Goal: Task Accomplishment & Management: Manage account settings

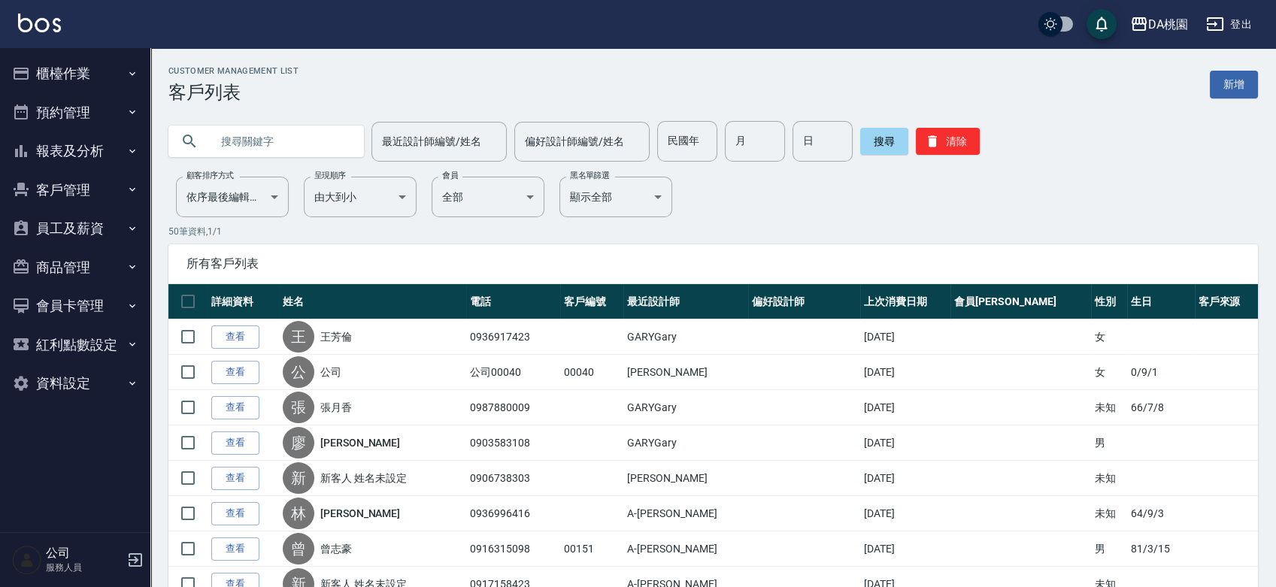
click at [57, 114] on button "預約管理" at bounding box center [75, 112] width 138 height 39
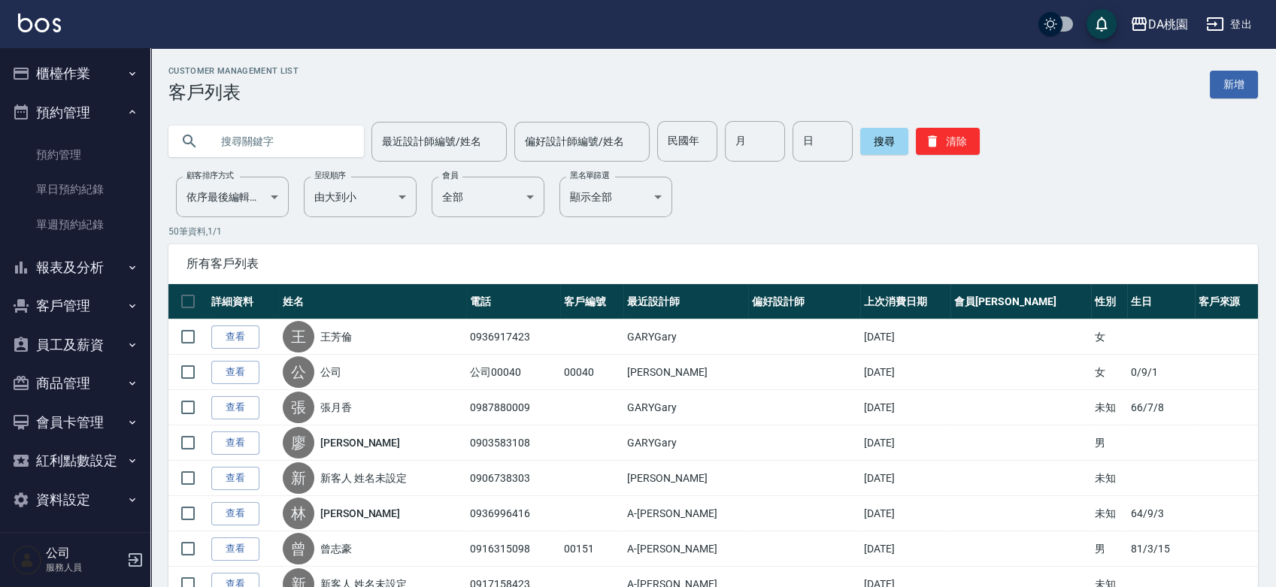
click at [74, 75] on button "櫃檯作業" at bounding box center [75, 73] width 138 height 39
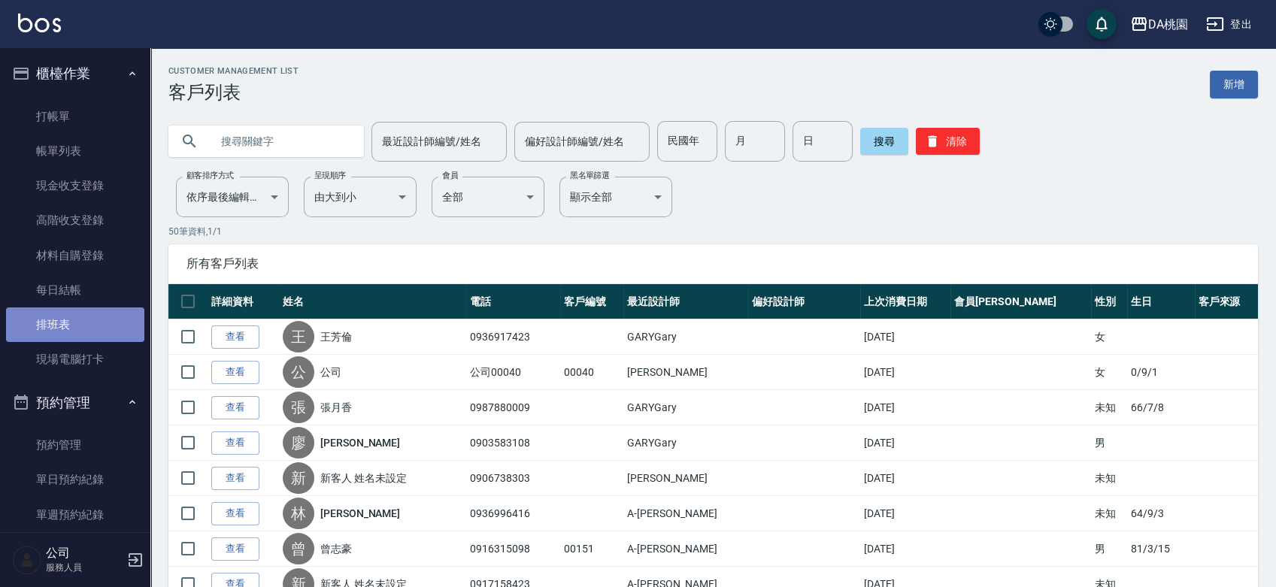
click at [95, 326] on link "排班表" at bounding box center [75, 325] width 138 height 35
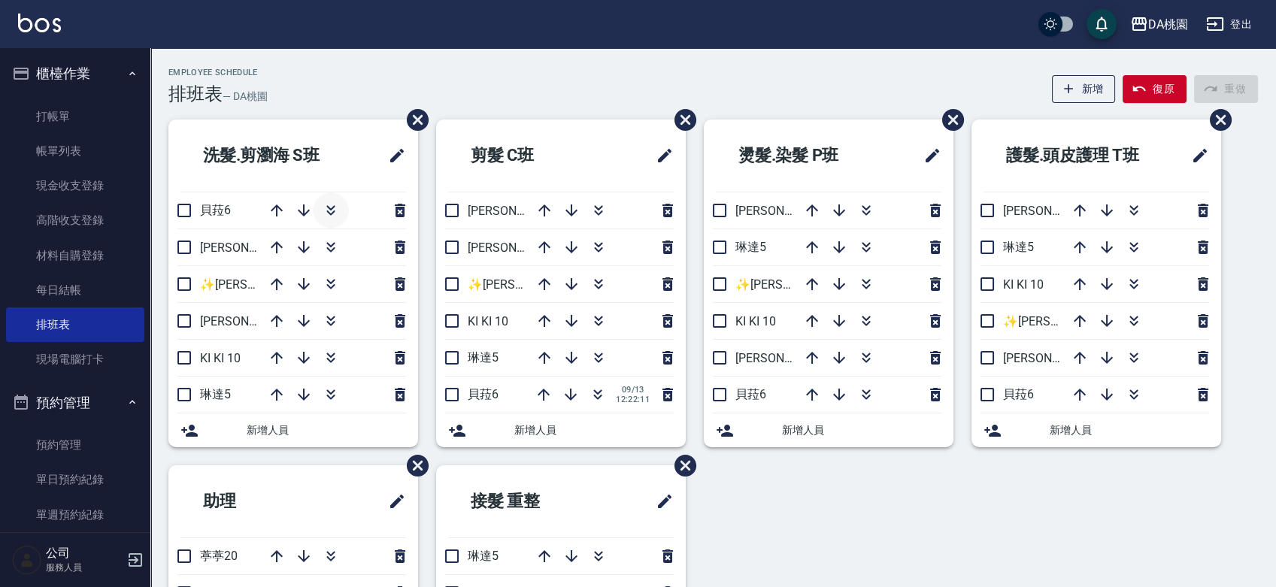
click at [339, 209] on icon "button" at bounding box center [331, 211] width 18 height 18
click at [60, 125] on link "打帳單" at bounding box center [75, 116] width 138 height 35
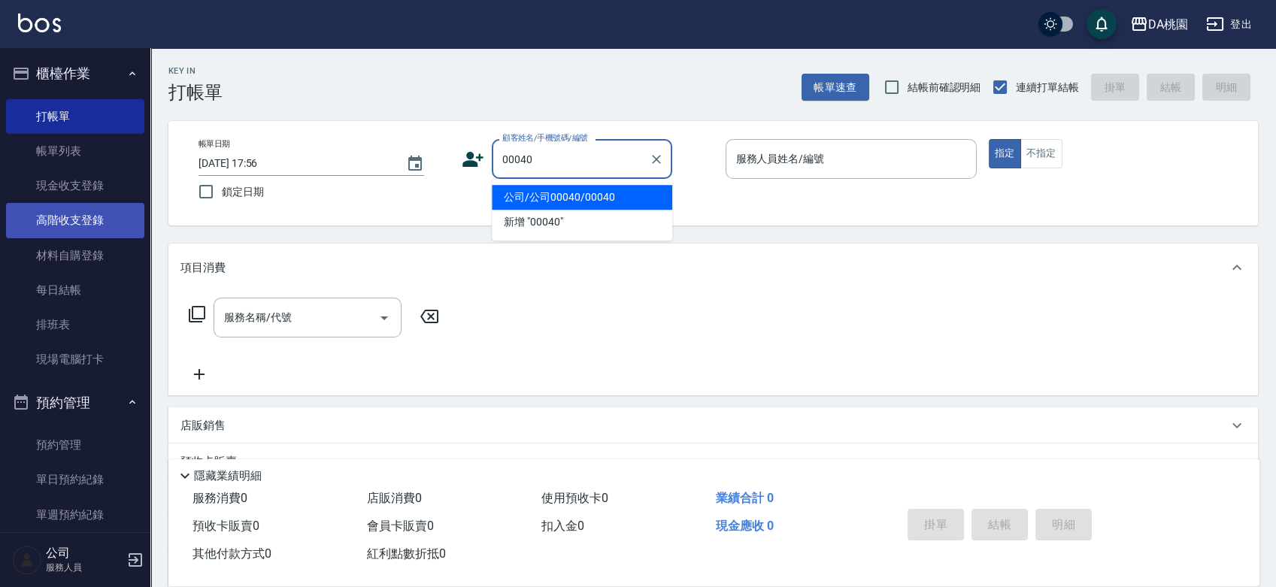
type input "公司/公司00040/00040"
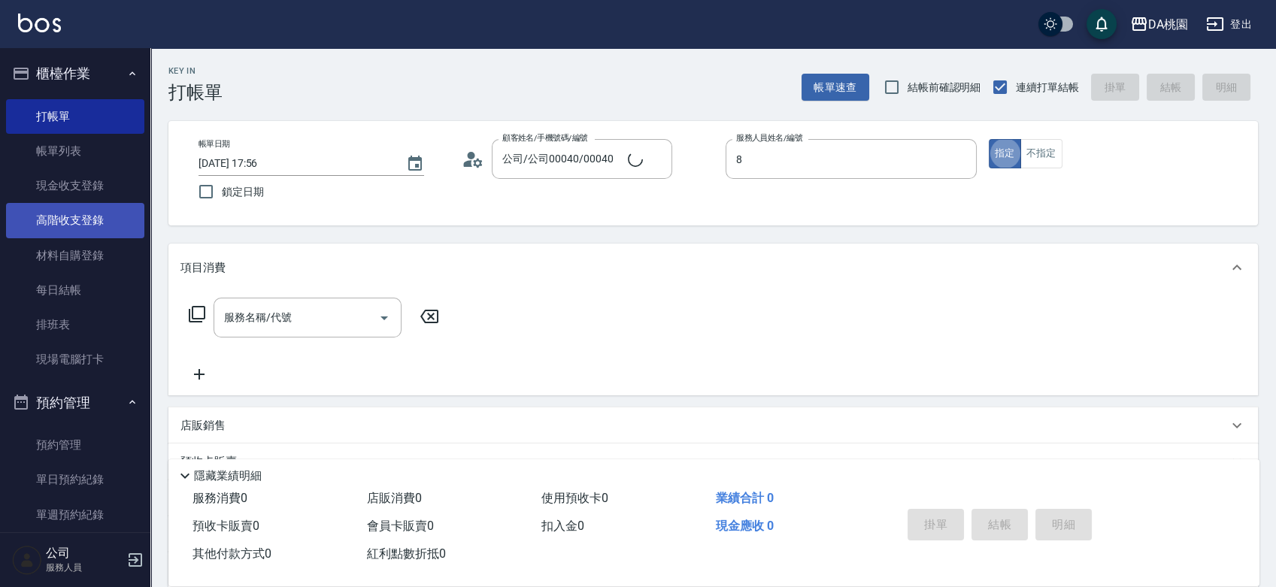
type input "[PERSON_NAME]-8"
type button "true"
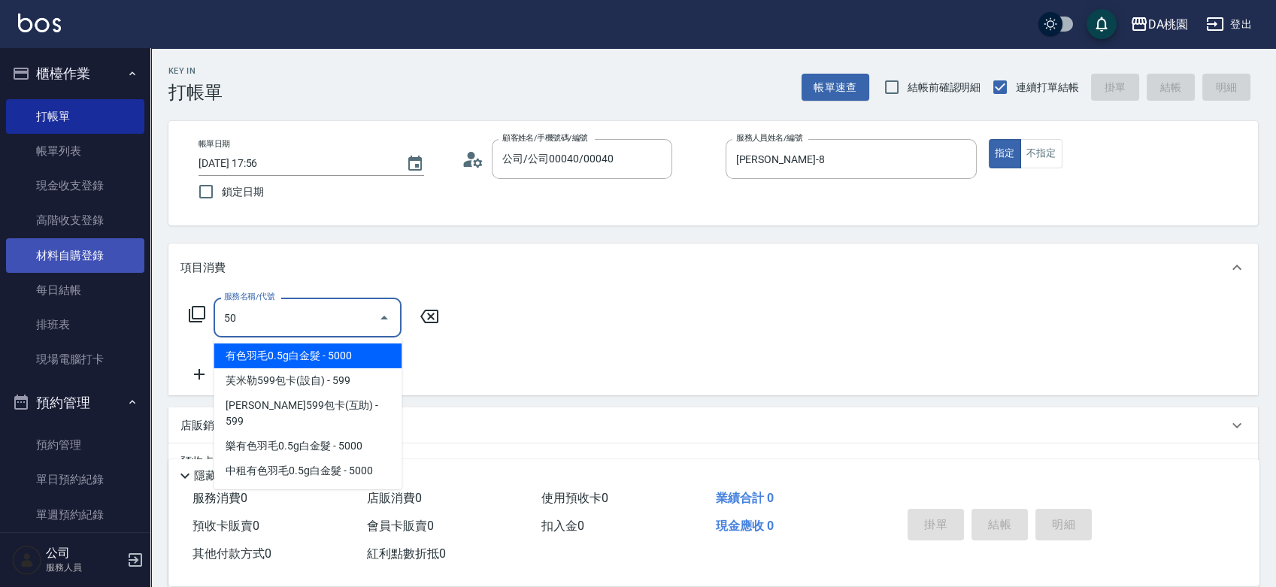
type input "501"
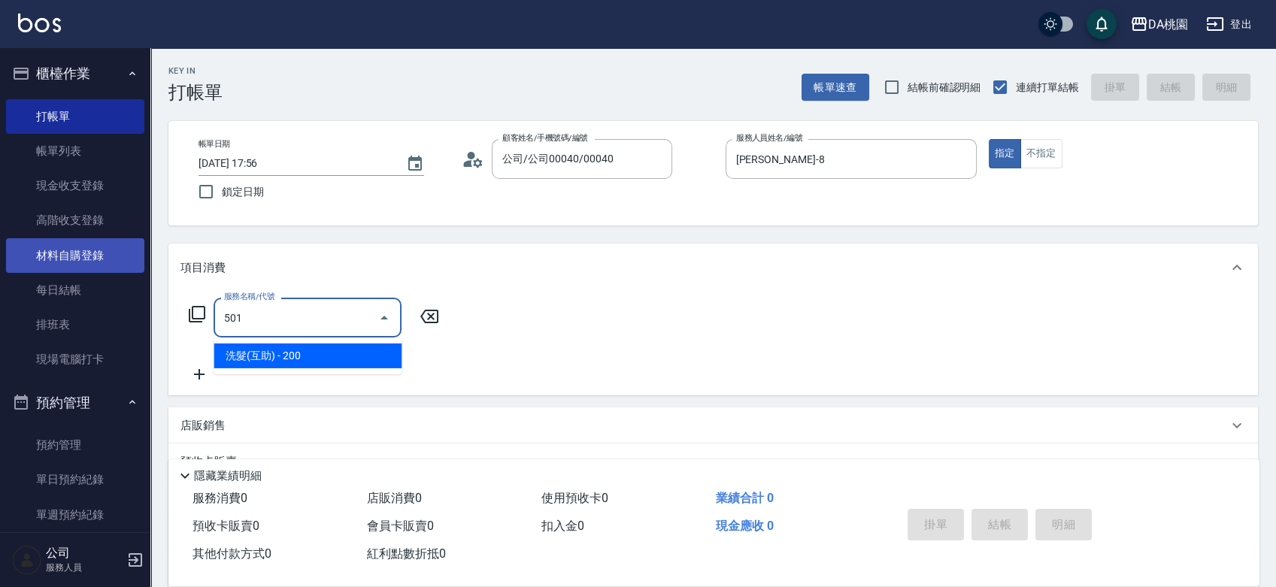
type input "20"
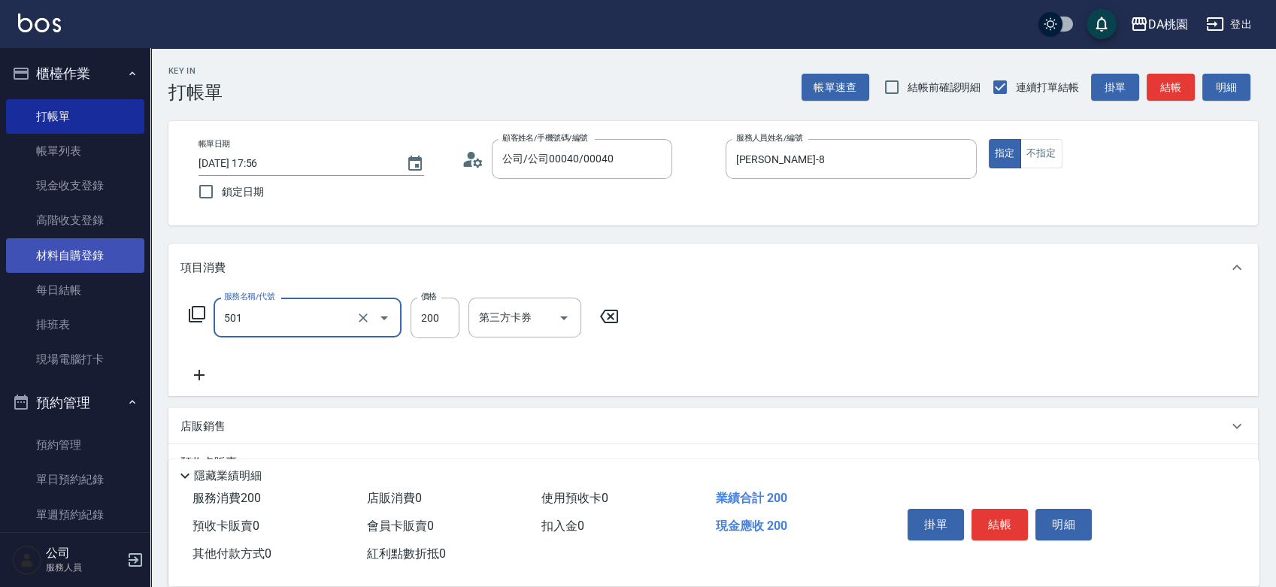
type input "洗髮(互助)(501)"
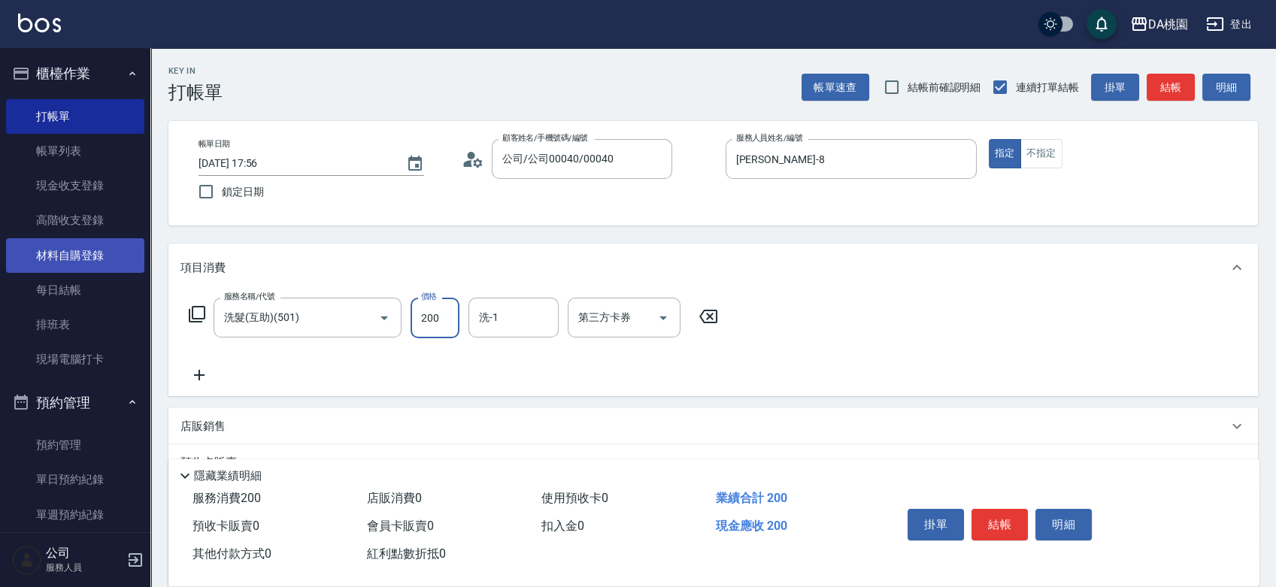
type input "2"
type input "0"
type input "25"
type input "20"
type input "250"
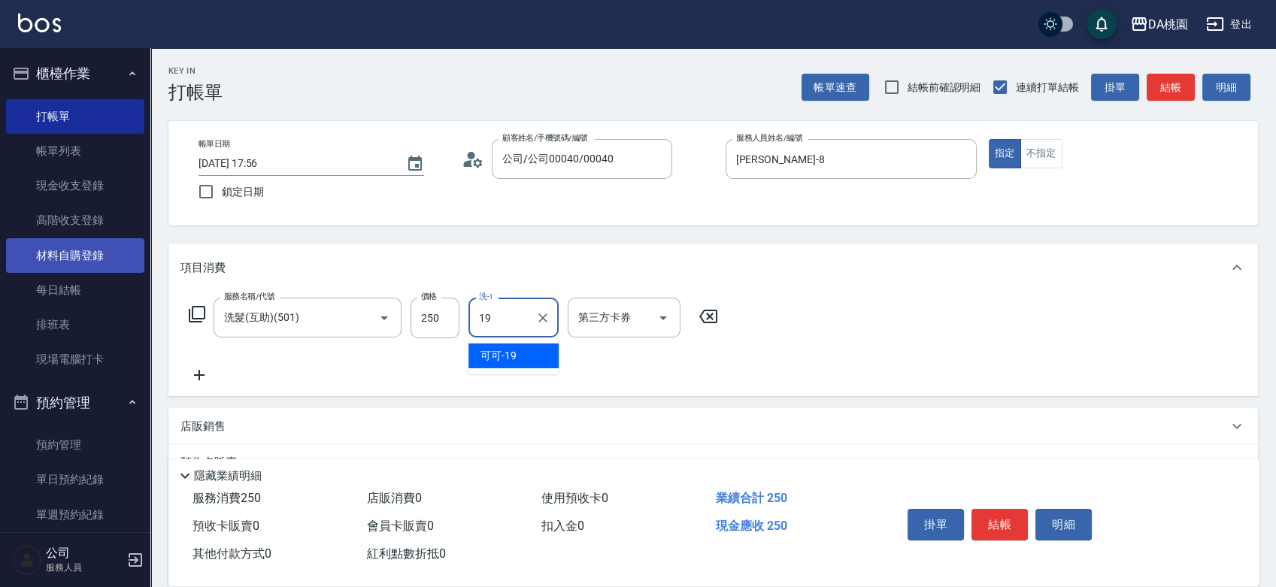
type input "可可-19"
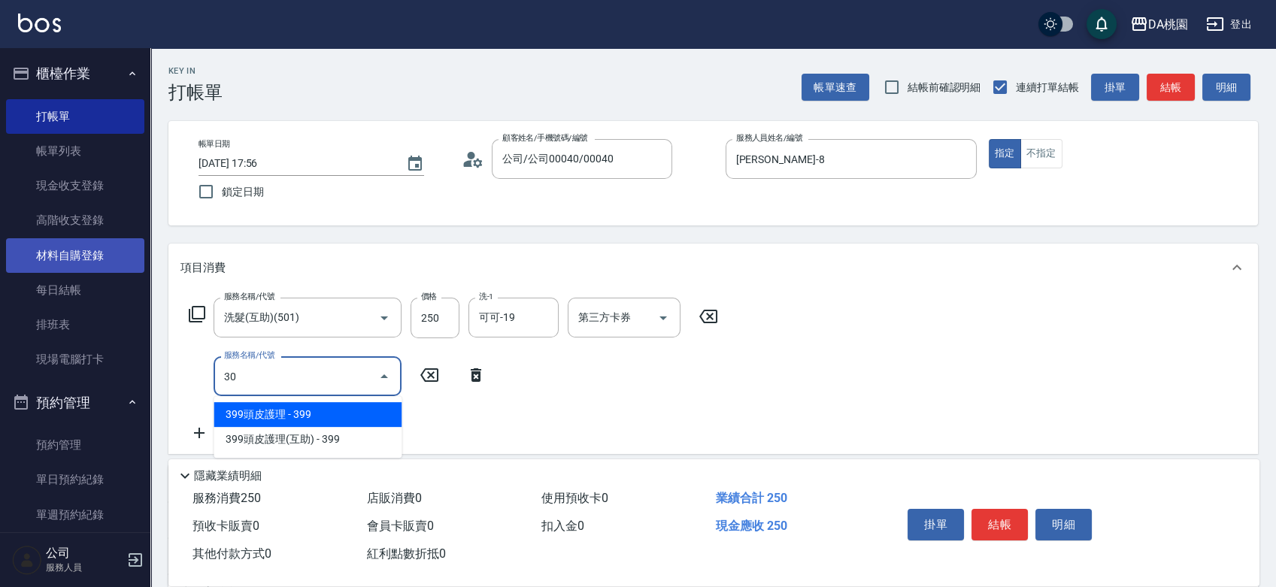
type input "303"
type input "50"
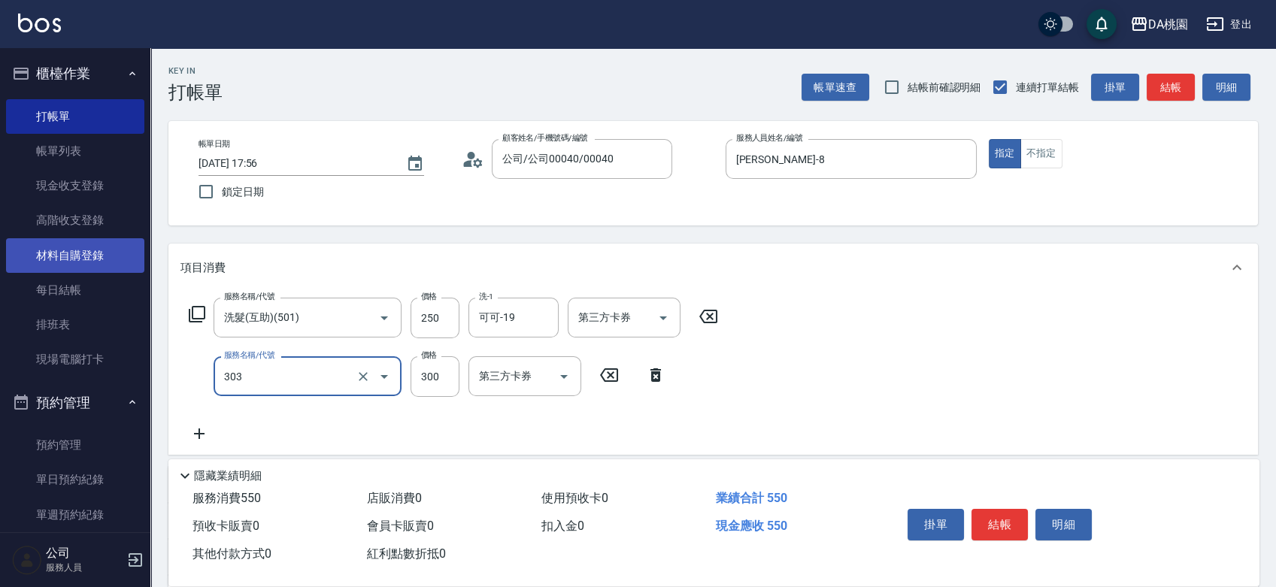
type input "A級剪髮(303)"
type input "3"
type input "20"
type input "350"
type input "60"
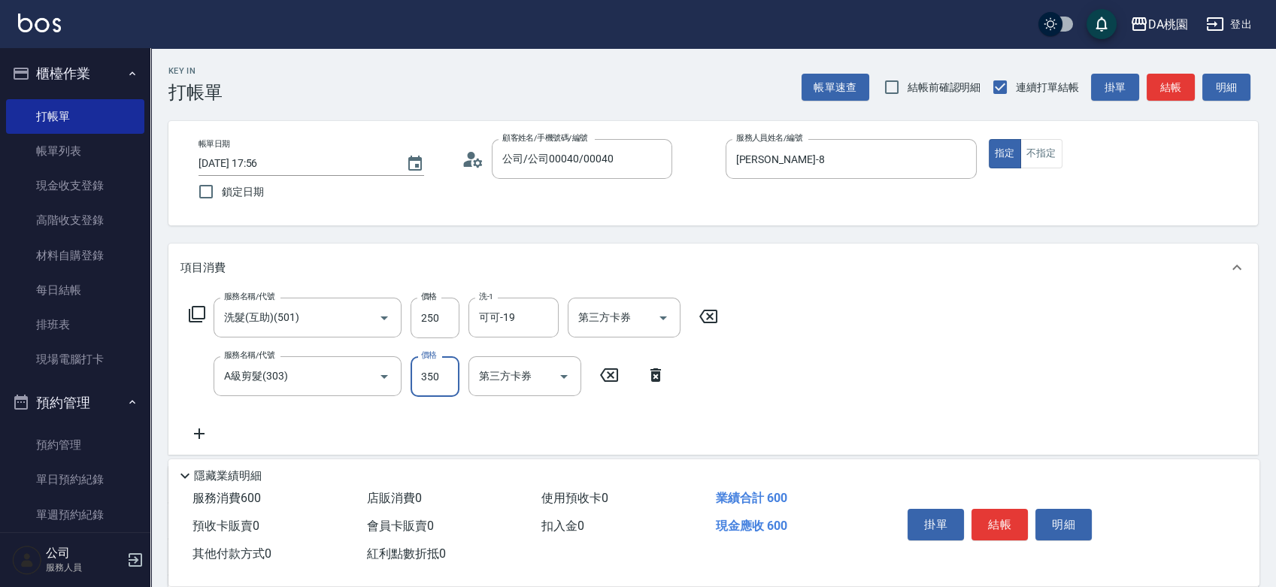
type input "350"
click at [976, 527] on button "結帳" at bounding box center [1000, 525] width 56 height 32
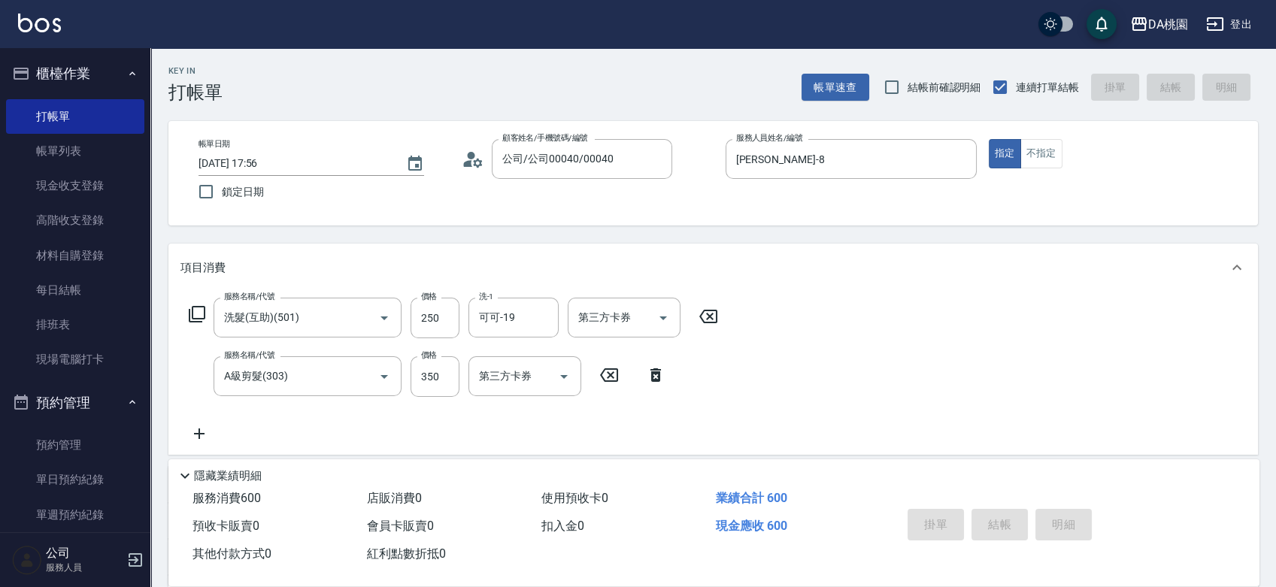
type input "0"
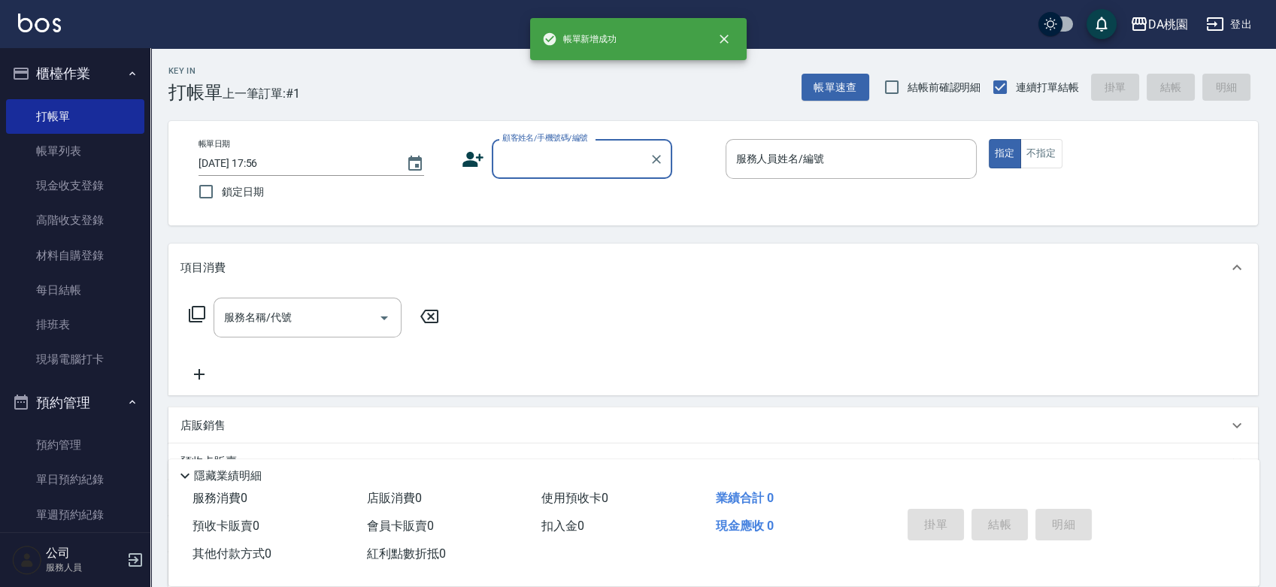
click at [557, 158] on input "顧客姓名/手機號碼/編號" at bounding box center [571, 159] width 144 height 26
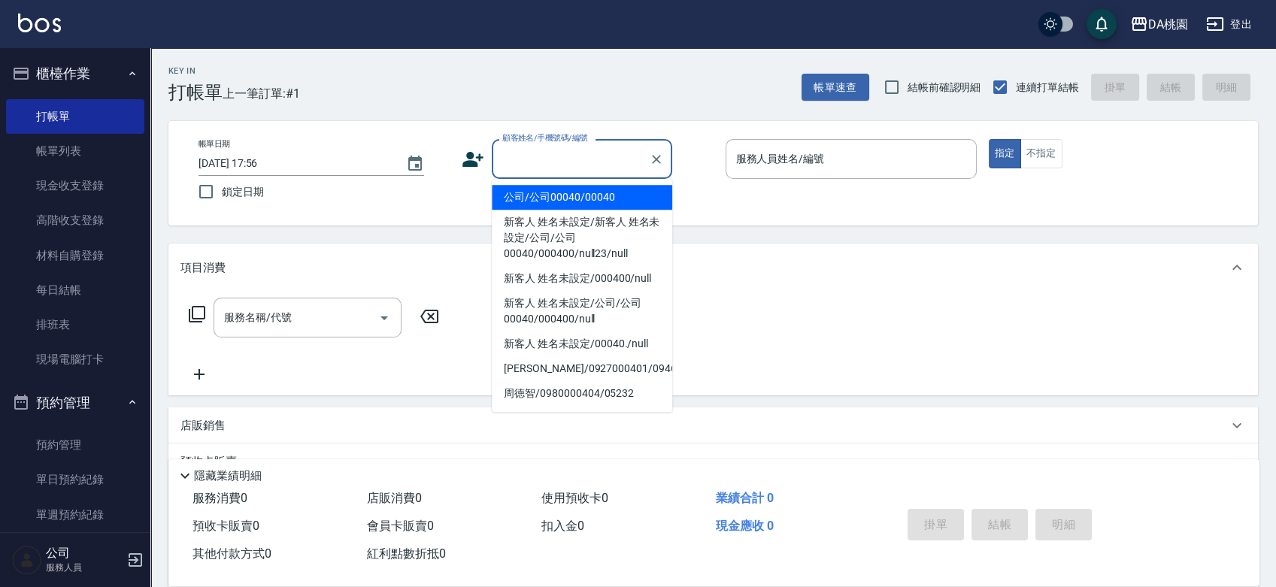
click at [551, 202] on li "公司/公司00040/00040" at bounding box center [582, 197] width 181 height 25
type input "公司/公司00040/00040"
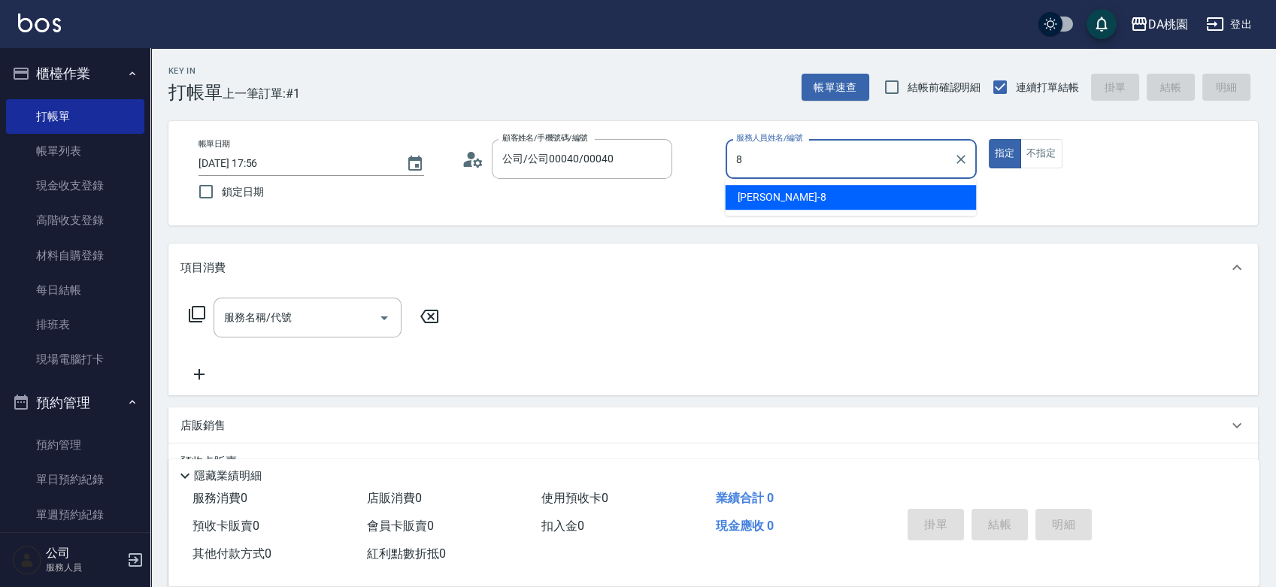
type input "[PERSON_NAME]-8"
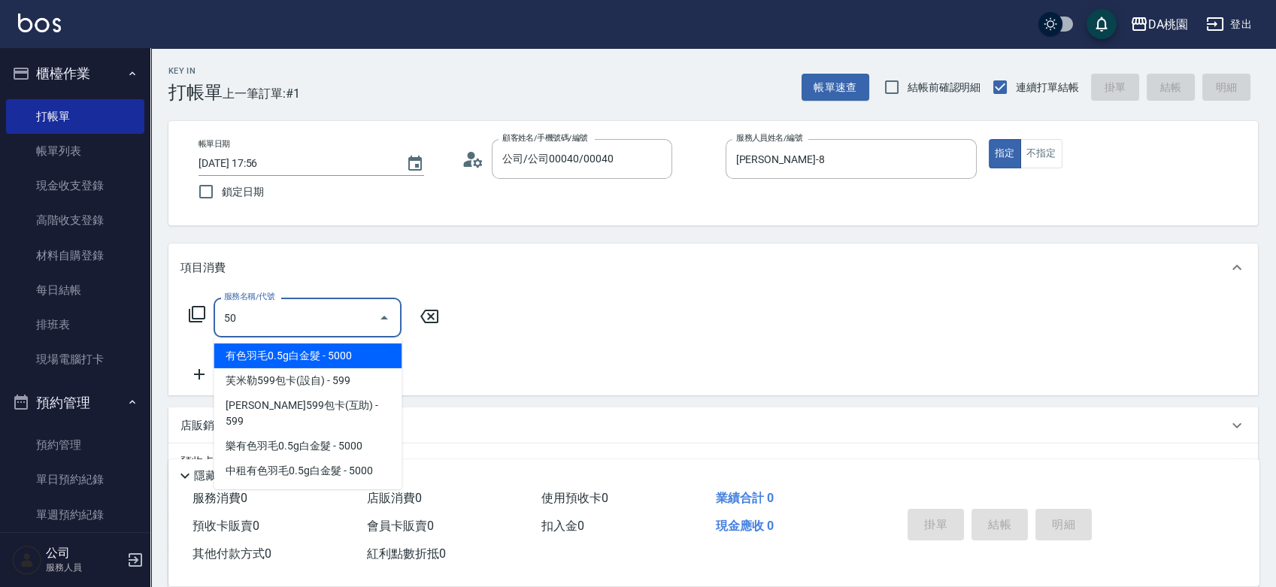
type input "500"
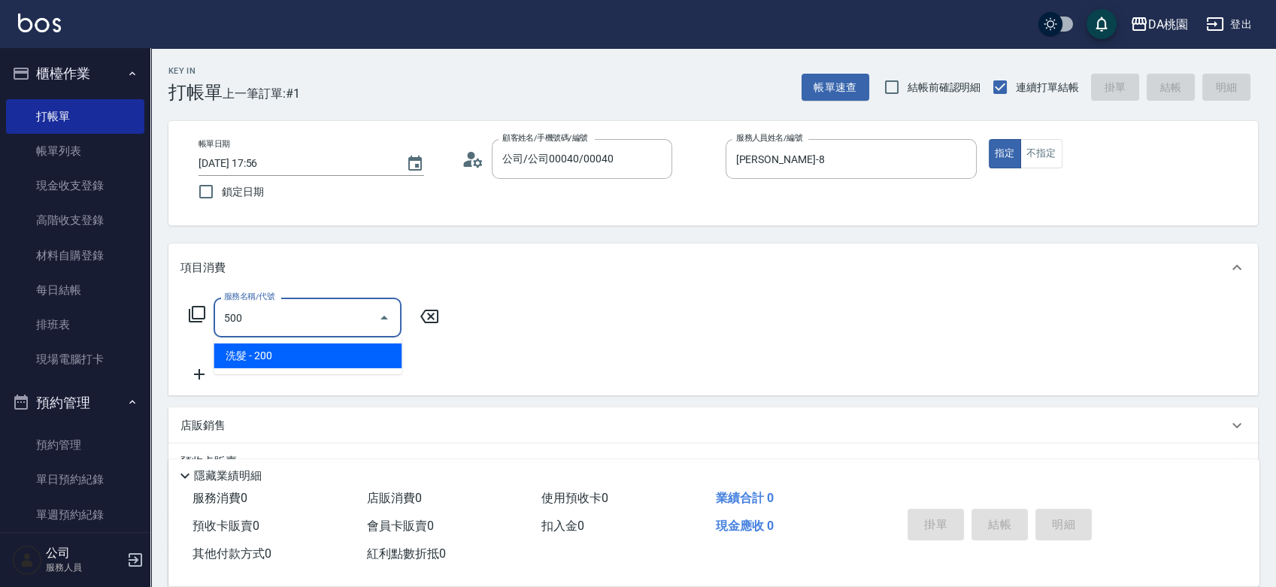
type input "20"
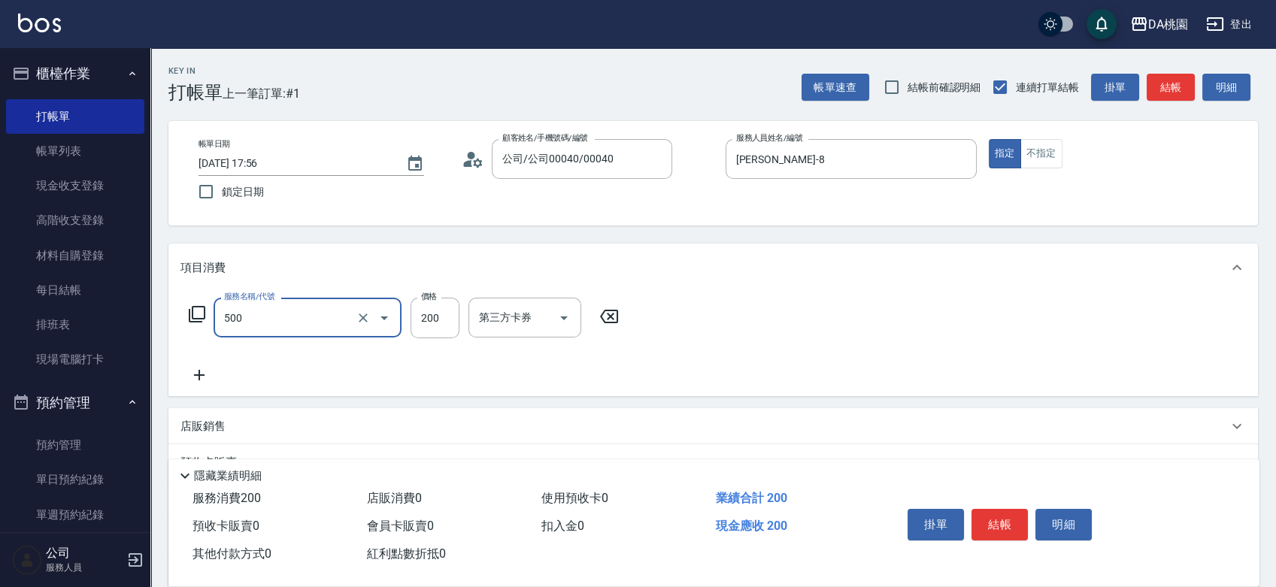
type input "洗髮(500)"
type input "2"
type input "0"
type input "250"
type input "20"
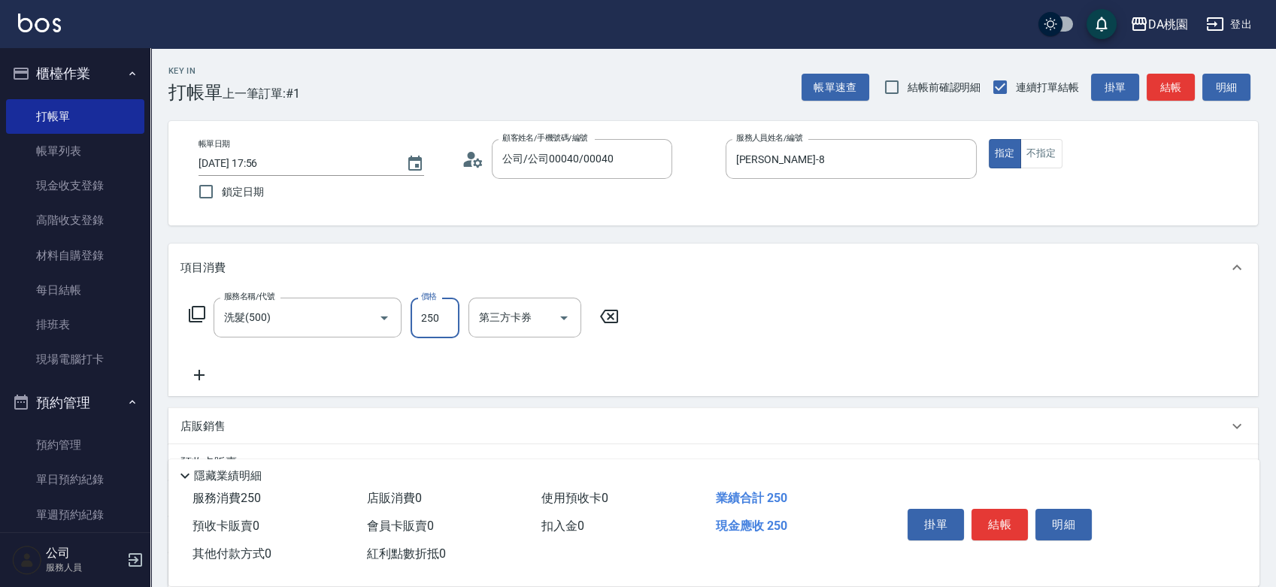
type input "250"
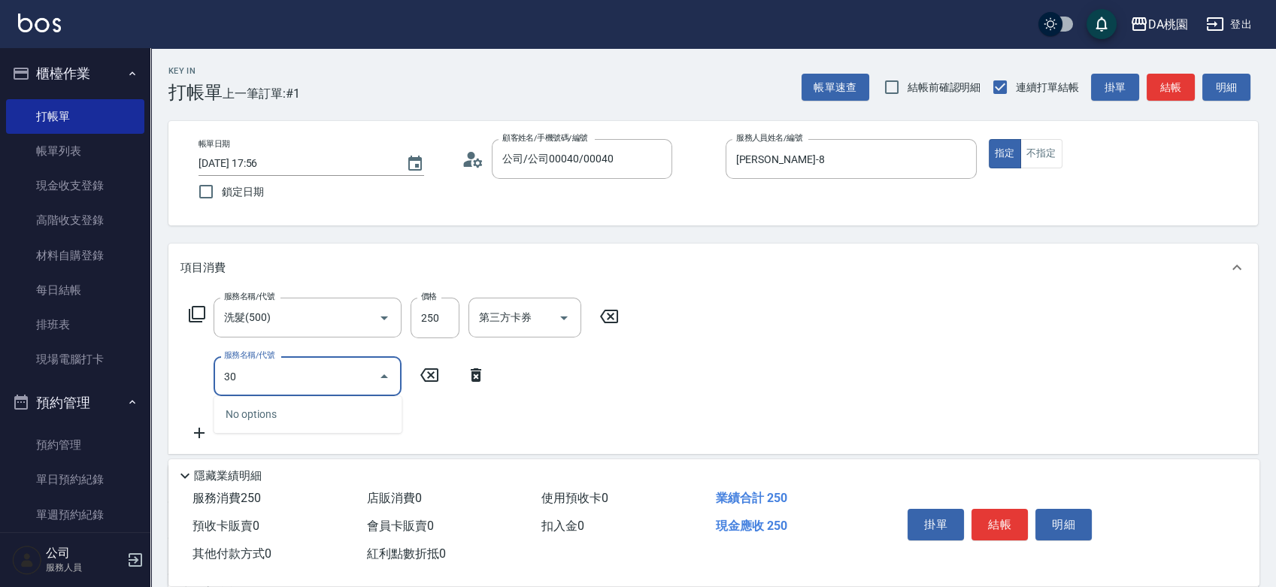
type input "303"
type input "50"
type input "A級剪髮(303)"
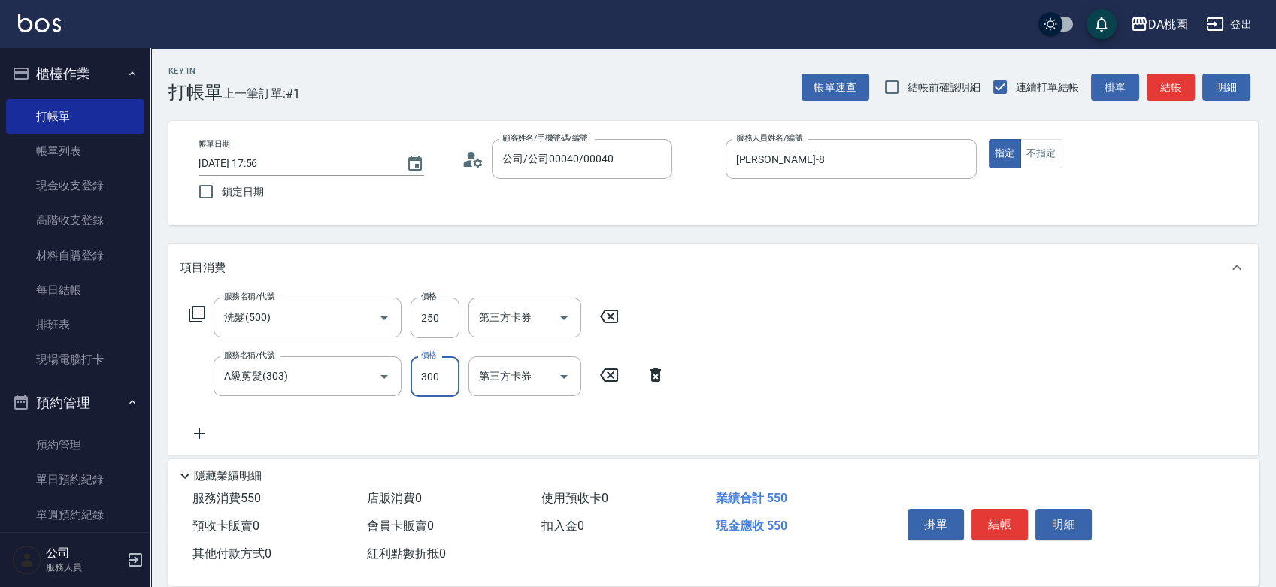
type input "3"
type input "20"
type input "350"
type input "60"
type input "350"
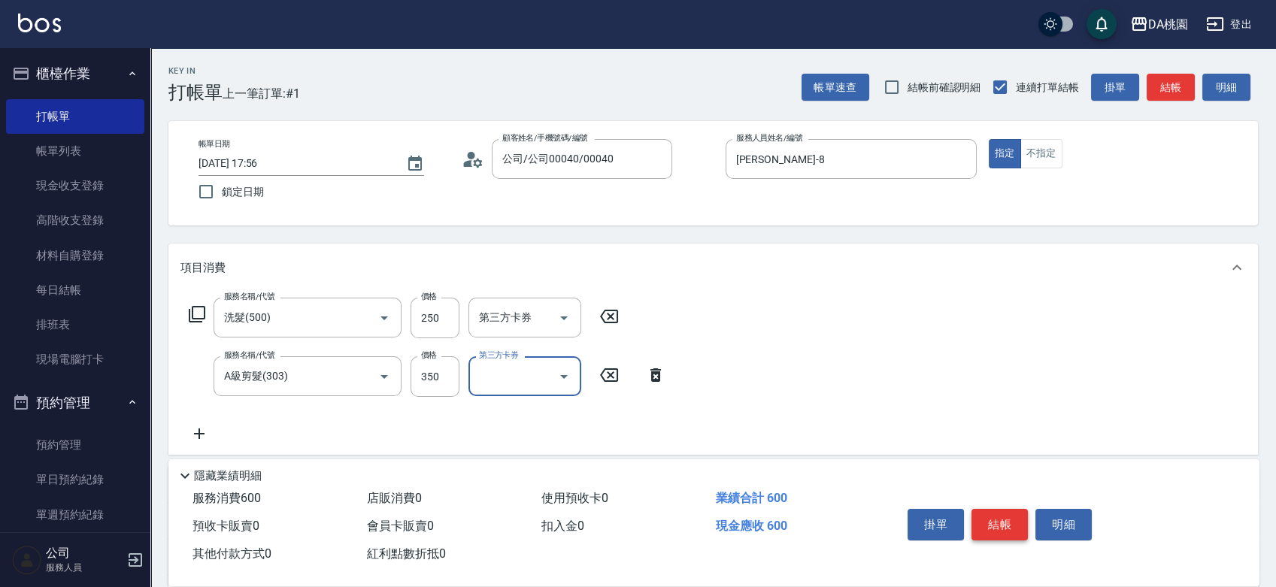
click at [994, 516] on button "結帳" at bounding box center [1000, 525] width 56 height 32
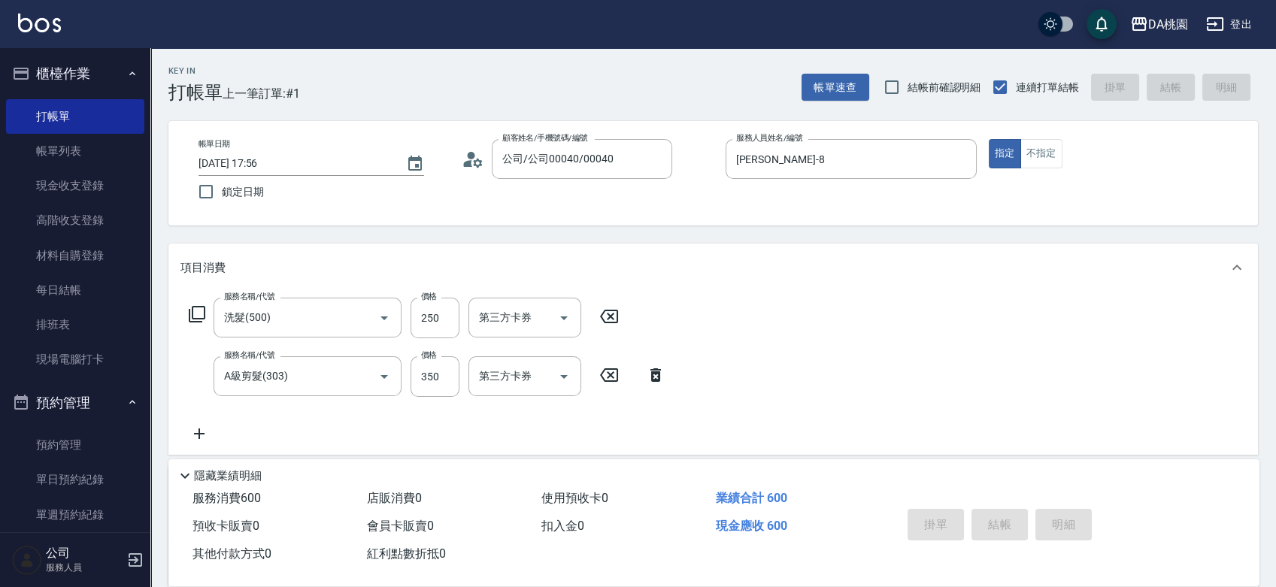
type input "0"
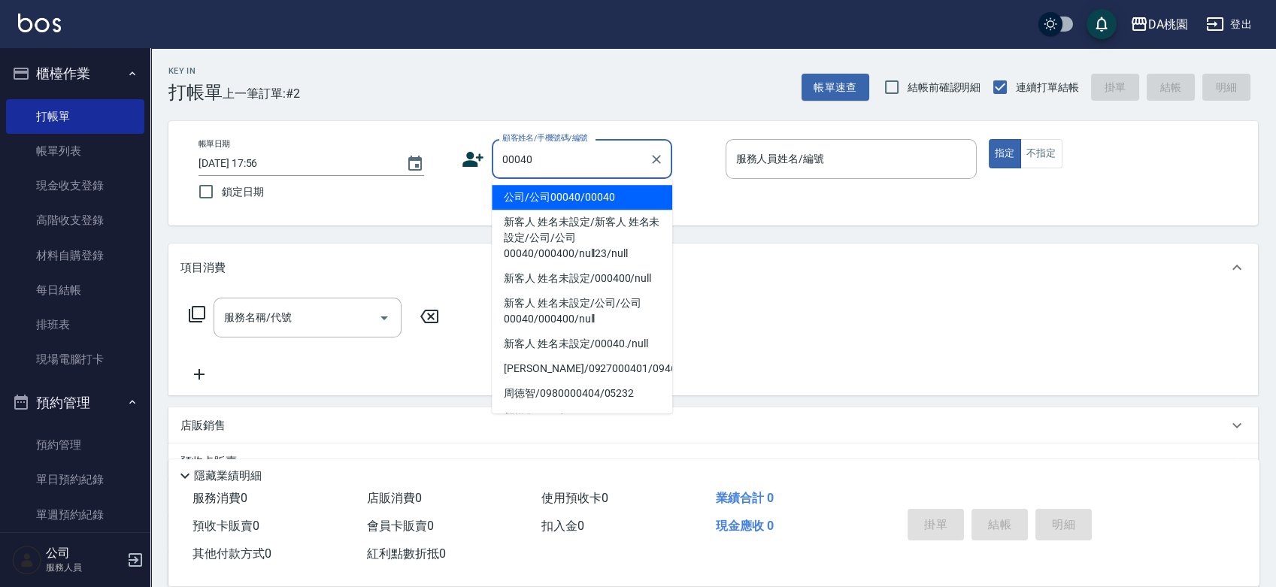
type input "公司/公司00040/00040"
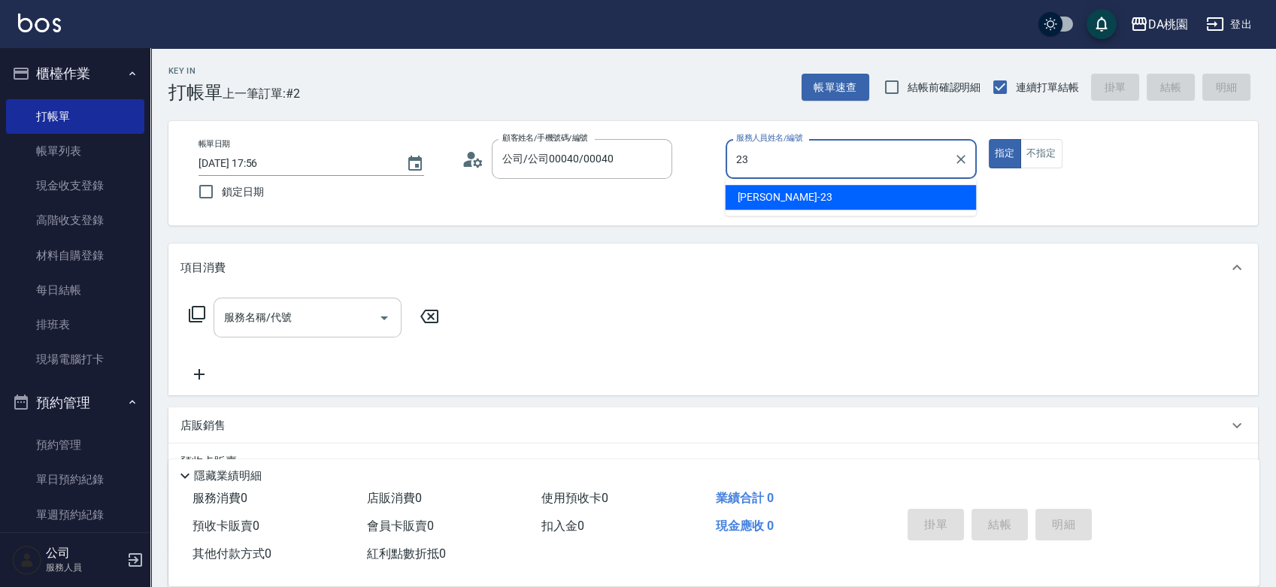
type input "亞瑟 -23"
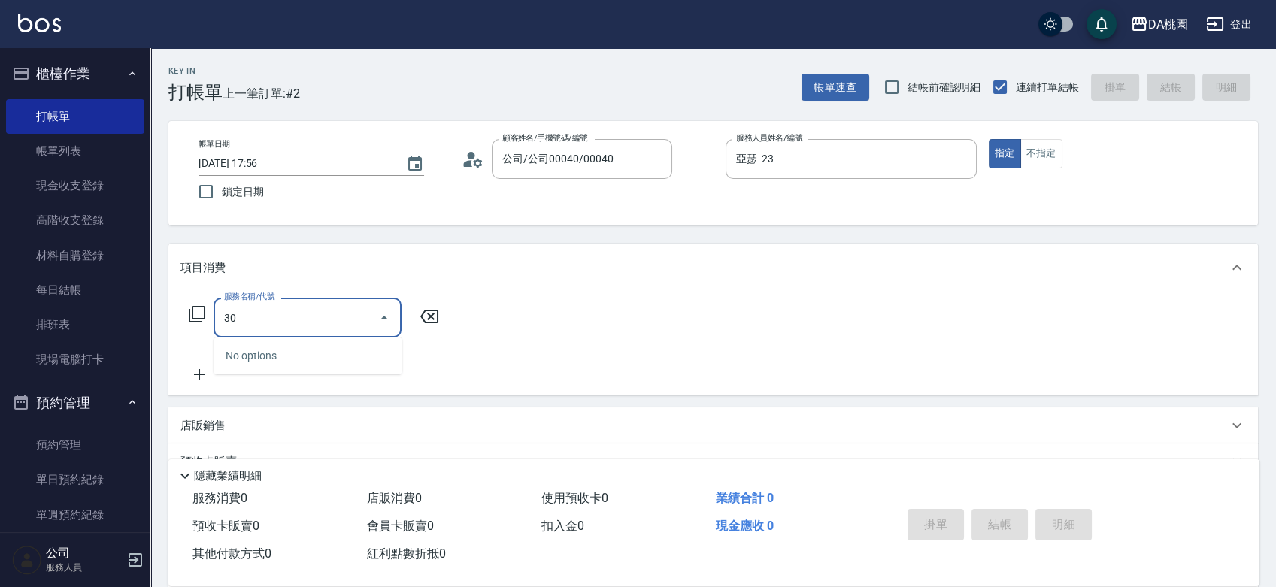
type input "303"
type input "30"
type input "A級剪髮(303)"
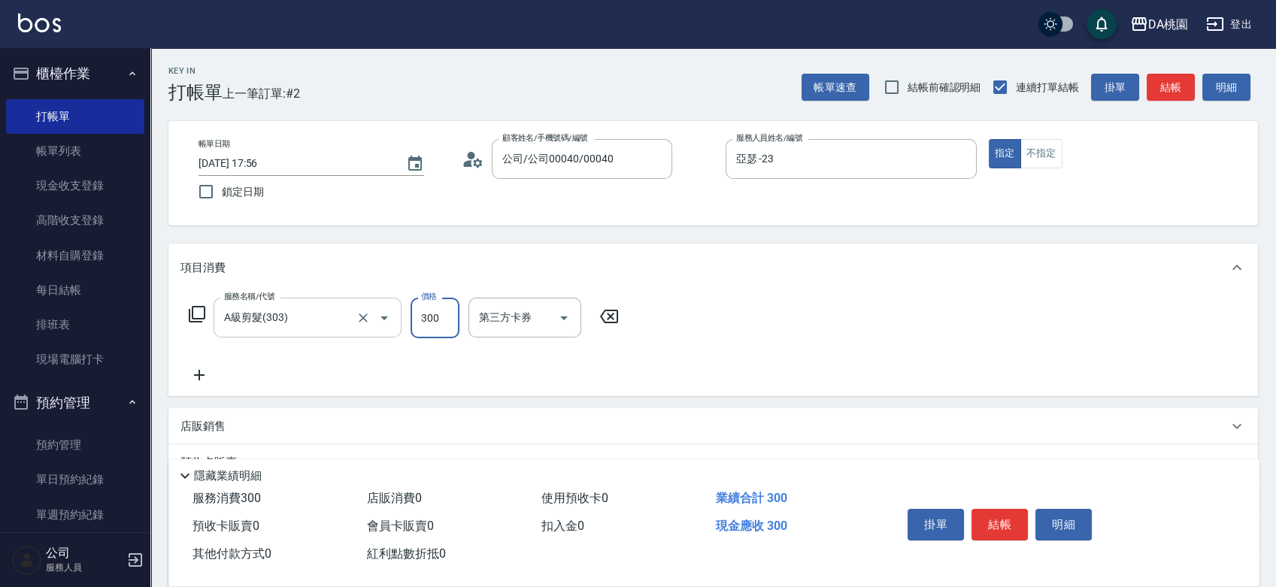
type input "0"
type input "500"
type input "50"
type input "500"
click at [991, 524] on button "結帳" at bounding box center [1000, 525] width 56 height 32
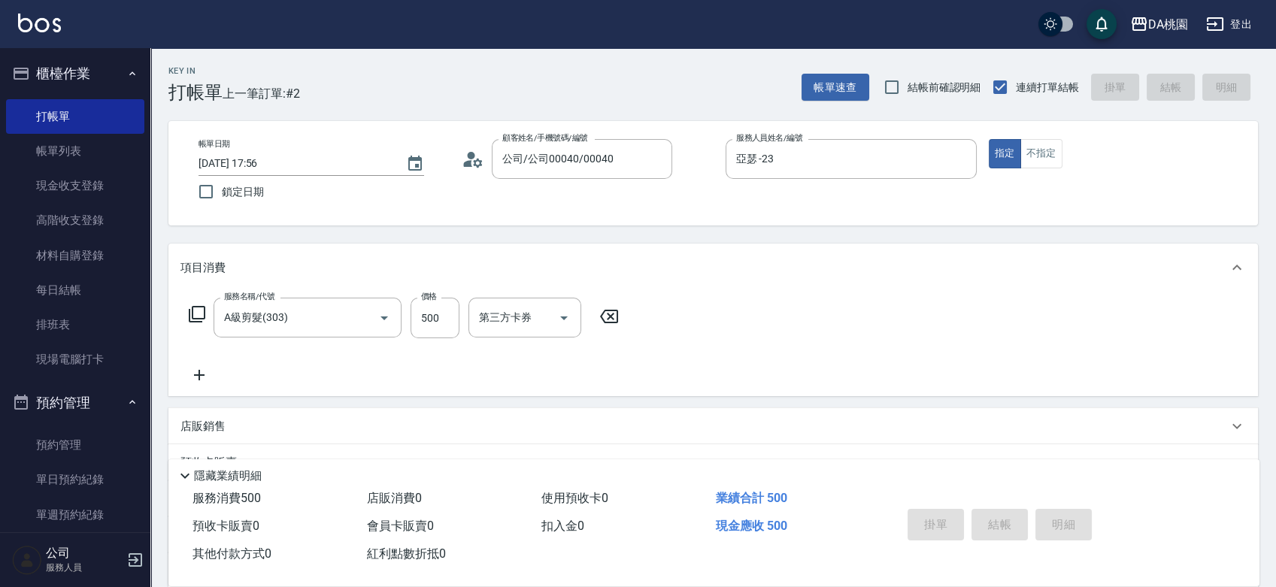
type input "0"
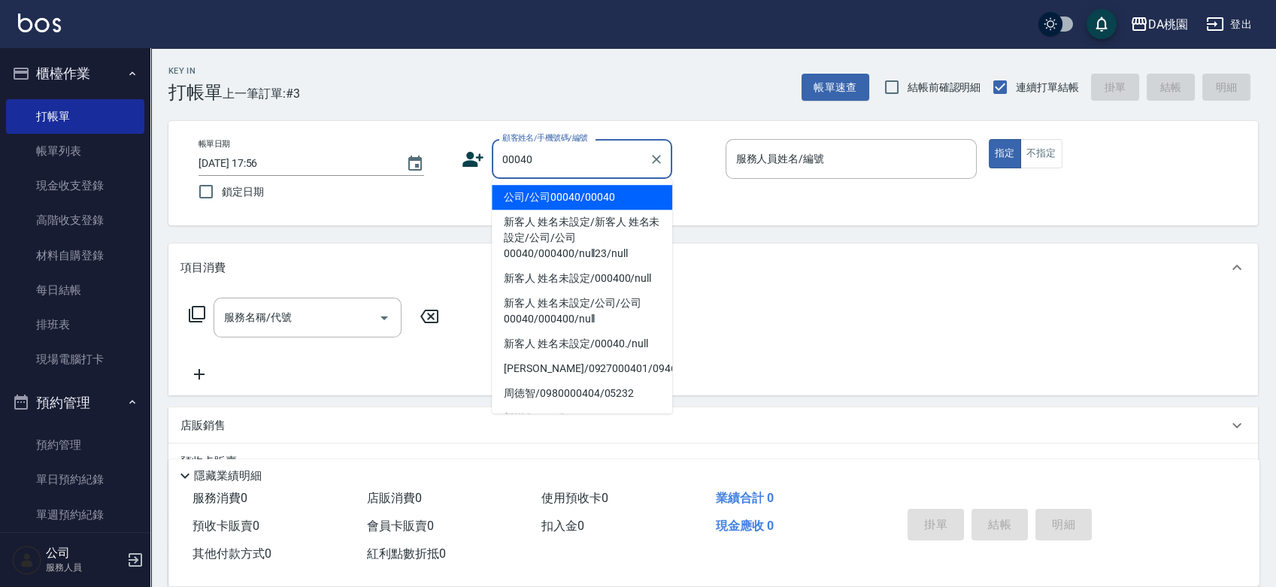
type input "公司/公司00040/00040"
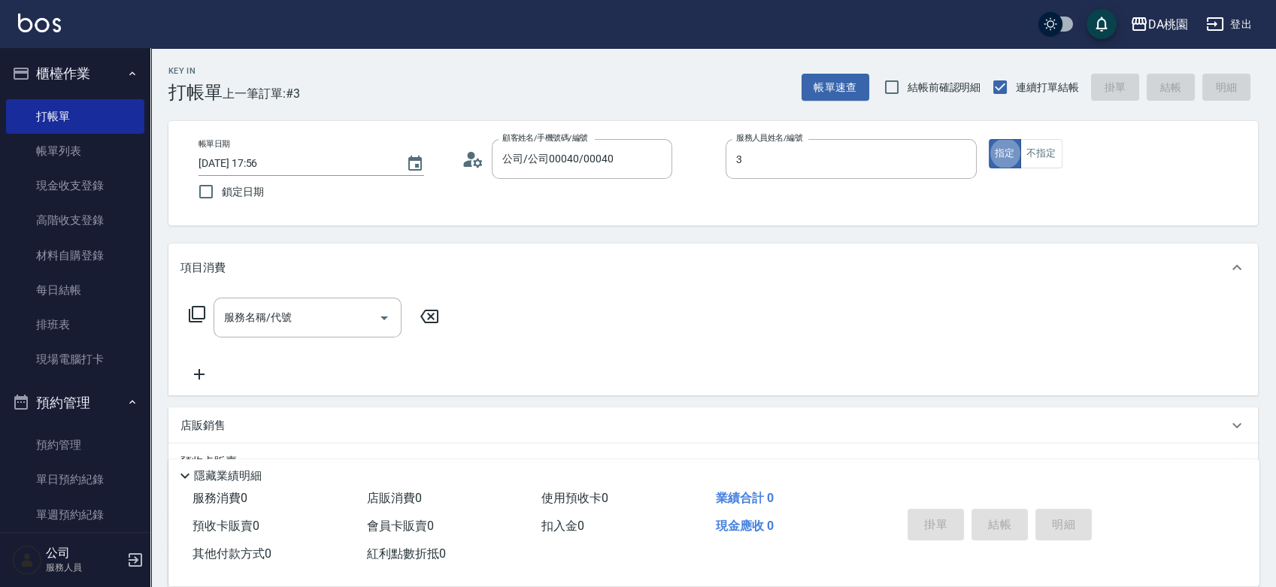
type input "愛莉絲-3"
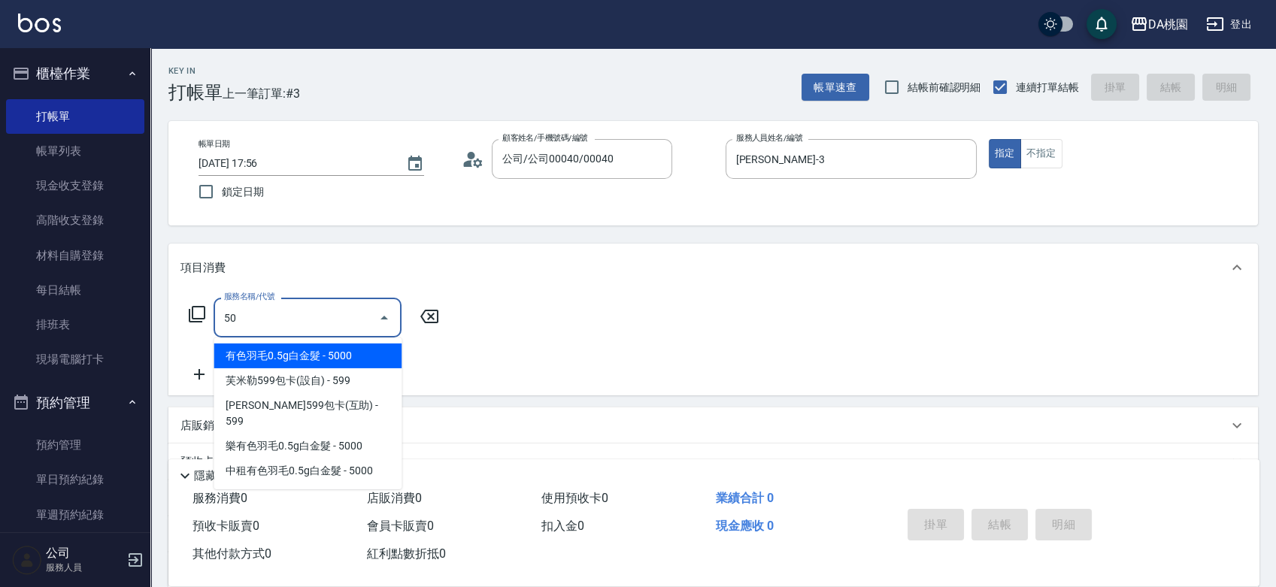
type input "501"
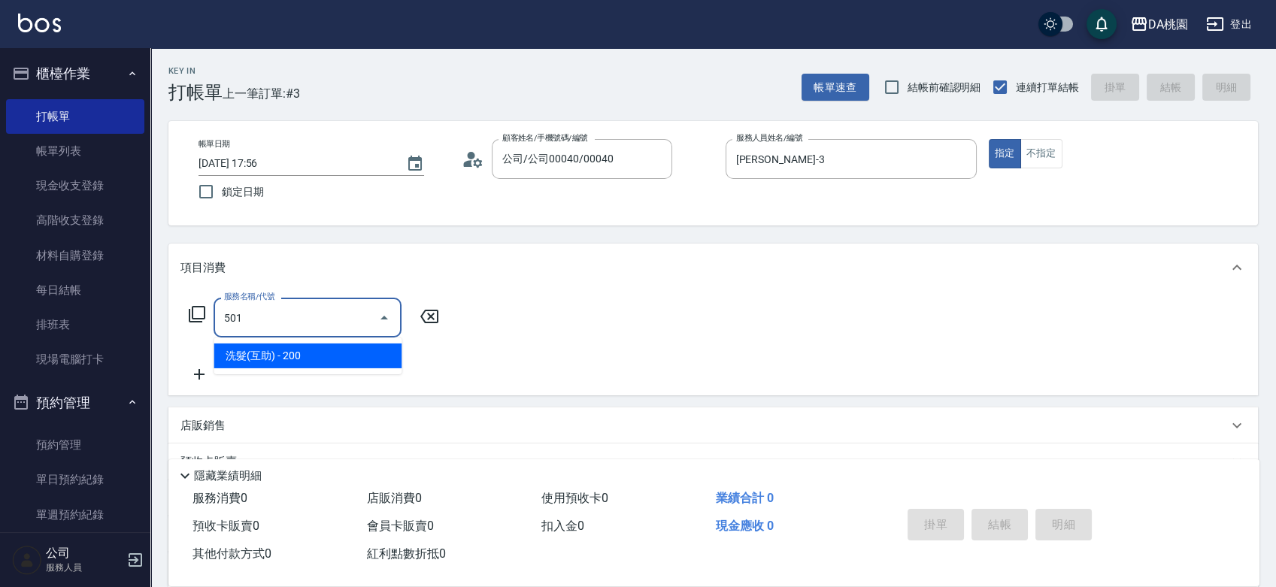
type input "20"
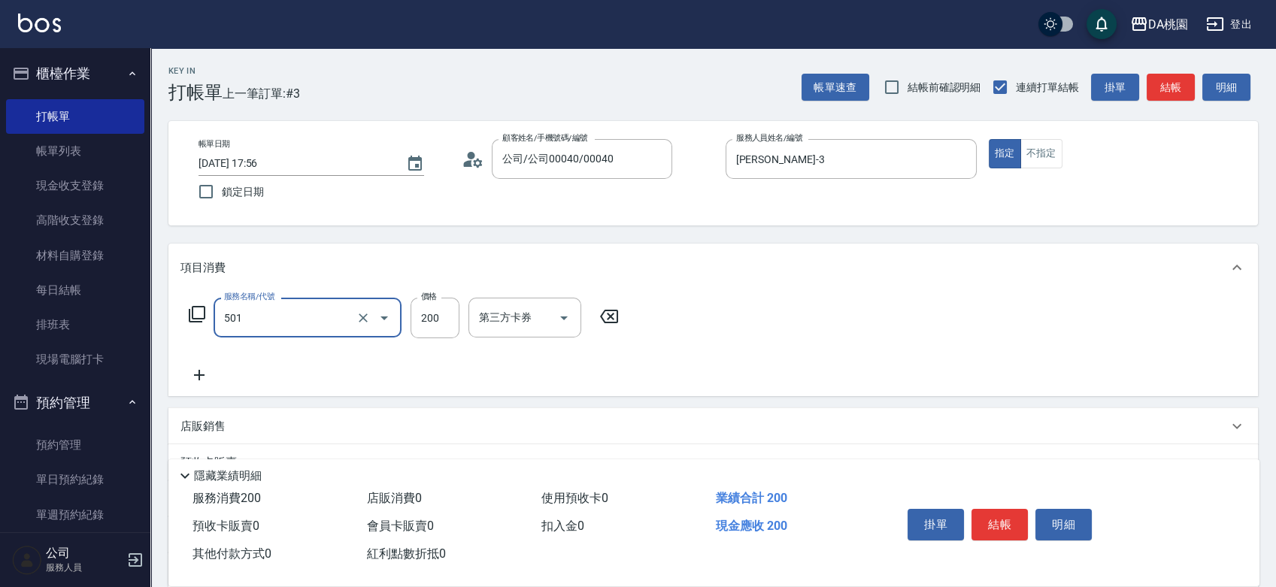
type input "洗髮(互助)(501)"
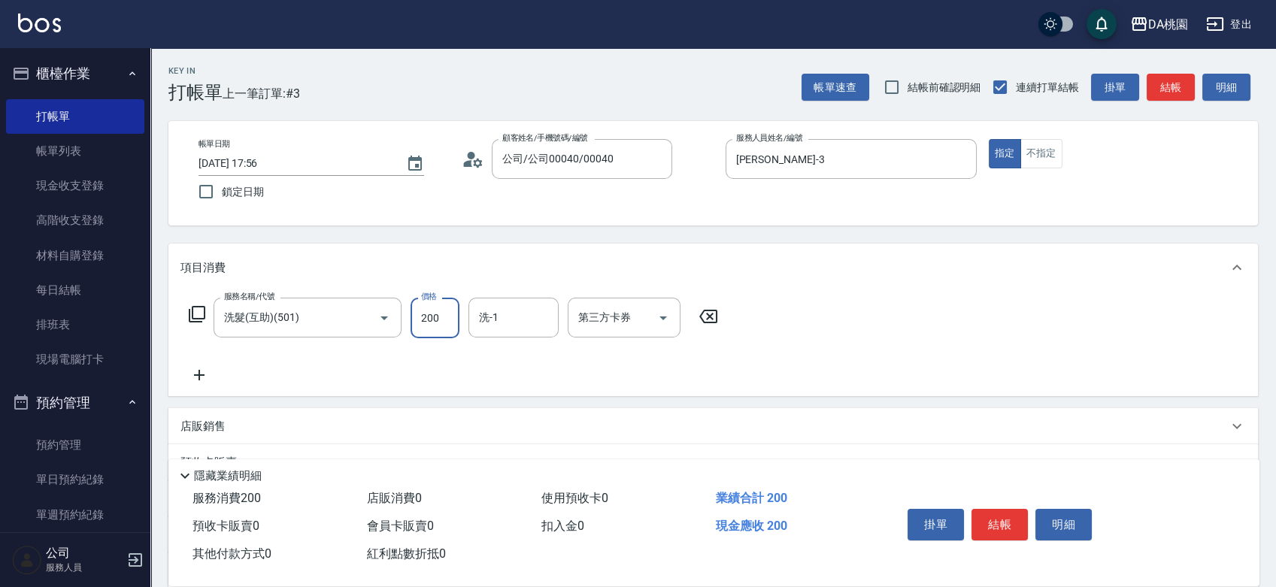
type input "0"
type input "25"
type input "20"
type input "250"
type input "可可-19"
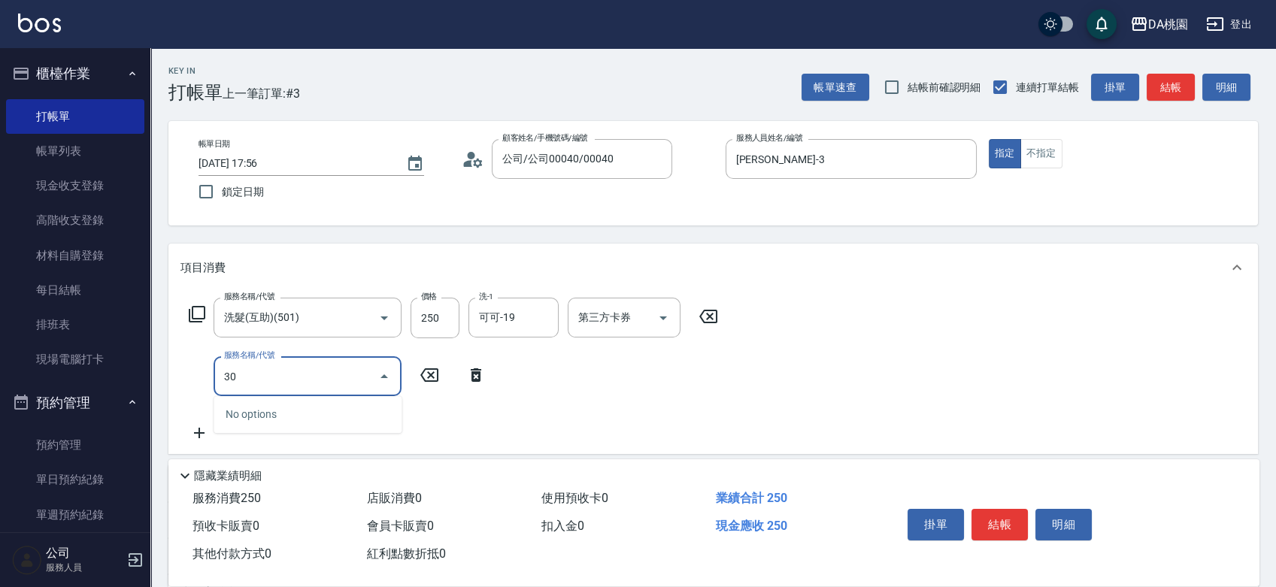
type input "303"
type input "50"
type input "A級剪髮(303)"
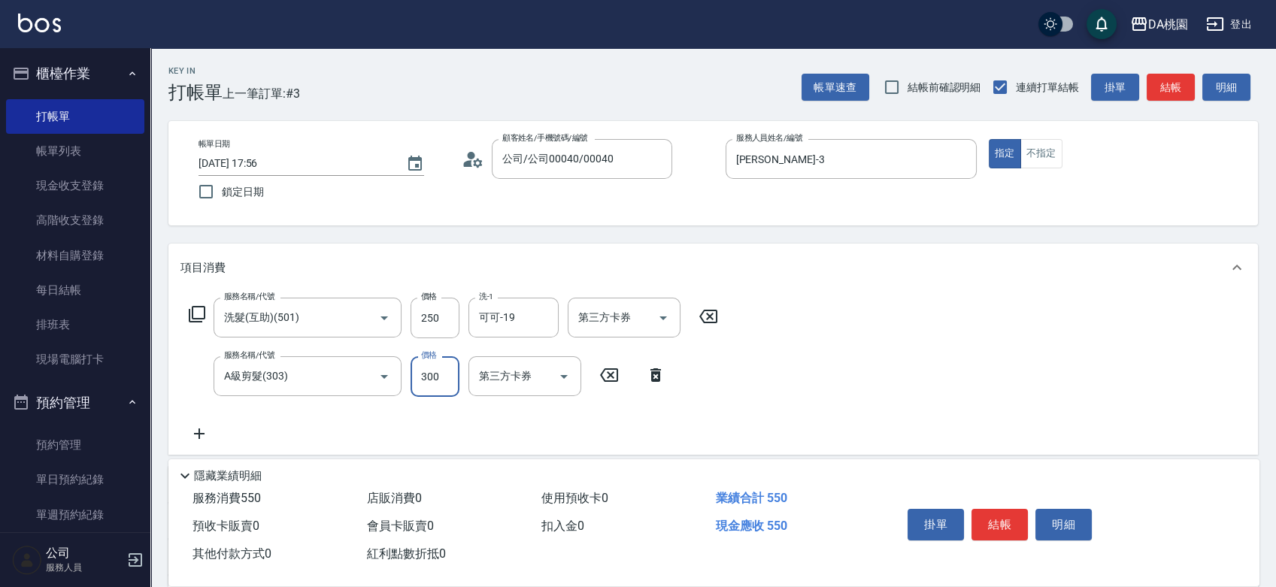
type input "3"
type input "20"
type input "350"
type input "60"
type input "350"
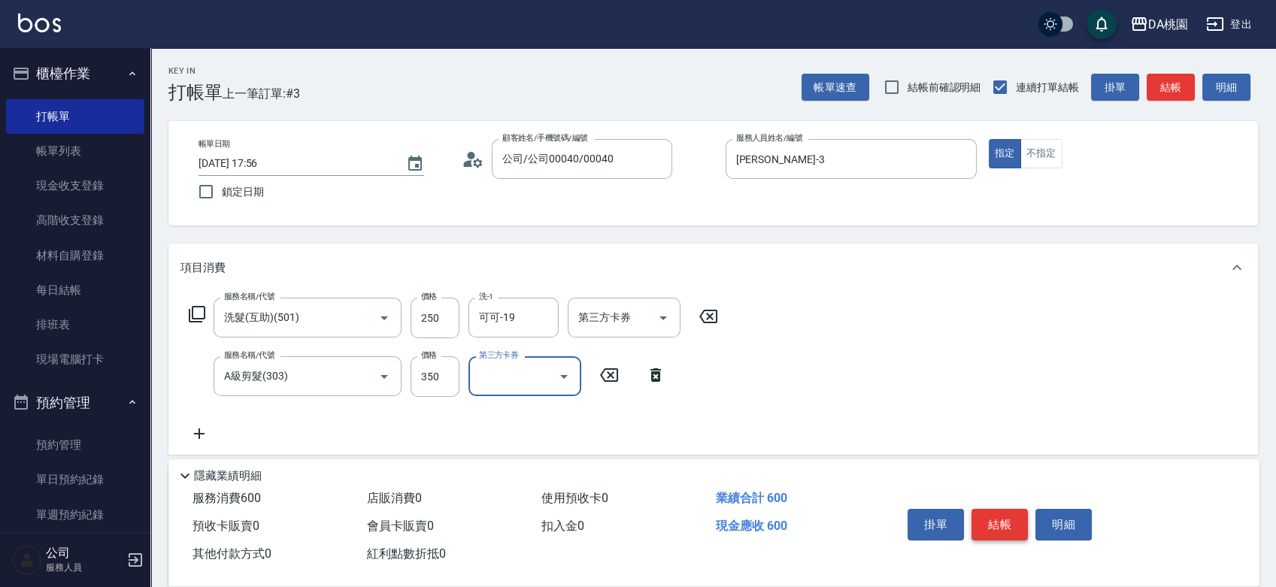
click at [997, 525] on button "結帳" at bounding box center [1000, 525] width 56 height 32
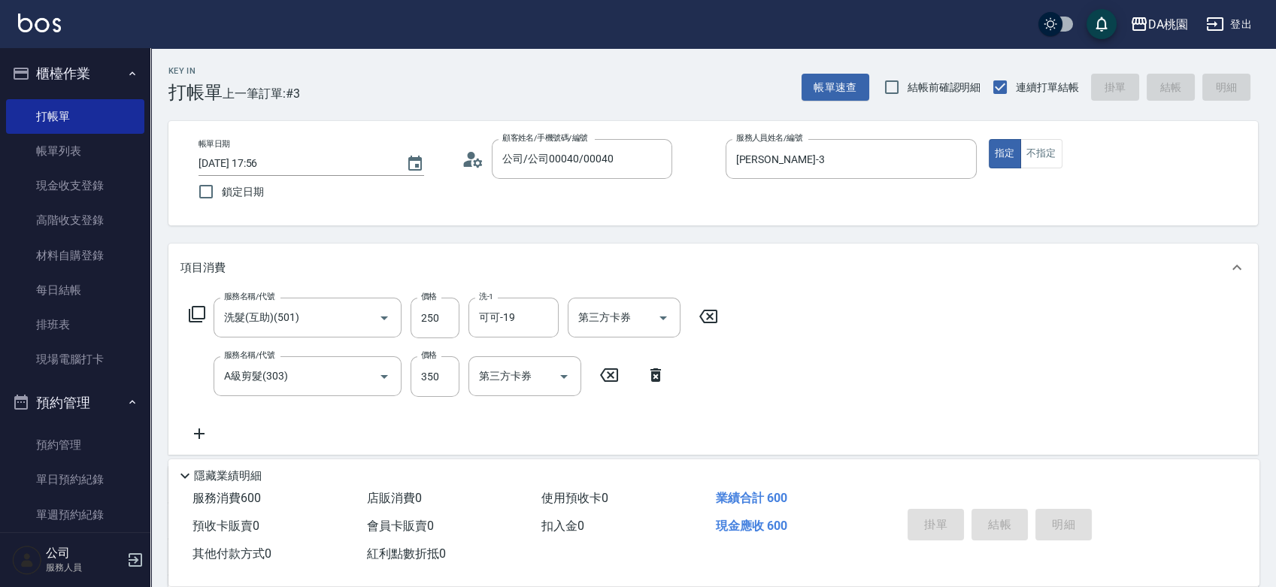
type input "2025/09/13 17:57"
type input "0"
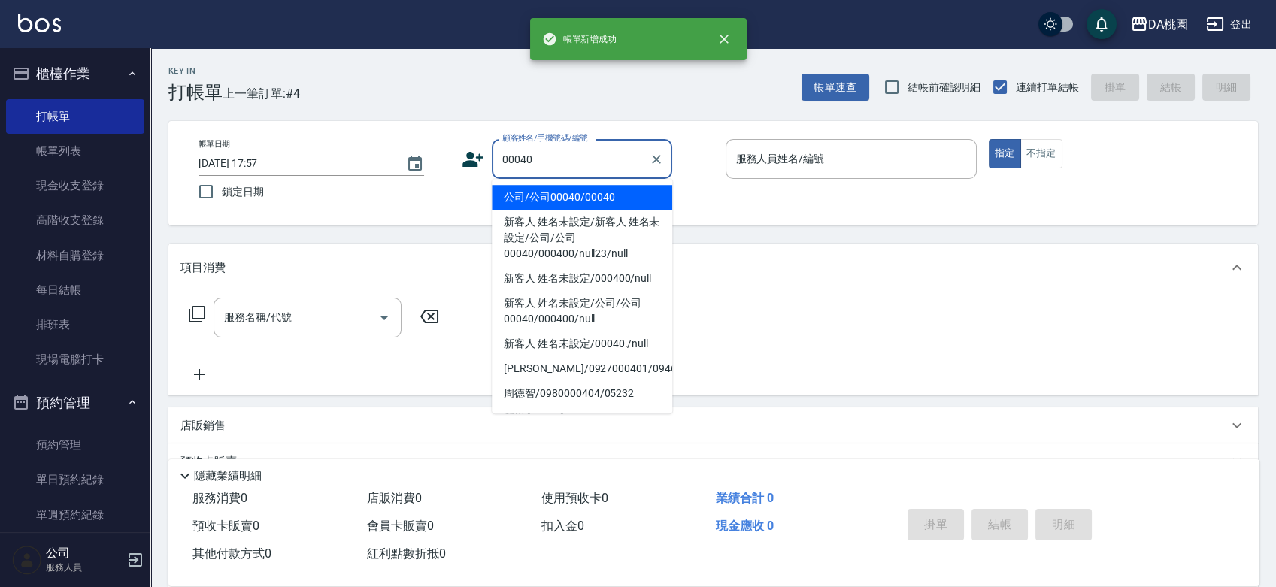
type input "公司/公司00040/00040"
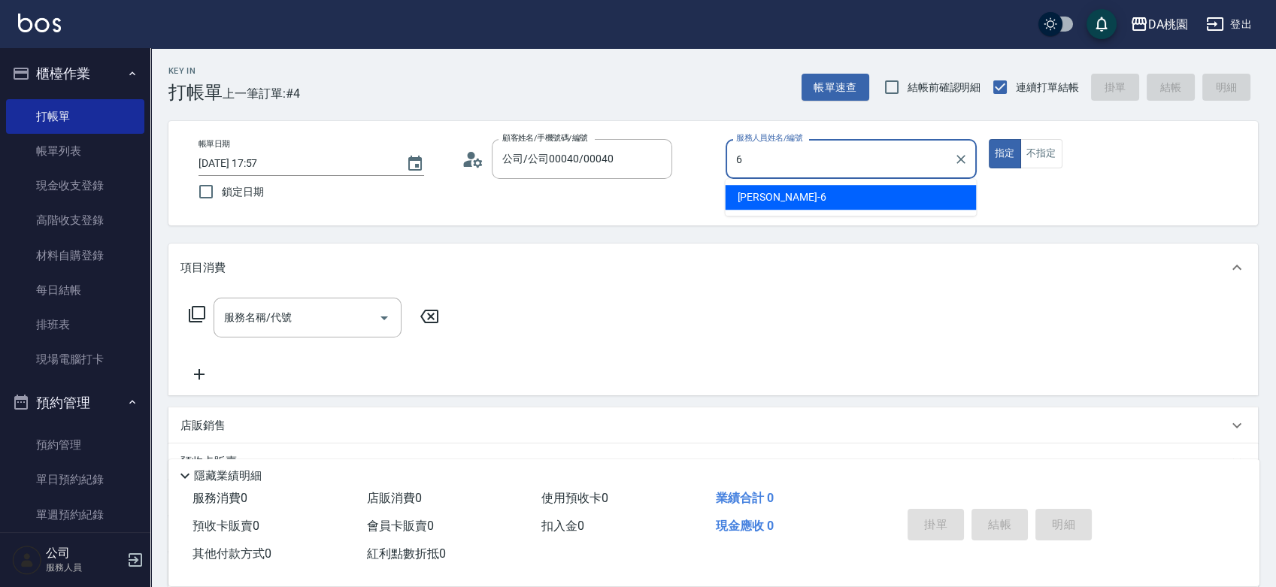
type input "貝菈-6"
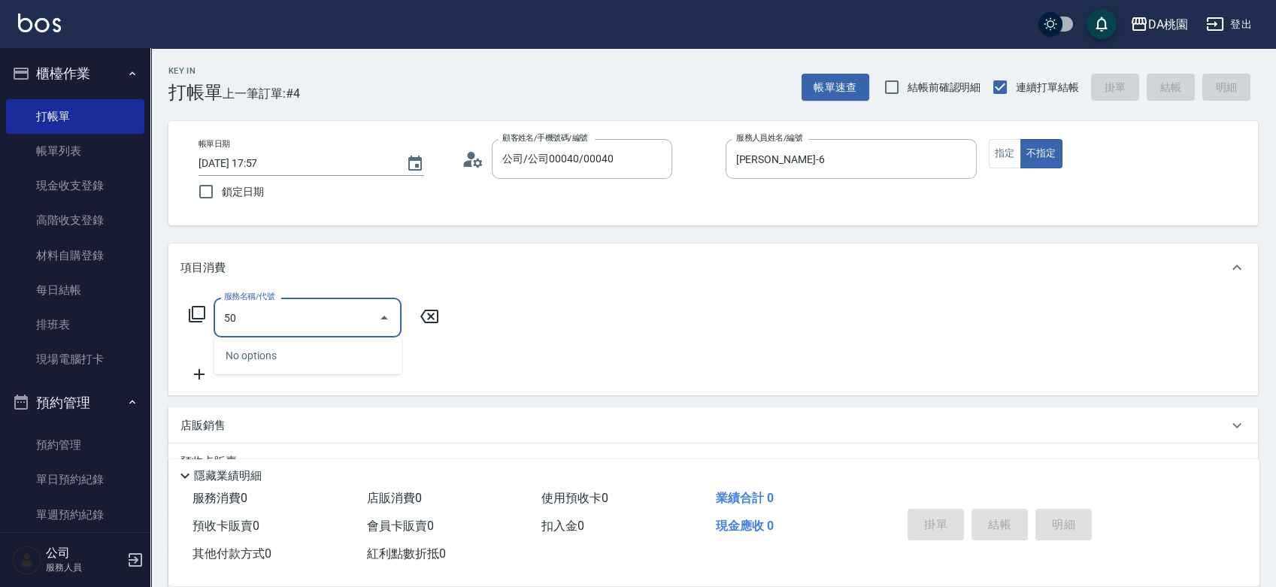
type input "500"
type input "20"
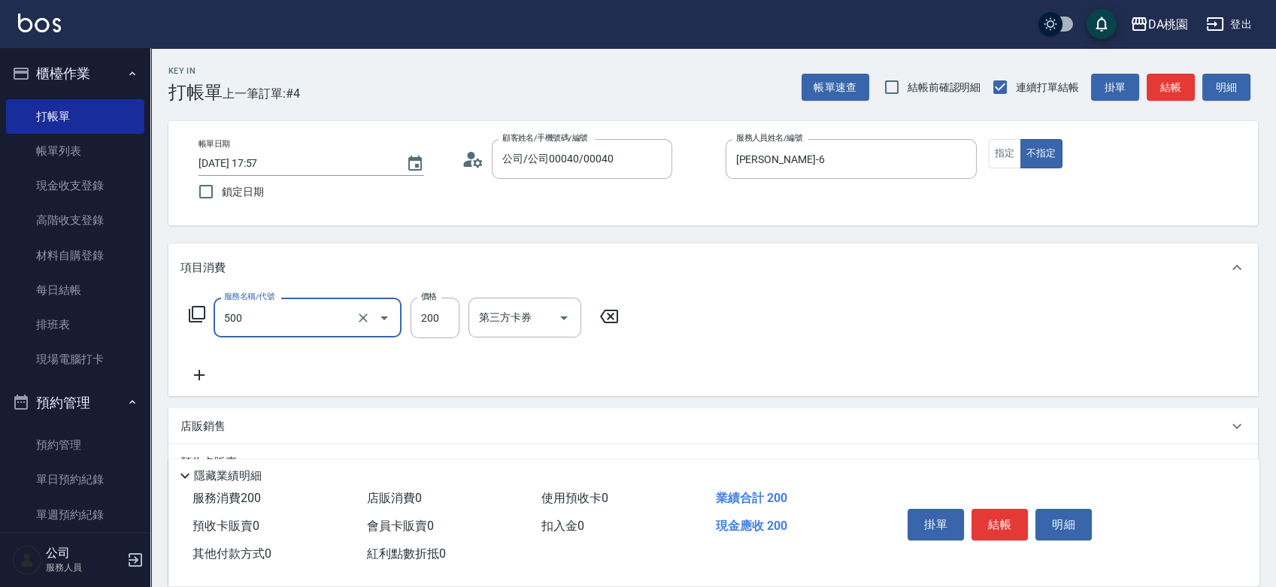
type input "洗髮(500)"
type input "3"
type input "0"
type input "35"
type input "30"
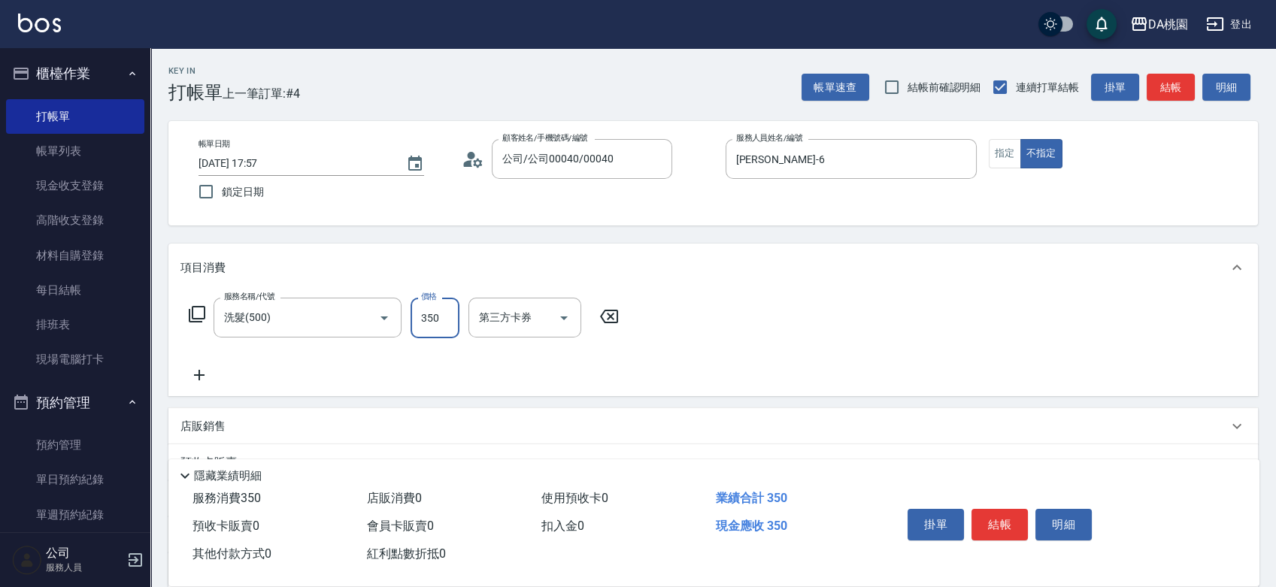
type input "350"
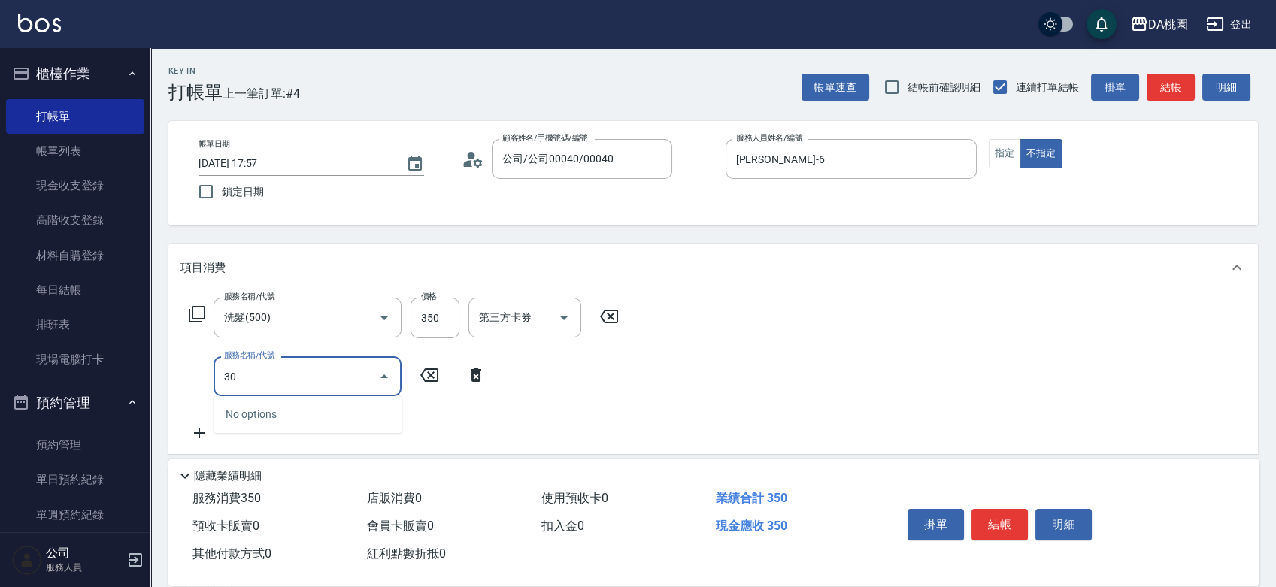
type input "303"
type input "60"
type input "A級剪髮(303)"
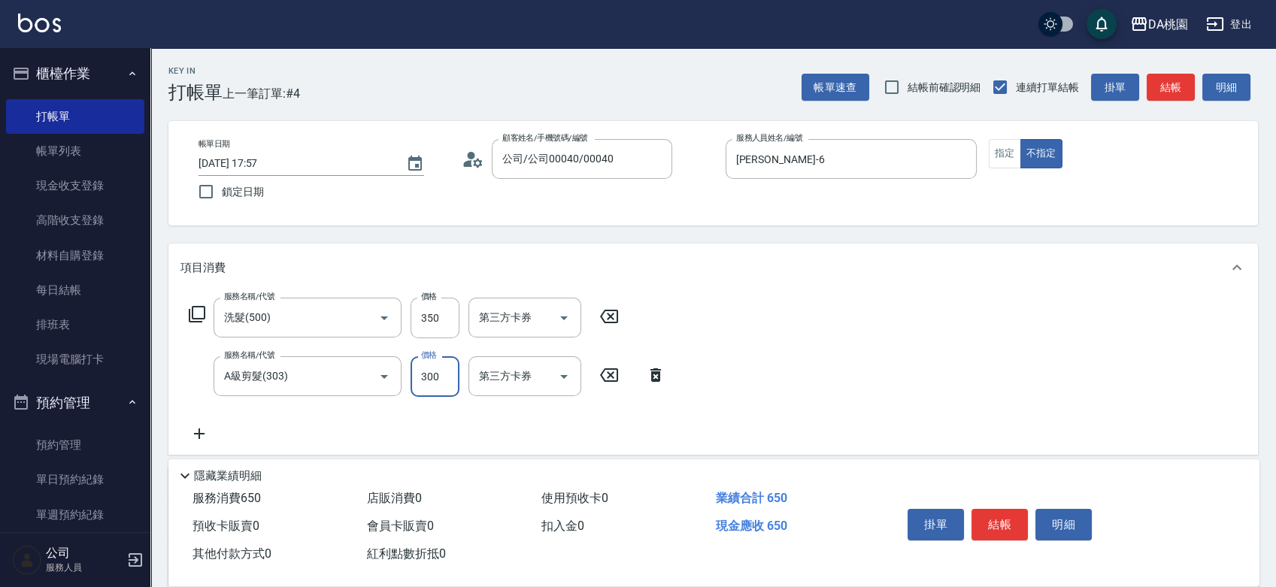
type input "30"
type input "350"
type input "70"
type input "350"
click at [981, 514] on button "結帳" at bounding box center [1000, 525] width 56 height 32
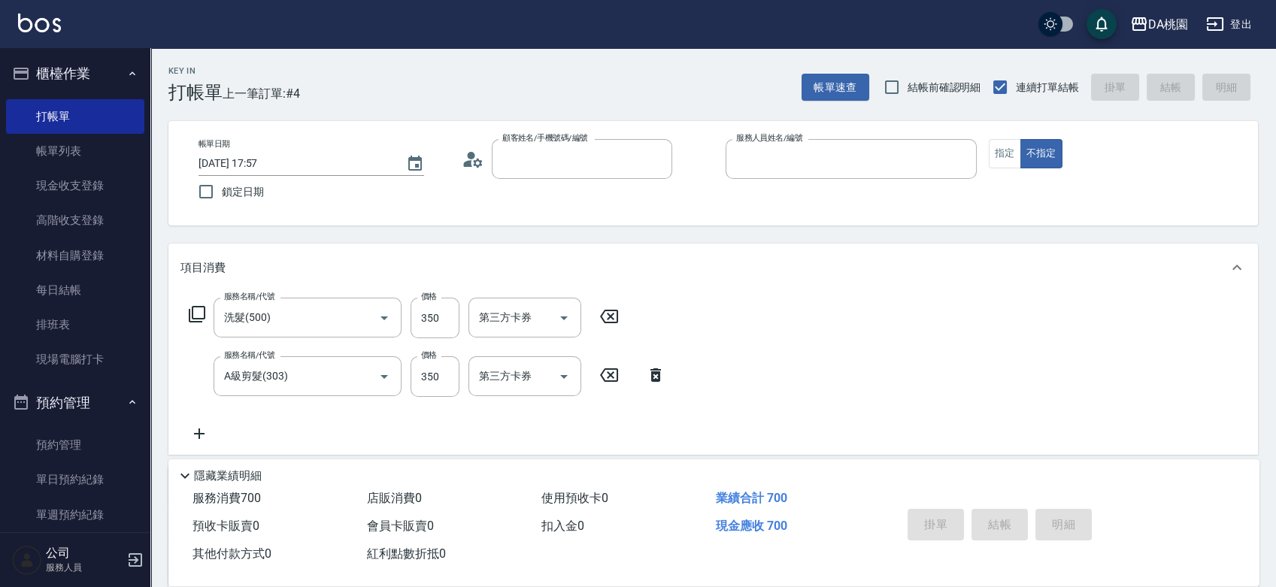
type input "0"
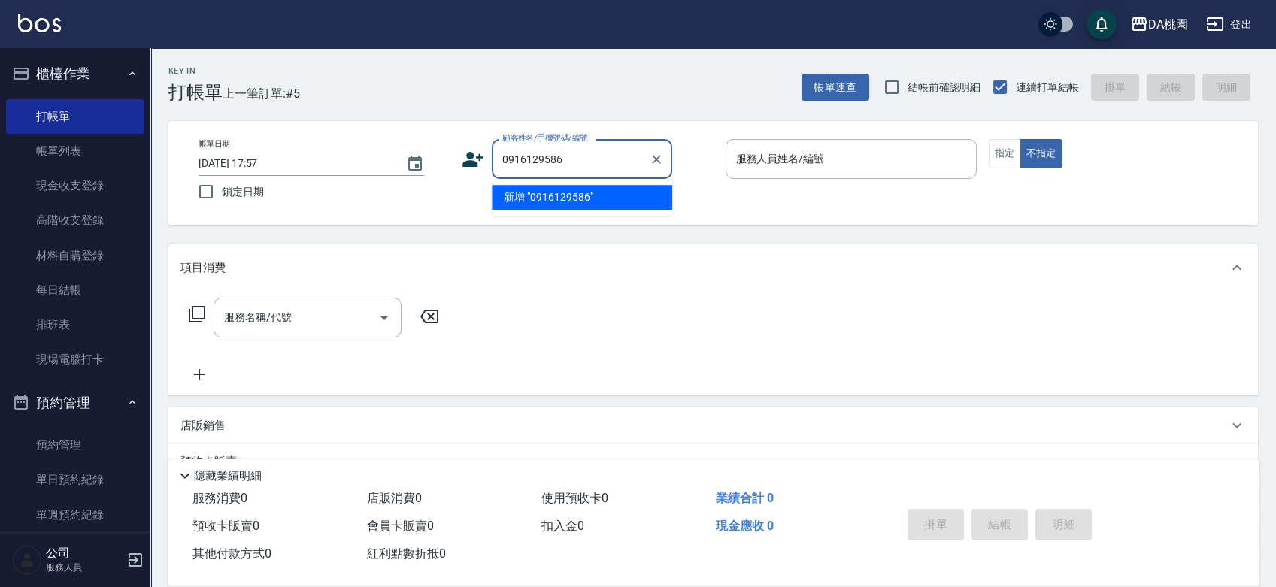
type input "0916129586"
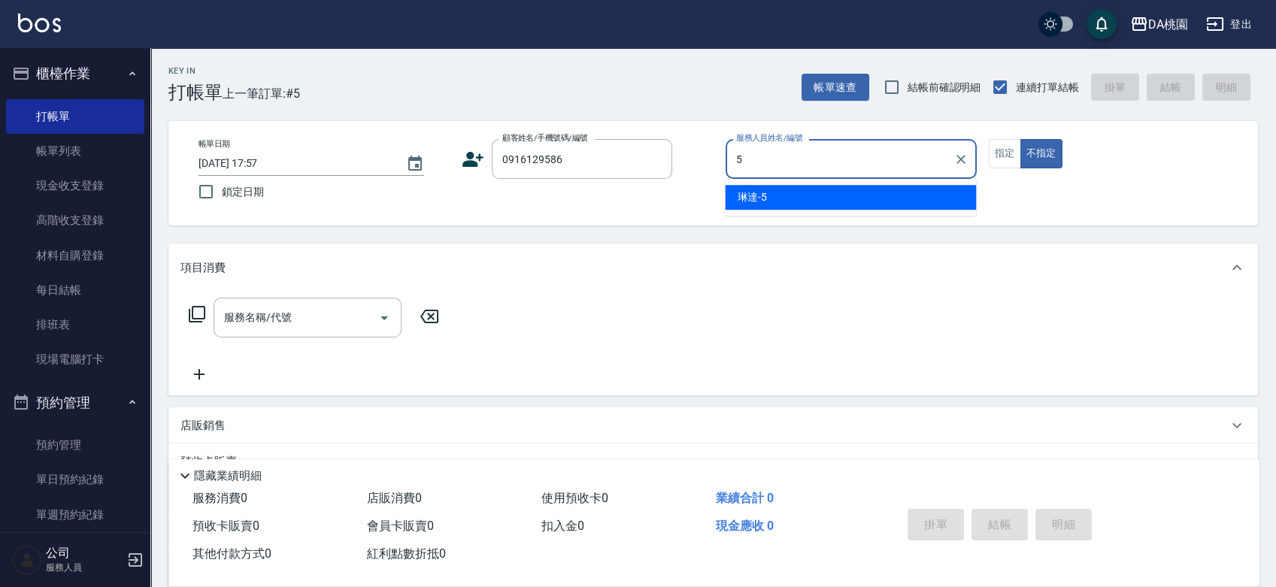
type input "琳達-5"
type button "false"
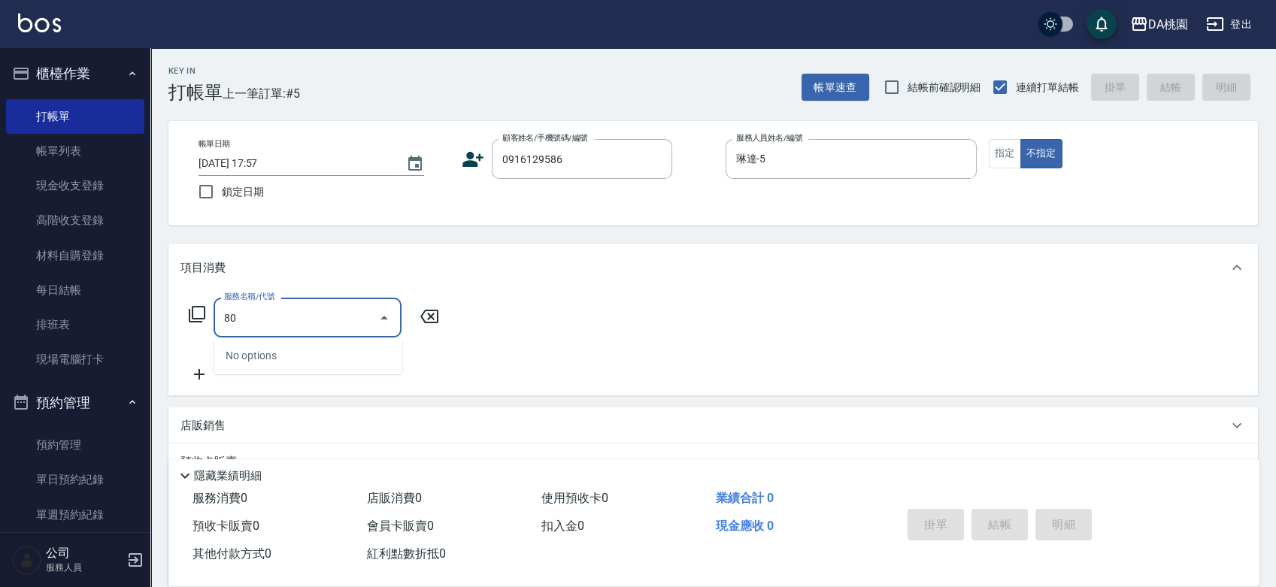
type input "806"
type input "80"
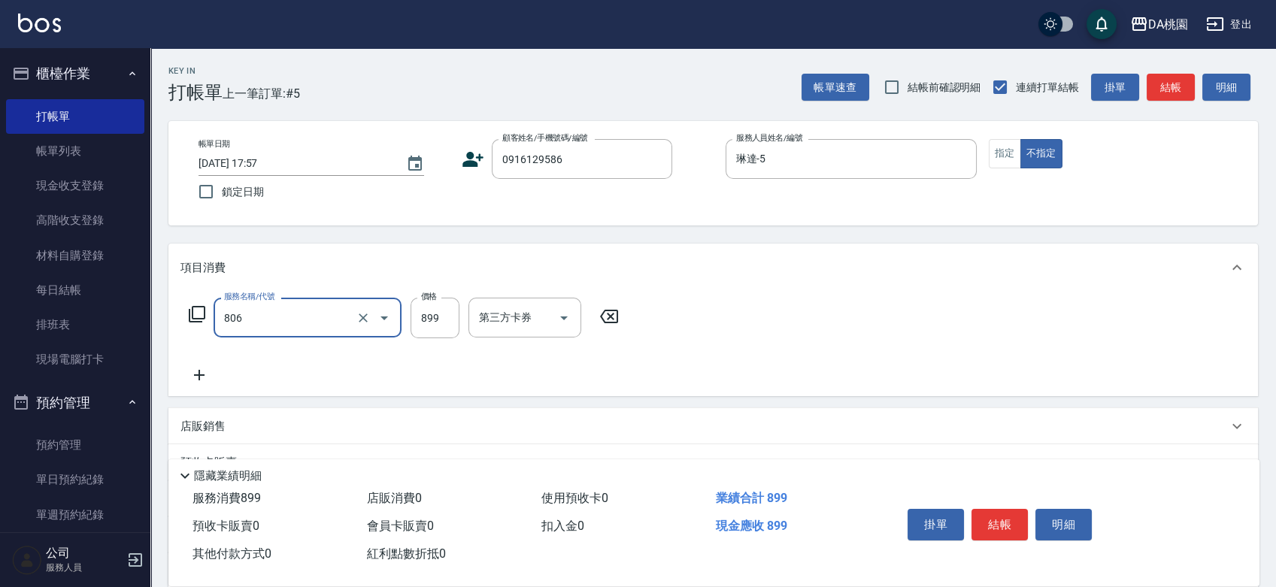
type input "自購-頭皮毛孔深層調理(806)"
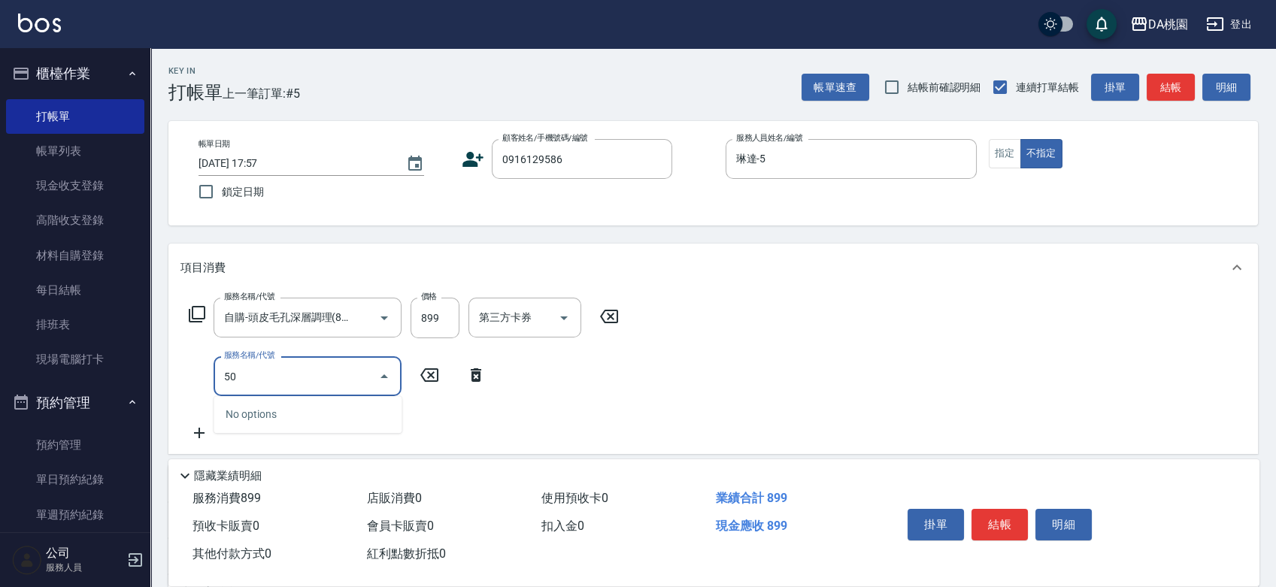
type input "504"
type input "90"
type input "潤絲(互助)(504)"
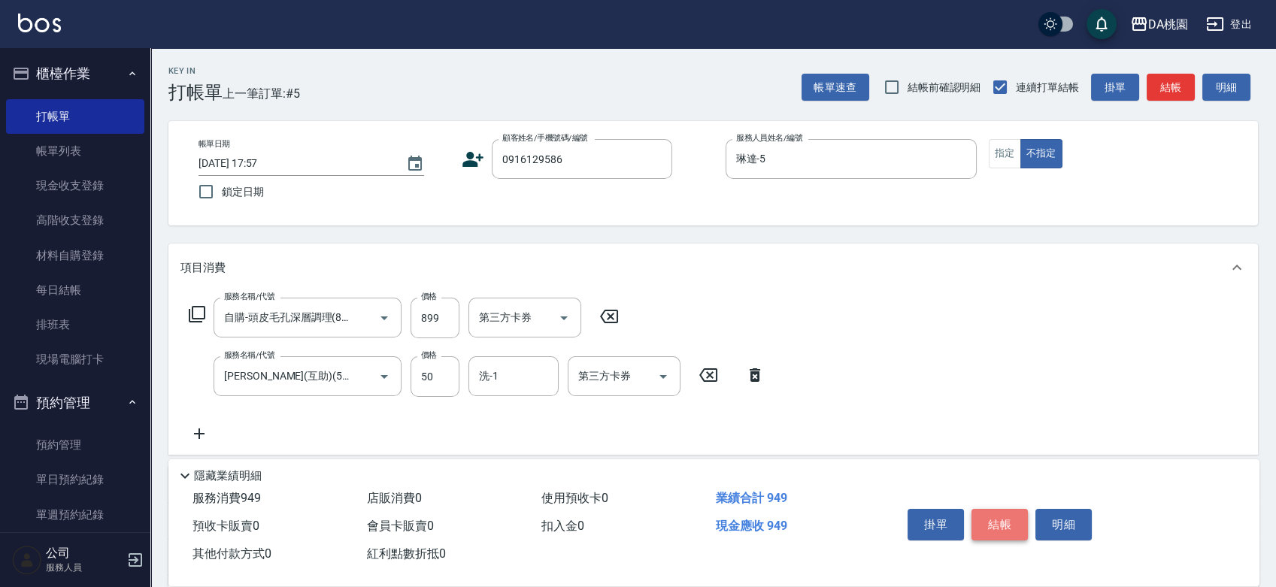
click at [999, 527] on button "結帳" at bounding box center [1000, 525] width 56 height 32
type input "0"
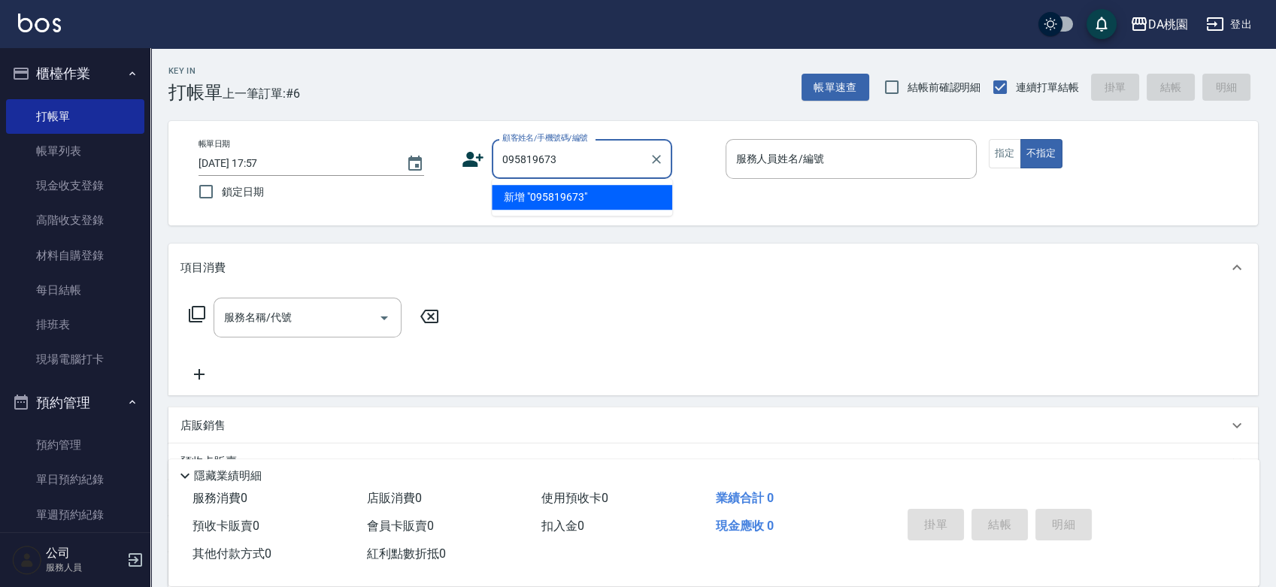
type input "0958196737"
click at [604, 196] on li "張鈺玲/0958196737/null" at bounding box center [582, 197] width 181 height 25
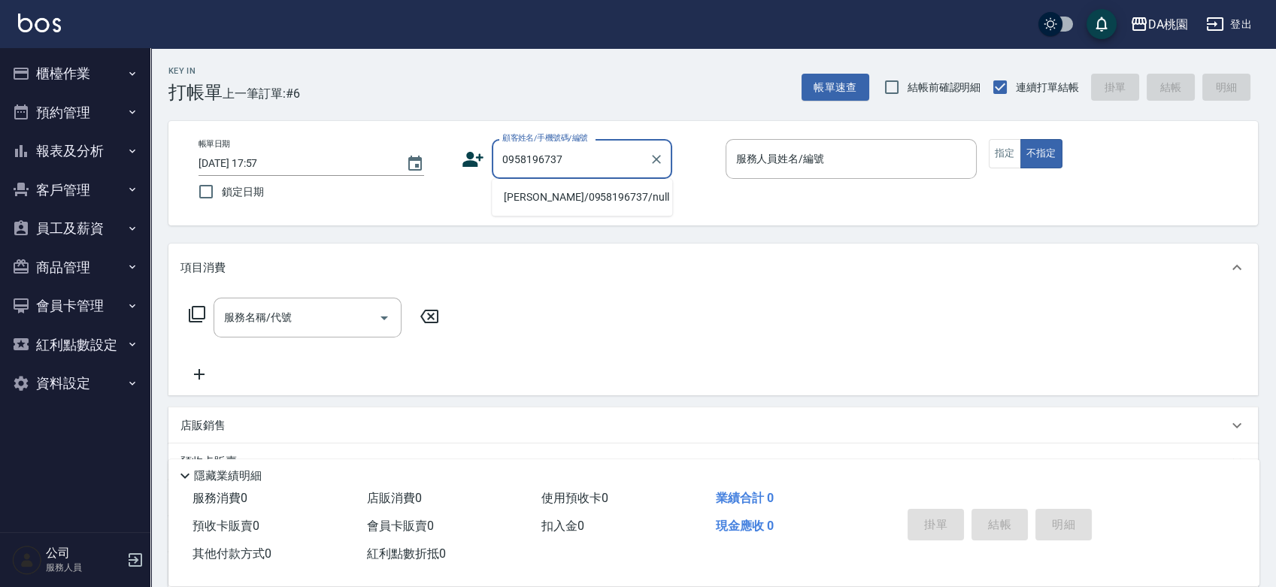
click at [559, 198] on li "[PERSON_NAME]/0958196737/null" at bounding box center [582, 197] width 181 height 25
type input "[PERSON_NAME]/0958196737/null"
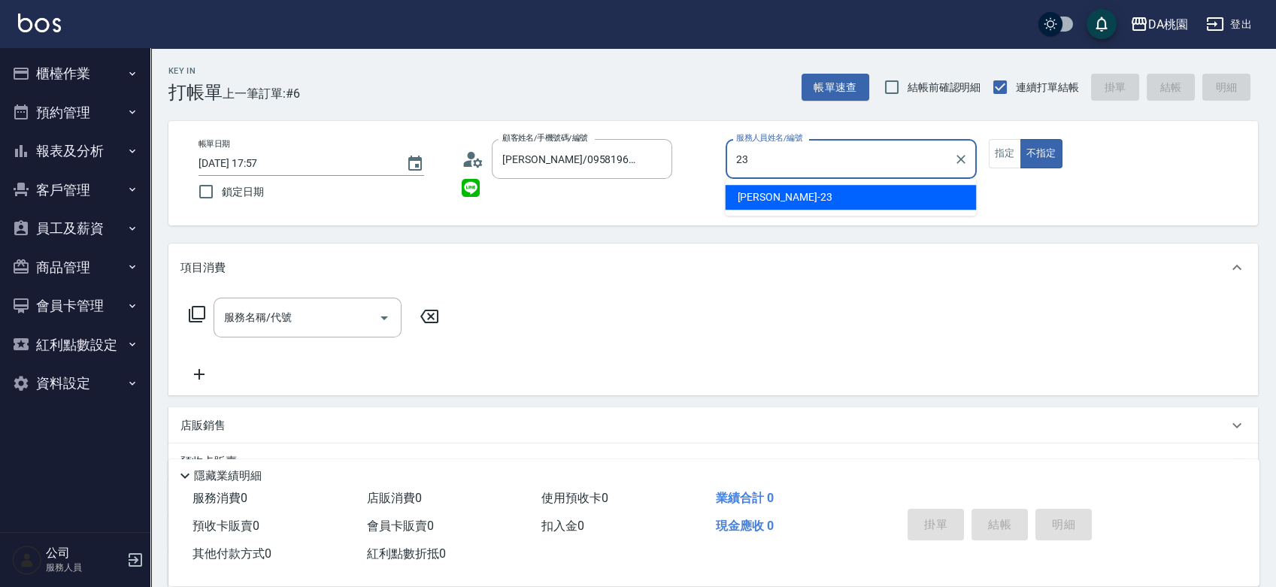
type input "23"
type button "false"
type input "亞瑟 -23"
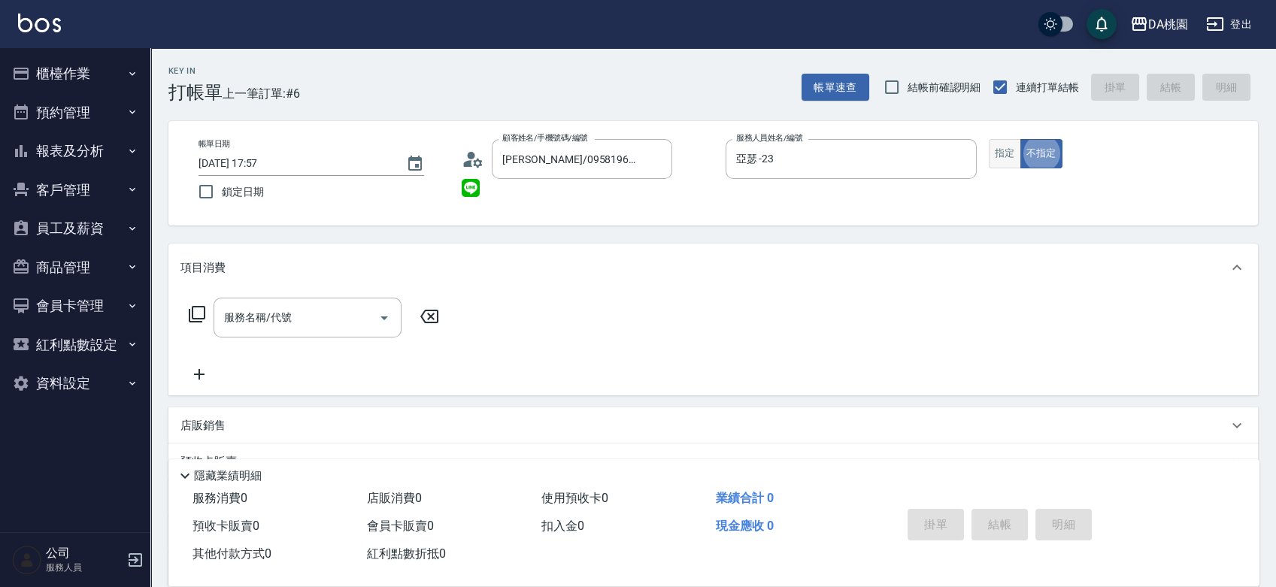
click at [997, 151] on button "指定" at bounding box center [1005, 153] width 32 height 29
click at [252, 322] on div "服務名稱/代號 服務名稱/代號" at bounding box center [308, 318] width 188 height 40
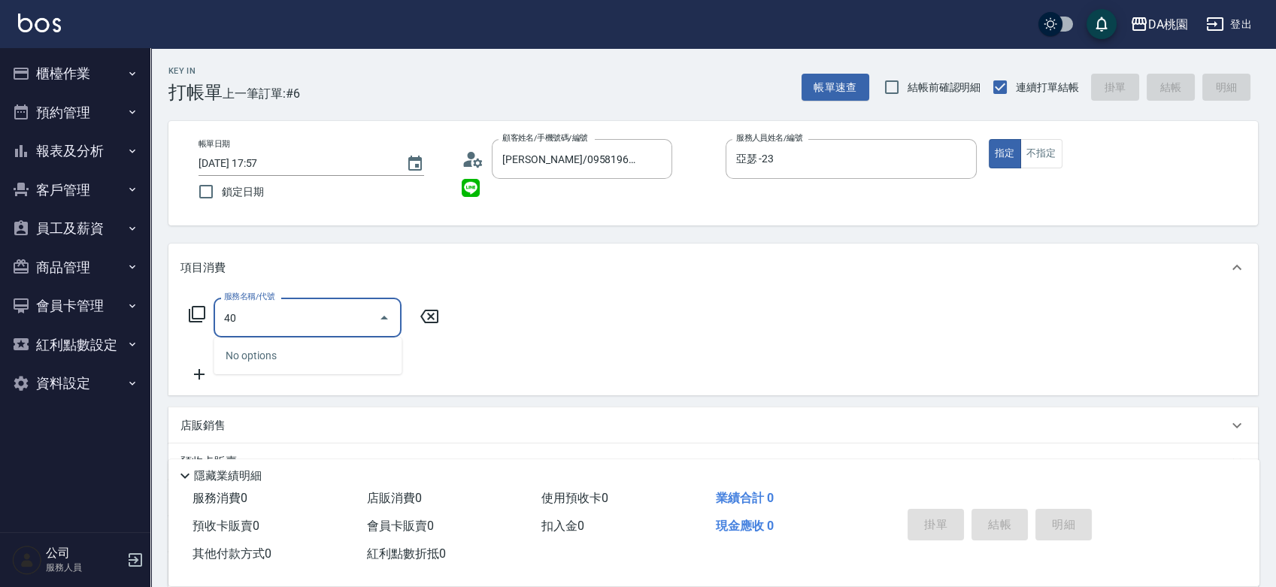
type input "401"
type input "150"
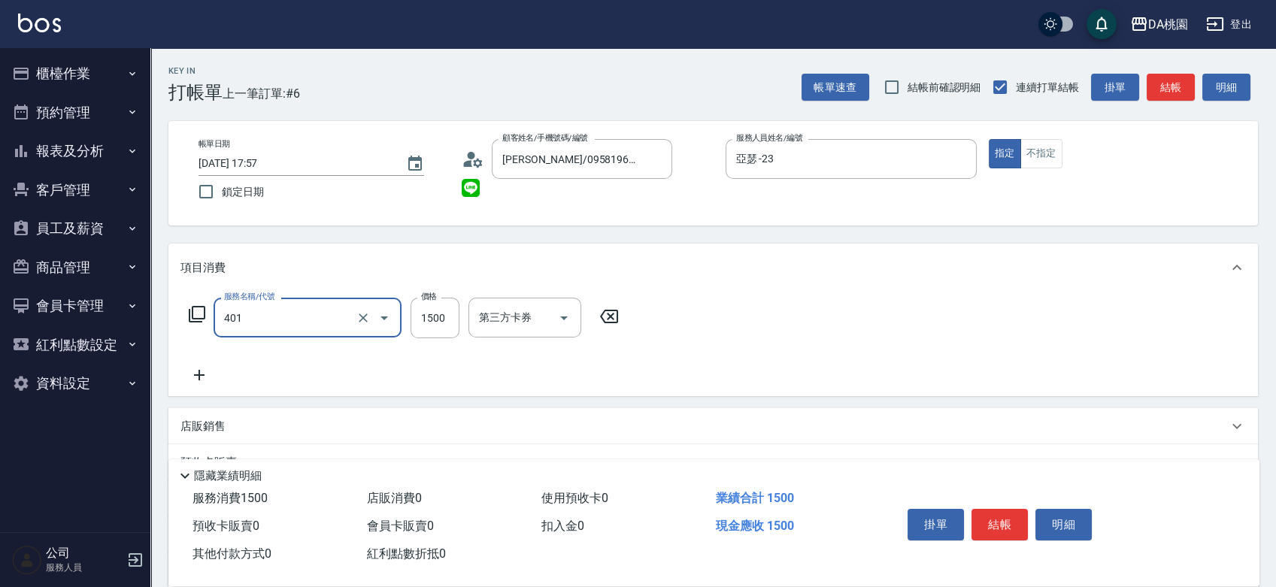
type input "染髮(互助)(401)"
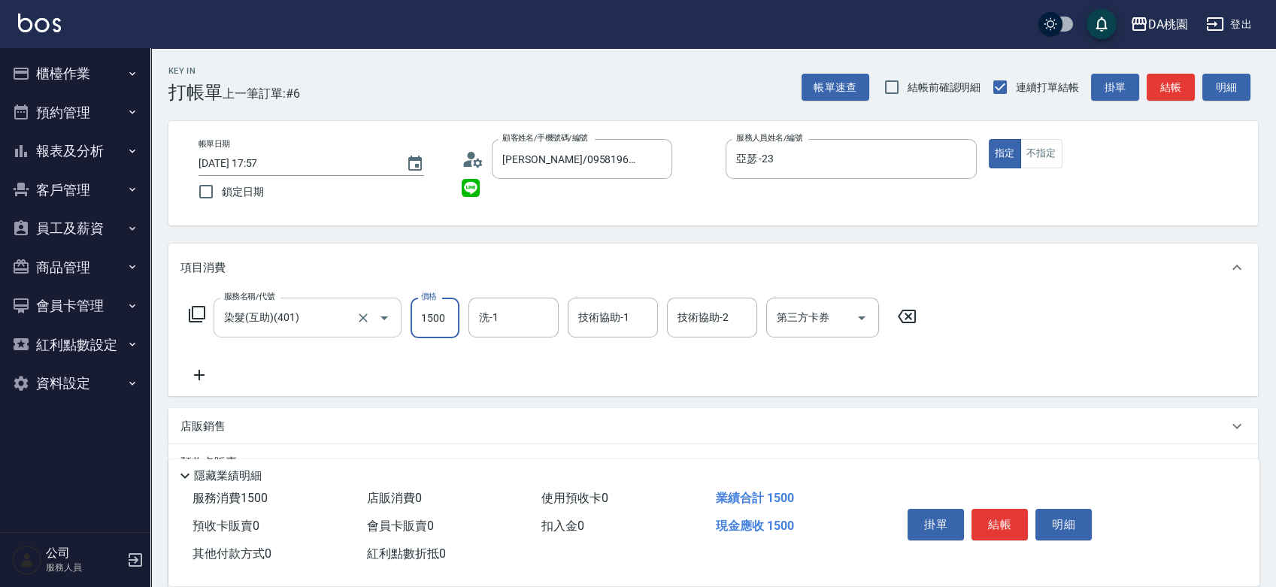
type input "1"
type input "0"
type input "100"
type input "1000"
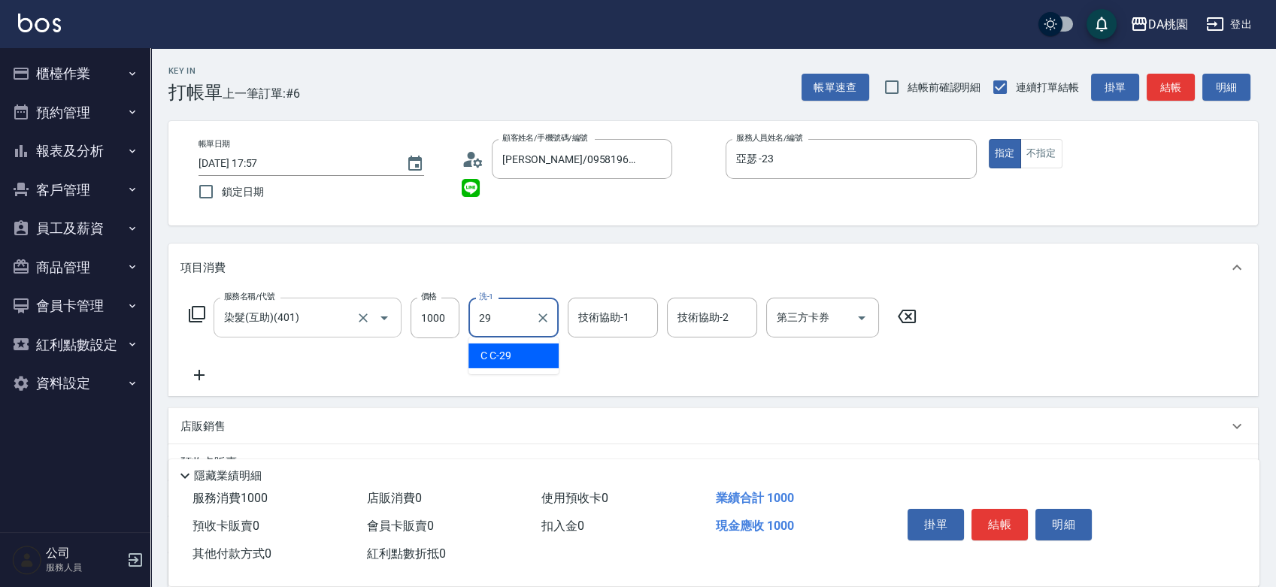
type input "C C-29"
type input "9"
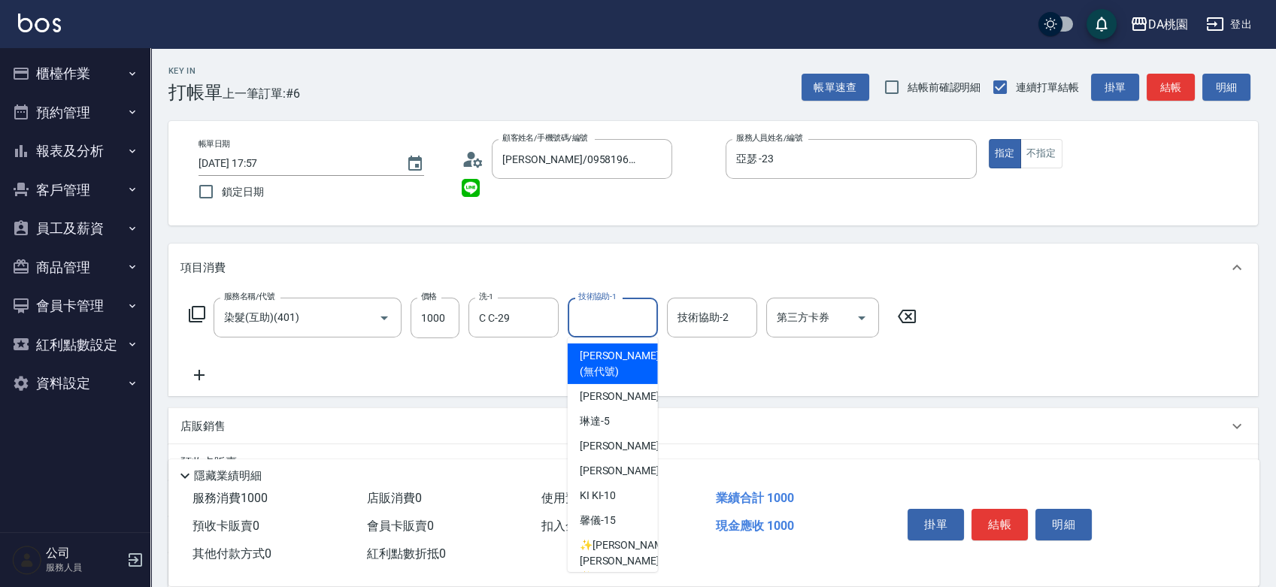
click at [618, 323] on input "技術協助-1" at bounding box center [613, 318] width 77 height 26
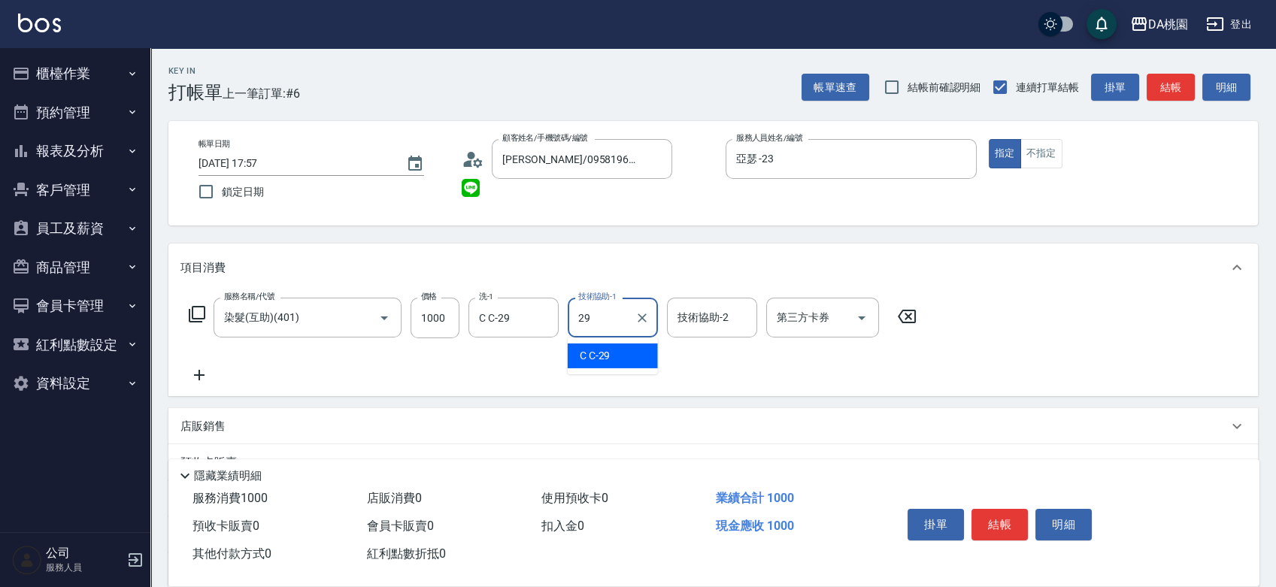
type input "C C-29"
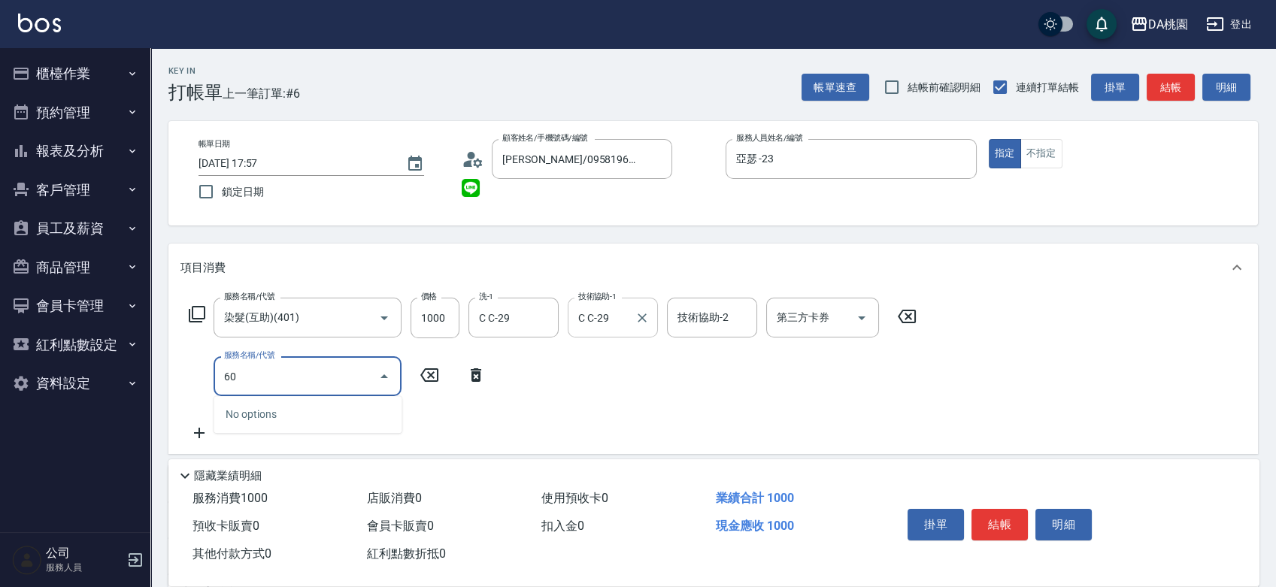
type input "607"
type input "200"
type input "小麥護髮(互助)(607)"
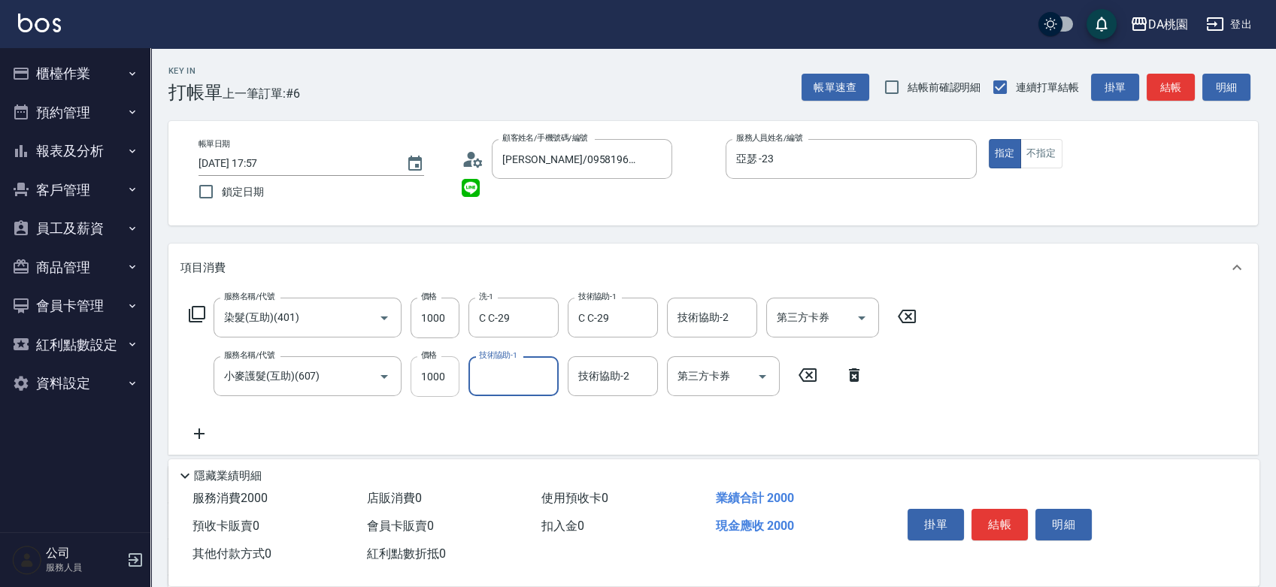
click at [424, 381] on input "1000" at bounding box center [435, 377] width 49 height 41
type input "1"
type input "100"
type input "110"
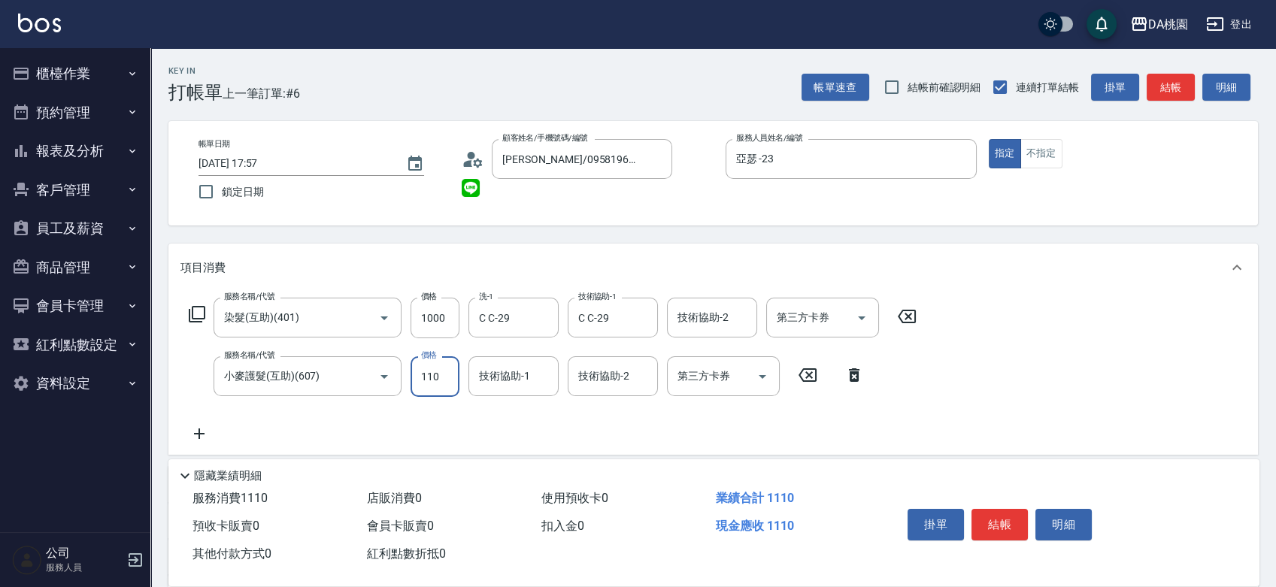
type input "1100"
type input "210"
type input "1100"
type input "C C-29"
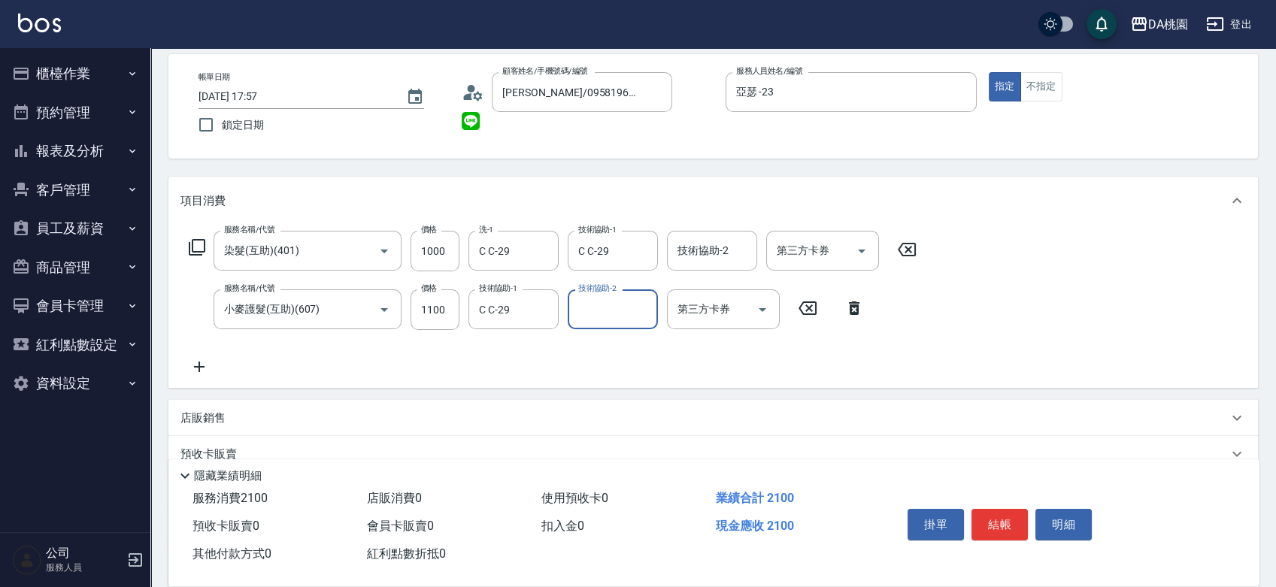
scroll to position [167, 0]
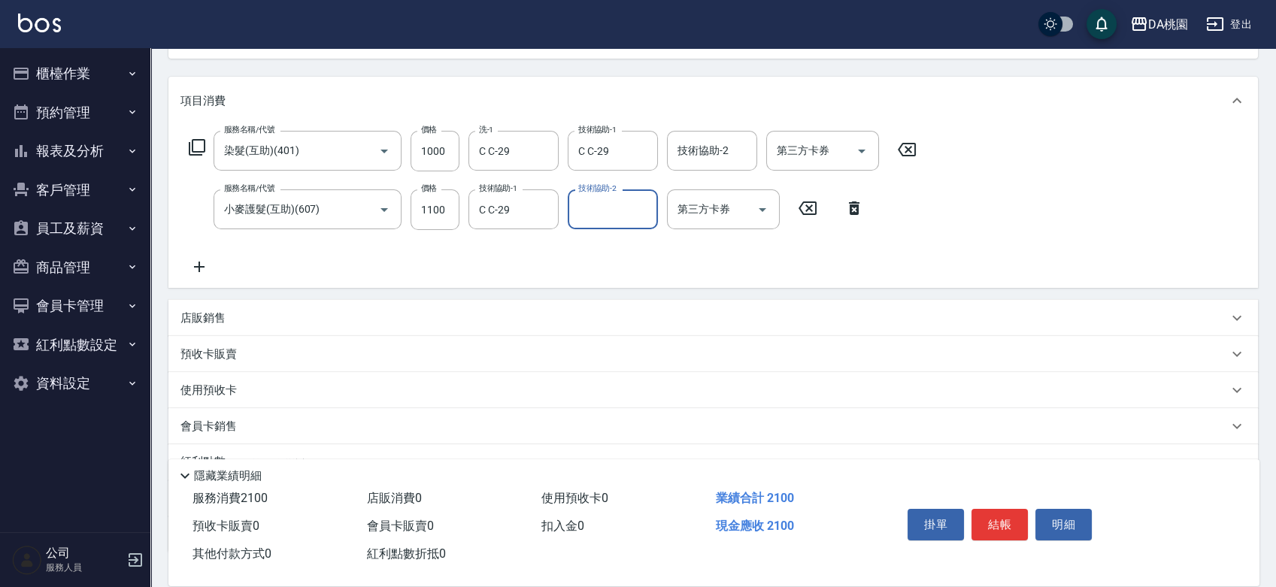
click at [214, 312] on p "店販銷售" at bounding box center [203, 319] width 45 height 16
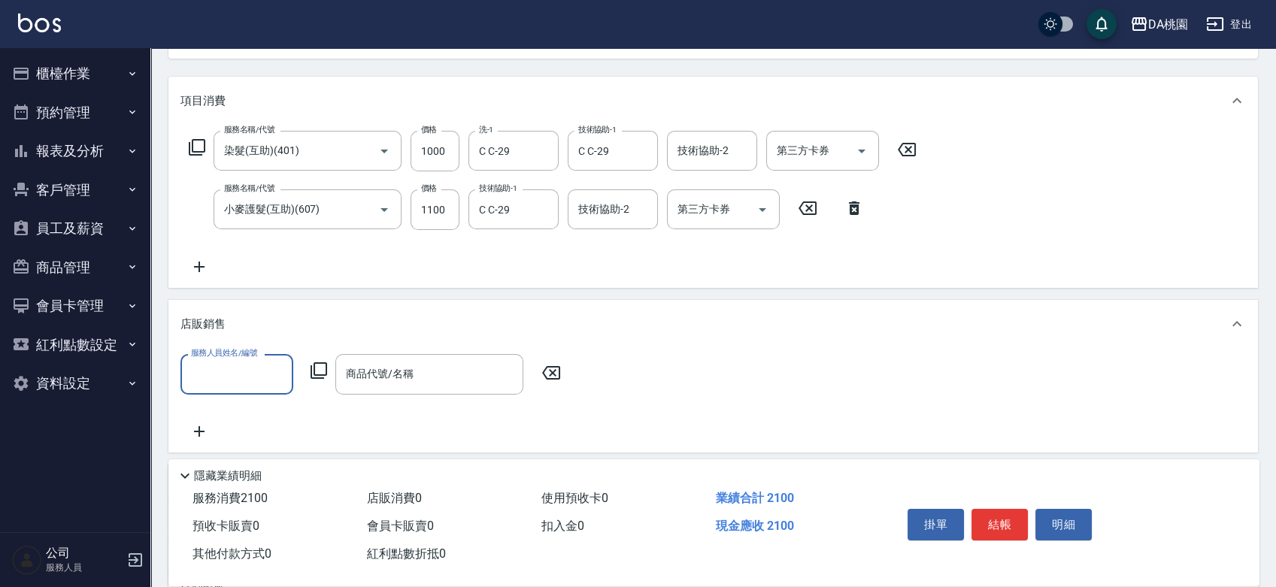
scroll to position [0, 0]
type input "亞瑟 -23"
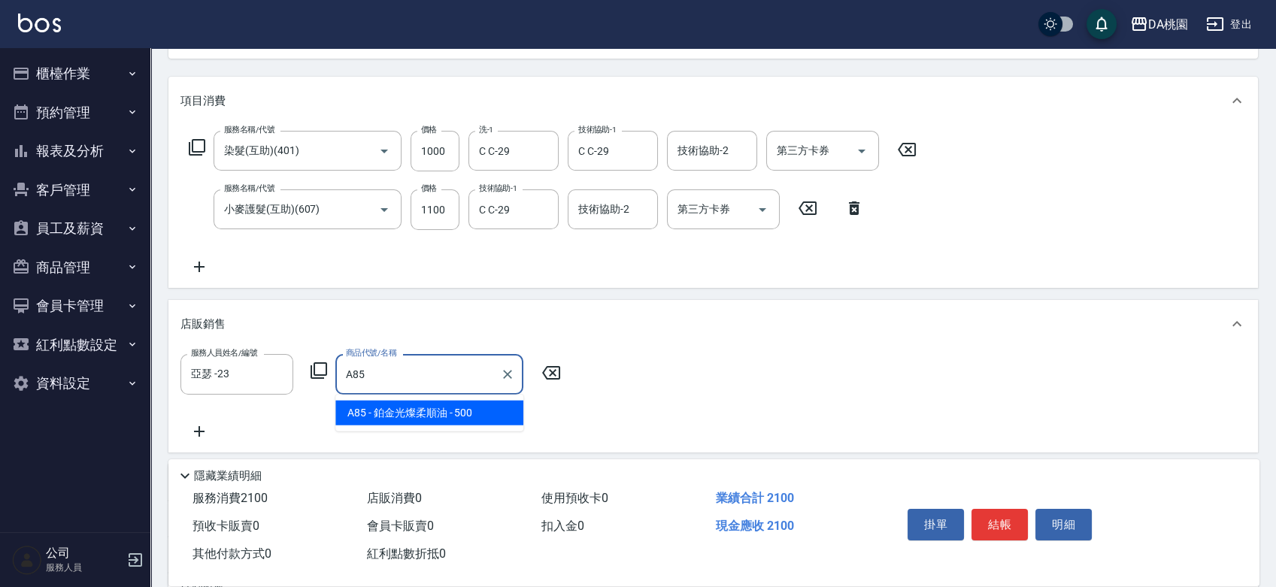
type input "鉑金光燦柔順油"
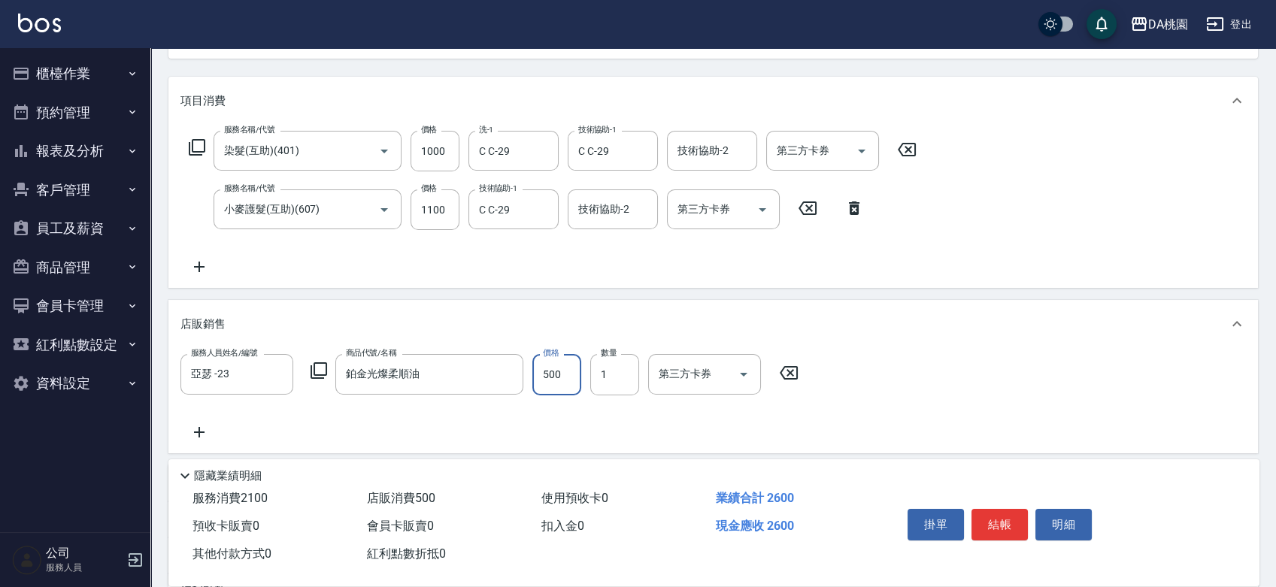
type input "210"
type input "100"
type input "220"
type input "100"
click at [996, 527] on button "結帳" at bounding box center [1000, 525] width 56 height 32
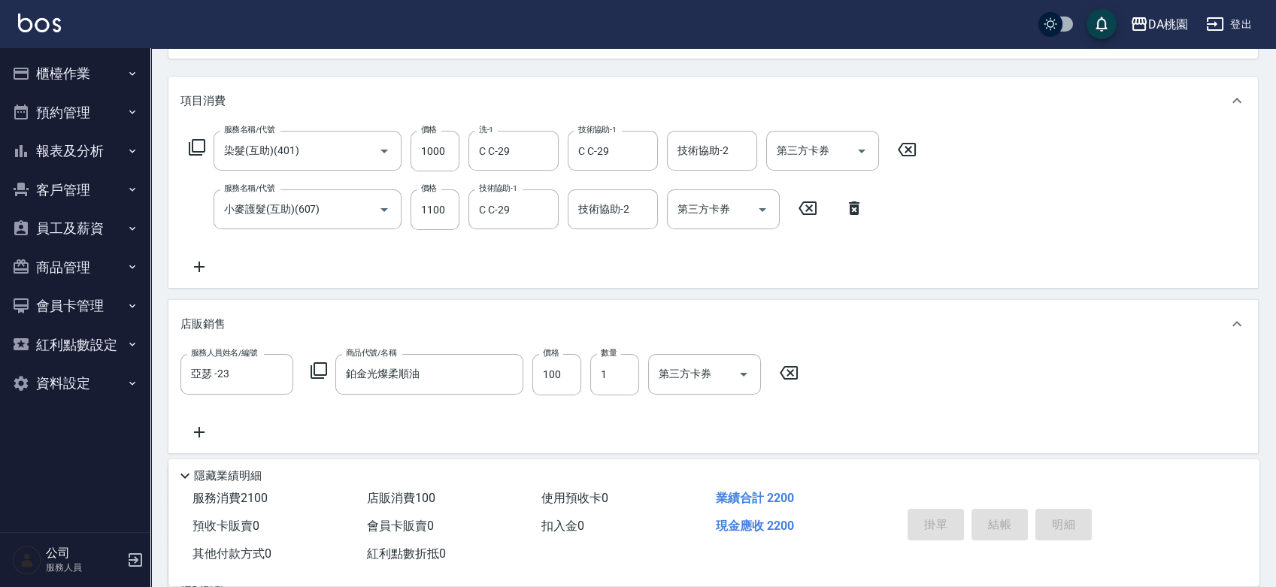
type input "2025/09/13 17:58"
type input "0"
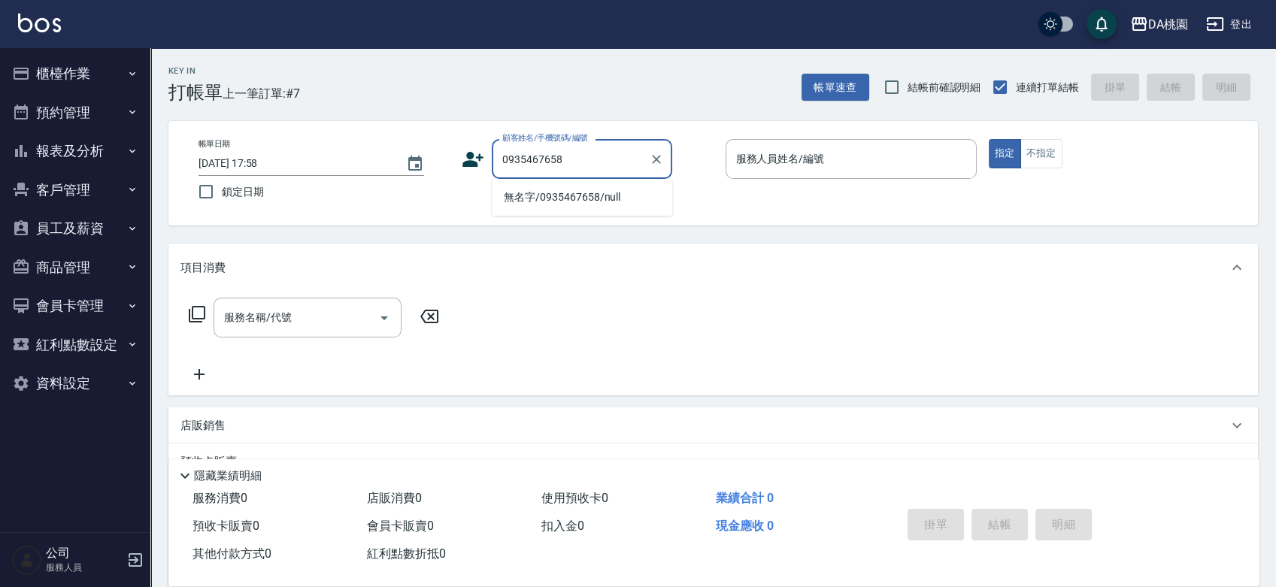
click at [555, 197] on li "無名字/0935467658/null" at bounding box center [582, 197] width 181 height 25
type input "無名字/0935467658/null"
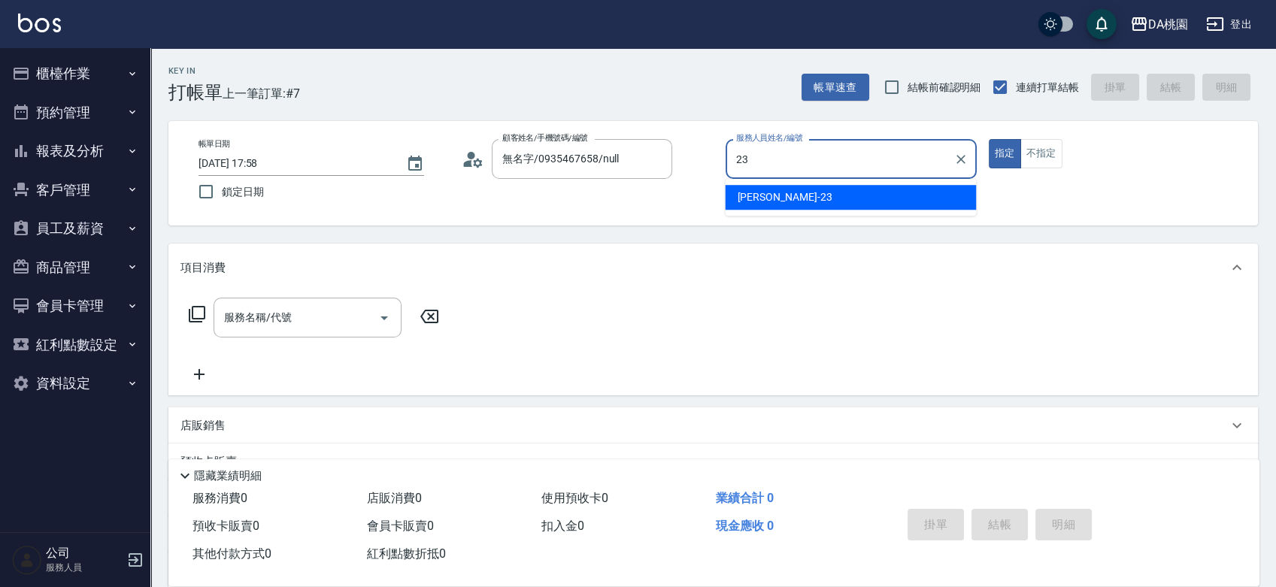
type input "亞瑟 -23"
type button "true"
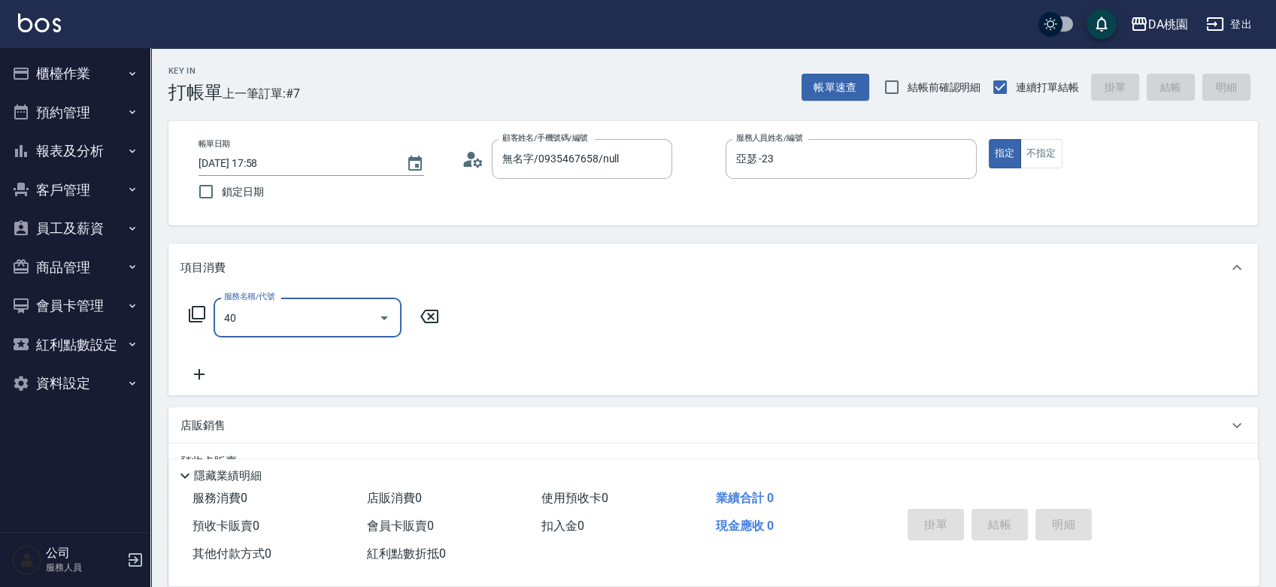
type input "401"
type input "150"
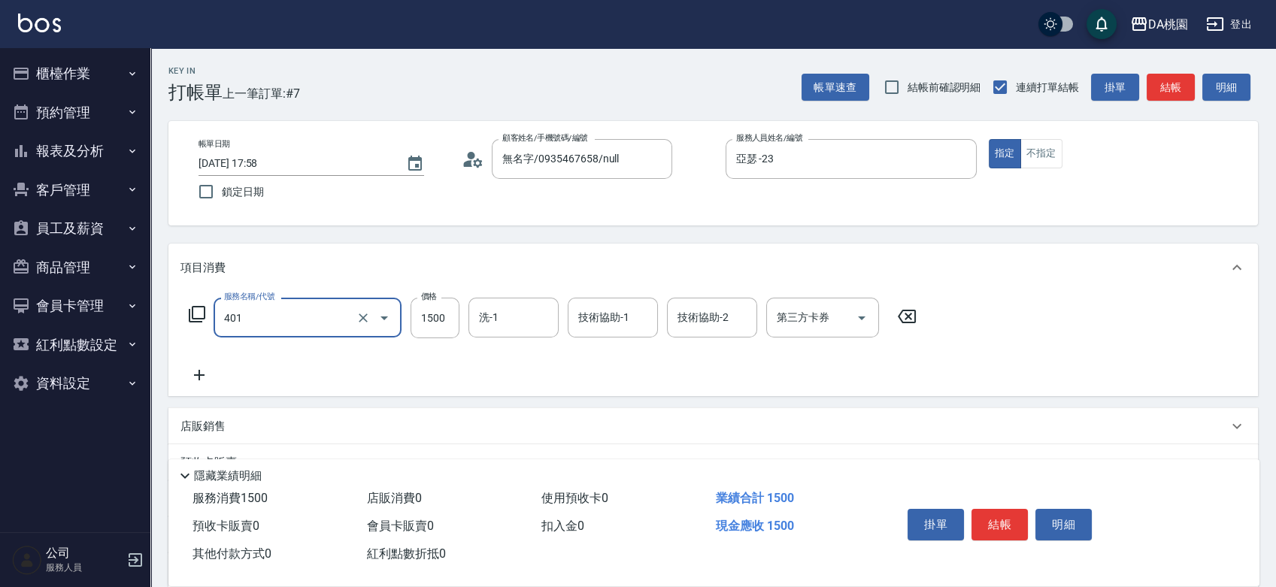
type input "染髮(互助)(401)"
type input "1"
type input "0"
type input "100"
type input "10"
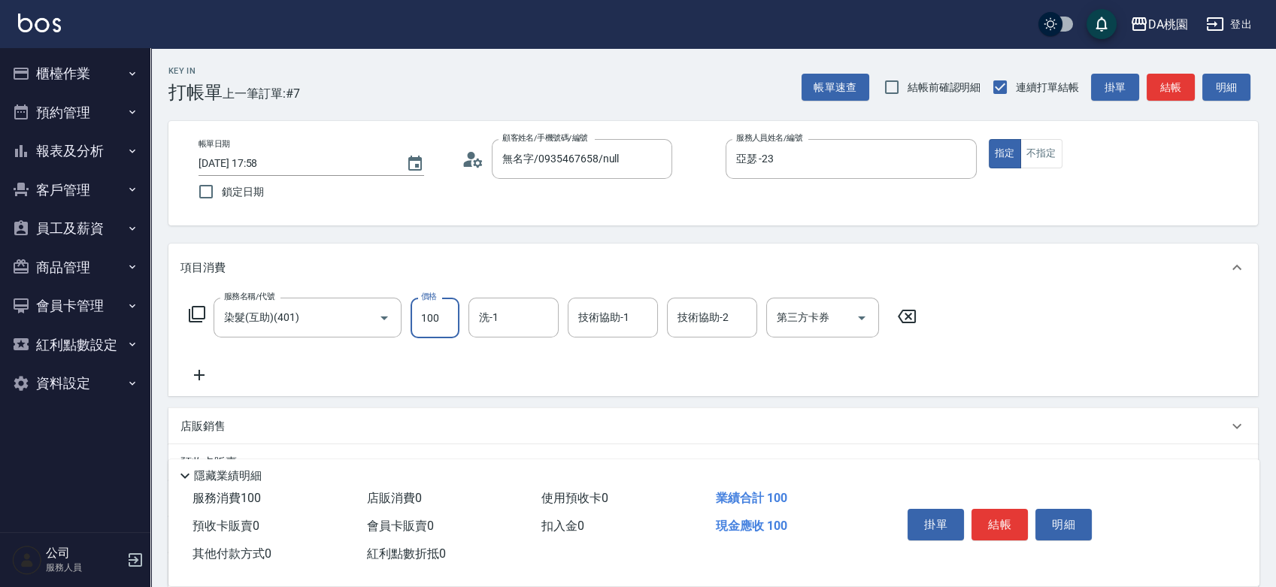
type input "1000"
type input "100"
type input "1000"
click at [330, 326] on input "染髮(互助)(401)" at bounding box center [286, 318] width 132 height 26
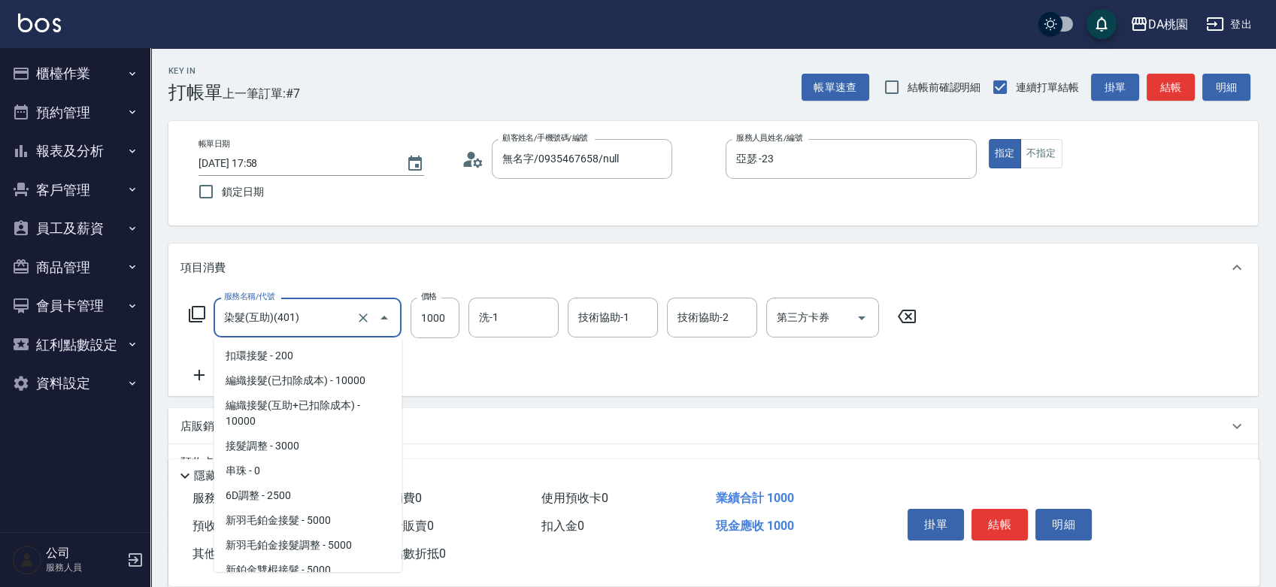
scroll to position [1226, 0]
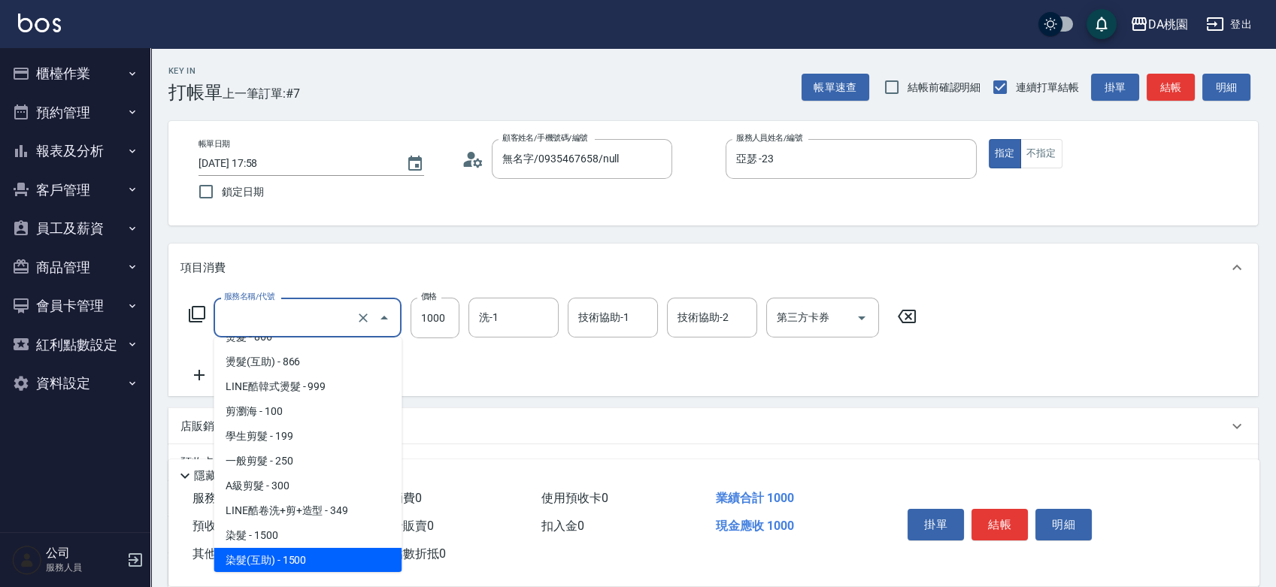
type input "0"
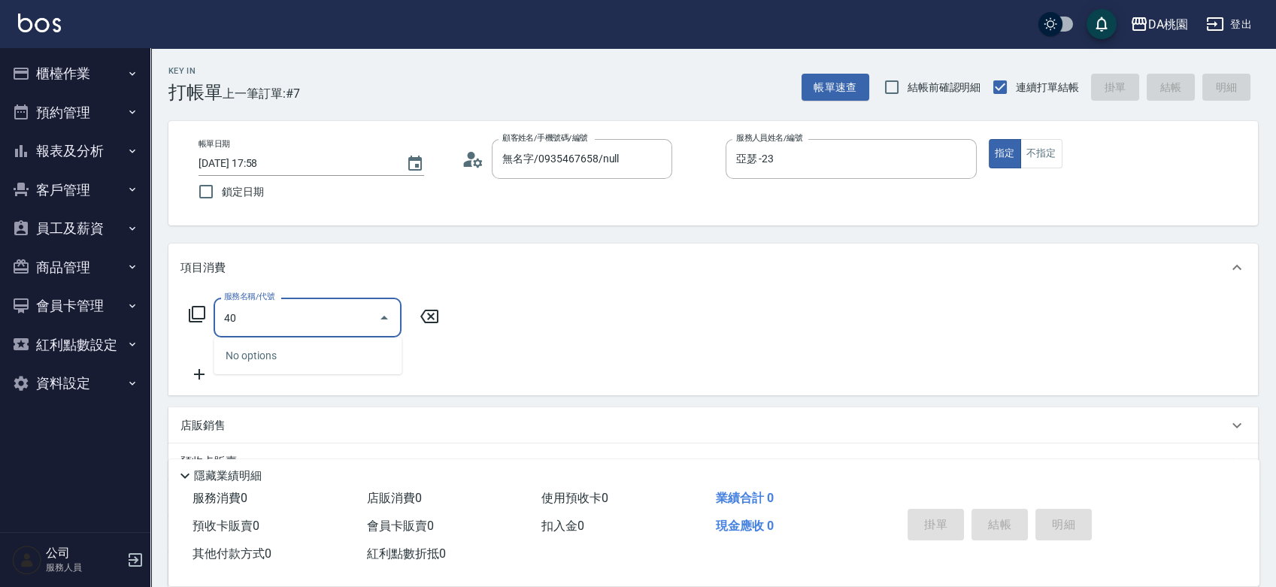
type input "400"
type input "150"
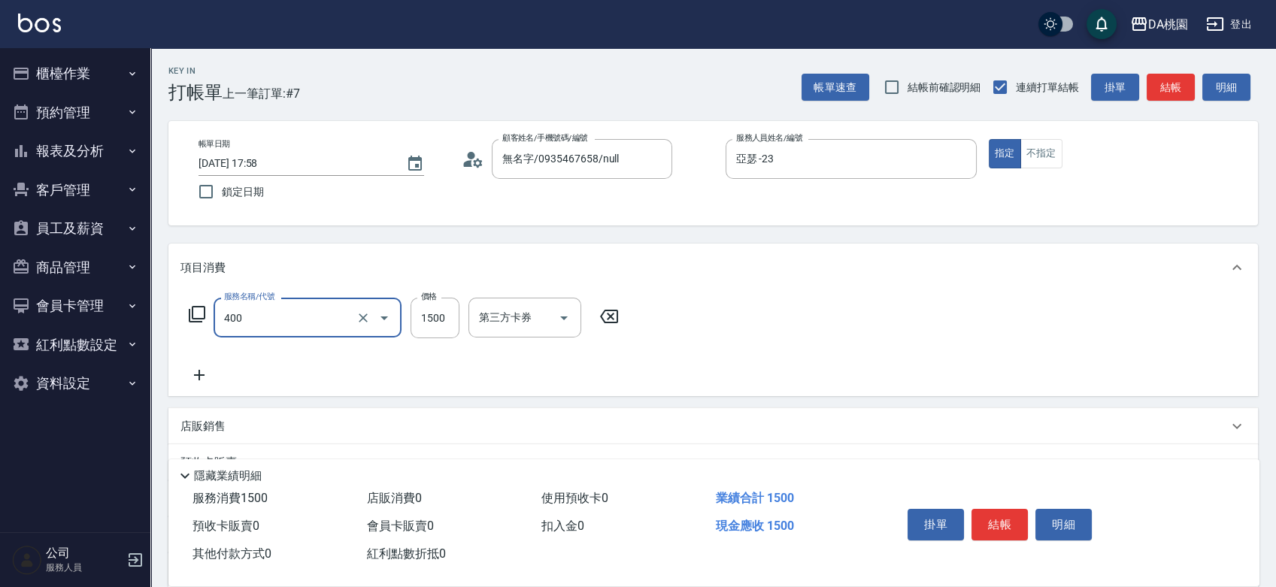
type input "染髮(400)"
type input "0"
type input "100"
type input "1000"
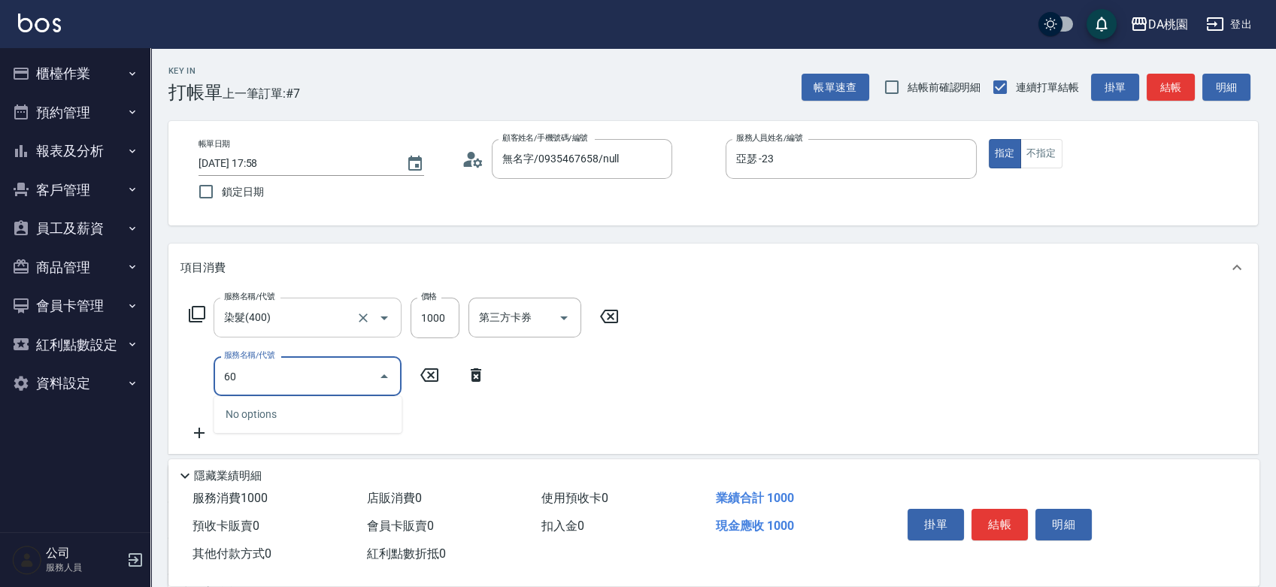
type input "607"
type input "200"
type input "小麥護髮(互助)(607)"
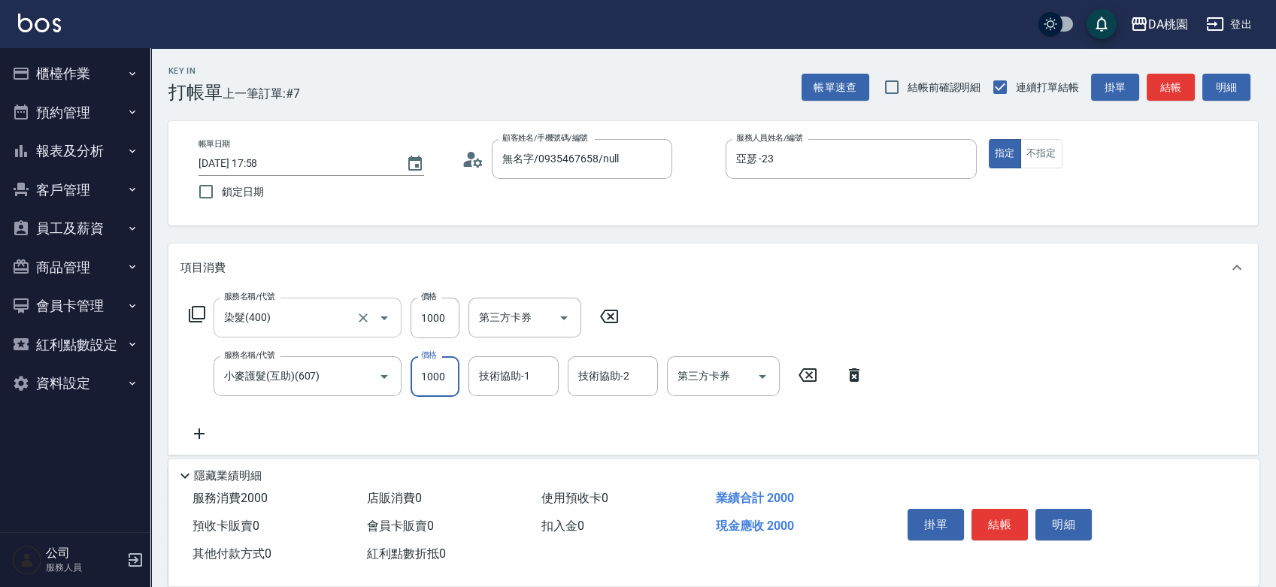
type input "1"
type input "100"
type input "110"
type input "1100"
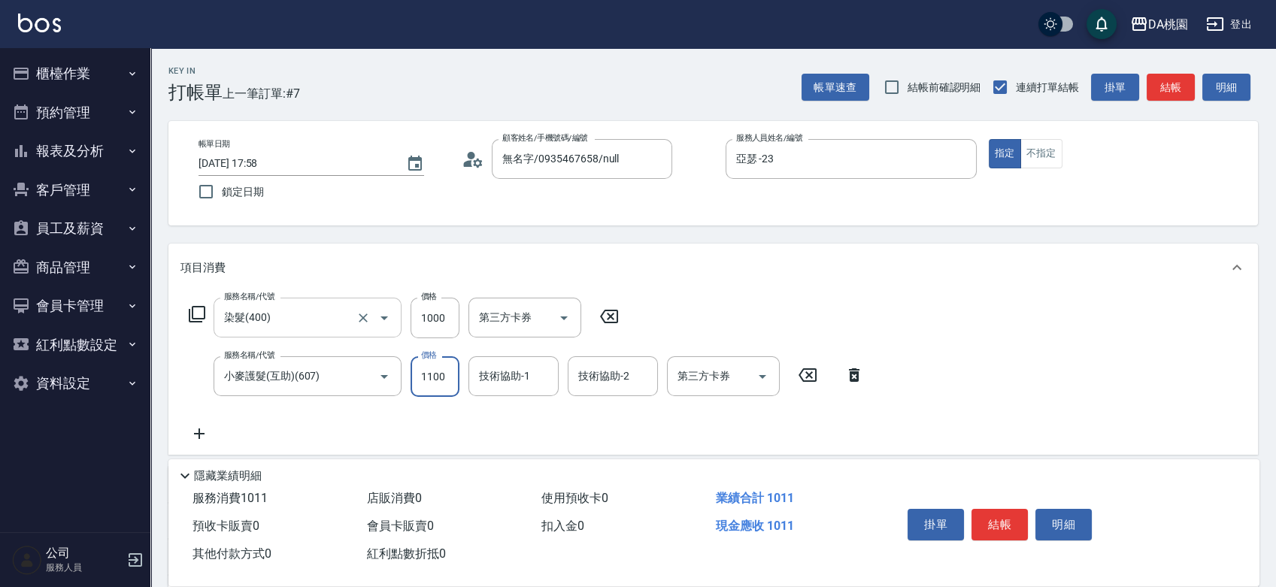
type input "210"
type input "1100"
type input "琳達-5"
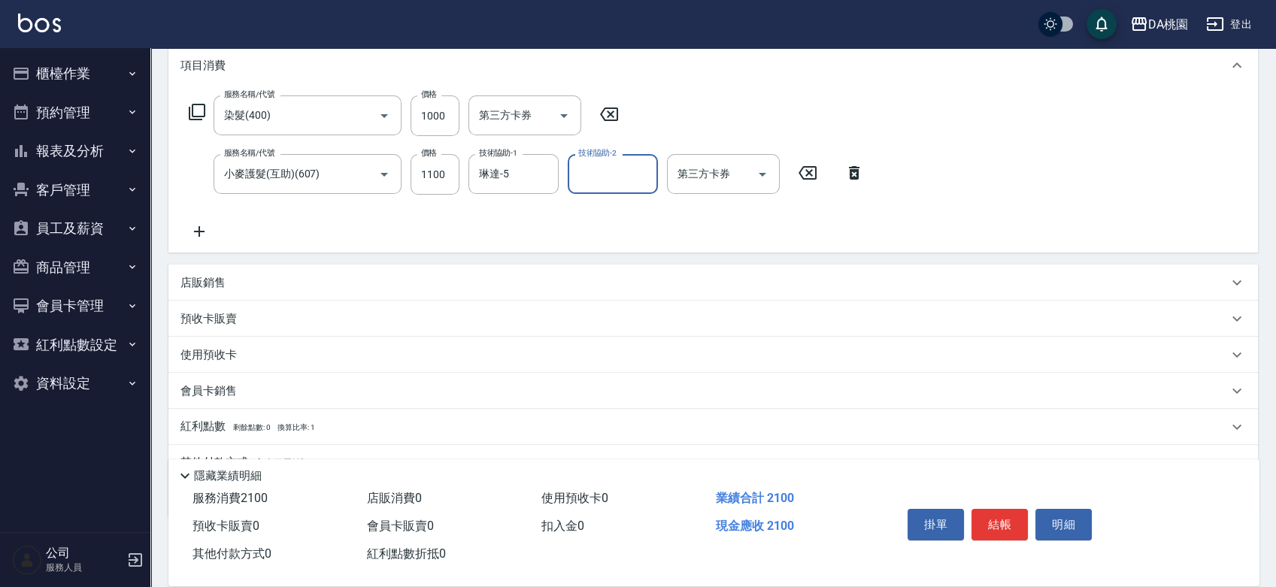
scroll to position [250, 0]
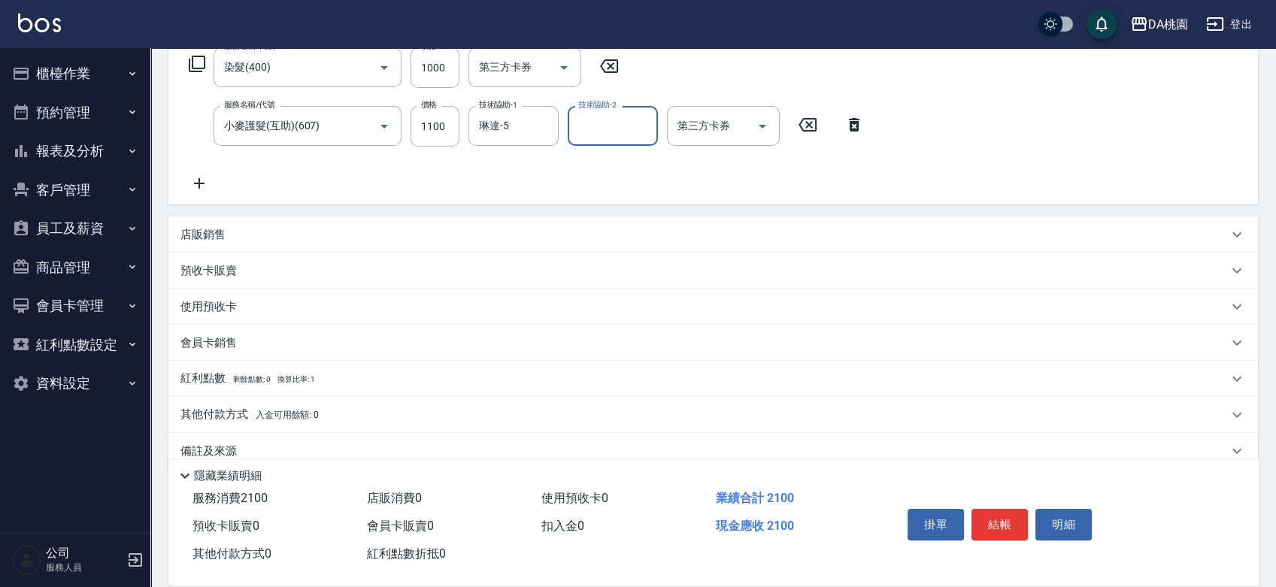
click at [192, 226] on div "店販銷售" at bounding box center [713, 235] width 1090 height 36
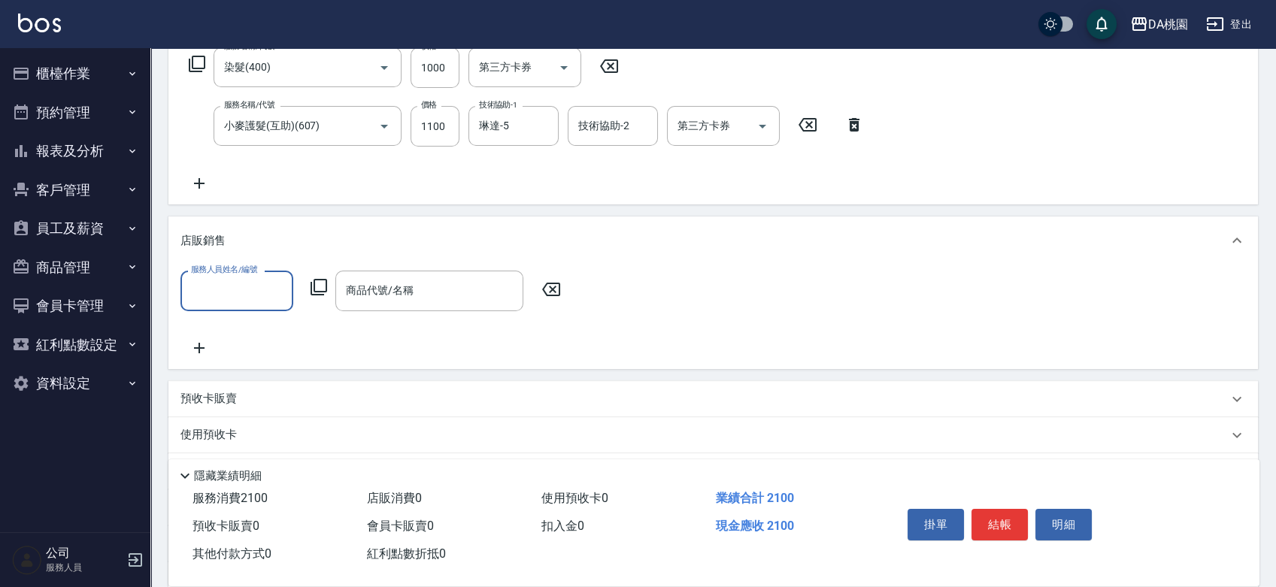
scroll to position [0, 0]
type input "亞瑟 -23"
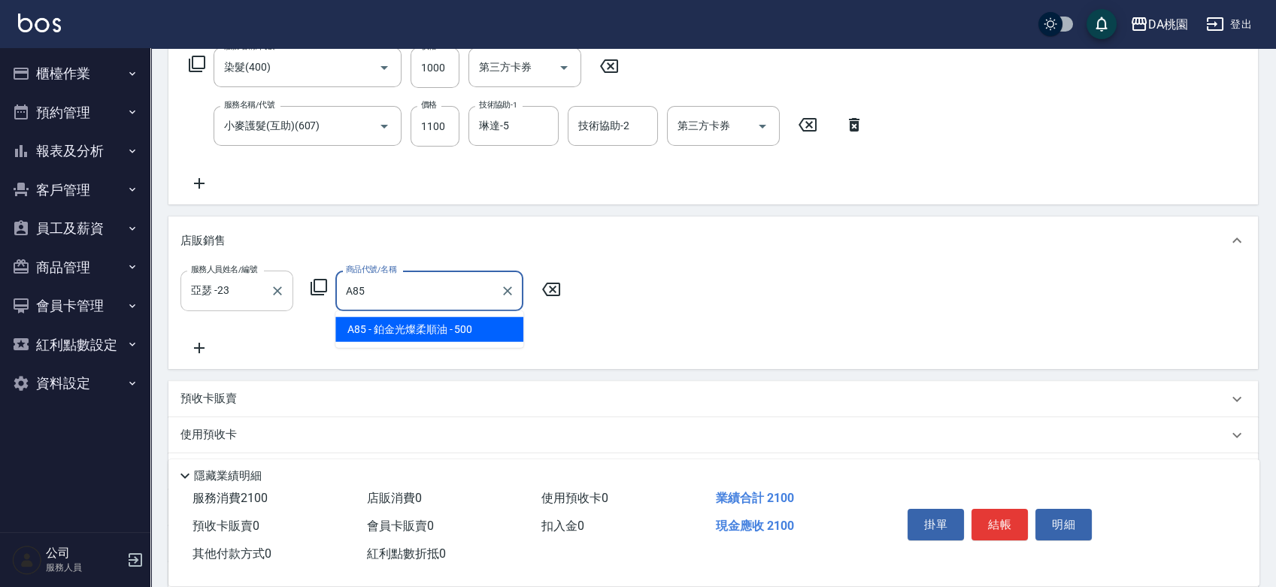
type input "鉑金光燦柔順油"
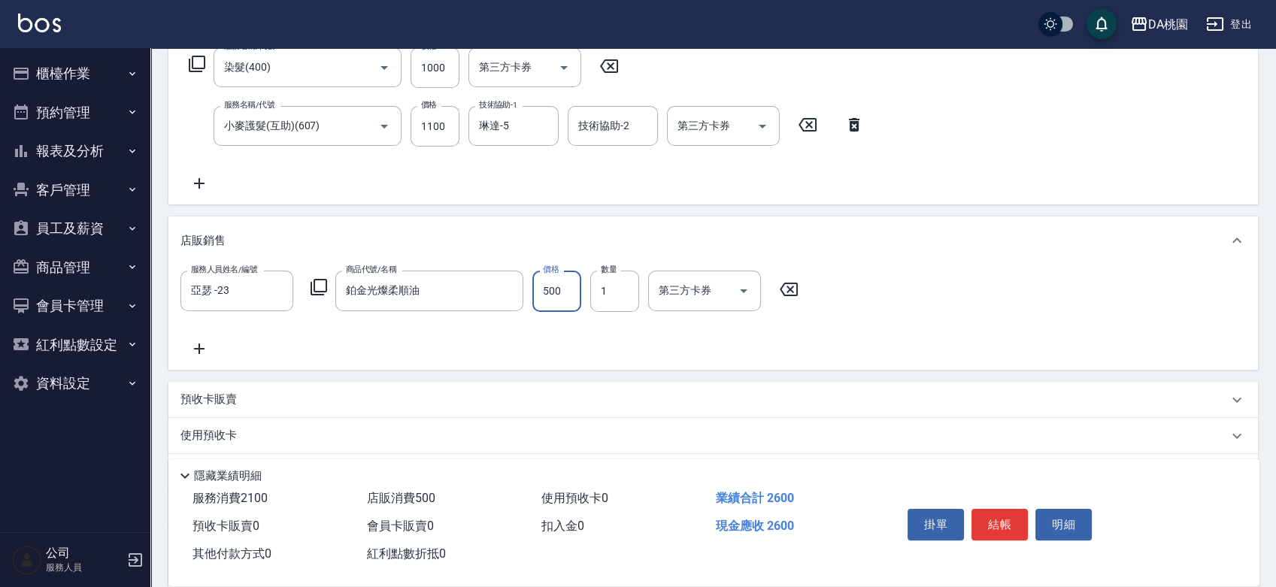
type input "210"
type input "10"
type input "220"
type input "100"
click at [1002, 527] on button "結帳" at bounding box center [1000, 525] width 56 height 32
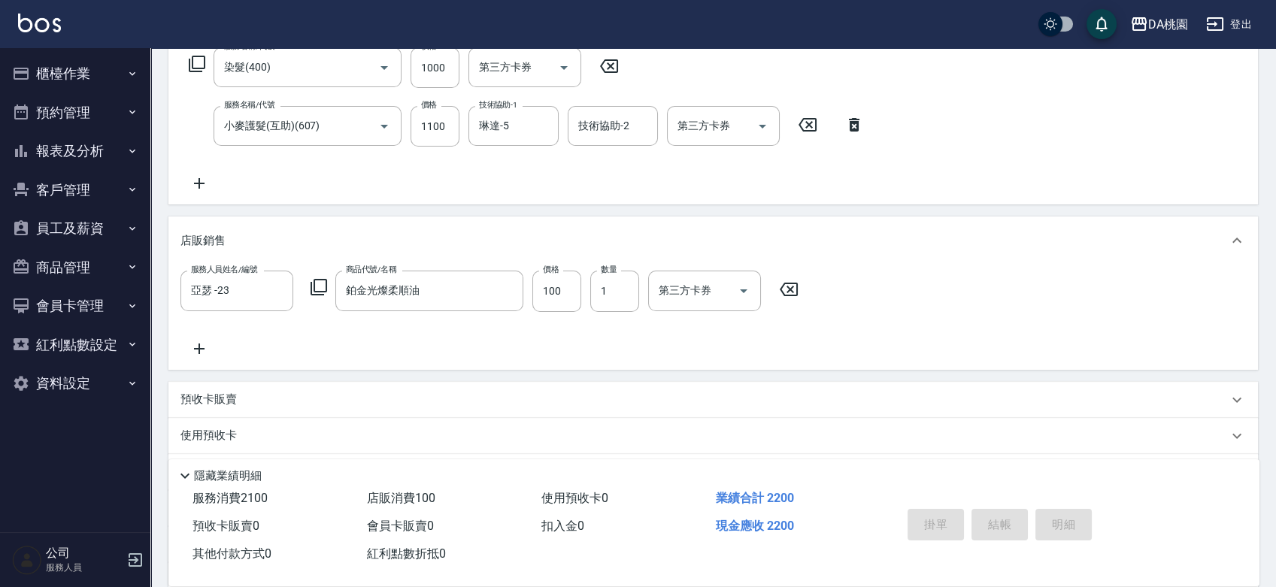
type input "2025/09/13 17:59"
type input "0"
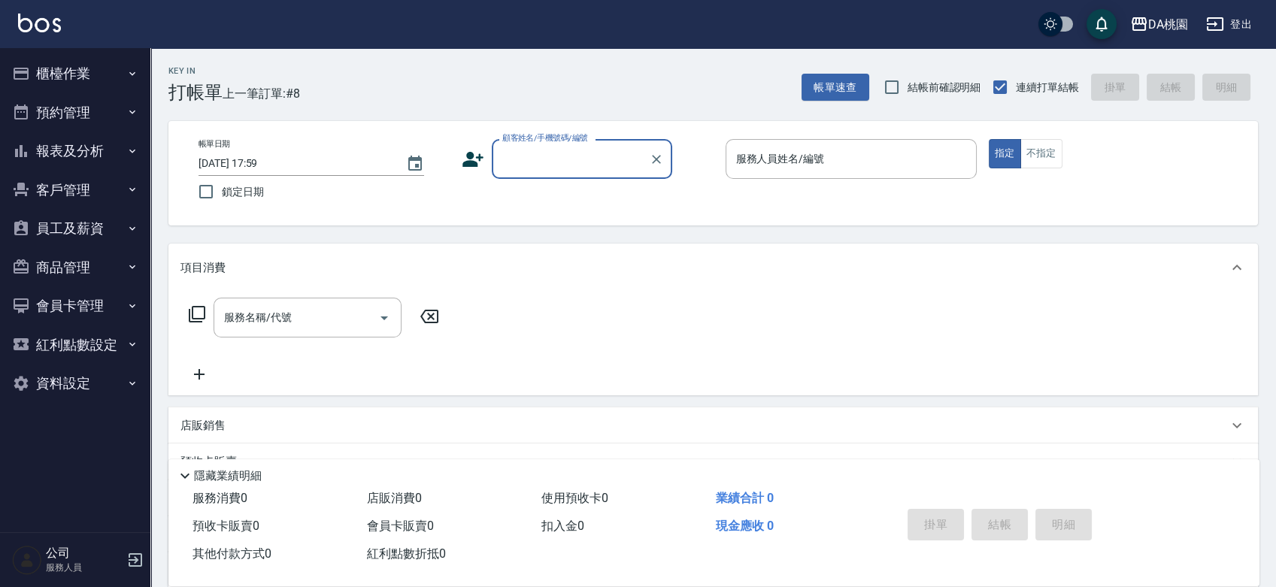
click at [95, 193] on button "客戶管理" at bounding box center [75, 190] width 138 height 39
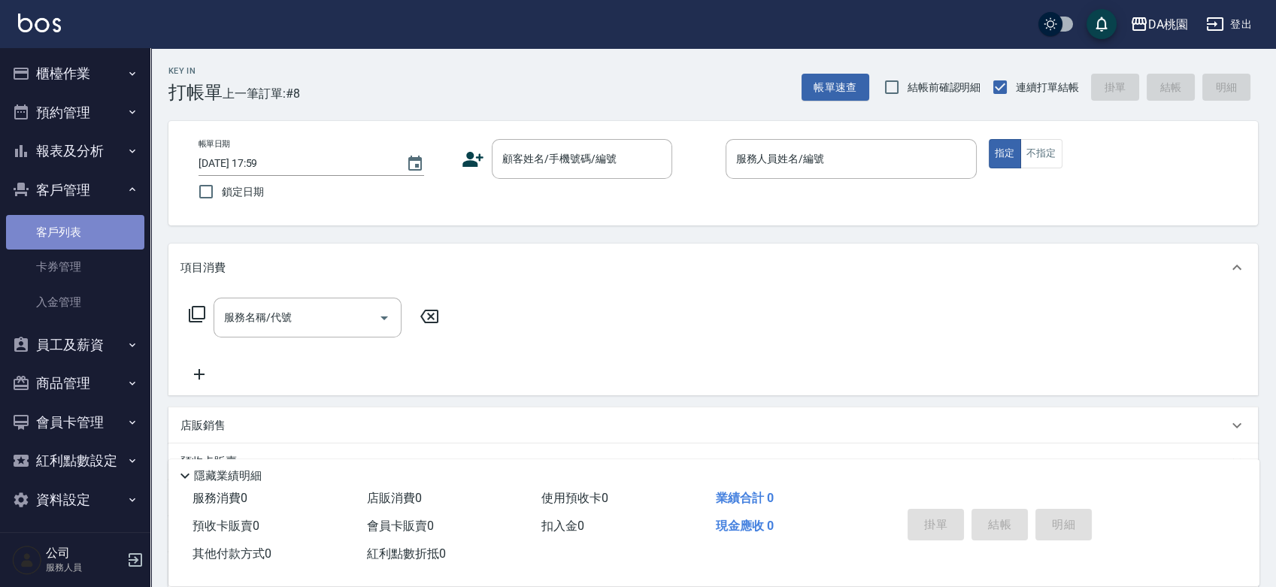
click at [89, 239] on link "客戶列表" at bounding box center [75, 232] width 138 height 35
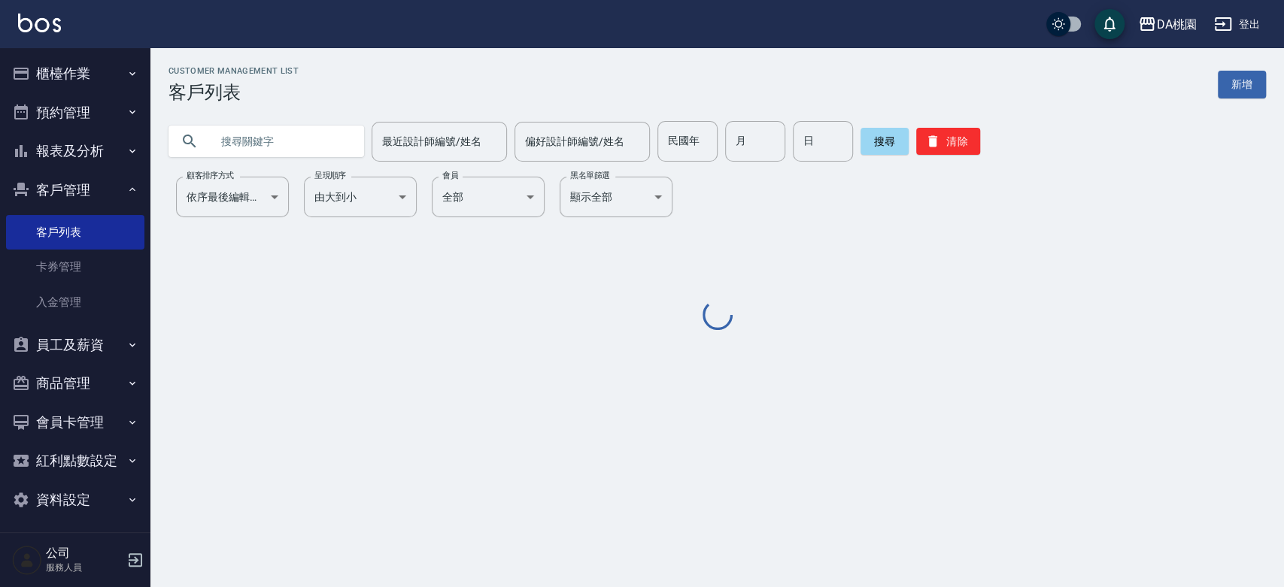
click at [321, 135] on input "text" at bounding box center [281, 141] width 141 height 41
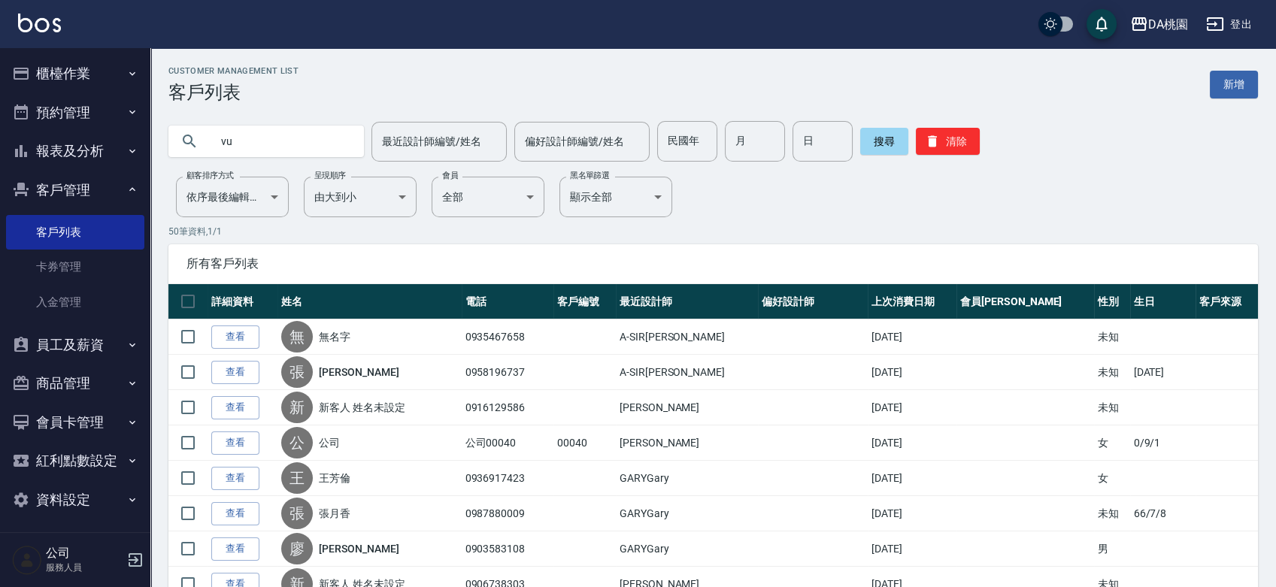
type input "v"
type input "筱葵"
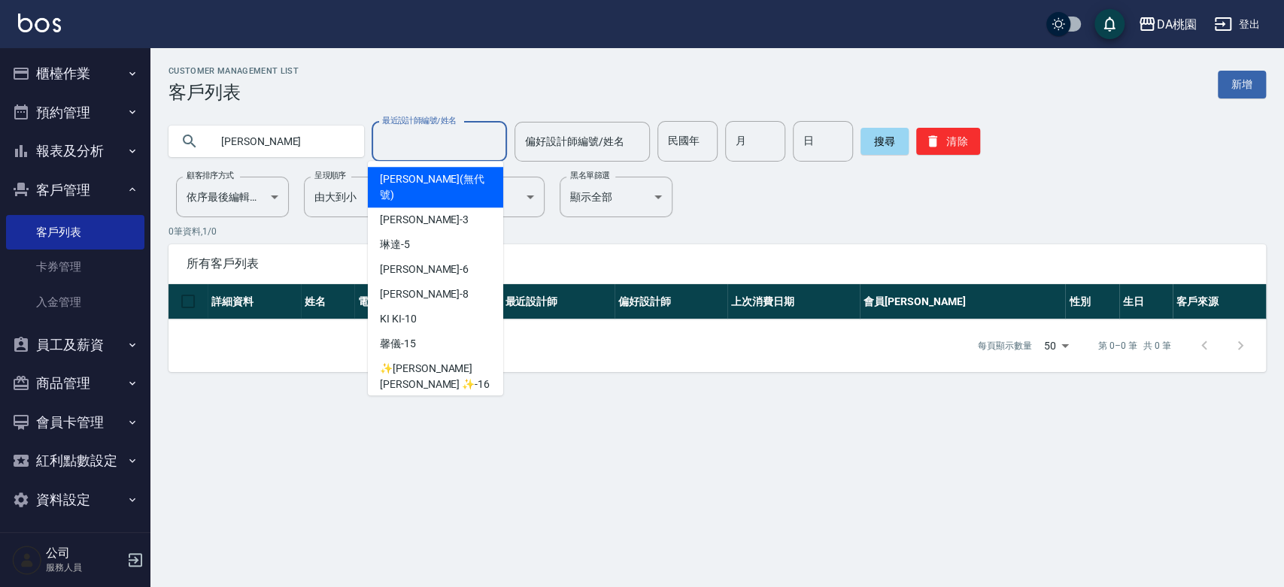
click at [442, 142] on input "最近設計師編號/姓名" at bounding box center [439, 142] width 122 height 26
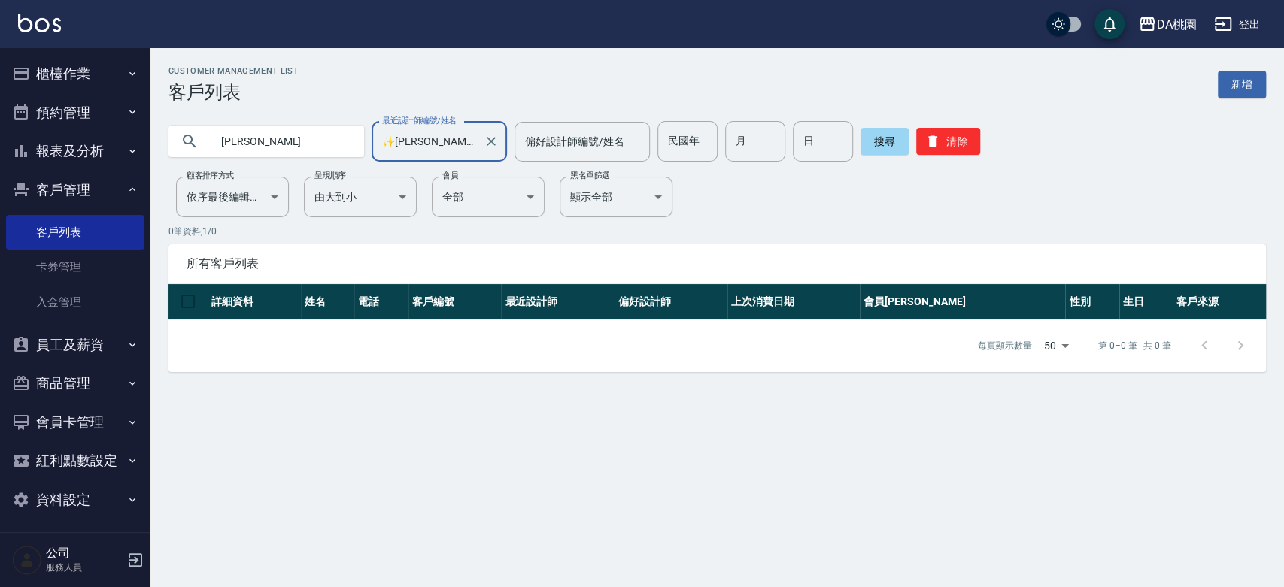
type input "✨[PERSON_NAME][PERSON_NAME] ✨-16"
click at [293, 139] on input "筱葵" at bounding box center [281, 141] width 141 height 41
type input "筱"
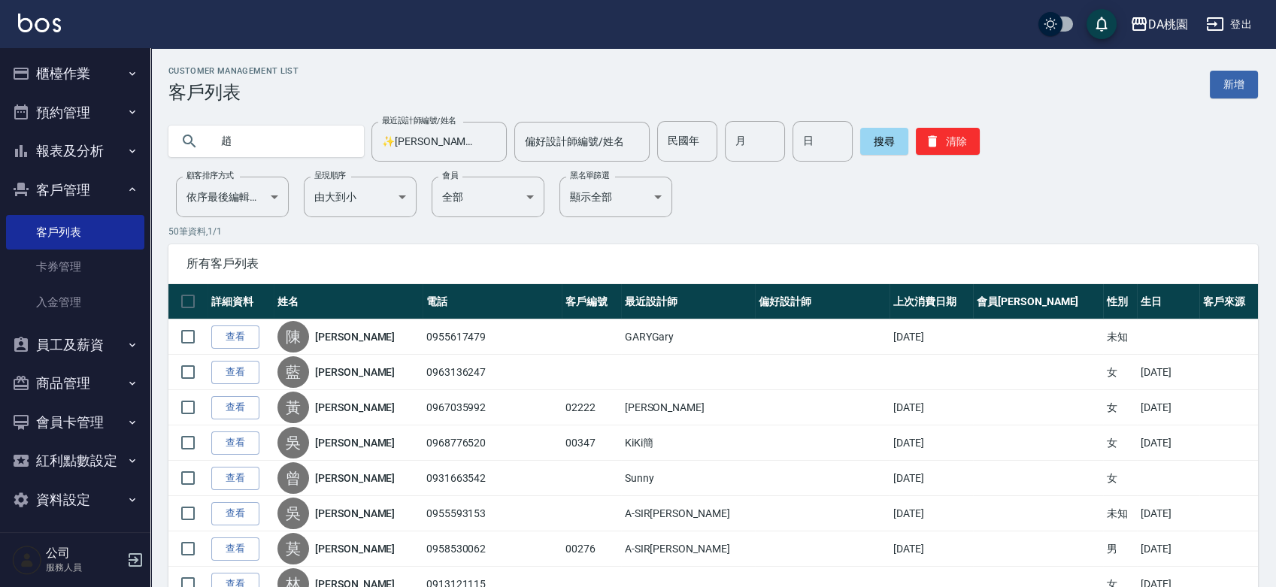
type input "趙"
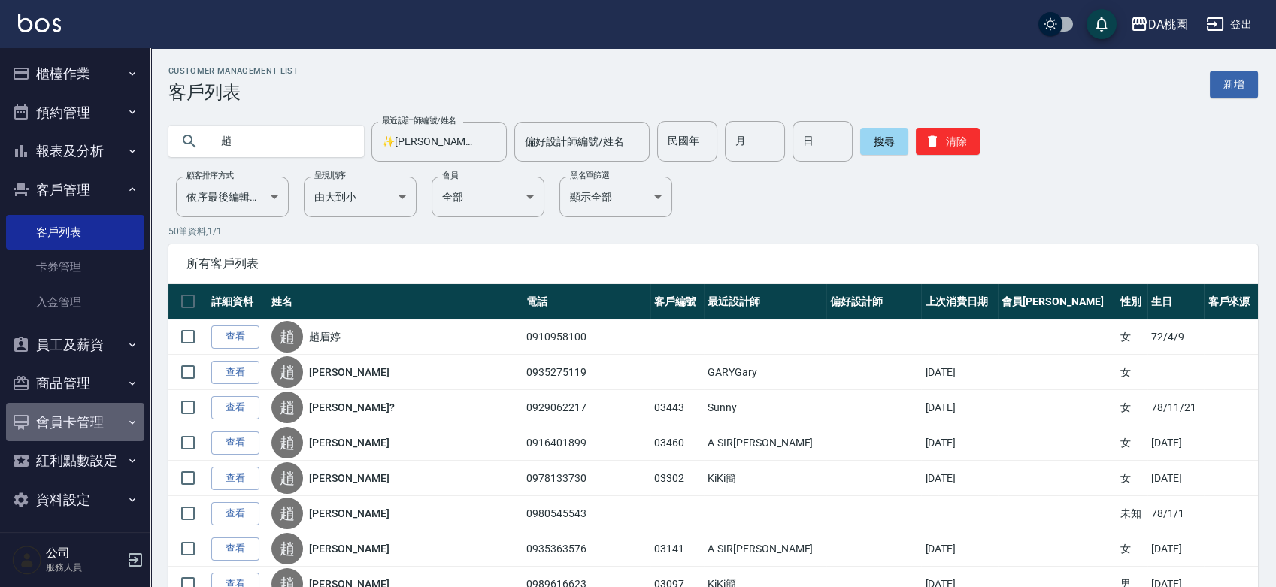
click at [93, 423] on button "會員卡管理" at bounding box center [75, 422] width 138 height 39
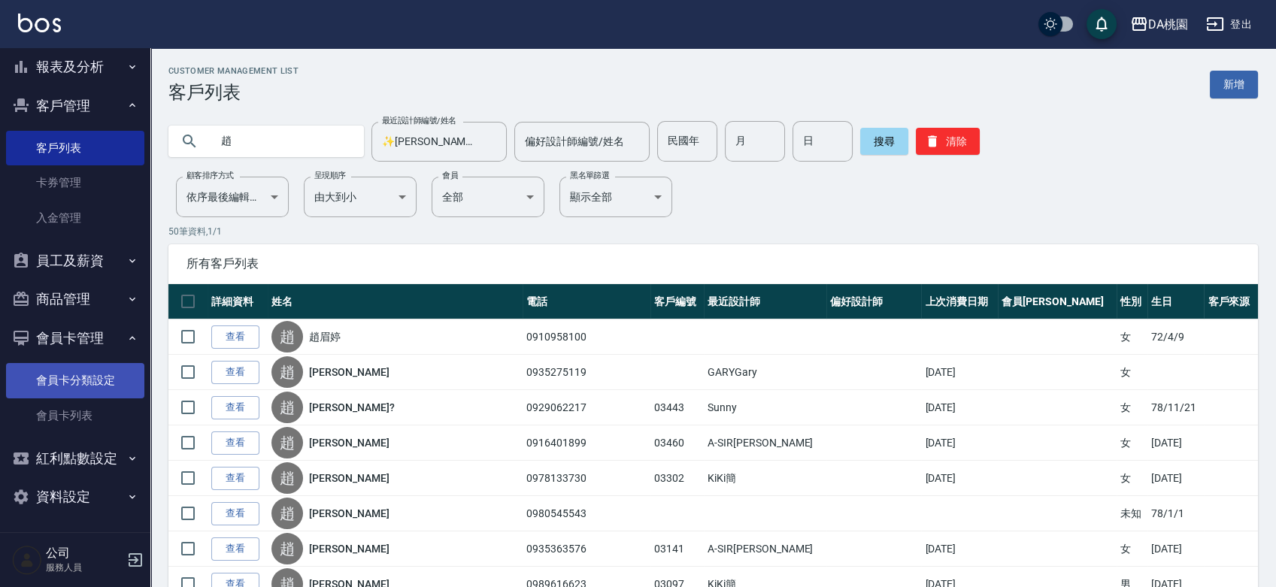
scroll to position [86, 0]
click at [90, 490] on button "資料設定" at bounding box center [75, 495] width 138 height 39
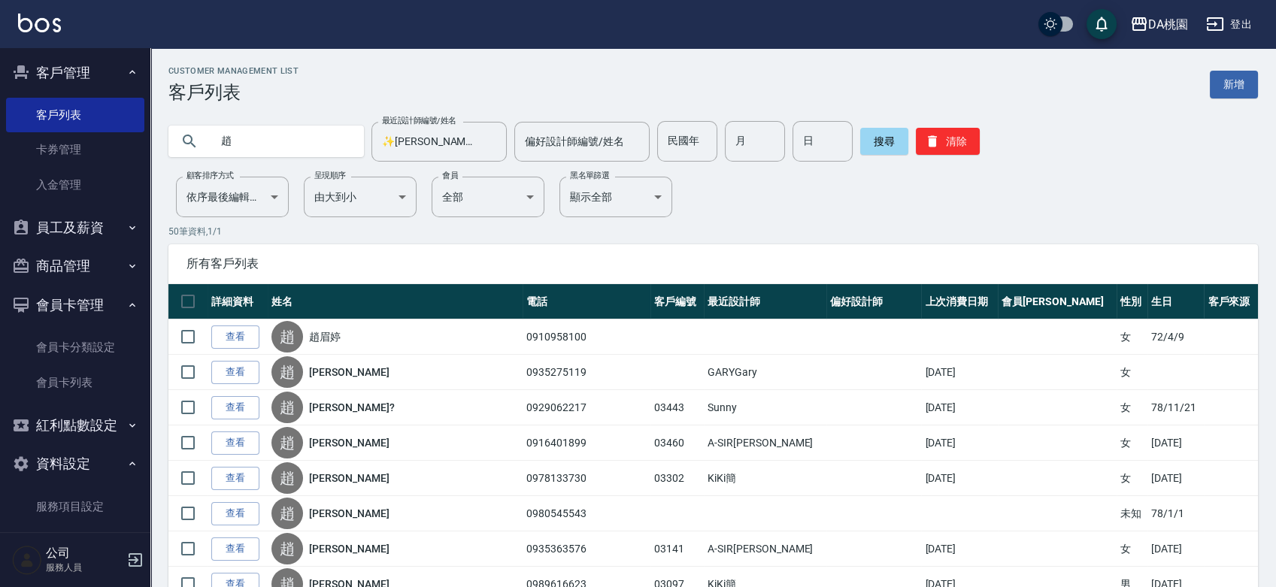
scroll to position [132, 0]
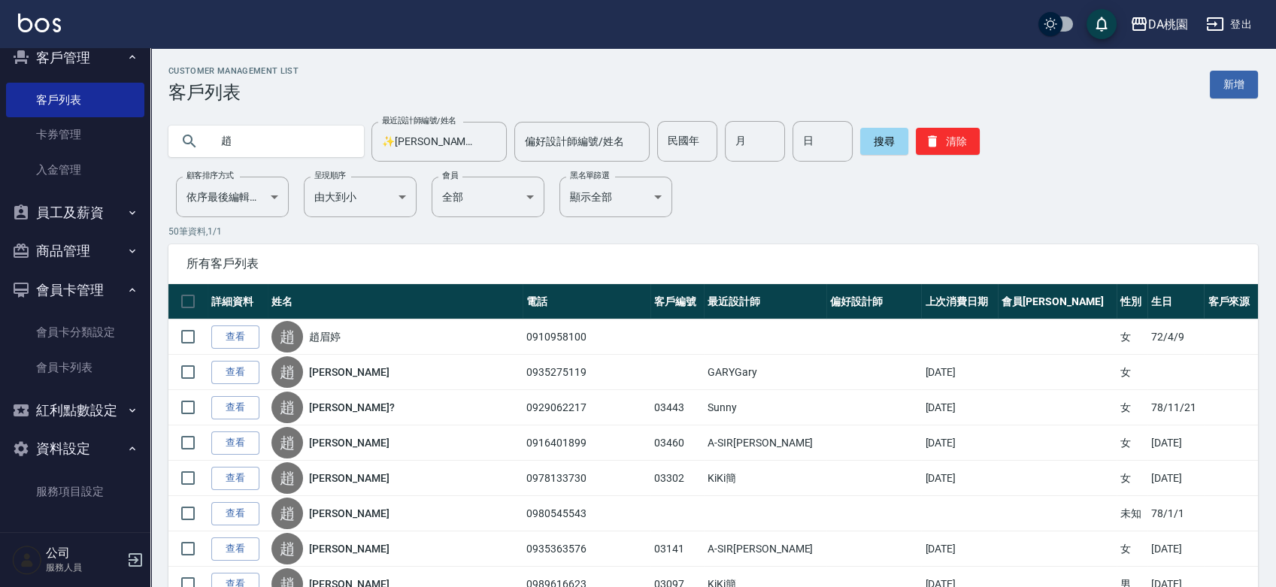
click at [90, 293] on button "會員卡管理" at bounding box center [75, 290] width 138 height 39
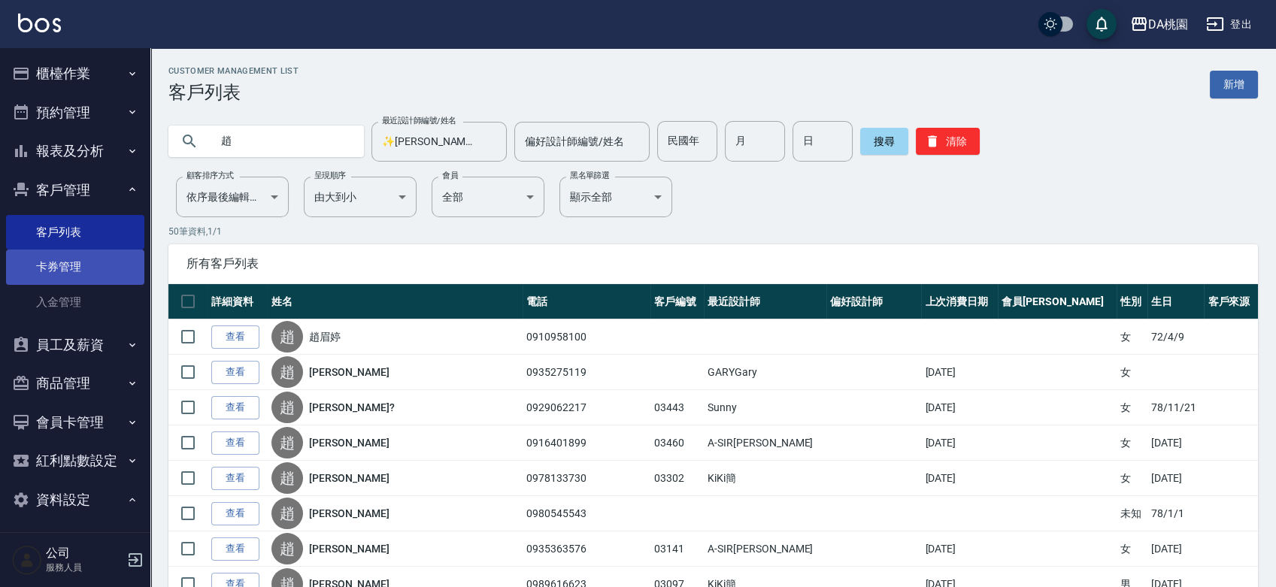
scroll to position [0, 0]
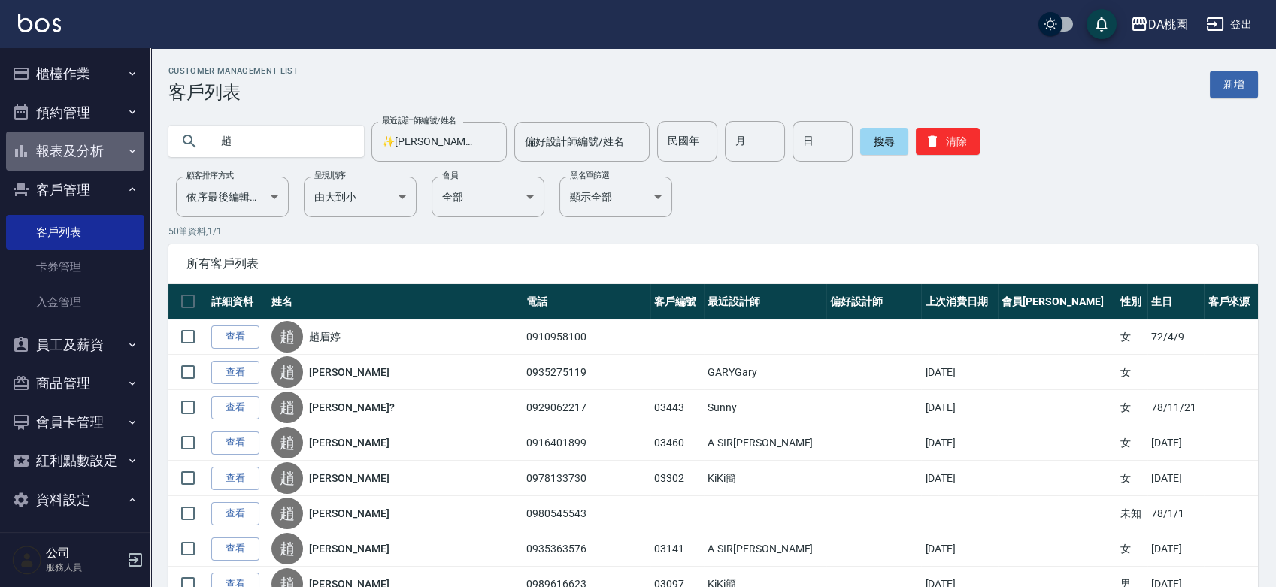
click at [86, 151] on button "報表及分析" at bounding box center [75, 151] width 138 height 39
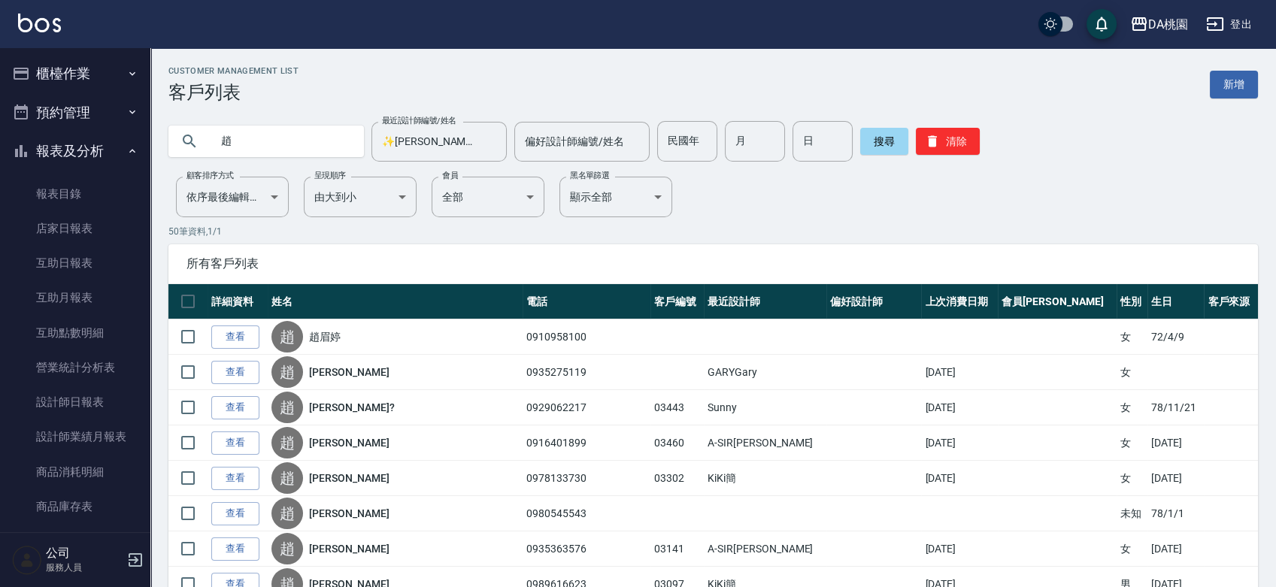
click at [72, 104] on button "預約管理" at bounding box center [75, 112] width 138 height 39
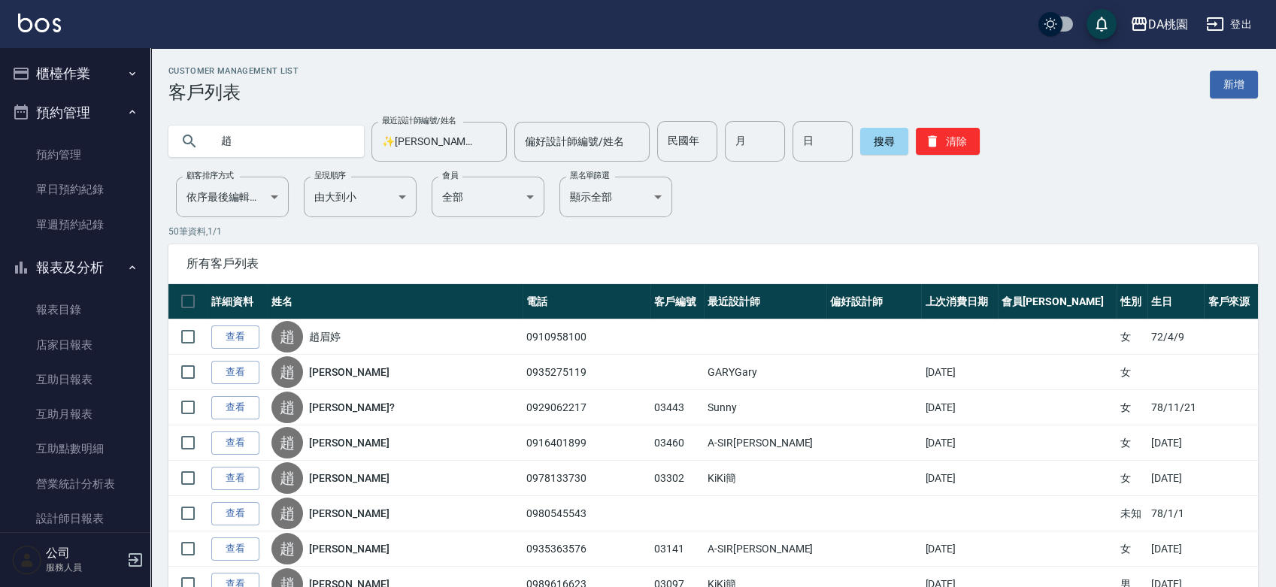
click at [72, 104] on button "預約管理" at bounding box center [75, 112] width 138 height 39
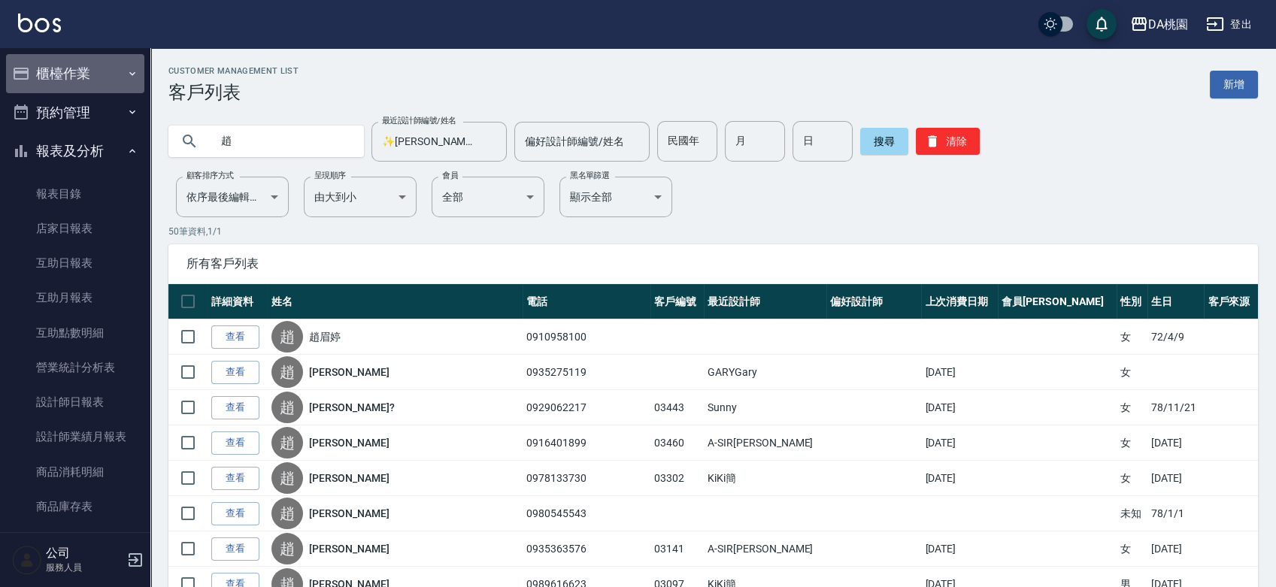
click at [84, 65] on button "櫃檯作業" at bounding box center [75, 73] width 138 height 39
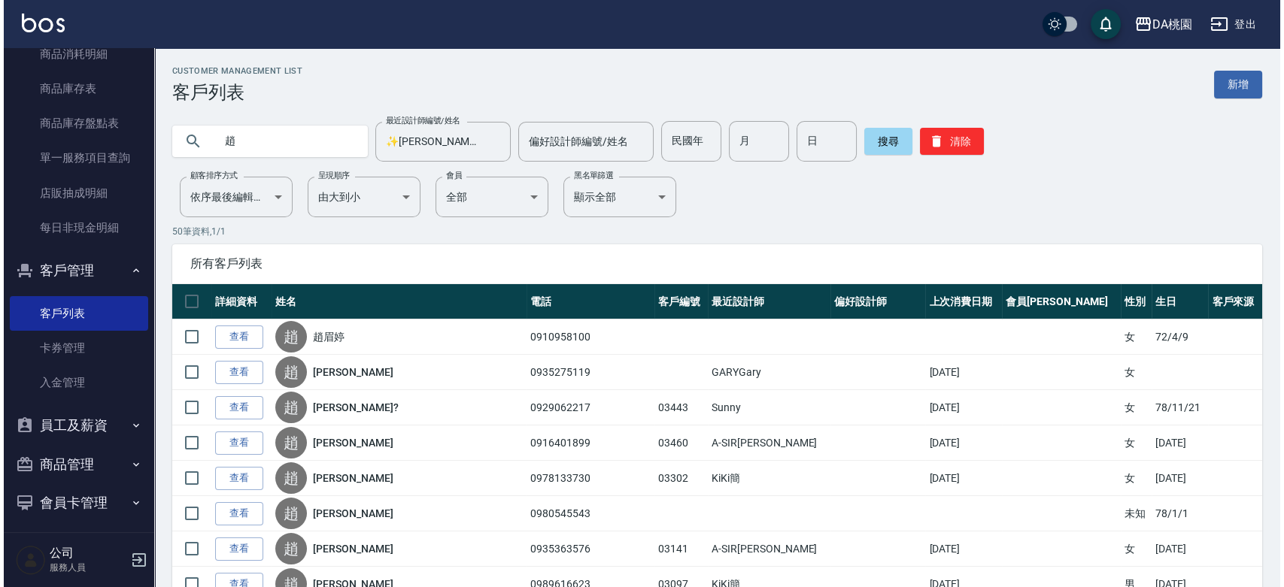
scroll to position [836, 0]
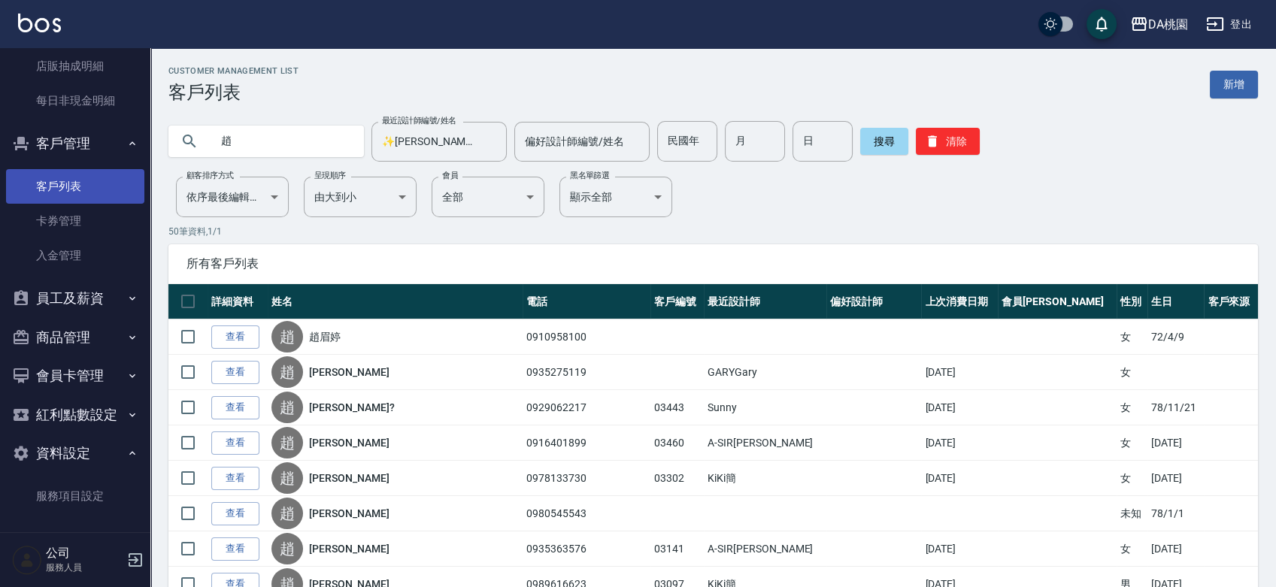
click at [80, 186] on link "客戶列表" at bounding box center [75, 186] width 138 height 35
click at [491, 143] on icon "Clear" at bounding box center [491, 141] width 15 height 15
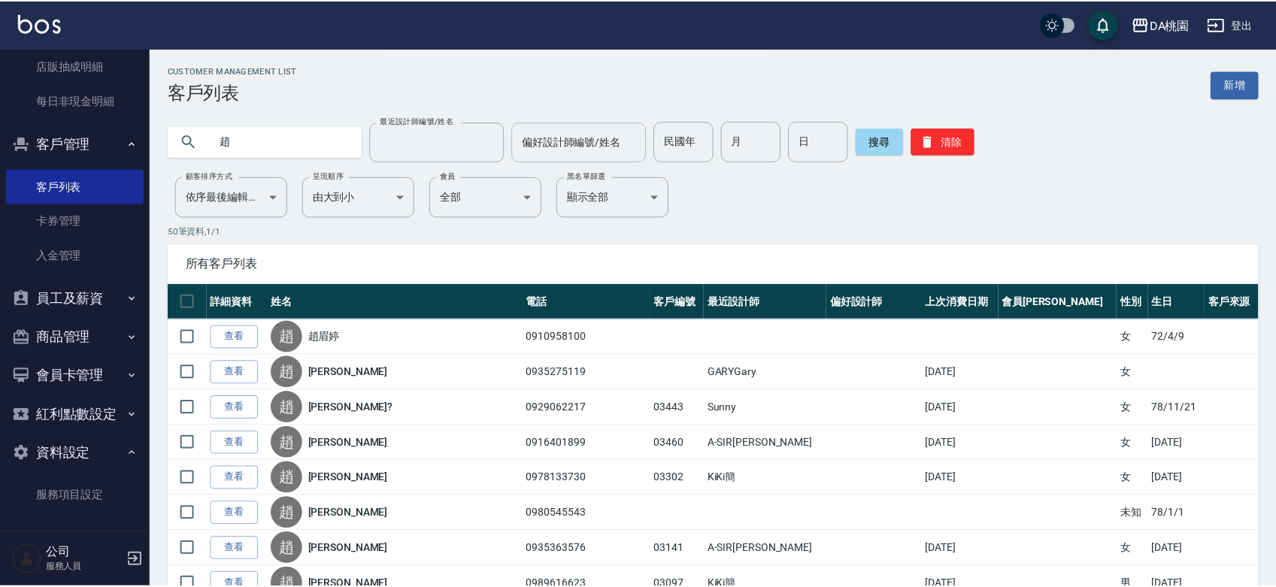
scroll to position [0, 0]
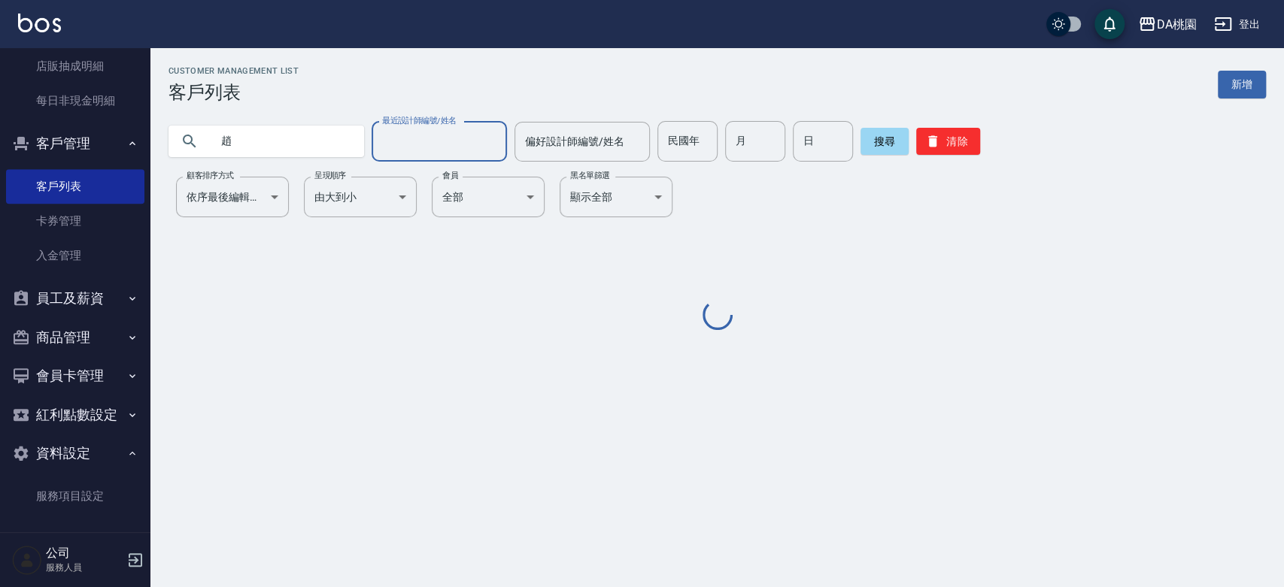
click at [538, 138] on div "偏好設計師編號/姓名 偏好設計師編號/姓名" at bounding box center [581, 142] width 135 height 40
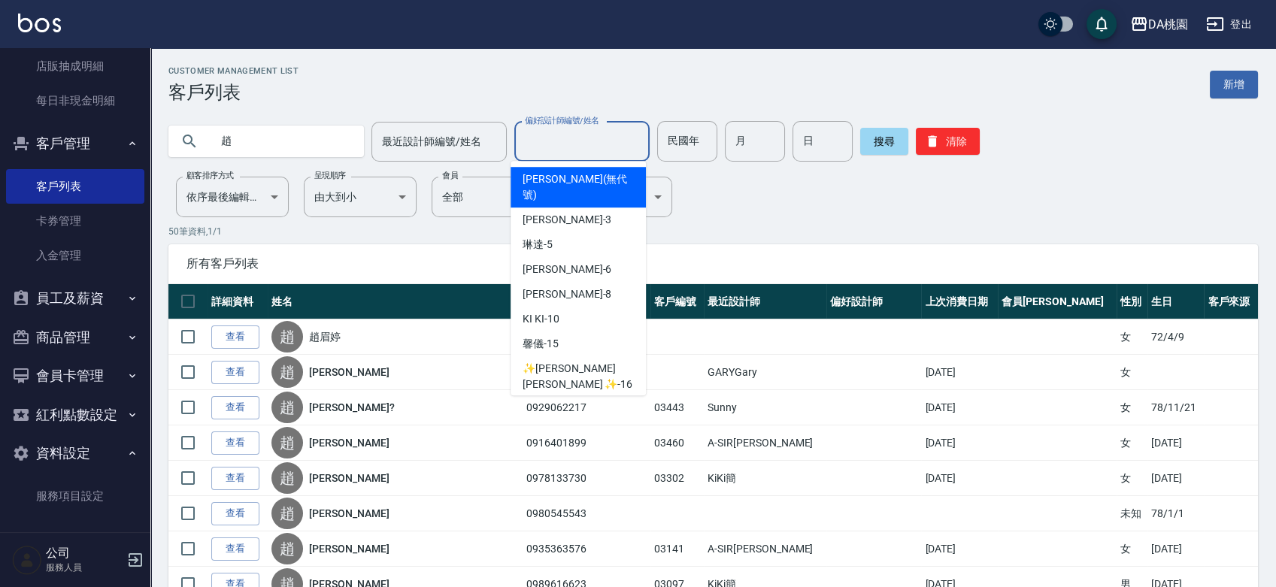
click at [563, 138] on input "偏好設計師編號/姓名" at bounding box center [582, 142] width 122 height 26
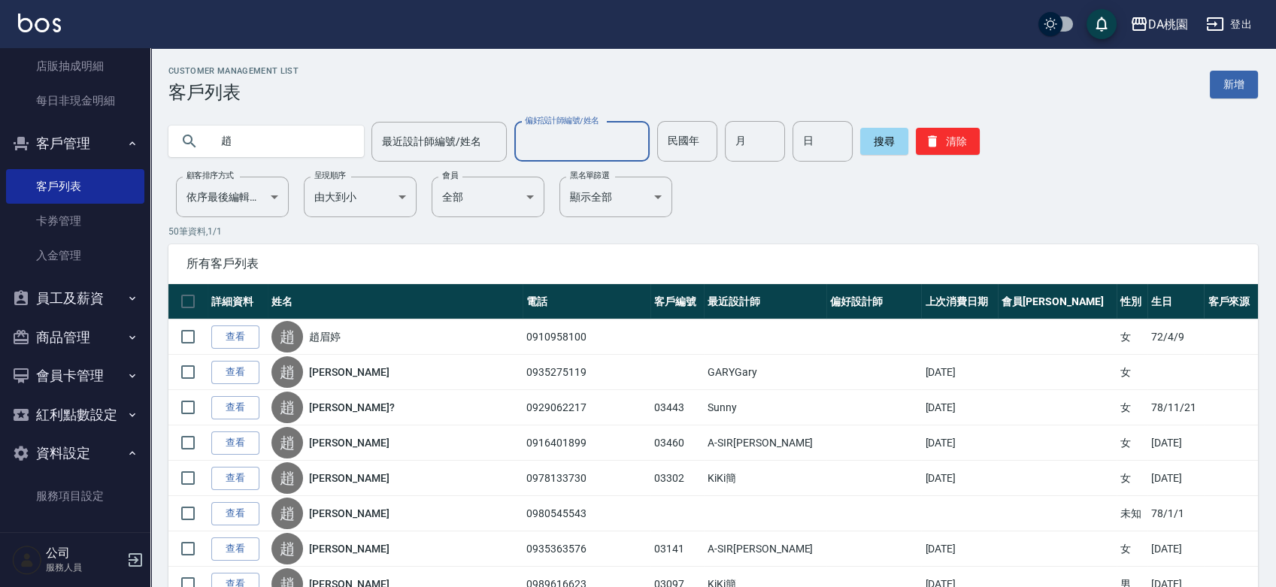
click at [284, 147] on input "趙" at bounding box center [281, 141] width 141 height 41
click at [874, 150] on button "搜尋" at bounding box center [884, 141] width 48 height 27
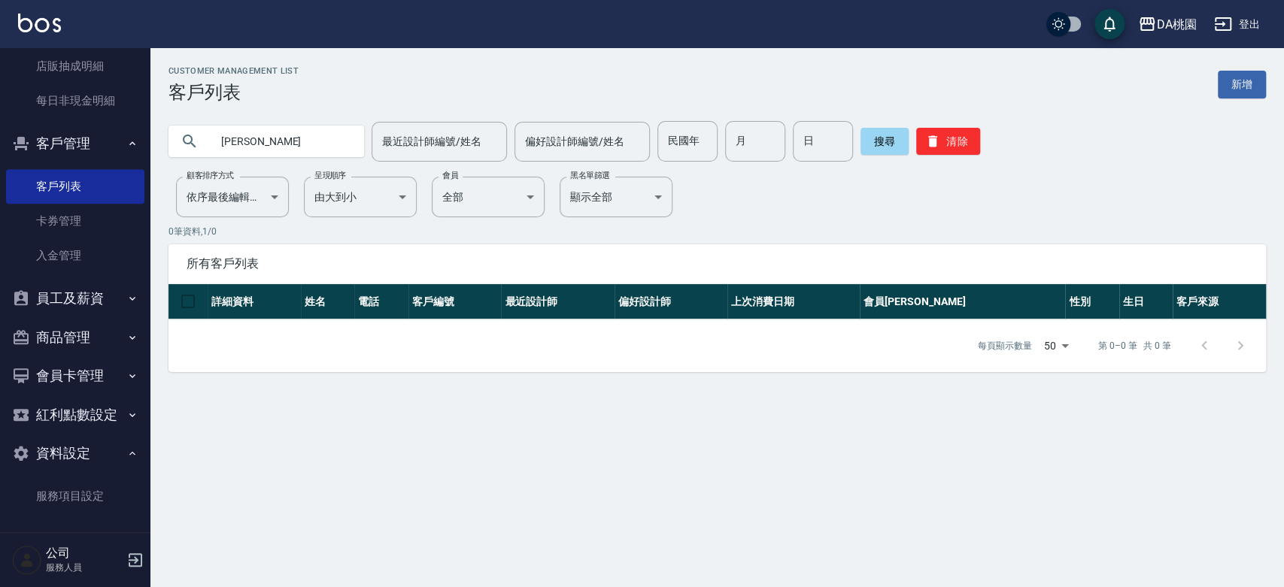
click at [302, 131] on input "趙筱" at bounding box center [281, 141] width 141 height 41
type input "趙"
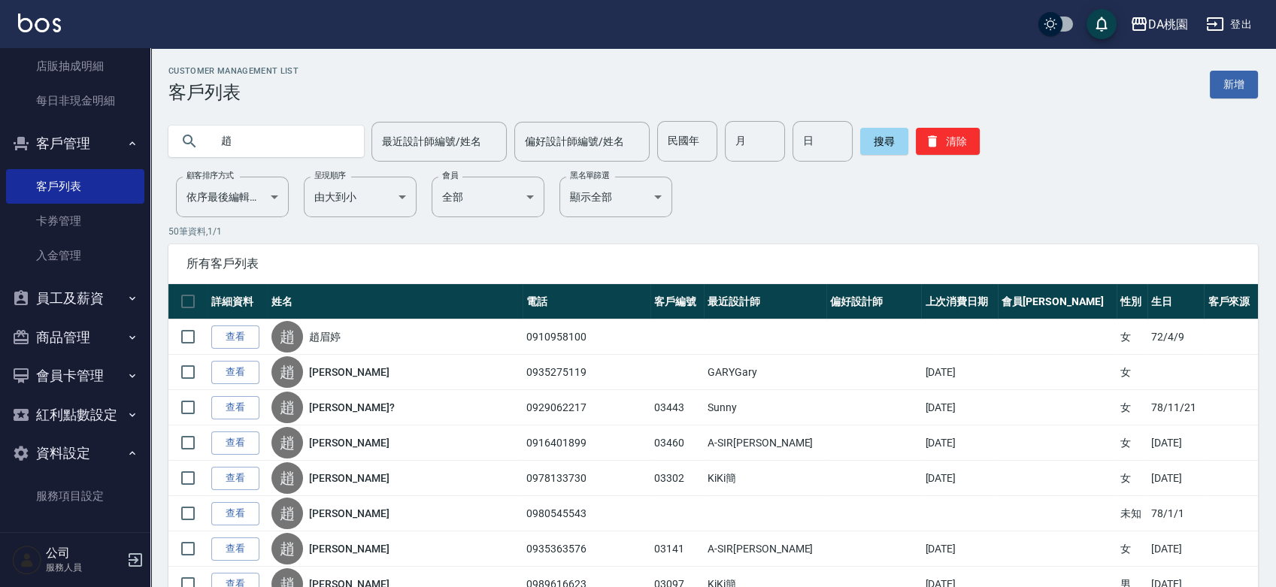
click at [295, 137] on input "趙" at bounding box center [281, 141] width 141 height 41
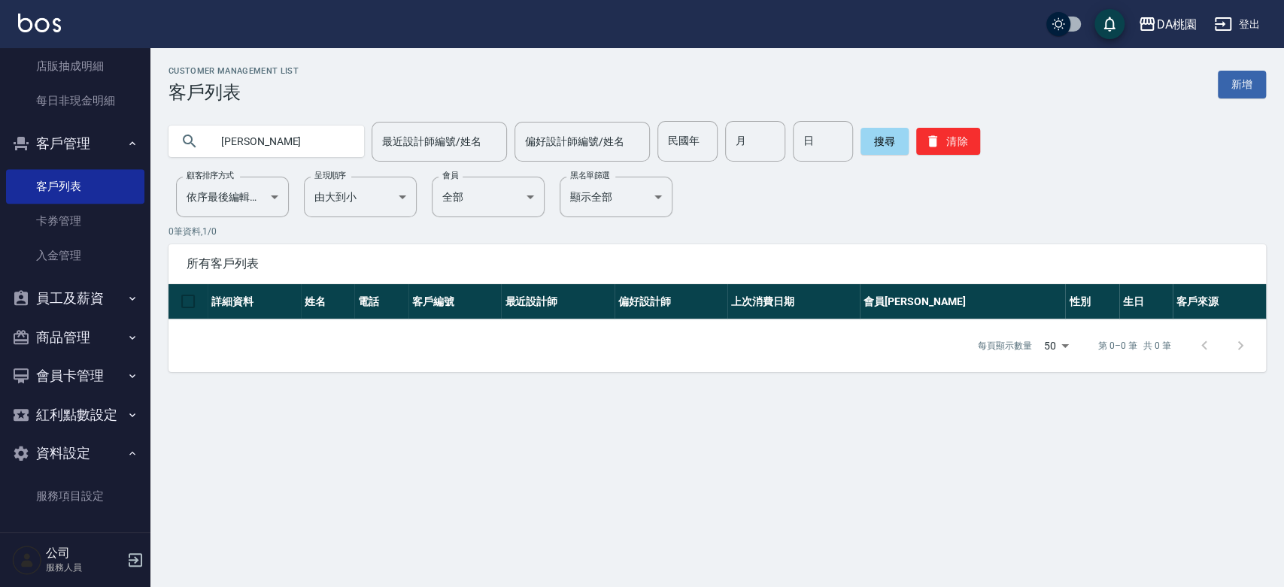
type input "趙"
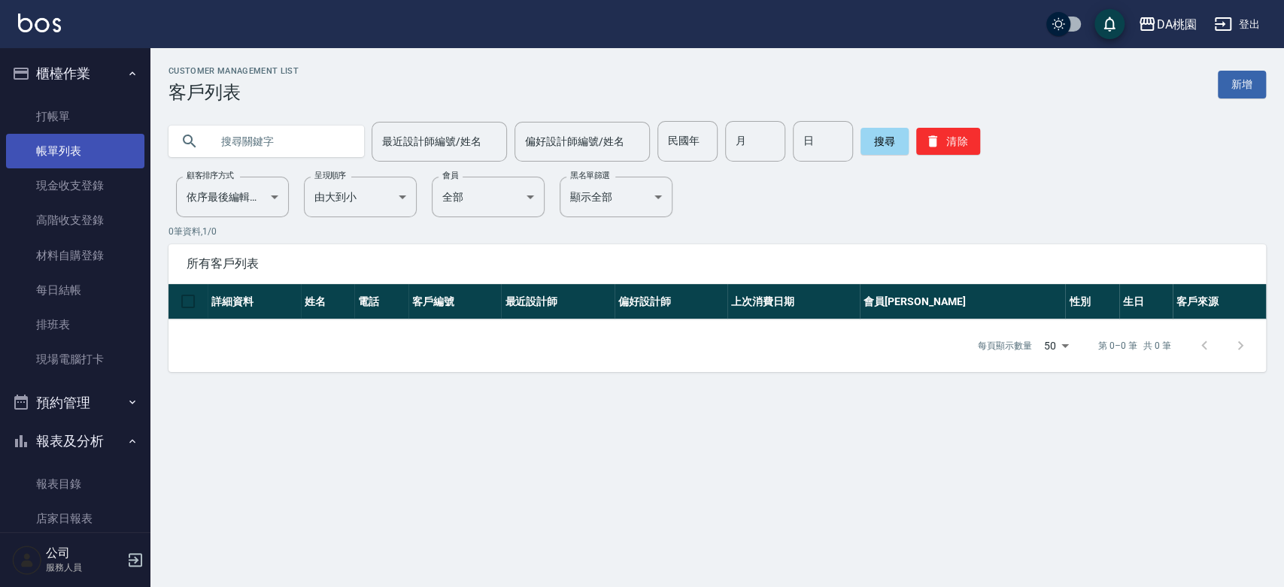
click at [66, 146] on link "帳單列表" at bounding box center [75, 151] width 138 height 35
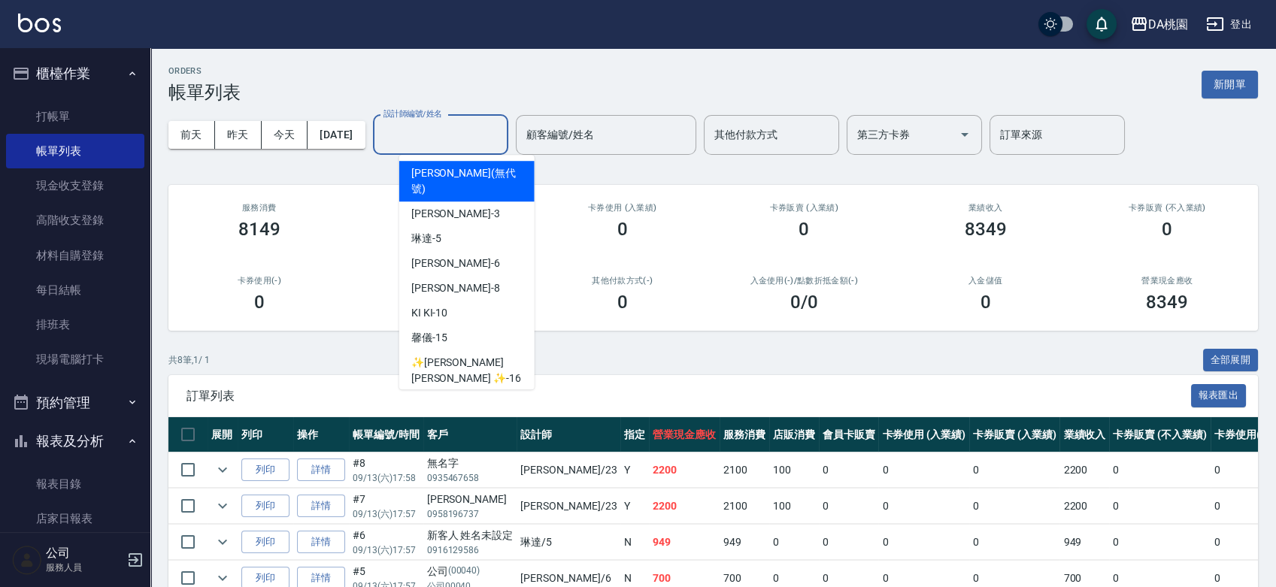
click at [475, 133] on input "設計師編號/姓名" at bounding box center [441, 135] width 122 height 26
click at [600, 73] on div "ORDERS 帳單列表 新開單" at bounding box center [713, 84] width 1090 height 37
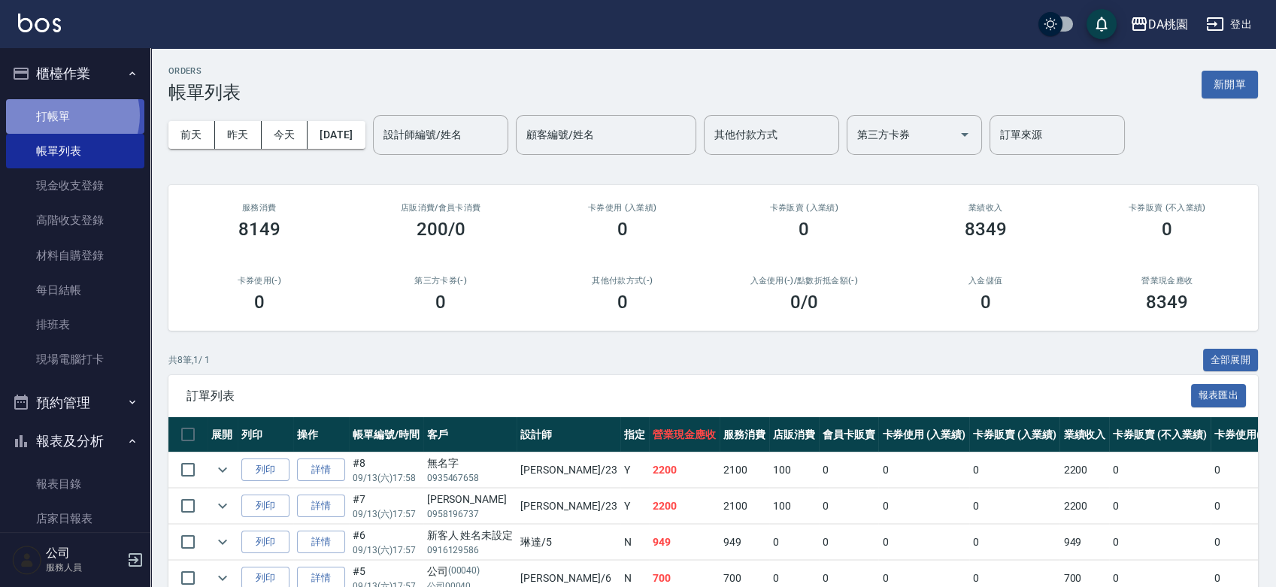
click at [68, 115] on link "打帳單" at bounding box center [75, 116] width 138 height 35
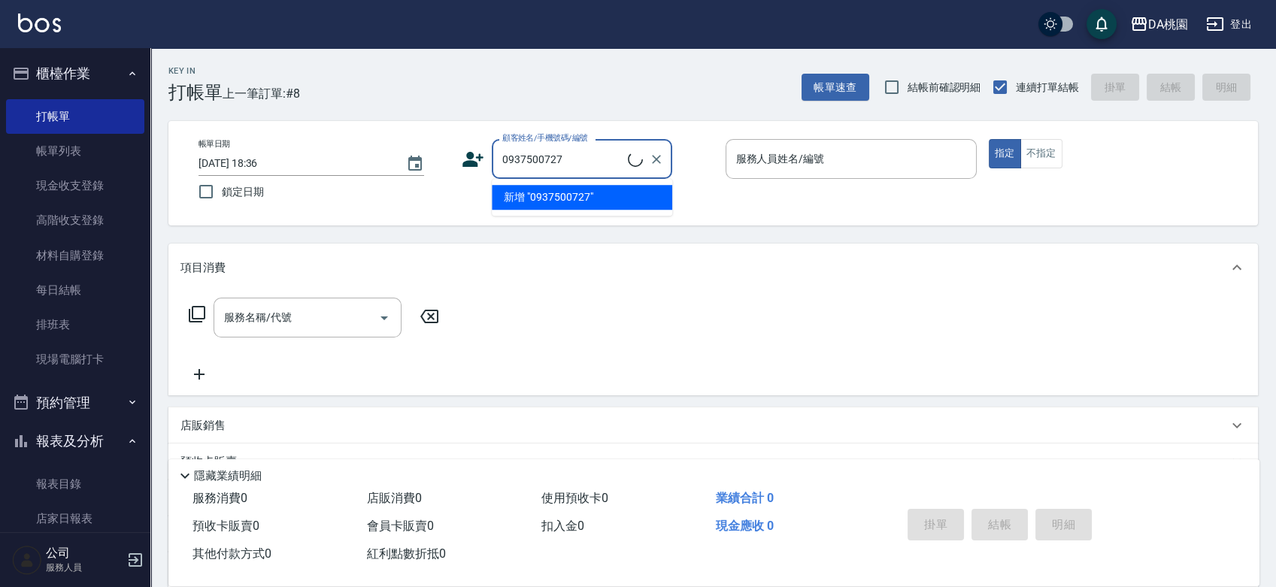
type input "微糖去冰/0937500727/null"
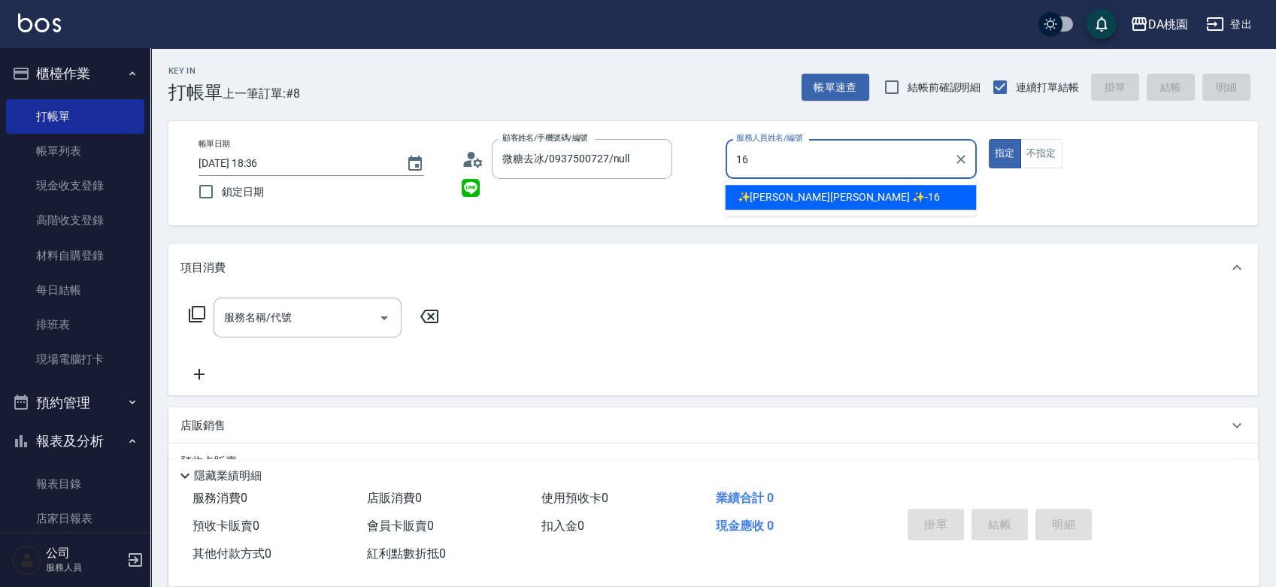
type input "✨[PERSON_NAME][PERSON_NAME] ✨-16"
type button "true"
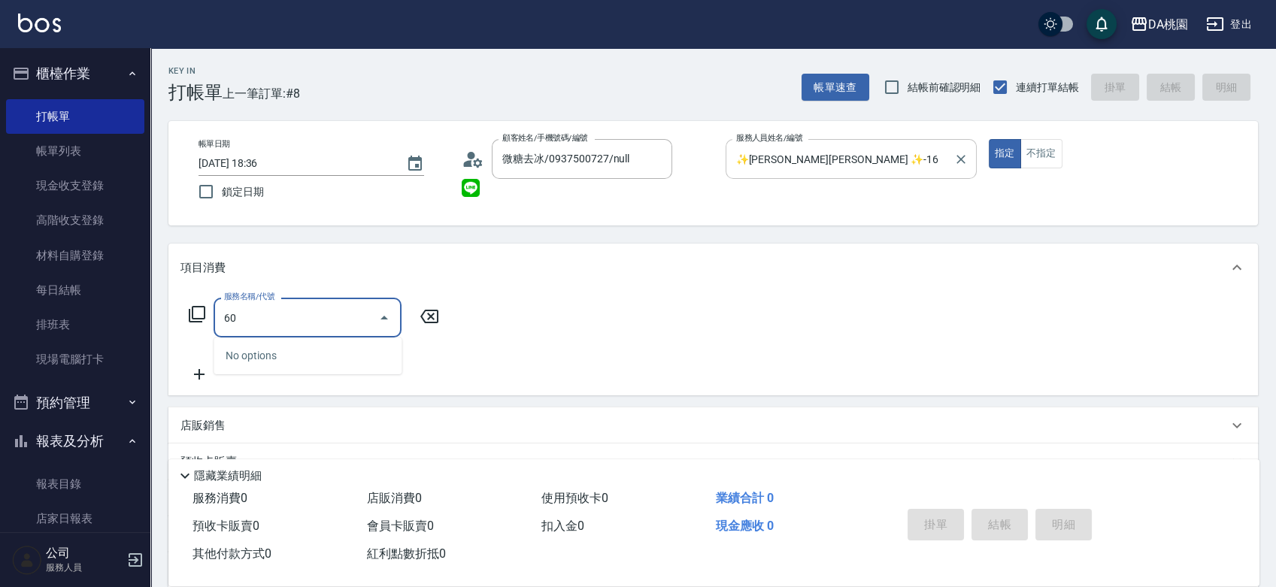
type input "6"
type input "8"
type input "803"
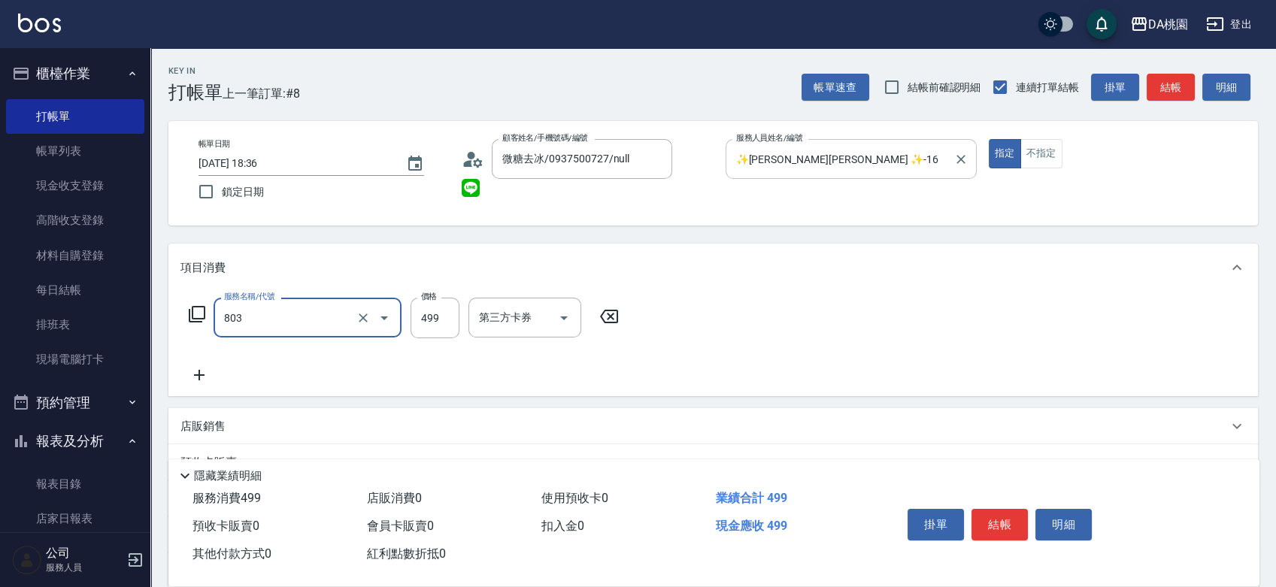
type input "40"
type input "自購-頭皮去角質護理(互助)(803)"
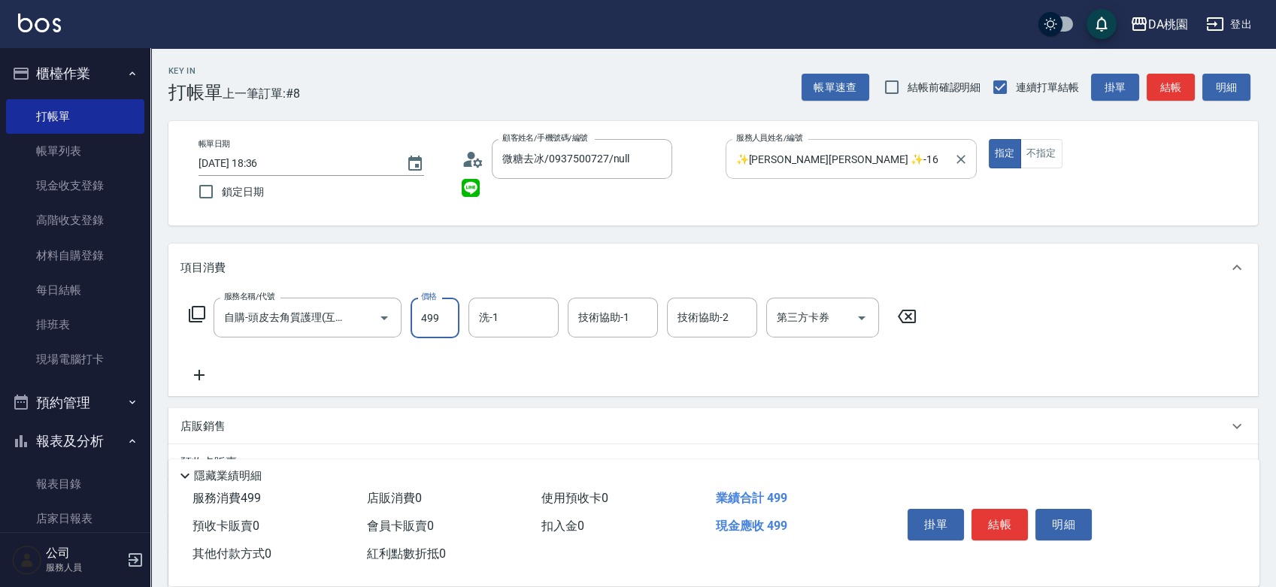
type input "0"
type input "600"
type input "60"
type input "600"
type input "C C-29"
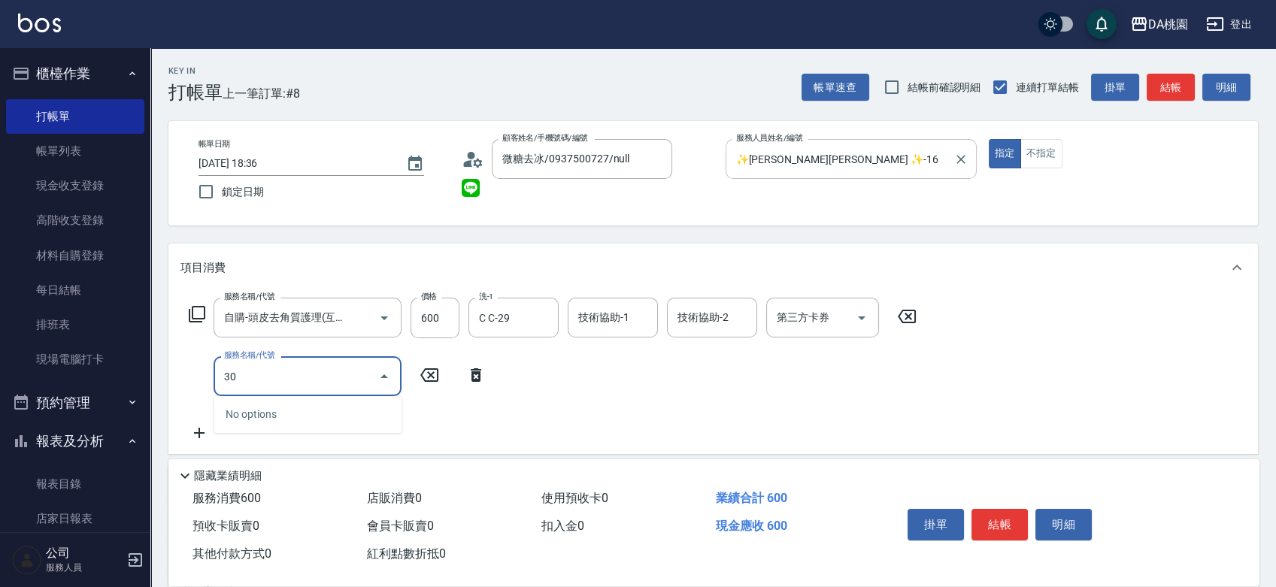
type input "303"
type input "90"
type input "A級剪髮(303)"
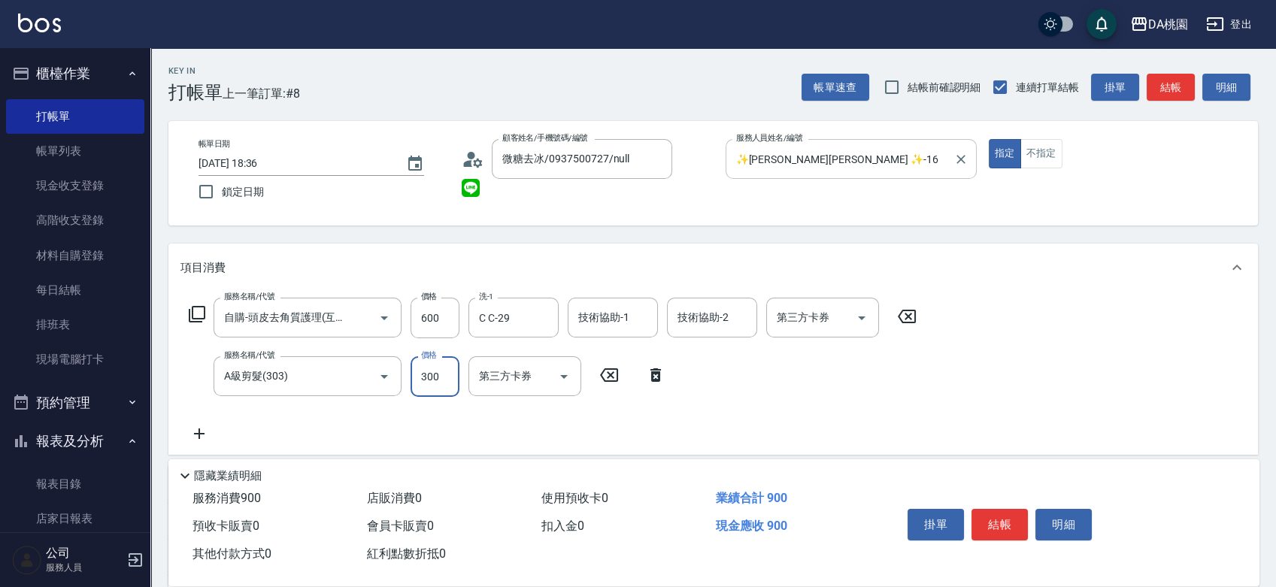
type input "5"
type input "60"
type input "500"
type input "110"
type input "500"
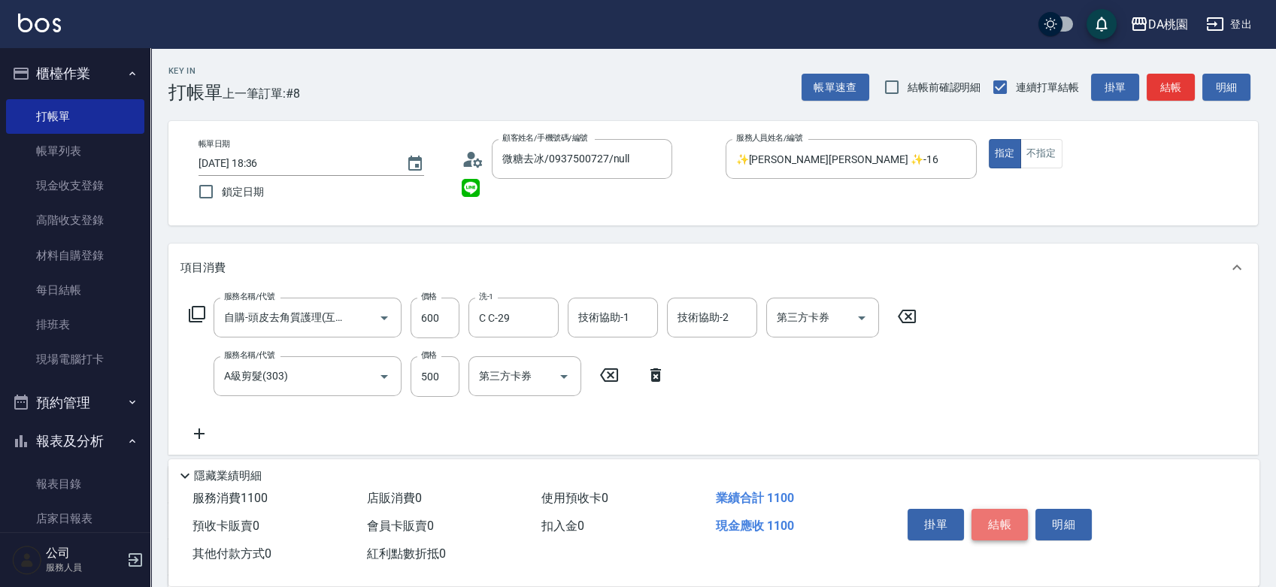
click at [999, 522] on button "結帳" at bounding box center [1000, 525] width 56 height 32
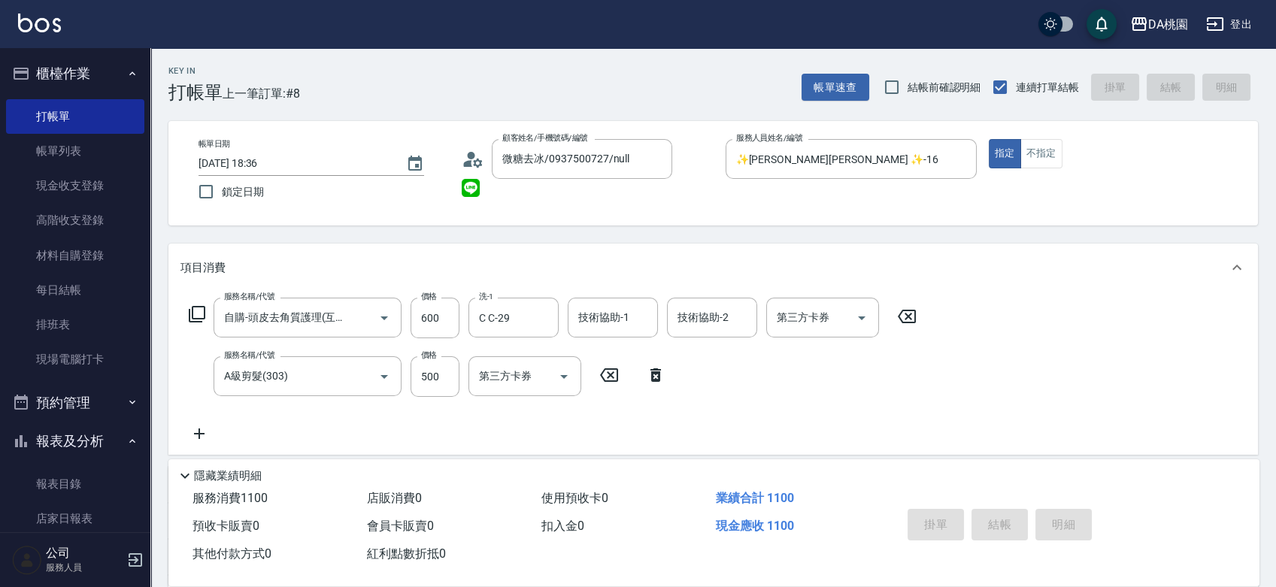
type input "[DATE] 18:37"
type input "0"
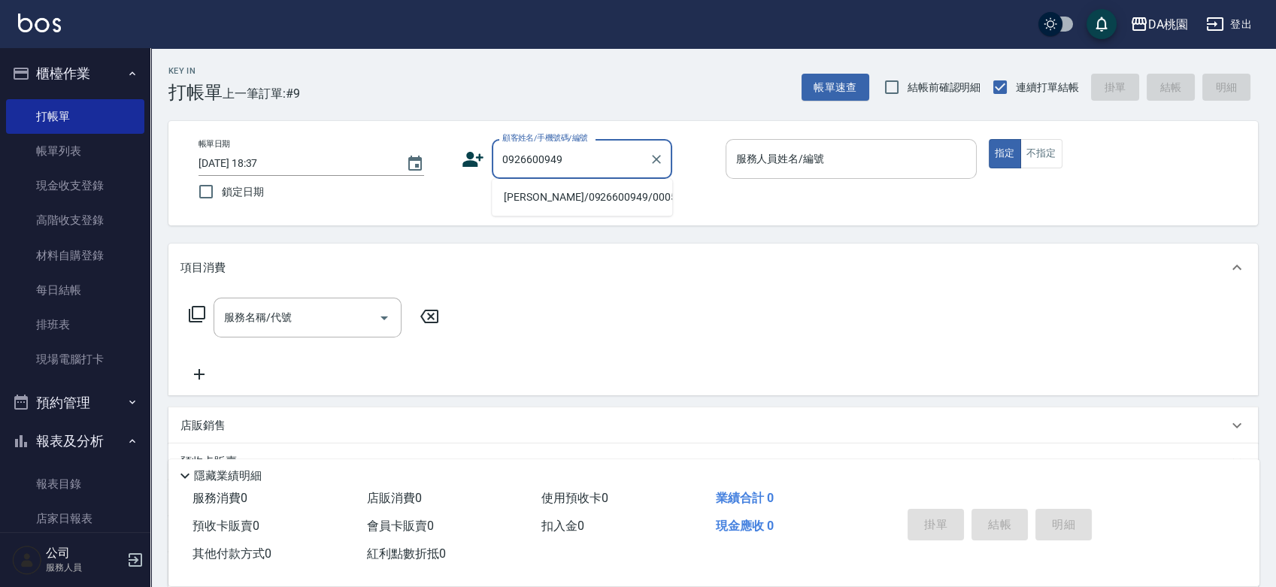
type input "0926600949"
click at [866, 147] on input "服務人員姓名/編號" at bounding box center [852, 159] width 238 height 26
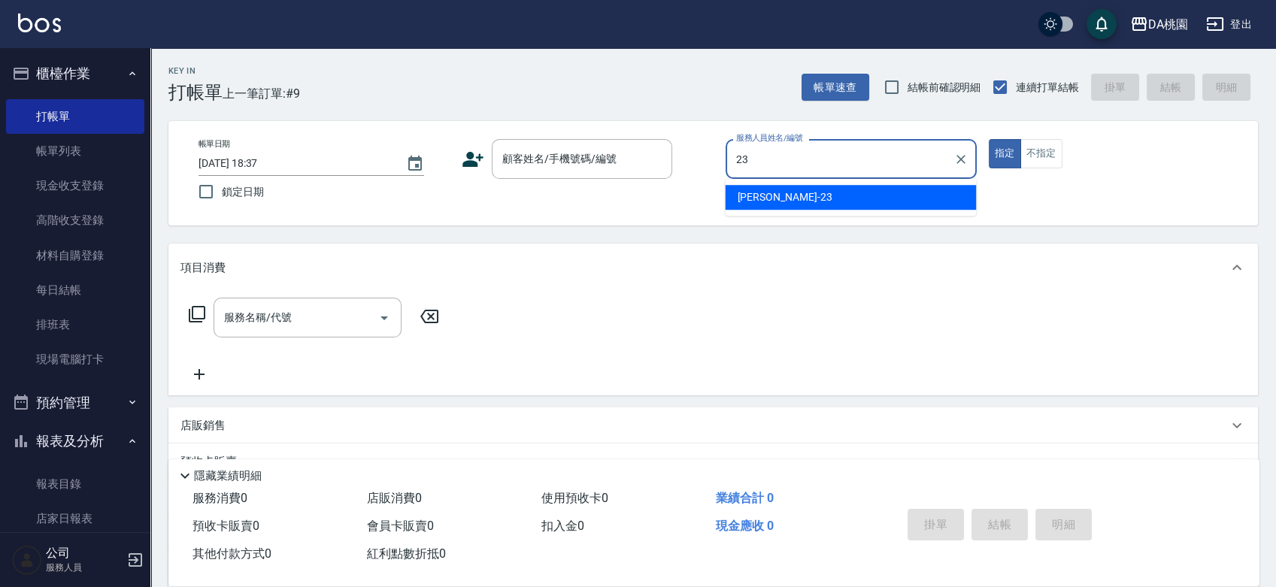
type input "亞瑟 -23"
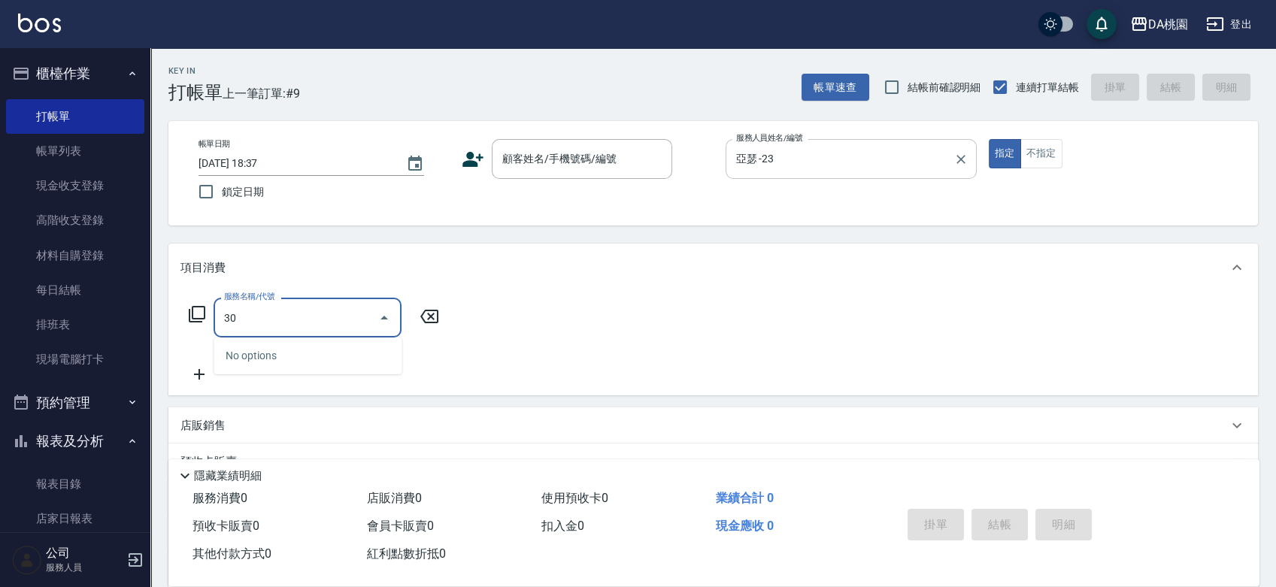
type input "303"
type input "30"
type input "A級剪髮(303)"
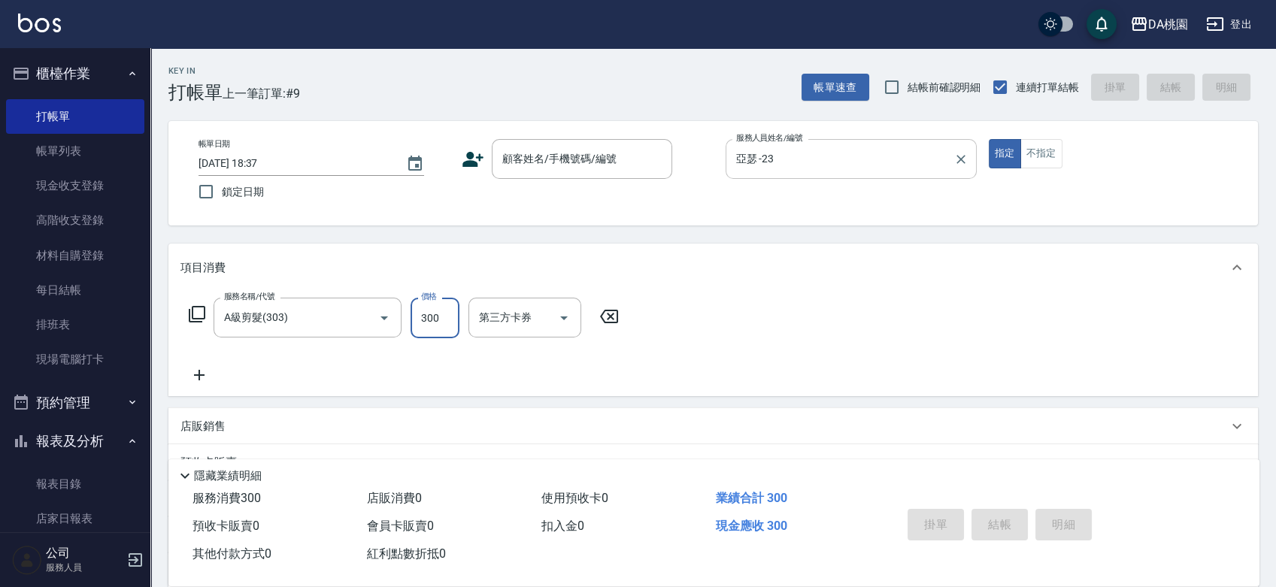
type input "5"
type input "0"
type input "50"
type input "500"
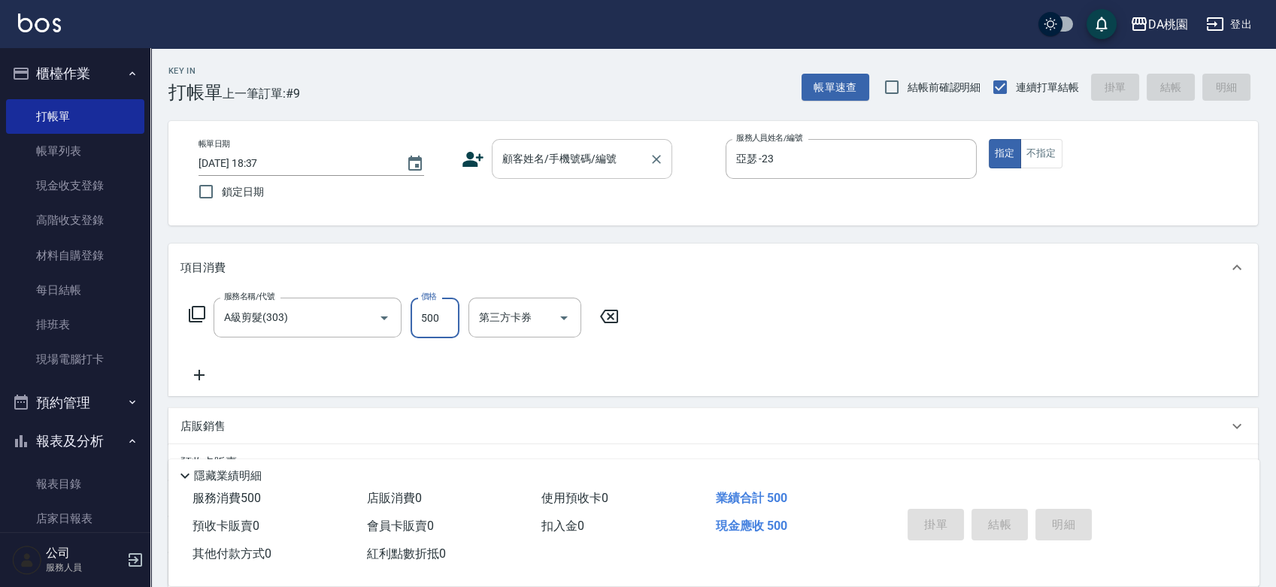
click at [575, 158] on input "顧客姓名/手機號碼/編號" at bounding box center [571, 159] width 144 height 26
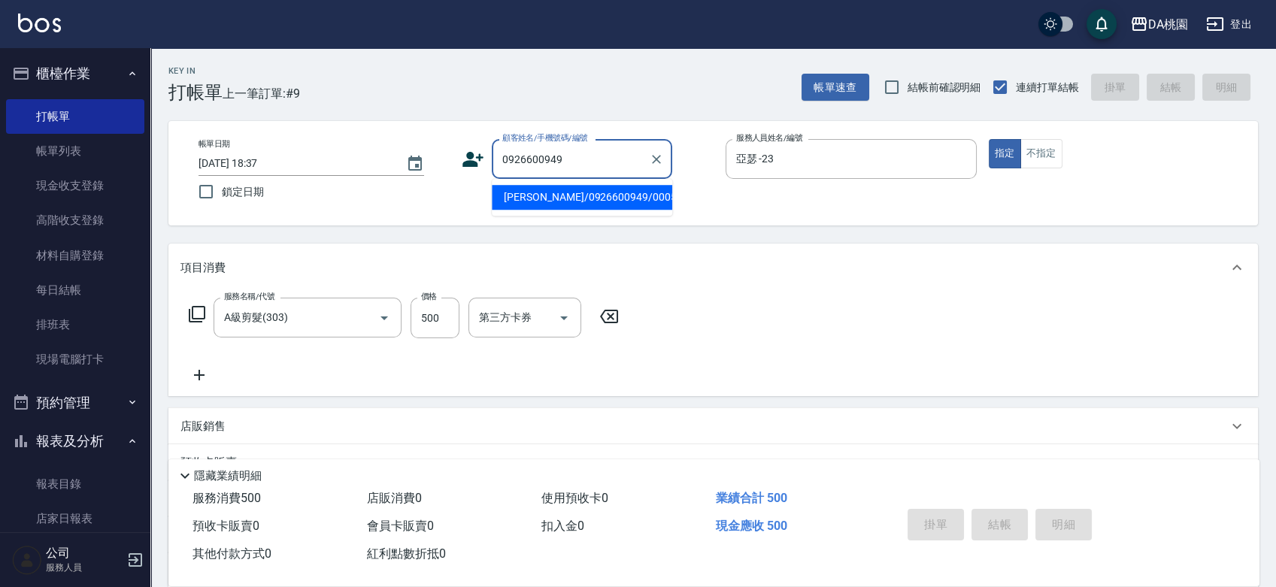
type input "[PERSON_NAME]/0926600949/00050"
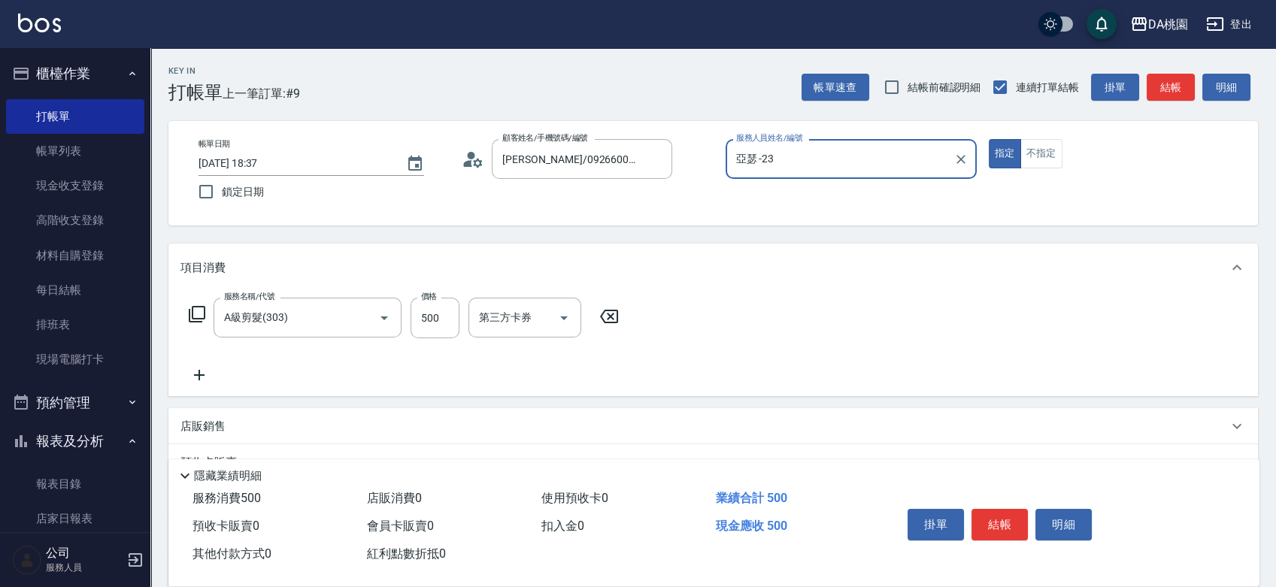
click at [989, 139] on button "指定" at bounding box center [1005, 153] width 32 height 29
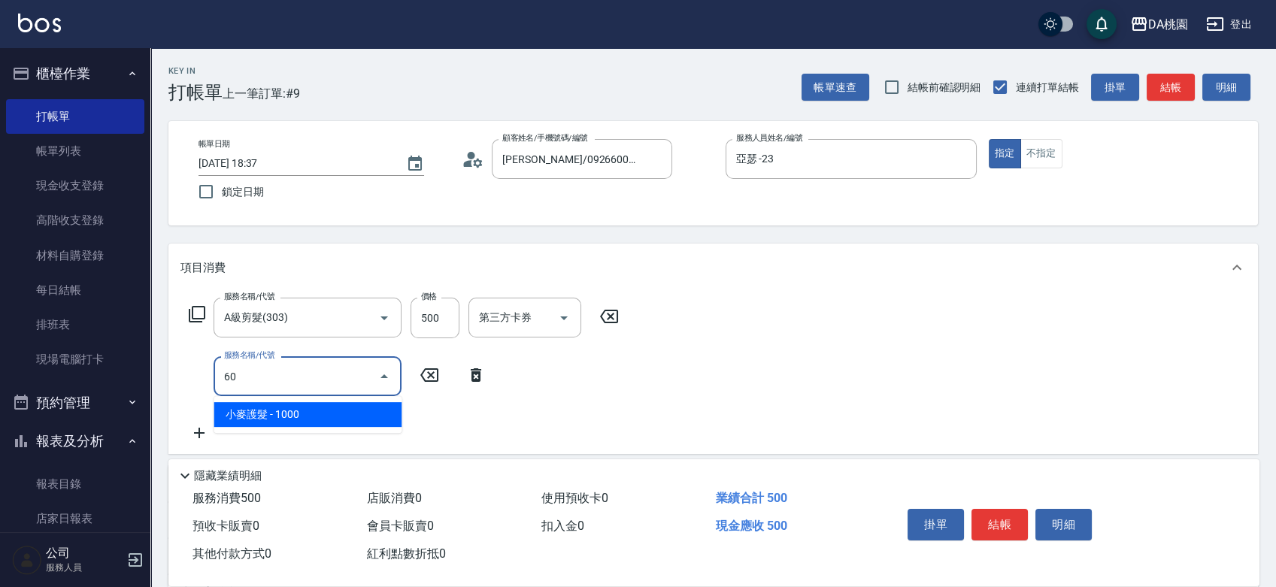
type input "6"
type input "4"
type input "402"
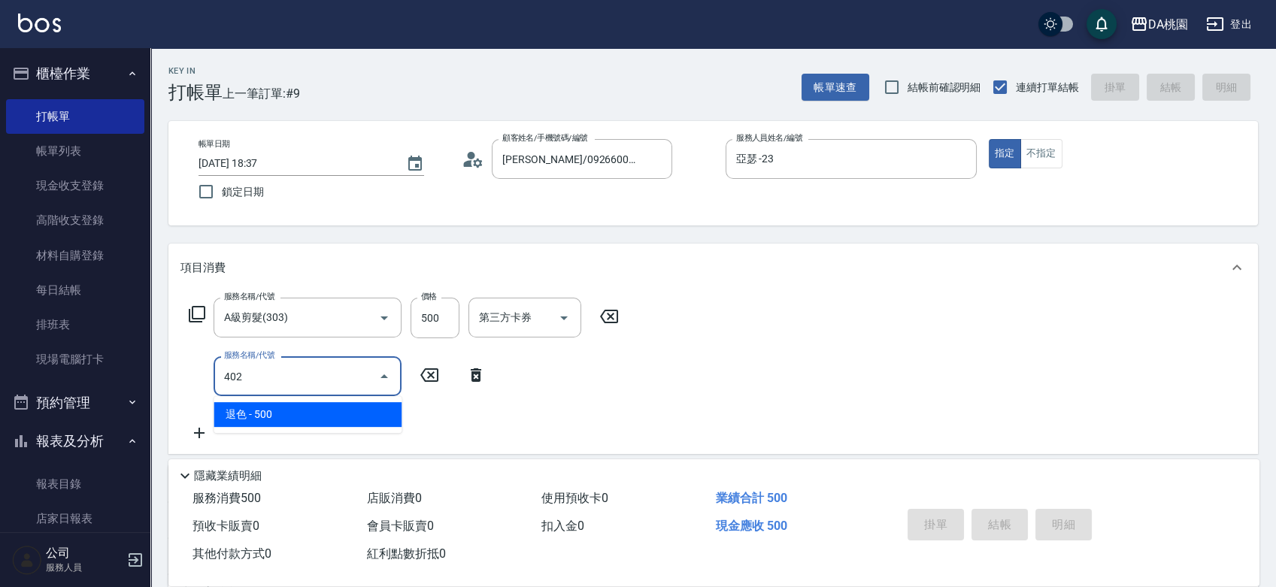
type input "2025/09/13 18:41"
type input "0"
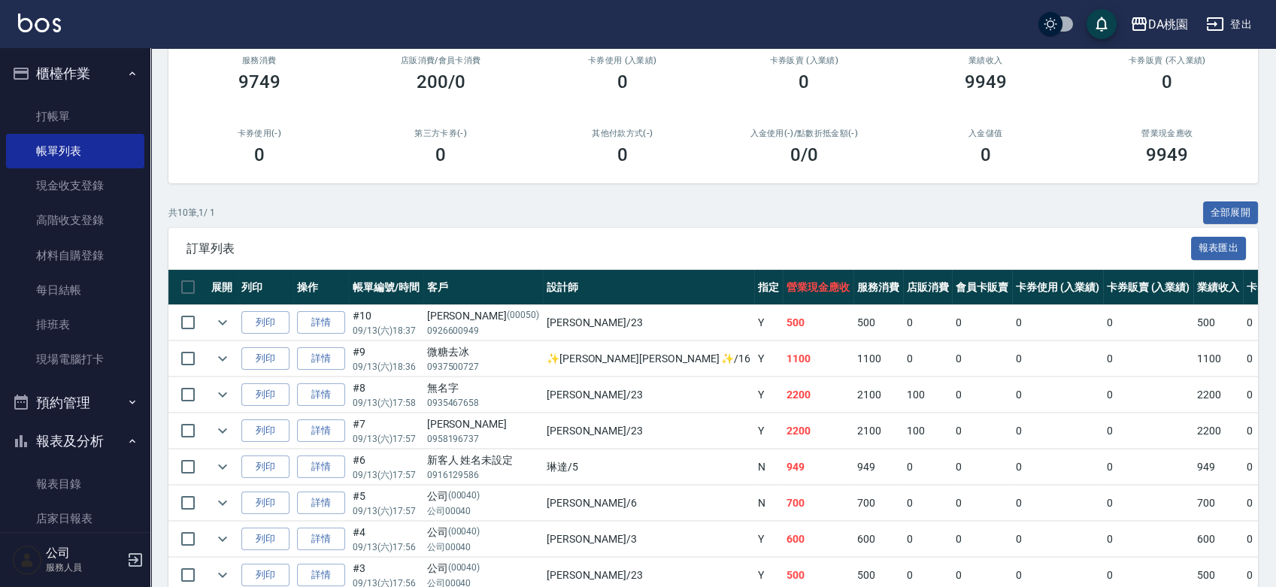
scroll to position [167, 0]
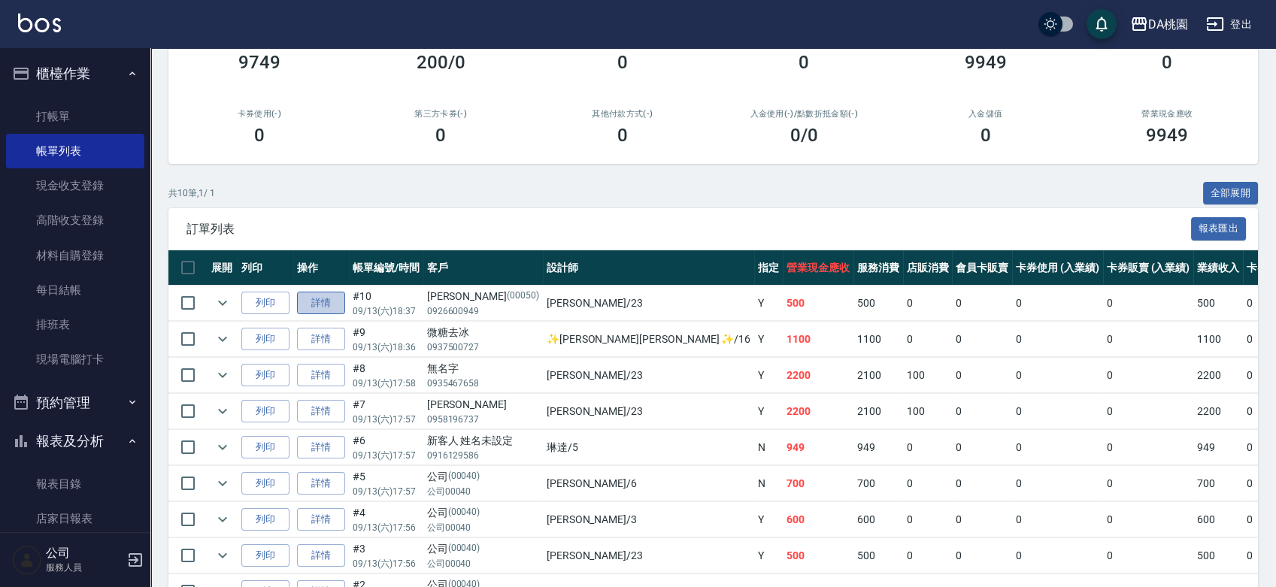
click at [332, 303] on link "詳情" at bounding box center [321, 303] width 48 height 23
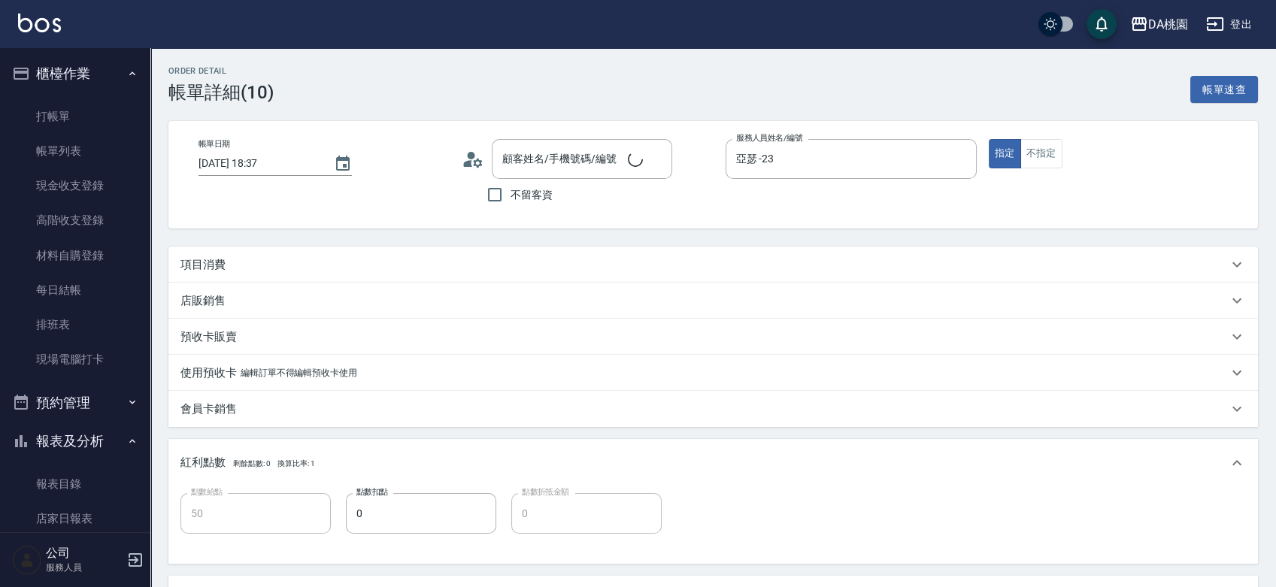
type input "[DATE] 18:37"
type input "亞瑟 -23"
type input "50"
type input "[PERSON_NAME]/0926600949/00050"
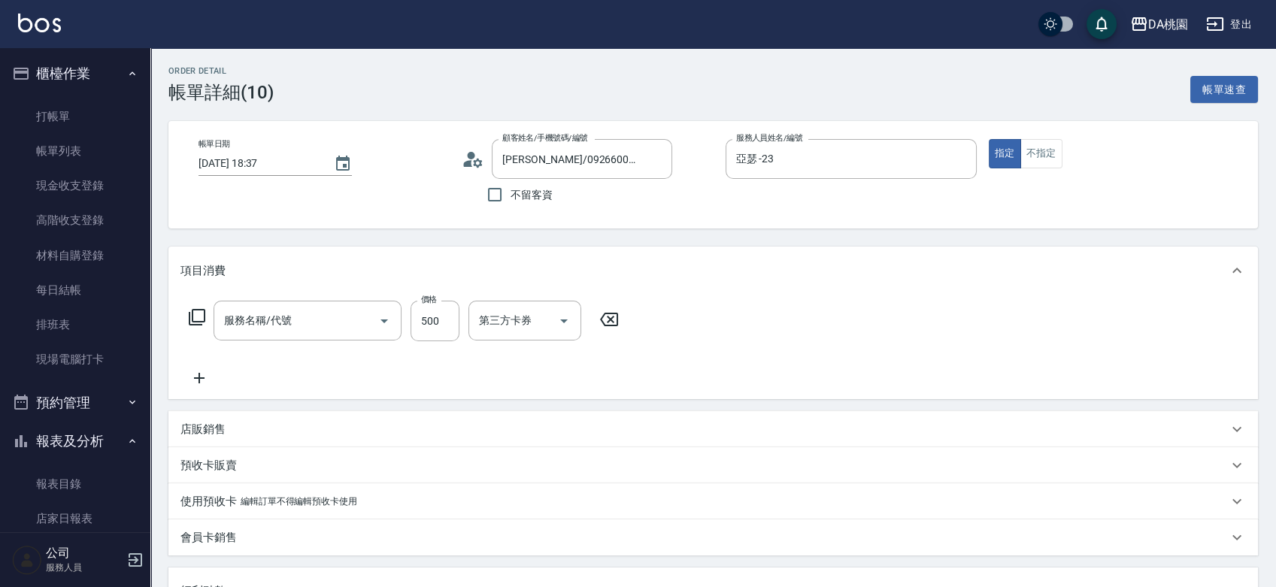
type input "A級剪髮(303)"
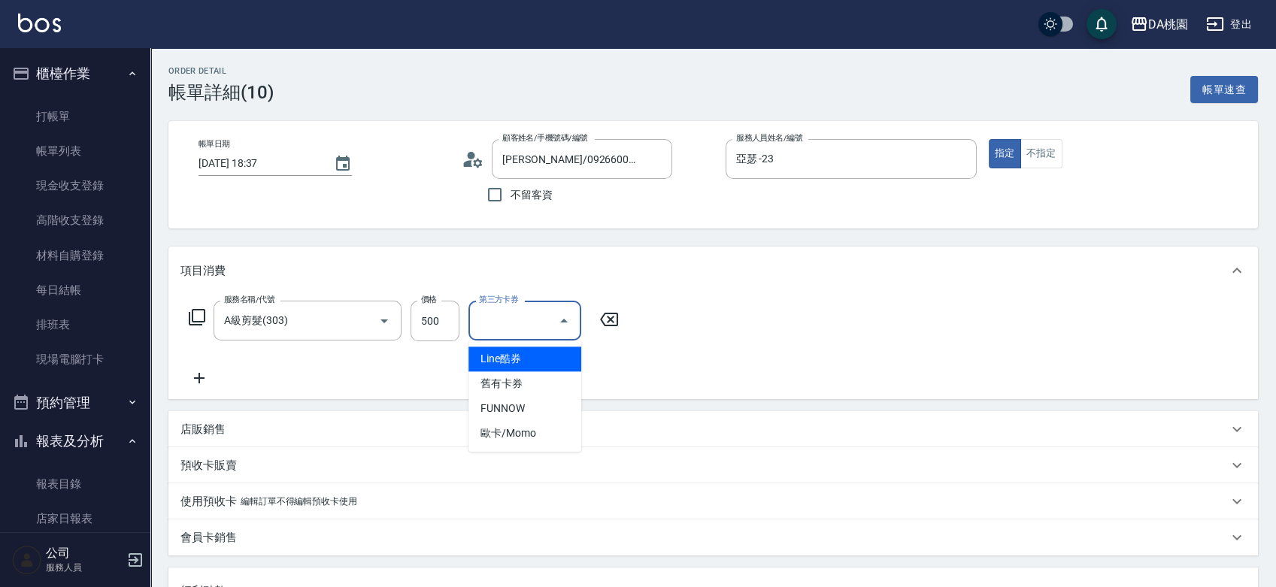
click at [536, 323] on input "第三方卡券" at bounding box center [513, 321] width 77 height 26
click at [427, 308] on input "500" at bounding box center [435, 321] width 49 height 41
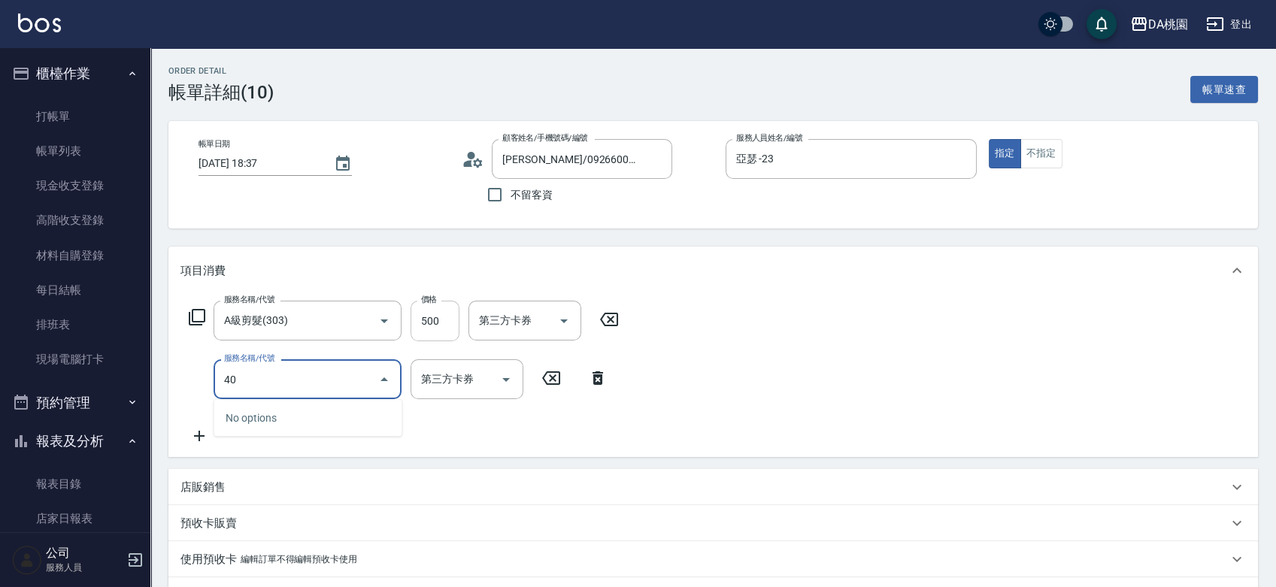
type input "401"
type input "200"
type input "染髮(互助)(401)"
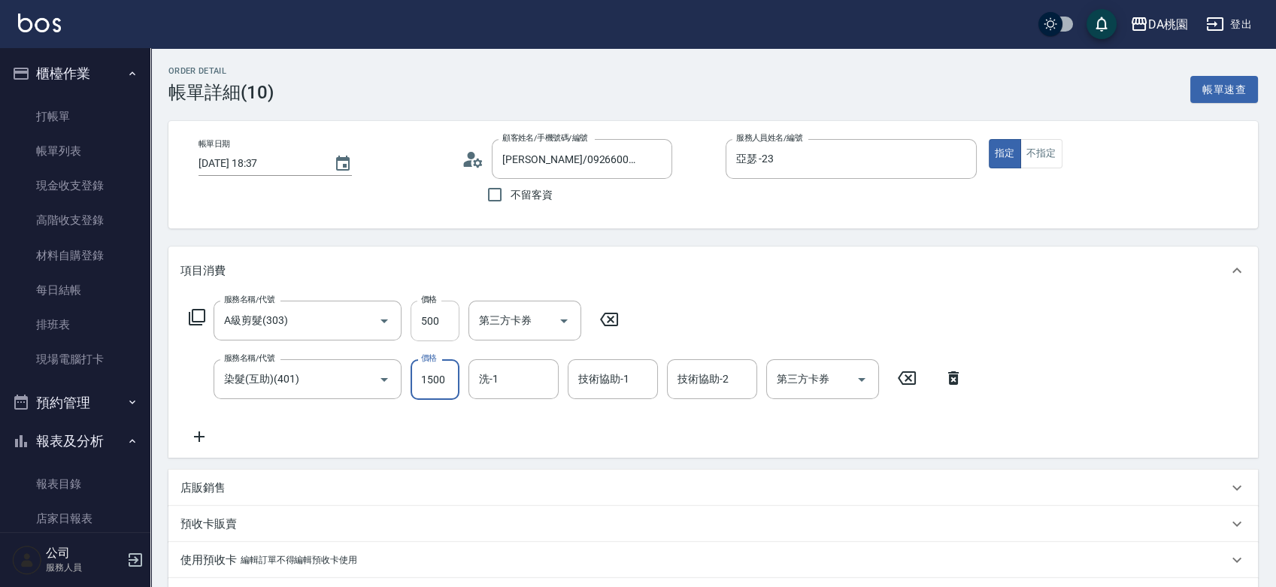
type input "50"
type input "120"
type input "60"
type input "1200"
type input "170"
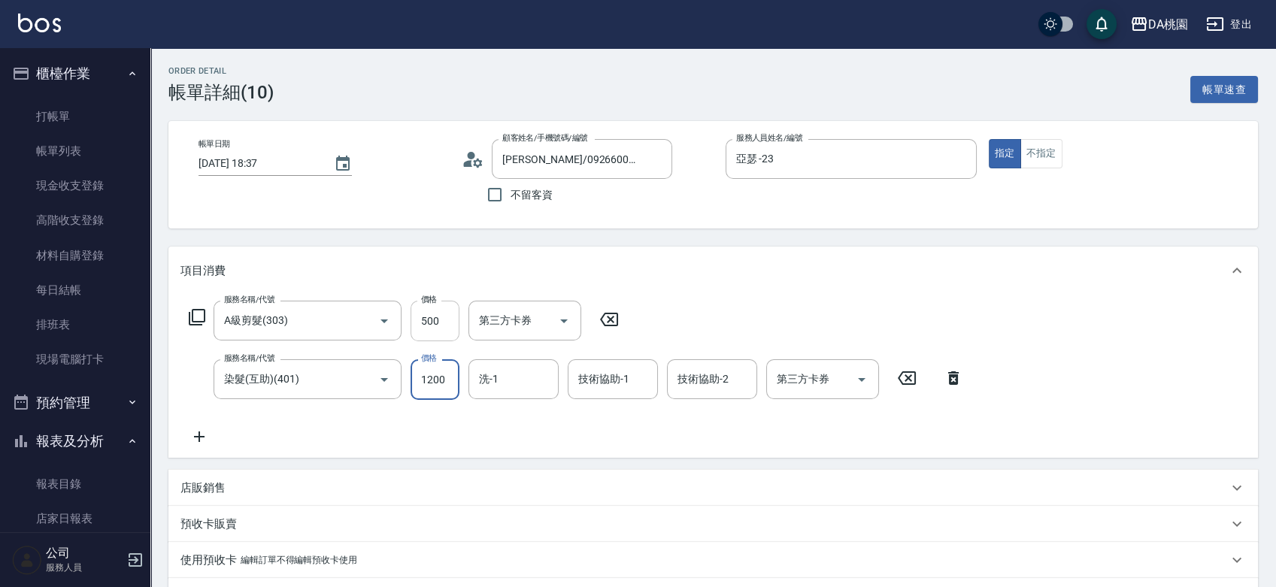
type input "1200"
type input "C C-29"
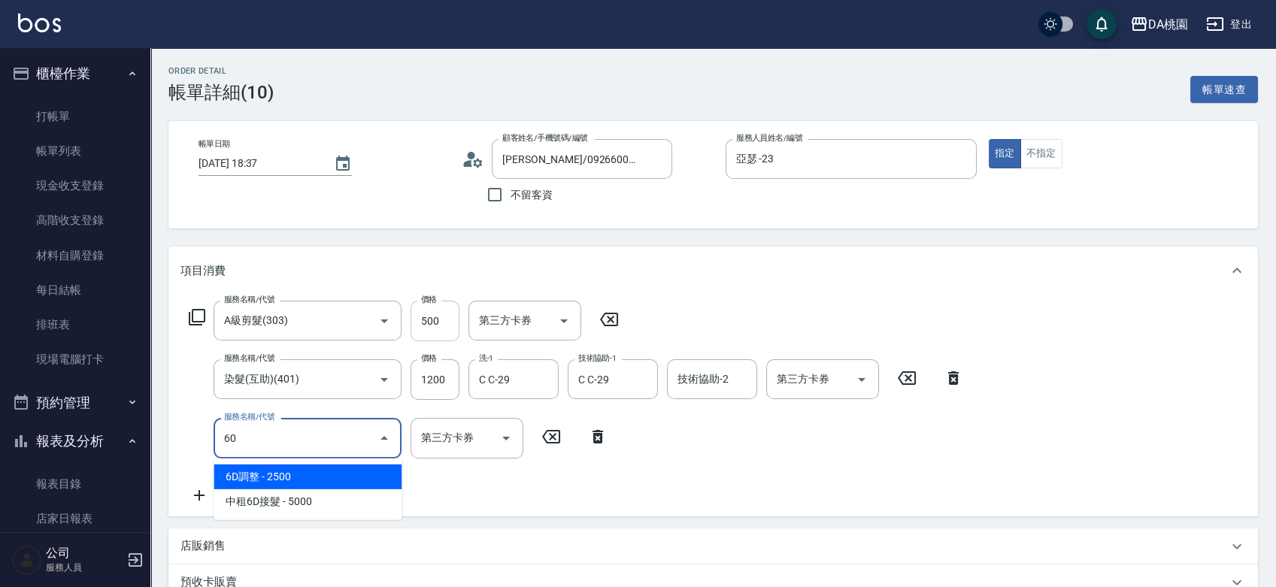
type input "600"
type input "210"
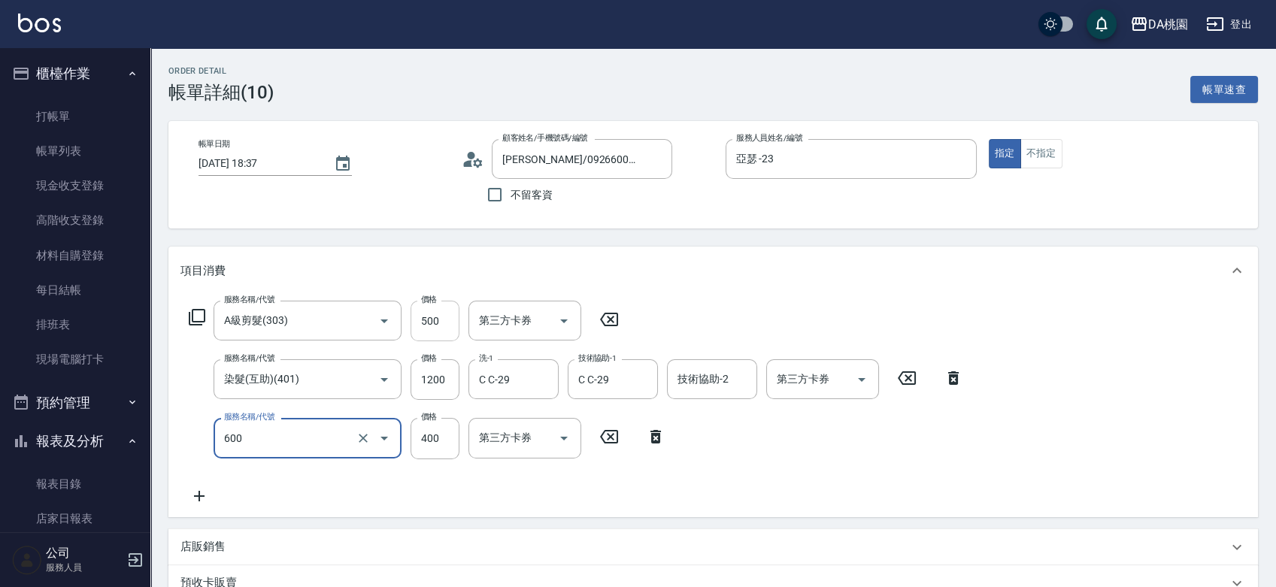
type input "基礎護髮(600)"
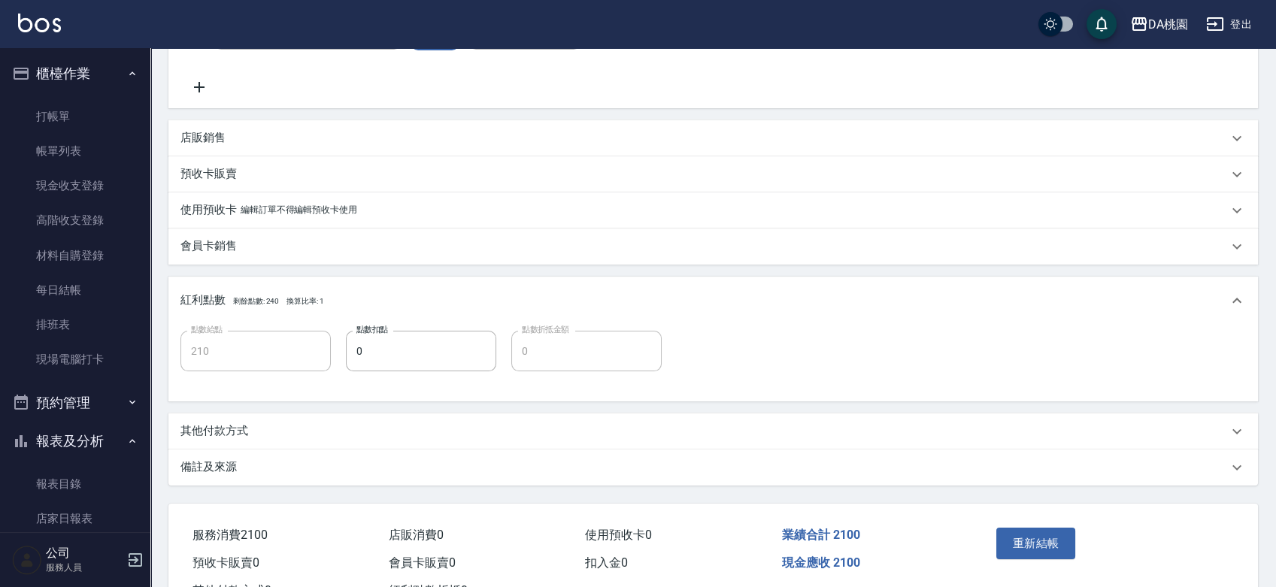
scroll to position [467, 0]
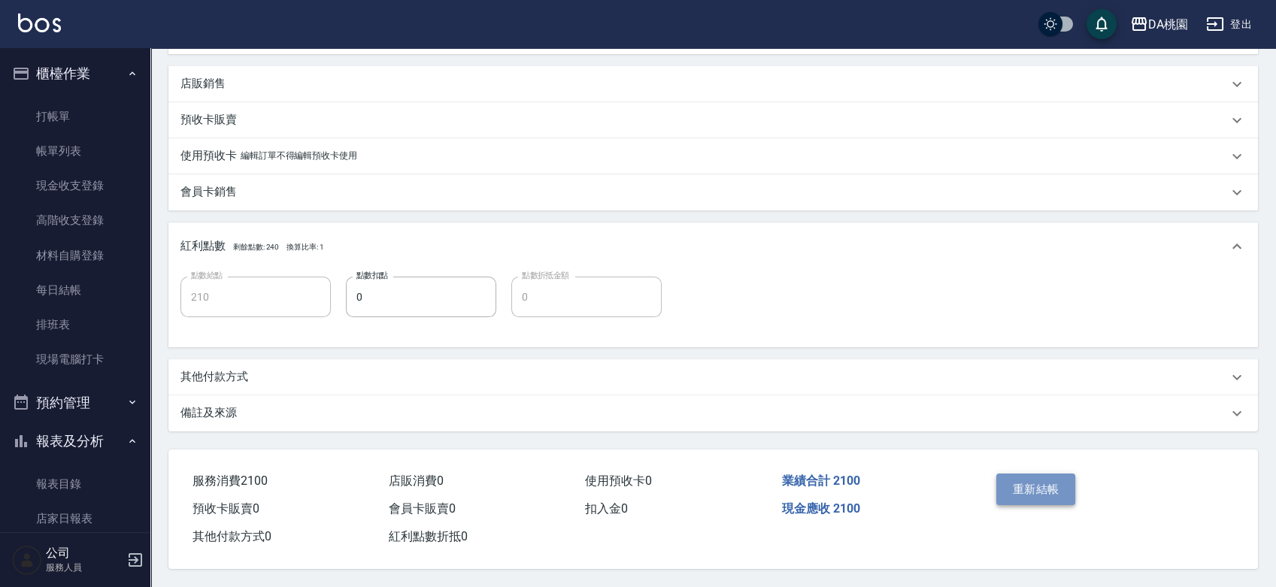
click at [1038, 493] on button "重新結帳" at bounding box center [1037, 490] width 80 height 32
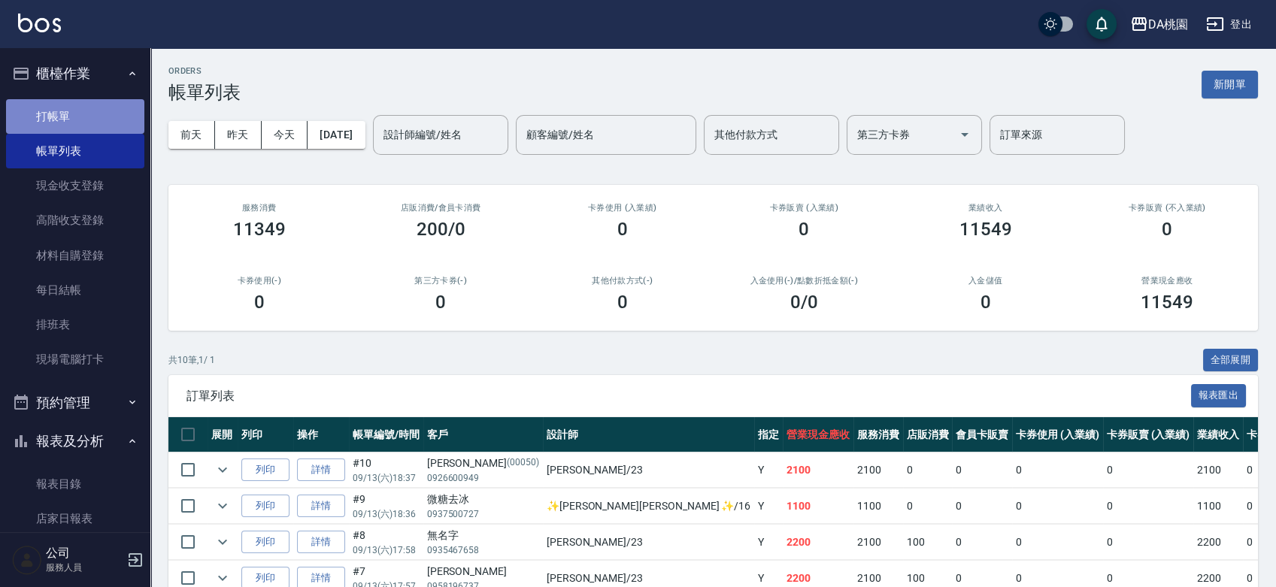
click at [84, 113] on link "打帳單" at bounding box center [75, 116] width 138 height 35
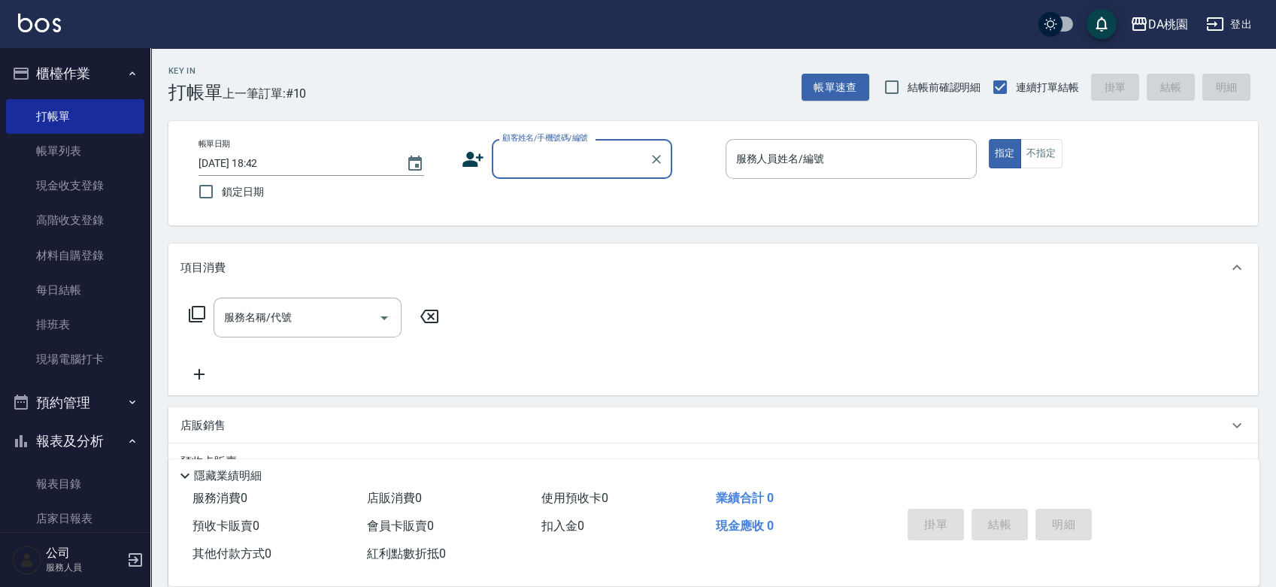
click at [590, 144] on div "顧客姓名/手機號碼/編號" at bounding box center [582, 159] width 181 height 40
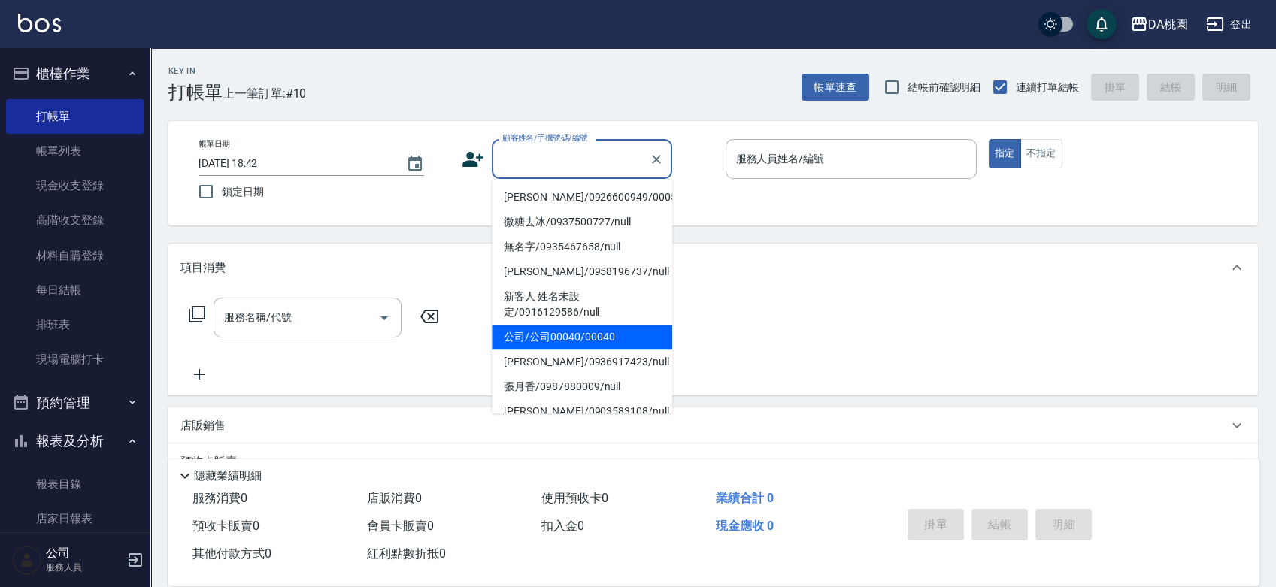
click at [570, 334] on li "公司/公司00040/00040" at bounding box center [582, 337] width 181 height 25
type input "公司/公司00040/00040"
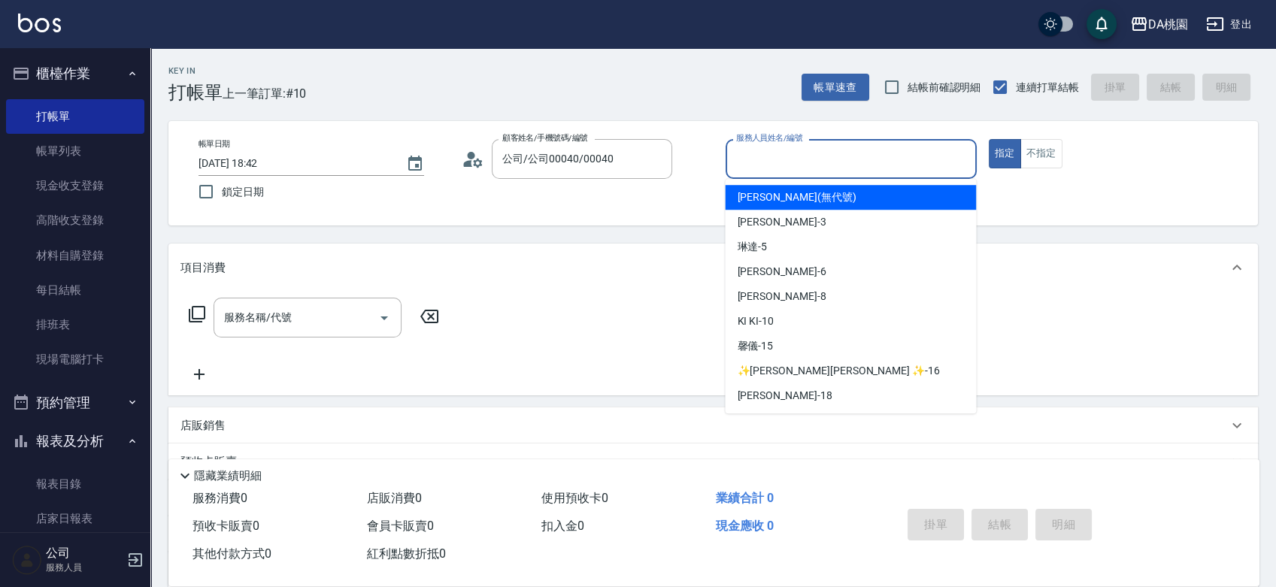
click at [854, 162] on input "服務人員姓名/編號" at bounding box center [852, 159] width 238 height 26
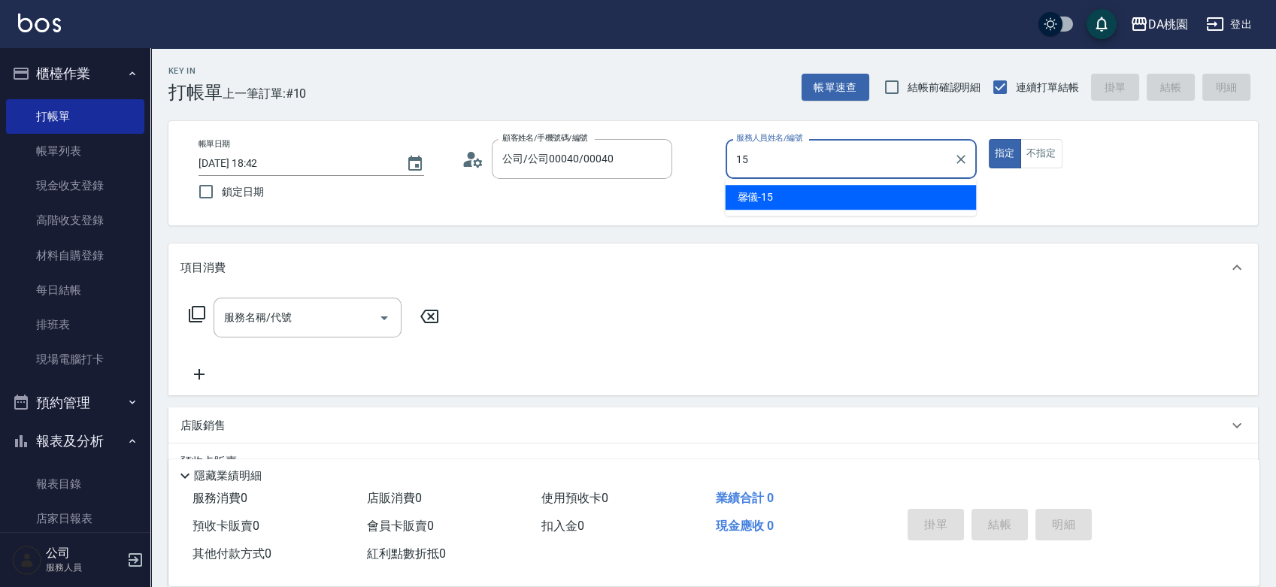
type input "馨儀-15"
type button "true"
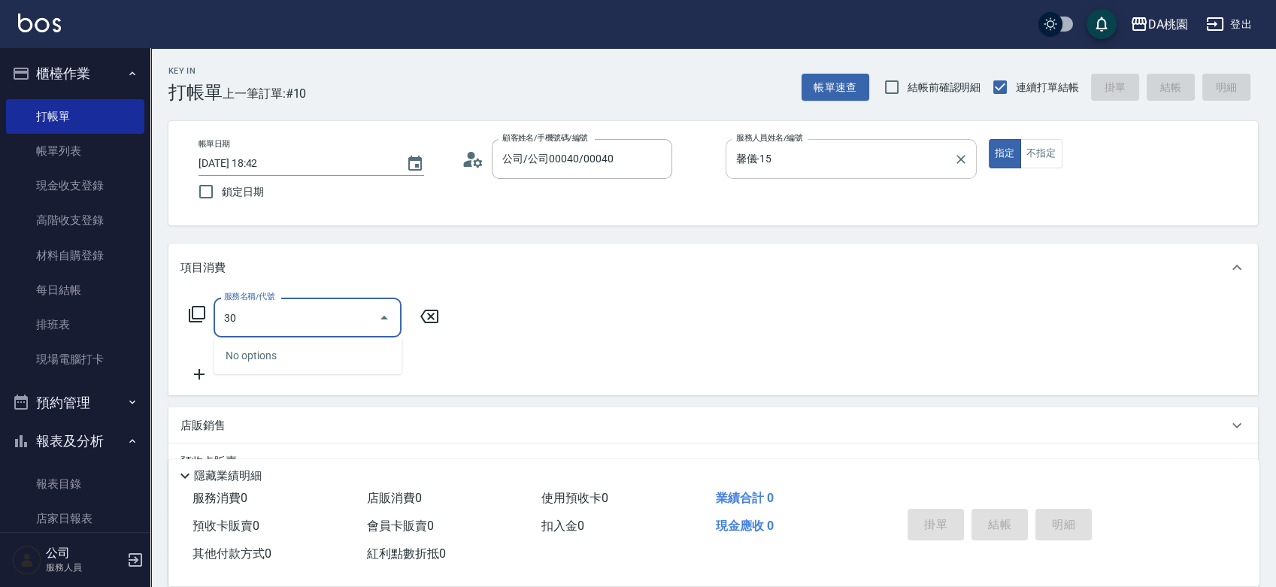
type input "303"
type input "30"
type input "A級剪髮(303)"
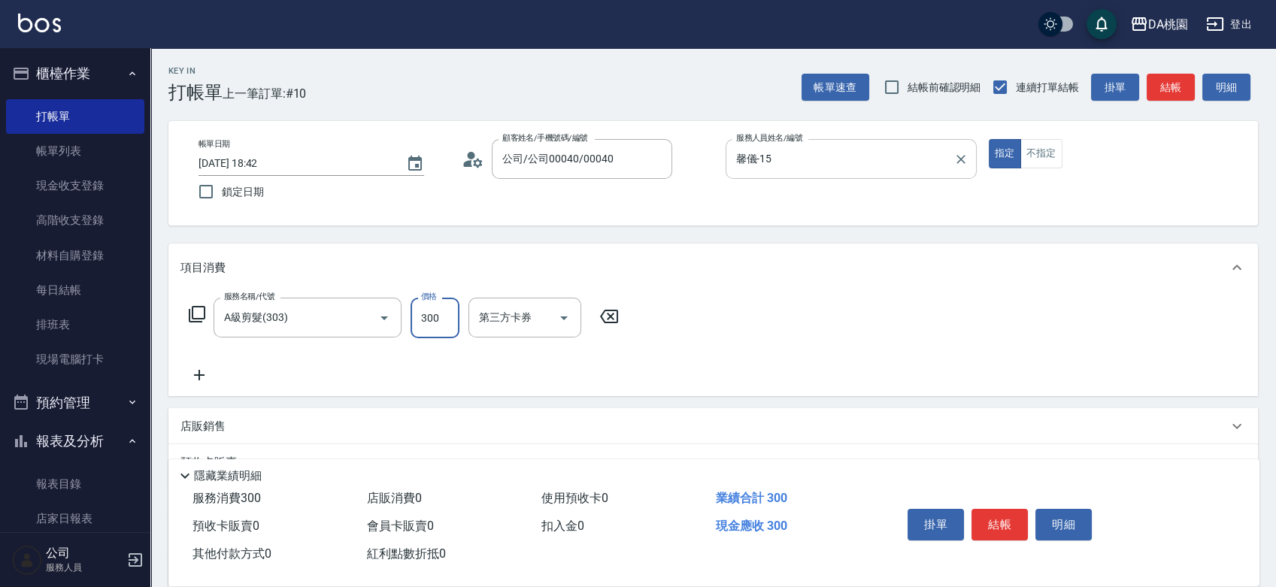
type input "4"
type input "0"
type input "400"
type input "40"
type input "400"
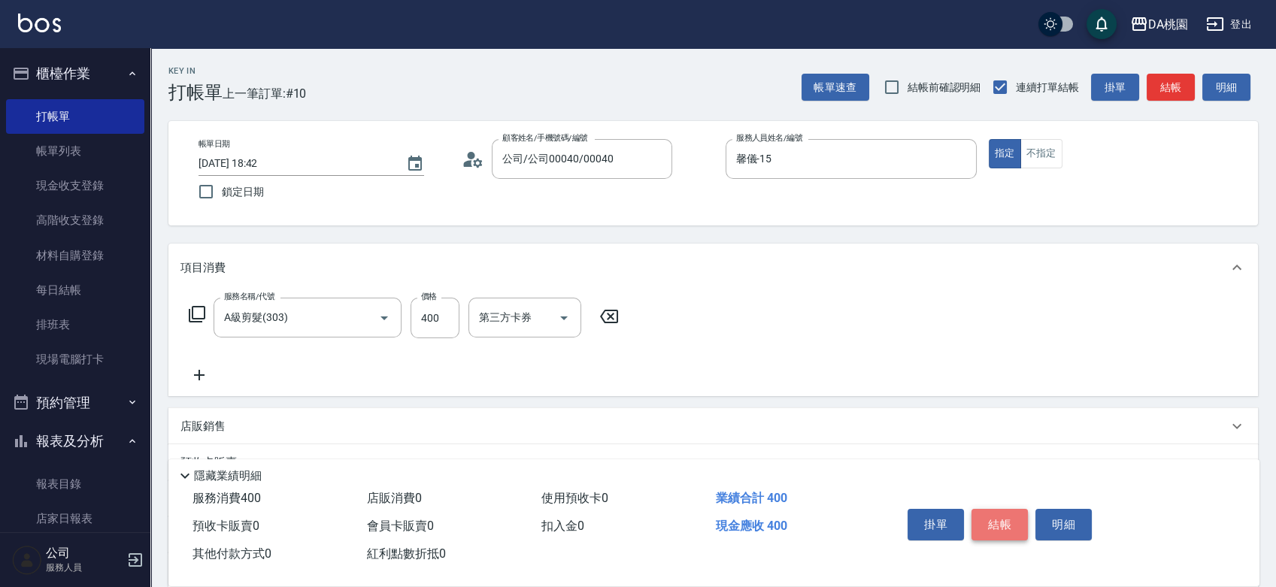
click at [1000, 514] on button "結帳" at bounding box center [1000, 525] width 56 height 32
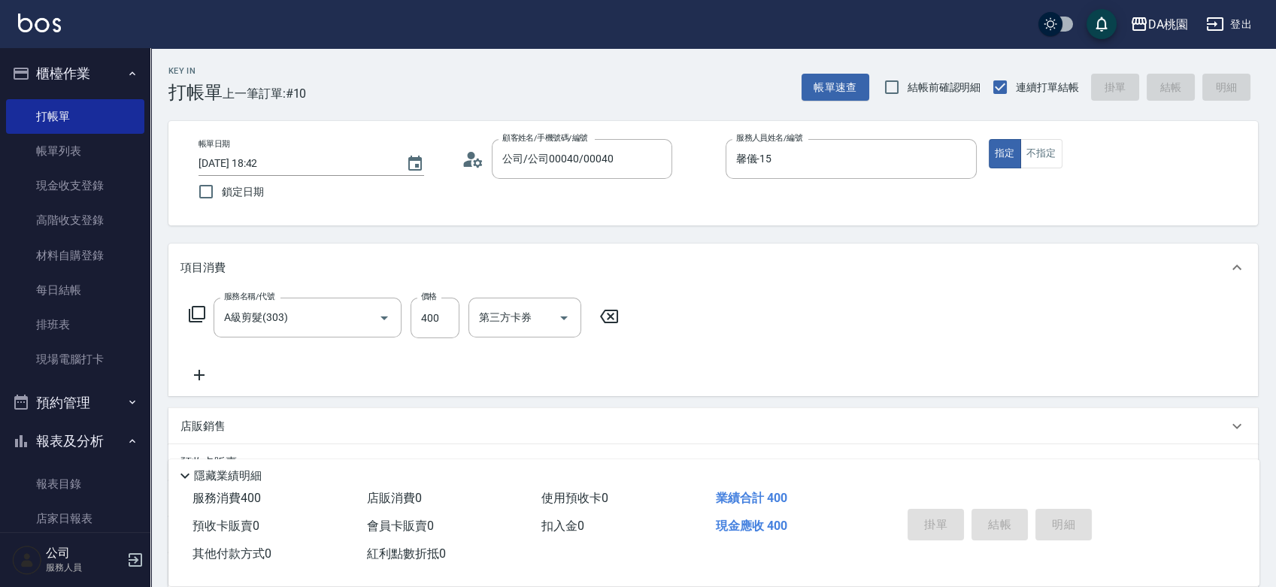
type input "2025/09/13 18:43"
type input "0"
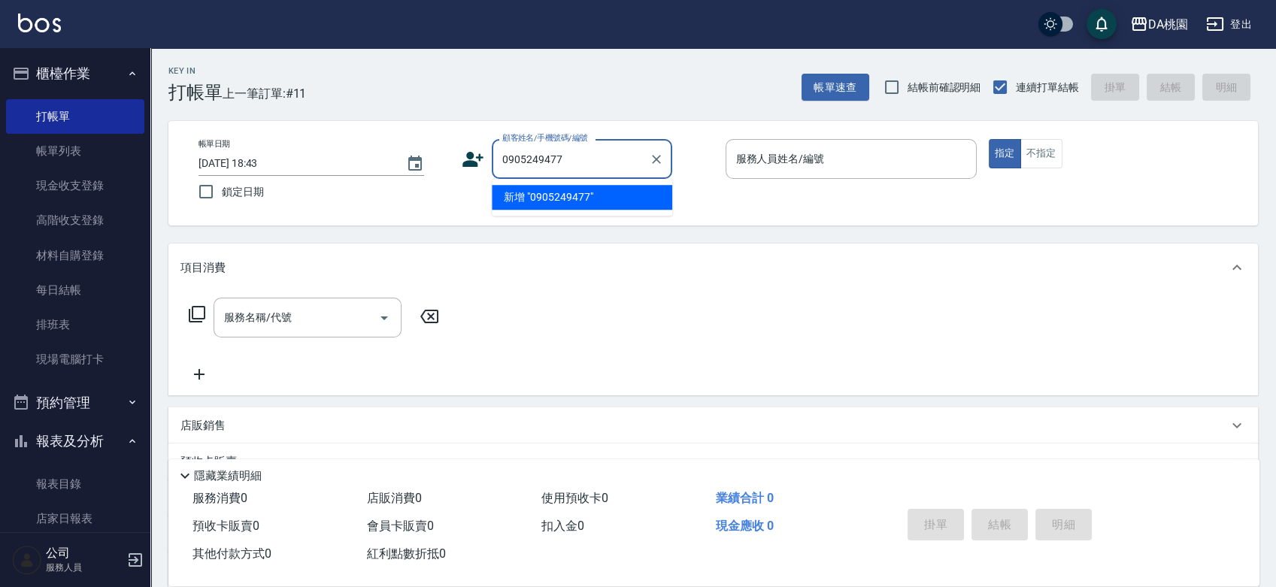
type input "0905249477"
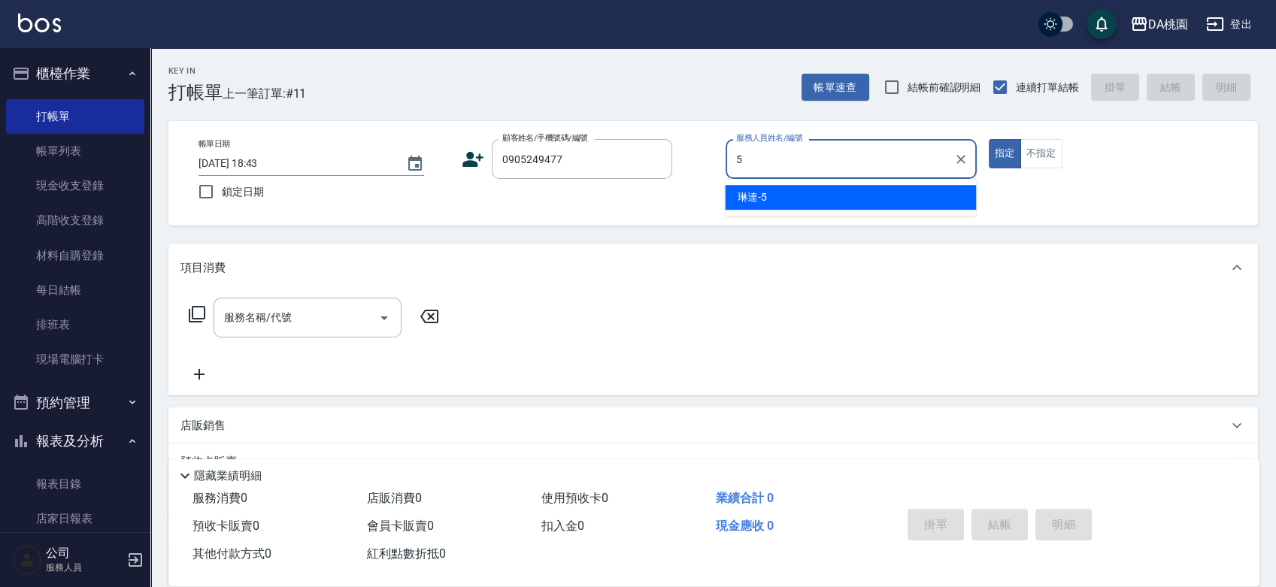
type input "琳達-5"
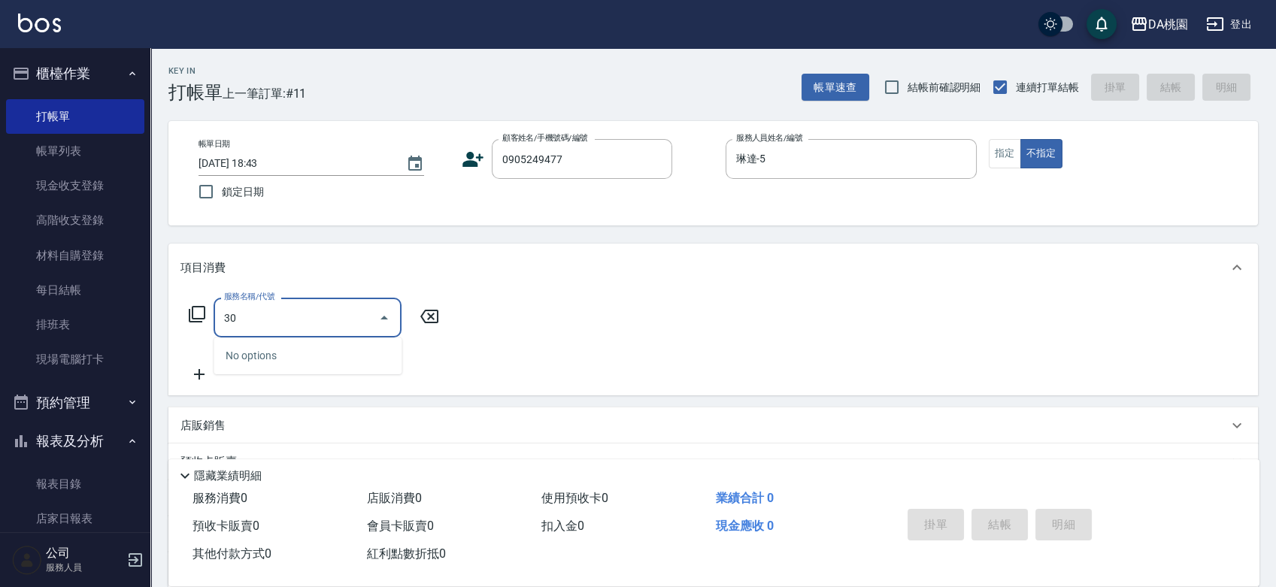
type input "303"
type input "30"
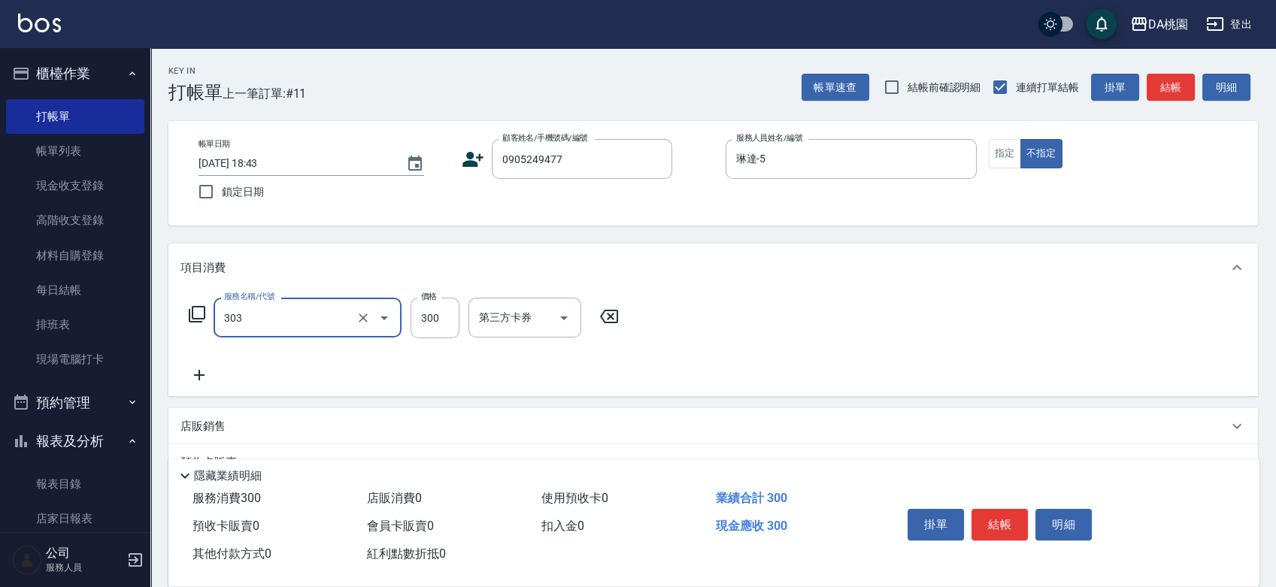
type input "A級剪髮(303)"
type input "0"
type input "350"
type input "30"
type input "350"
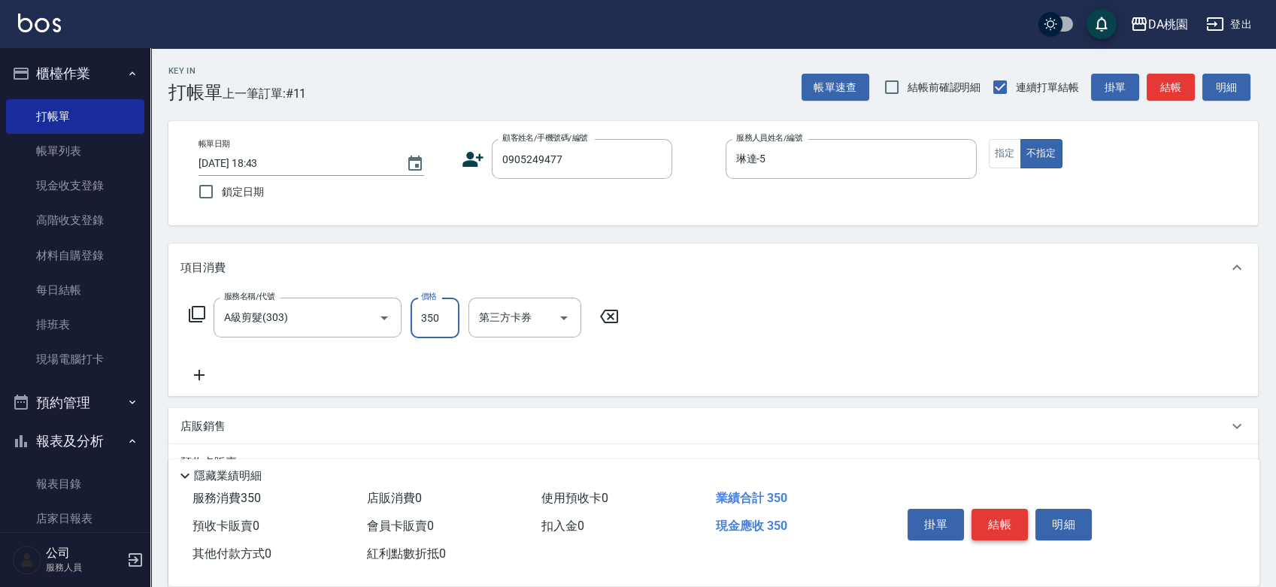
click at [991, 518] on button "結帳" at bounding box center [1000, 525] width 56 height 32
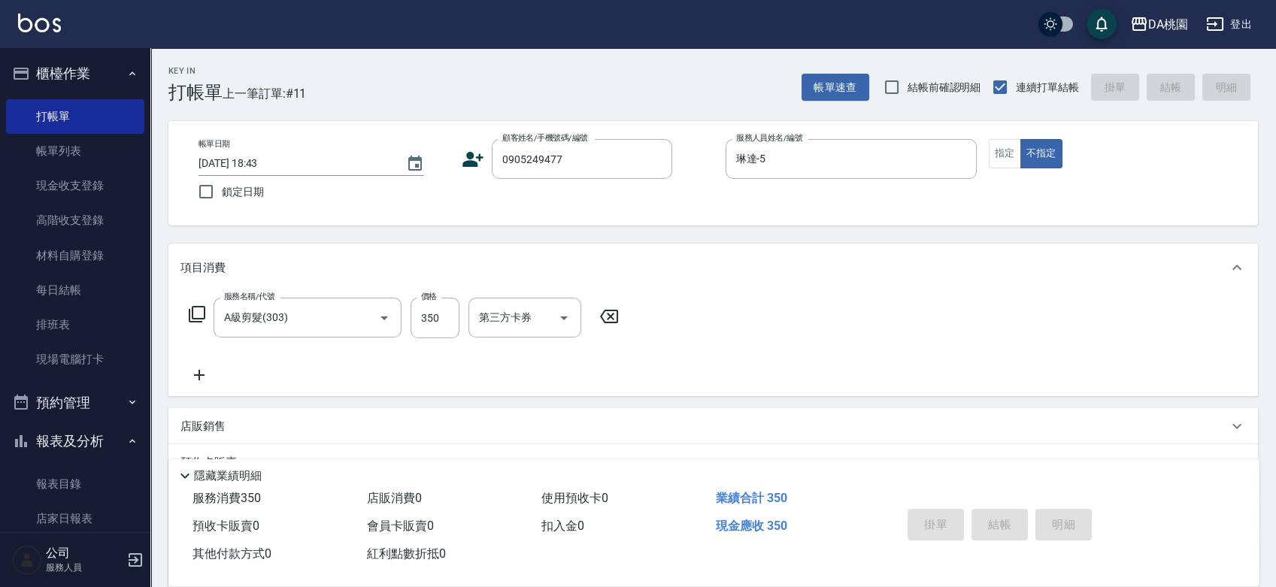
type input "0"
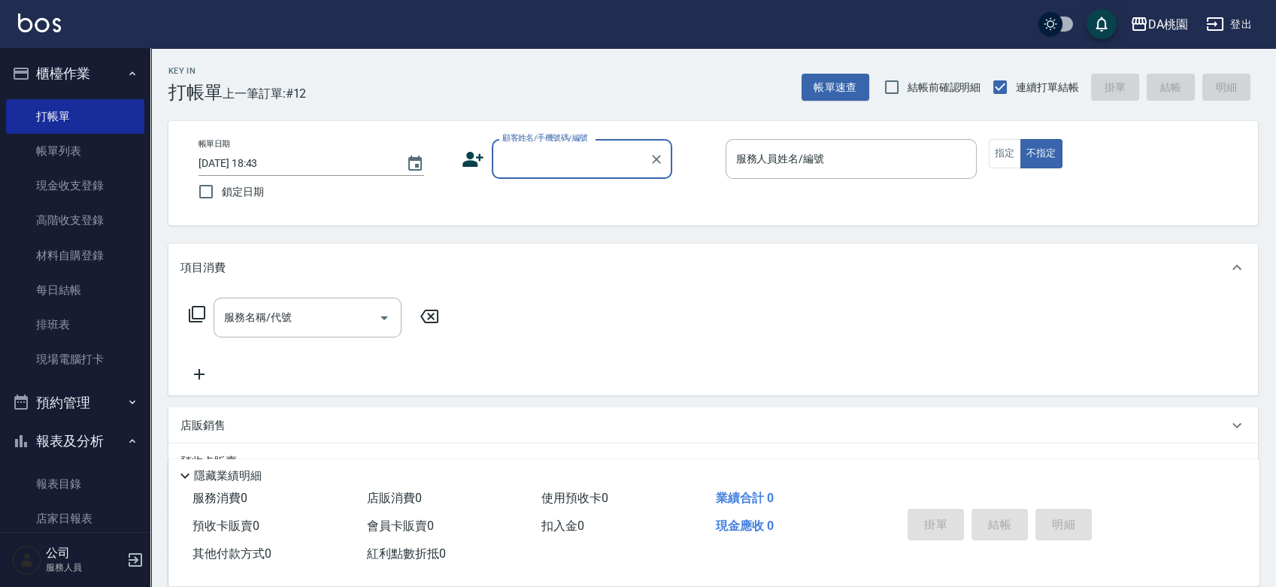
click at [551, 175] on div "顧客姓名/手機號碼/編號" at bounding box center [582, 159] width 181 height 40
click at [564, 150] on input "顧客姓名/手機號碼/編號" at bounding box center [571, 159] width 144 height 26
click at [536, 160] on input "顧客姓名/手機號碼/編號" at bounding box center [571, 159] width 144 height 26
type input "0"
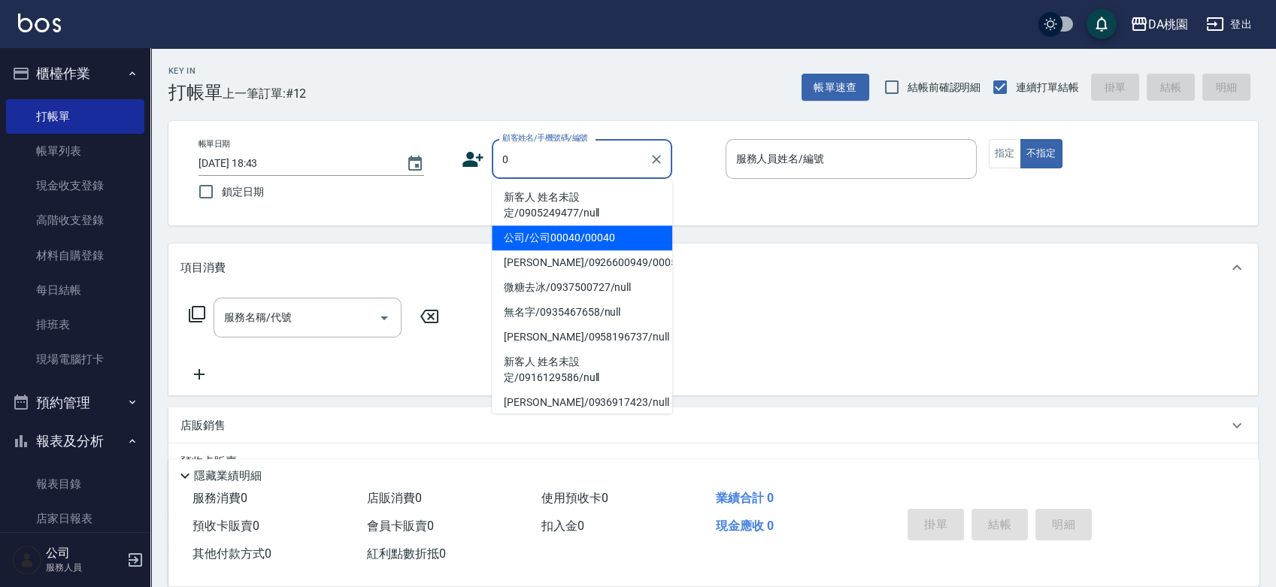
click at [587, 235] on li "公司/公司00040/00040" at bounding box center [582, 238] width 181 height 25
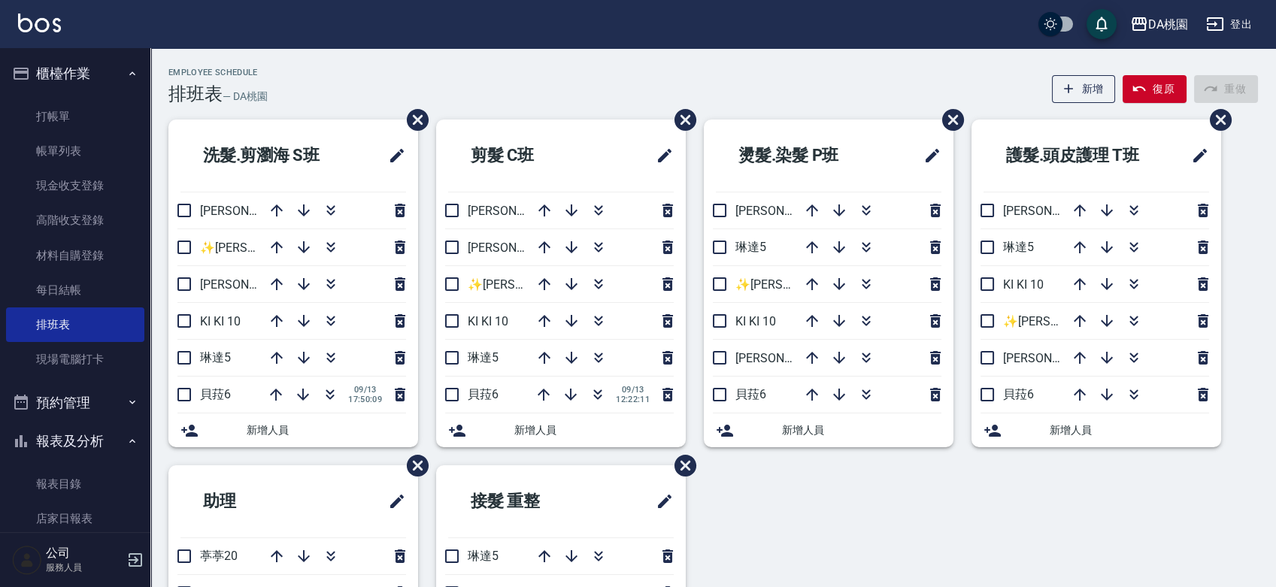
scroll to position [83, 0]
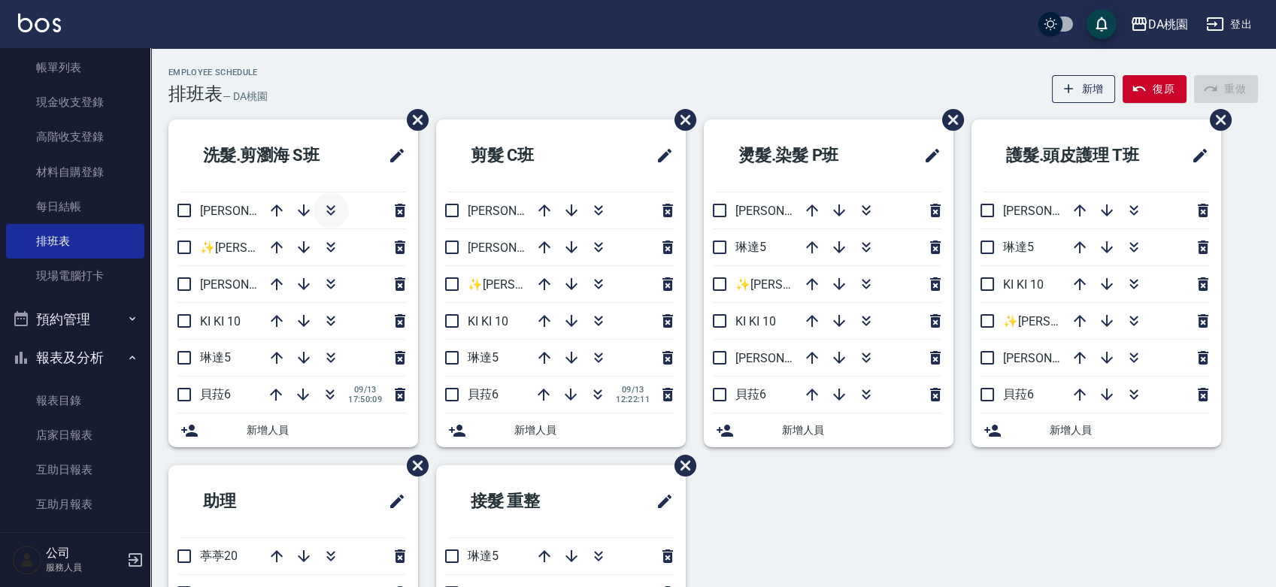
click at [334, 207] on icon "button" at bounding box center [330, 207] width 8 height 5
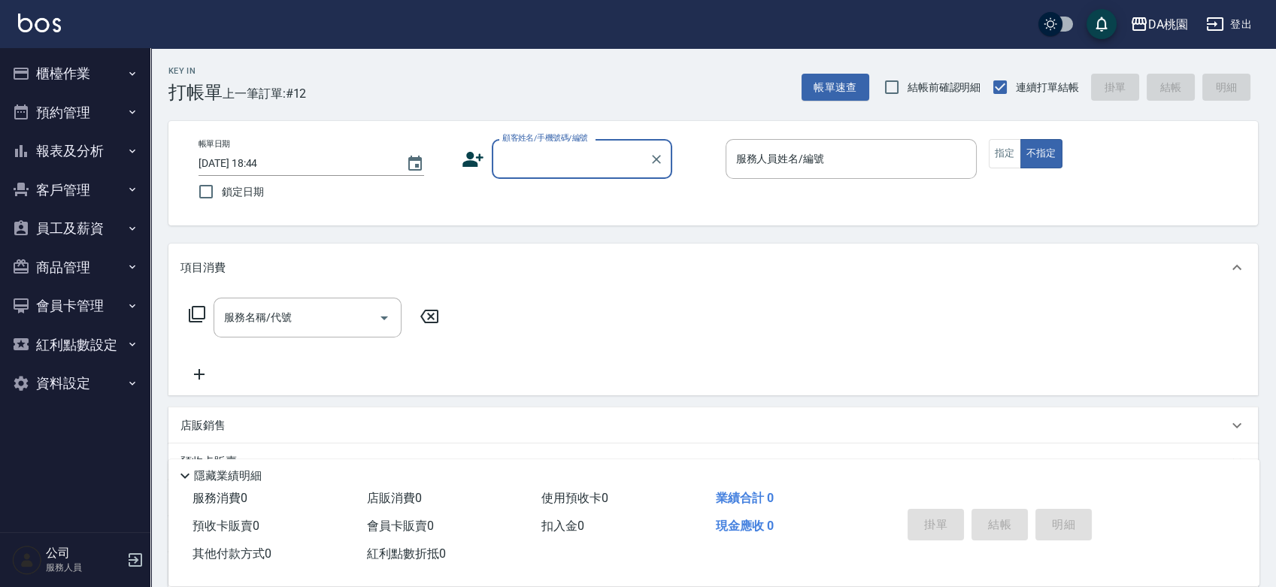
click at [557, 153] on input "顧客姓名/手機號碼/編號" at bounding box center [571, 159] width 144 height 26
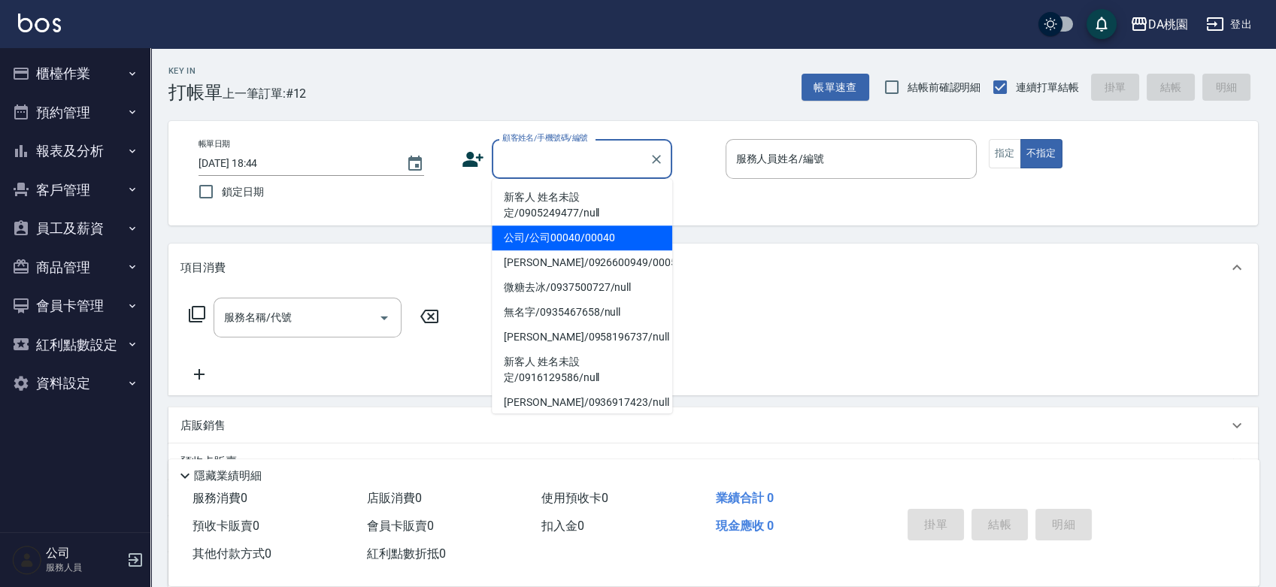
click at [554, 237] on li "公司/公司00040/00040" at bounding box center [582, 238] width 181 height 25
type input "公司/公司00040/00040"
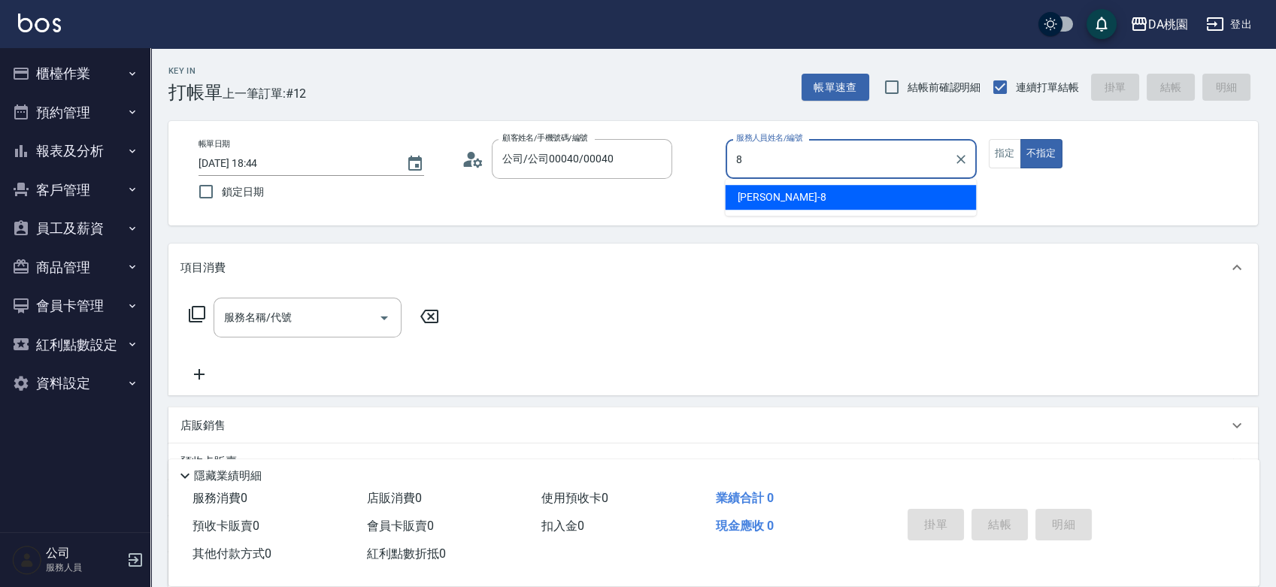
type input "[PERSON_NAME]-8"
type button "false"
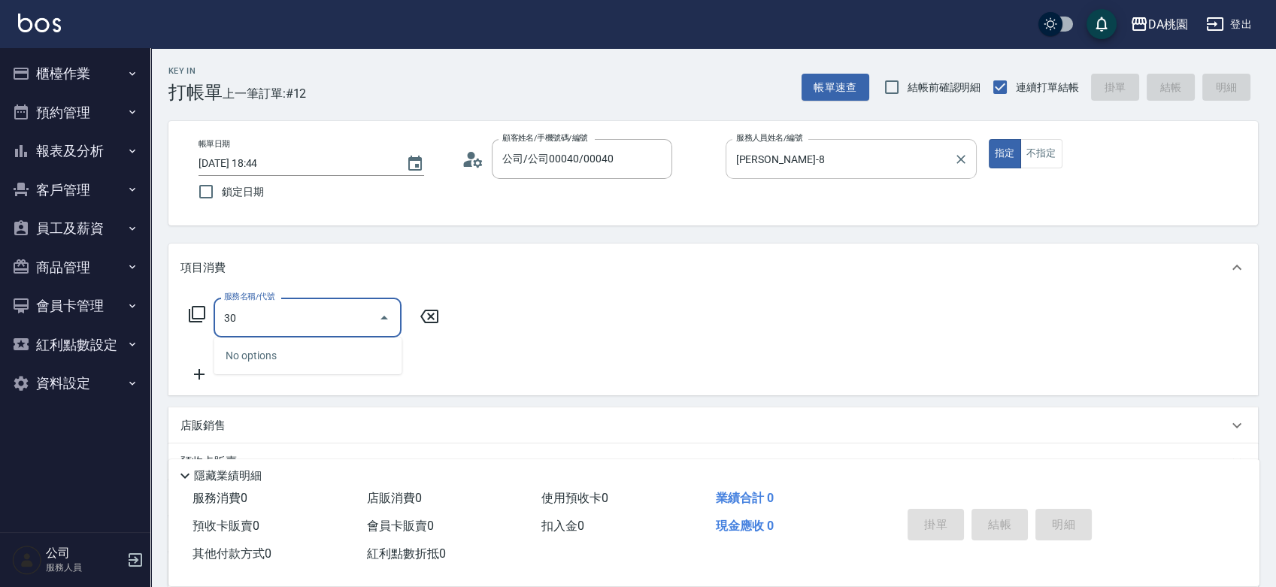
type input "3"
type input "500"
type input "20"
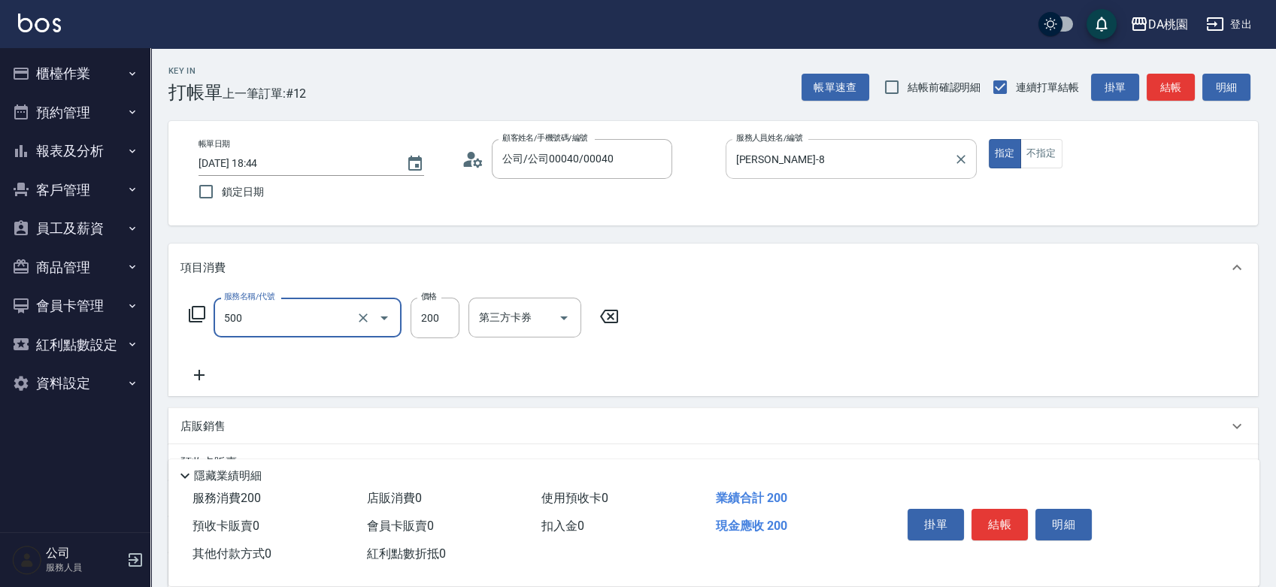
type input "洗髮(500)"
type input "2"
type input "0"
type input "25"
type input "20"
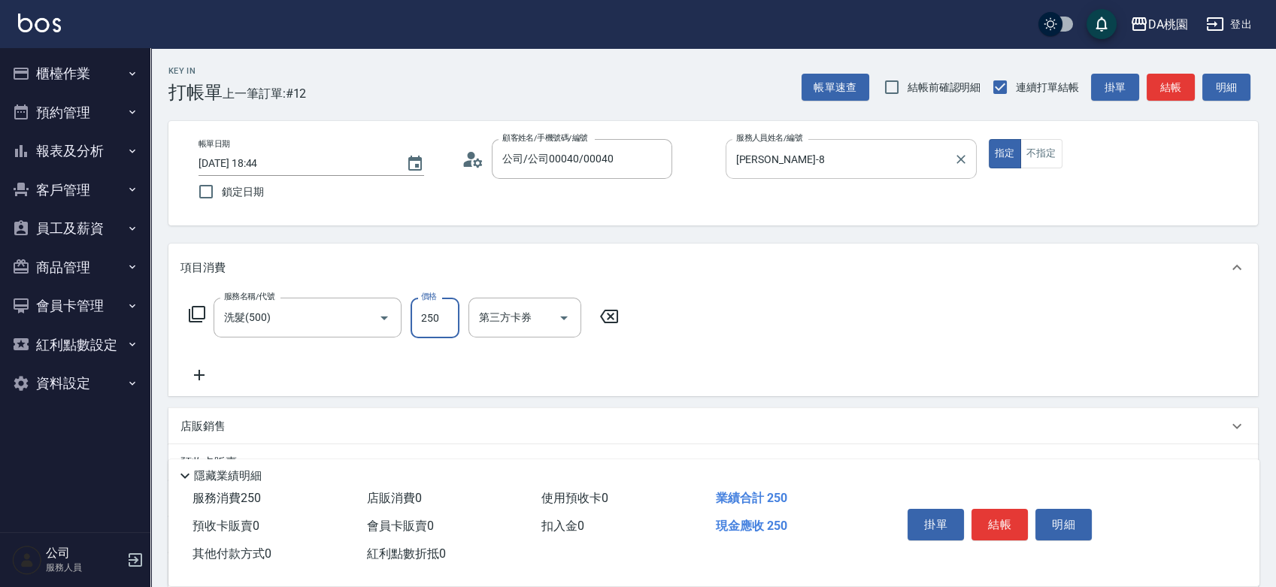
type input "250"
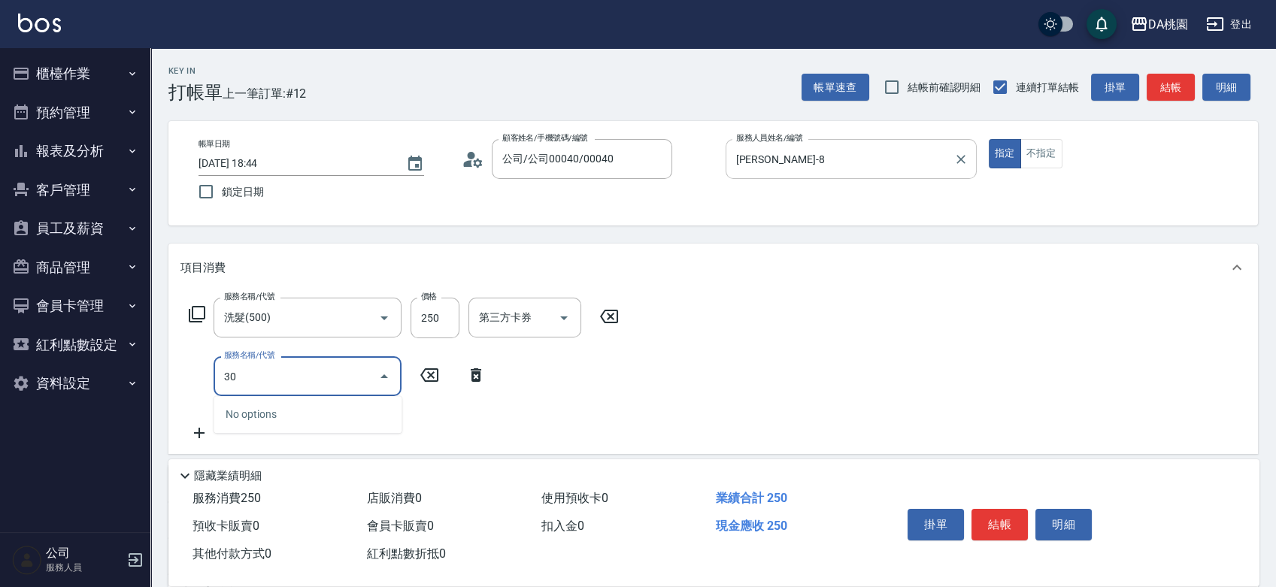
type input "303"
type input "50"
type input "A級剪髮(303)"
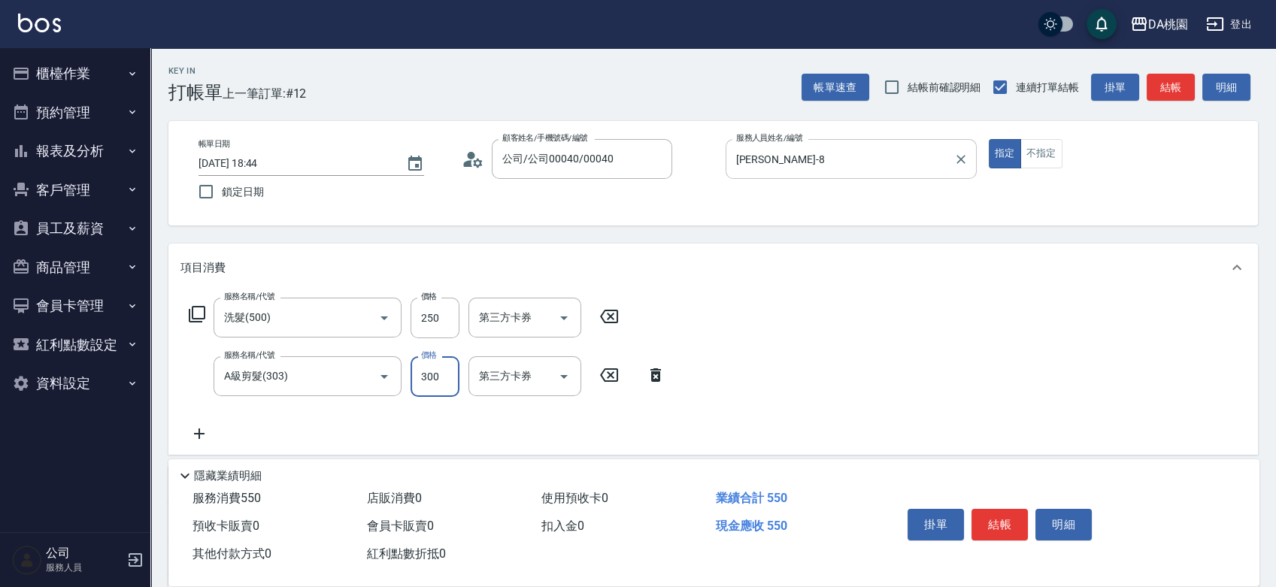
type input "3"
type input "20"
type input "300"
type input "50"
click at [1098, 310] on div "服務名稱/代號 洗髮(500) 服務名稱/代號 價格 250 價格 第三方卡券 第三方卡券 服務名稱/代號 A級剪髮(303) 服務名稱/代號 價格 300 …" at bounding box center [713, 373] width 1090 height 163
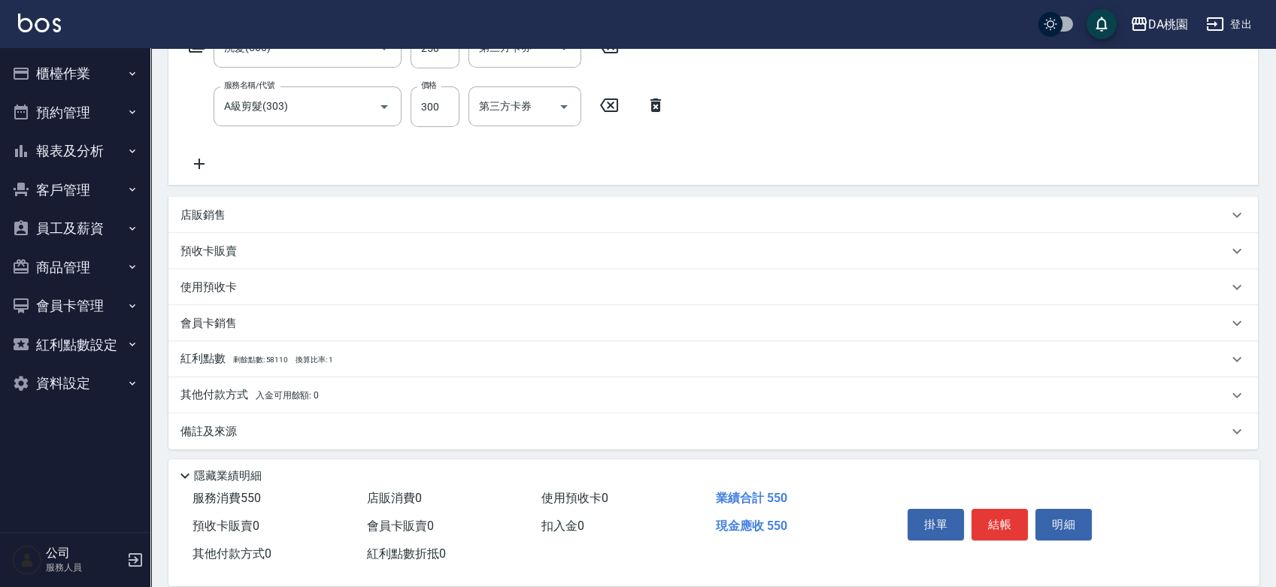
scroll to position [275, 0]
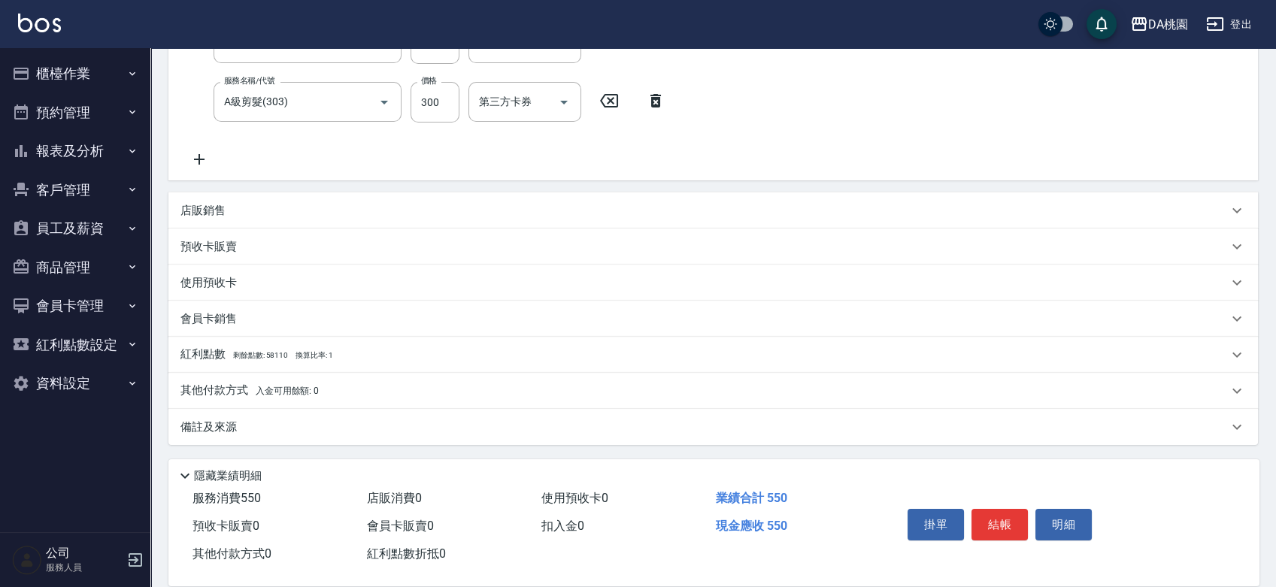
click at [263, 390] on span "入金可用餘額: 0" at bounding box center [288, 391] width 64 height 11
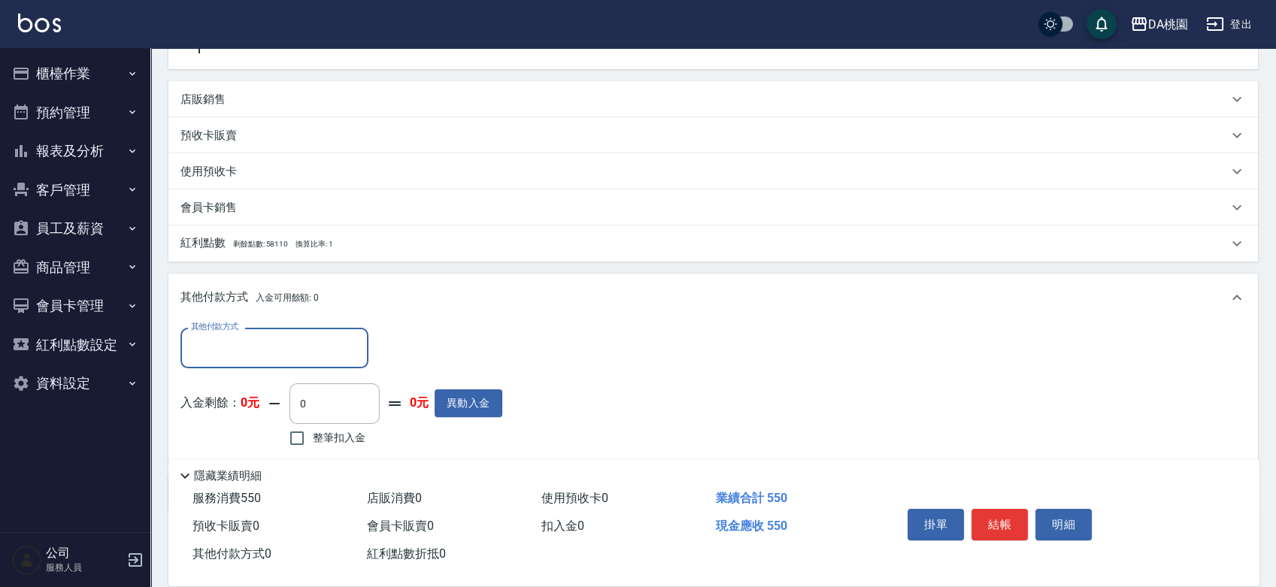
scroll to position [451, 0]
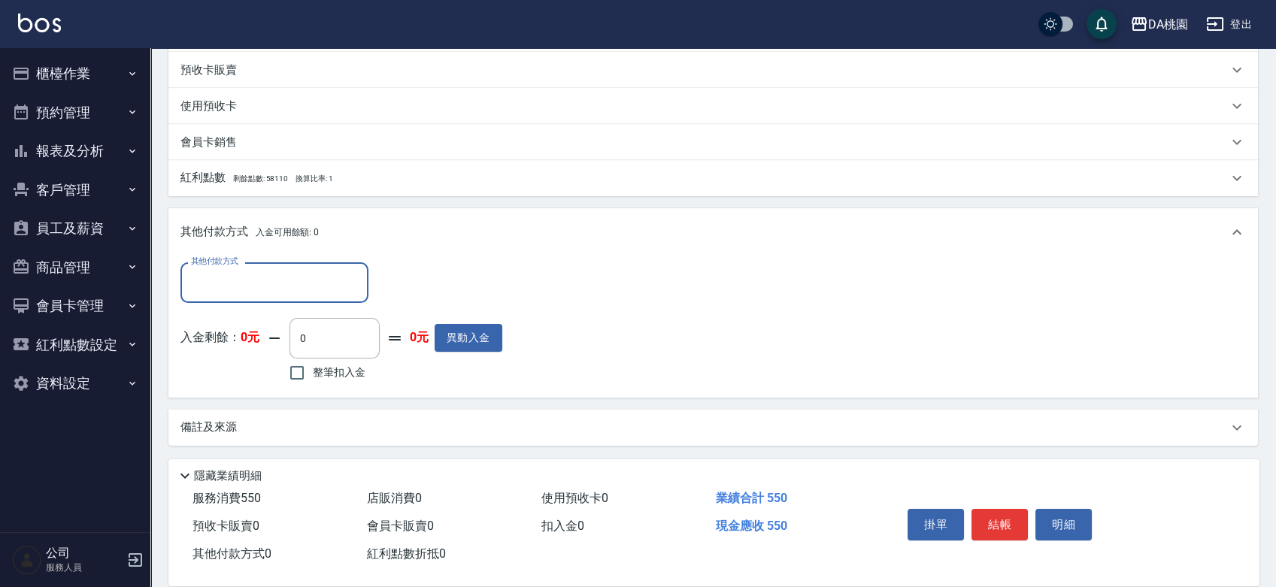
click at [302, 275] on input "其他付款方式" at bounding box center [274, 282] width 175 height 26
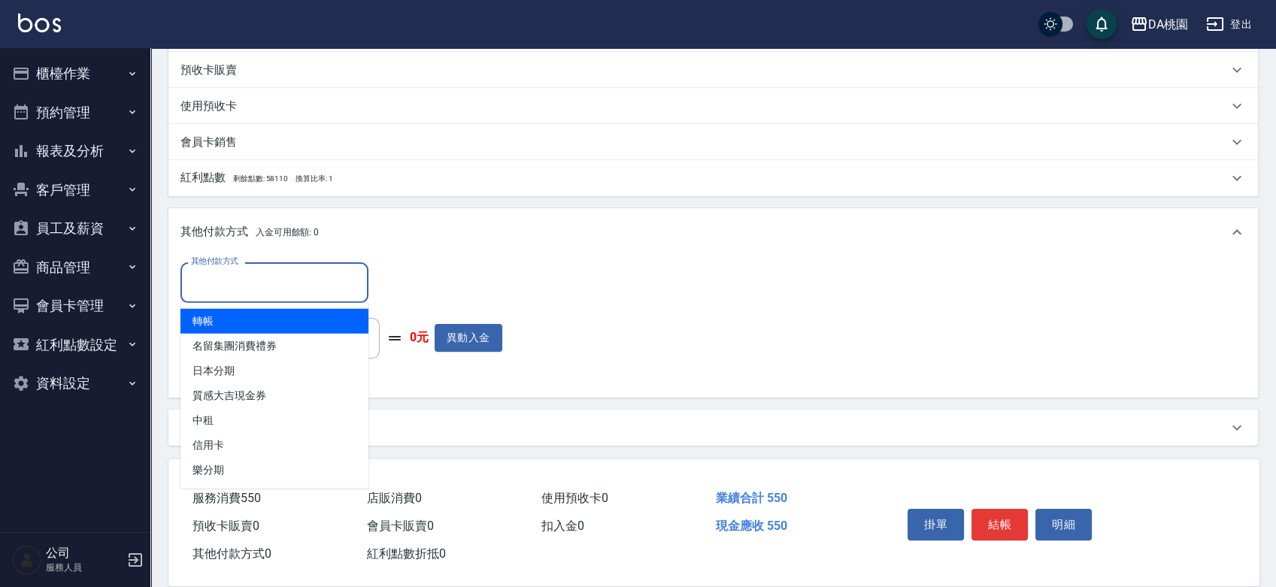
click at [287, 320] on span "轉帳" at bounding box center [275, 321] width 188 height 25
type input "轉帳"
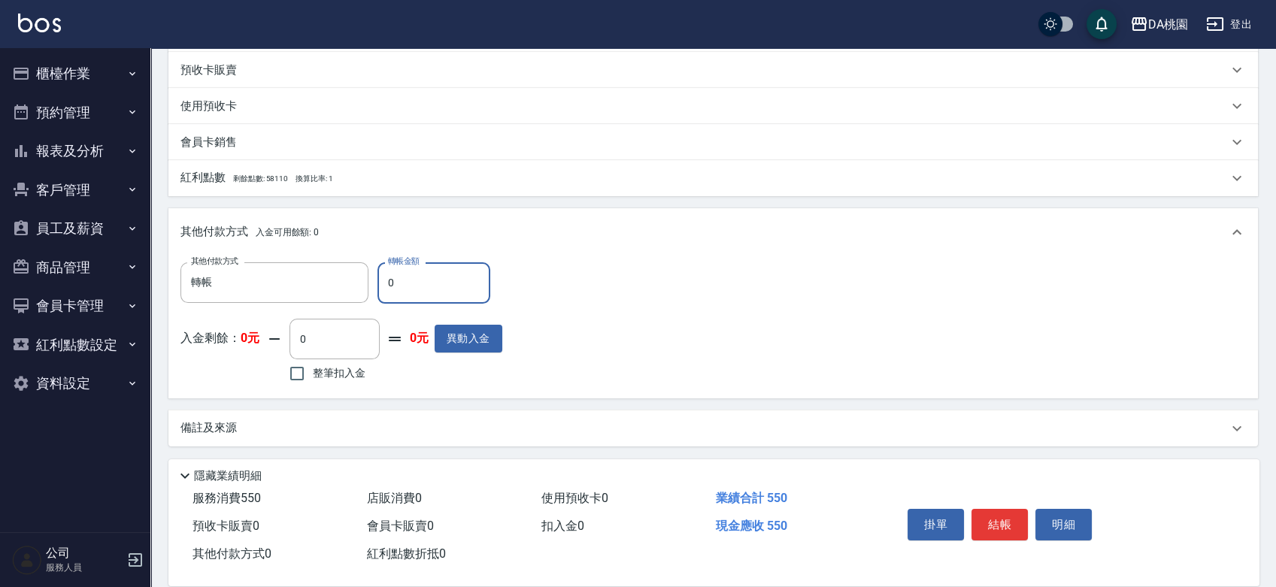
type input "55"
type input "40"
type input "550"
type input "0"
type input "550"
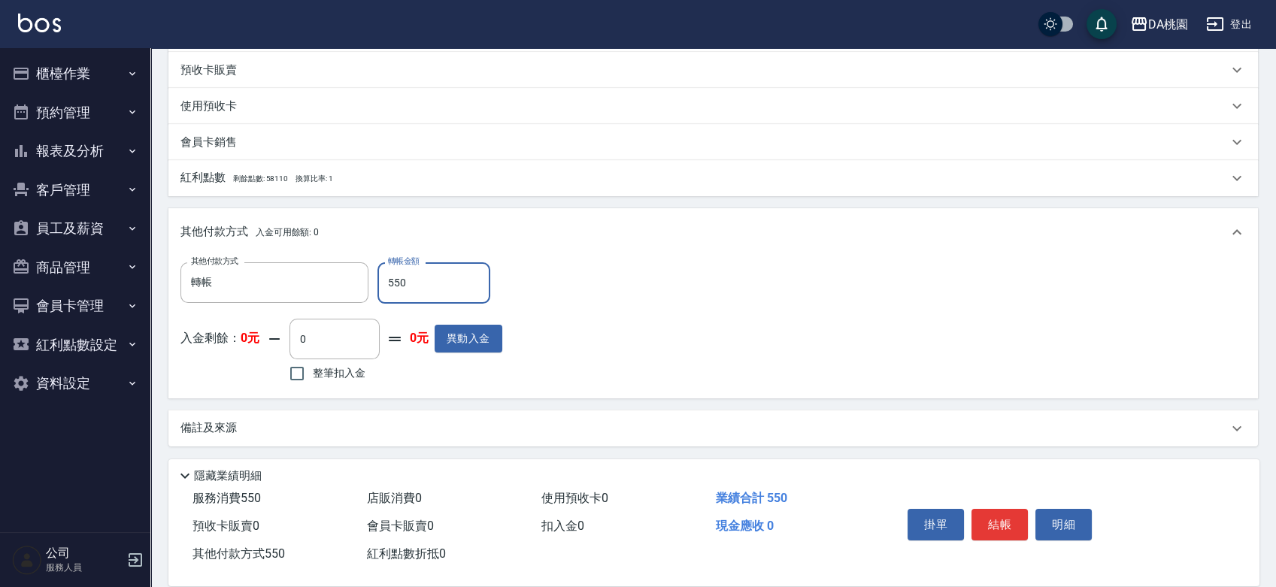
click at [1005, 526] on button "結帳" at bounding box center [1000, 525] width 56 height 32
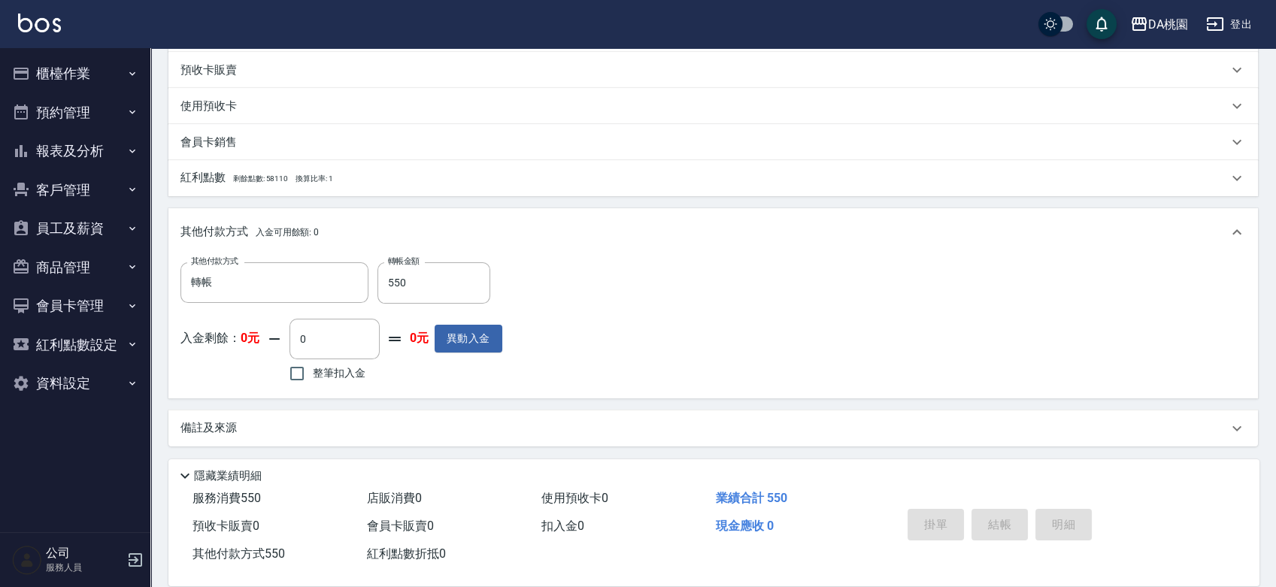
type input "2025/09/13 18:45"
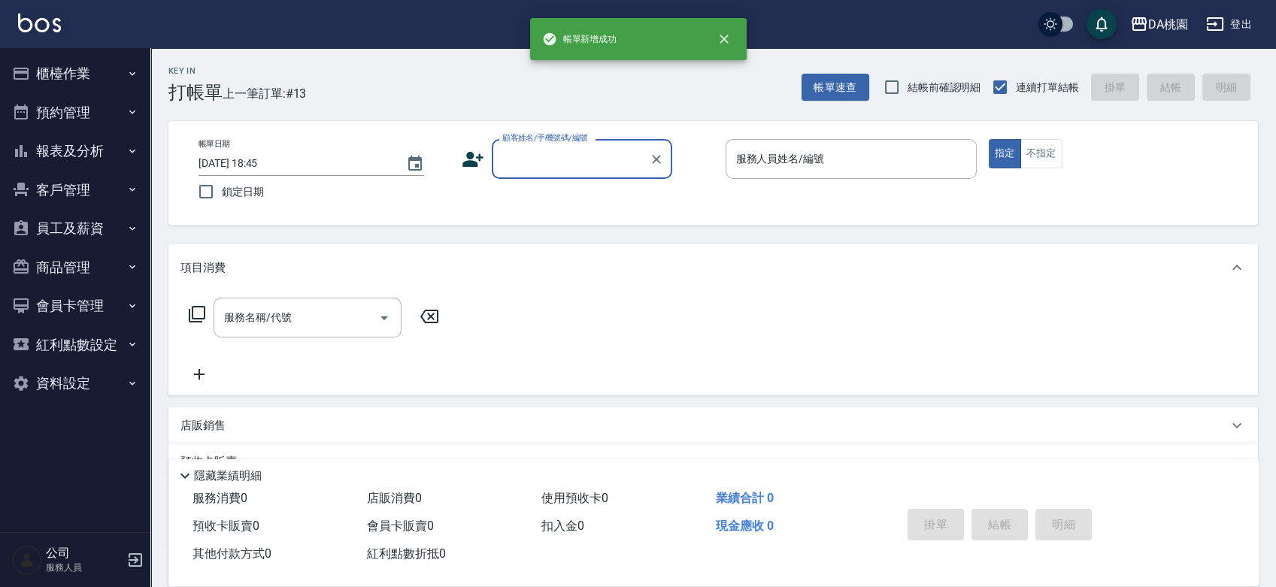
scroll to position [0, 0]
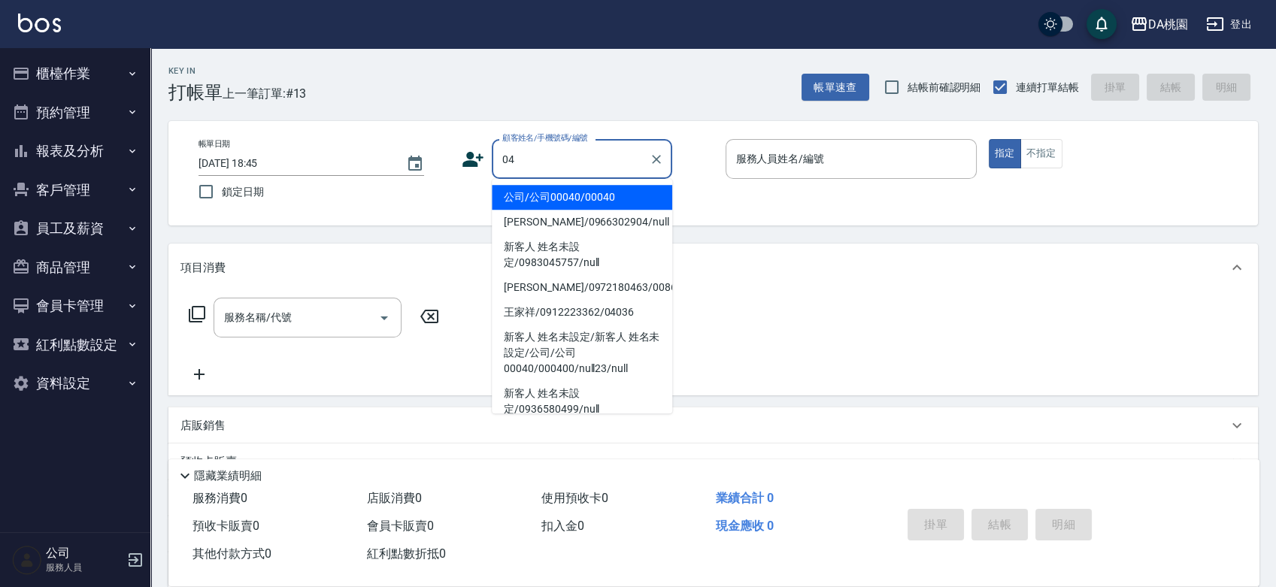
click at [586, 190] on li "公司/公司00040/00040" at bounding box center [582, 197] width 181 height 25
type input "公司/公司00040/00040"
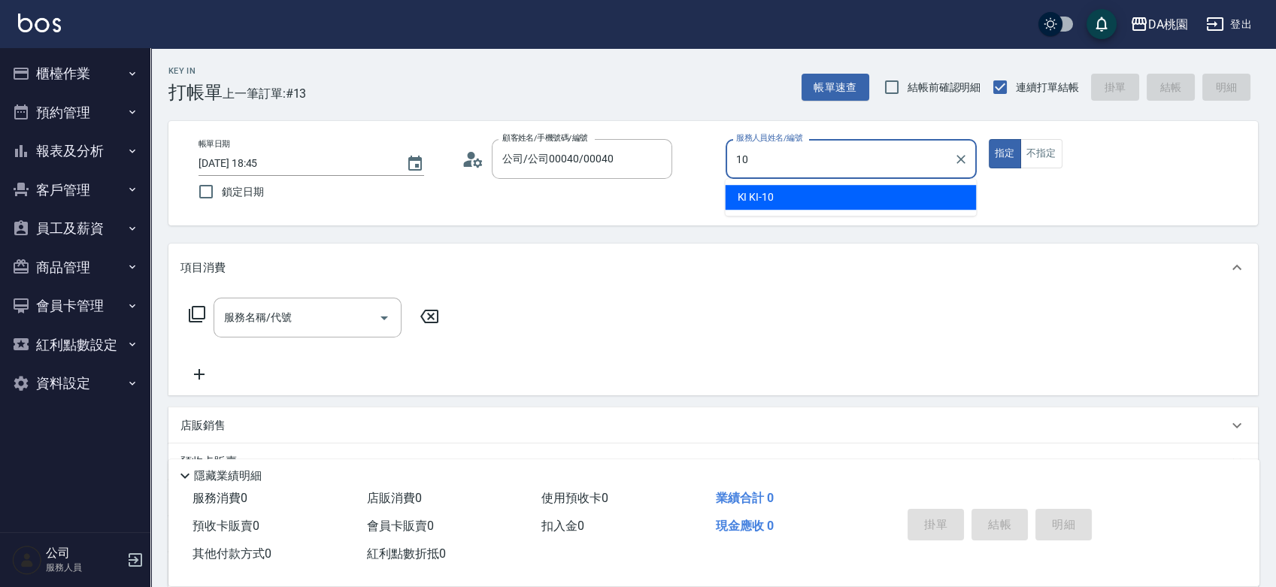
type input "KI KI -10"
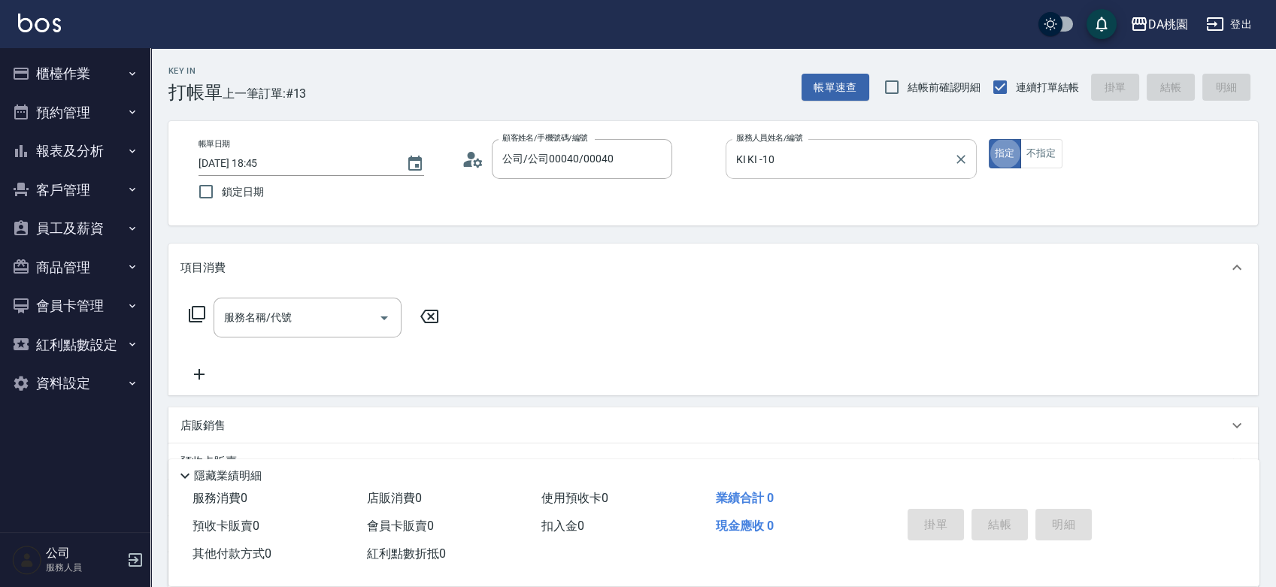
type button "true"
type input "400"
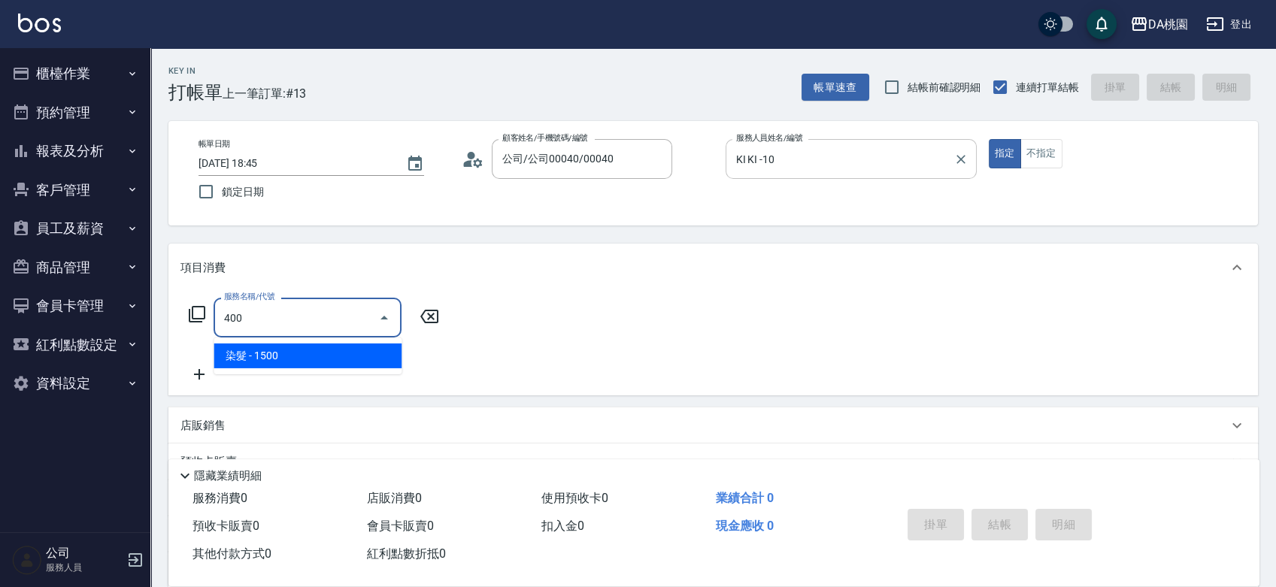
type input "150"
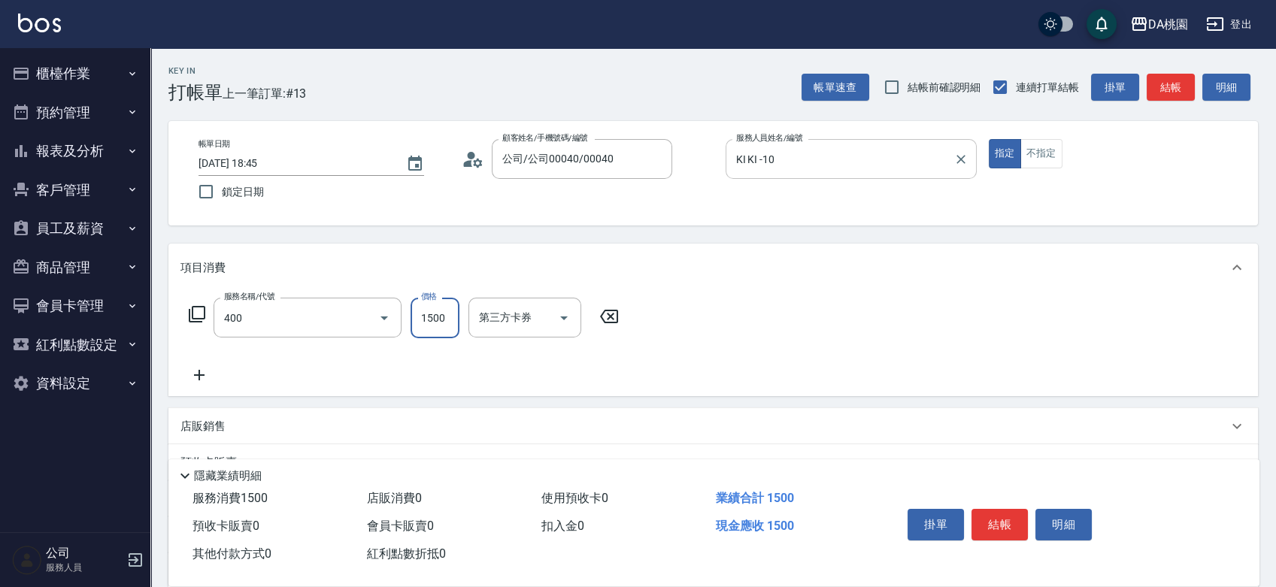
type input "染髮(400)"
type input "2"
type input "0"
type input "250"
type input "20"
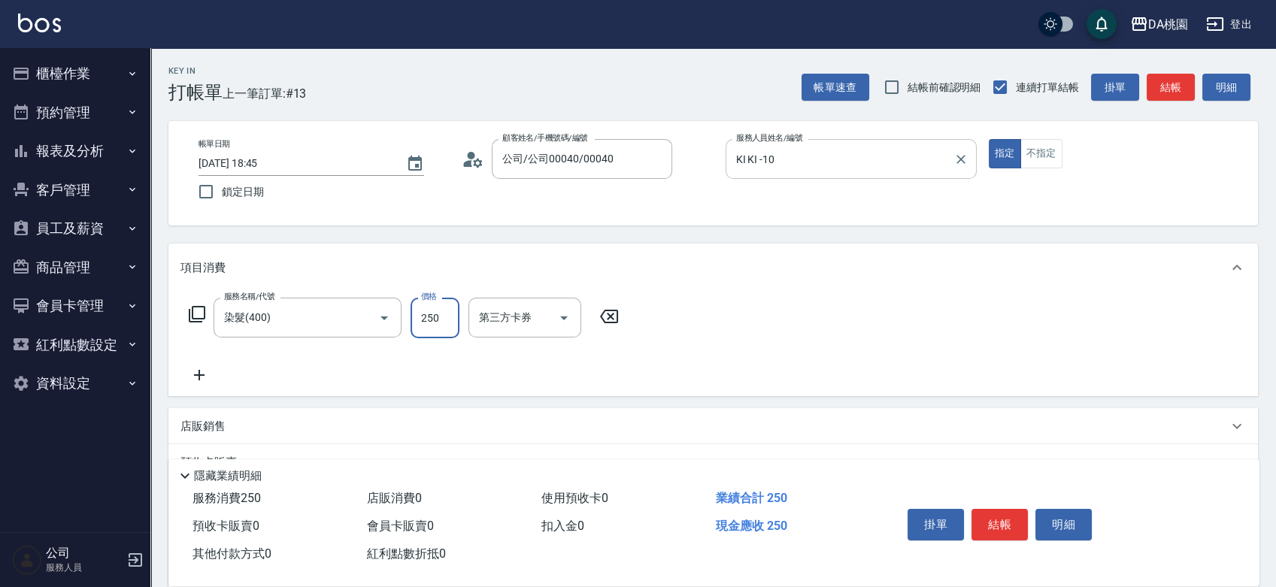
type input "2500"
type input "250"
type input "20"
type input "25"
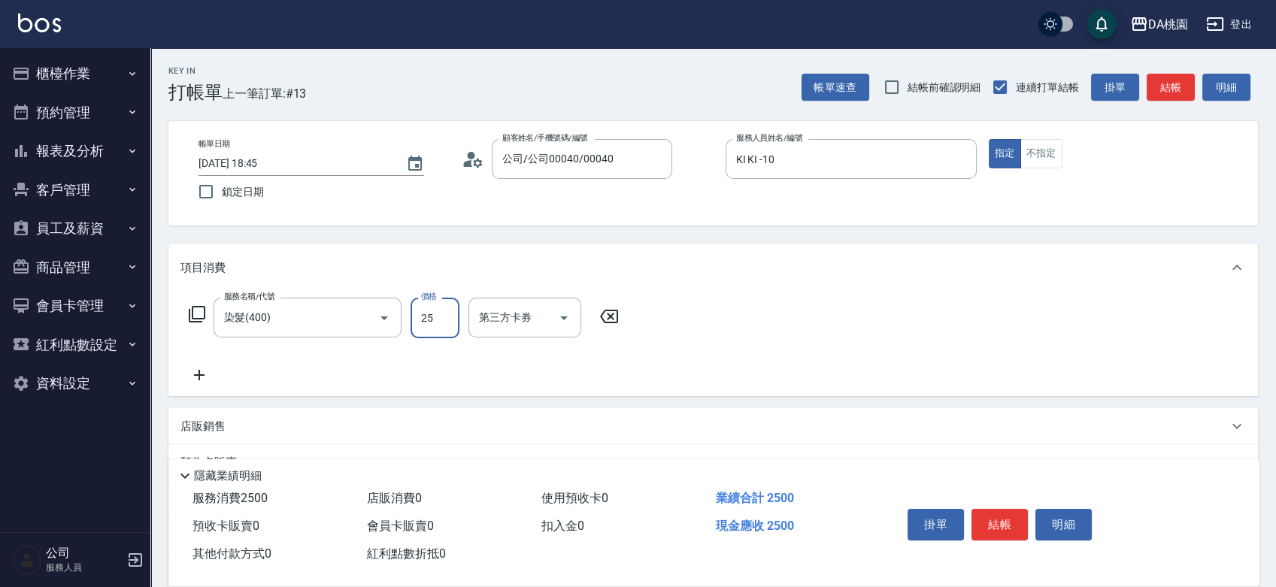
type input "0"
click at [295, 313] on input "染髮(400)" at bounding box center [286, 318] width 132 height 26
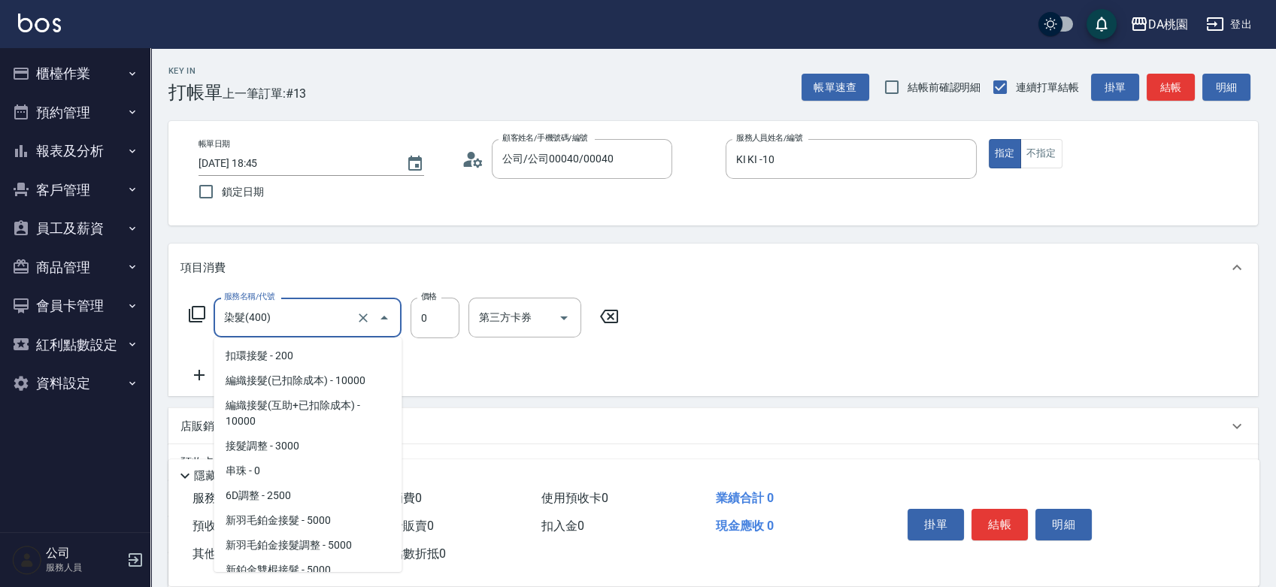
scroll to position [1201, 0]
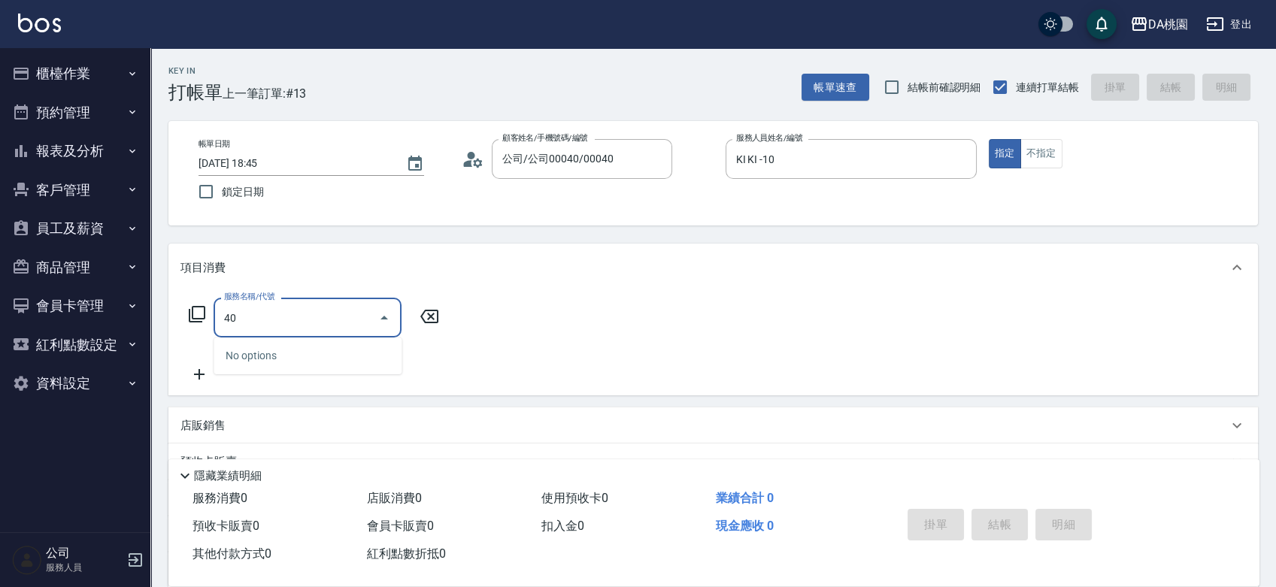
type input "401"
type input "150"
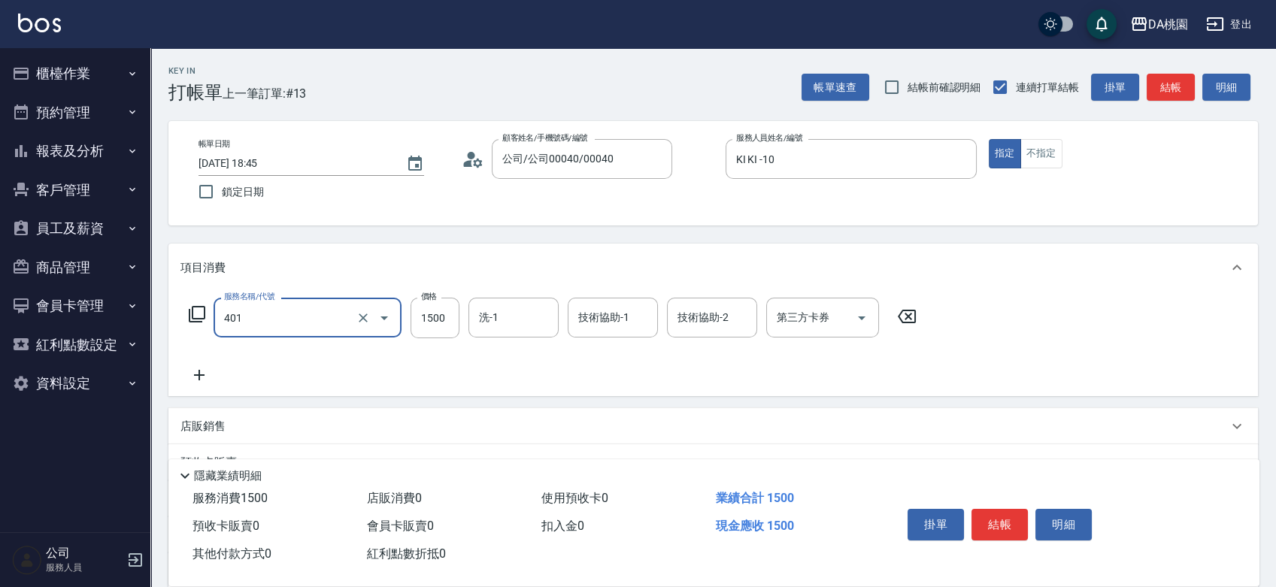
type input "染髮(互助)(401)"
type input "2"
type input "0"
type input "250"
type input "20"
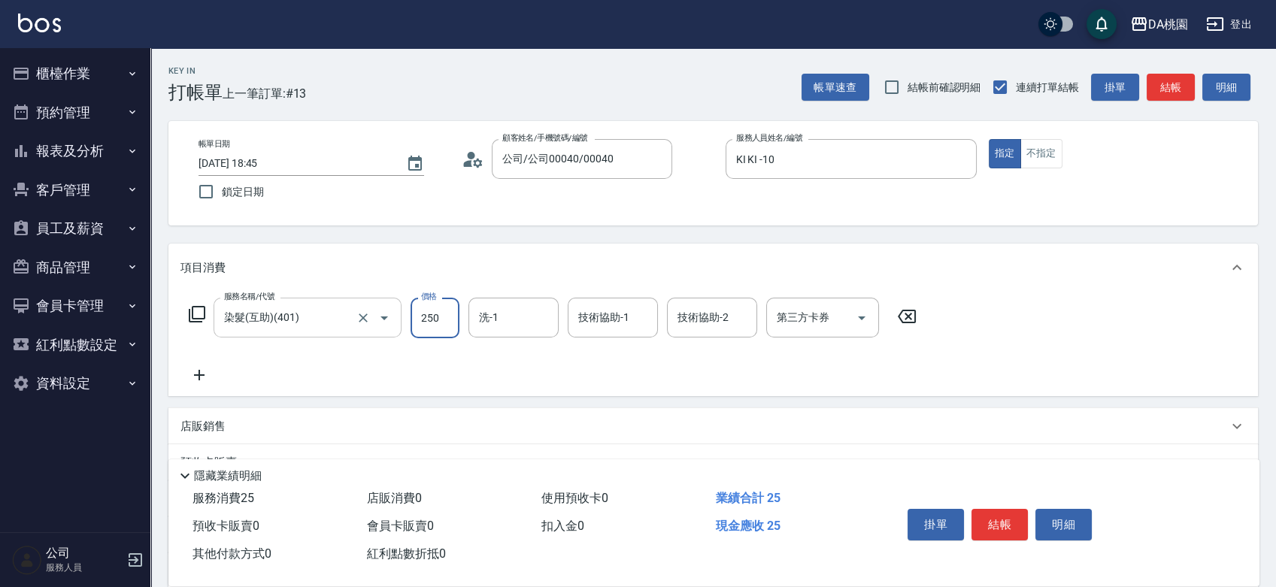
type input "2500"
type input "250"
type input "2500"
type input "C C-29"
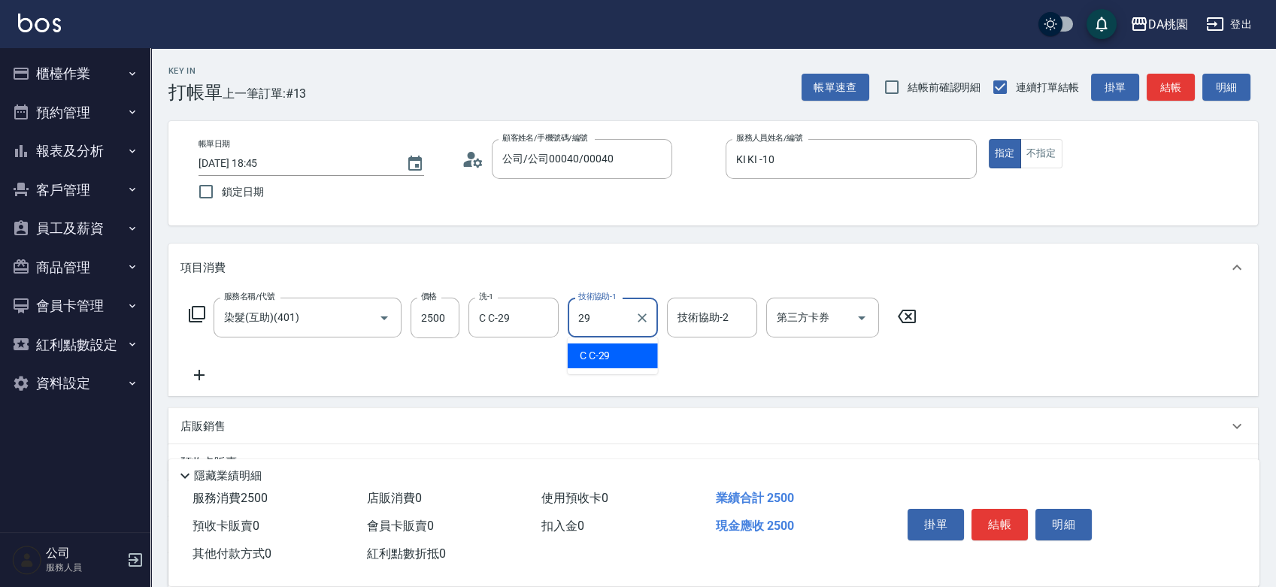
type input "C C-29"
click at [993, 516] on button "結帳" at bounding box center [1000, 525] width 56 height 32
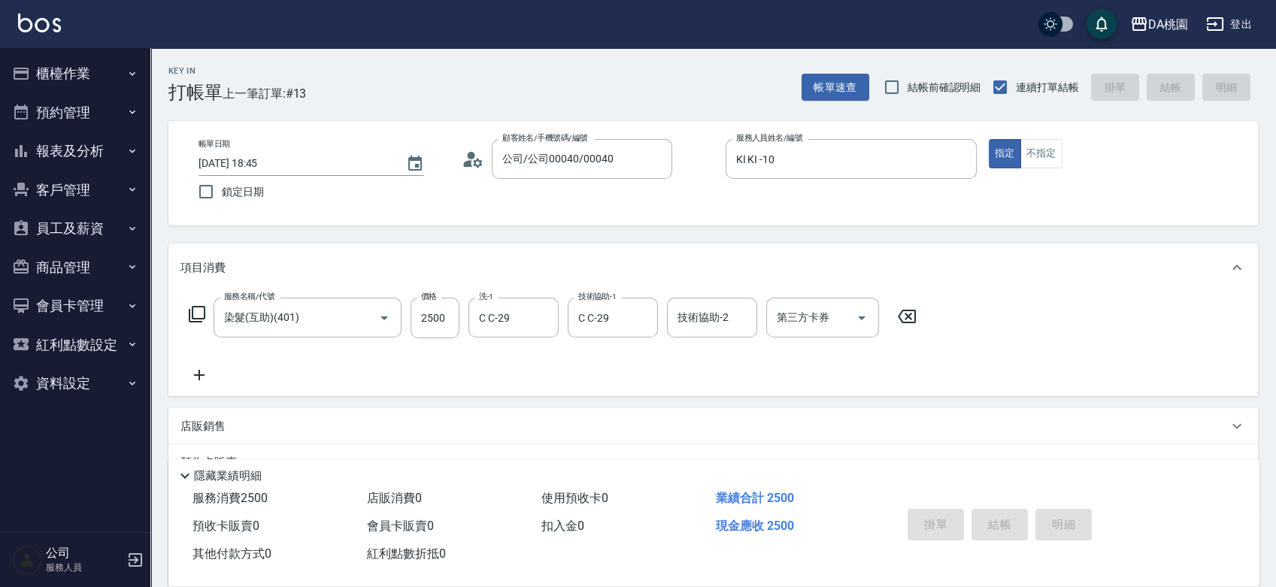
type input "2025/09/13 18:46"
type input "0"
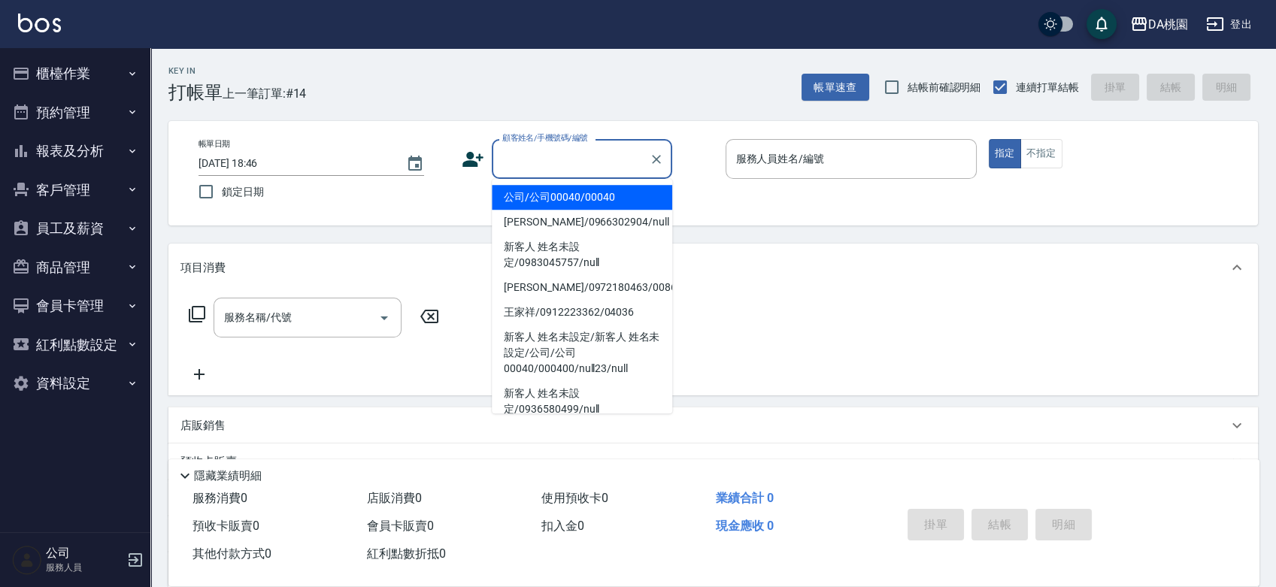
type input "4"
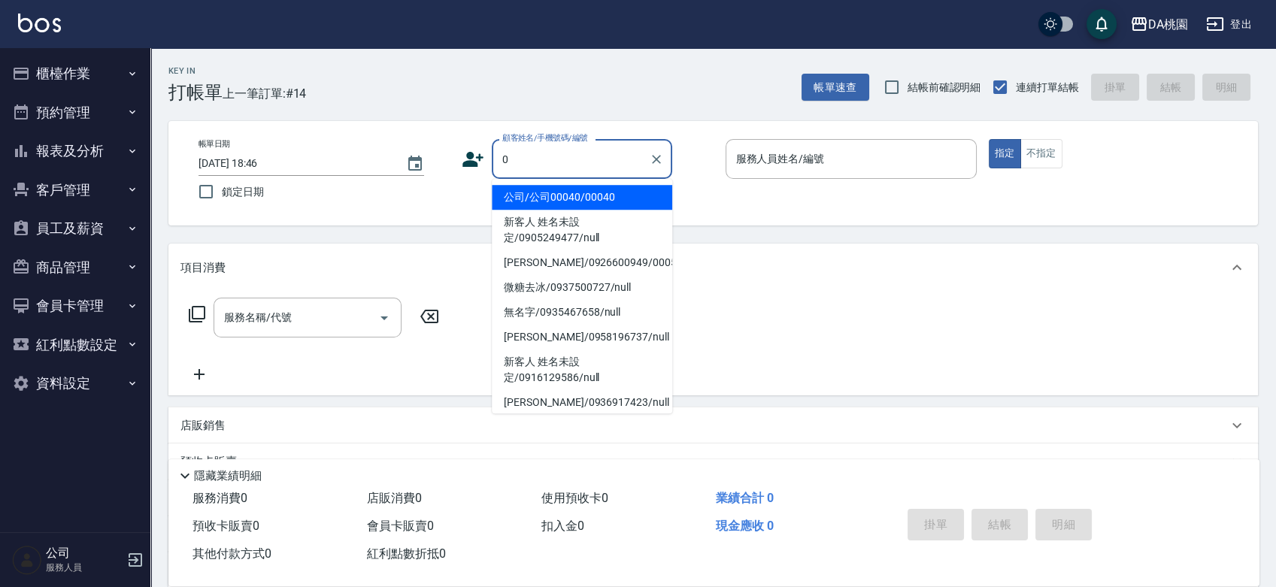
click at [596, 196] on li "公司/公司00040/00040" at bounding box center [582, 197] width 181 height 25
type input "公司/公司00040/00040"
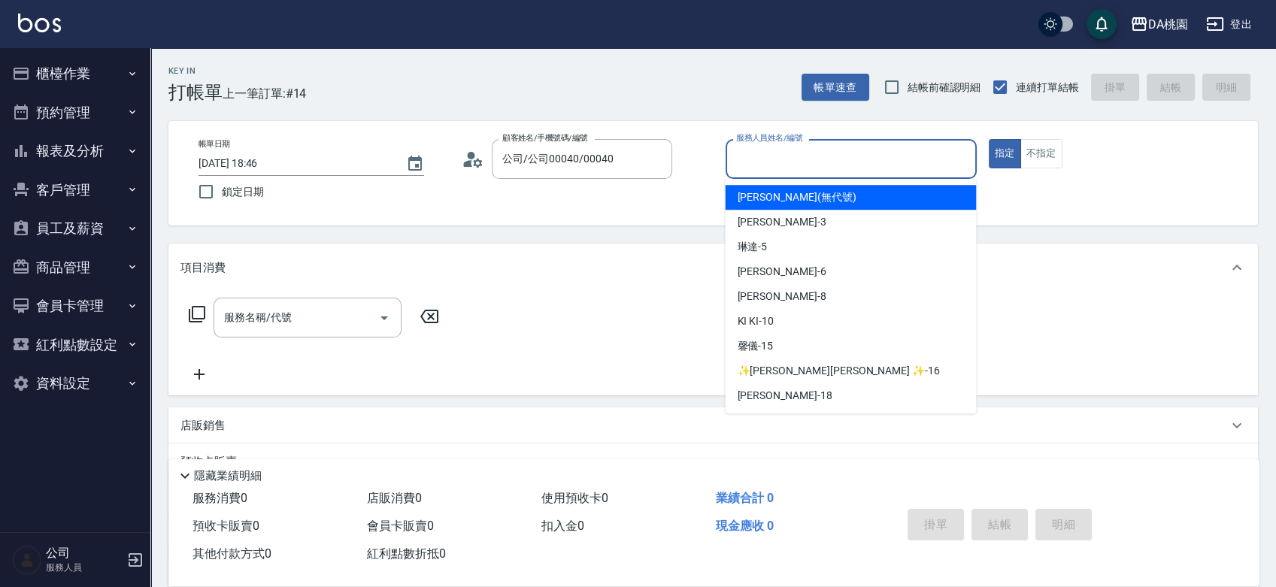
click at [853, 164] on input "服務人員姓名/編號" at bounding box center [852, 159] width 238 height 26
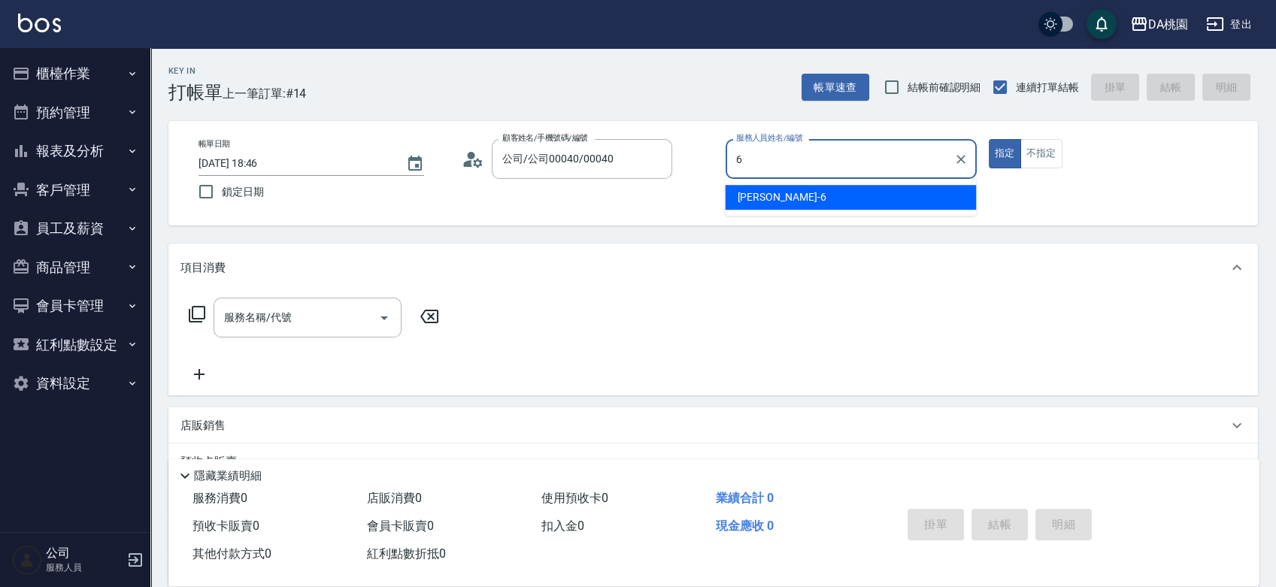
type input "貝菈-6"
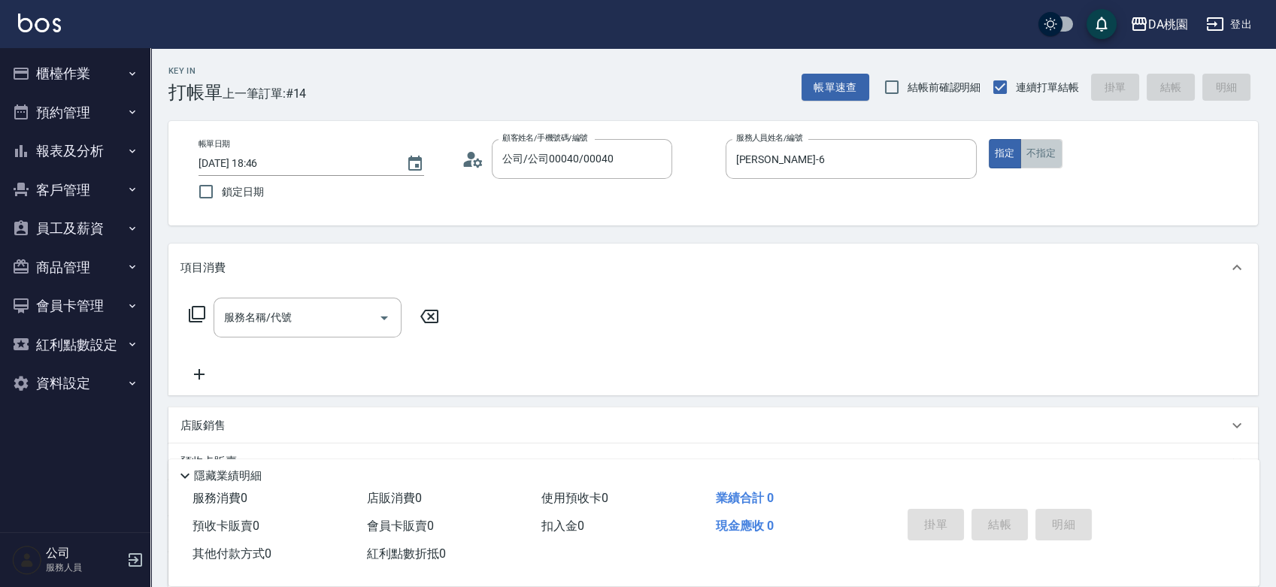
click at [1053, 148] on button "不指定" at bounding box center [1042, 153] width 42 height 29
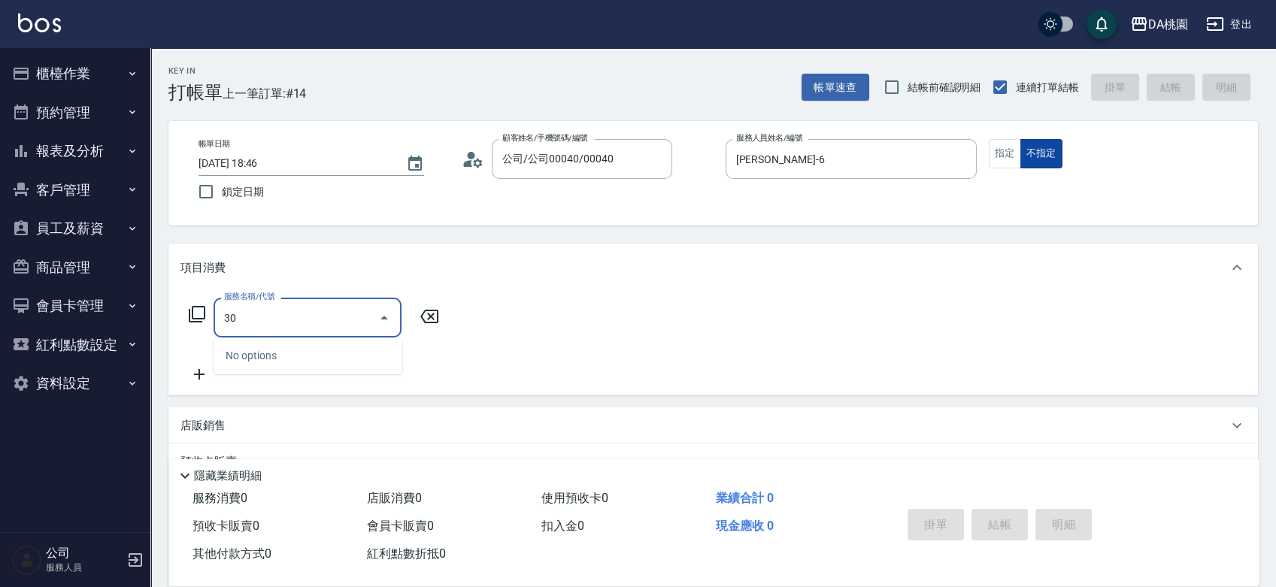
type input "303"
type input "30"
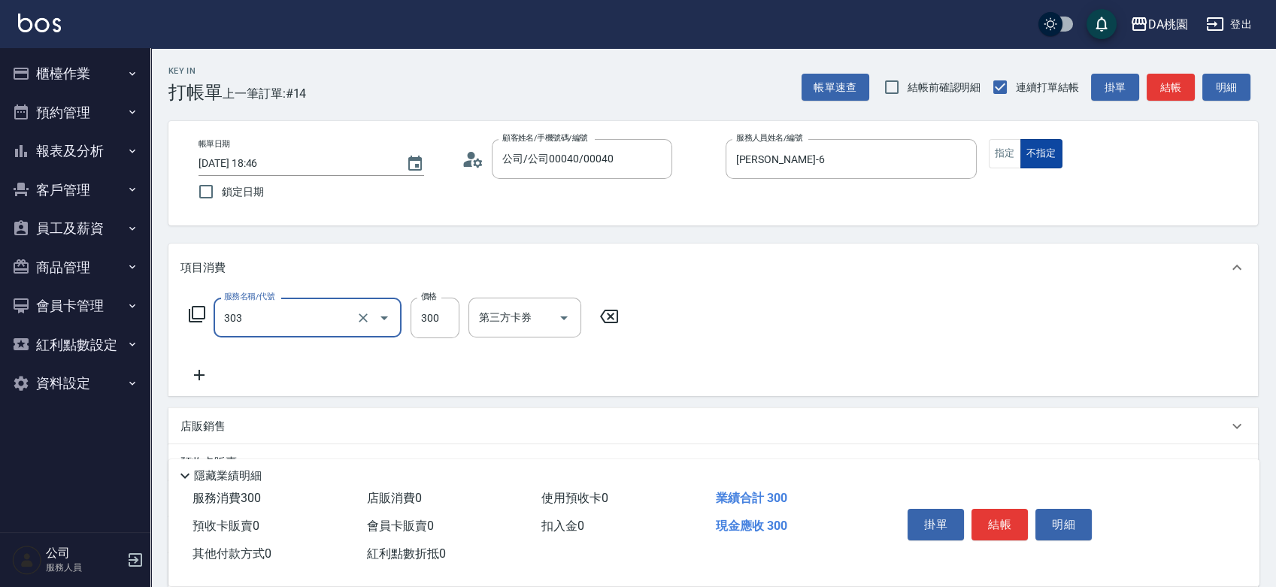
type input "A級剪髮(303)"
type input "3"
type input "0"
type input "350"
type input "30"
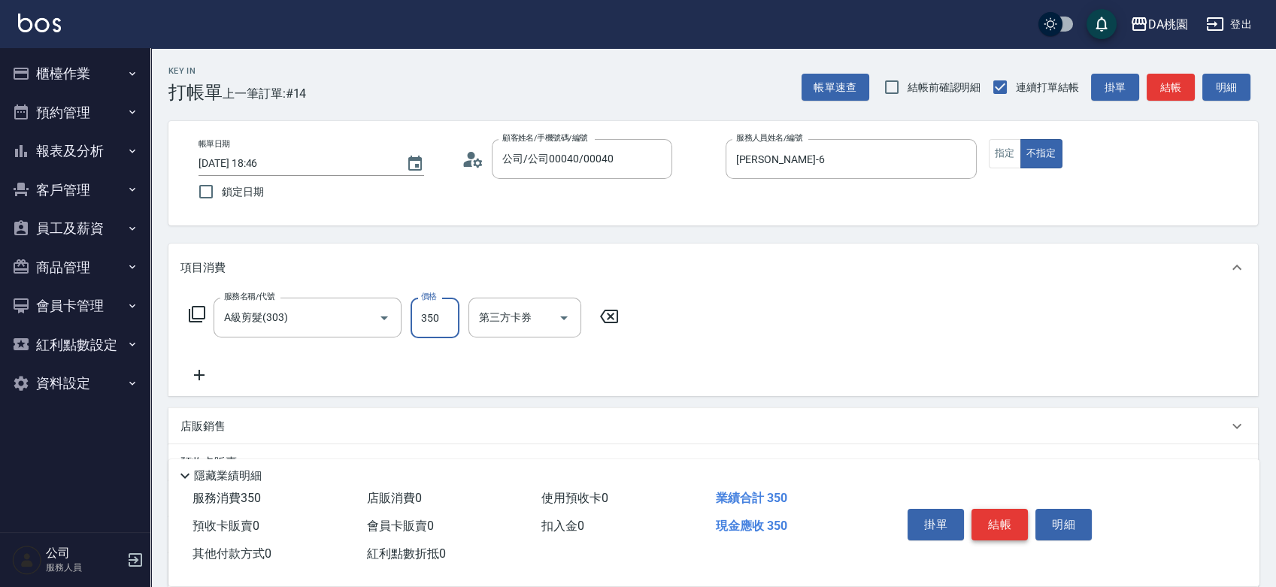
type input "350"
click at [1003, 509] on button "結帳" at bounding box center [1000, 525] width 56 height 32
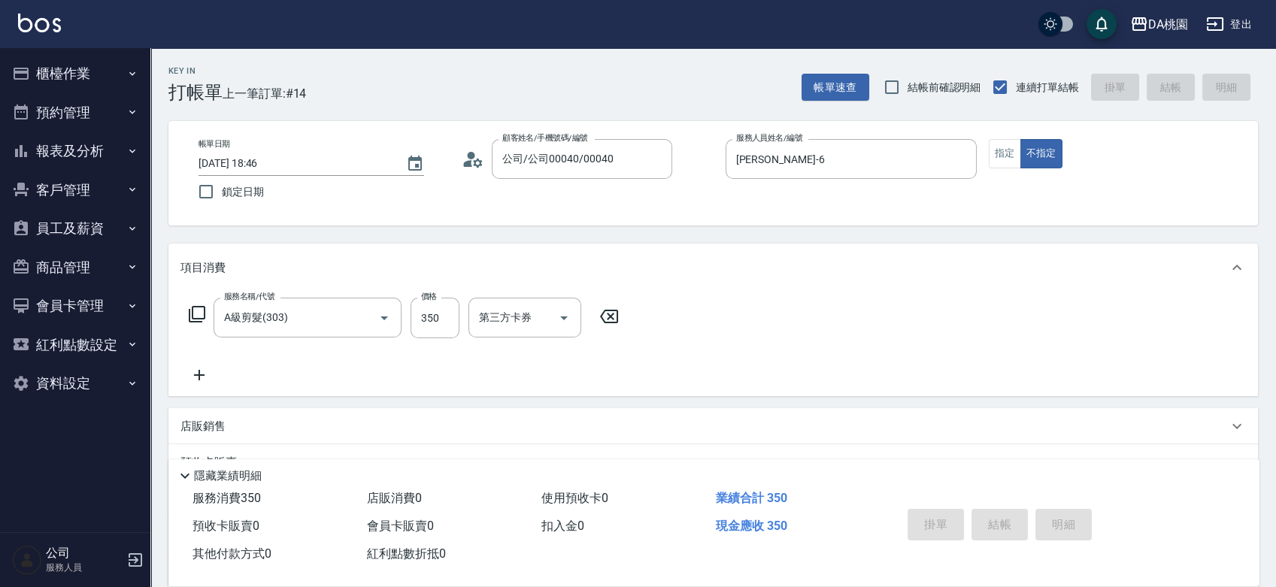
type input "0"
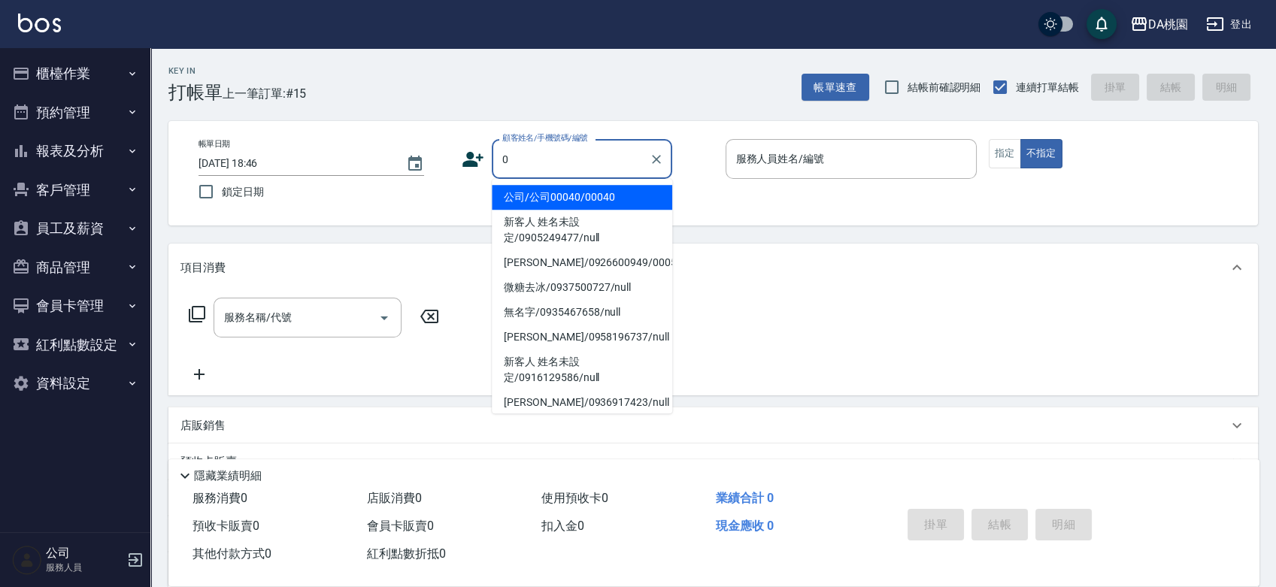
click at [590, 198] on li "公司/公司00040/00040" at bounding box center [582, 197] width 181 height 25
type input "公司/公司00040/00040"
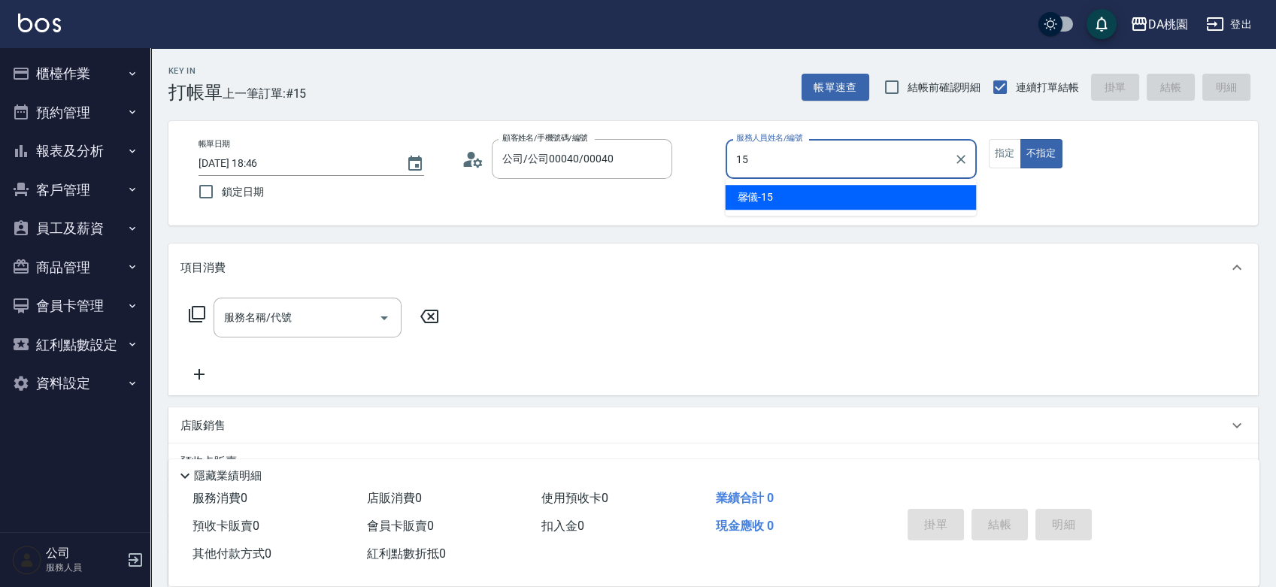
type input "馨儀-15"
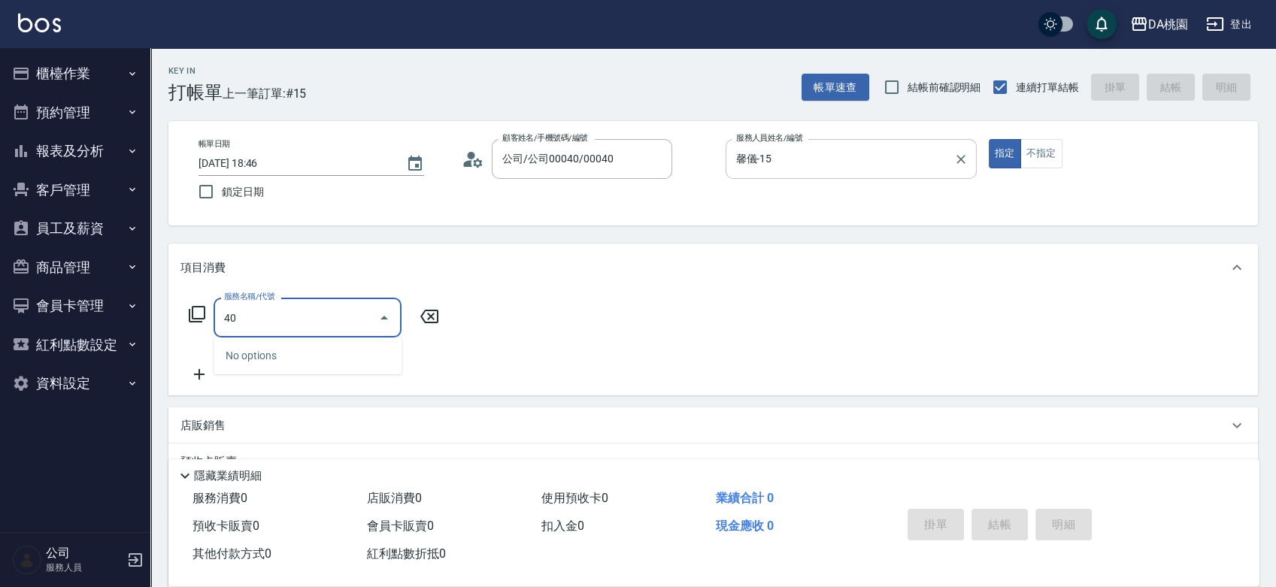
type input "400"
type input "150"
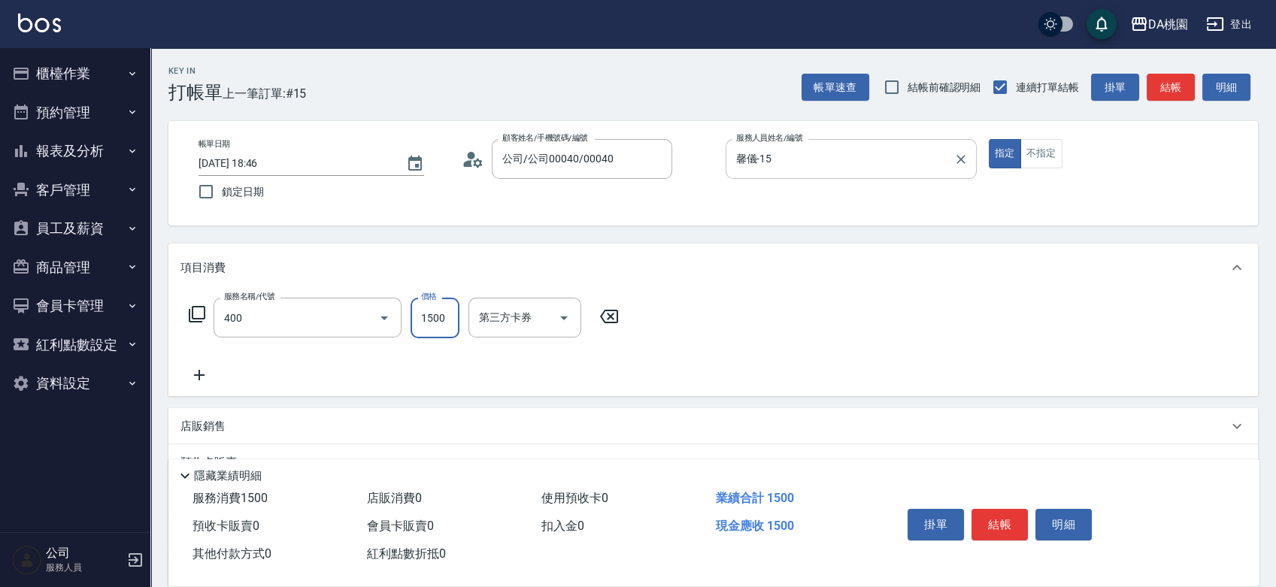
type input "染髮(400)"
type input "3"
type input "0"
type input "330"
type input "30"
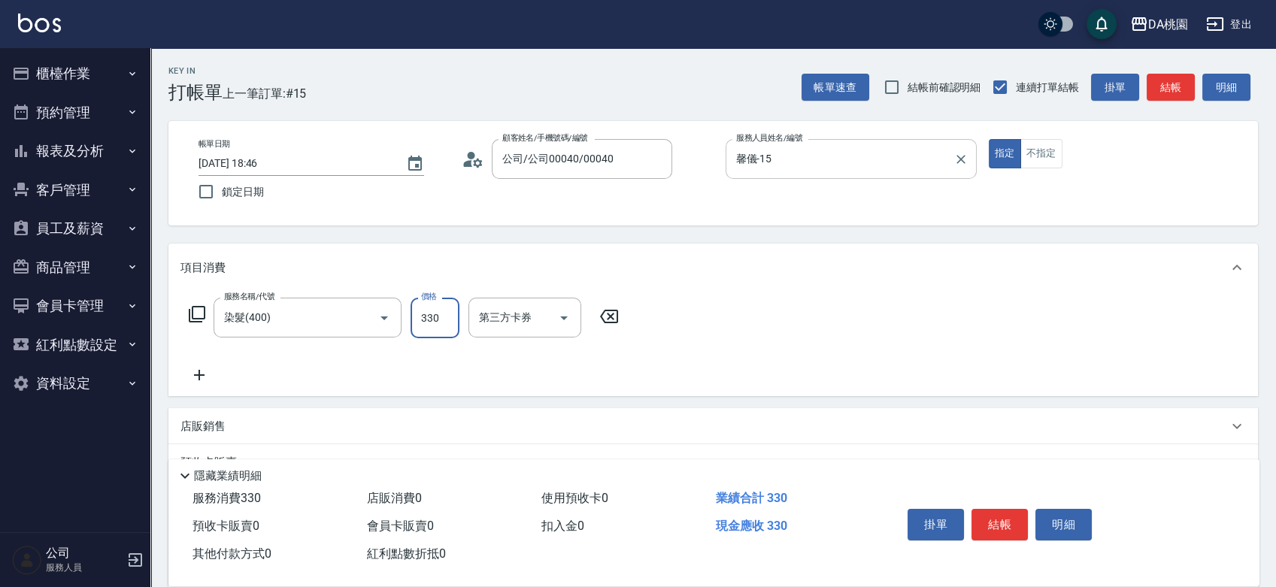
type input "3300"
type input "330"
type input "3300"
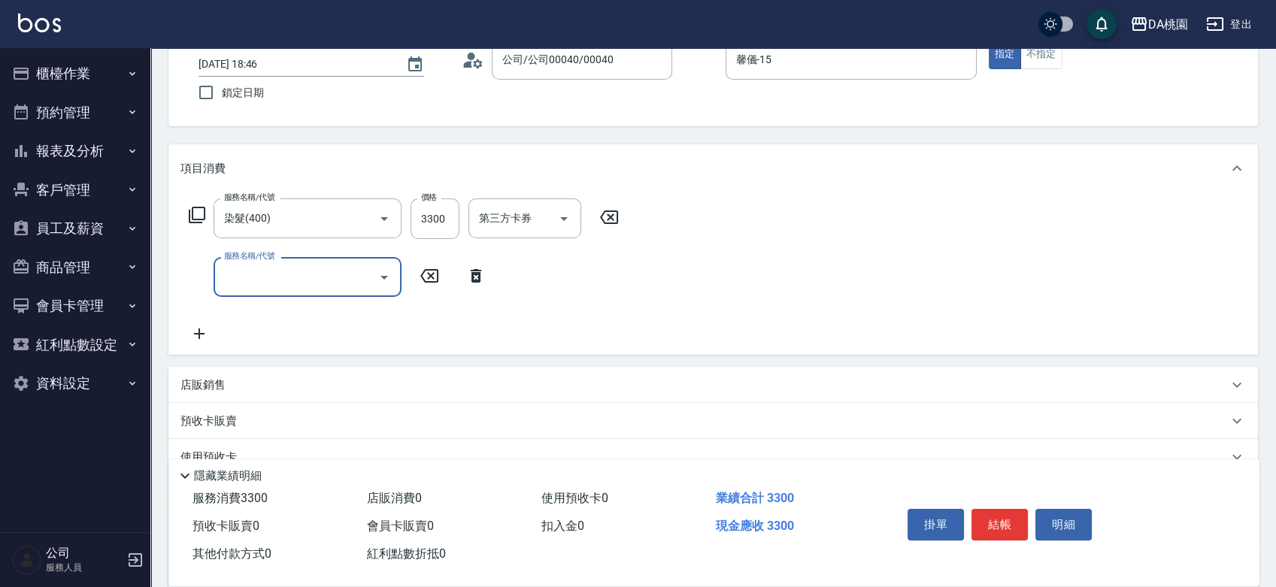
scroll to position [250, 0]
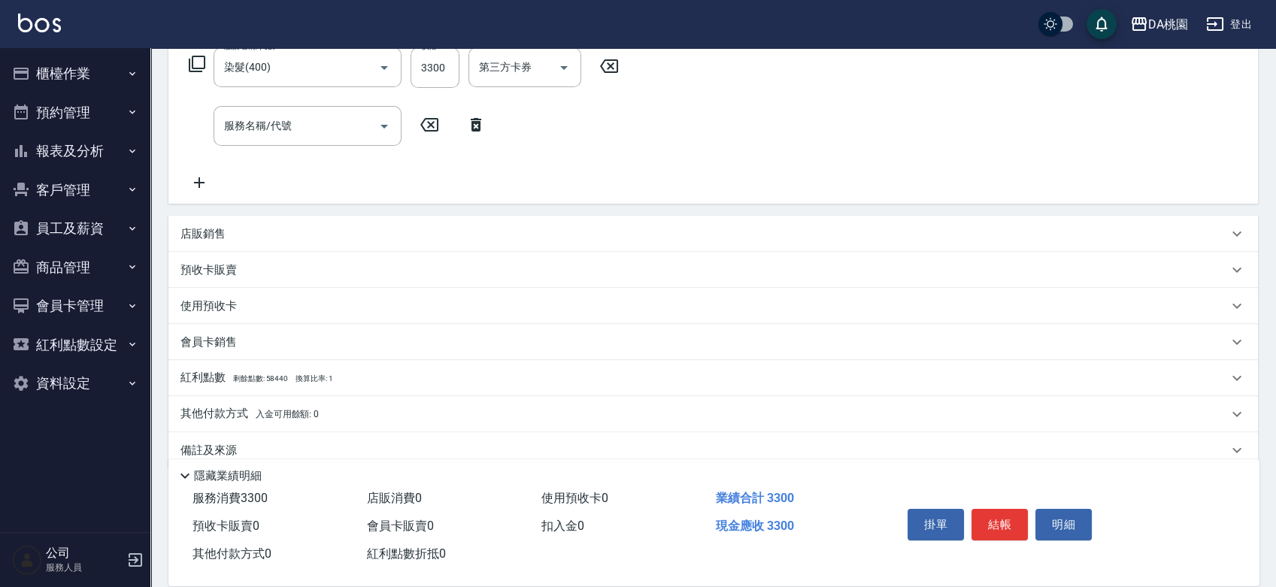
click at [291, 237] on div "店販銷售" at bounding box center [705, 234] width 1048 height 16
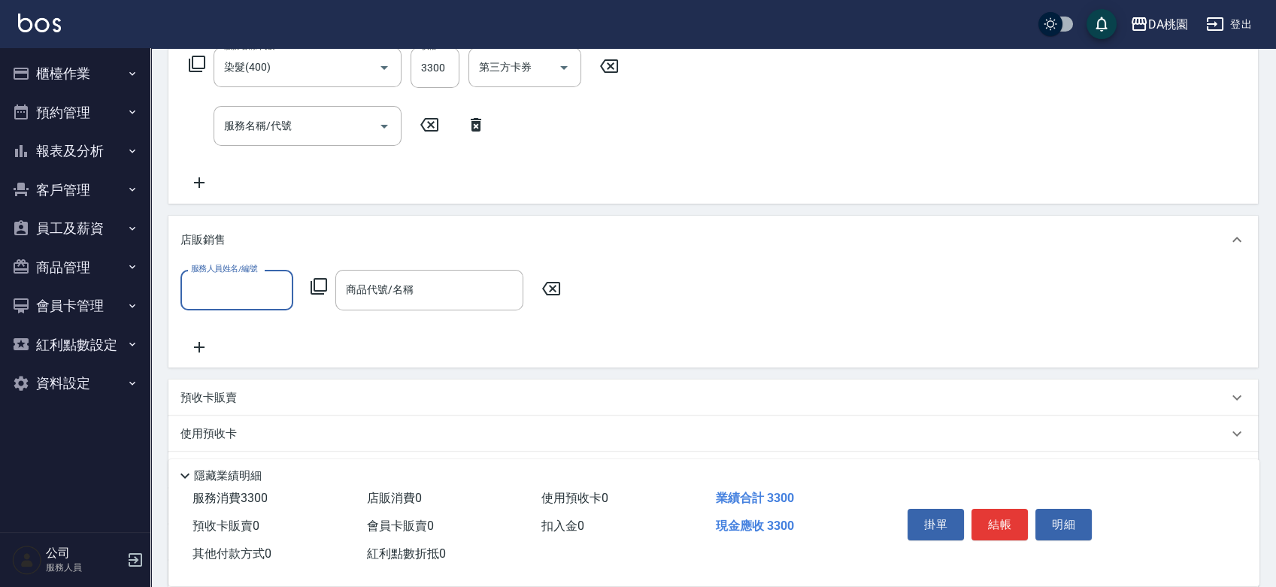
scroll to position [0, 0]
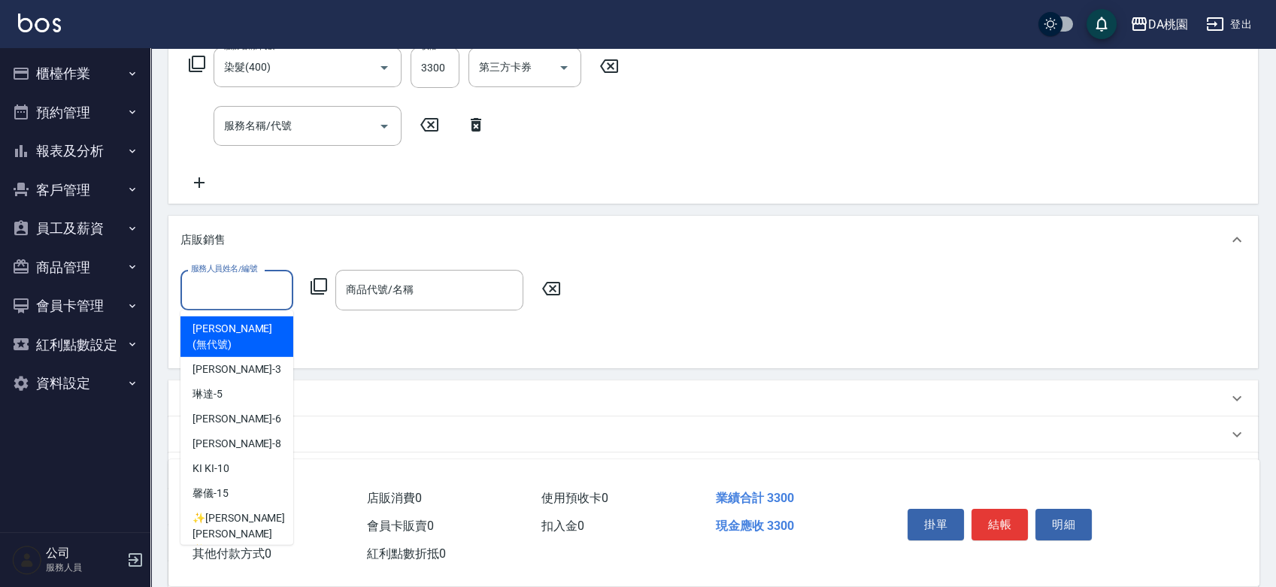
click at [250, 284] on input "服務人員姓名/編號" at bounding box center [236, 290] width 99 height 26
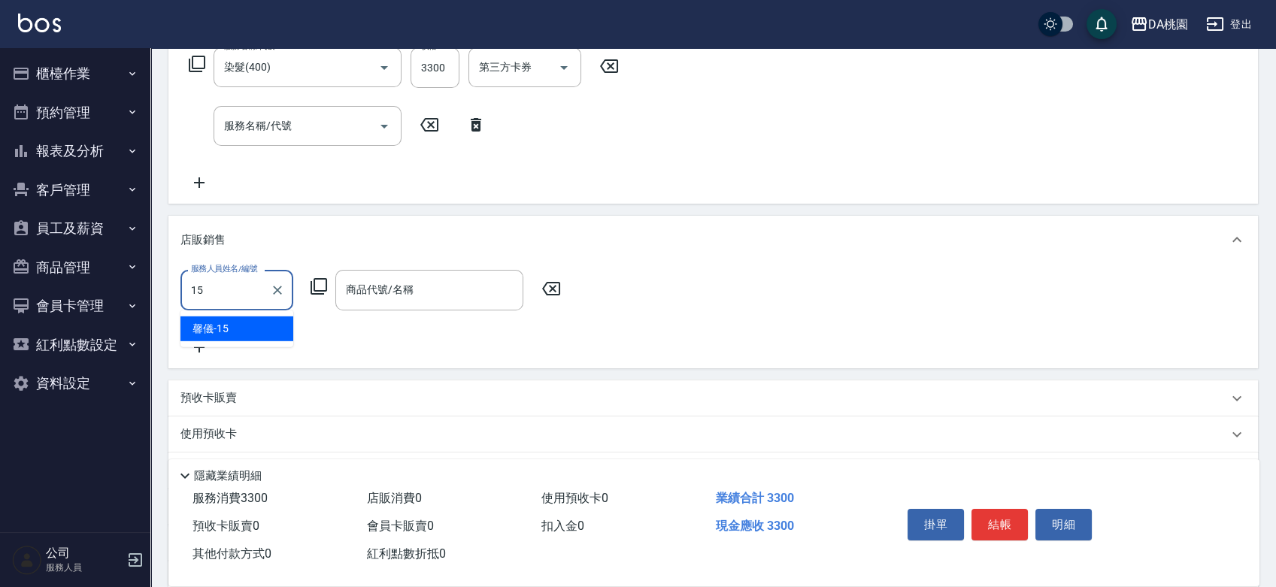
type input "馨儀-15"
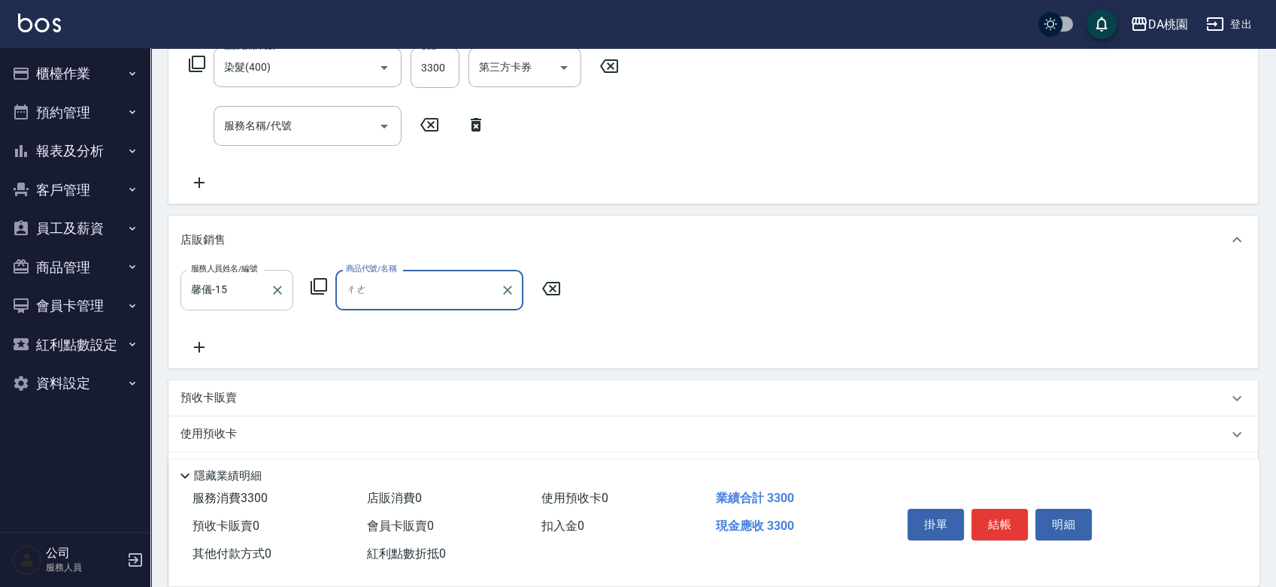
type input "ㄔ"
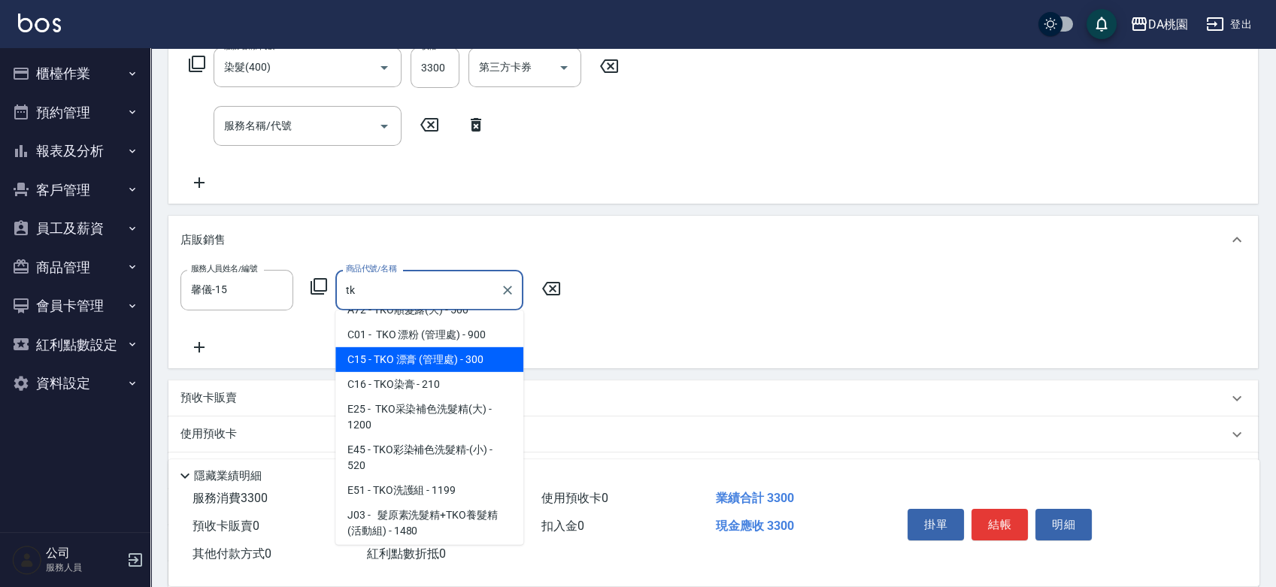
scroll to position [138, 0]
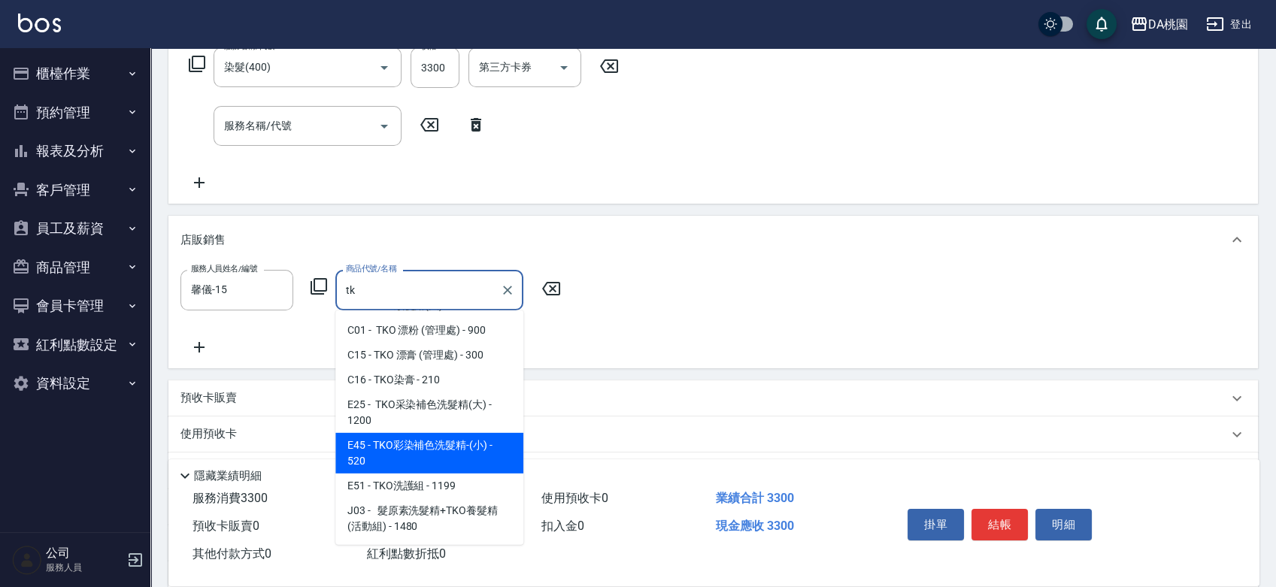
click at [460, 453] on span "E45 - TKO彩染補色洗髮精-(小) - 520" at bounding box center [429, 453] width 188 height 41
type input "TKO彩染補色洗髮精-(小)"
type input "380"
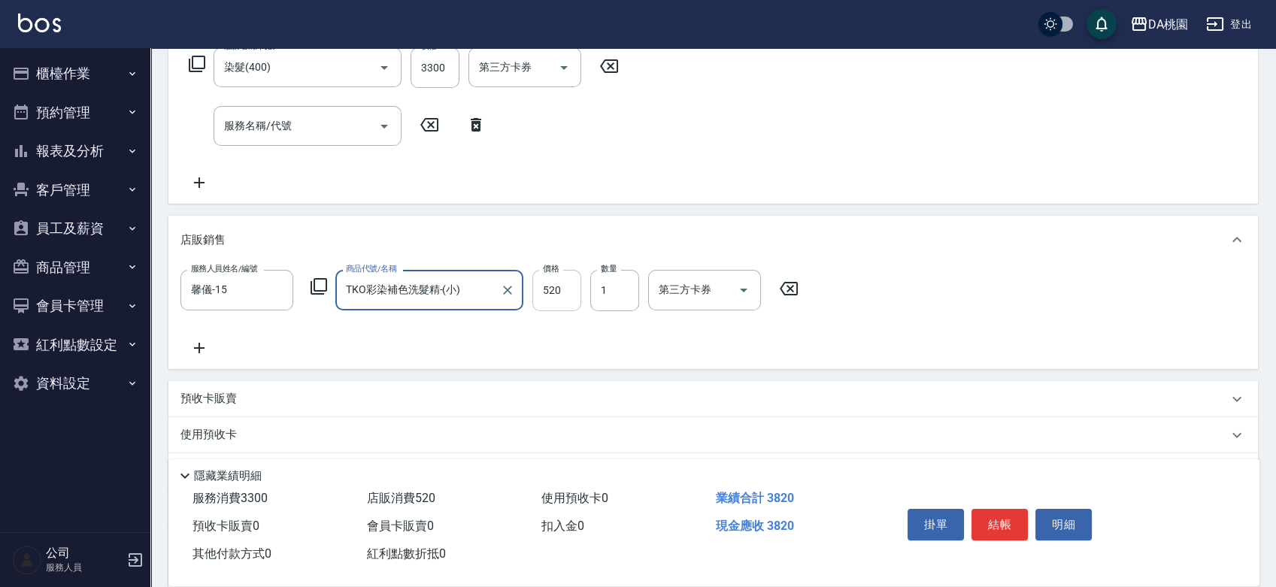
type input "TKO彩染補色洗髮精-(小)"
click at [554, 290] on input "520" at bounding box center [557, 290] width 49 height 41
type input "5"
type input "330"
type input "500"
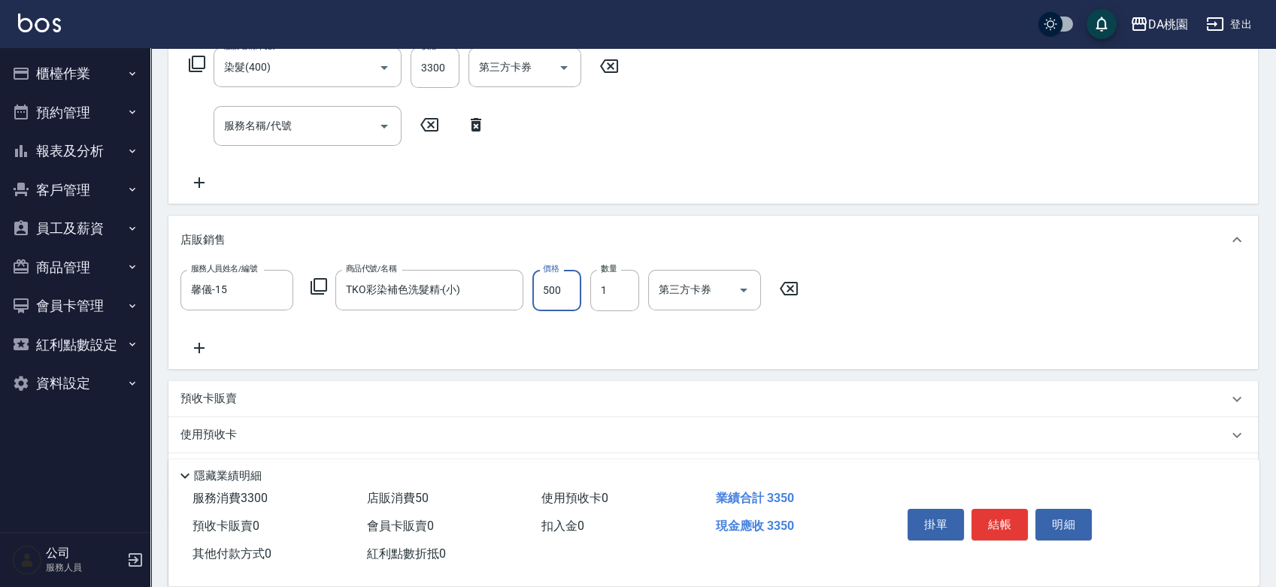
type input "380"
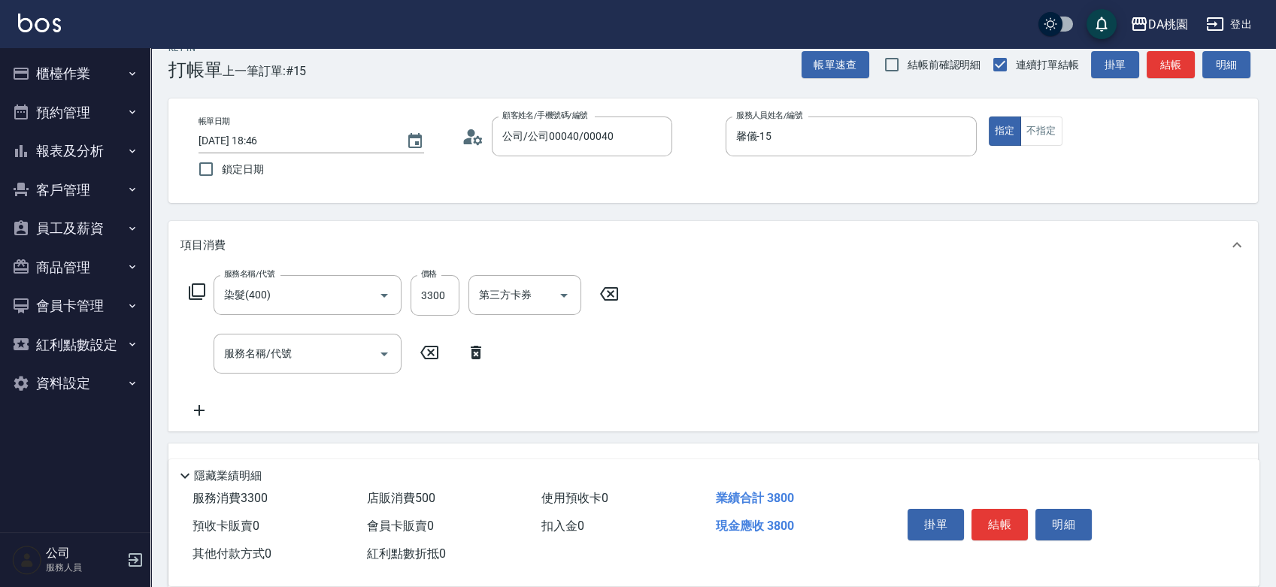
scroll to position [334, 0]
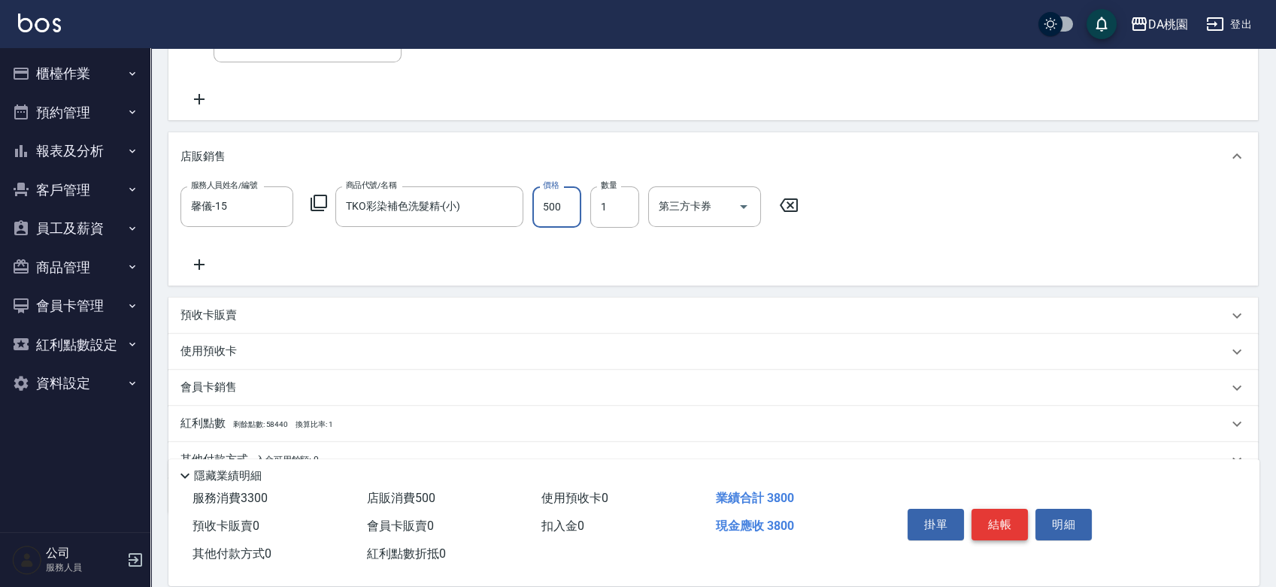
type input "500"
click at [1006, 513] on button "結帳" at bounding box center [1000, 525] width 56 height 32
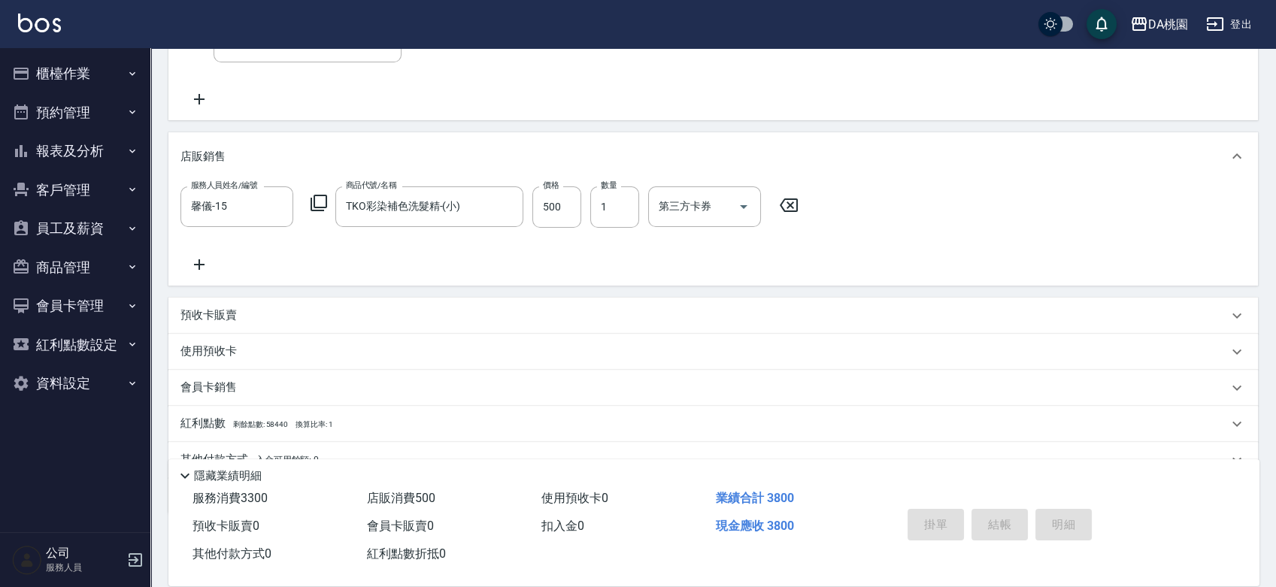
type input "2025/09/13 18:47"
type input "0"
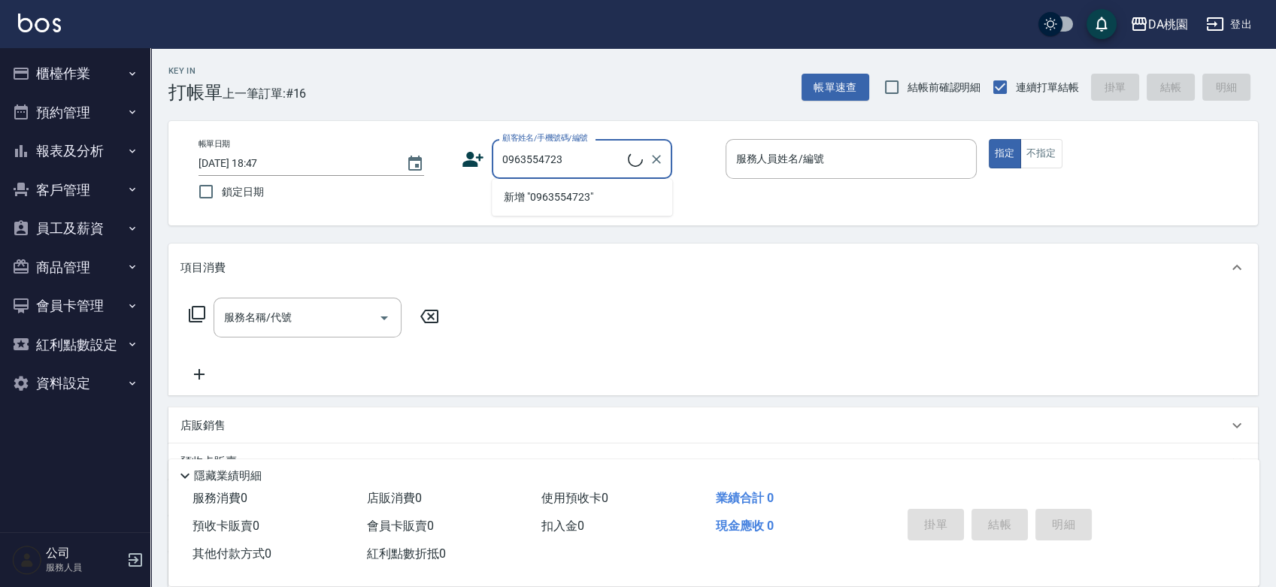
type input "[PERSON_NAME]/0963554723/null"
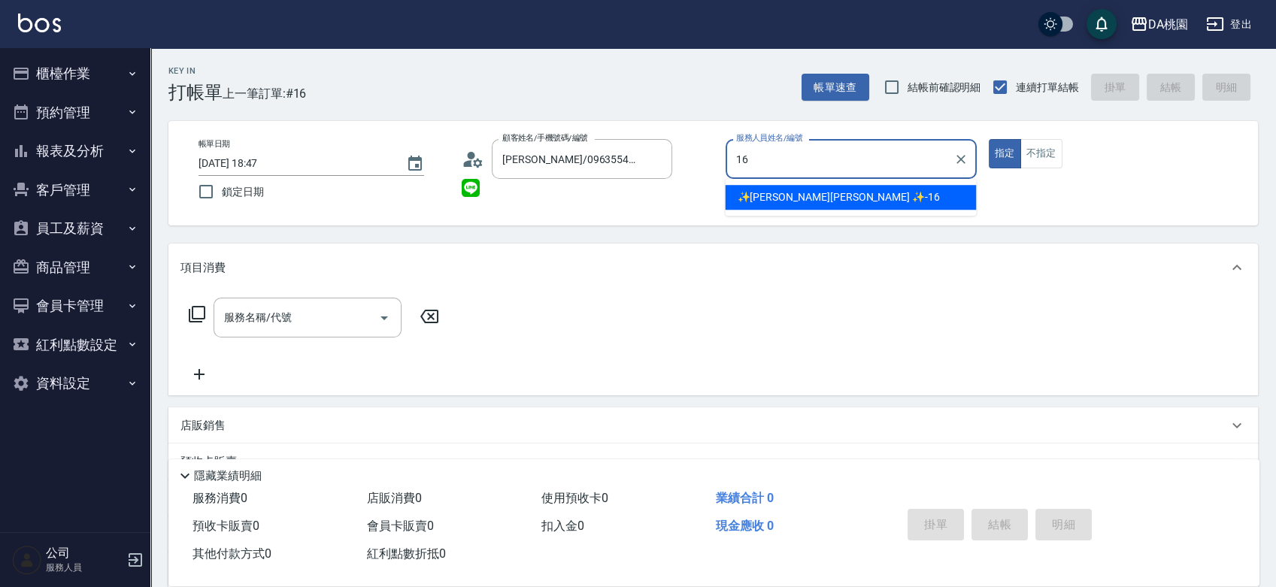
type input "✨GARY蓋瑞 ✨-16"
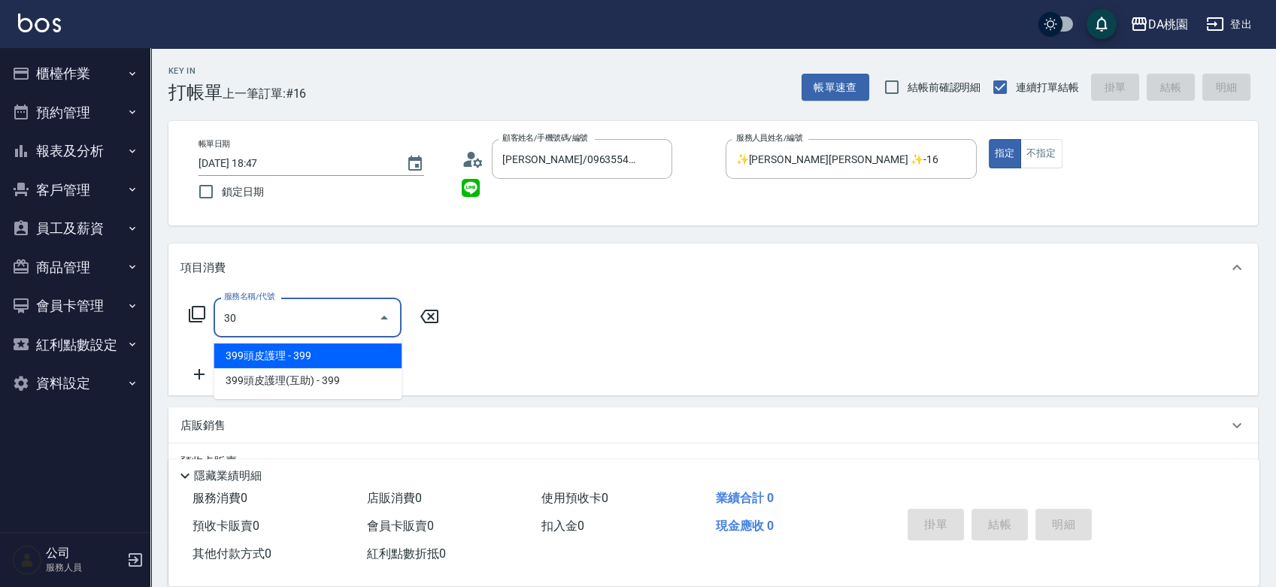
type input "303"
type input "30"
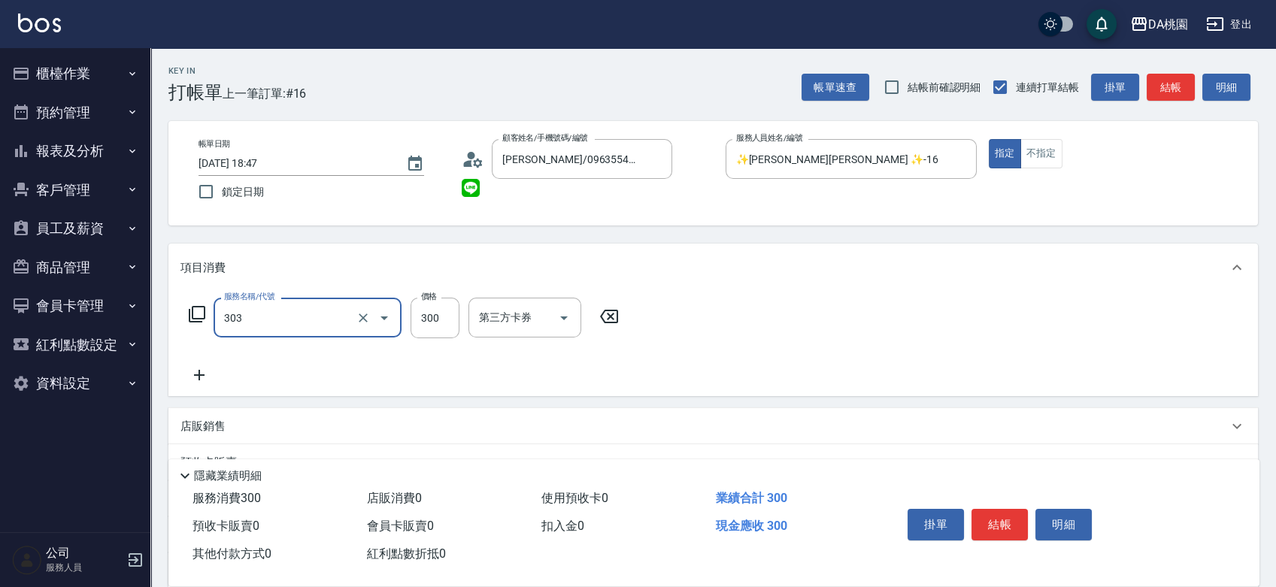
type input "A級剪髮(303)"
type input "0"
type input "500"
type input "50"
type input "500"
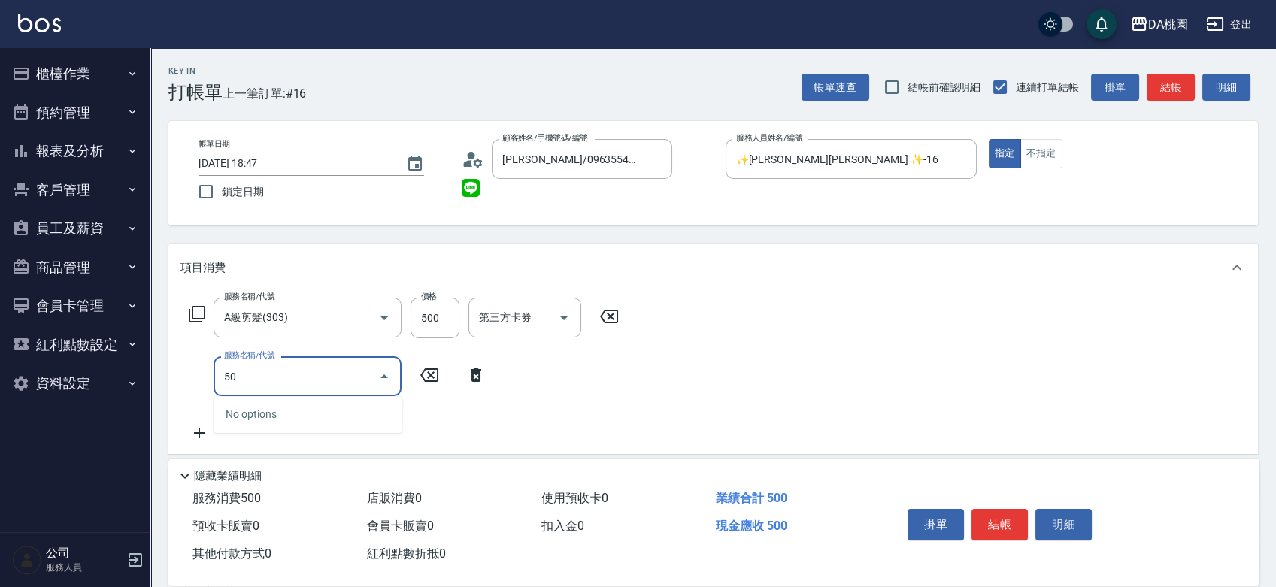
type input "501"
type input "70"
type input "洗髮(互助)(501)"
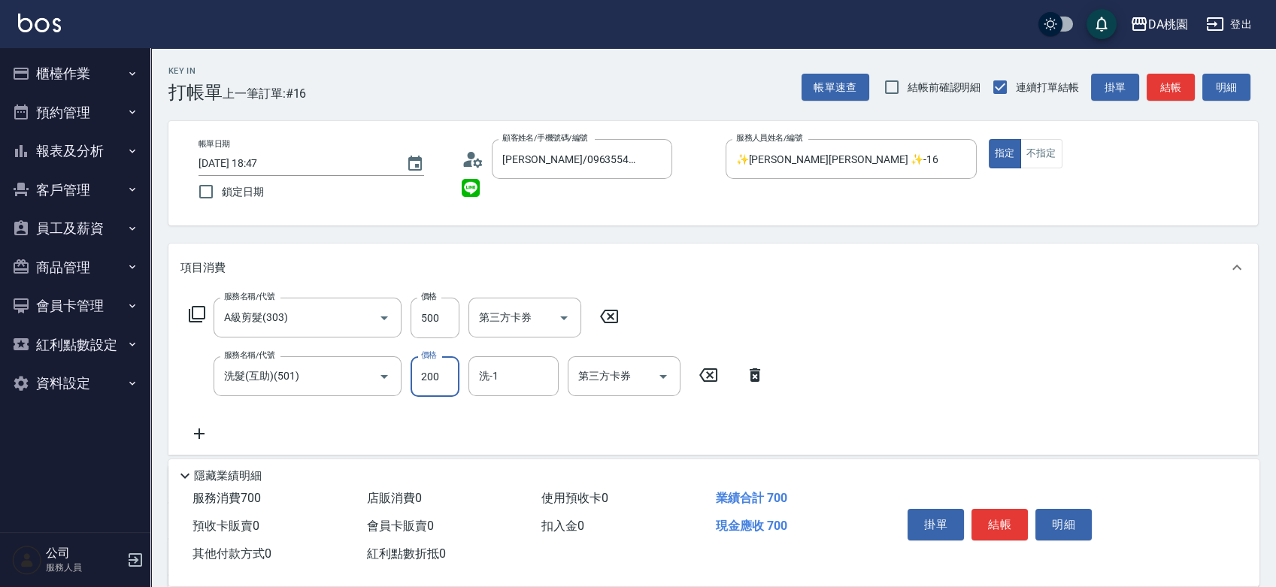
type input "2"
type input "50"
type input "250"
type input "70"
type input "250"
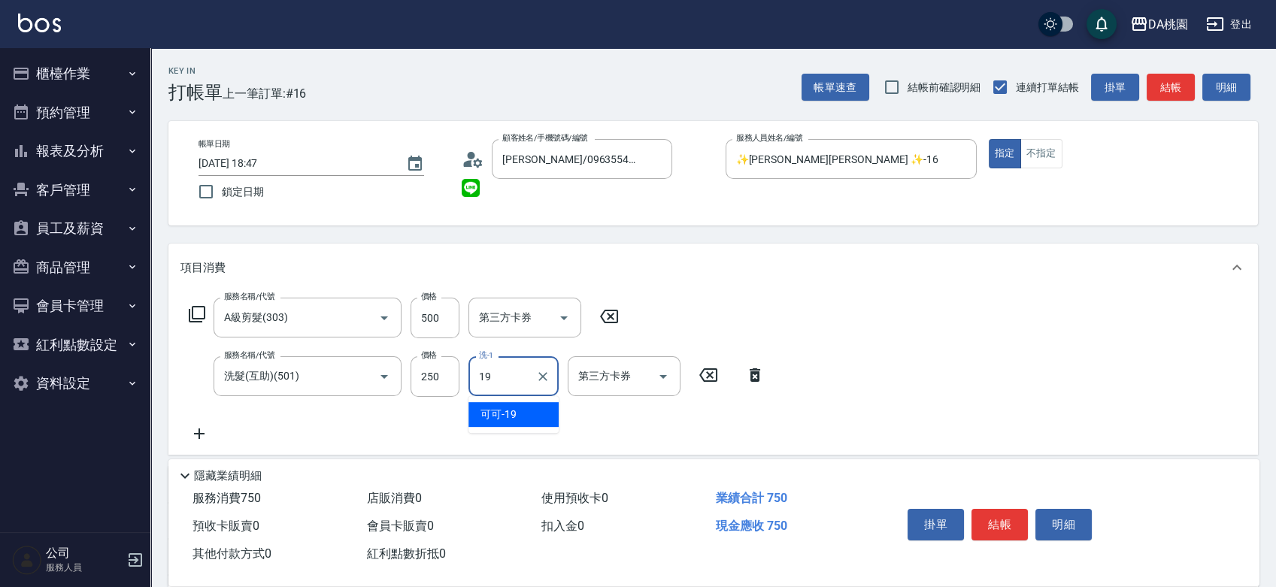
type input "可可-19"
click at [999, 522] on button "結帳" at bounding box center [1000, 525] width 56 height 32
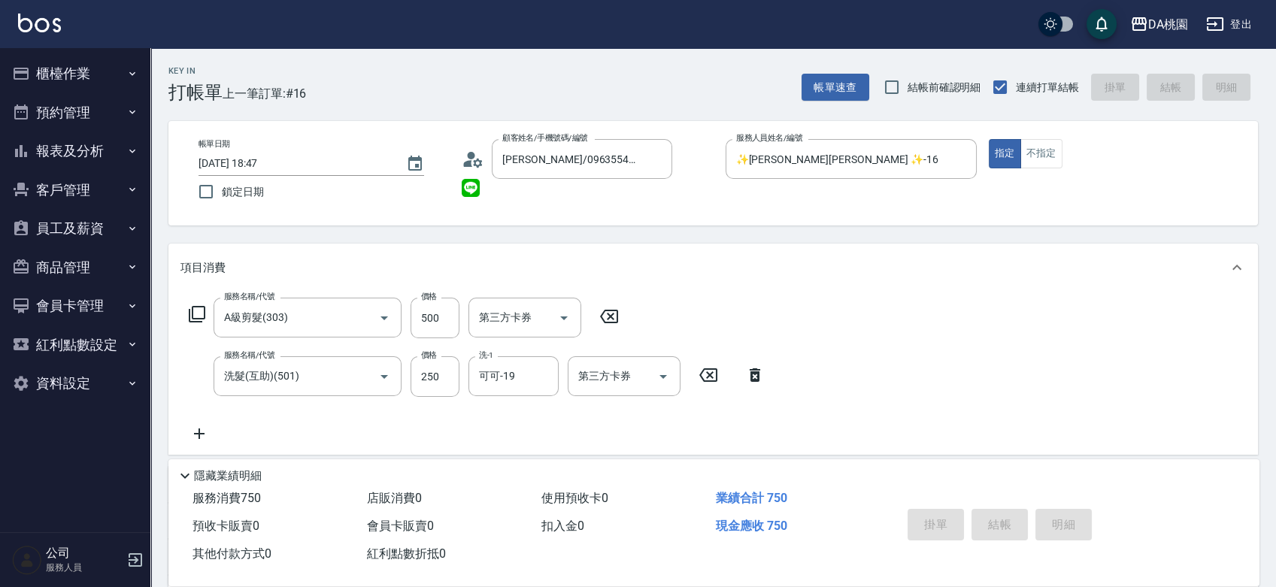
type input "2025/09/13 18:48"
type input "0"
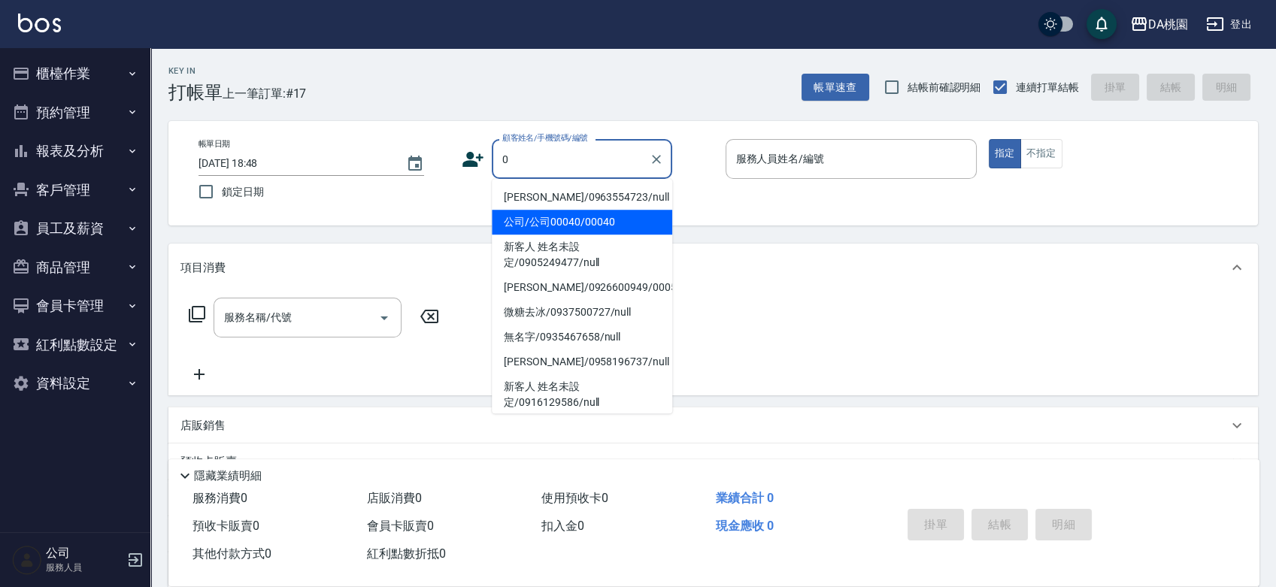
type input "[PERSON_NAME]/0963554723/null"
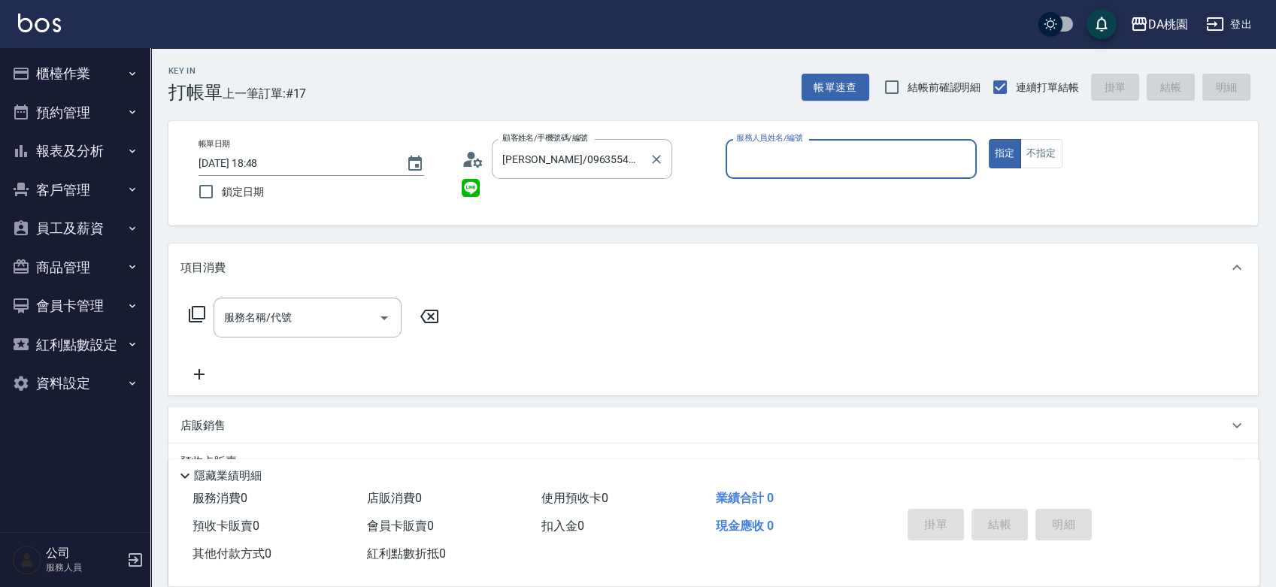
click at [541, 143] on label "顧客姓名/手機號碼/編號" at bounding box center [545, 137] width 86 height 11
click at [541, 146] on input "陳奕朋/0963554723/null" at bounding box center [571, 159] width 144 height 26
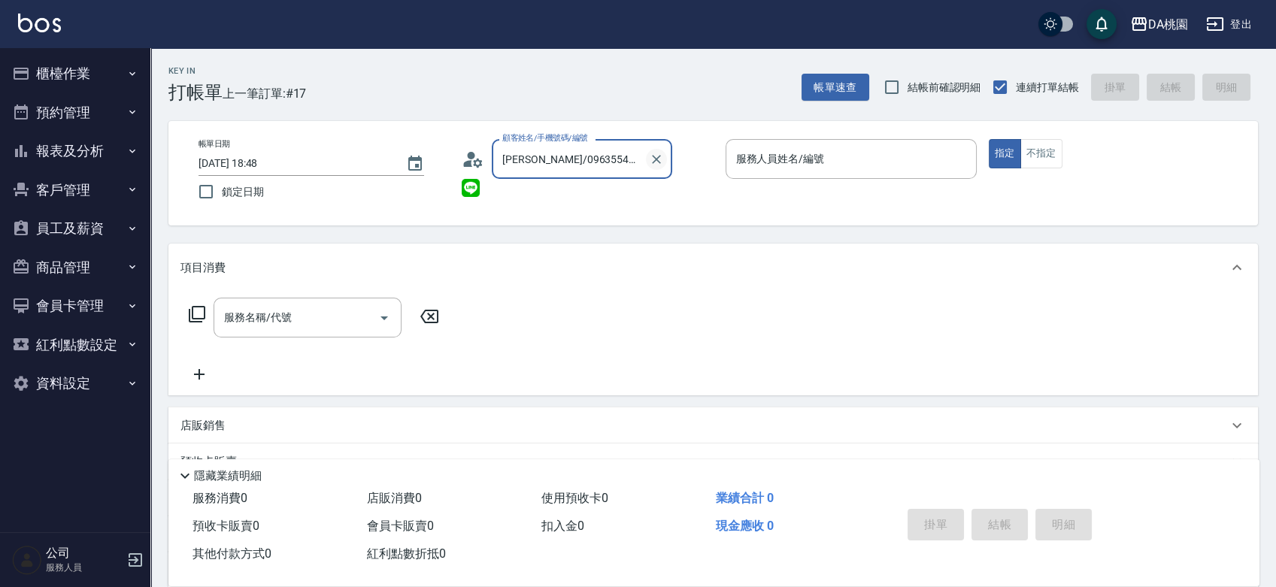
click at [666, 162] on button "Clear" at bounding box center [656, 159] width 21 height 21
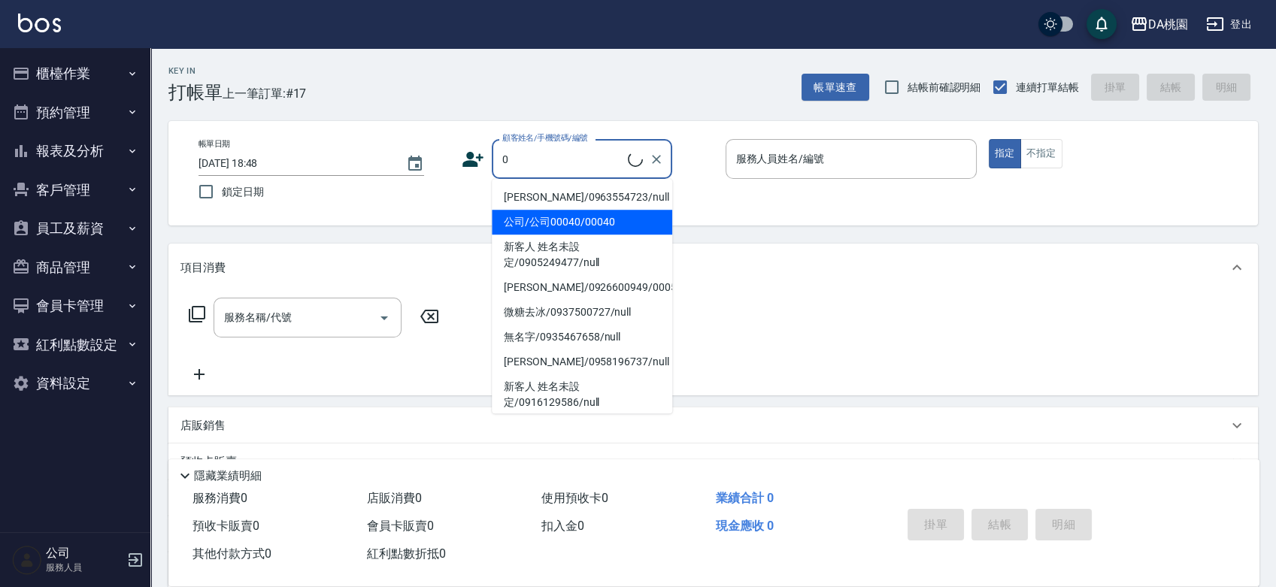
click at [586, 219] on li "公司/公司00040/00040" at bounding box center [582, 222] width 181 height 25
type input "公司/公司00040/00040"
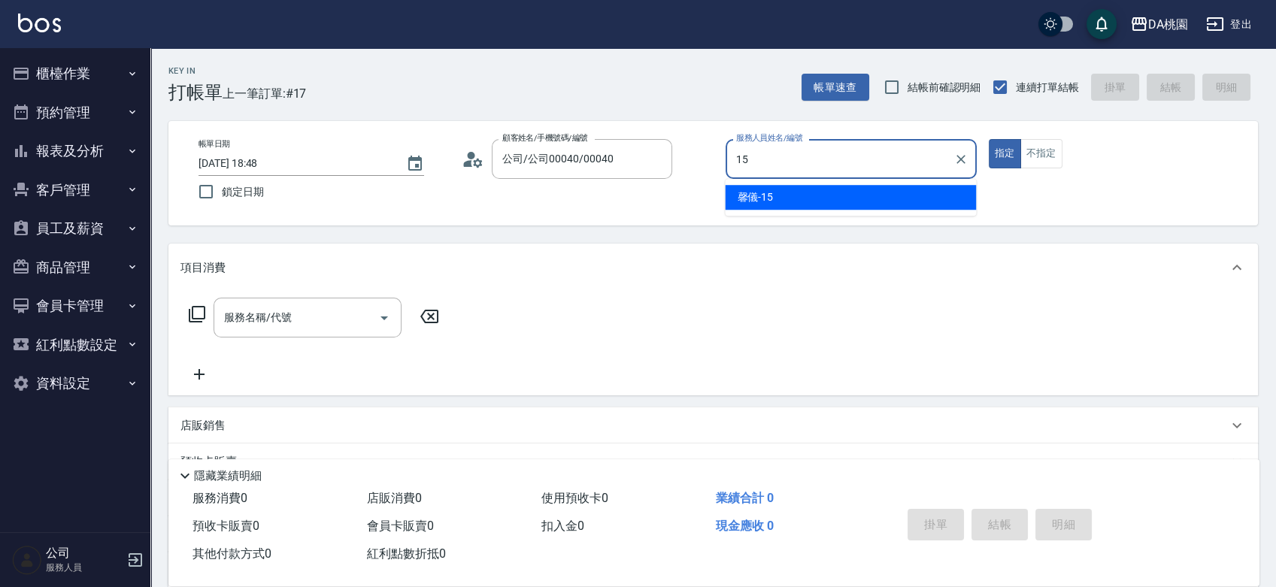
type input "馨儀-15"
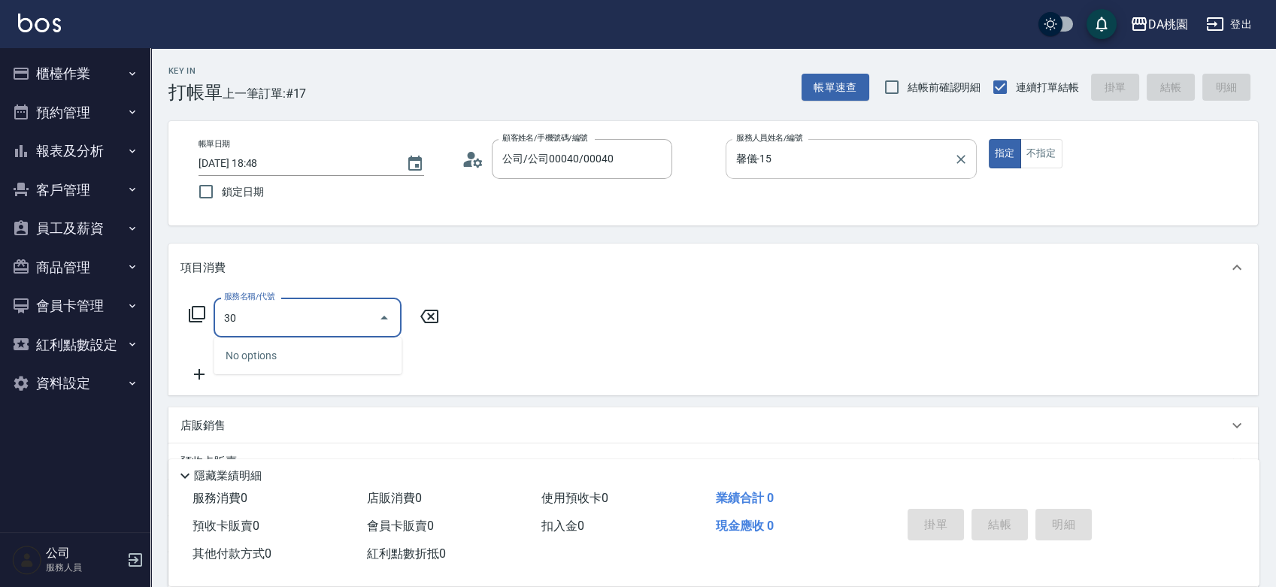
type input "3"
type input "501"
type input "20"
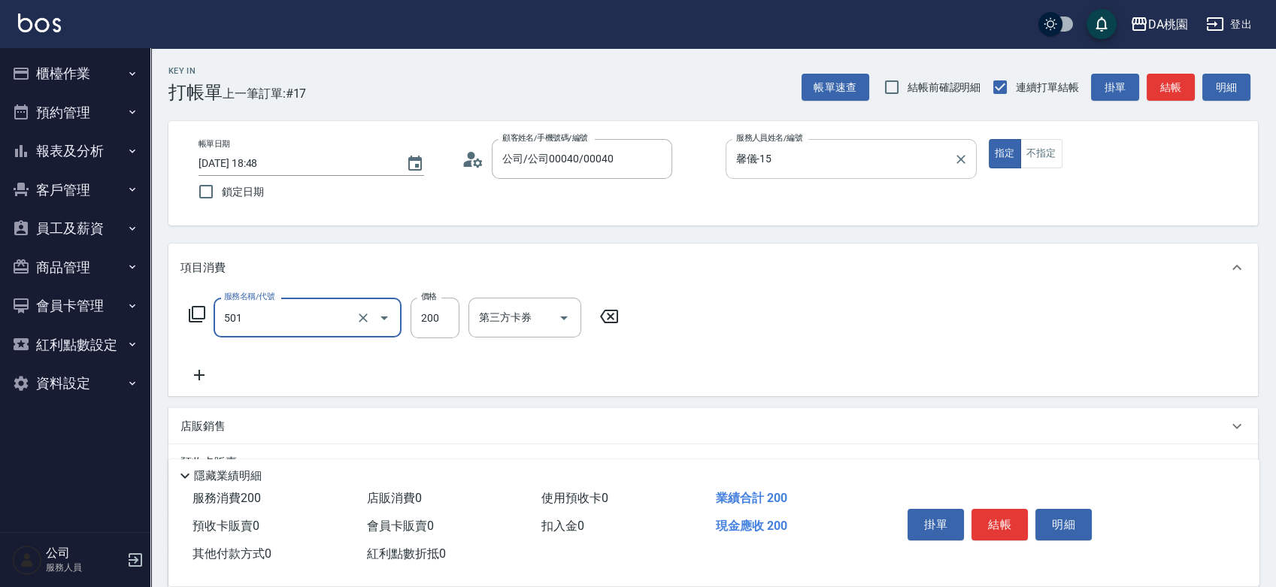
type input "洗髮(互助)(501)"
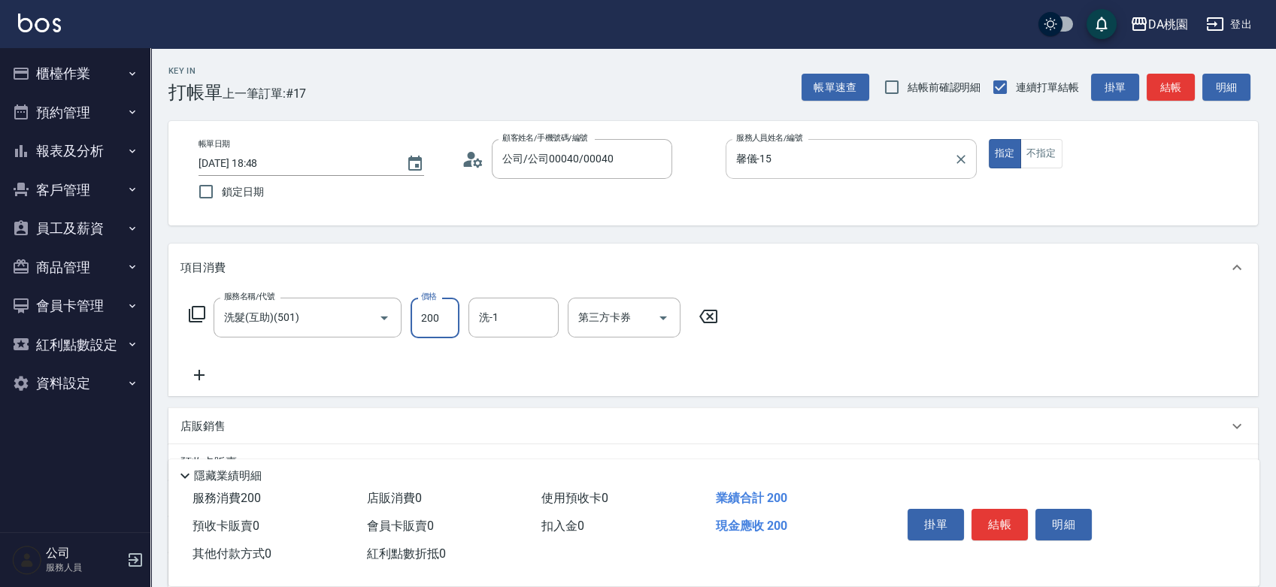
type input "3"
type input "0"
type input "300"
type input "30"
type input "300"
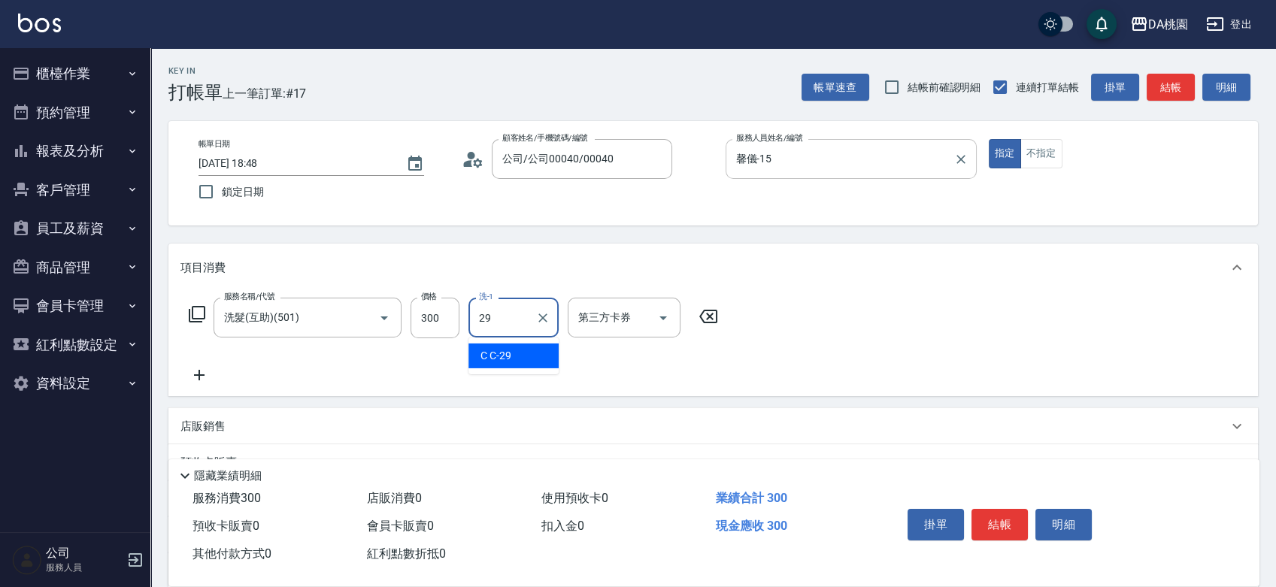
type input "2"
type input "可可-19"
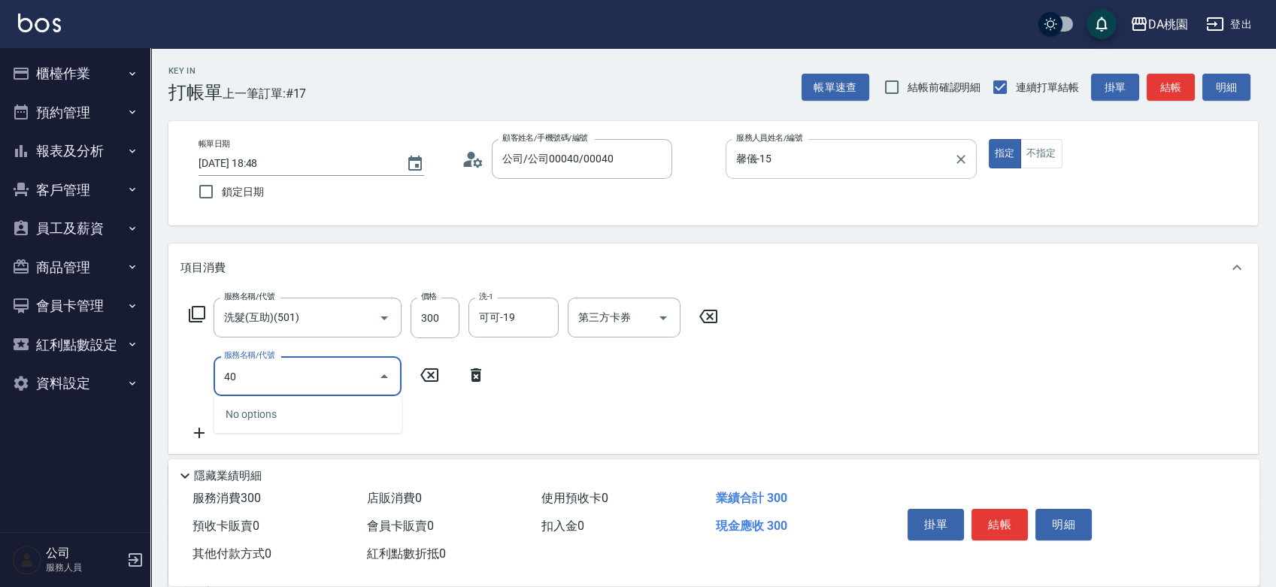
type input "400"
type input "180"
type input "染髮(400)"
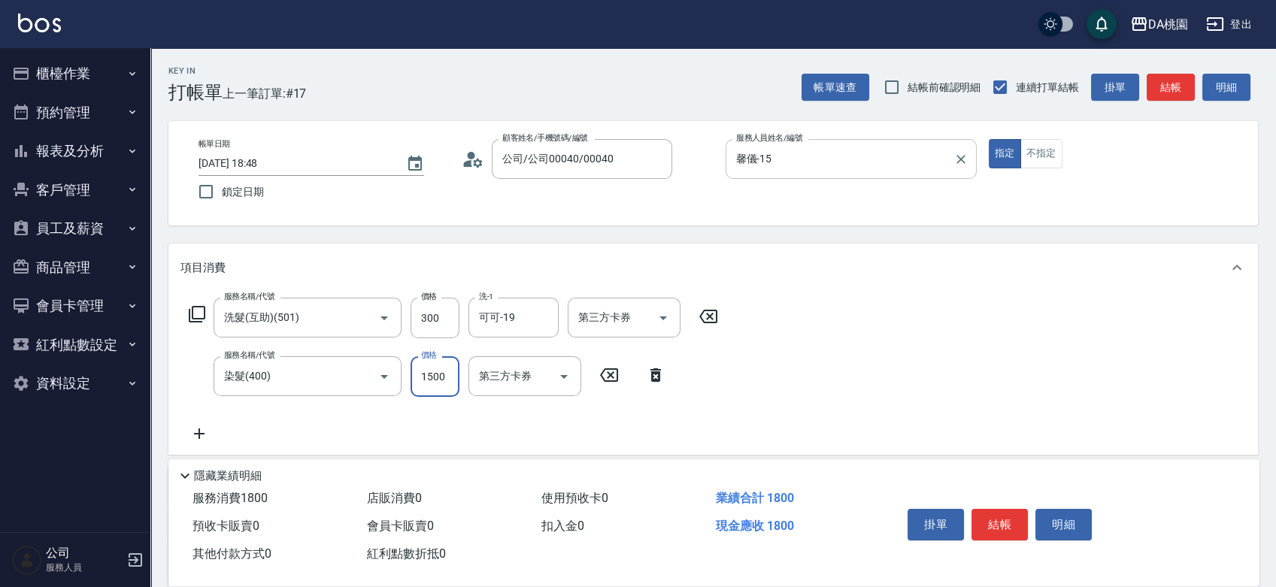
type input "30"
type input "120"
type input "40"
type input "1200"
type input "150"
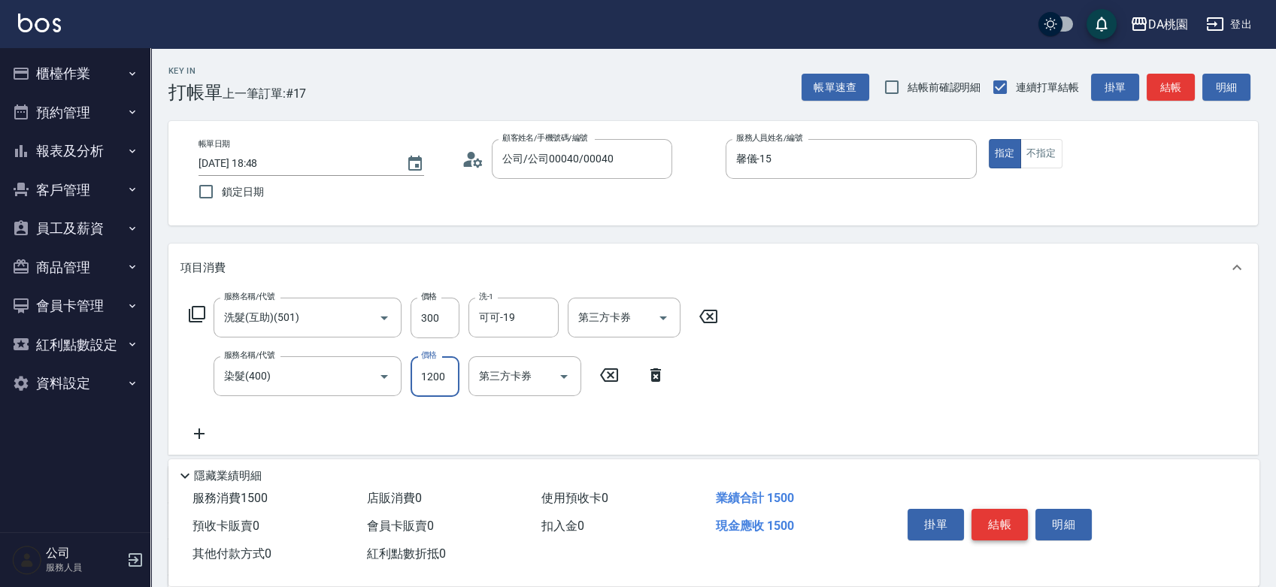
type input "1200"
click at [1018, 526] on button "結帳" at bounding box center [1000, 525] width 56 height 32
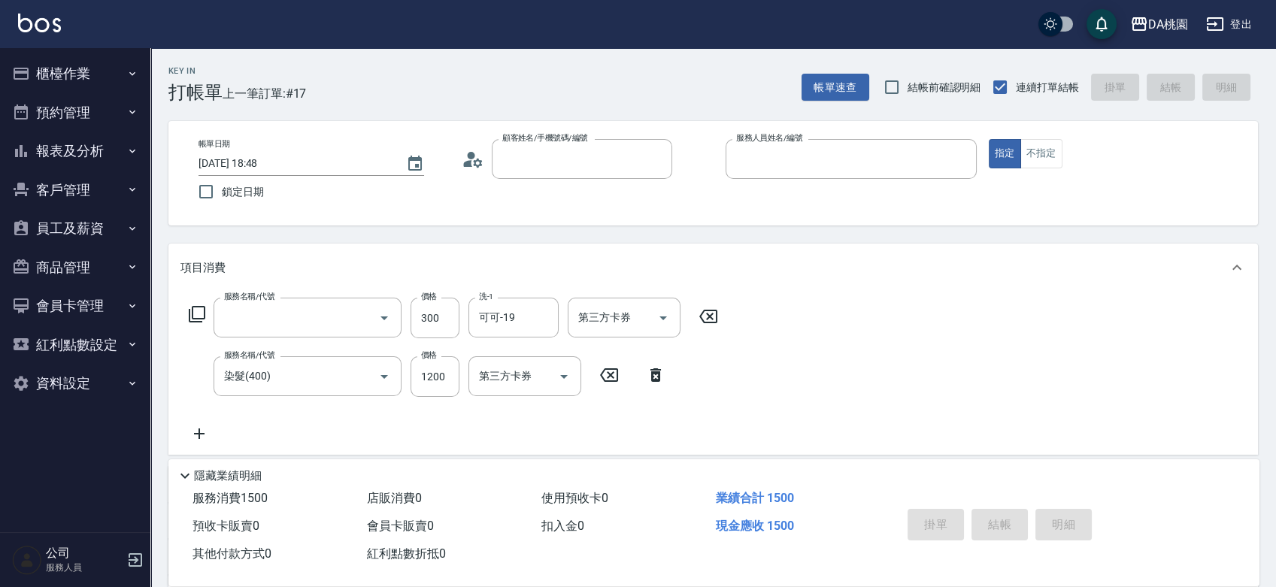
type input "0"
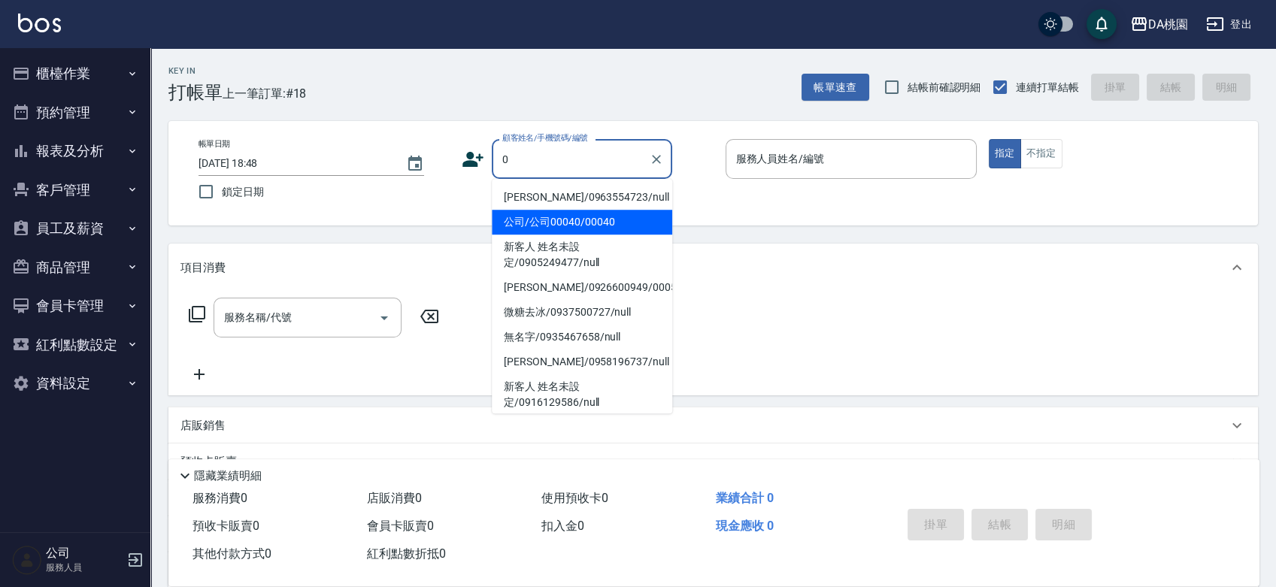
click at [592, 224] on li "公司/公司00040/00040" at bounding box center [582, 222] width 181 height 25
type input "公司/公司00040/00040"
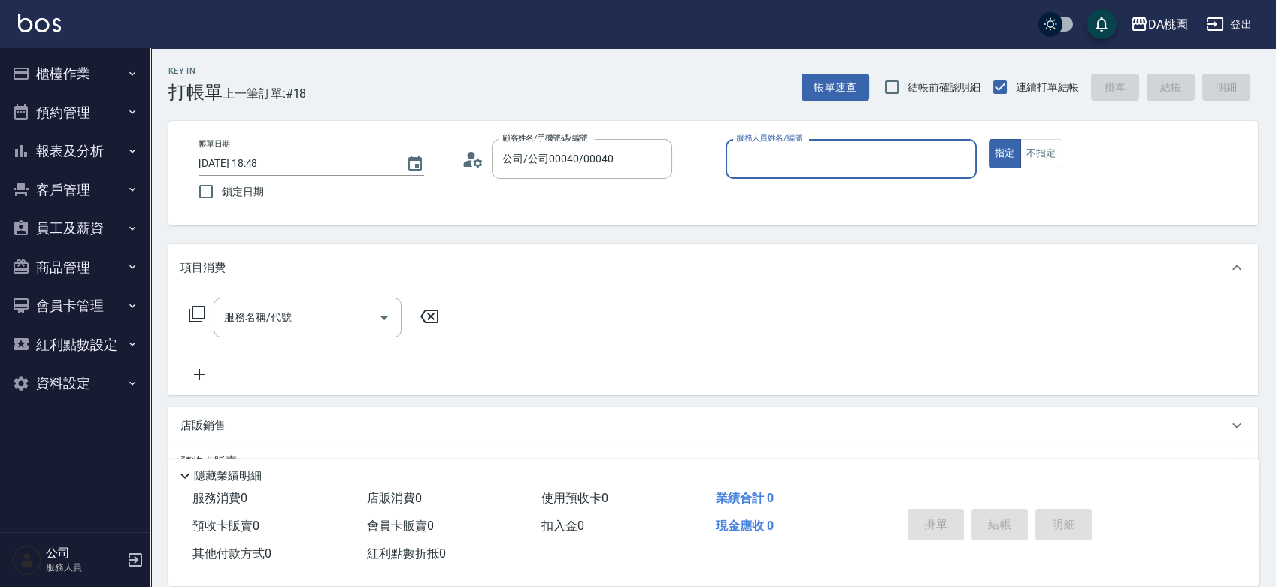
click at [827, 151] on input "服務人員姓名/編號" at bounding box center [852, 159] width 238 height 26
type input "馨儀-15"
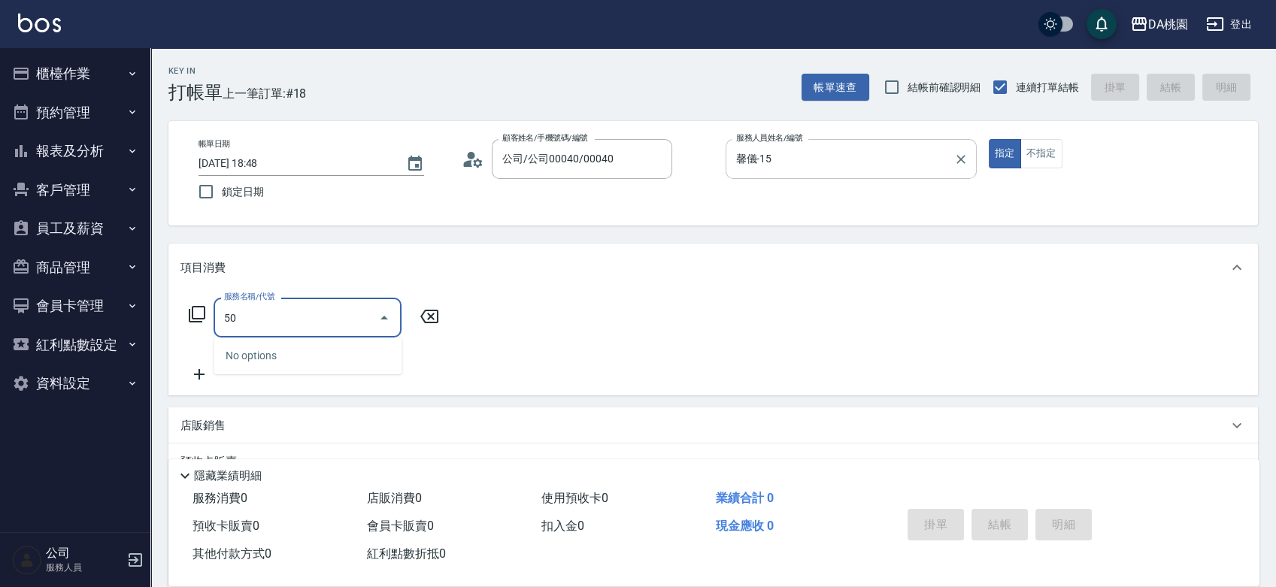
type input "500"
type input "20"
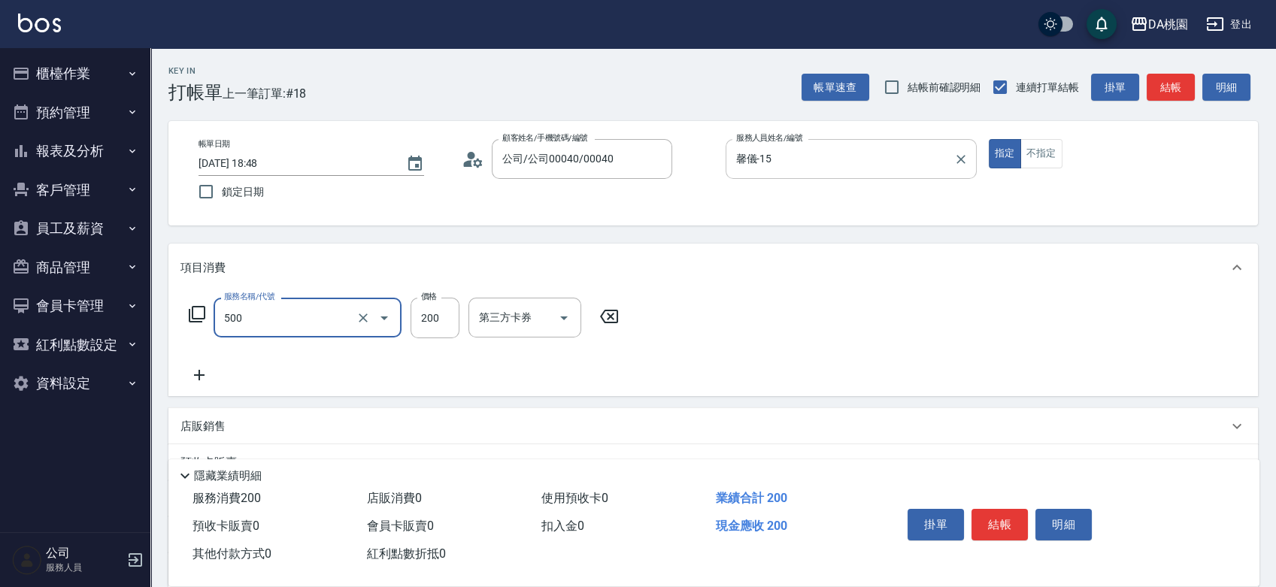
type input "洗髮(500)"
type input "0"
type input "300"
type input "30"
type input "300"
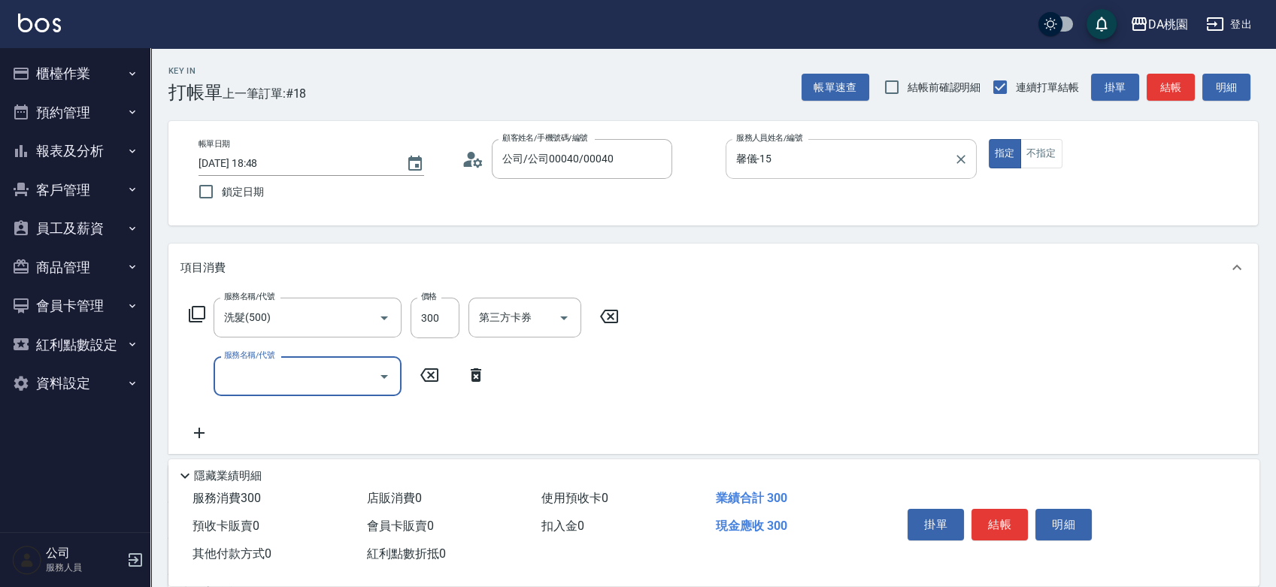
type input "6"
type input "5"
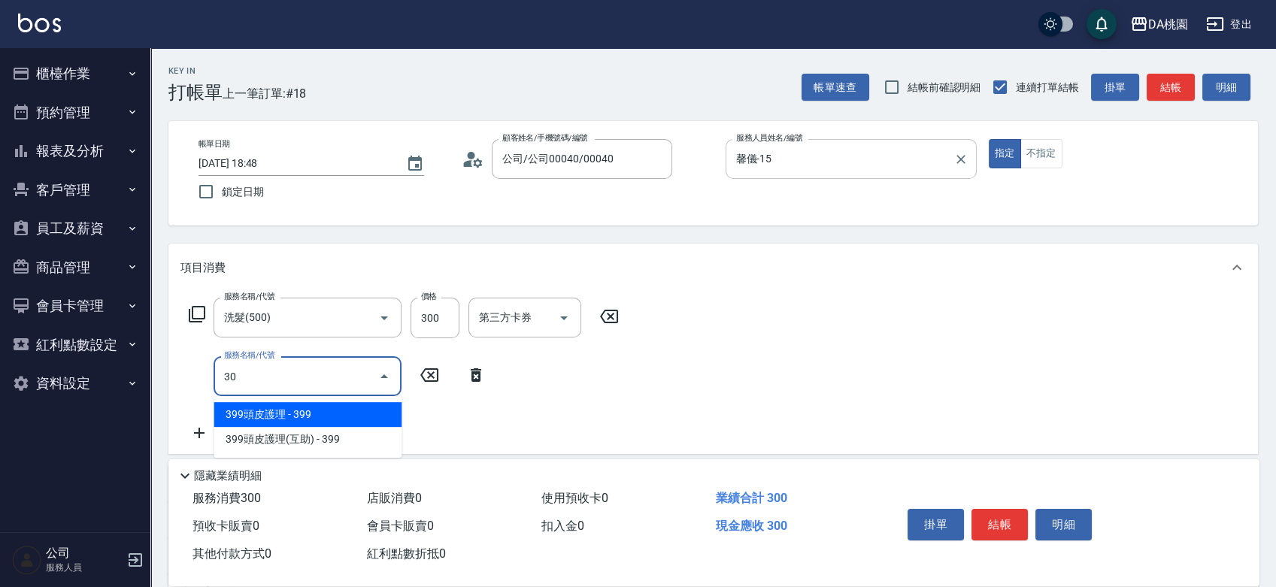
type input "303"
type input "60"
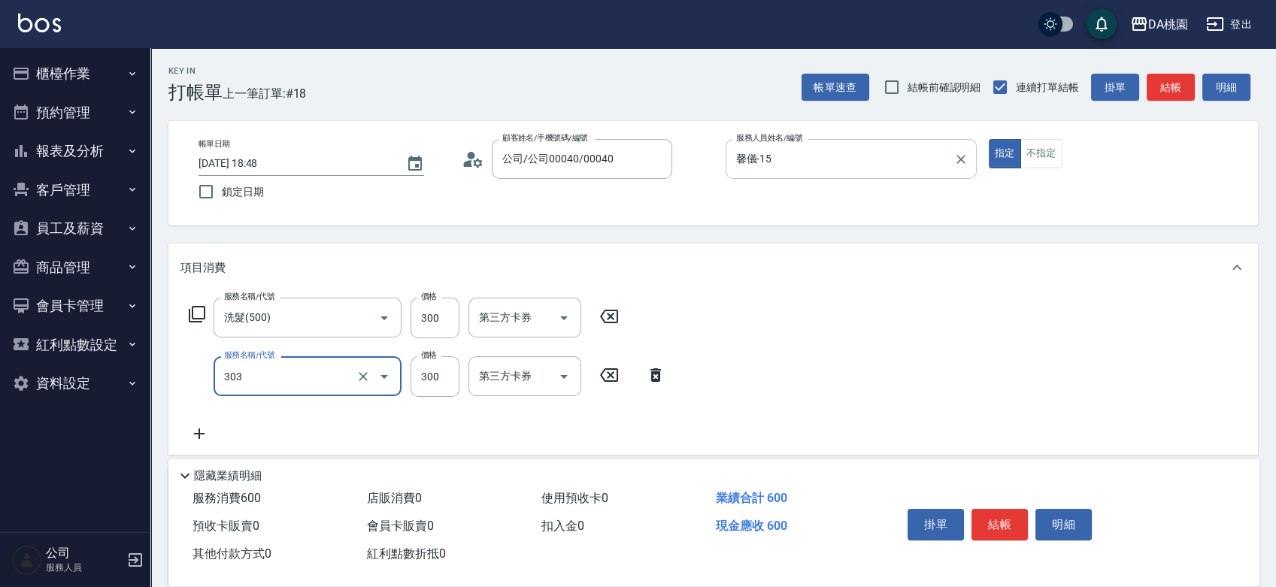
type input "A級剪髮(303)"
type input "30"
type input "60"
type input "90"
type input "600"
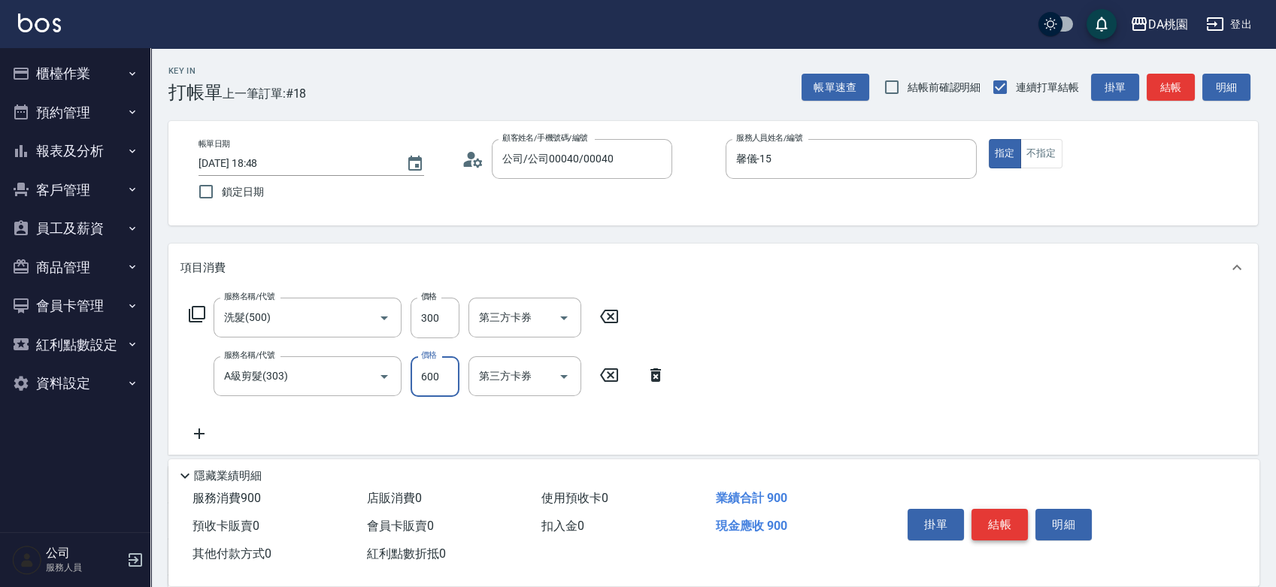
click at [1005, 523] on button "結帳" at bounding box center [1000, 525] width 56 height 32
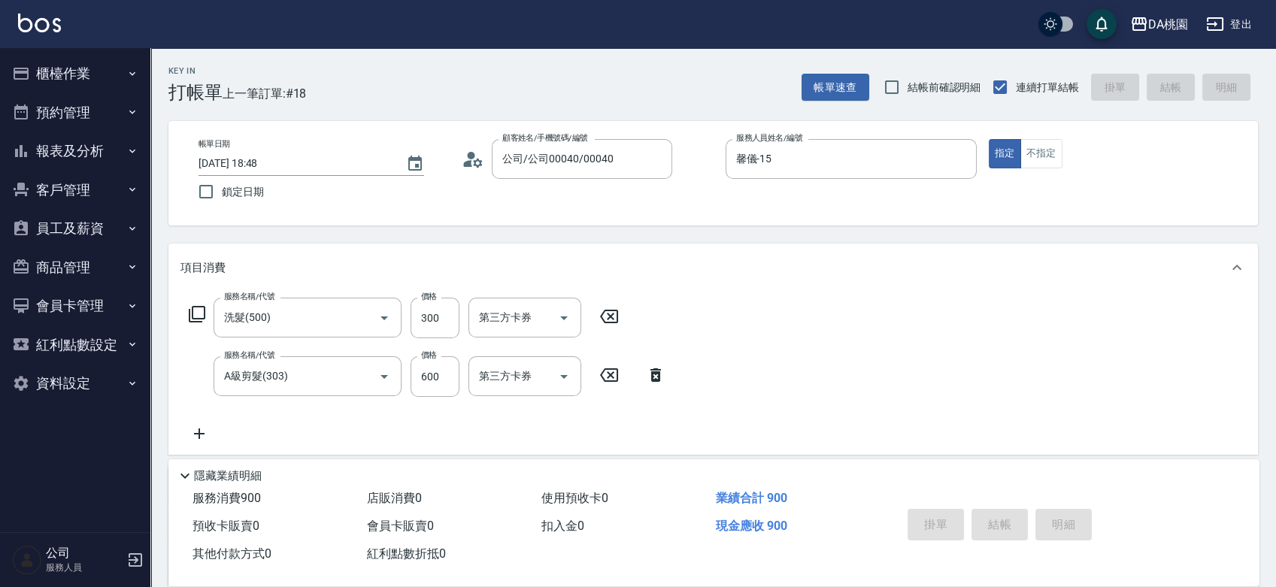
type input "2025/09/13 18:49"
type input "0"
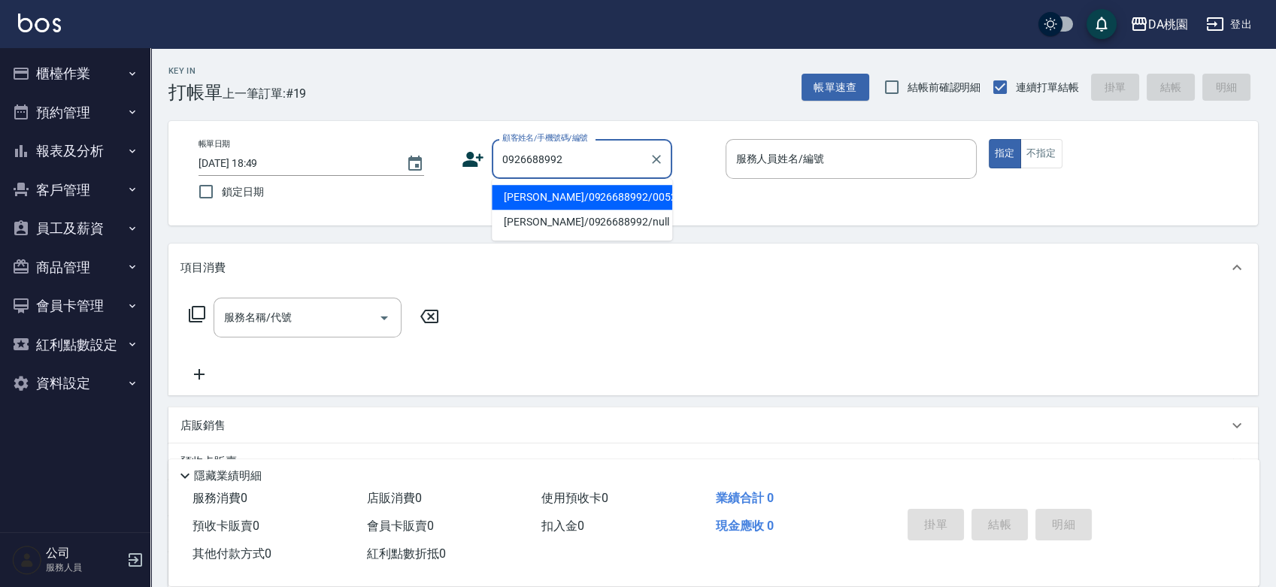
type input "吳雯婷/0926688992/00523"
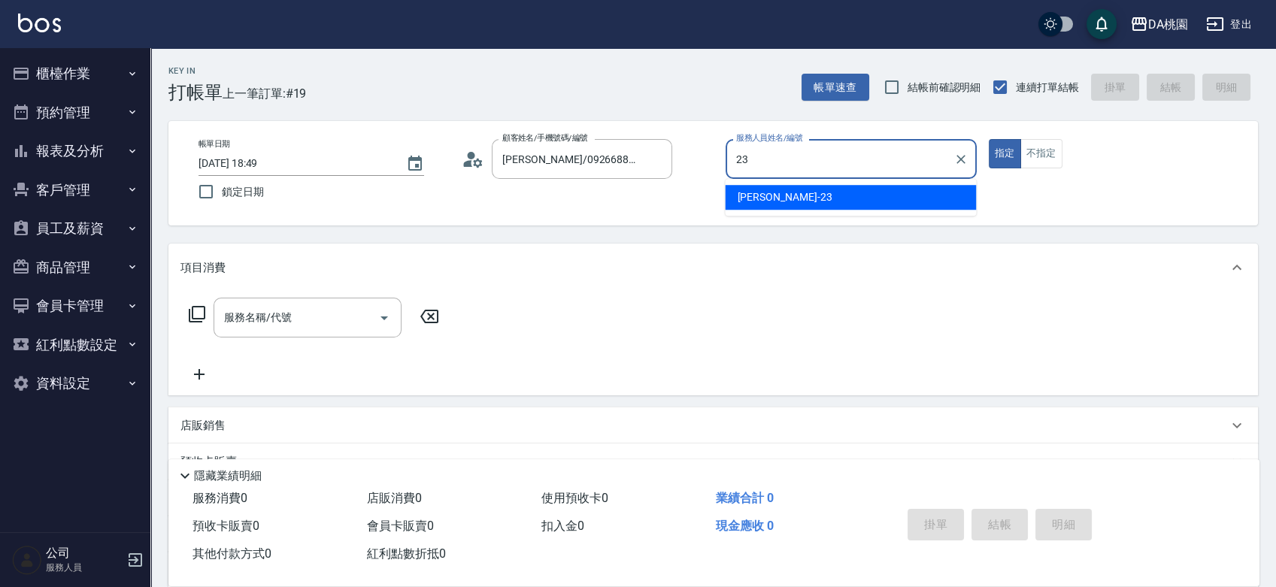
type input "亞瑟 -23"
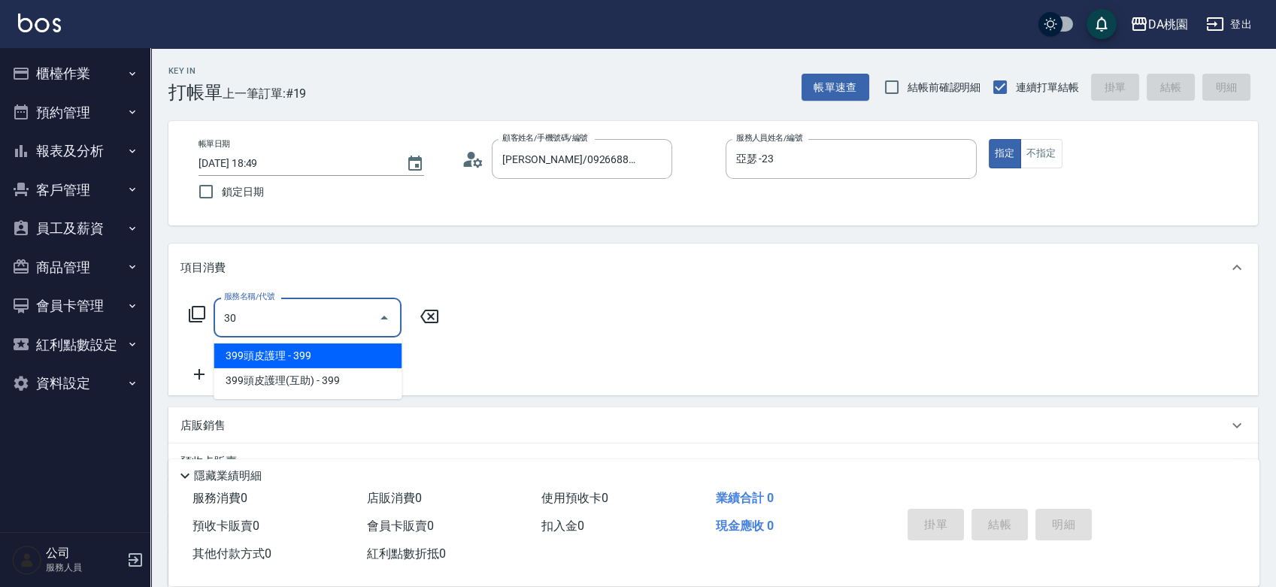
type input "303"
type input "30"
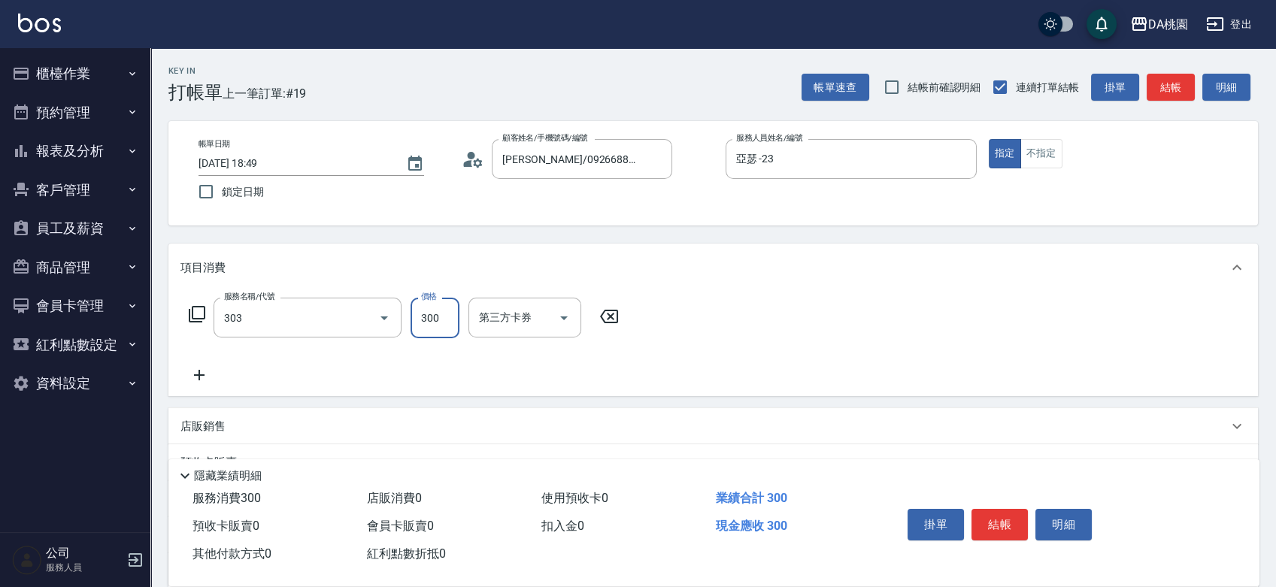
type input "A級剪髮(303)"
type input "5"
type input "0"
type input "500"
type input "50"
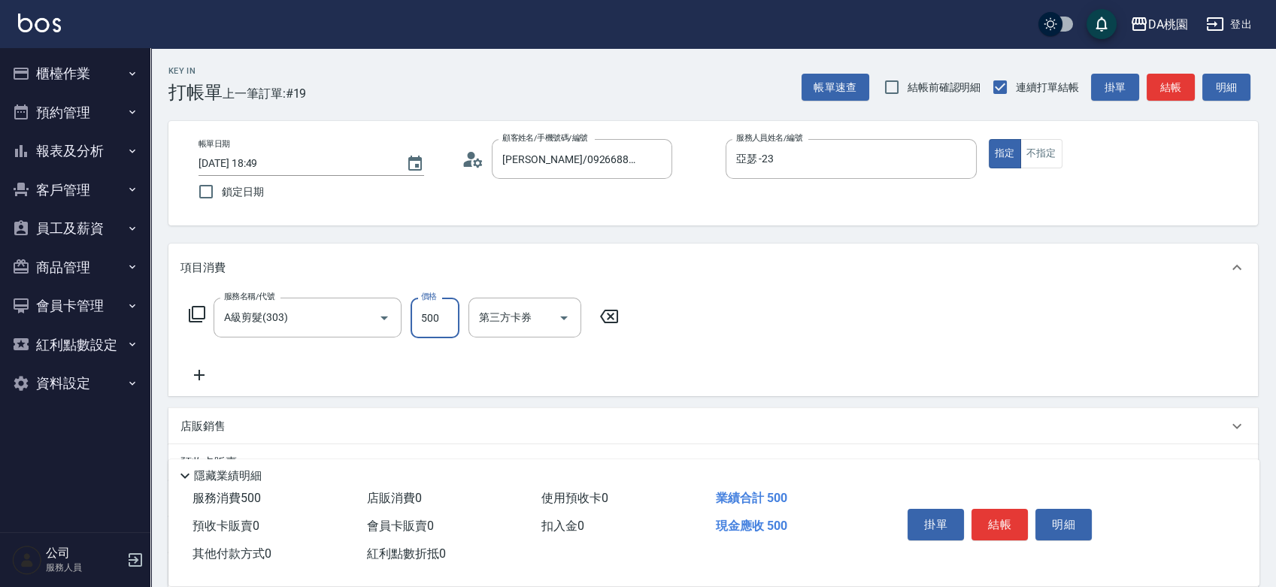
type input "500"
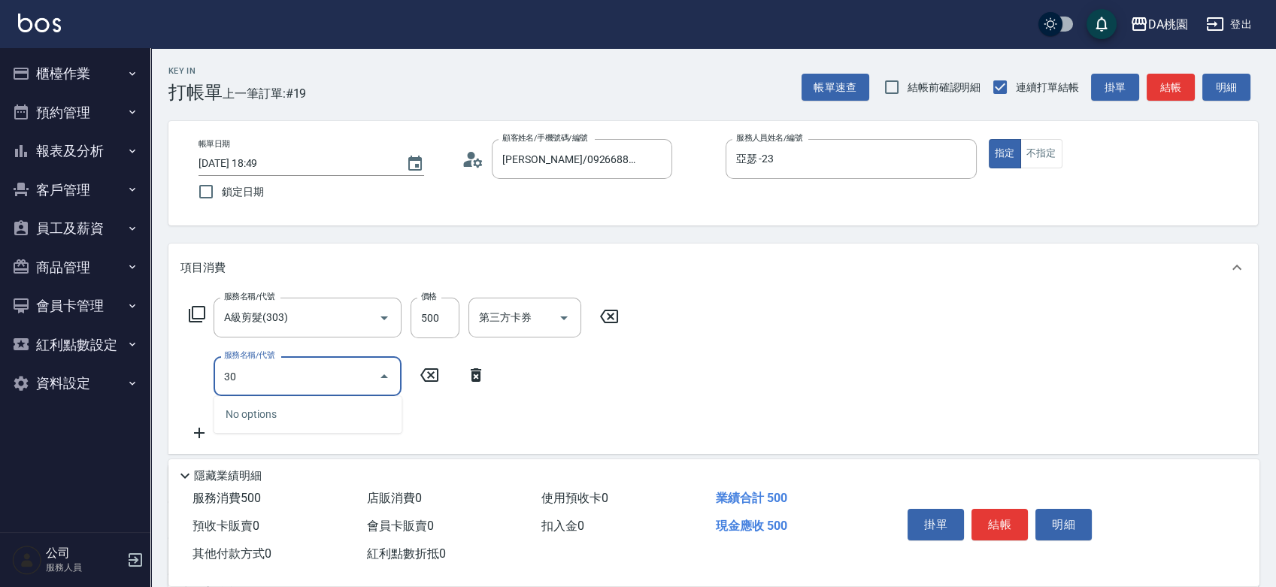
type input "3"
type input "500"
type input "70"
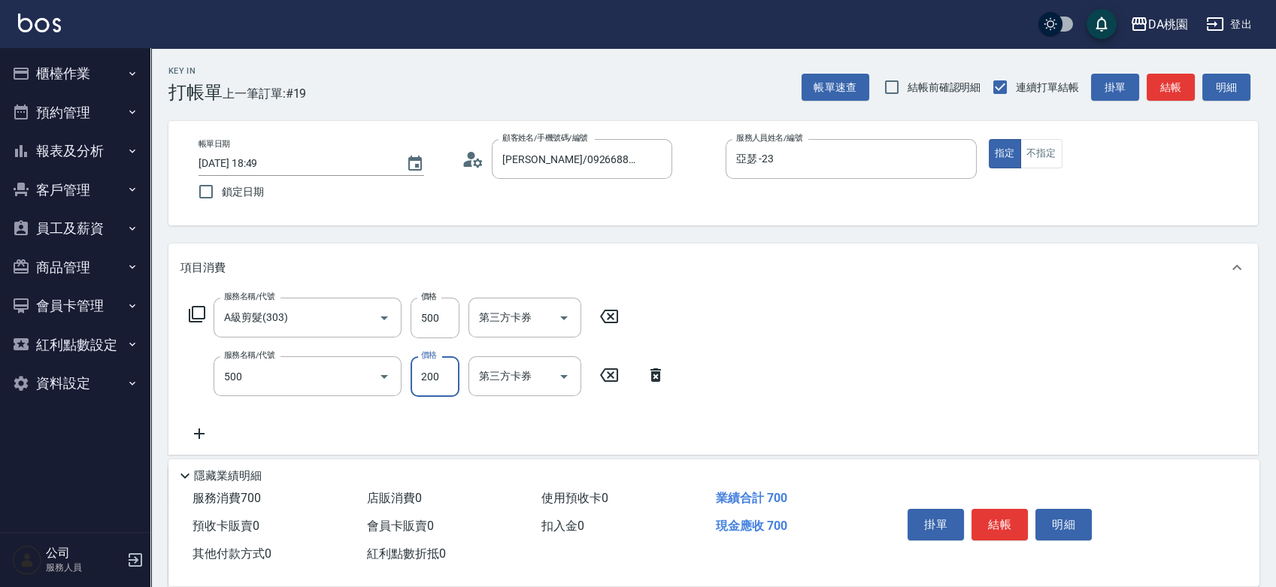
type input "洗髮(500)"
click at [992, 522] on button "結帳" at bounding box center [1000, 525] width 56 height 32
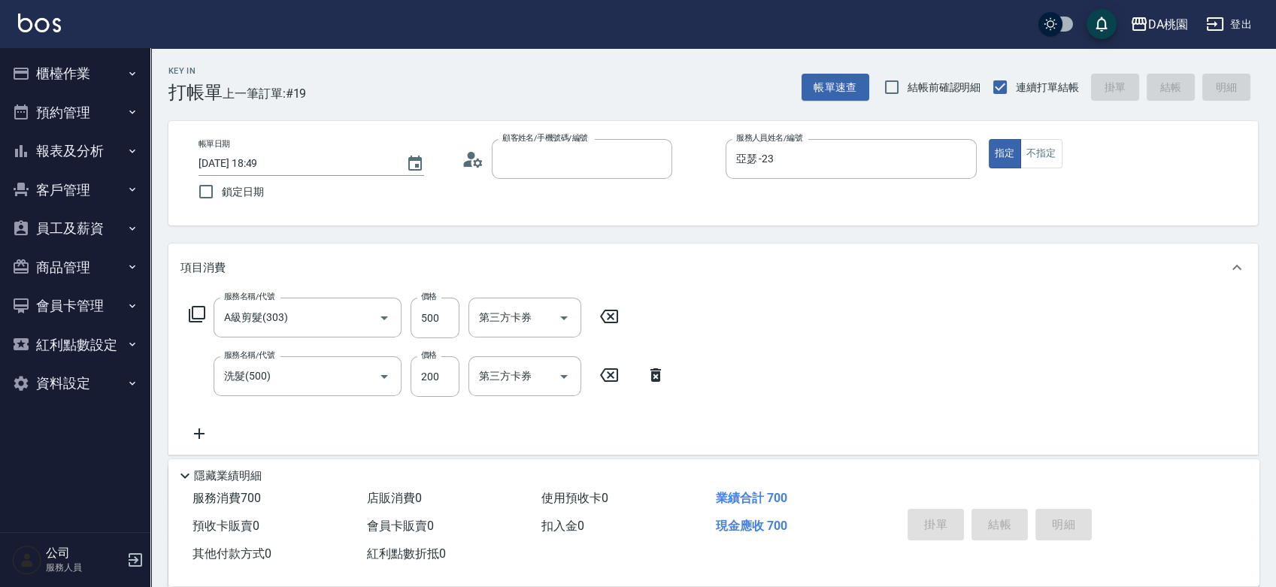
type input "0"
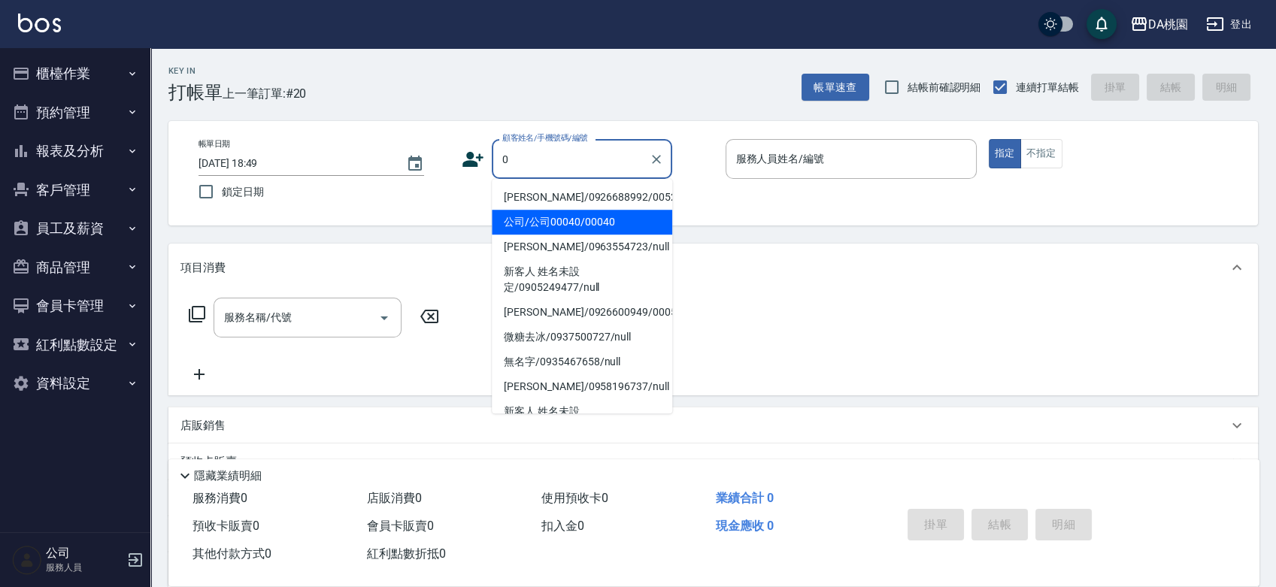
click at [572, 222] on li "公司/公司00040/00040" at bounding box center [582, 222] width 181 height 25
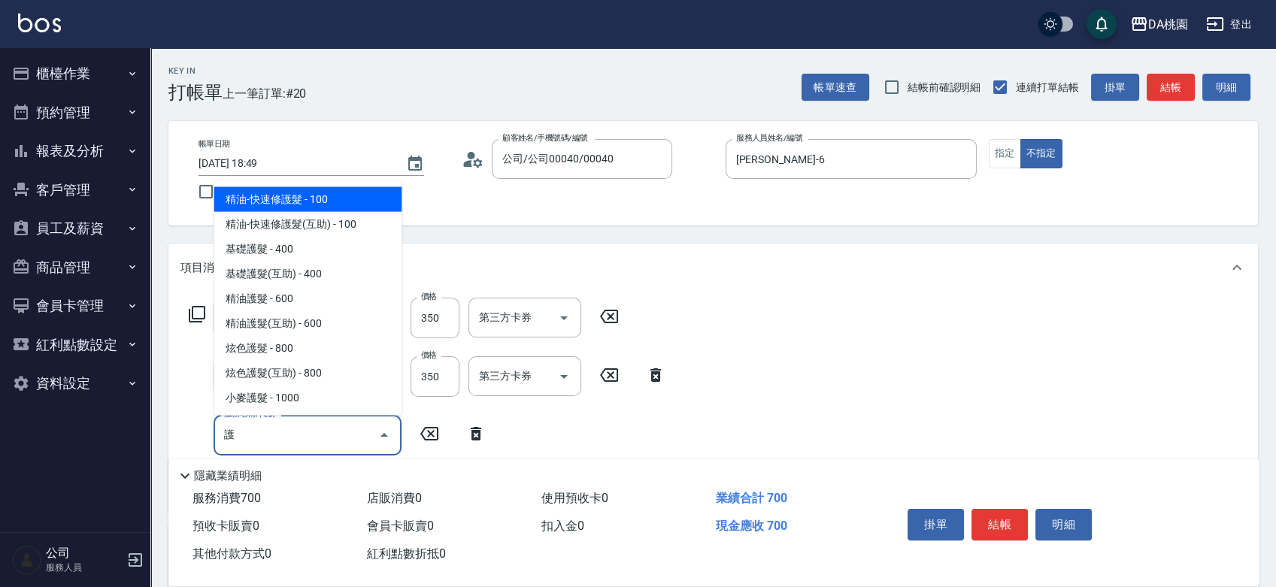
click at [329, 200] on span "精油-快速修護髮 - 100" at bounding box center [308, 199] width 188 height 25
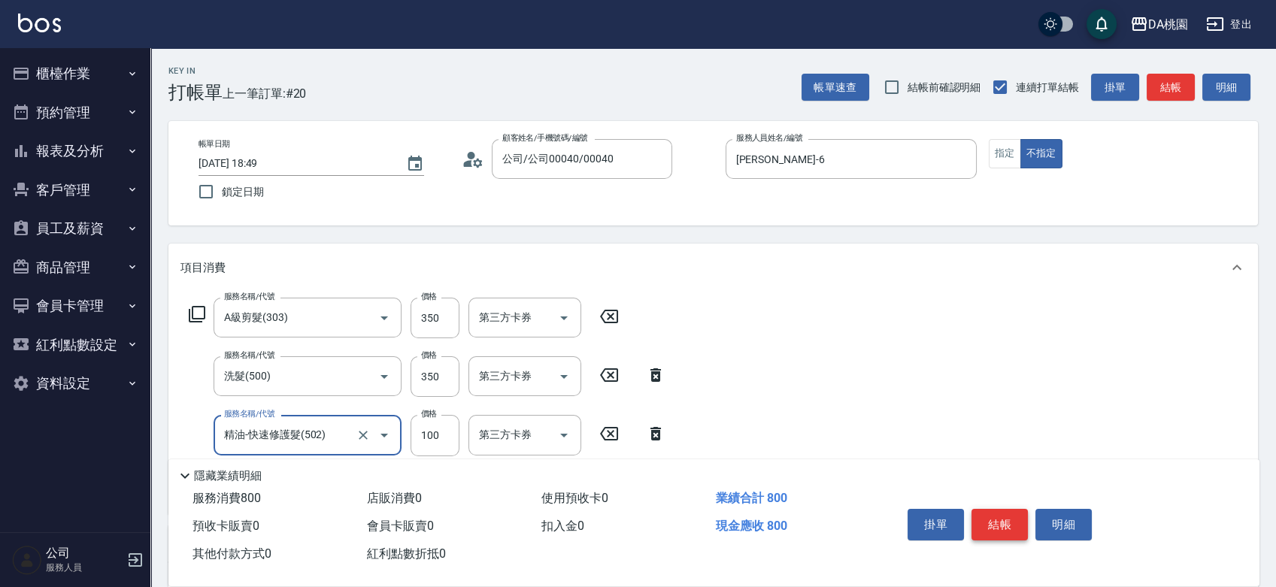
click at [1000, 514] on button "結帳" at bounding box center [1000, 525] width 56 height 32
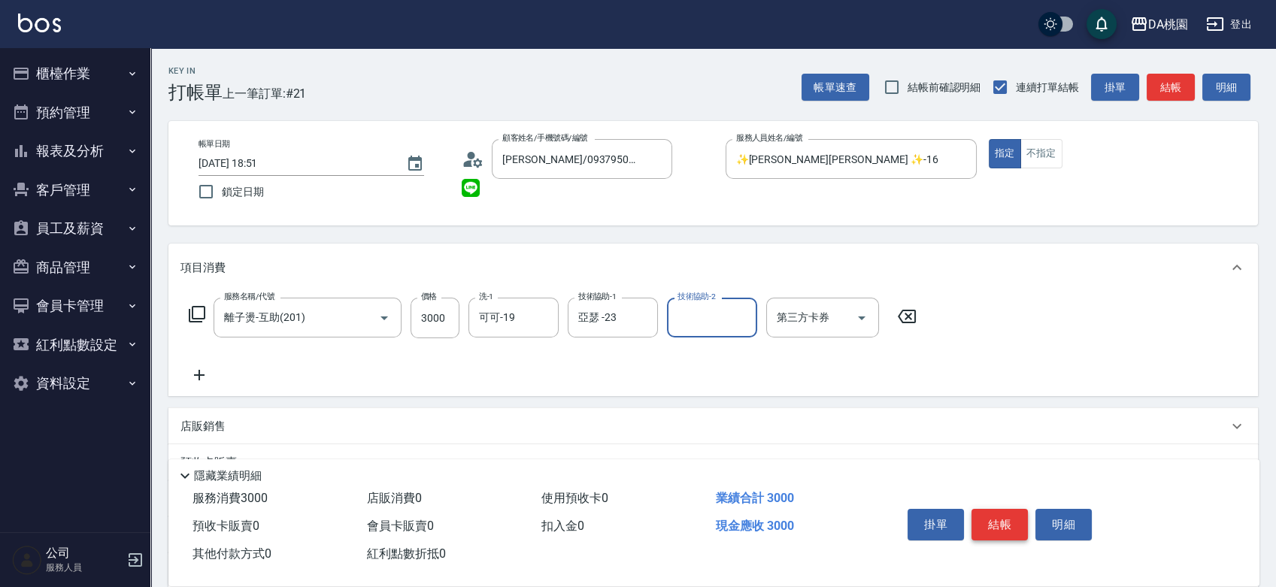
click at [1005, 519] on button "結帳" at bounding box center [1000, 525] width 56 height 32
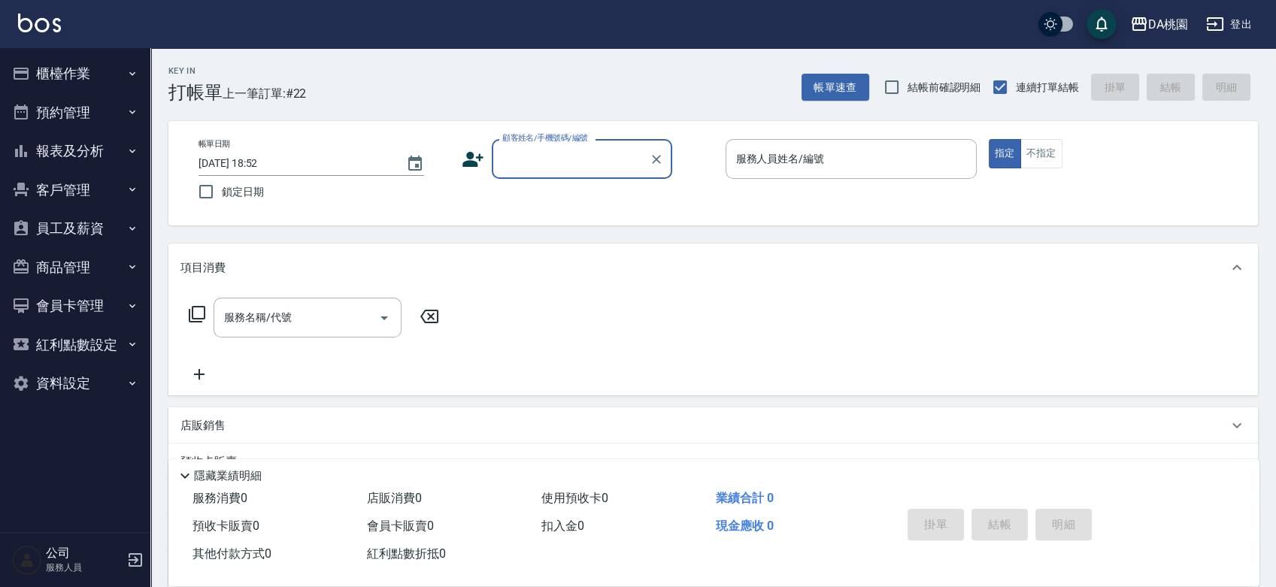
click at [93, 64] on button "櫃檯作業" at bounding box center [75, 73] width 138 height 39
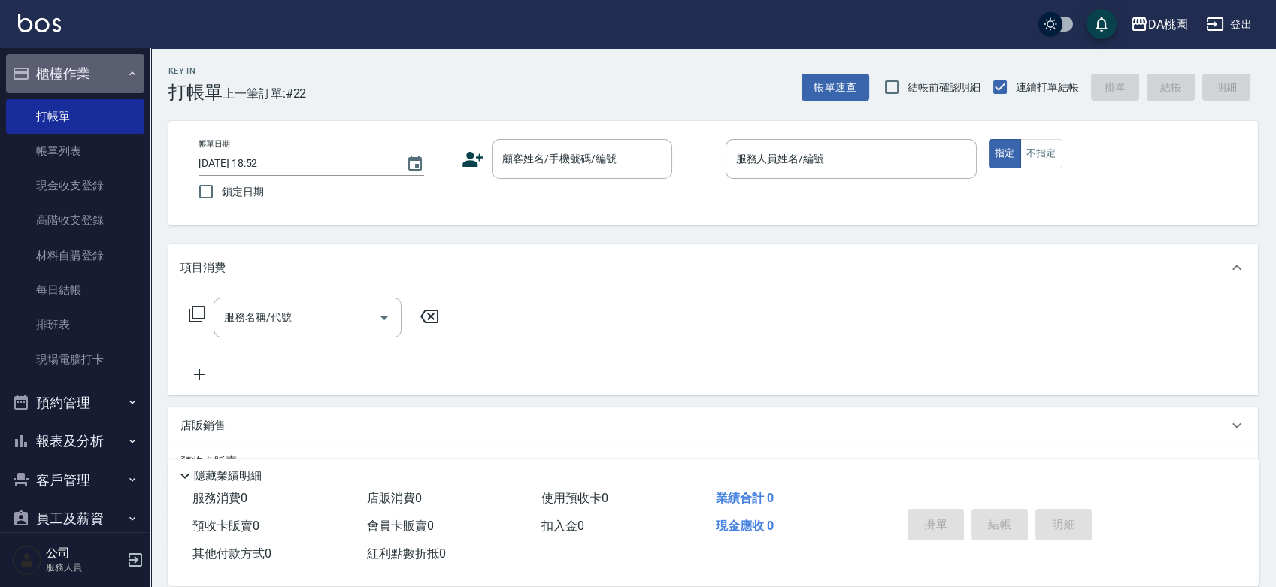
click at [91, 64] on button "櫃檯作業" at bounding box center [75, 73] width 138 height 39
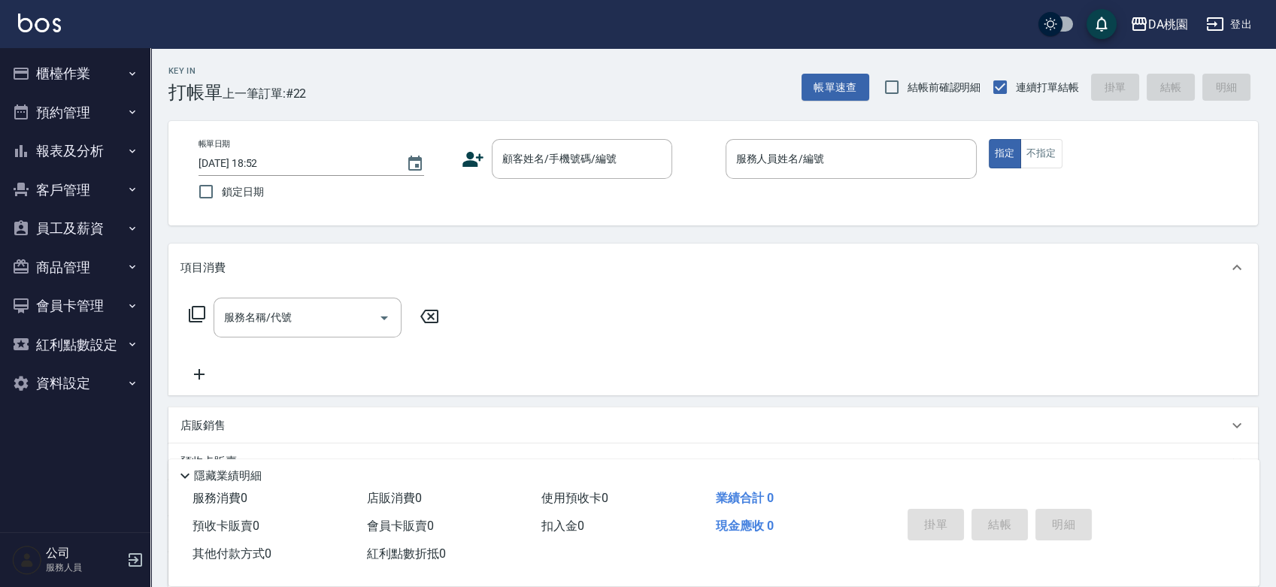
click at [91, 64] on button "櫃檯作業" at bounding box center [75, 73] width 138 height 39
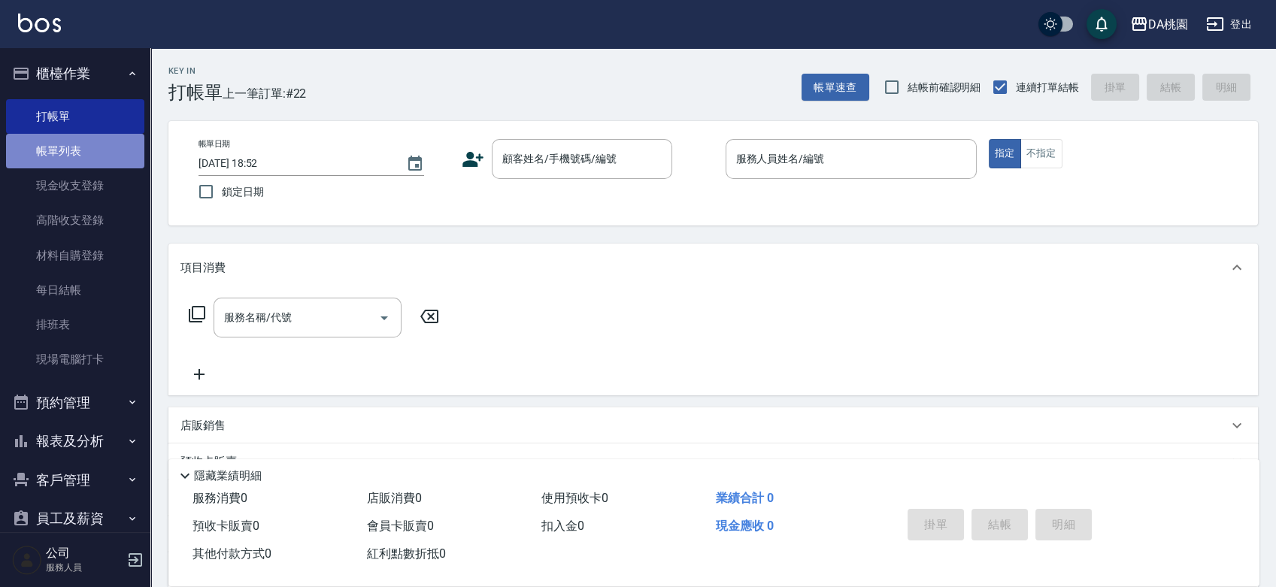
click at [82, 153] on link "帳單列表" at bounding box center [75, 151] width 138 height 35
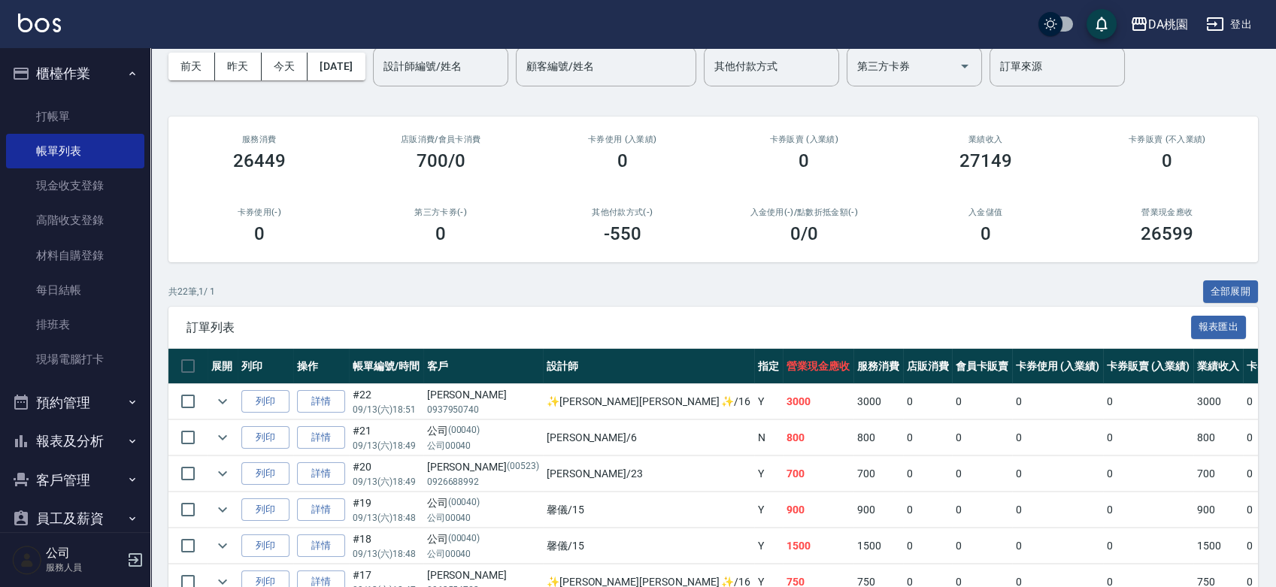
scroll to position [167, 0]
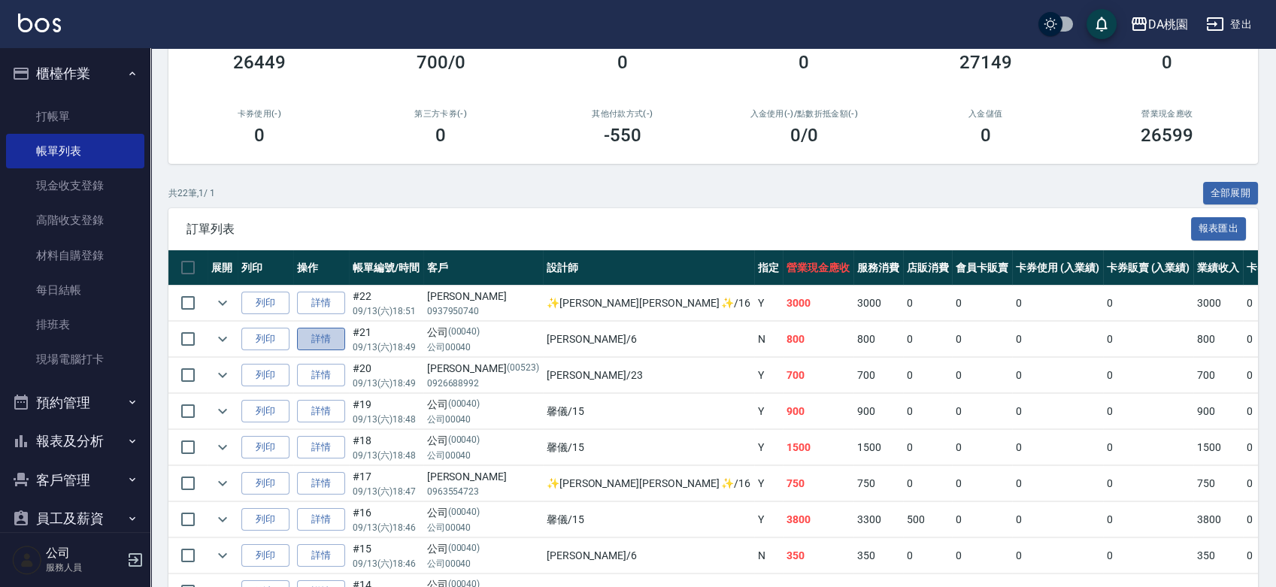
click at [314, 338] on link "詳情" at bounding box center [321, 339] width 48 height 23
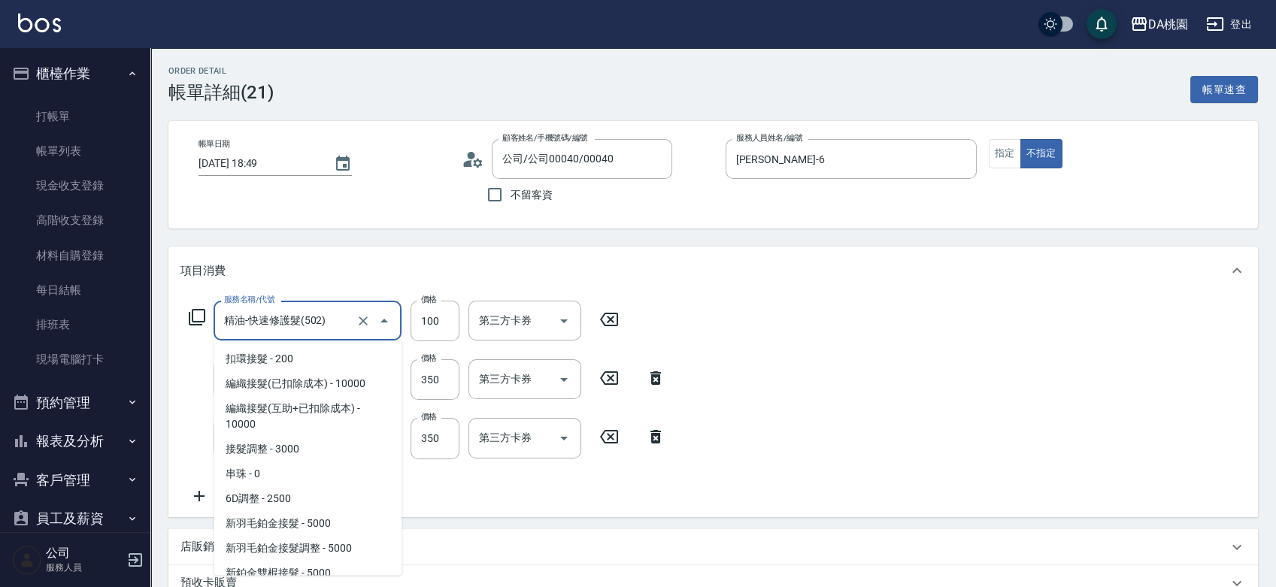
click at [339, 321] on input "精油-快速修護髮(502)" at bounding box center [286, 321] width 132 height 26
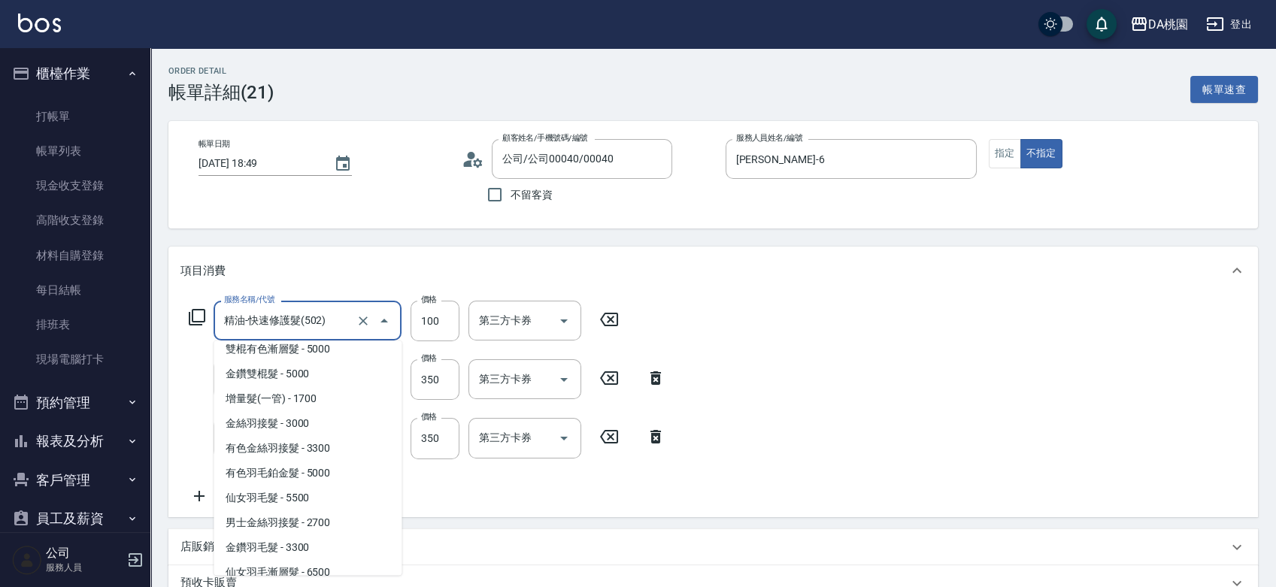
scroll to position [722, 0]
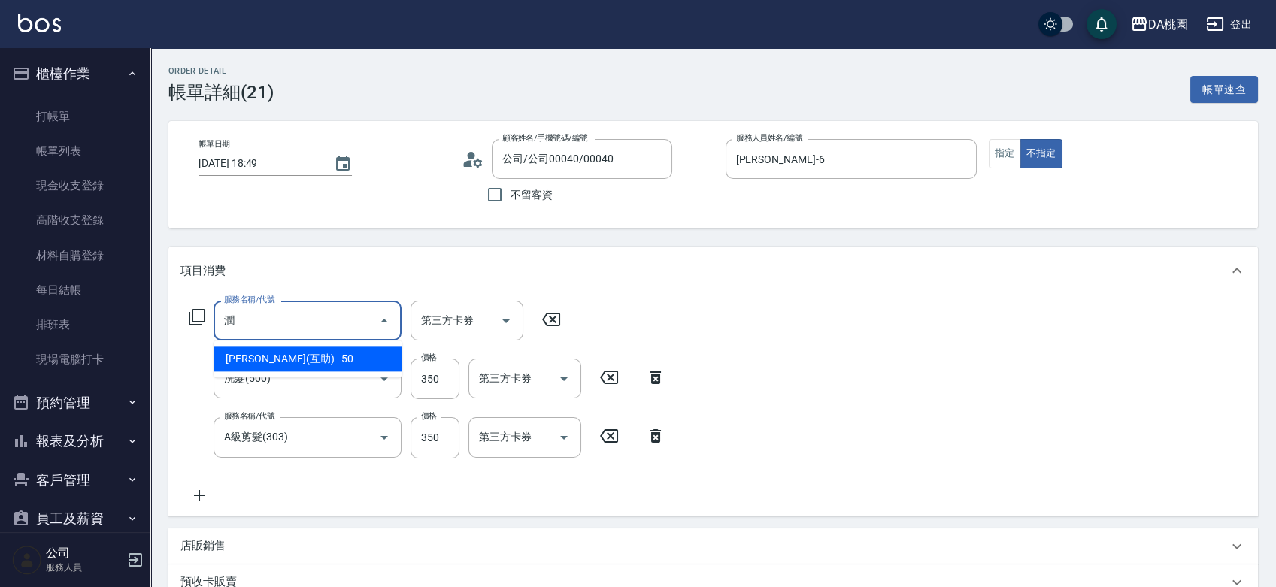
click at [332, 354] on span "潤絲(互助) - 50" at bounding box center [308, 359] width 188 height 25
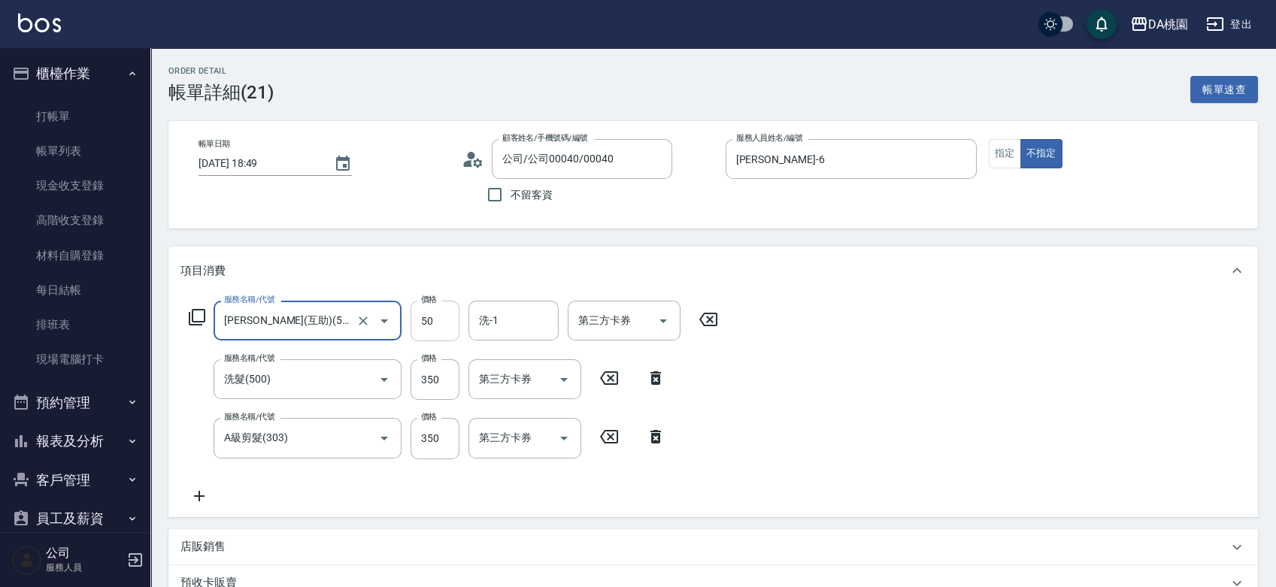
click at [451, 323] on input "50" at bounding box center [435, 321] width 49 height 41
click at [917, 369] on div "服務名稱/代號 潤絲(互助)(504) 服務名稱/代號 價格 100 價格 洗-1 洗-1 第三方卡券 第三方卡券 服務名稱/代號 洗髮(500) 服務名稱/…" at bounding box center [713, 406] width 1090 height 222
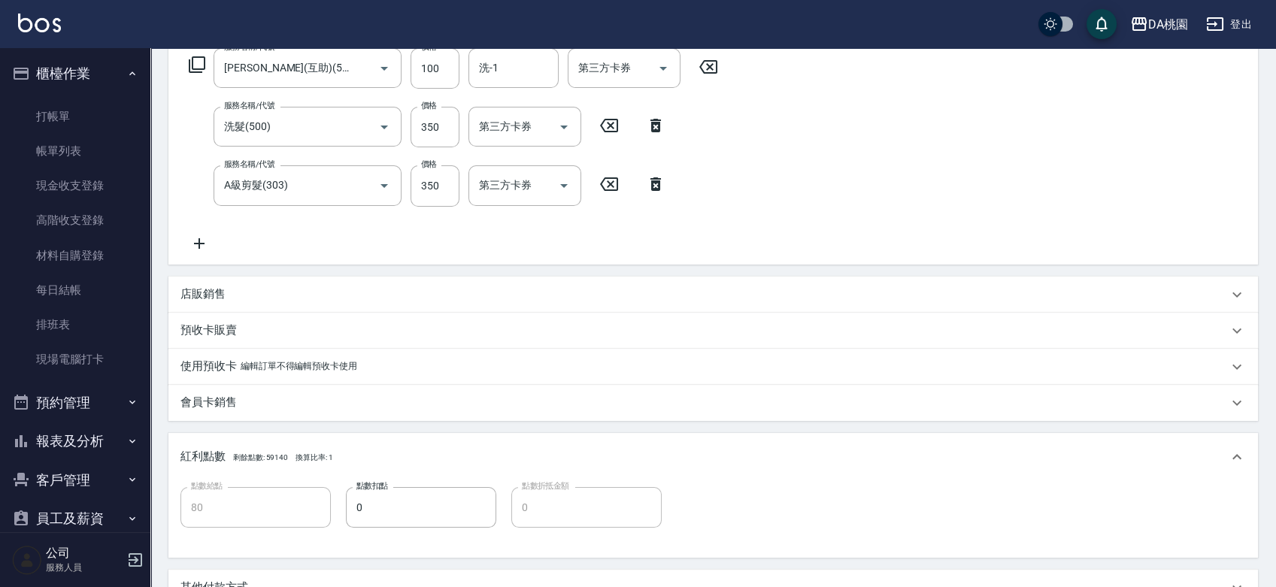
scroll to position [467, 0]
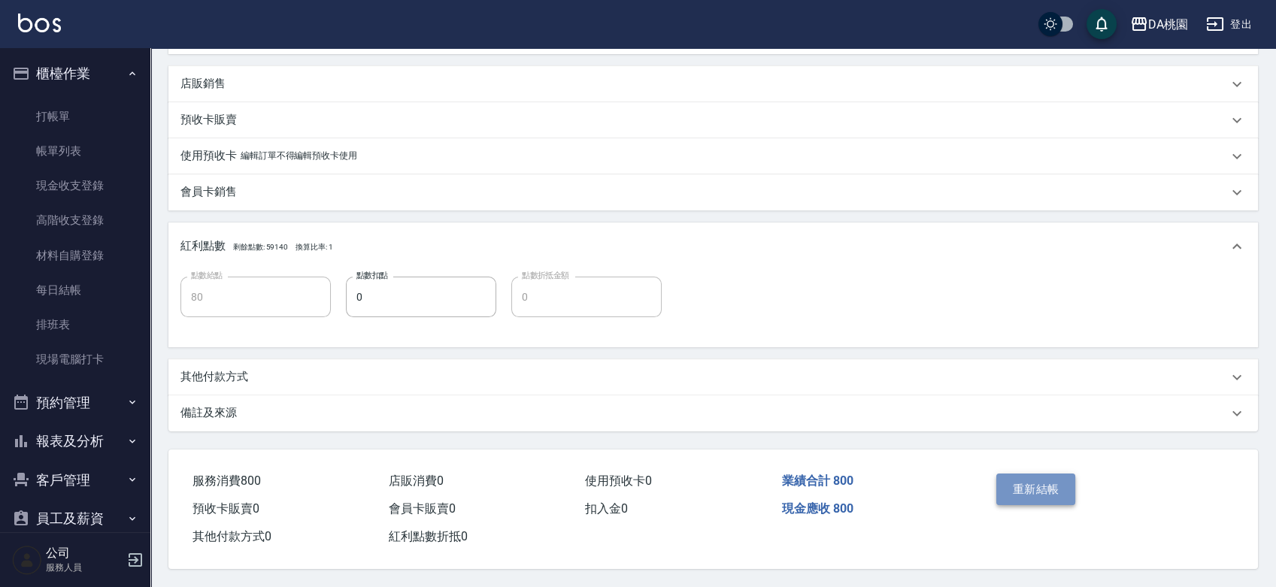
click at [1049, 490] on button "重新結帳" at bounding box center [1037, 490] width 80 height 32
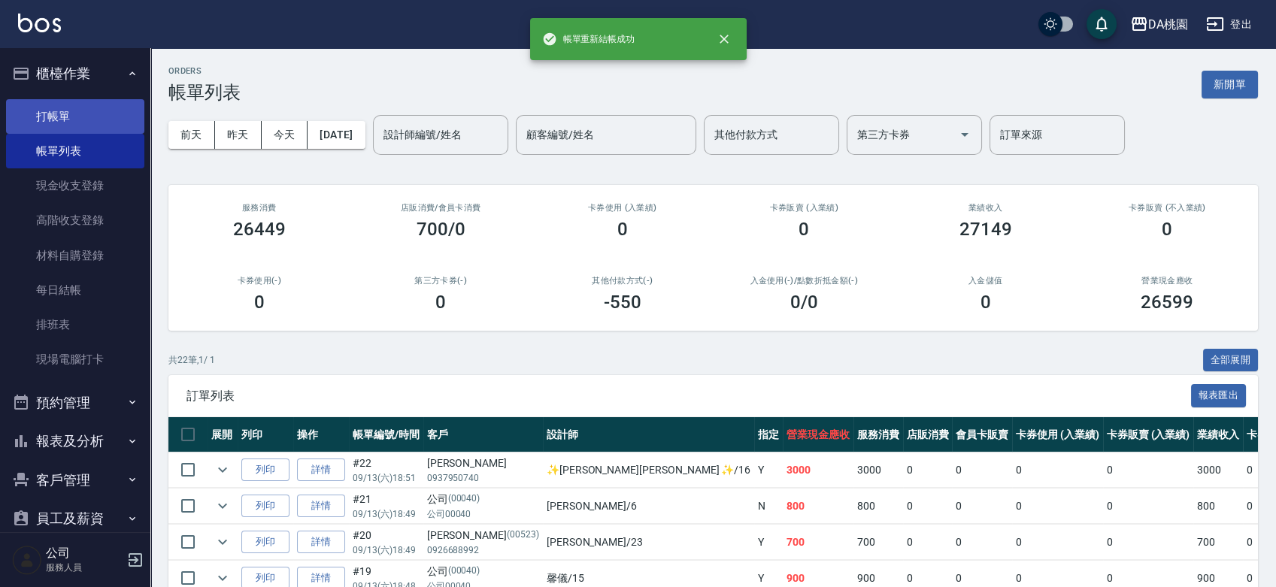
click at [70, 114] on link "打帳單" at bounding box center [75, 116] width 138 height 35
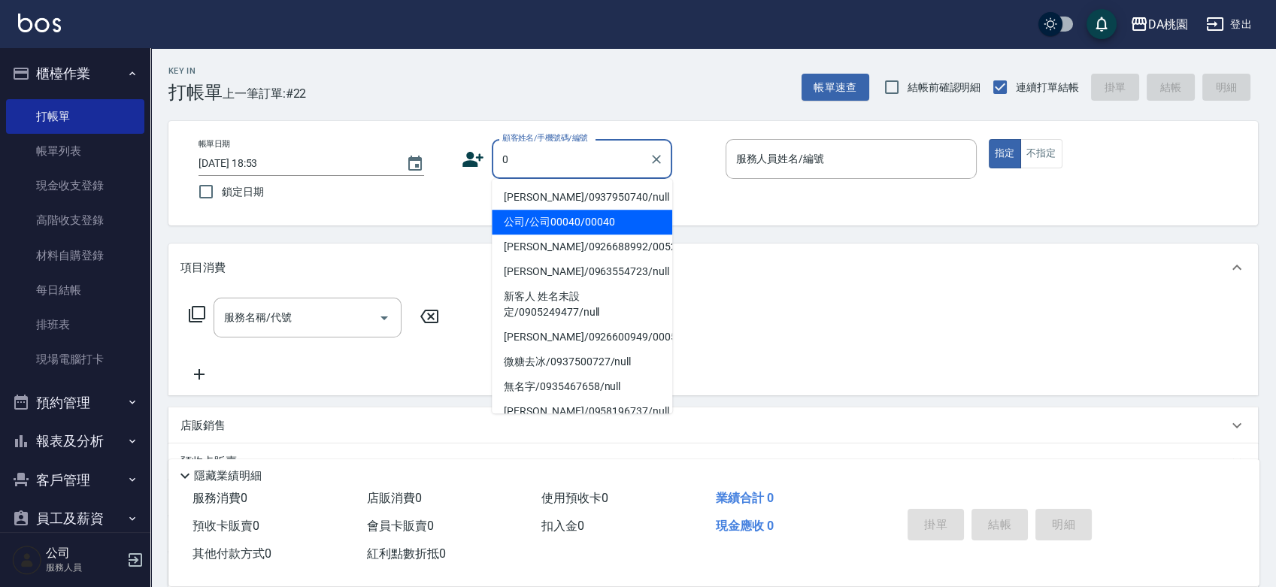
click at [551, 223] on li "公司/公司00040/00040" at bounding box center [582, 222] width 181 height 25
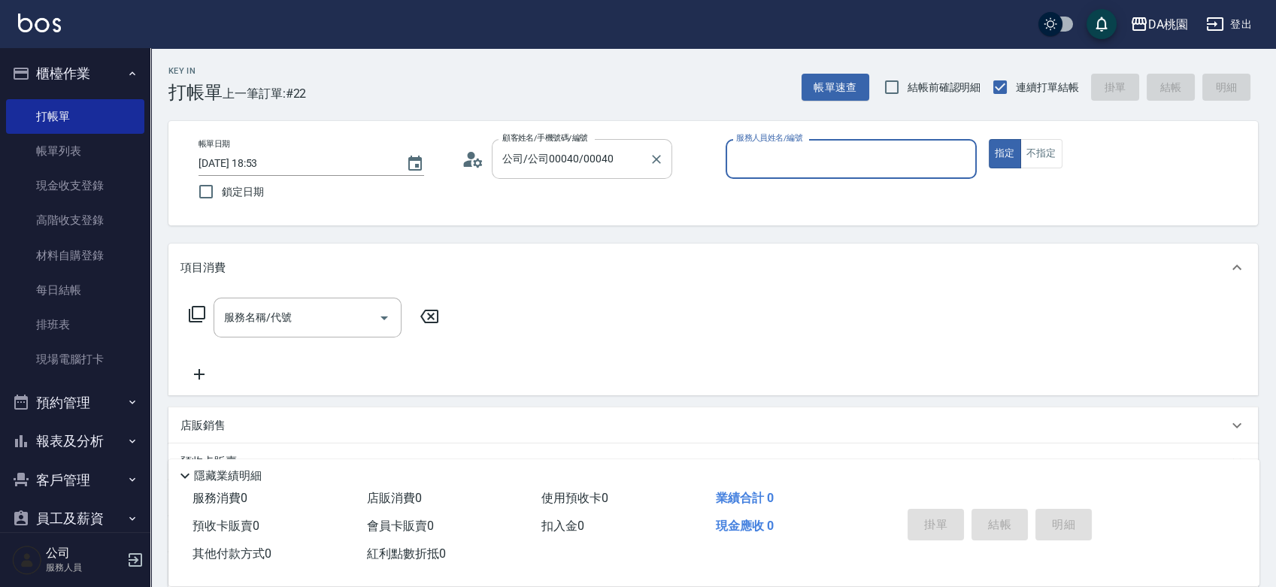
click at [612, 146] on input "公司/公司00040/00040" at bounding box center [571, 159] width 144 height 26
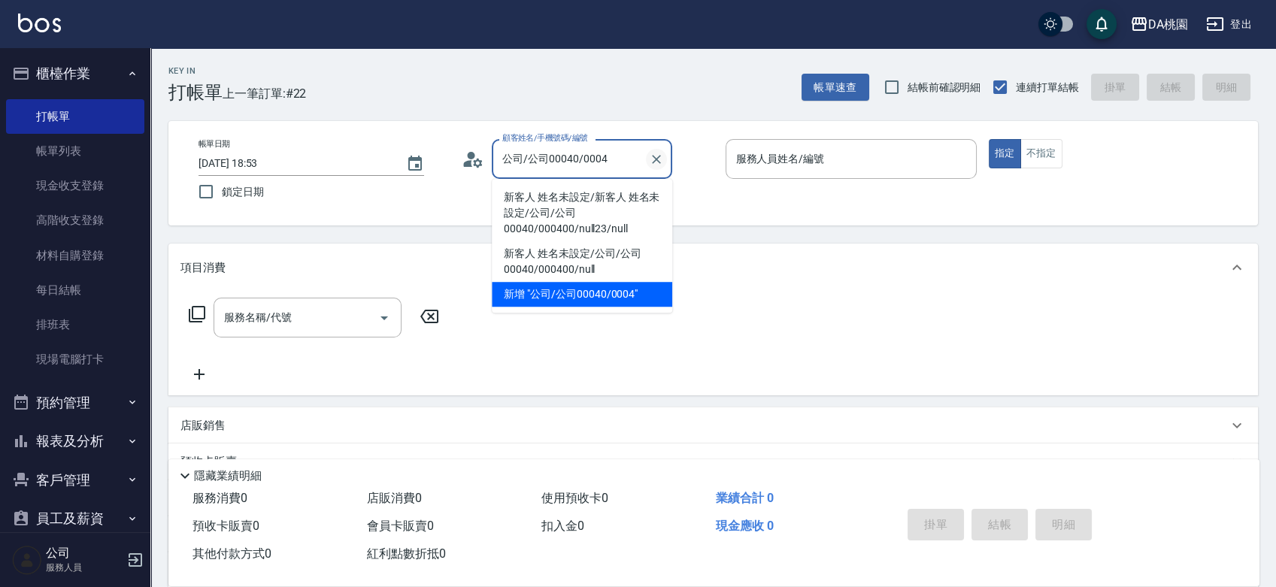
click at [647, 158] on button "Clear" at bounding box center [656, 159] width 21 height 21
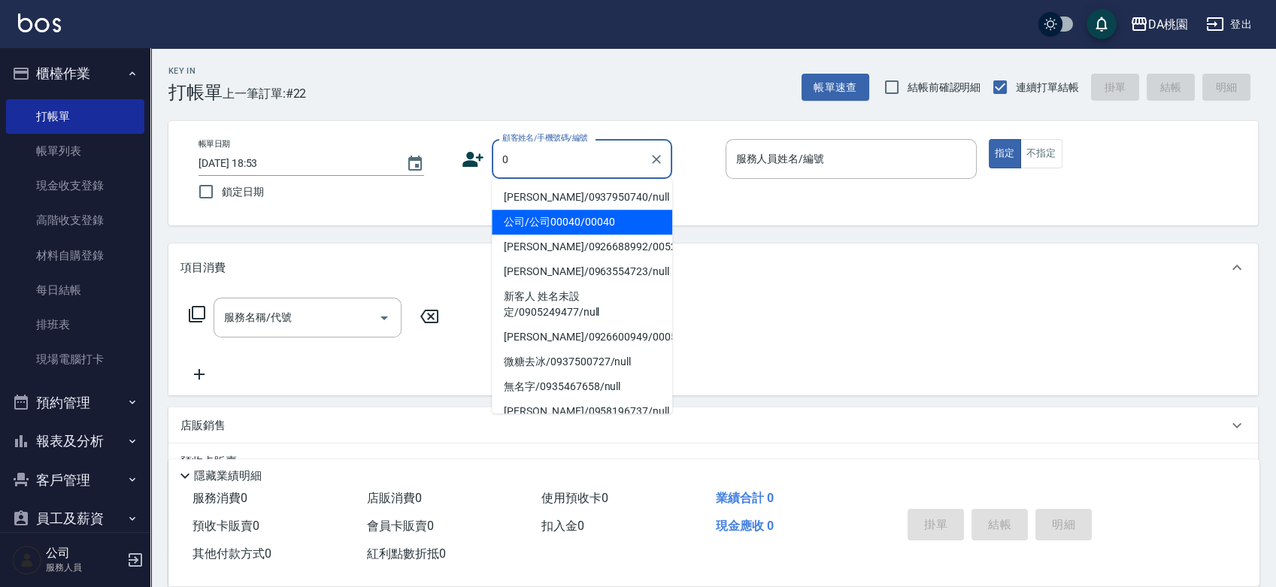
click at [605, 220] on li "公司/公司00040/00040" at bounding box center [582, 222] width 181 height 25
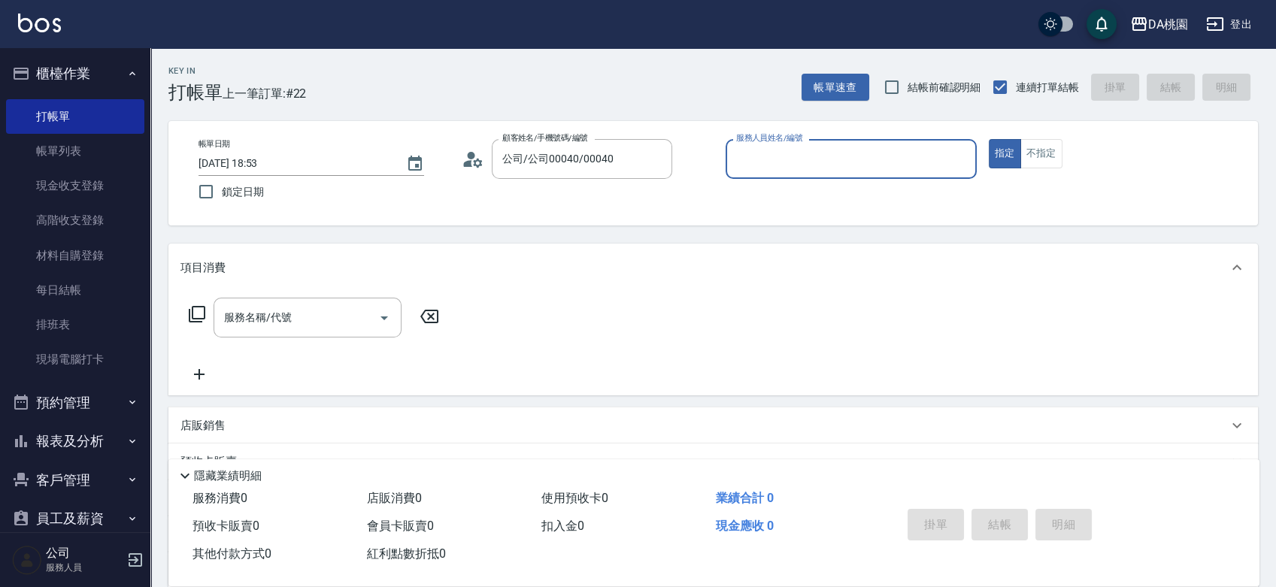
click at [876, 163] on input "服務人員姓名/編號" at bounding box center [852, 159] width 238 height 26
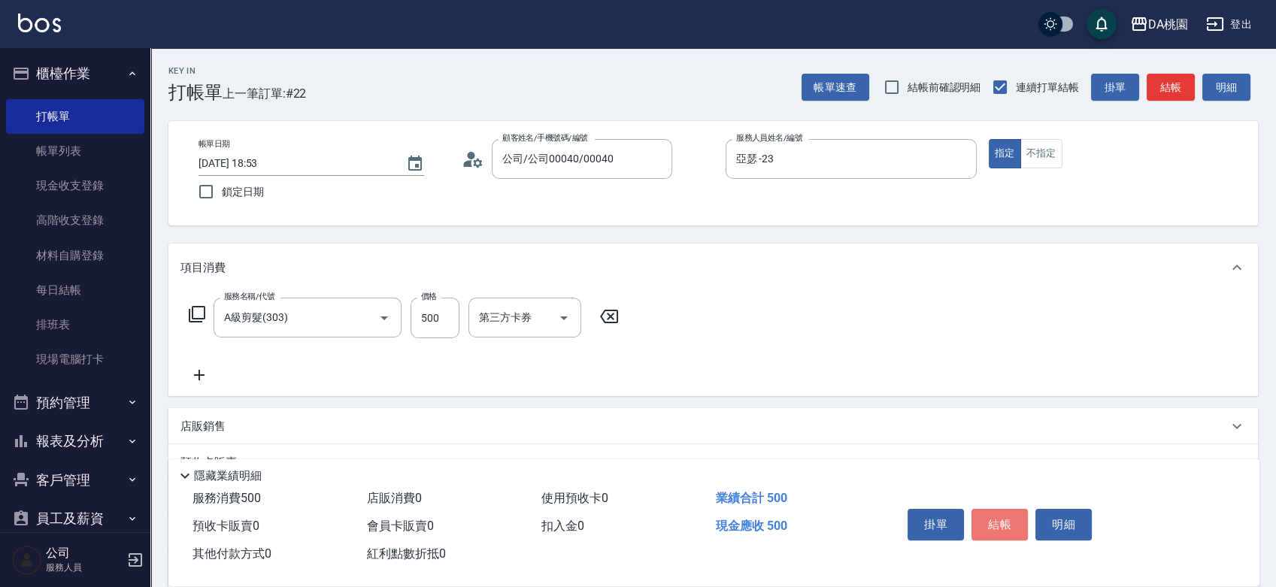
drag, startPoint x: 985, startPoint y: 526, endPoint x: 975, endPoint y: 516, distance: 13.8
click at [986, 525] on button "結帳" at bounding box center [1000, 525] width 56 height 32
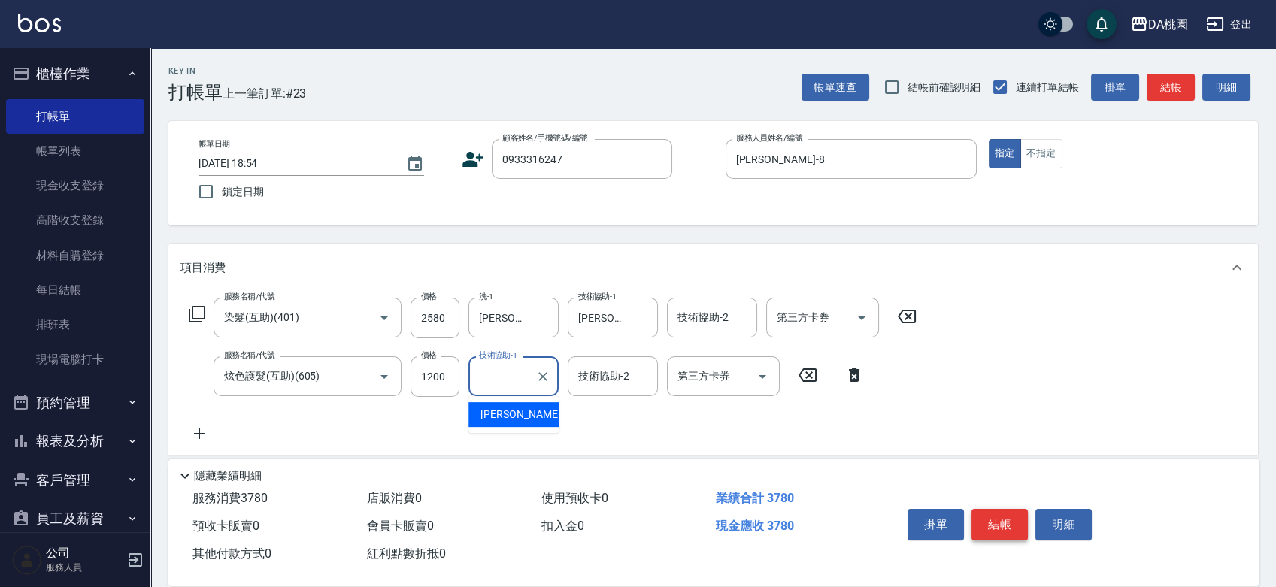
click at [988, 526] on button "結帳" at bounding box center [1000, 525] width 56 height 32
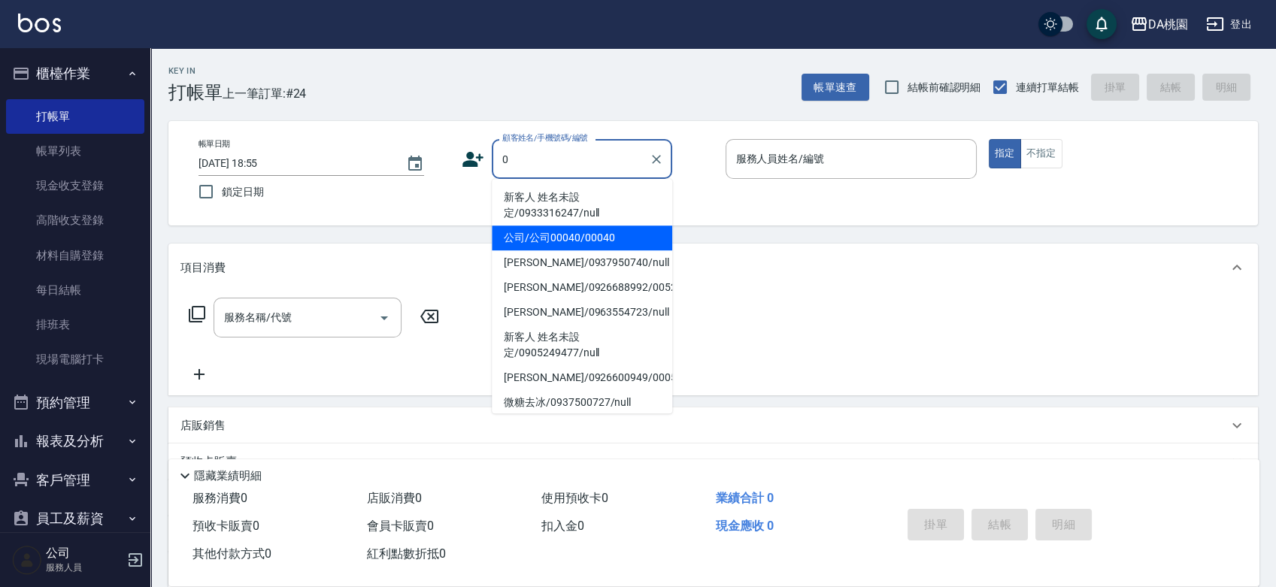
click at [571, 234] on li "公司/公司00040/00040" at bounding box center [582, 238] width 181 height 25
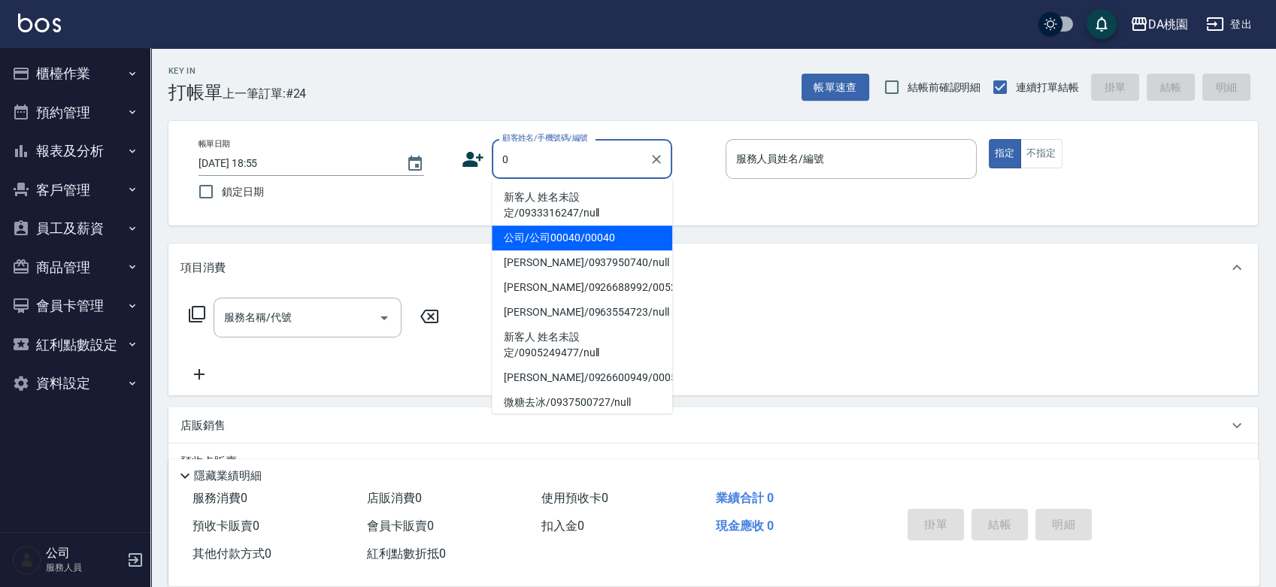
click at [602, 239] on li "公司/公司00040/00040" at bounding box center [582, 238] width 181 height 25
type input "公司/公司00040/00040"
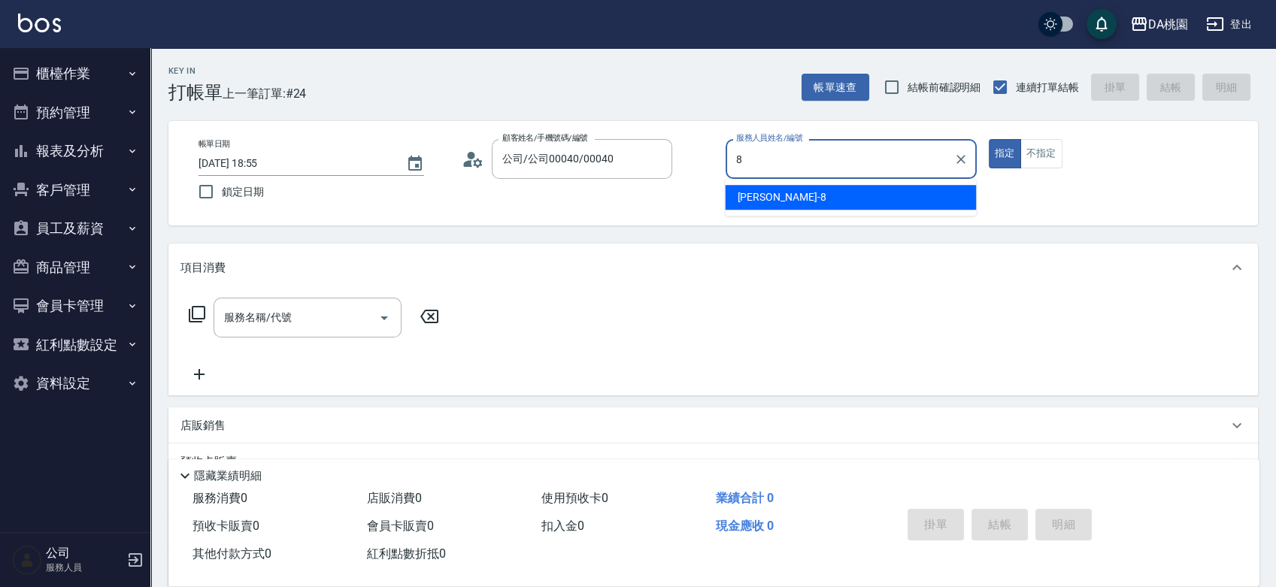
type input "[PERSON_NAME]-8"
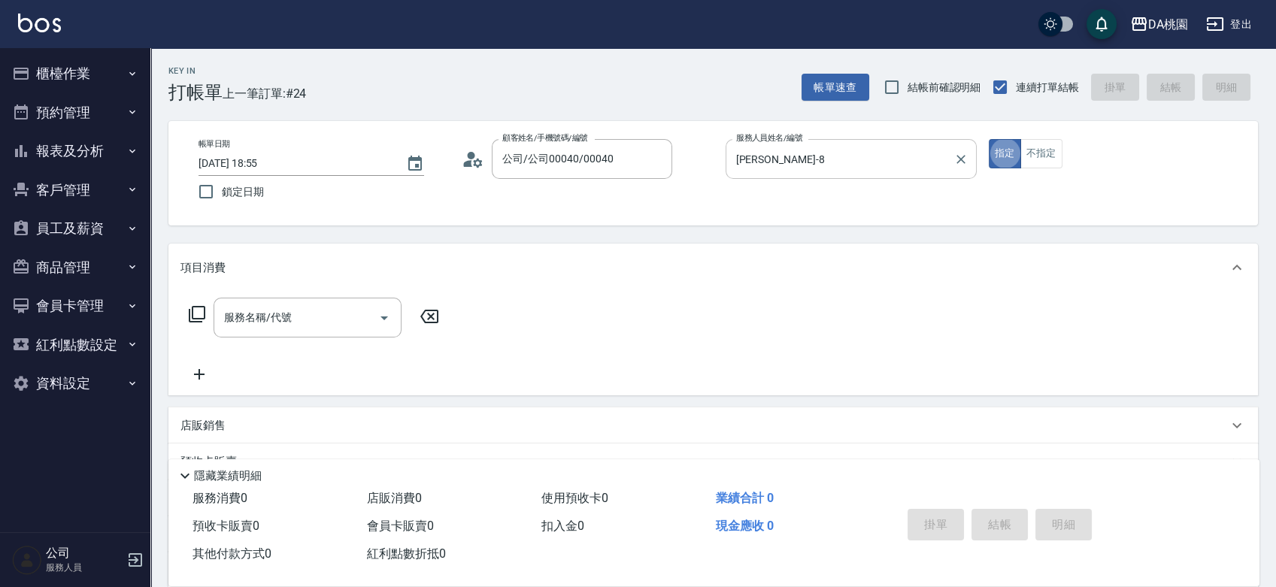
type button "true"
type input "303"
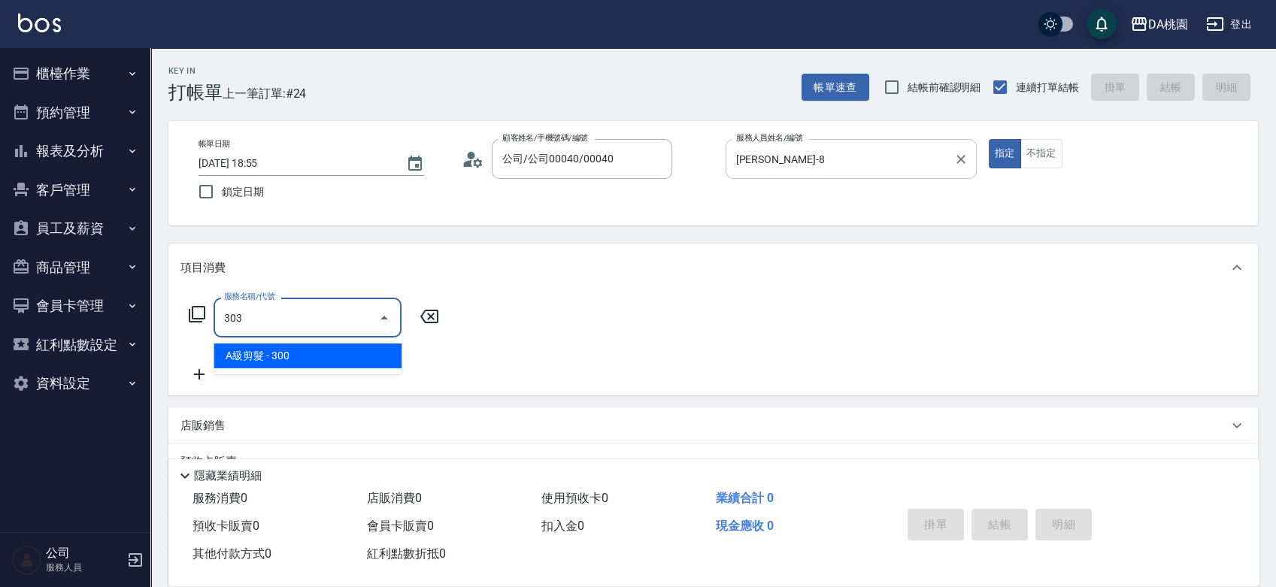
type input "30"
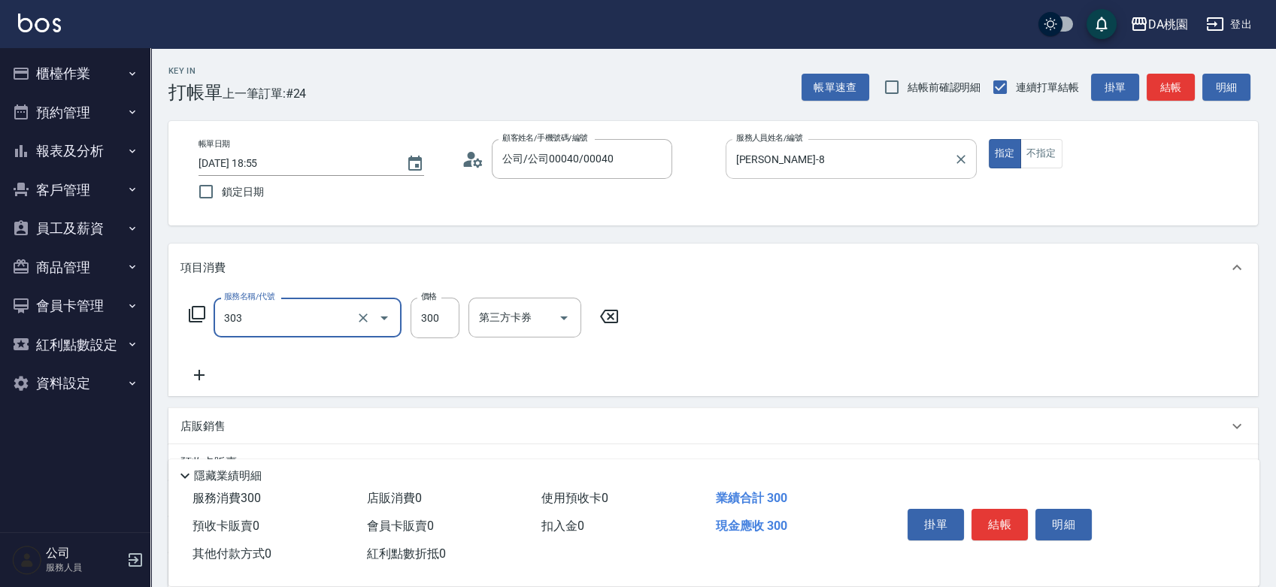
type input "A級剪髮(303)"
type input "0"
type input "350"
type input "30"
type input "350"
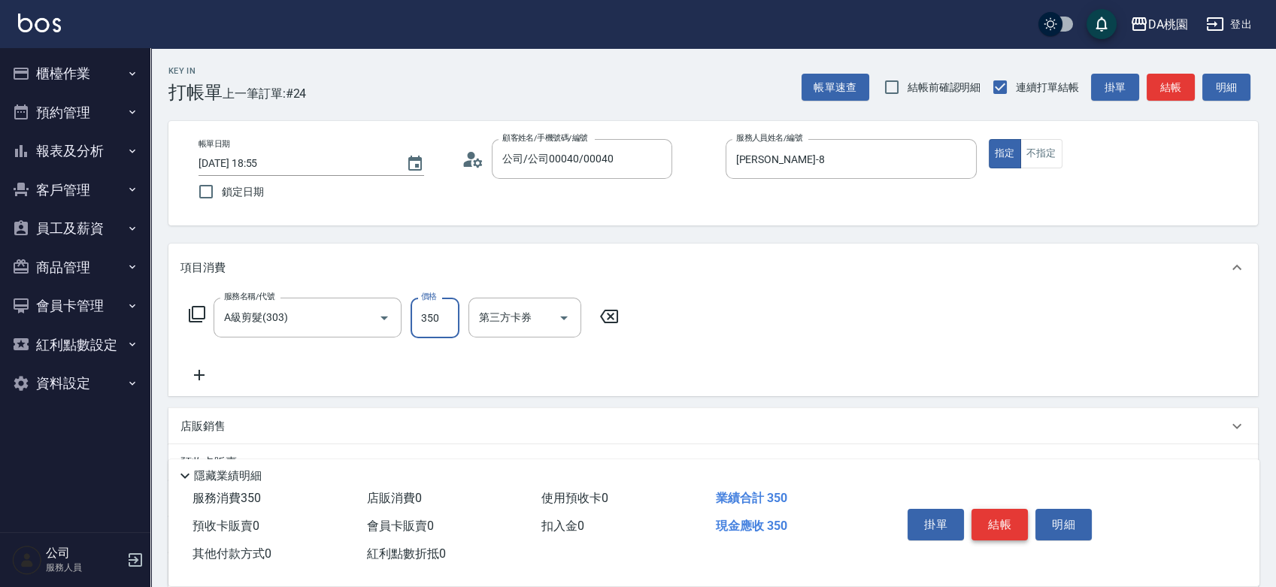
click at [1023, 521] on button "結帳" at bounding box center [1000, 525] width 56 height 32
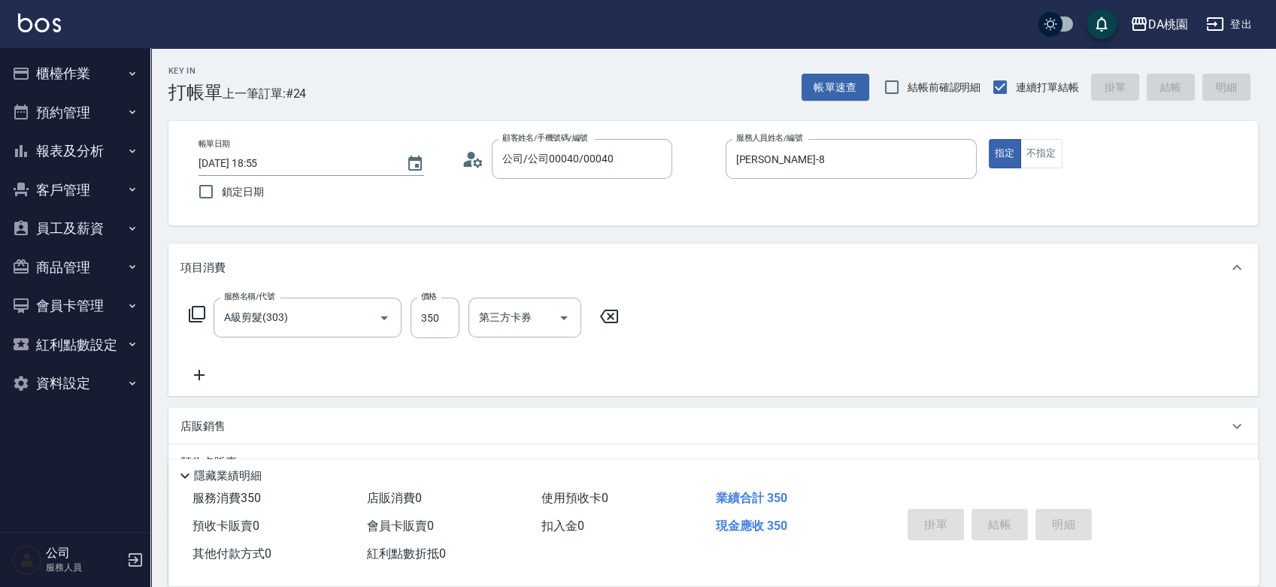
type input "2025/09/13 18:56"
type input "0"
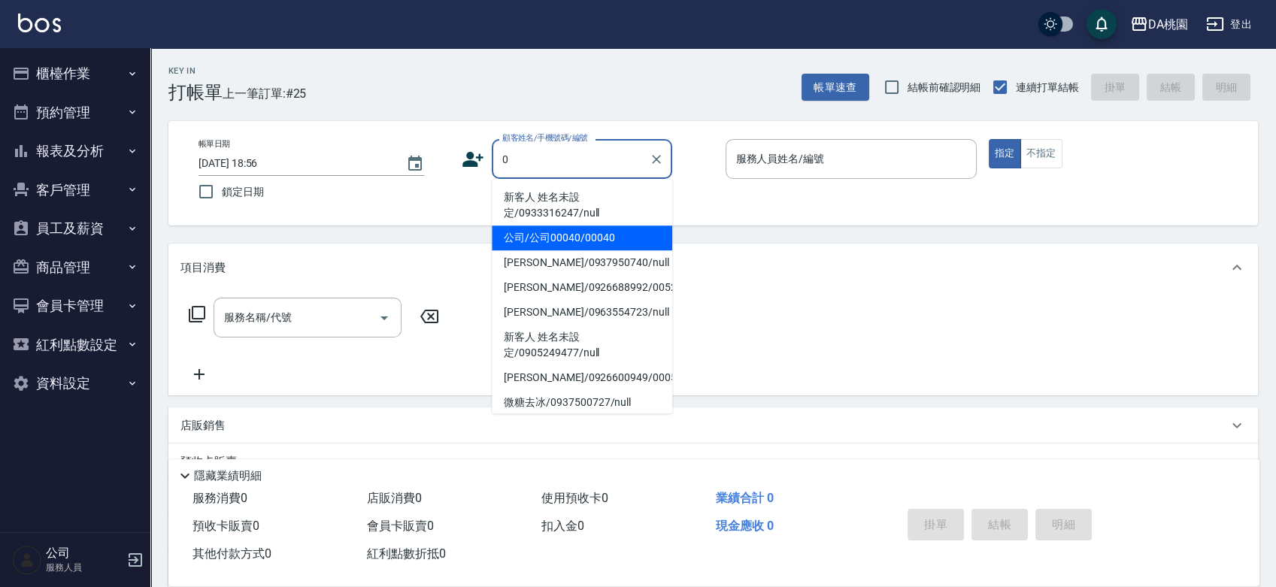
click at [621, 244] on li "公司/公司00040/00040" at bounding box center [582, 238] width 181 height 25
type input "公司/公司00040/00040"
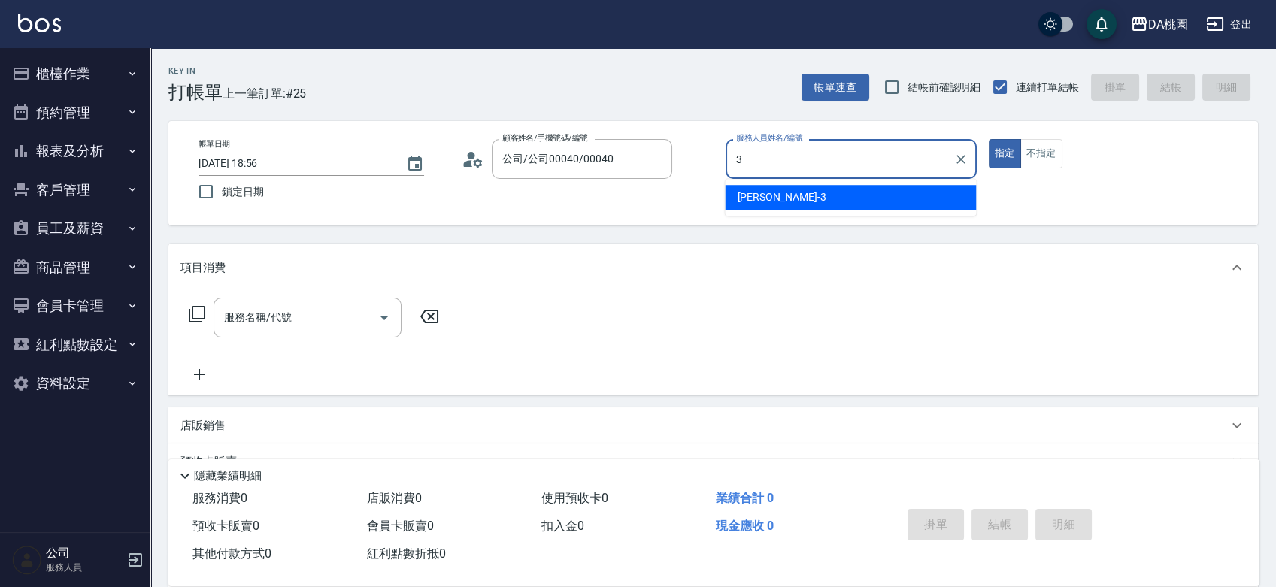
type input "愛莉絲-3"
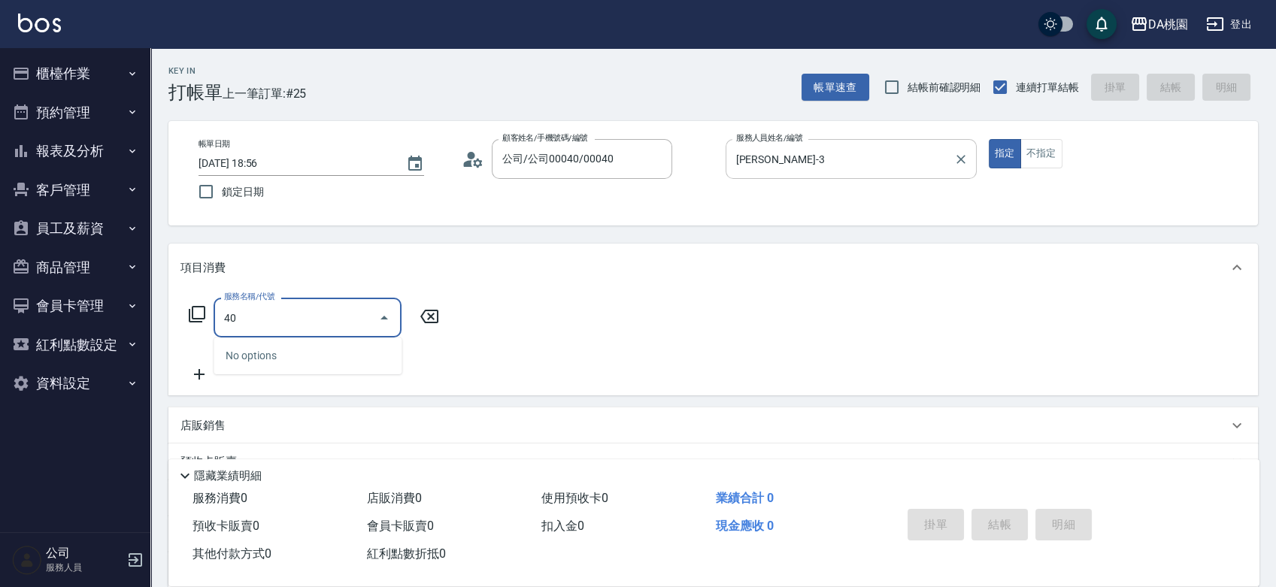
type input "401"
type input "150"
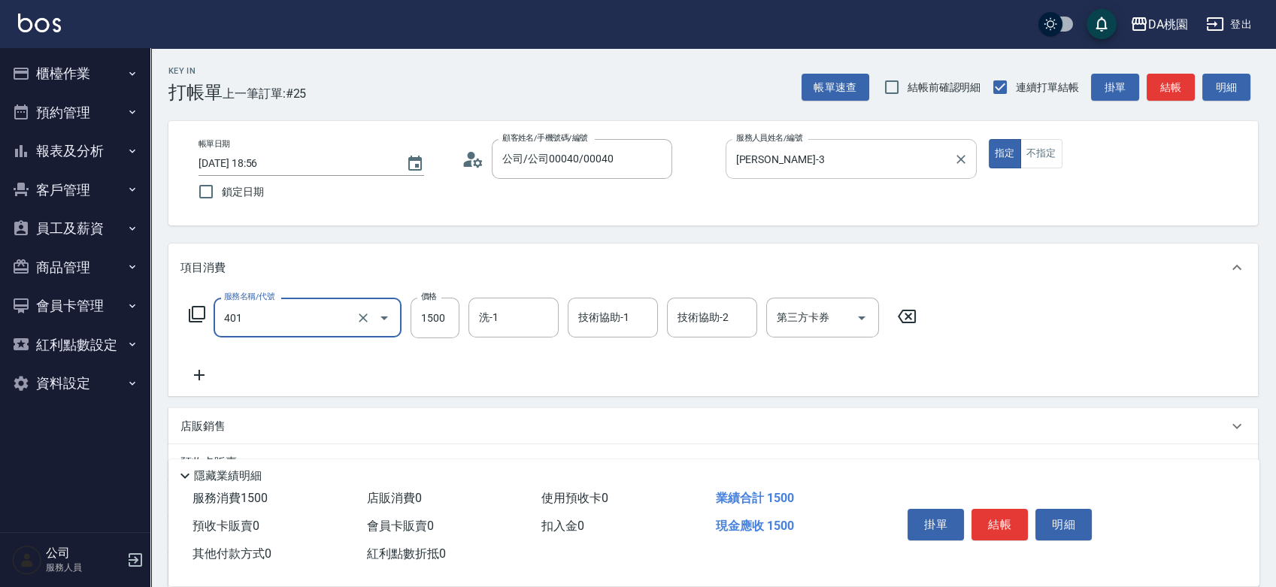
type input "染髮(互助)(401)"
type input "0"
type input "120"
type input "10"
type input "1200"
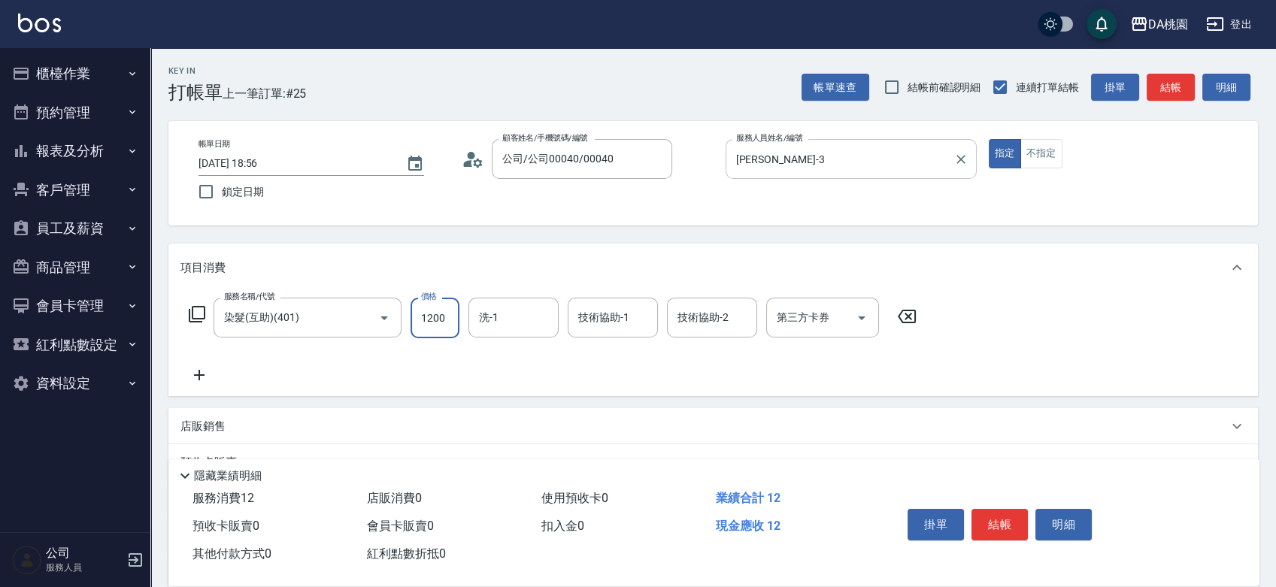
type input "120"
type input "1200"
type input "C C-29"
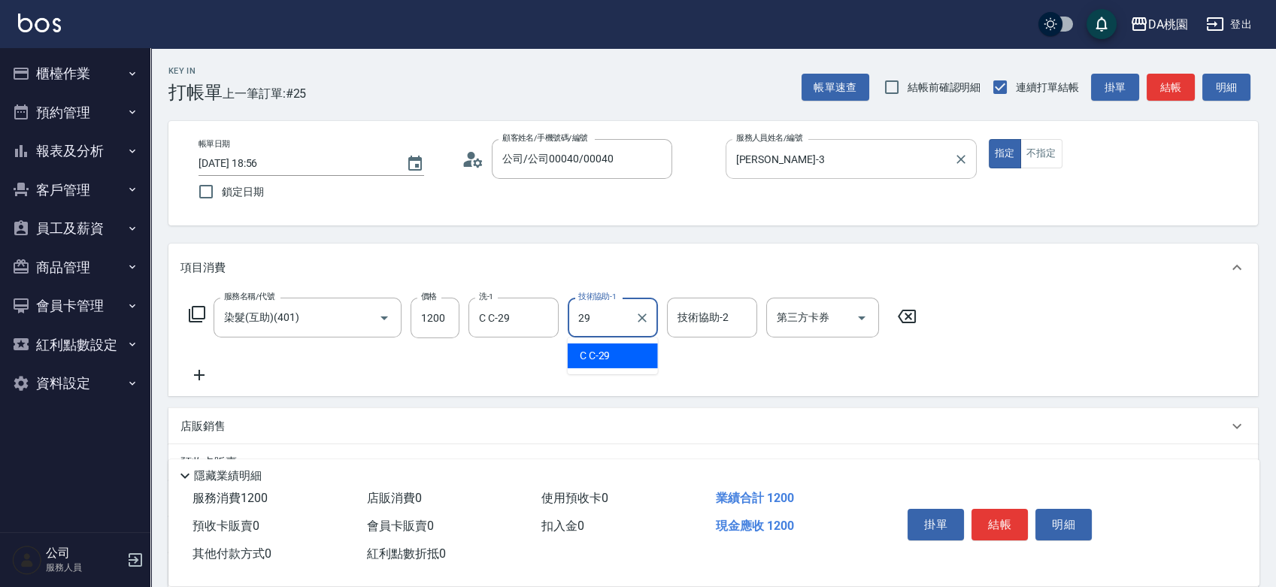
type input "C C-29"
click at [1002, 527] on button "結帳" at bounding box center [1000, 525] width 56 height 32
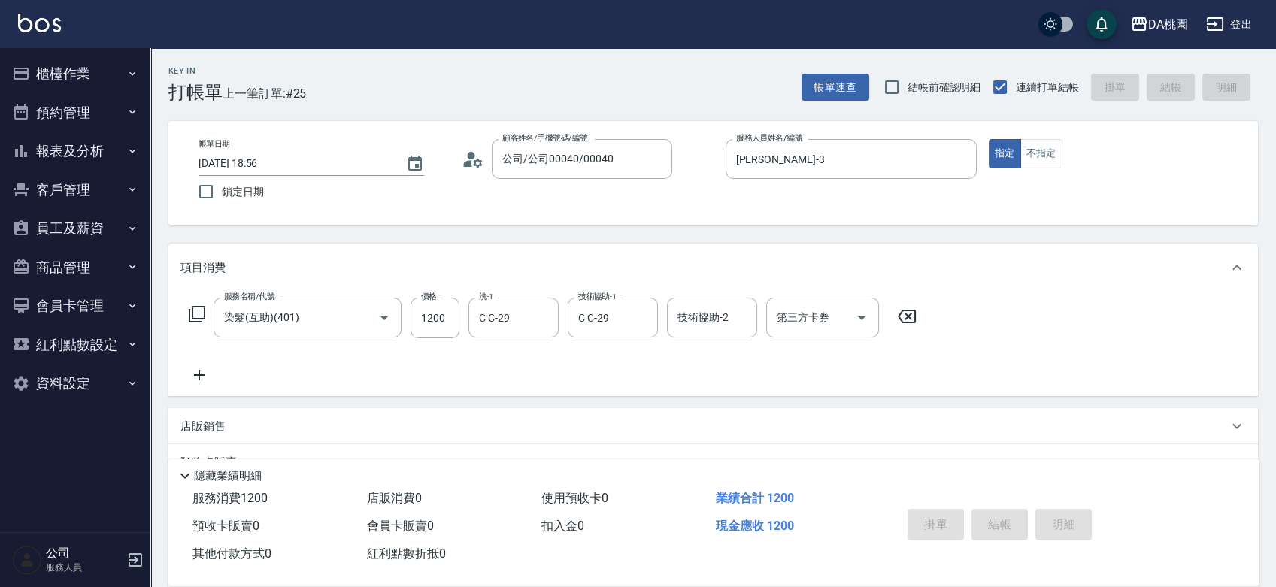
type input "2025/09/13 18:57"
type input "0"
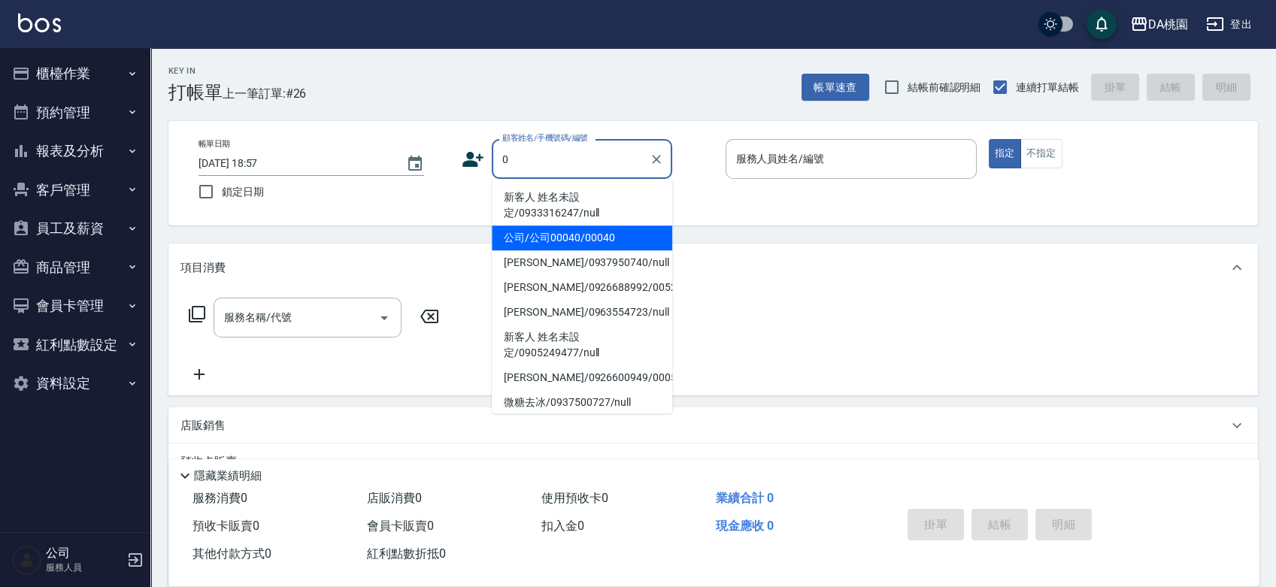
click at [599, 234] on li "公司/公司00040/00040" at bounding box center [582, 238] width 181 height 25
type input "公司/公司00040/00040"
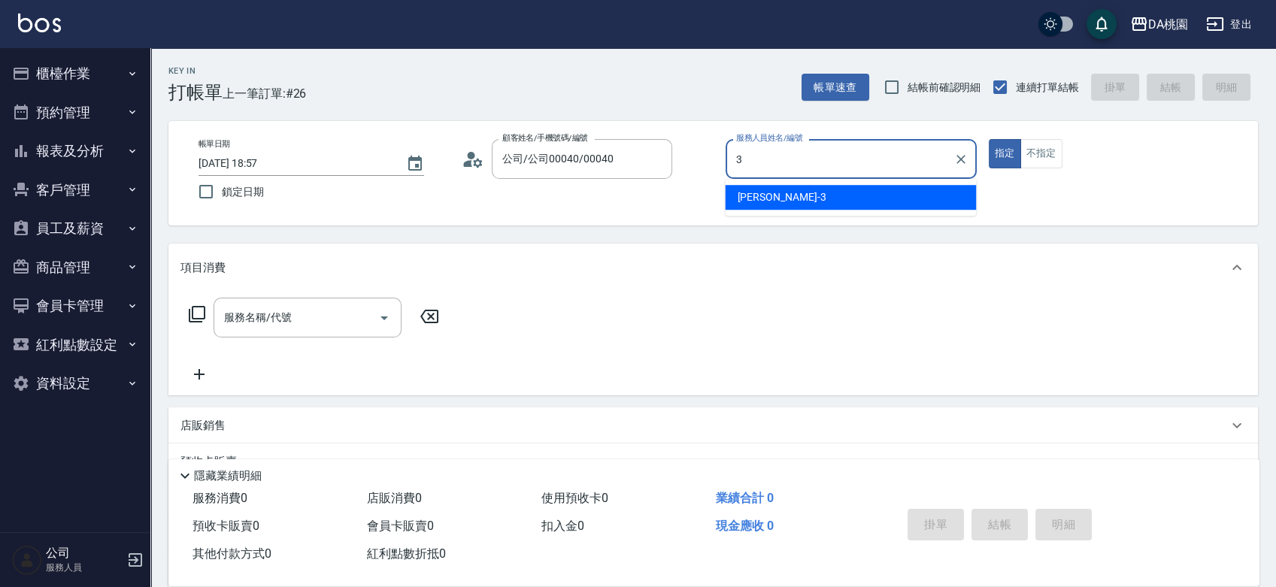
type input "愛莉絲-3"
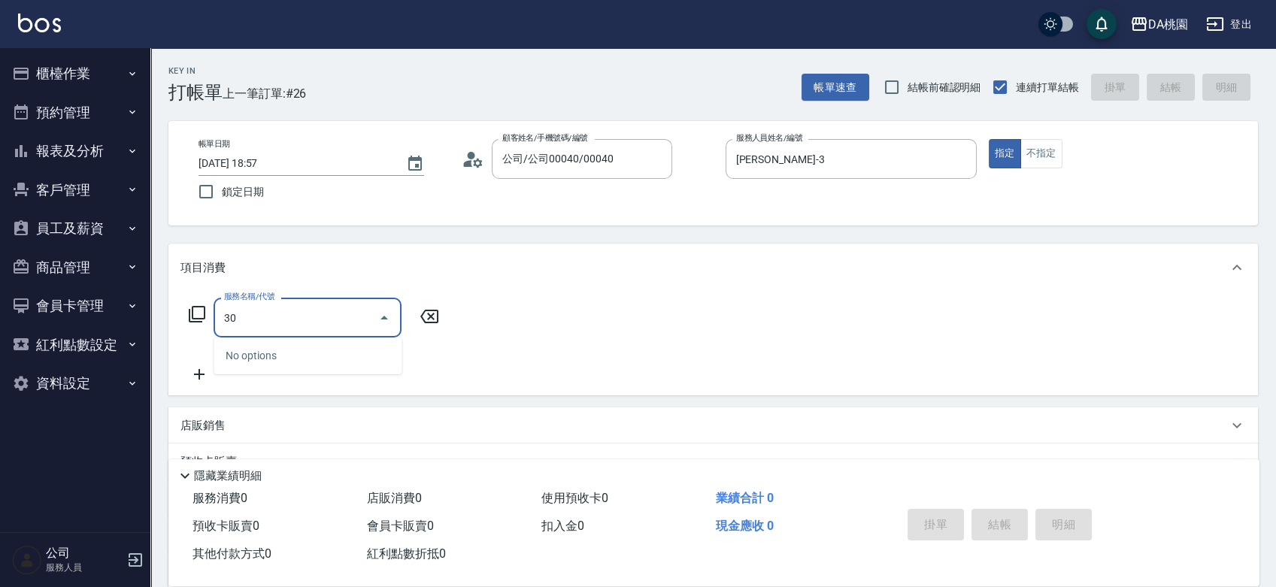
type input "303"
type input "30"
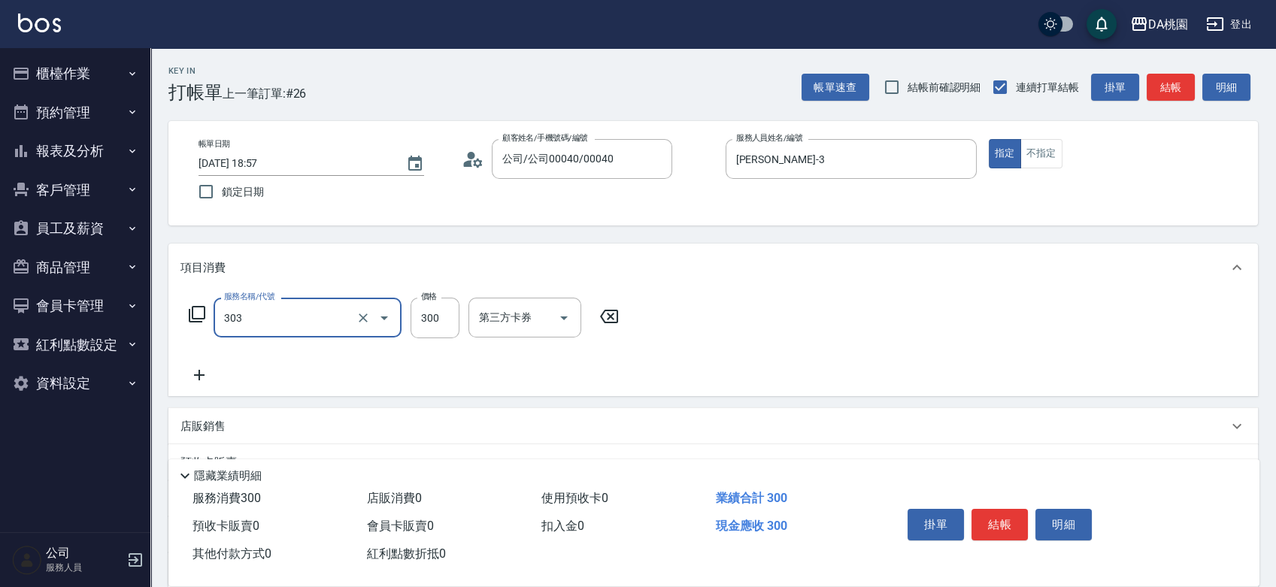
type input "A級剪髮(303)"
type input "0"
type input "350"
type input "30"
type input "350"
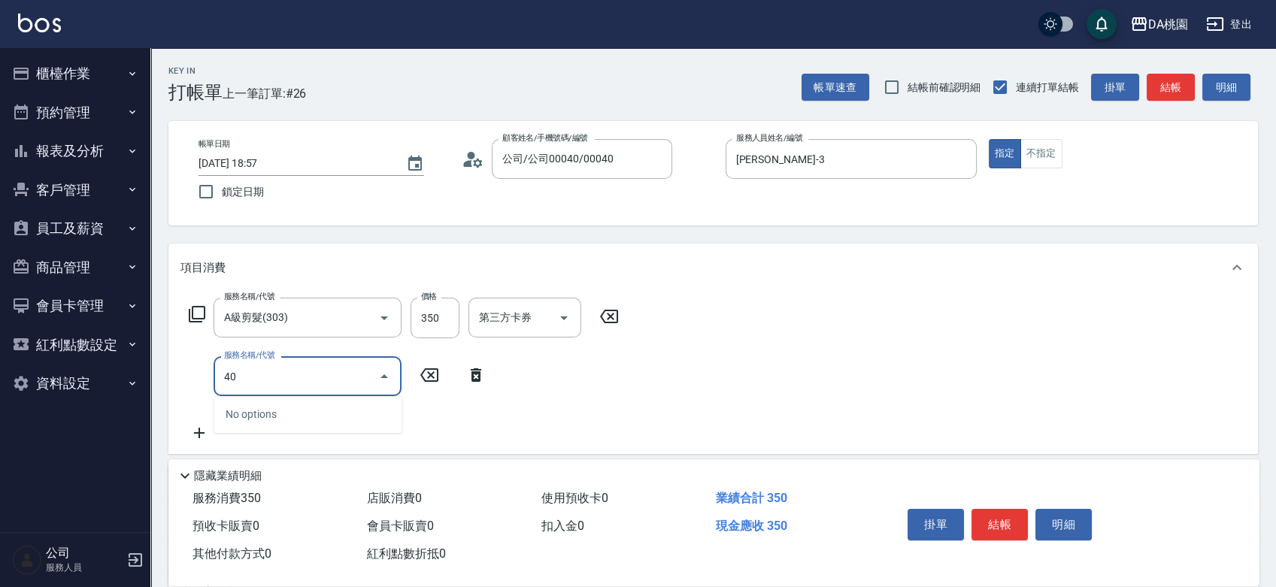
type input "401"
type input "180"
type input "染髮(互助)(401)"
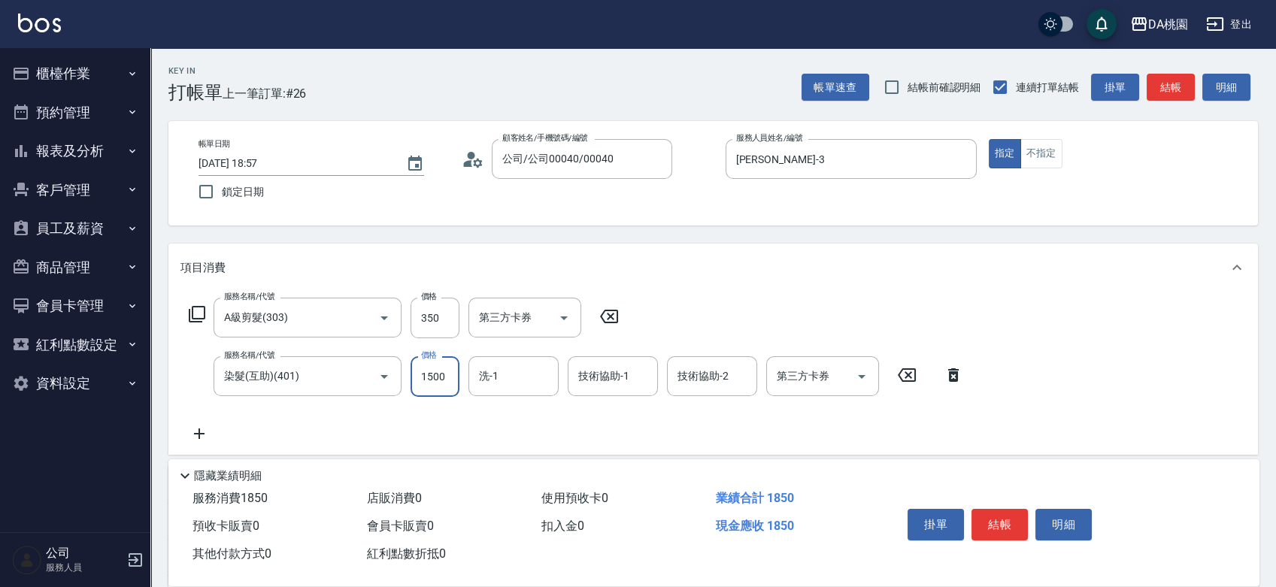
type input "1"
type input "30"
type input "120"
type input "40"
type input "1200"
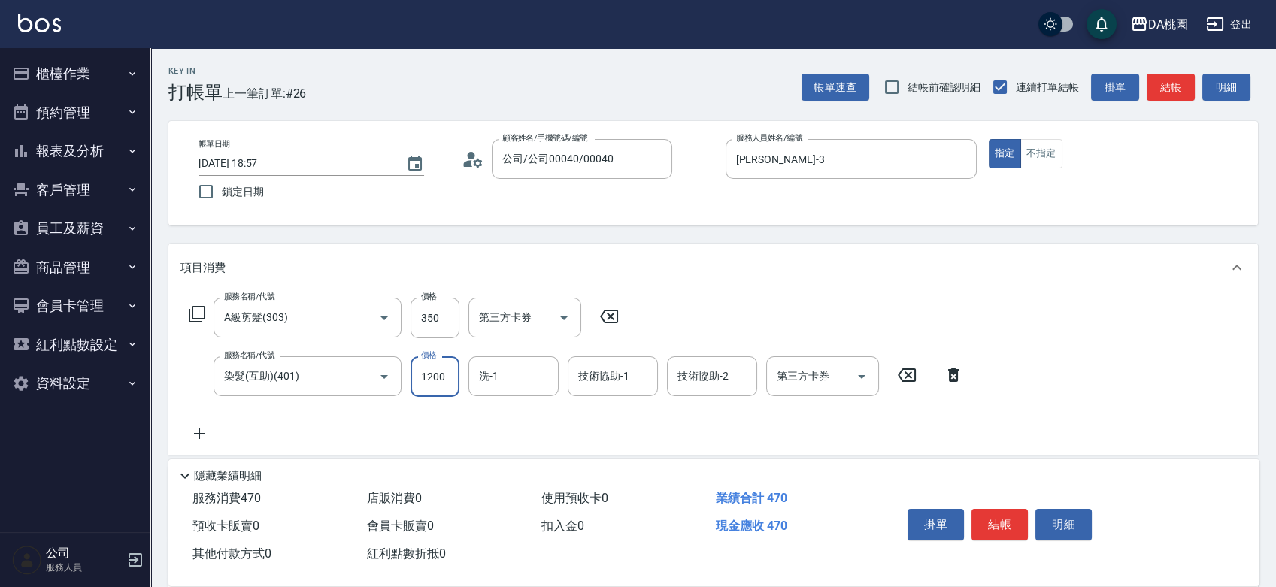
type input "150"
type input "1200"
type input "C C-29"
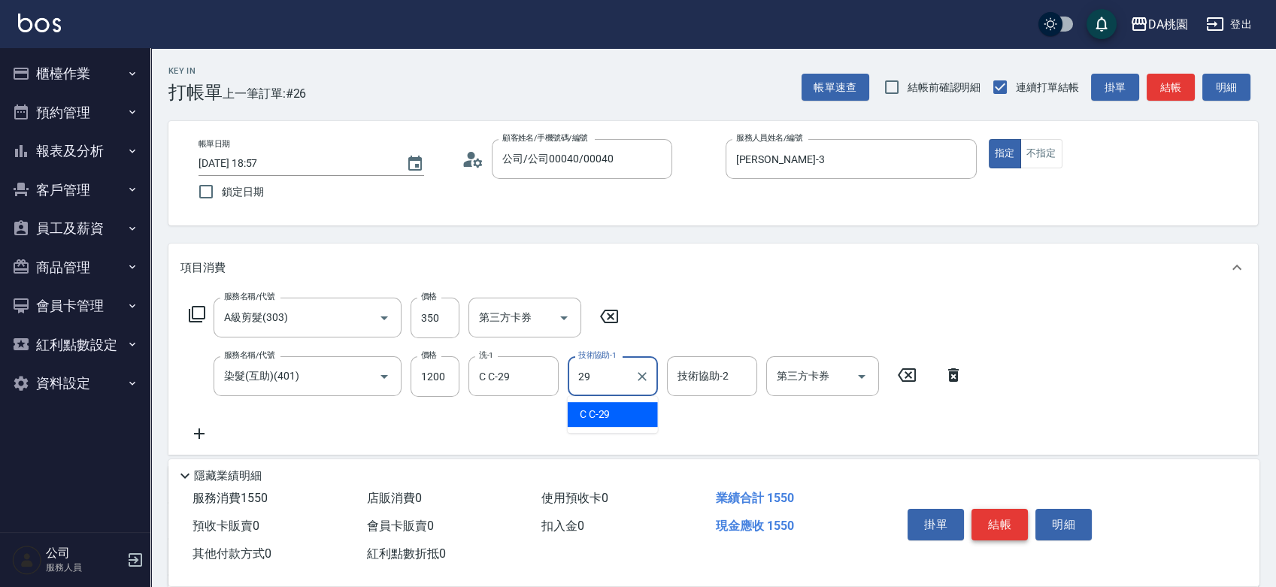
type input "29"
click at [1001, 516] on button "結帳" at bounding box center [1000, 525] width 56 height 32
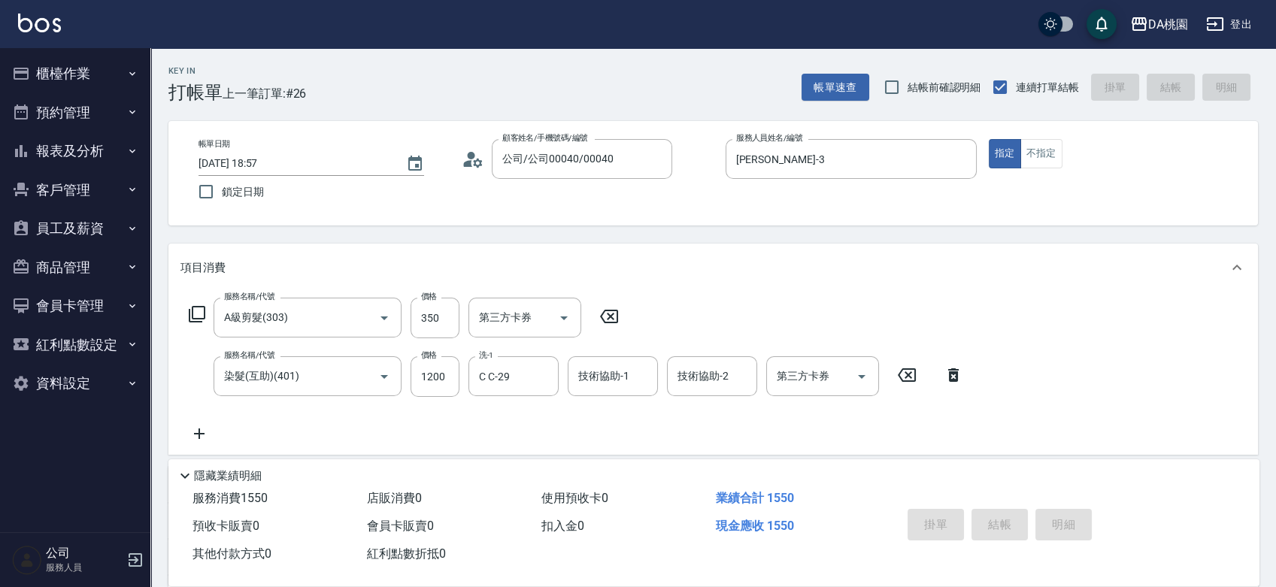
type input "0"
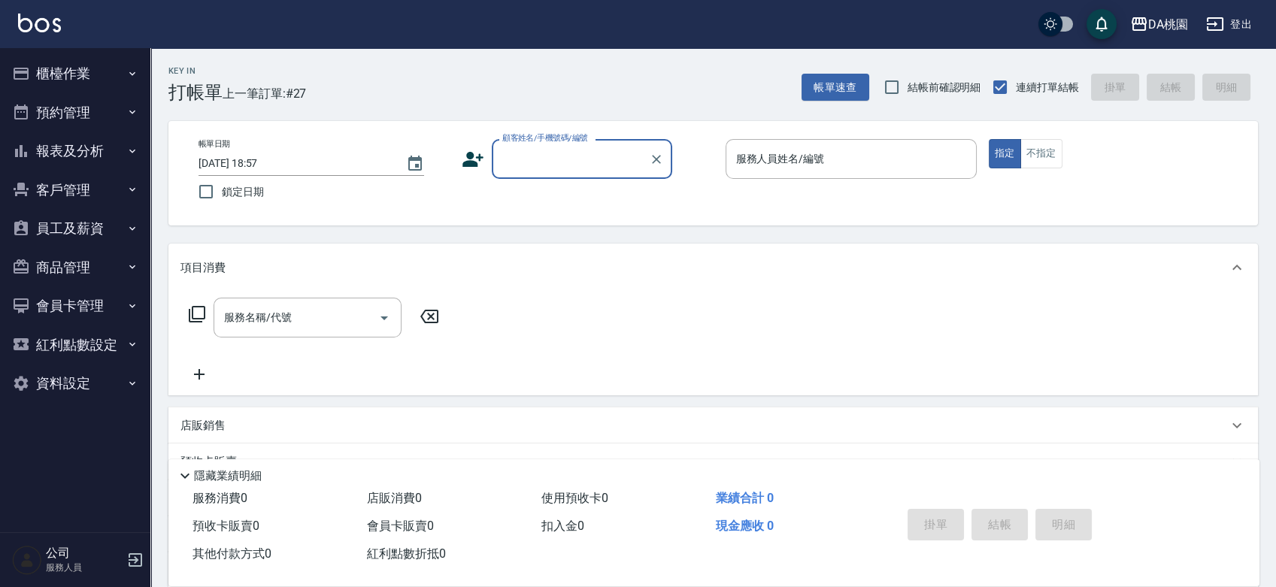
type input "3"
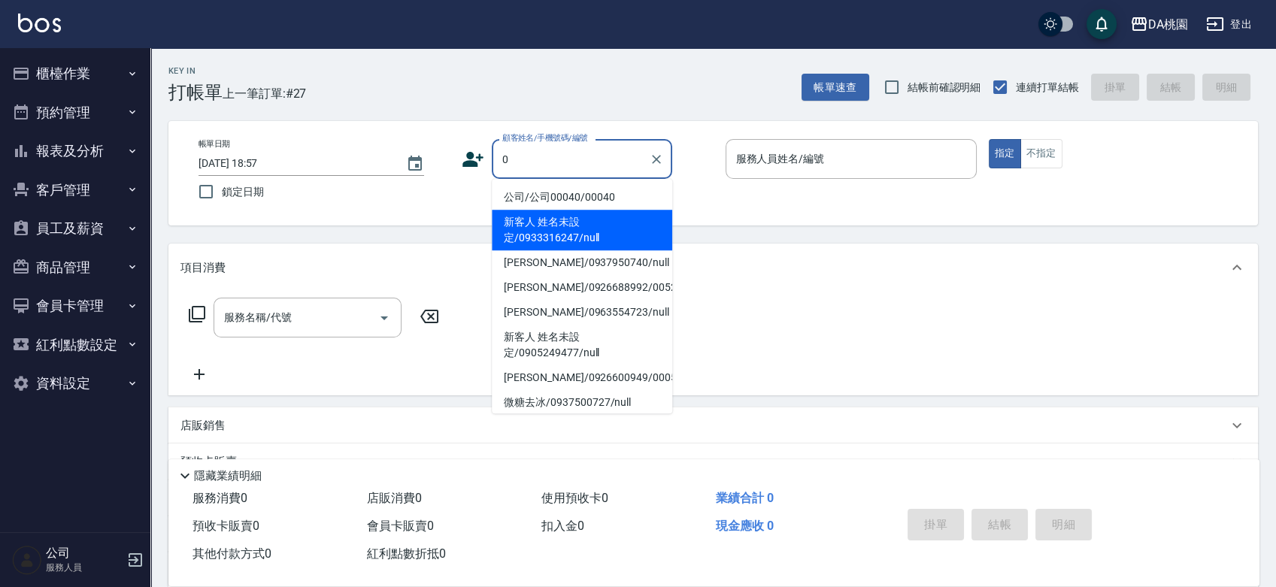
click at [570, 244] on li "新客人 姓名未設定/0933316247/null" at bounding box center [582, 230] width 181 height 41
type input "新客人 姓名未設定/0933316247/null"
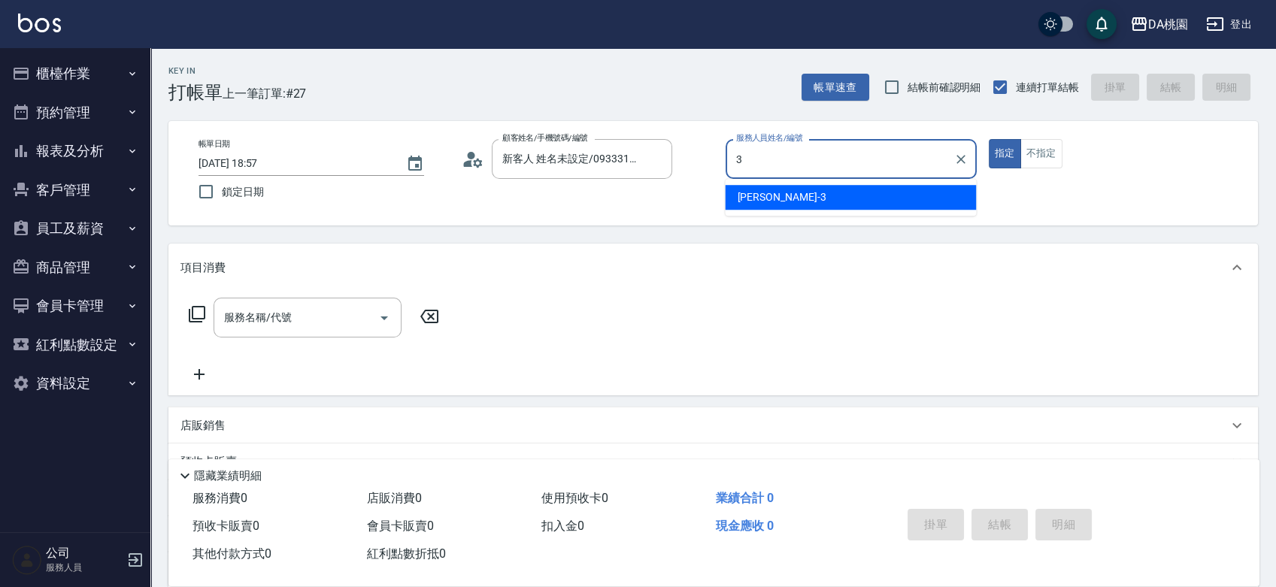
type input "愛莉絲-3"
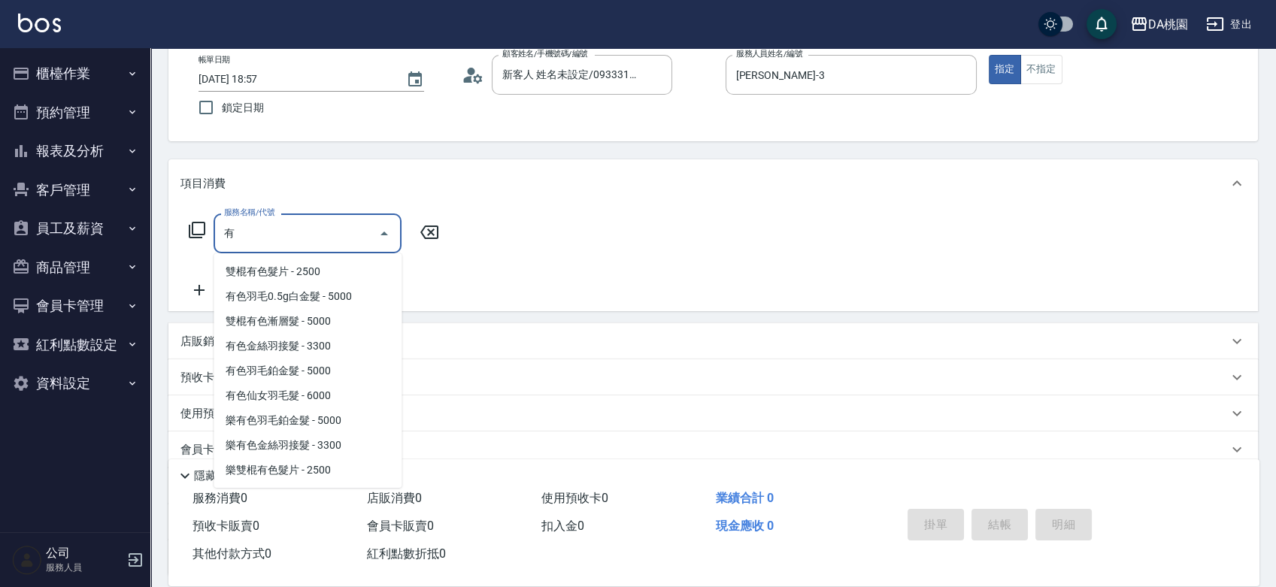
scroll to position [83, 0]
type input "有"
click at [808, 243] on div "服務名稱/代號 有 服務名稱/代號" at bounding box center [713, 260] width 1090 height 104
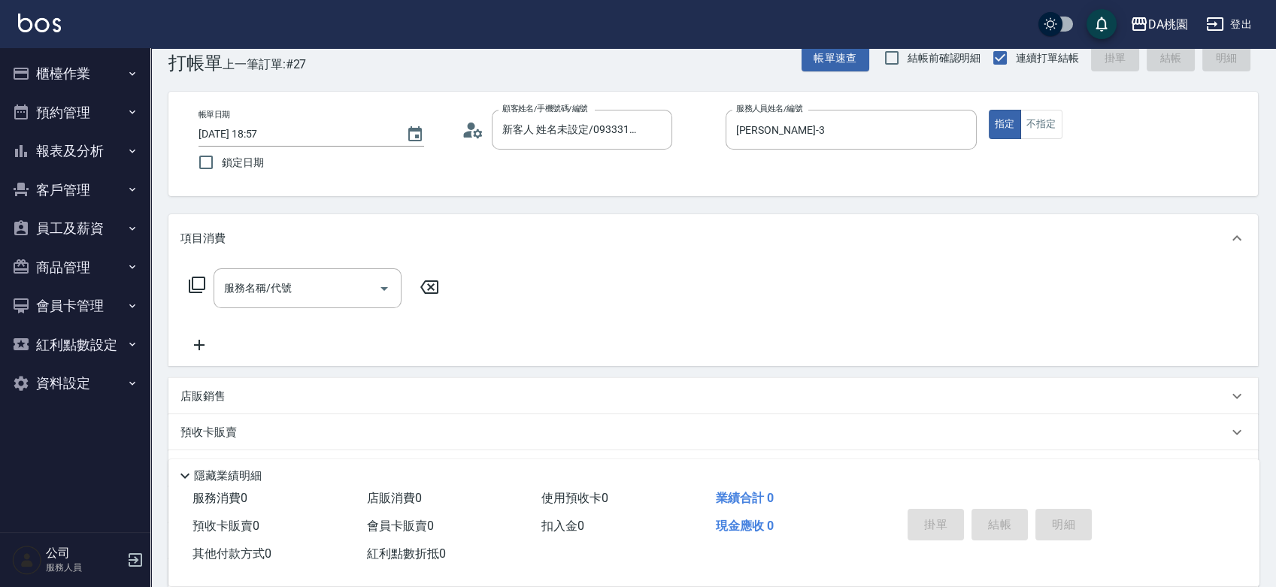
scroll to position [0, 0]
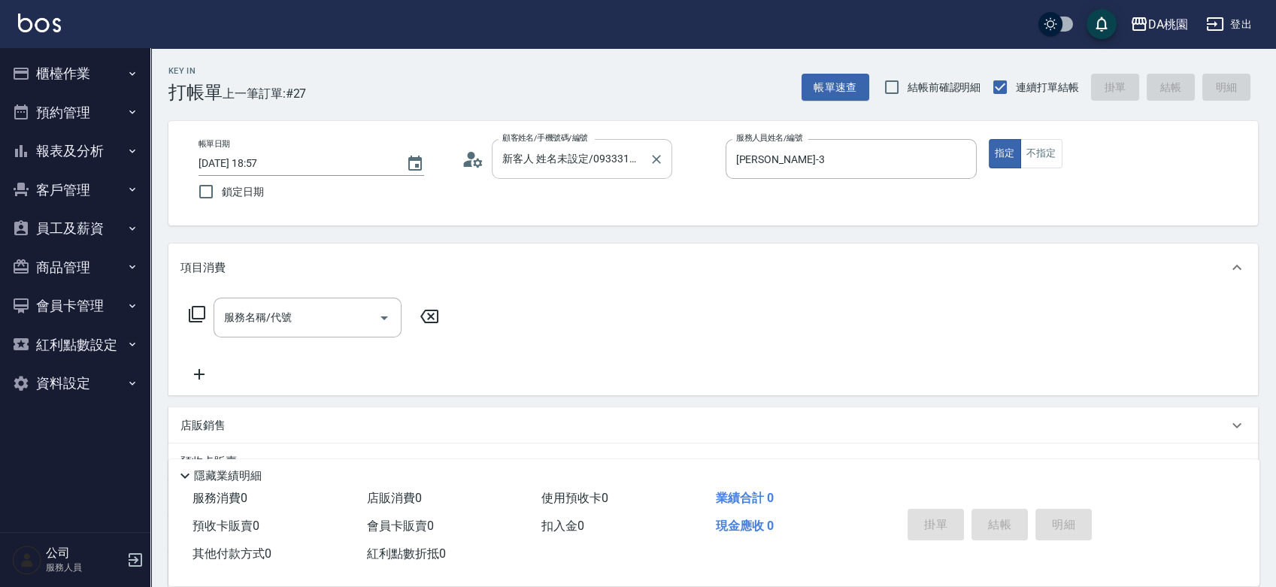
click at [578, 159] on input "新客人 姓名未設定/0933316247/null" at bounding box center [571, 159] width 144 height 26
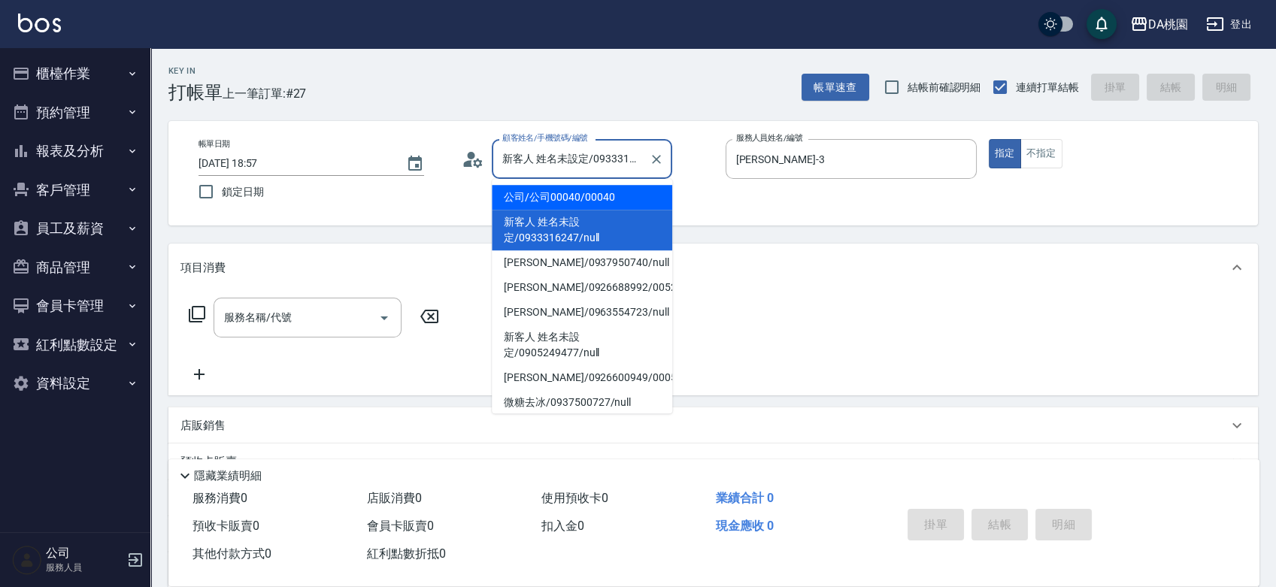
click at [578, 194] on li "公司/公司00040/00040" at bounding box center [582, 197] width 181 height 25
type input "公司/公司00040/00040"
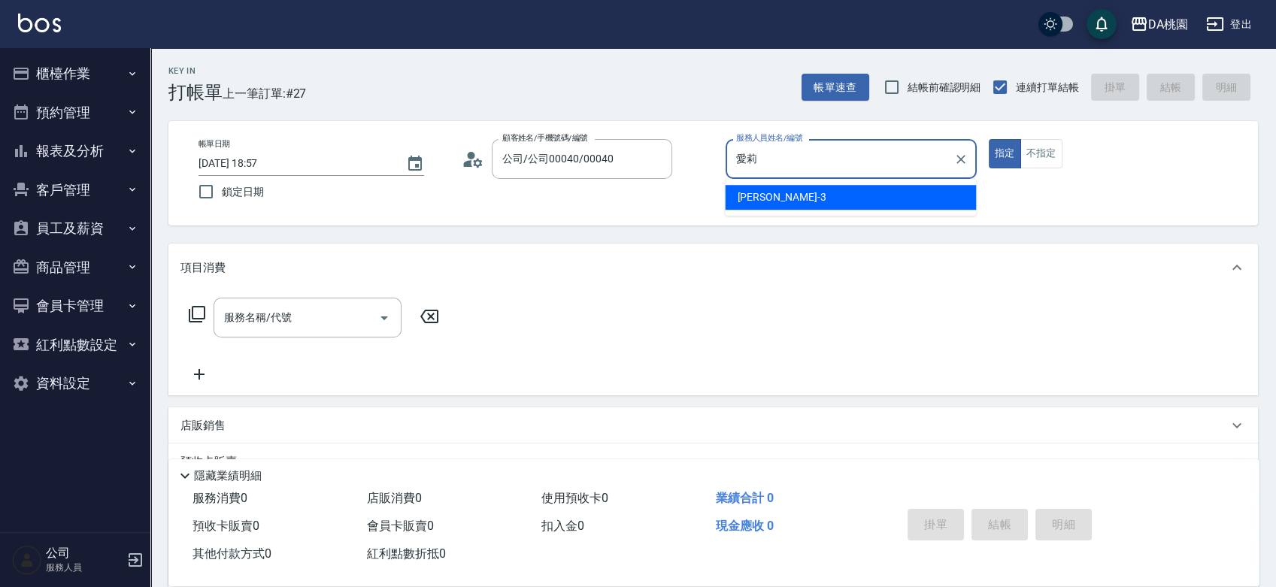
type input "愛"
type input "馨儀-15"
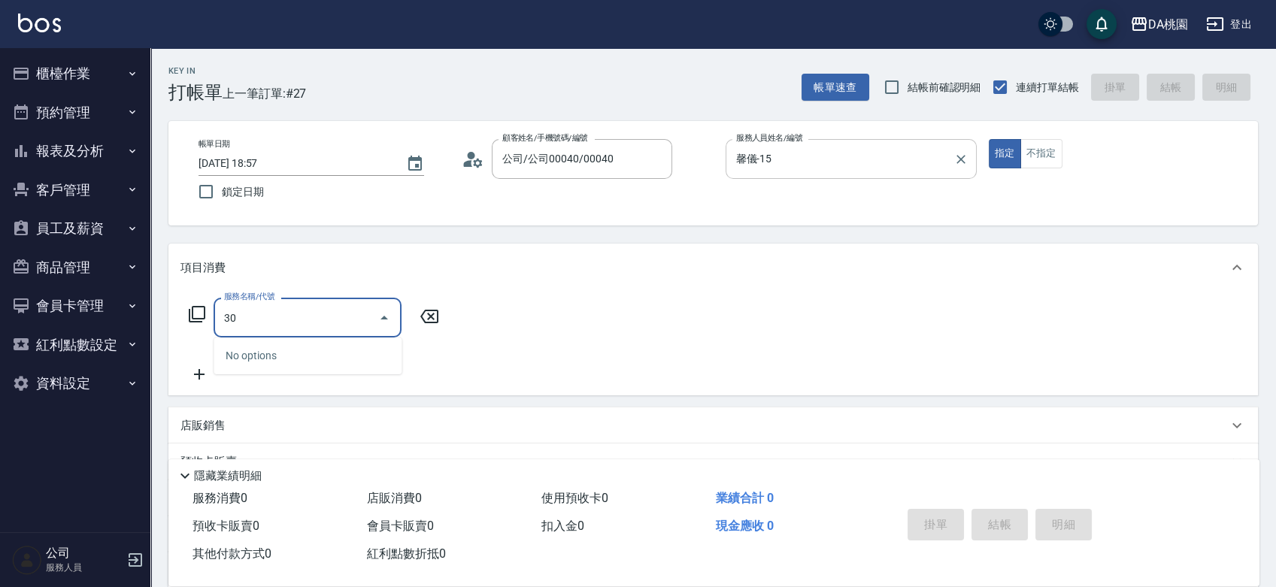
type input "300"
type input "10"
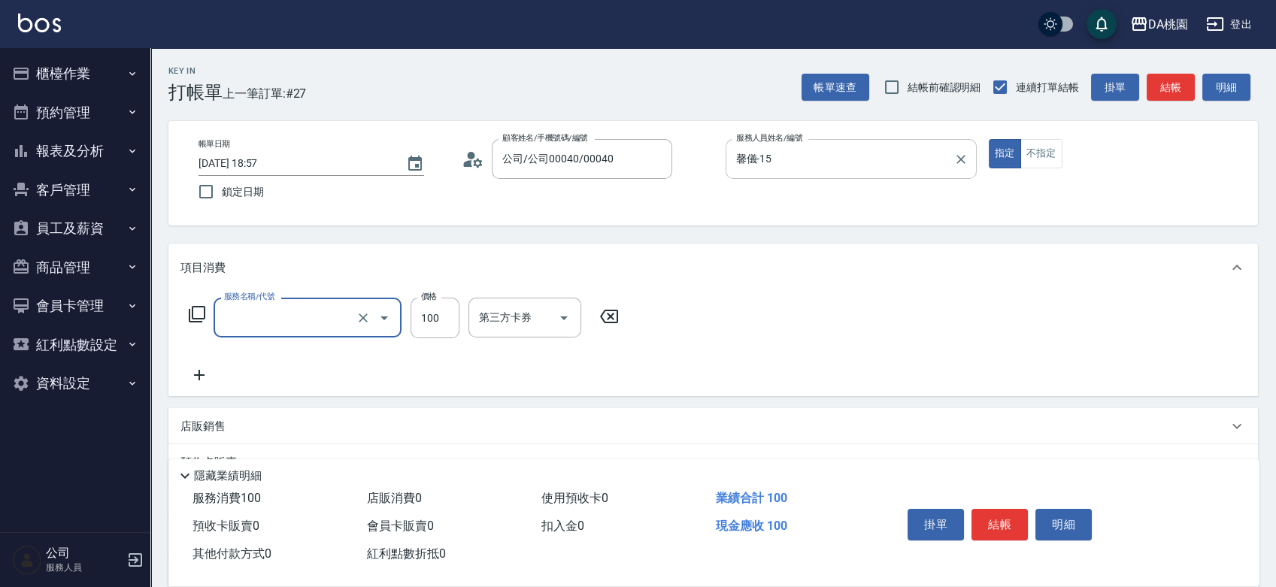
type input "0"
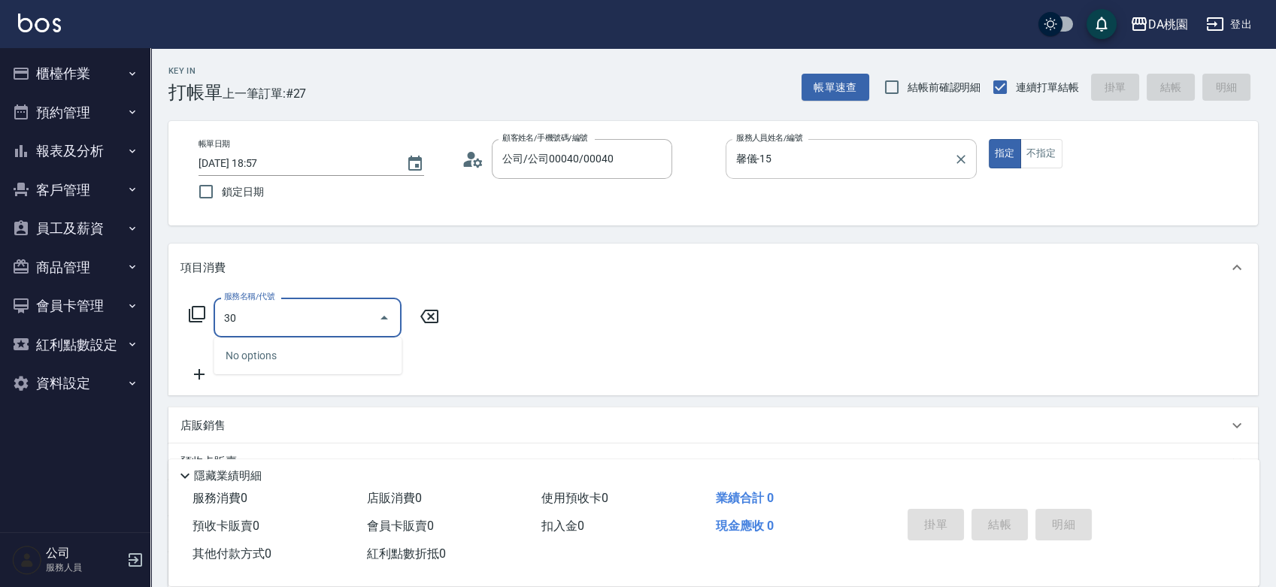
type input "303"
type input "30"
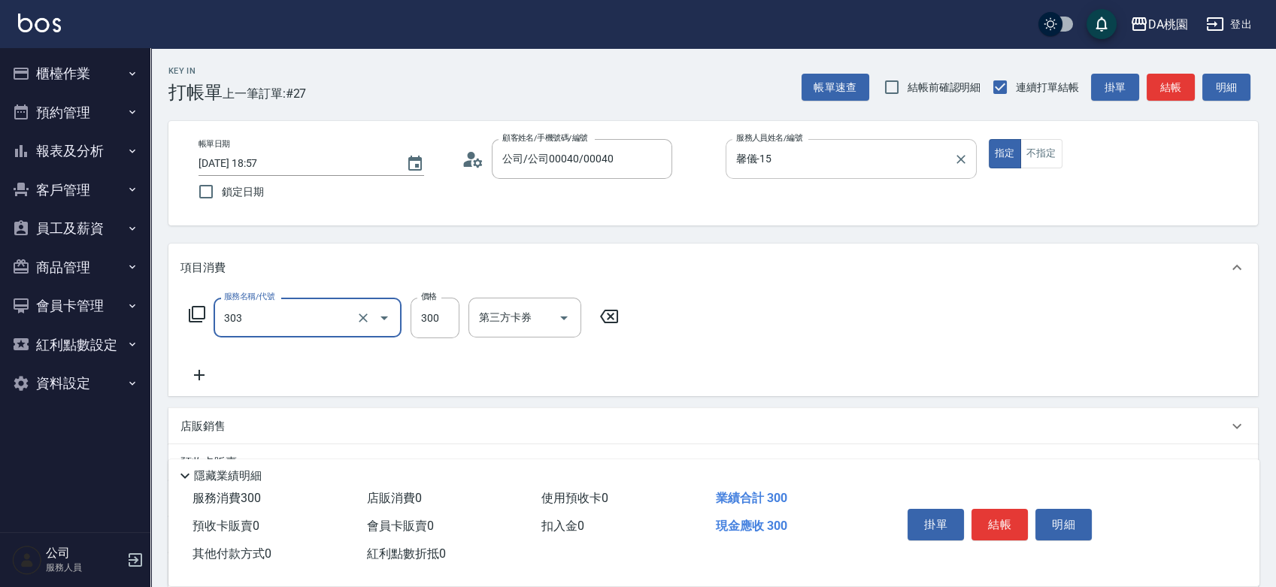
type input "A級剪髮(303)"
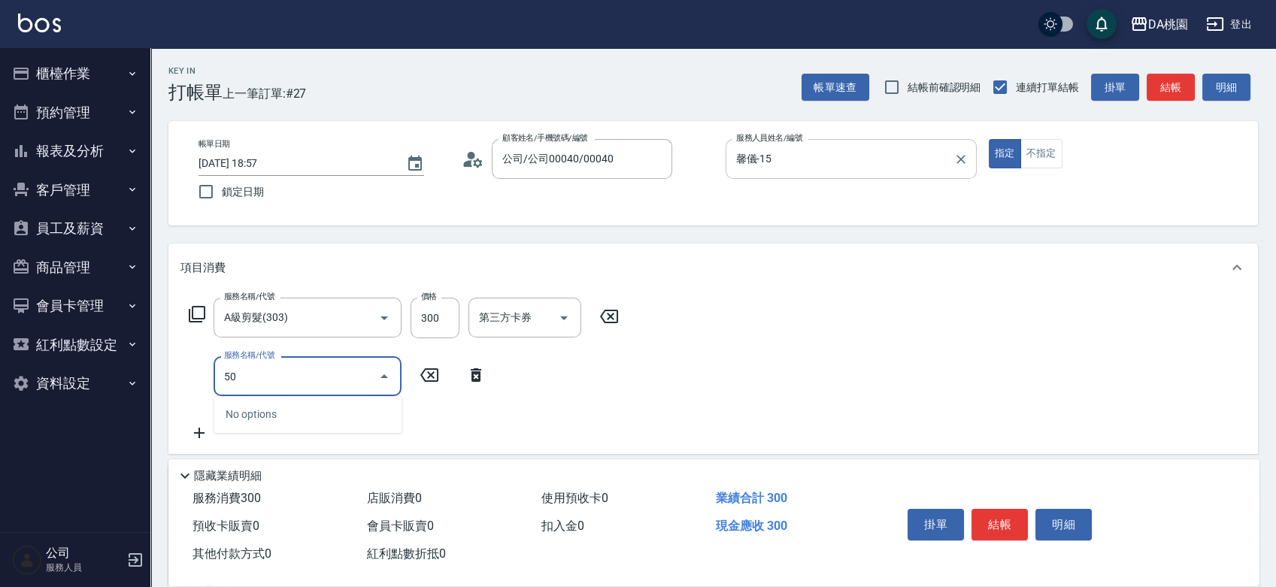
type input "501"
type input "50"
type input "洗髮(互助)(501)"
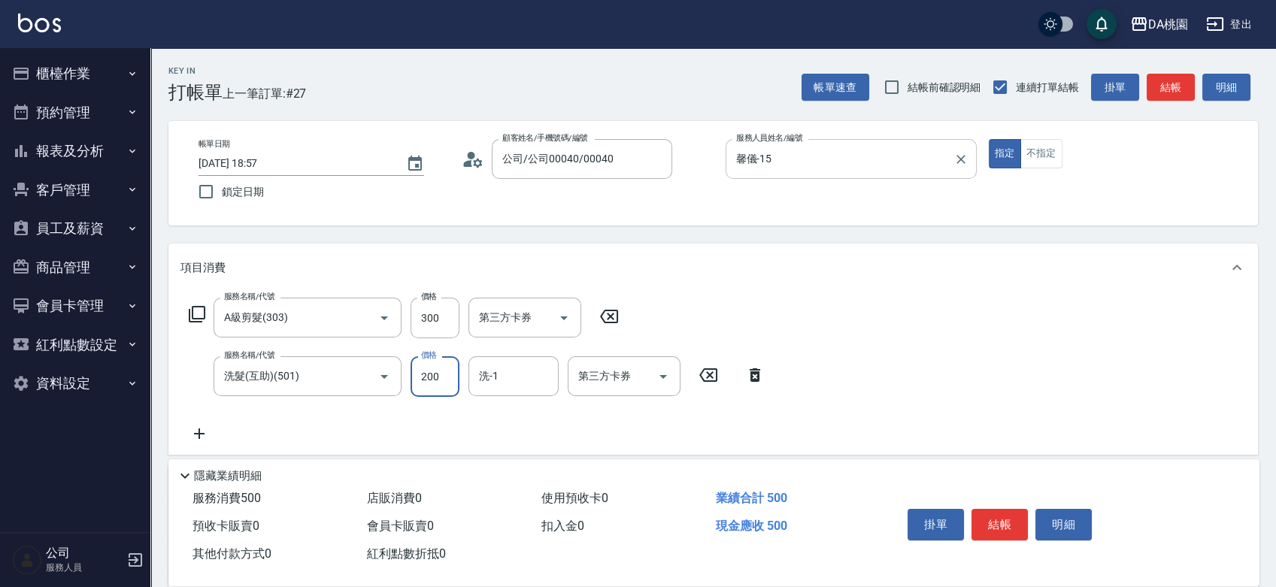
type input "30"
type input "300"
type input "60"
type input "300"
type input "2"
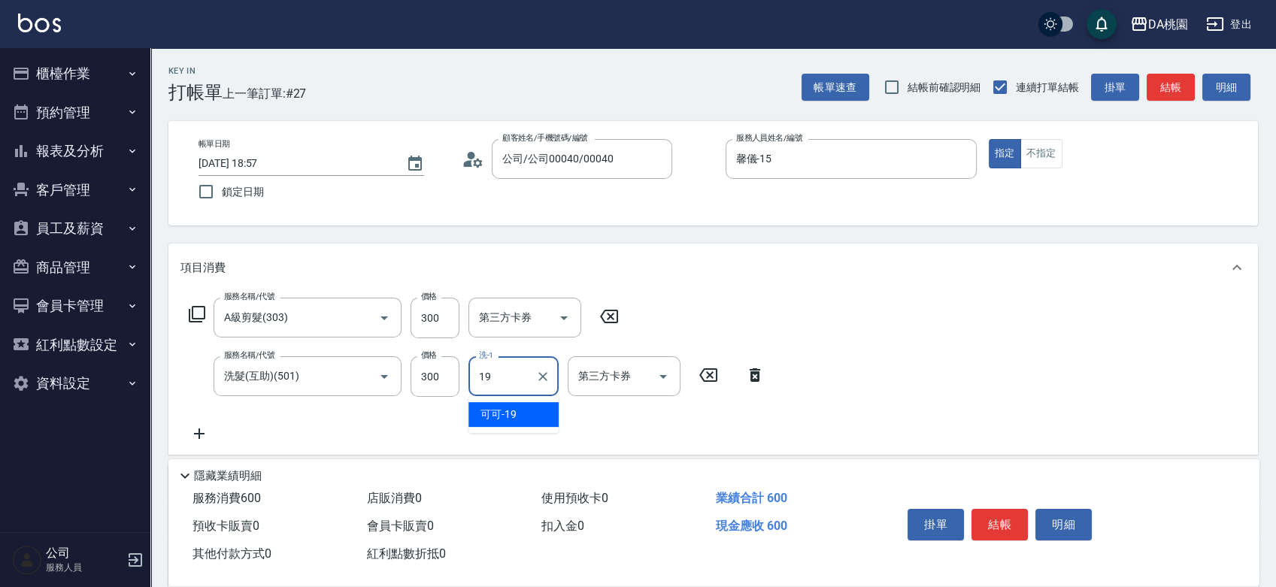
type input "19"
click at [1003, 521] on button "結帳" at bounding box center [1000, 525] width 56 height 32
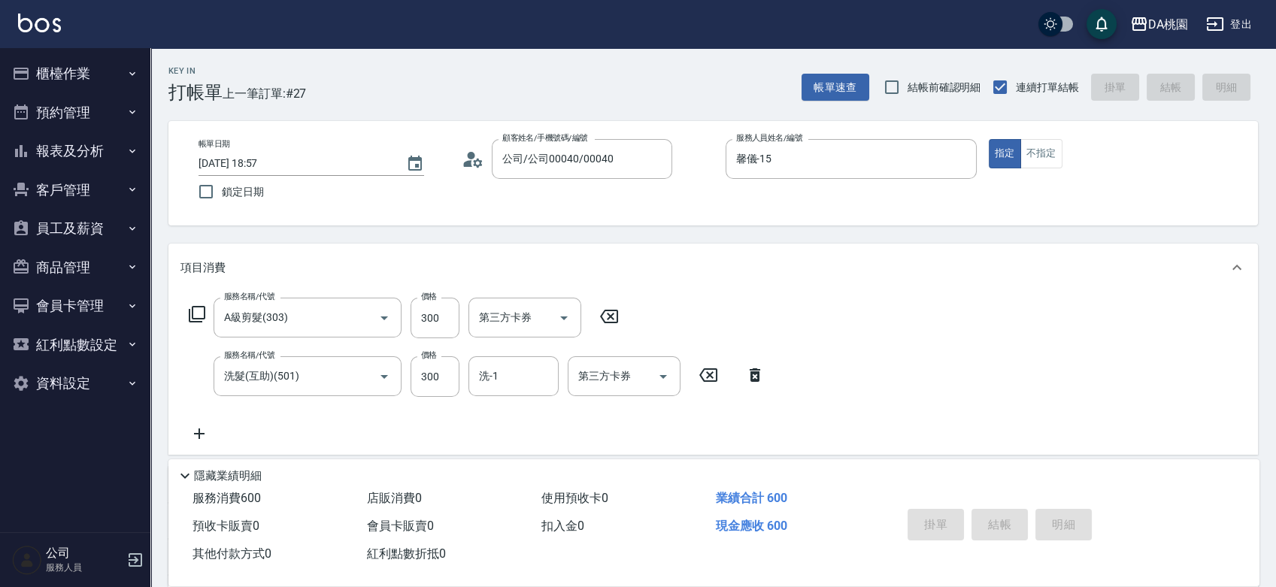
type input "2025/09/13 18:59"
type input "0"
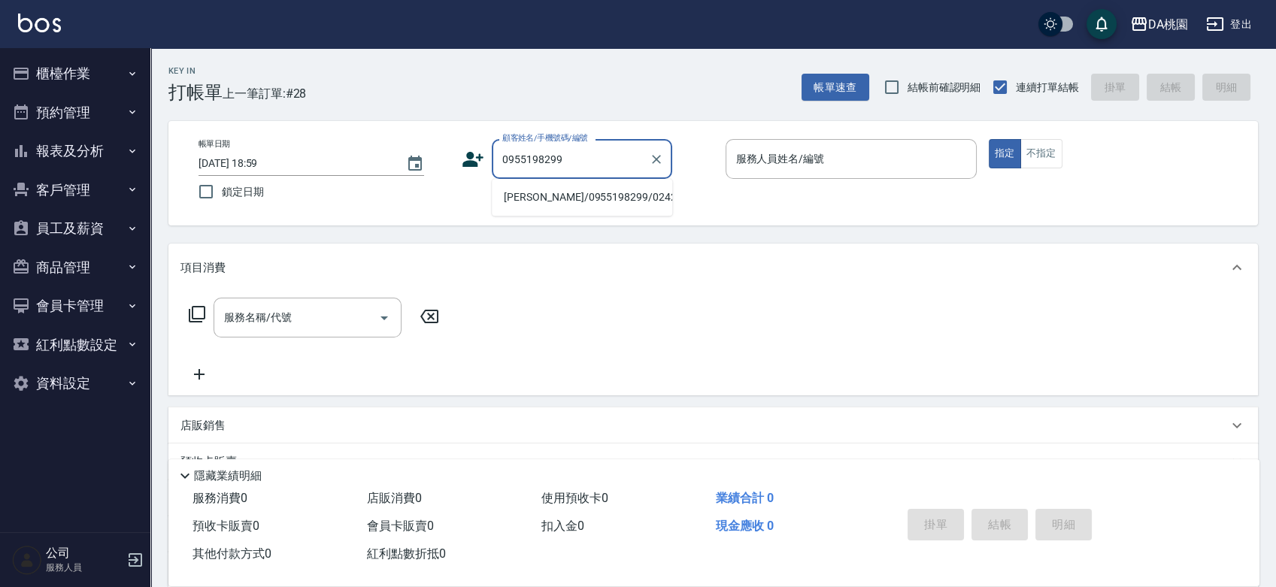
type input "黃歆/0955198299/02422"
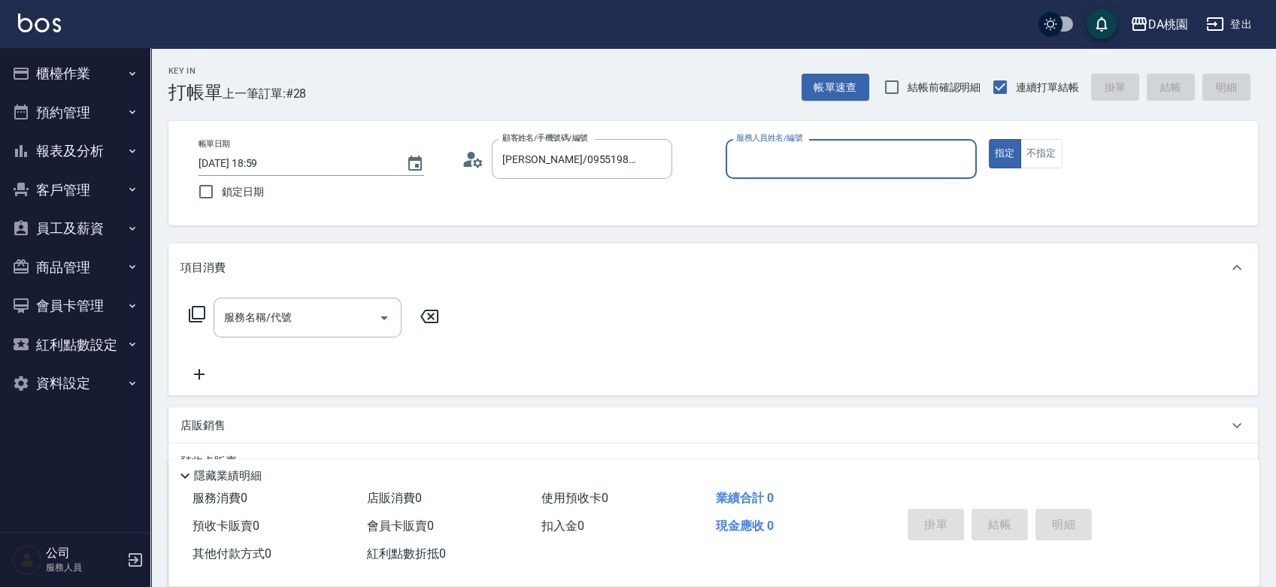
click at [989, 139] on button "指定" at bounding box center [1005, 153] width 32 height 29
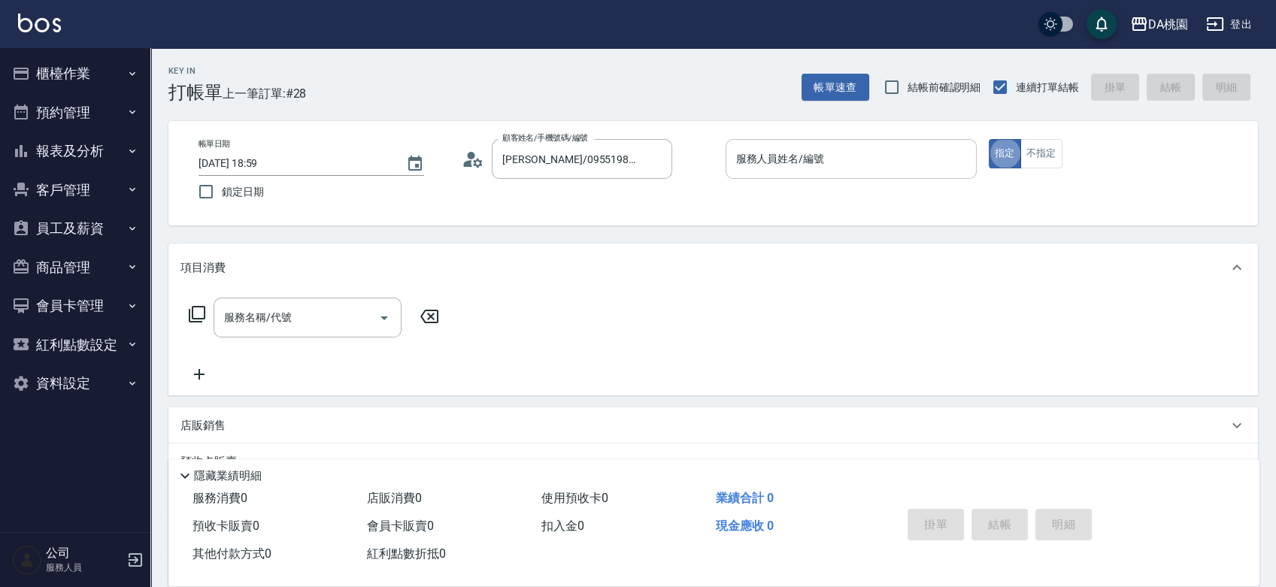
click at [866, 155] on input "服務人員姓名/編號" at bounding box center [852, 159] width 238 height 26
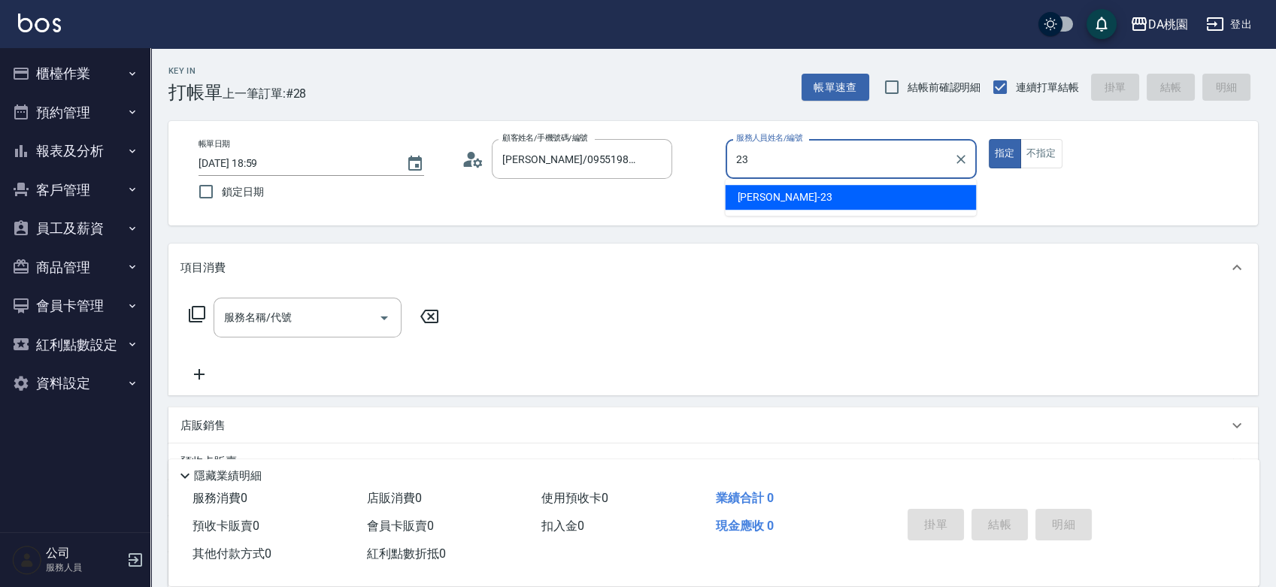
type input "亞瑟 -23"
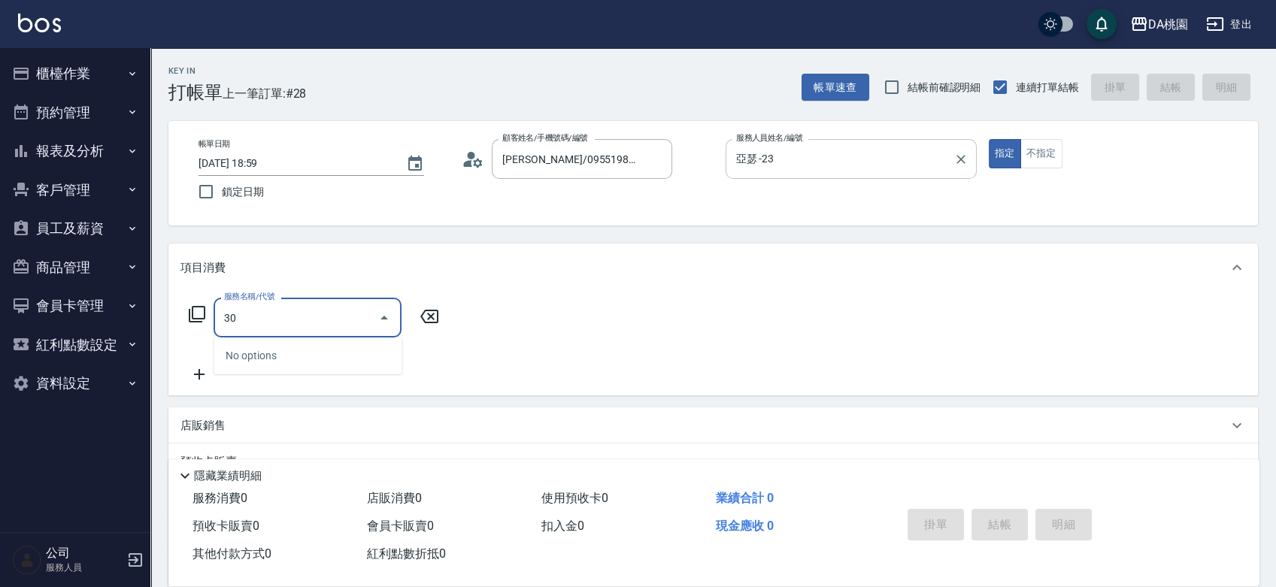
type input "303"
type input "30"
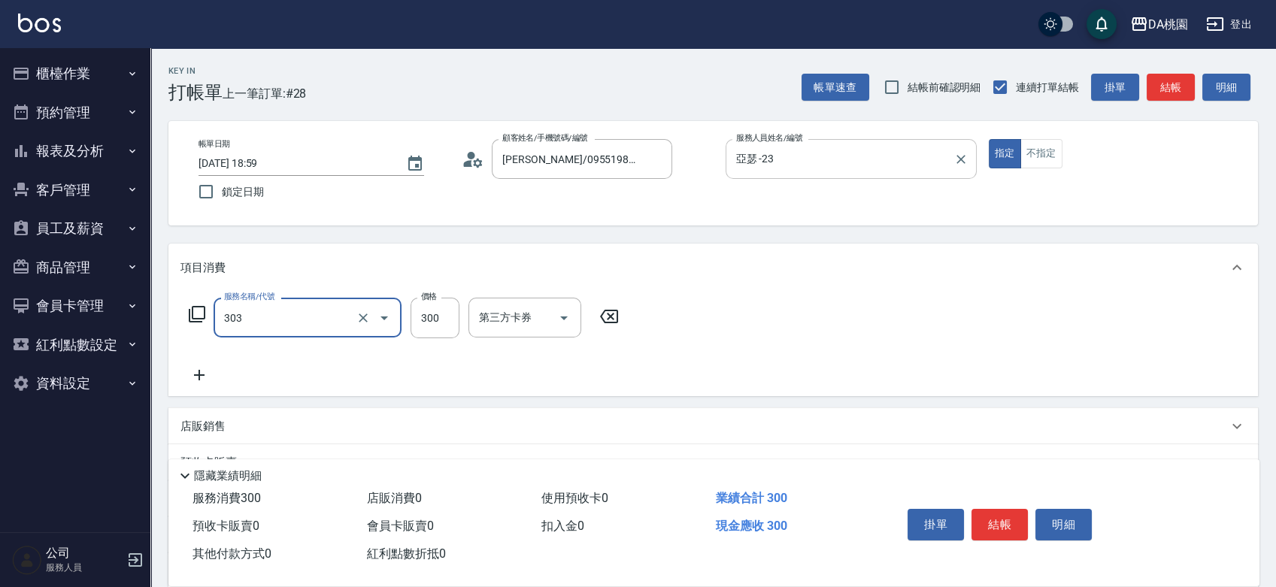
type input "A級剪髮(303)"
type input "0"
type input "500"
type input "50"
type input "500"
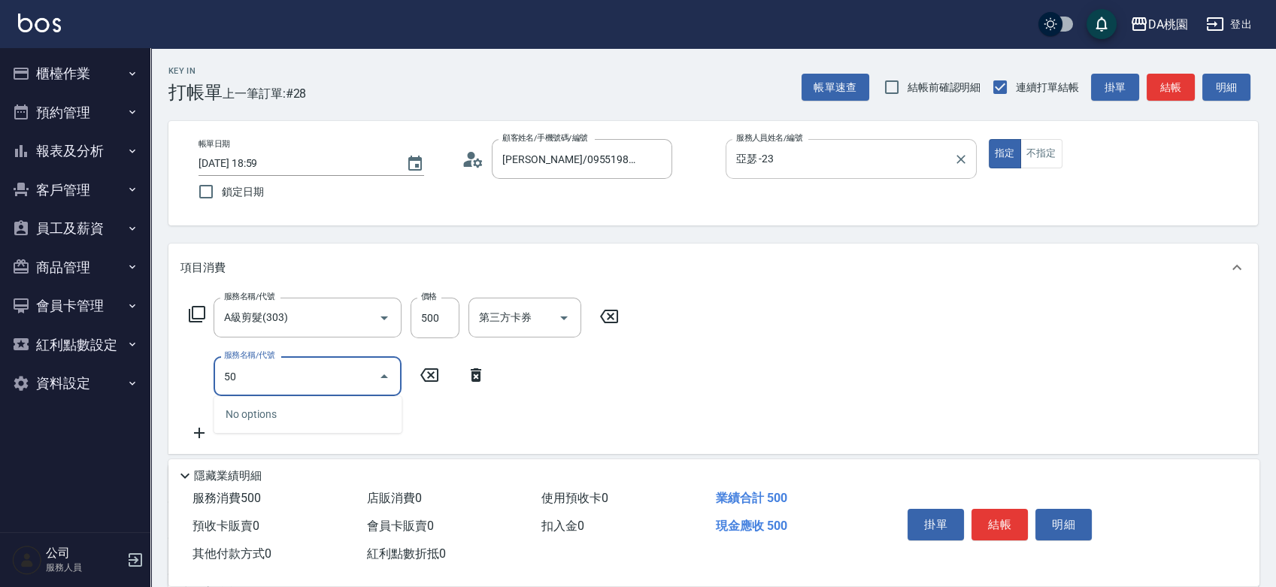
type input "501"
type input "70"
type input "洗髮(互助)(501)"
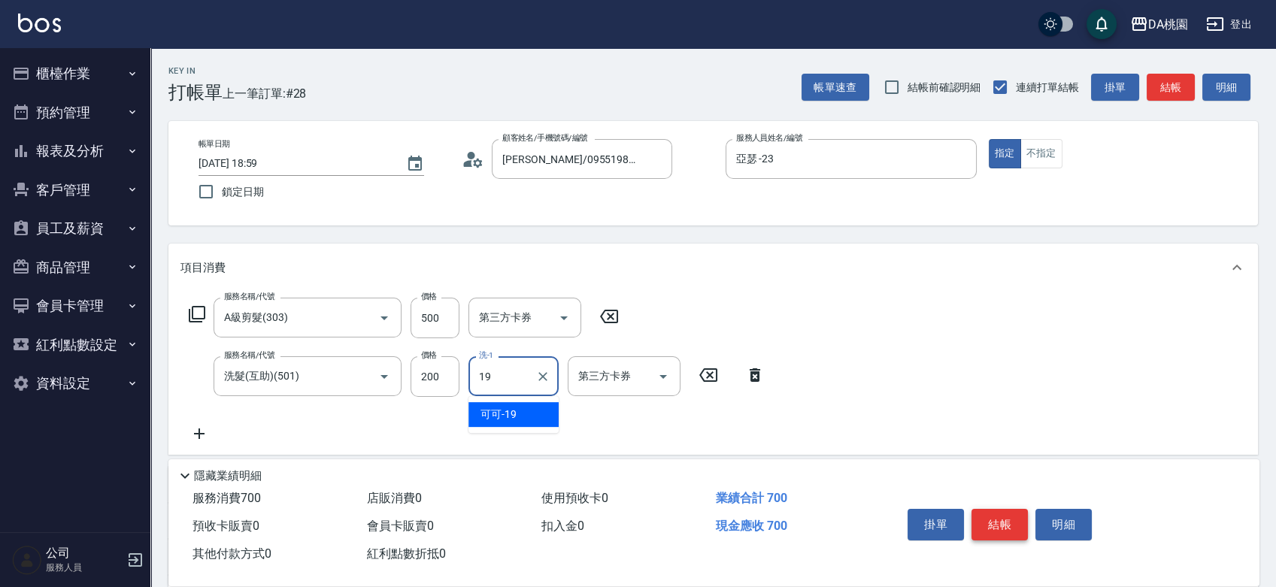
type input "19"
click at [1005, 522] on button "結帳" at bounding box center [1000, 525] width 56 height 32
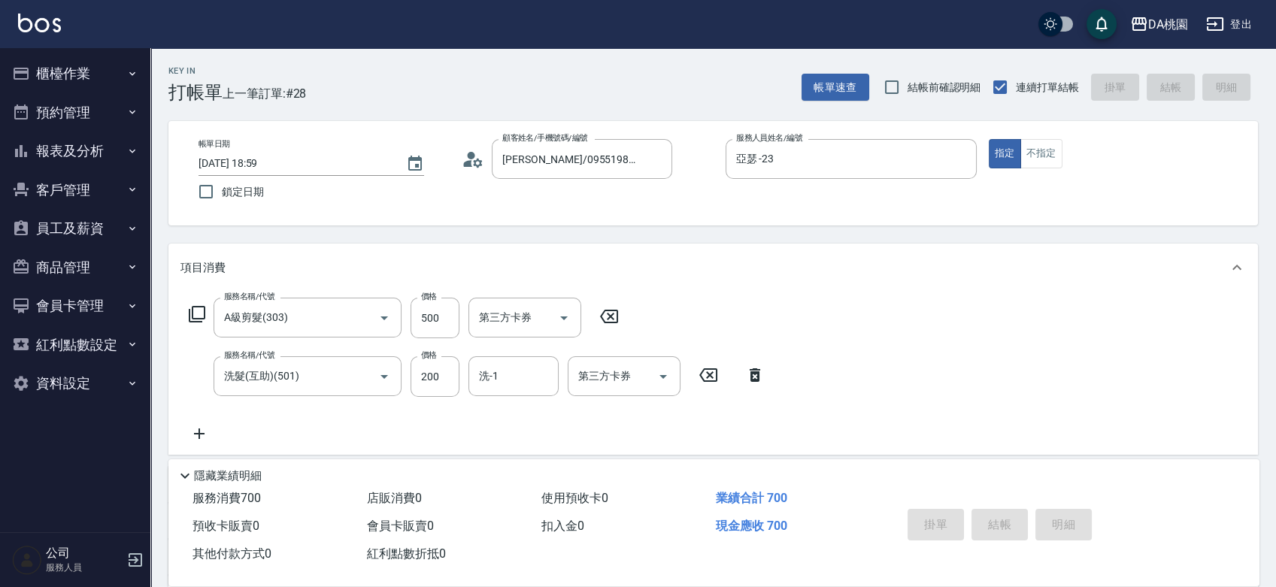
type input "2025/09/13 19:00"
type input "0"
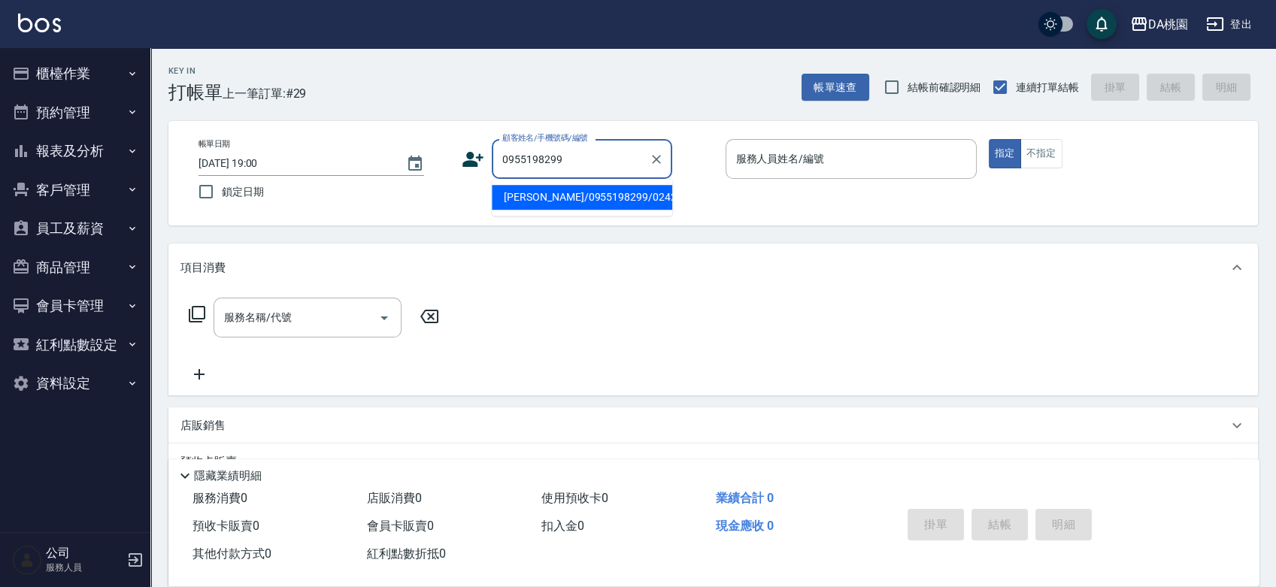
type input "黃歆/0955198299/02422"
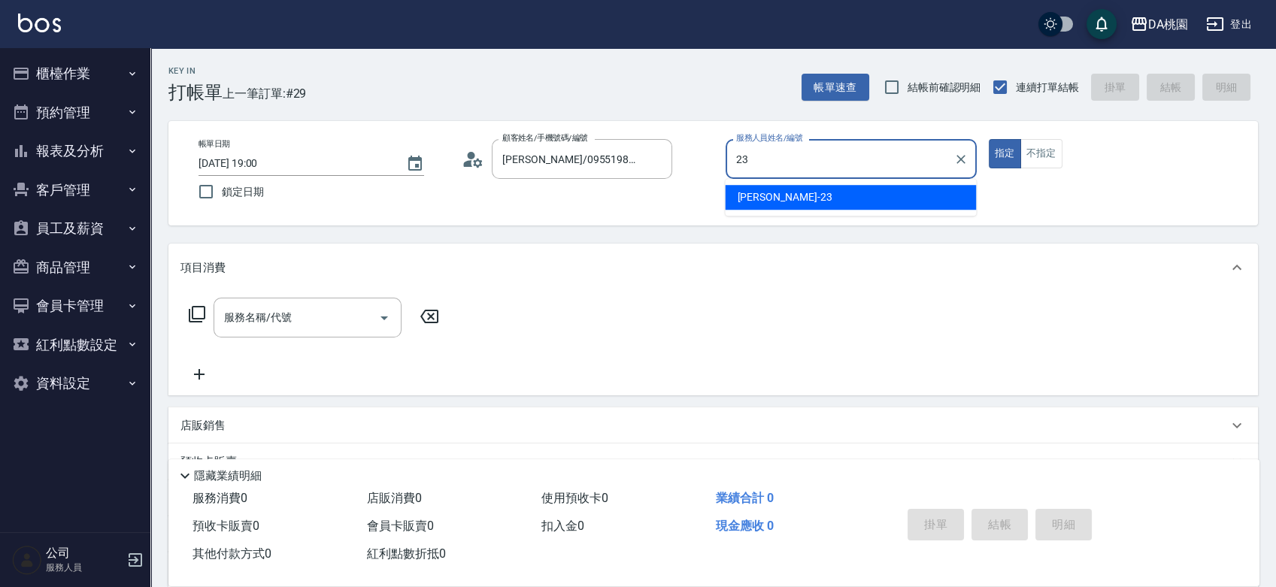
type input "亞瑟 -23"
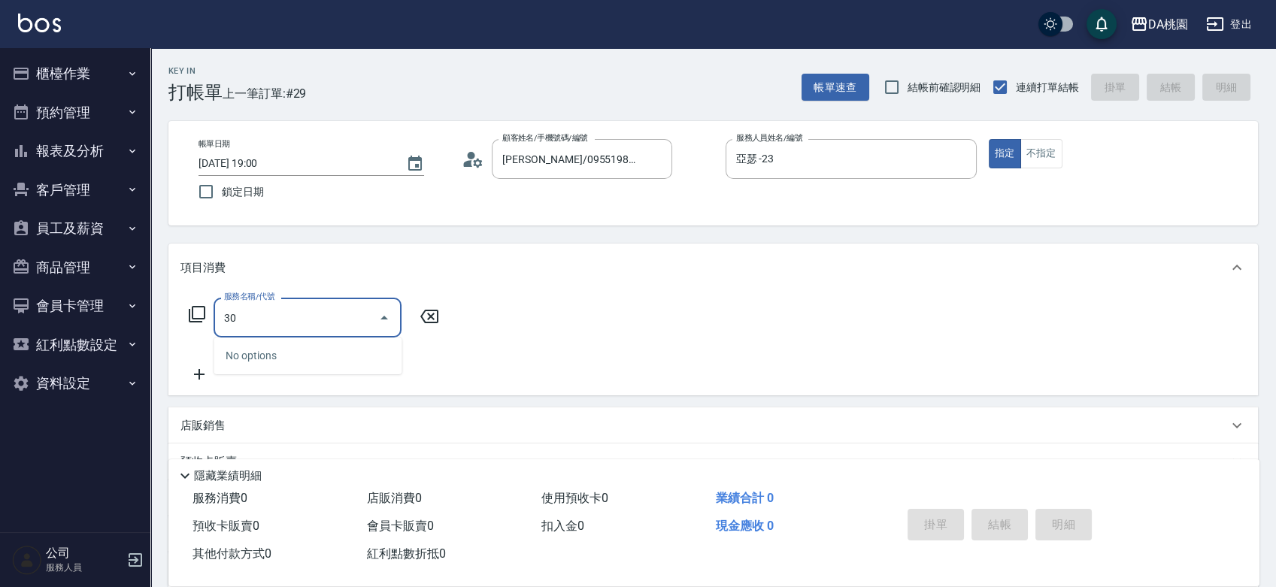
type input "303"
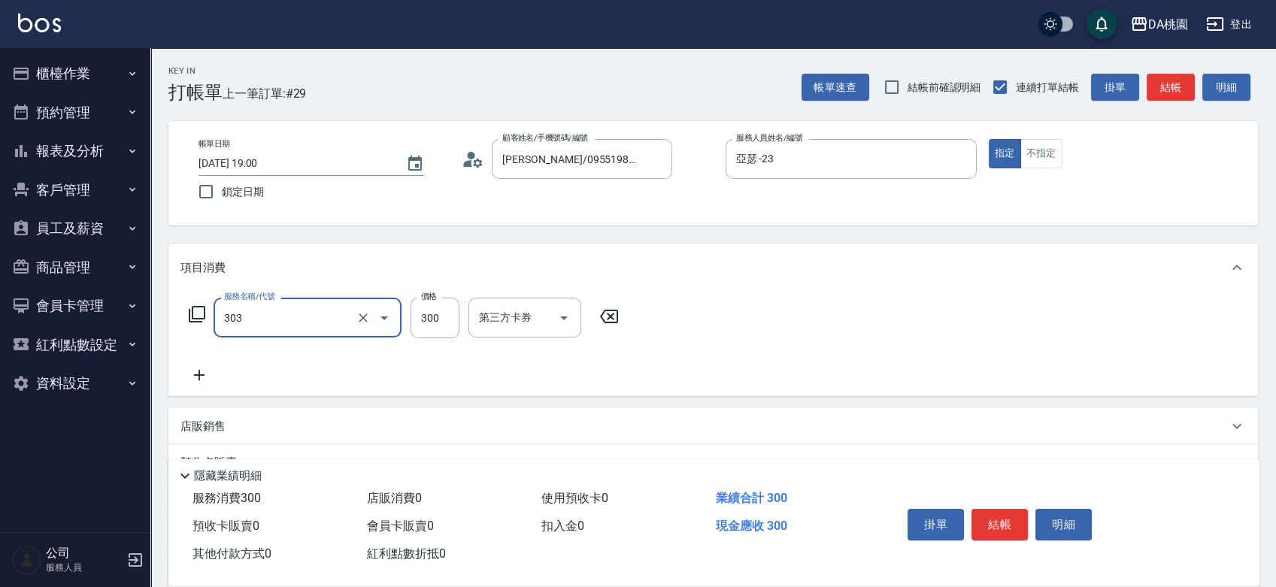
type input "30"
type input "A級剪髮(303)"
type input "0"
type input "500"
type input "50"
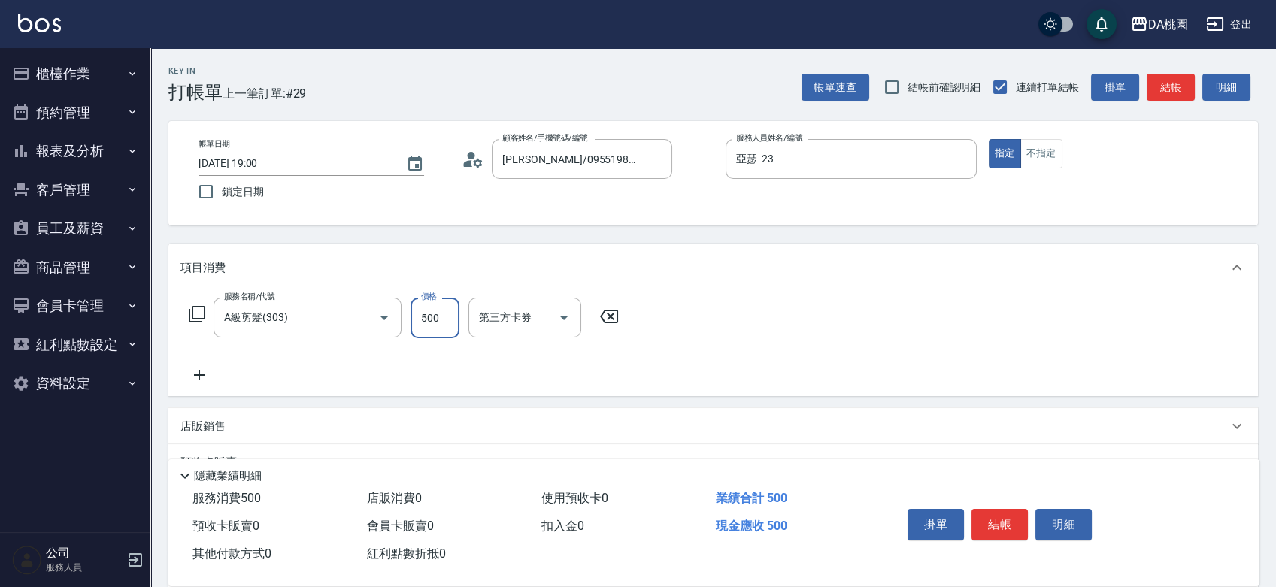
type input "500"
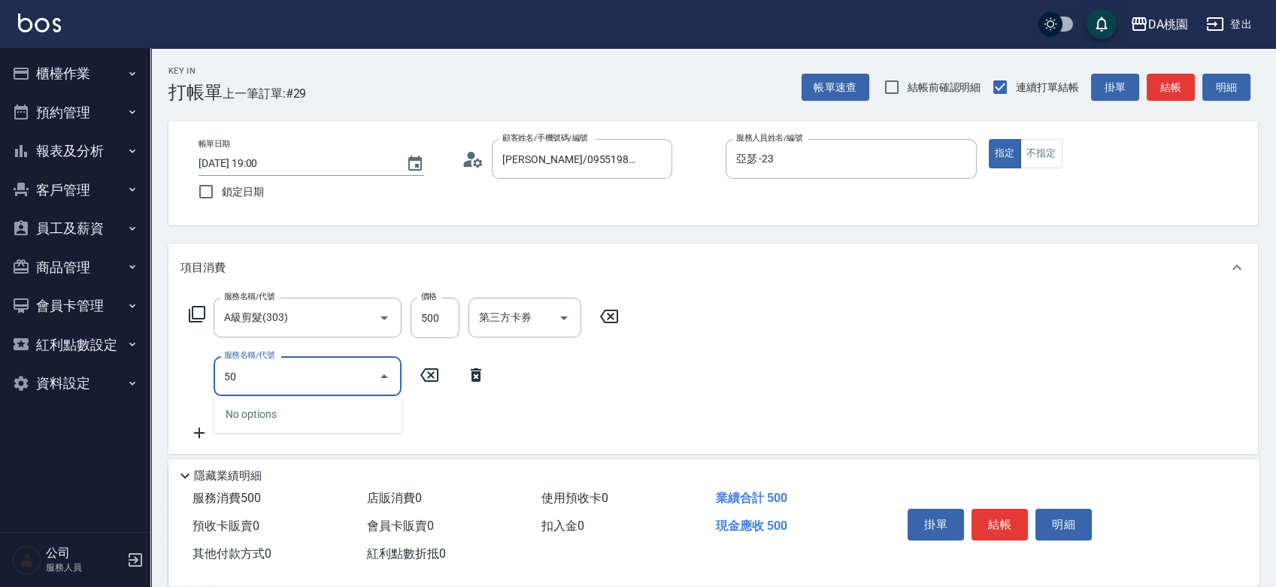
type input "501"
type input "70"
type input "洗髮(互助)(501)"
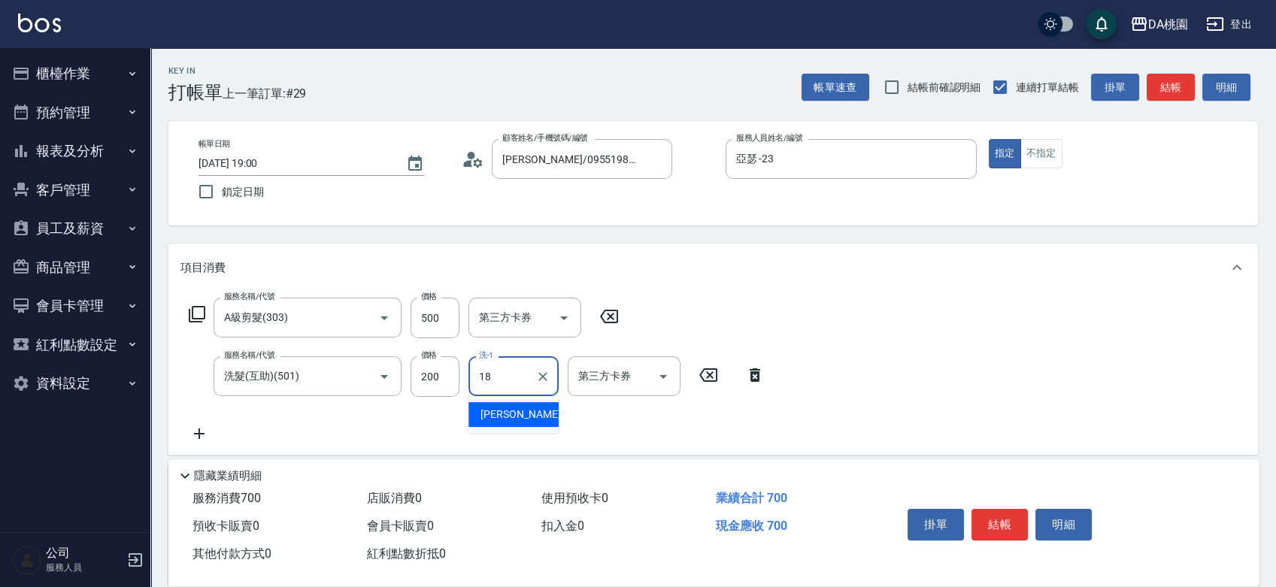
type input "[PERSON_NAME]-18"
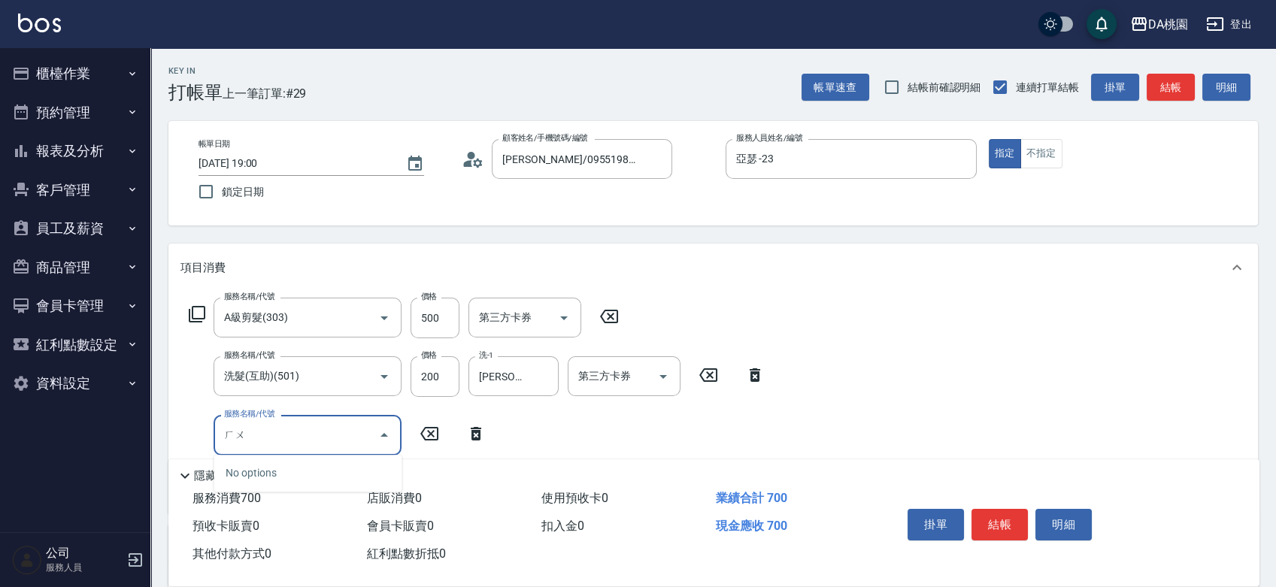
type input "護"
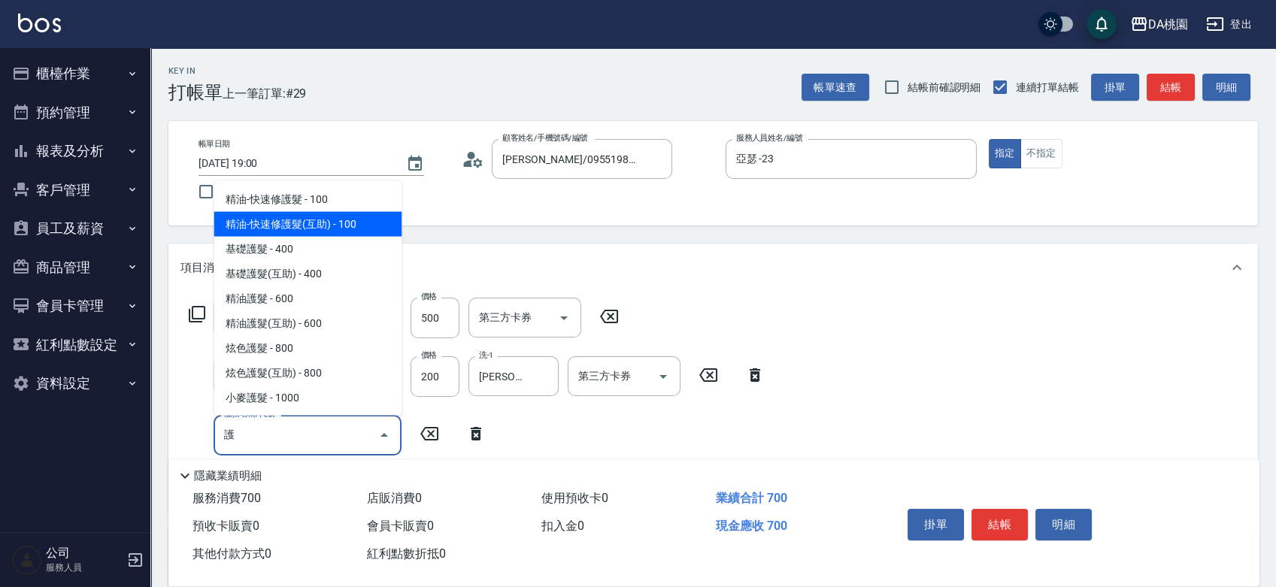
click at [344, 229] on span "精油-快速修護髮(互助) - 100" at bounding box center [308, 223] width 188 height 25
type input "80"
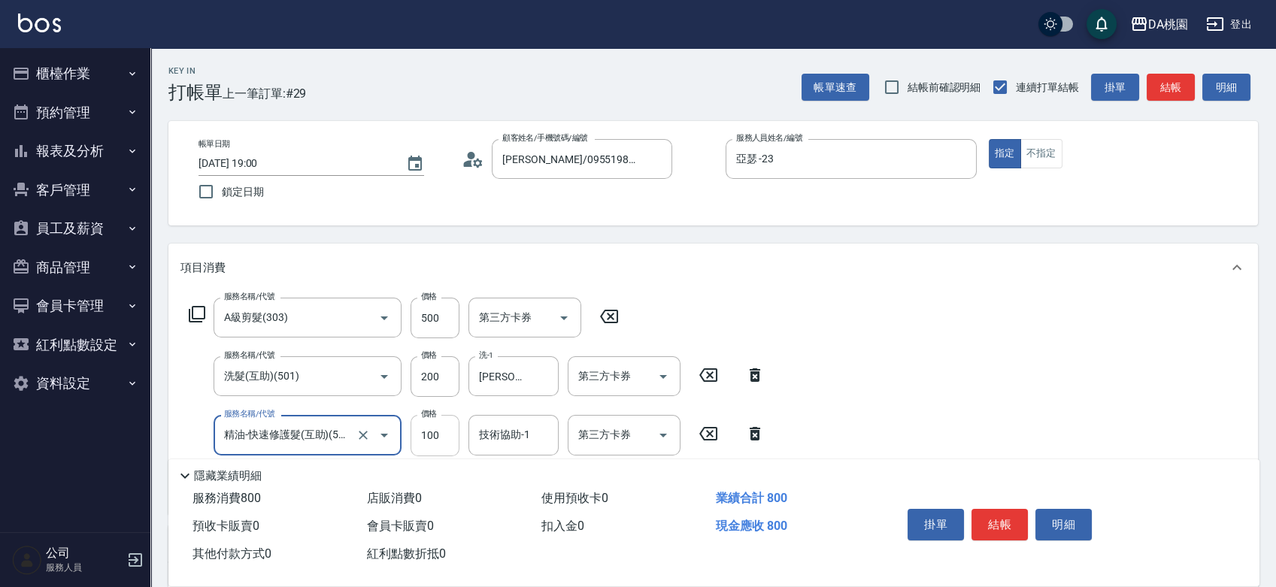
type input "精油-快速修護髮(互助)(503)"
click at [445, 447] on input "100" at bounding box center [435, 435] width 49 height 41
type input "2"
type input "70"
type input "200"
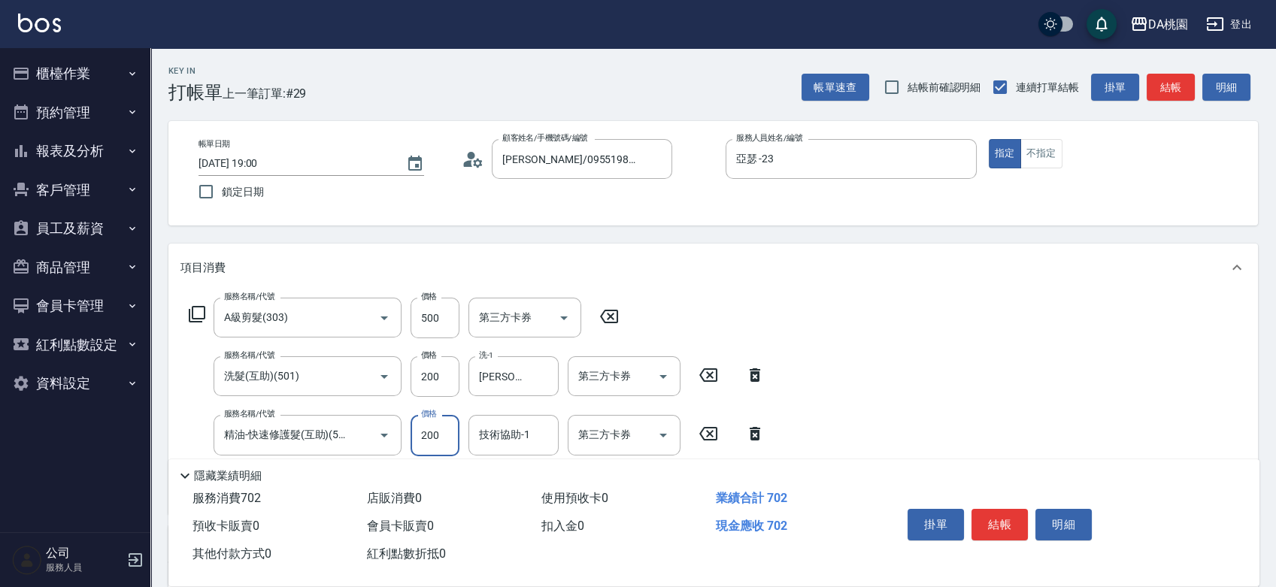
type input "90"
type input "200"
type input "18"
click at [1008, 516] on button "結帳" at bounding box center [1000, 525] width 56 height 32
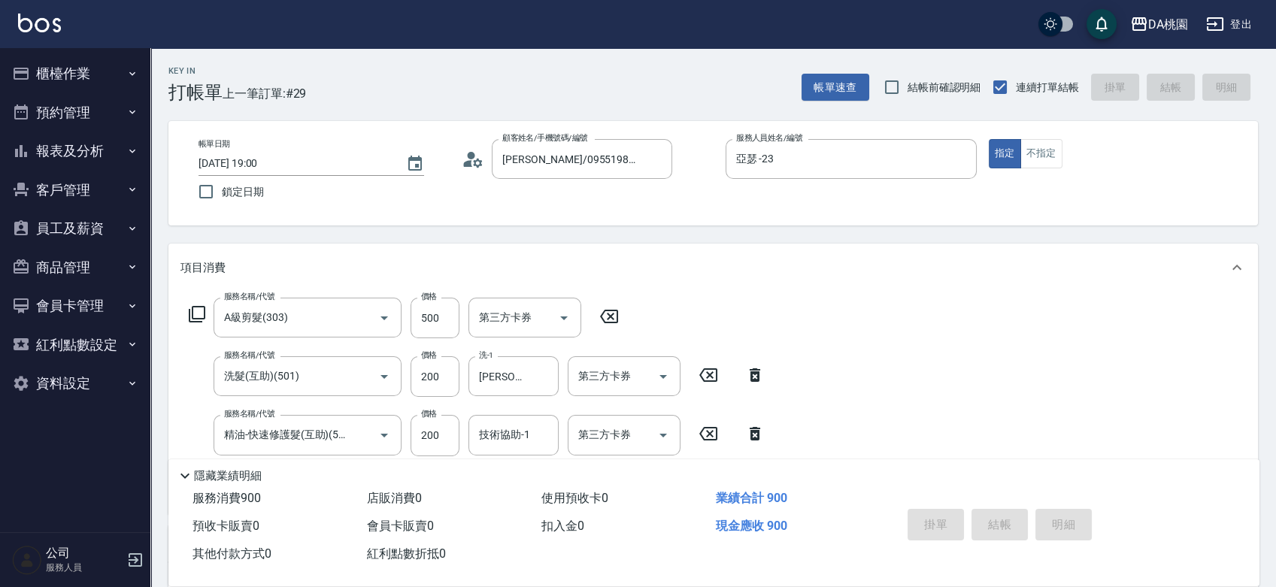
type input "2025/09/13 19:01"
type input "0"
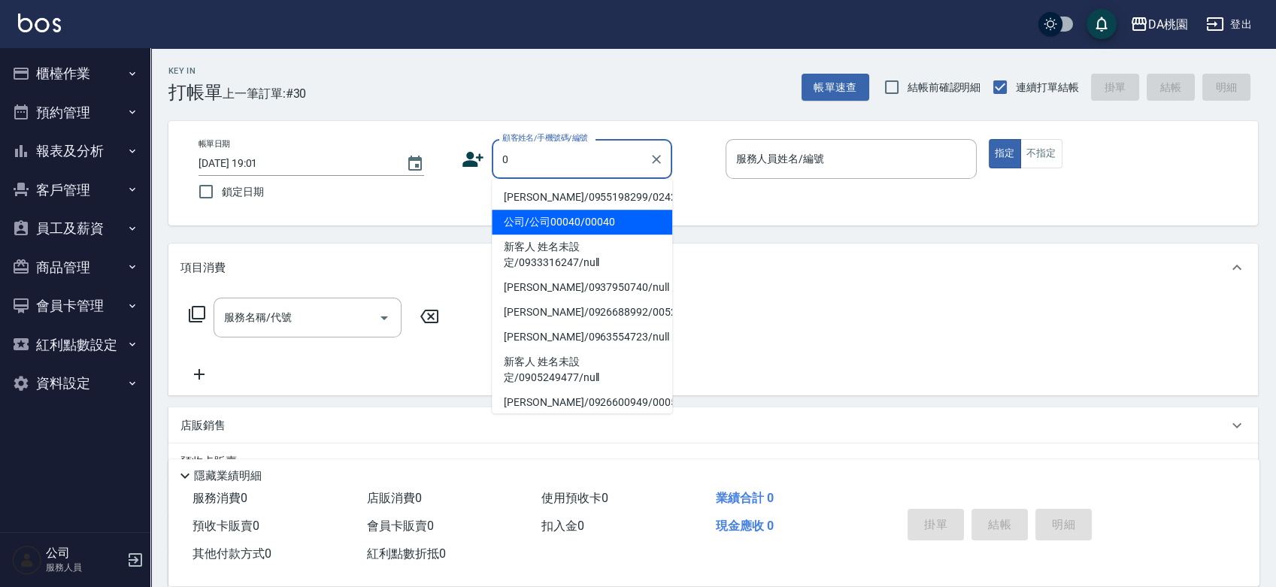
click at [579, 193] on li "黃歆/0955198299/02422" at bounding box center [582, 197] width 181 height 25
type input "黃歆/0955198299/02422"
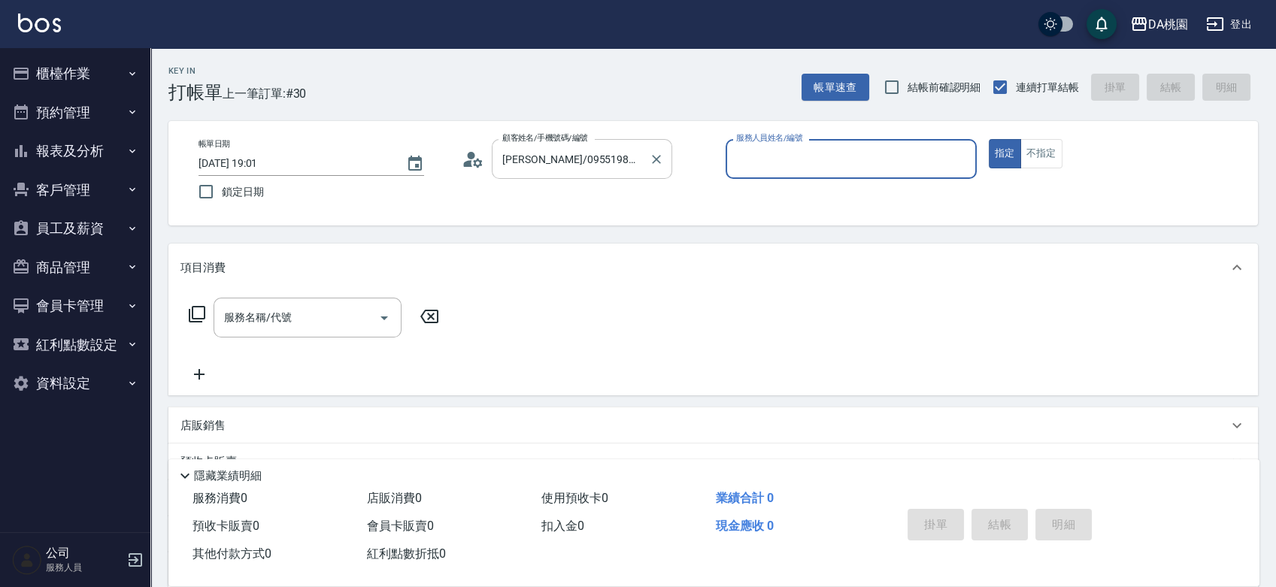
click at [649, 141] on div at bounding box center [656, 159] width 20 height 40
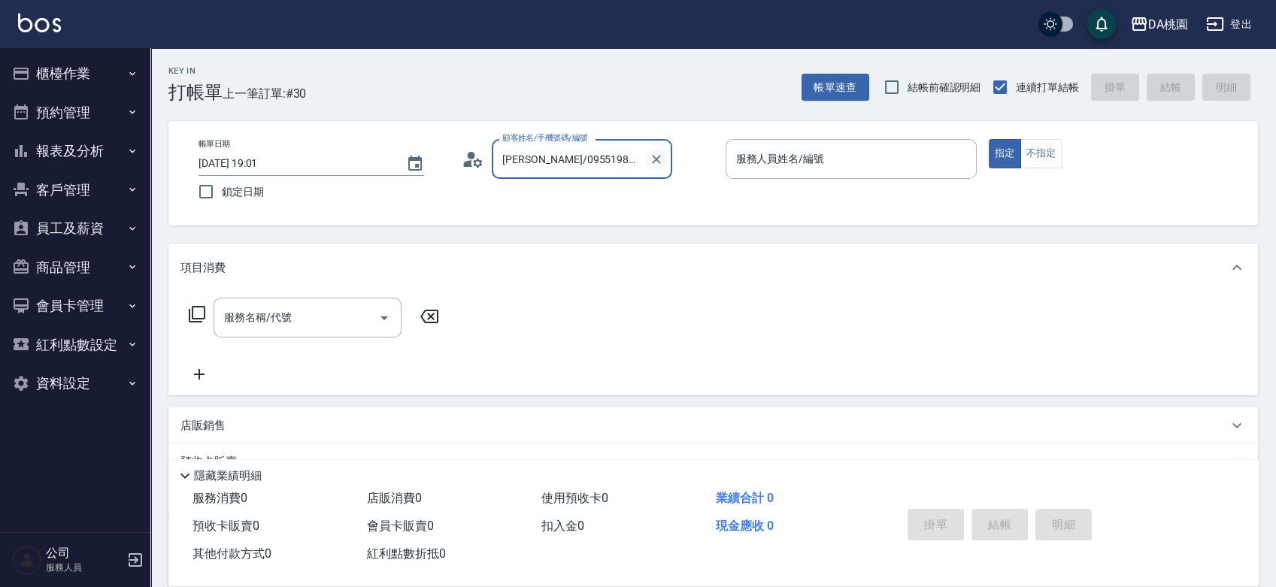
click at [655, 156] on icon "Clear" at bounding box center [656, 159] width 15 height 15
click at [602, 147] on input "顧客姓名/手機號碼/編號" at bounding box center [571, 159] width 144 height 26
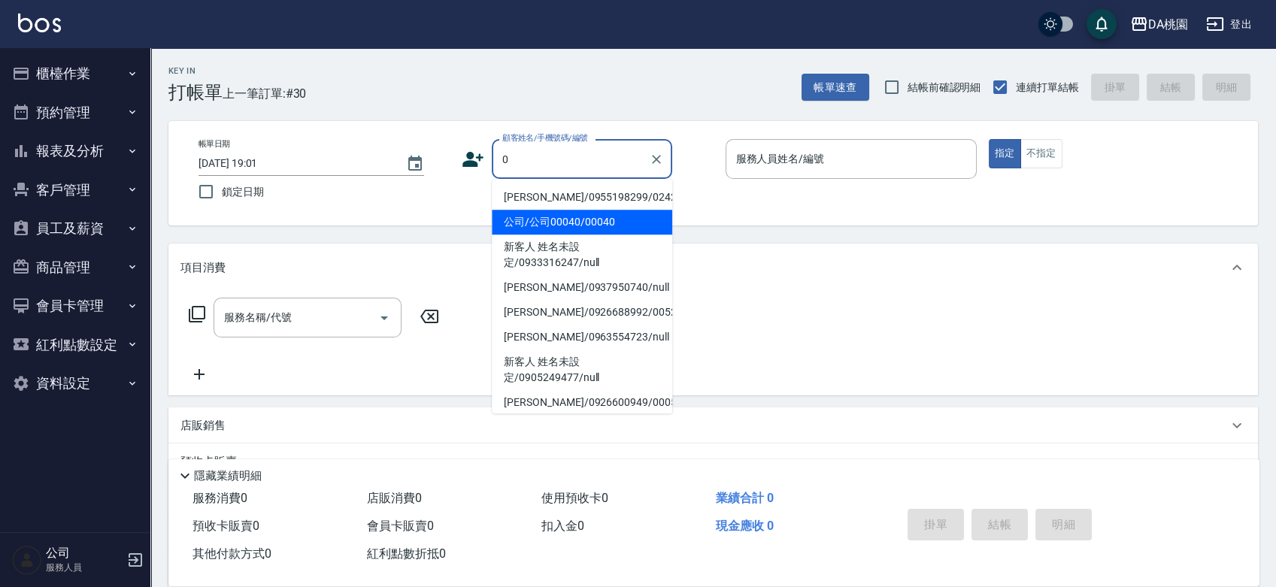
click at [581, 217] on li "公司/公司00040/00040" at bounding box center [582, 222] width 181 height 25
type input "公司/公司00040/00040"
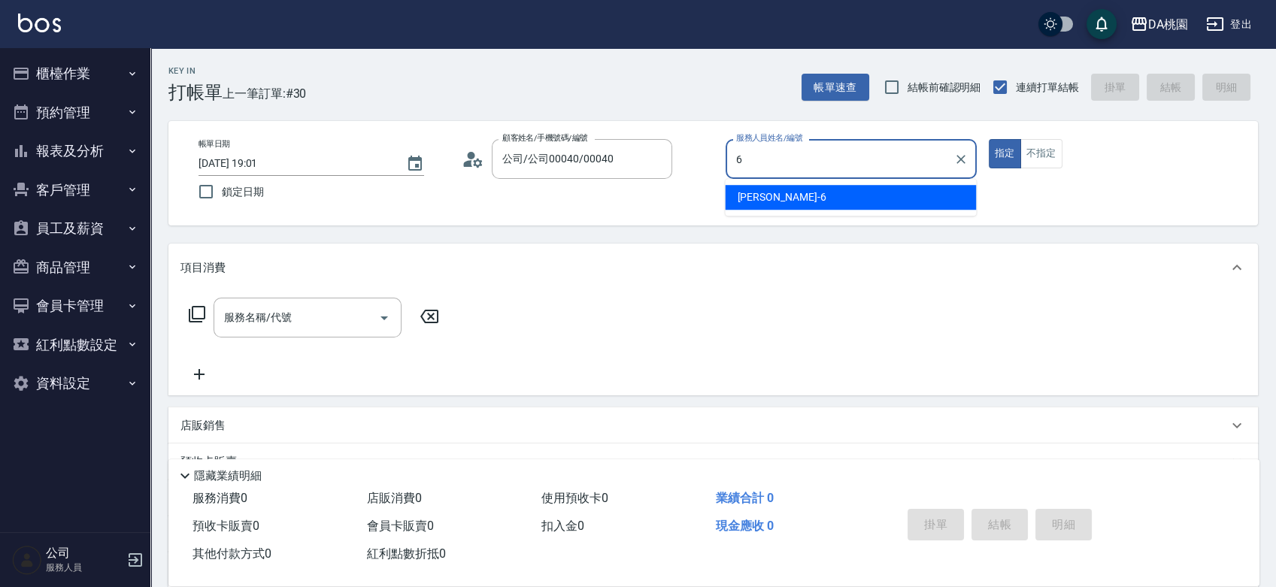
type input "[PERSON_NAME]-6"
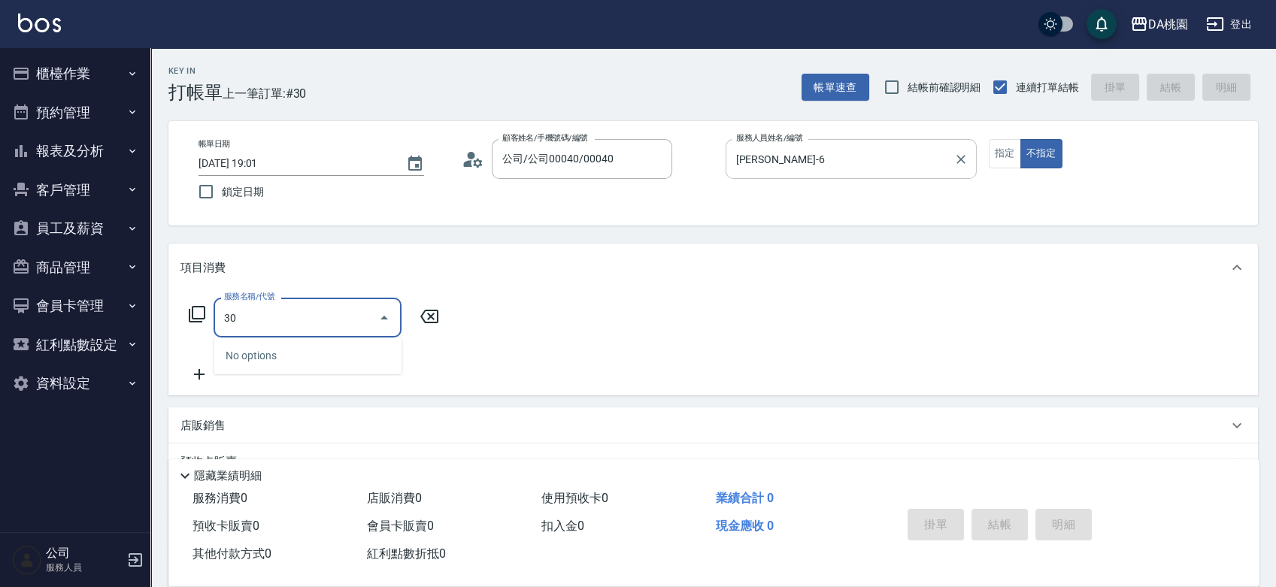
type input "3"
type input "500"
type input "20"
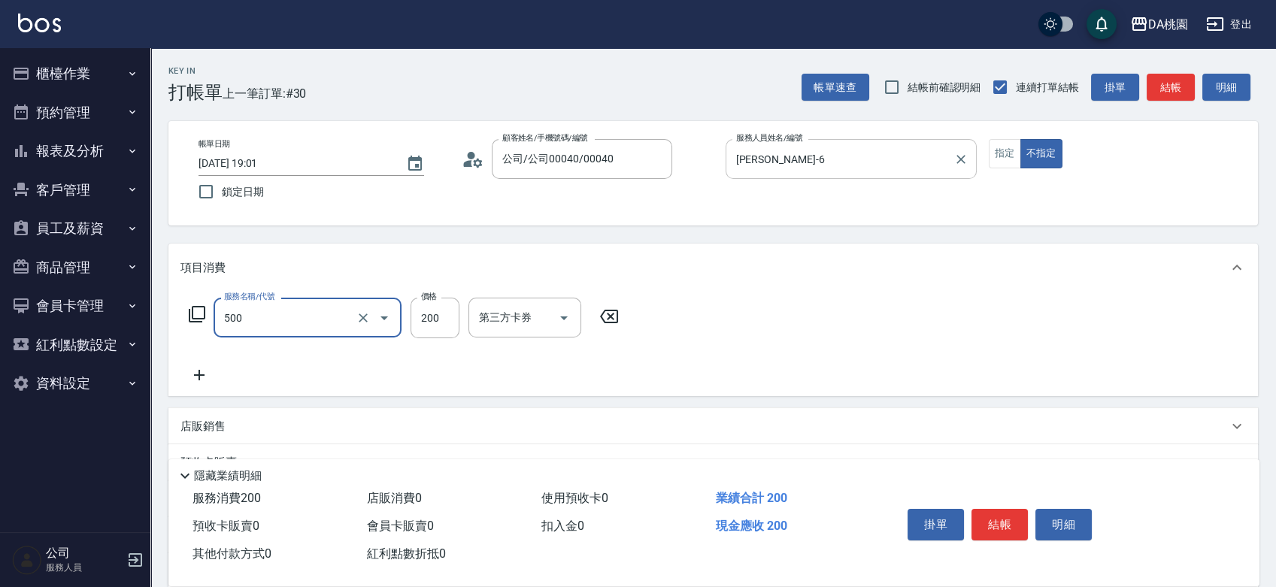
type input "洗髮(500)"
type input "0"
type input "35"
type input "30"
type input "350"
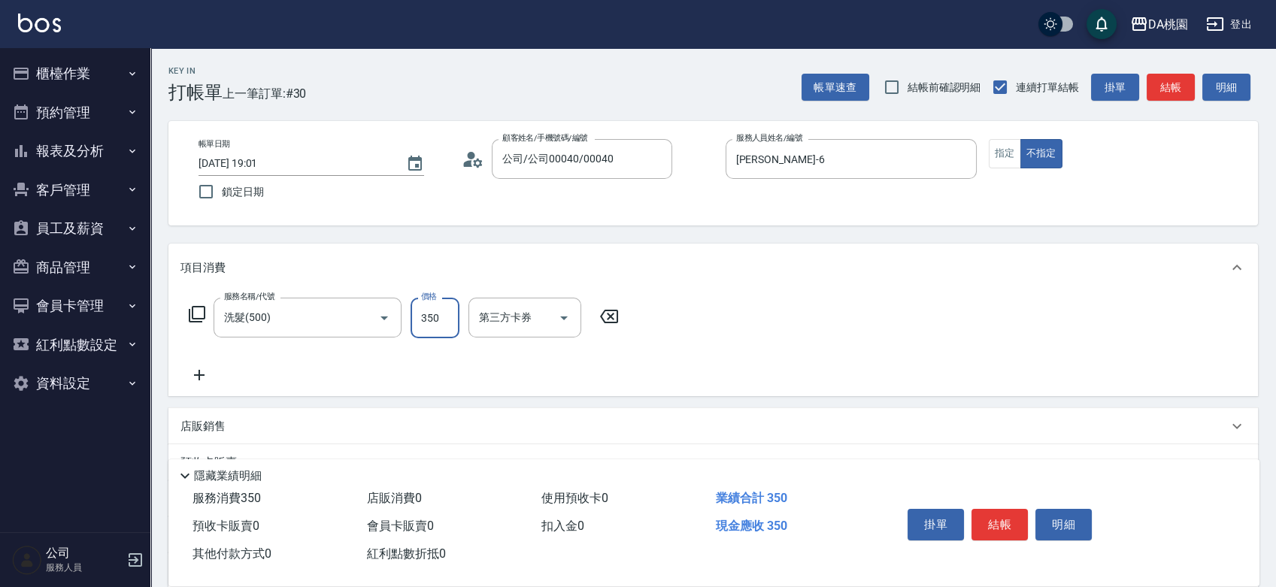
click at [1005, 504] on div "掛單 結帳 明細" at bounding box center [1000, 526] width 196 height 47
click at [1009, 517] on button "結帳" at bounding box center [1000, 525] width 56 height 32
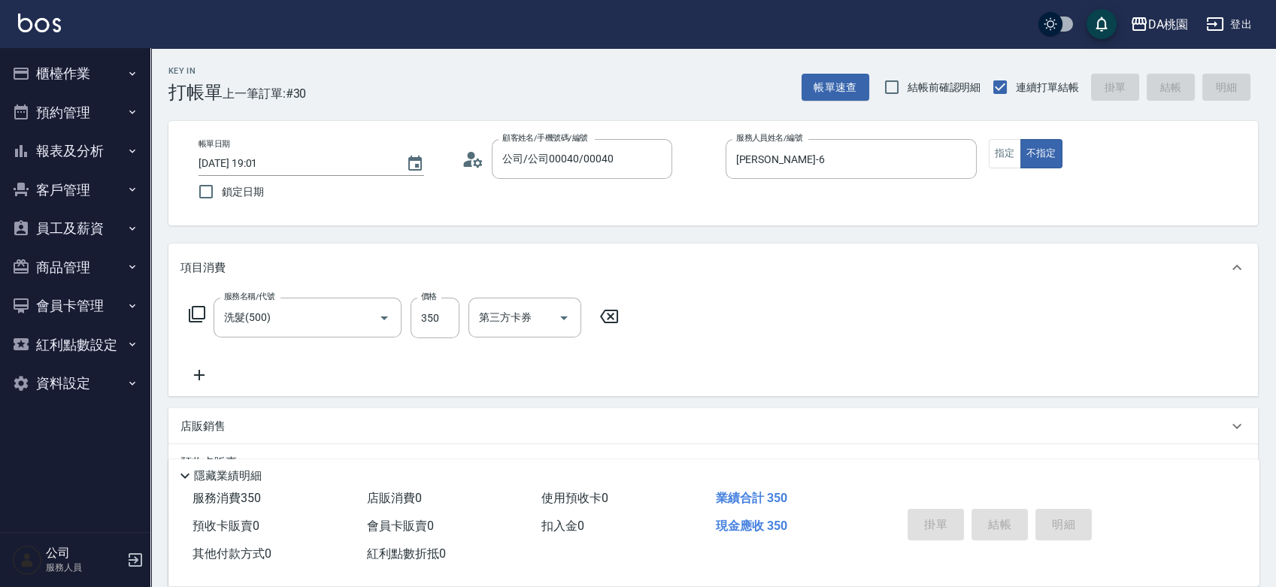
type input "0"
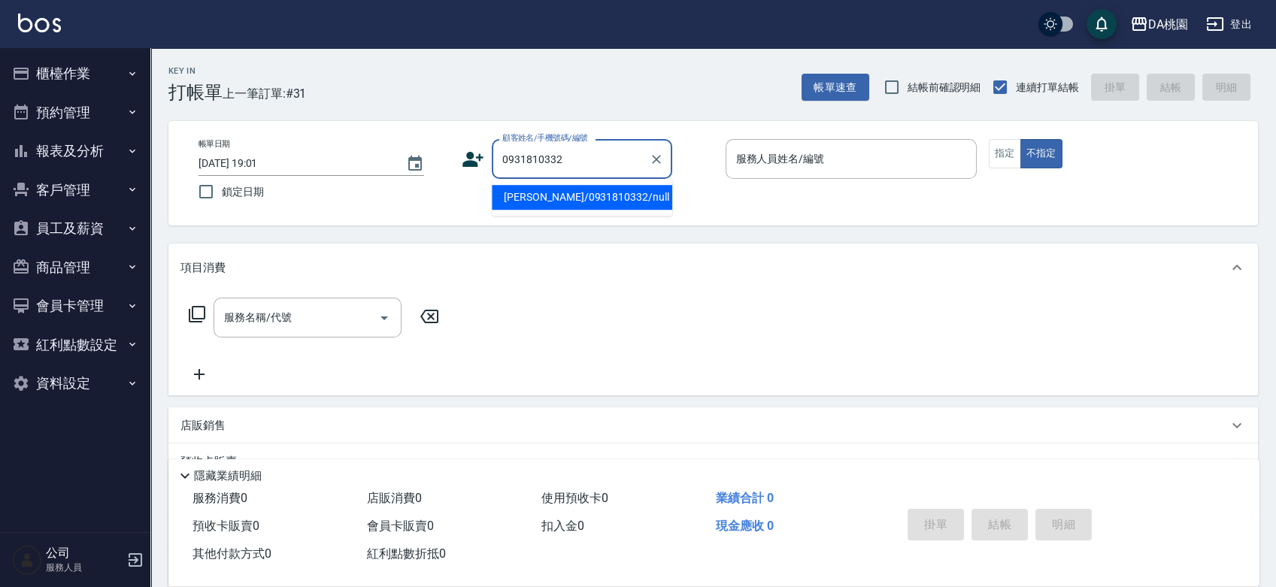
type input "侯旬瑜/0931810332/null"
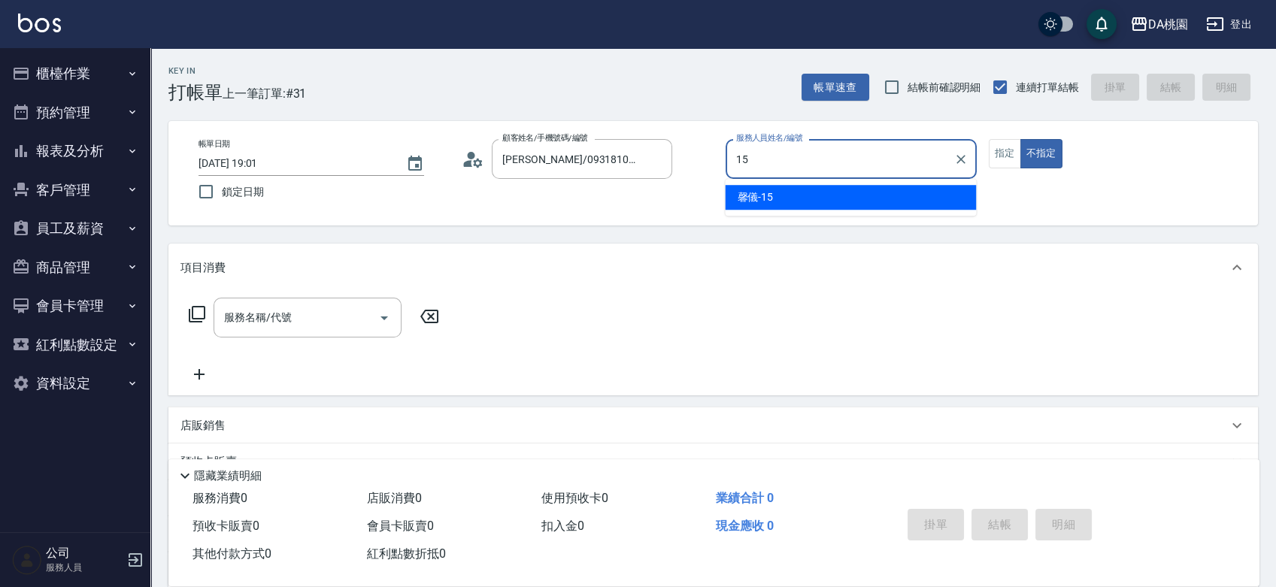
type input "馨儀-15"
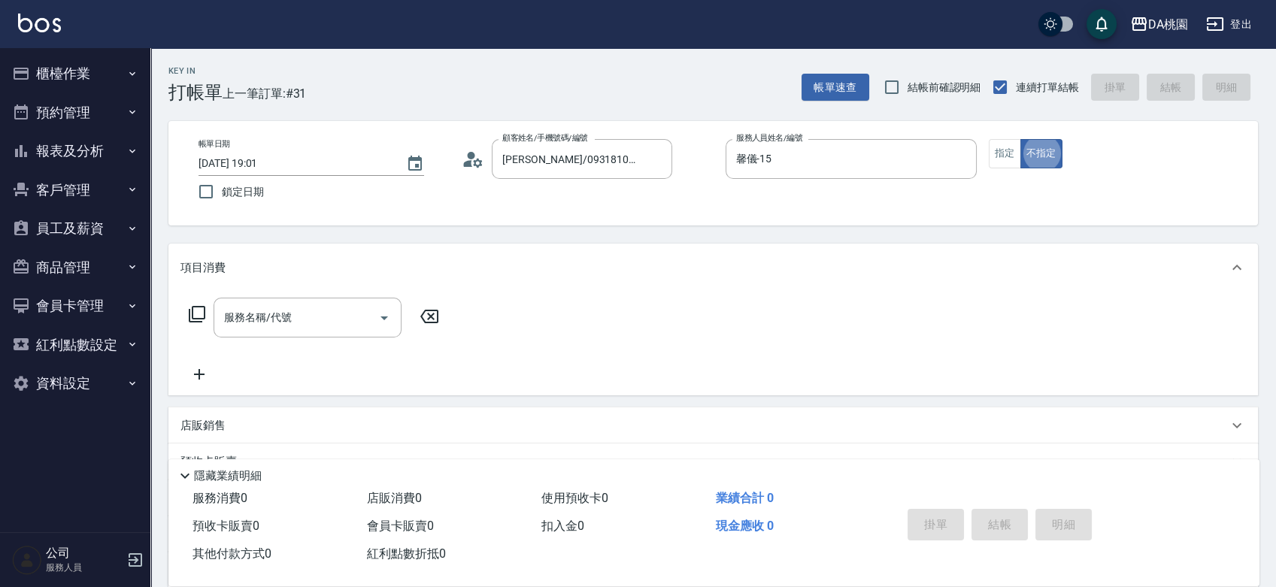
type button "false"
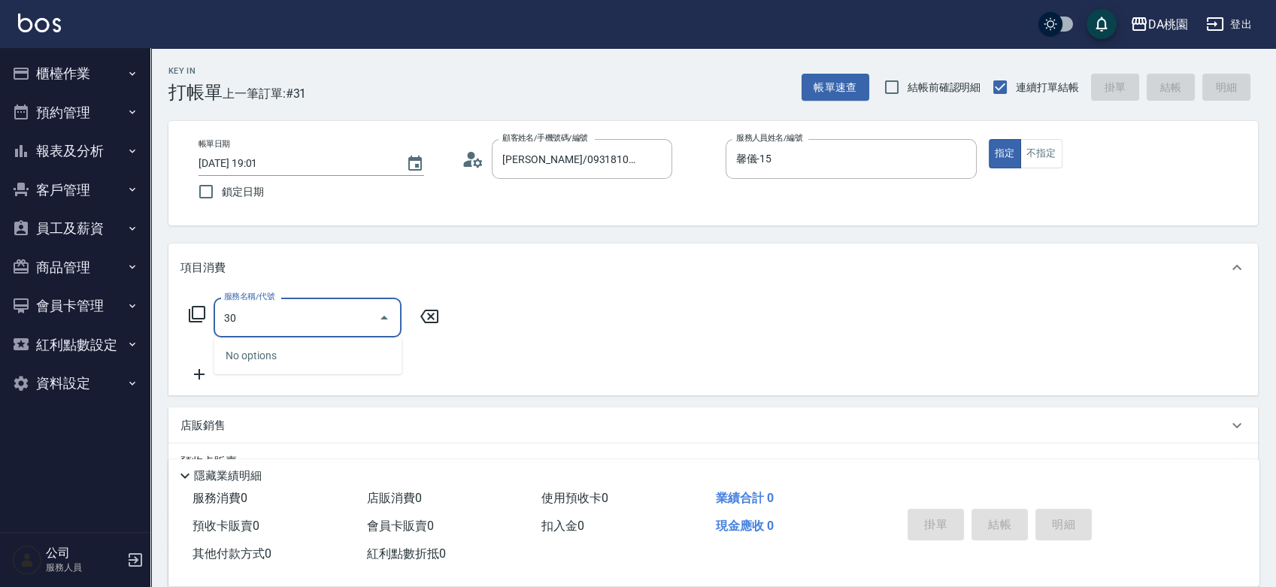
type input "3"
type input "501"
type input "20"
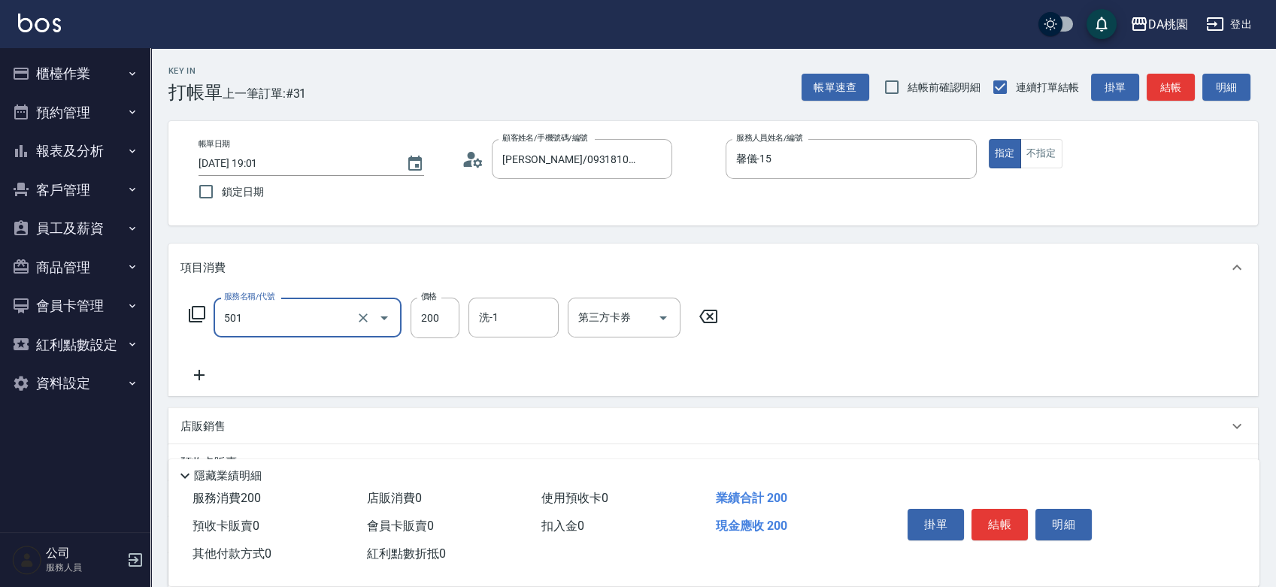
type input "洗髮(互助)(501)"
type input "0"
type input "300"
type input "30"
type input "300"
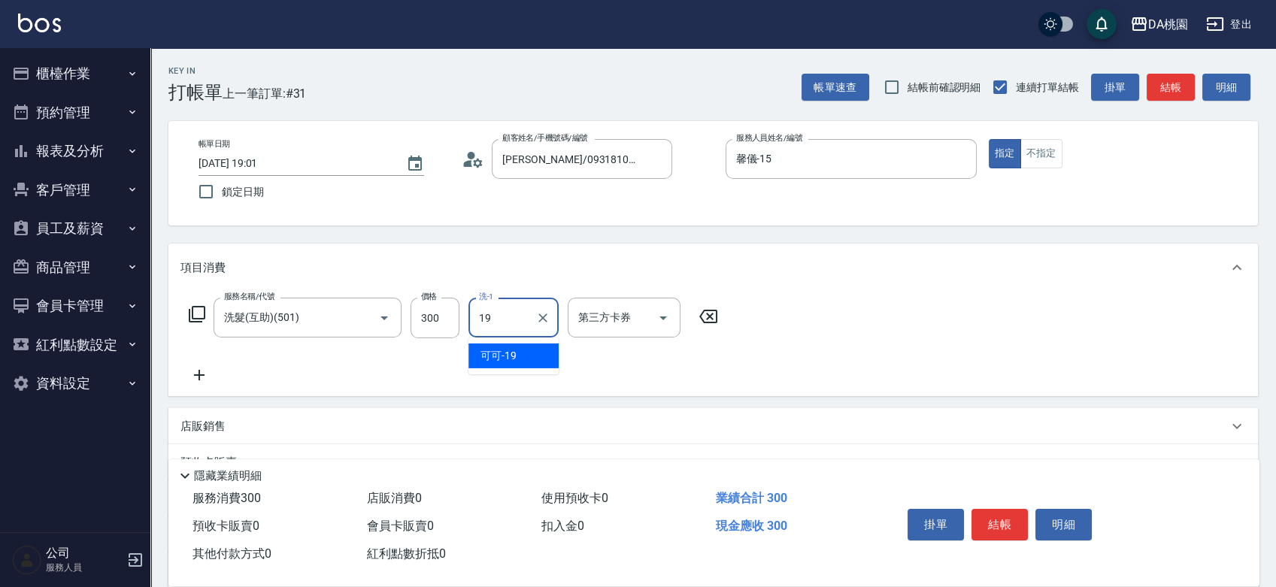
type input "可可-19"
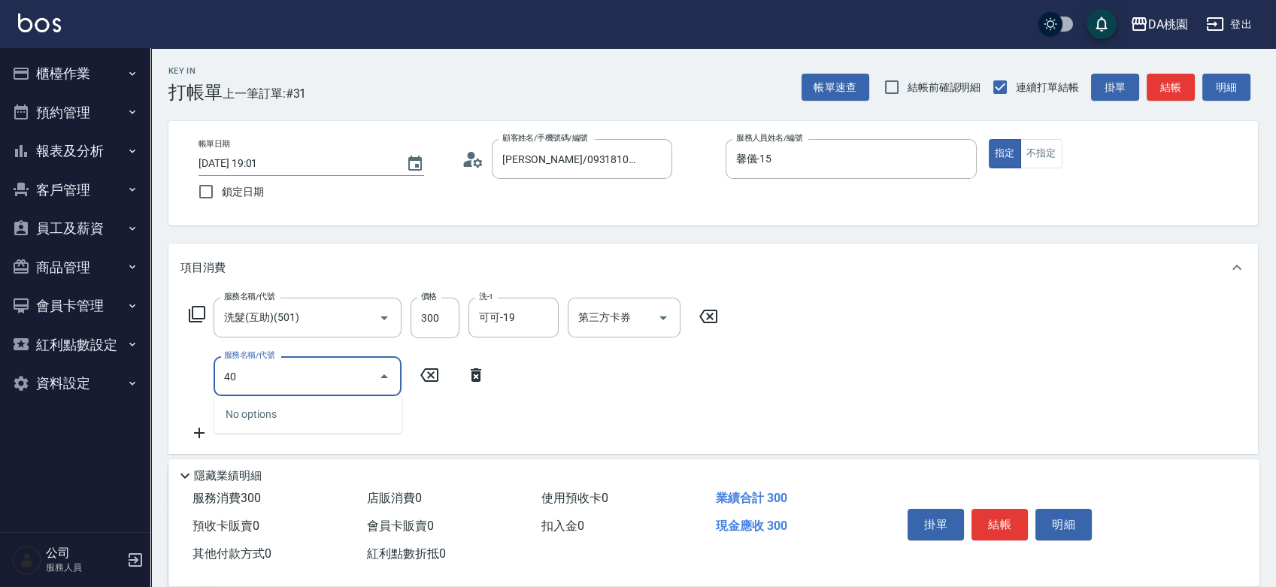
type input "400"
type input "180"
type input "染髮(400)"
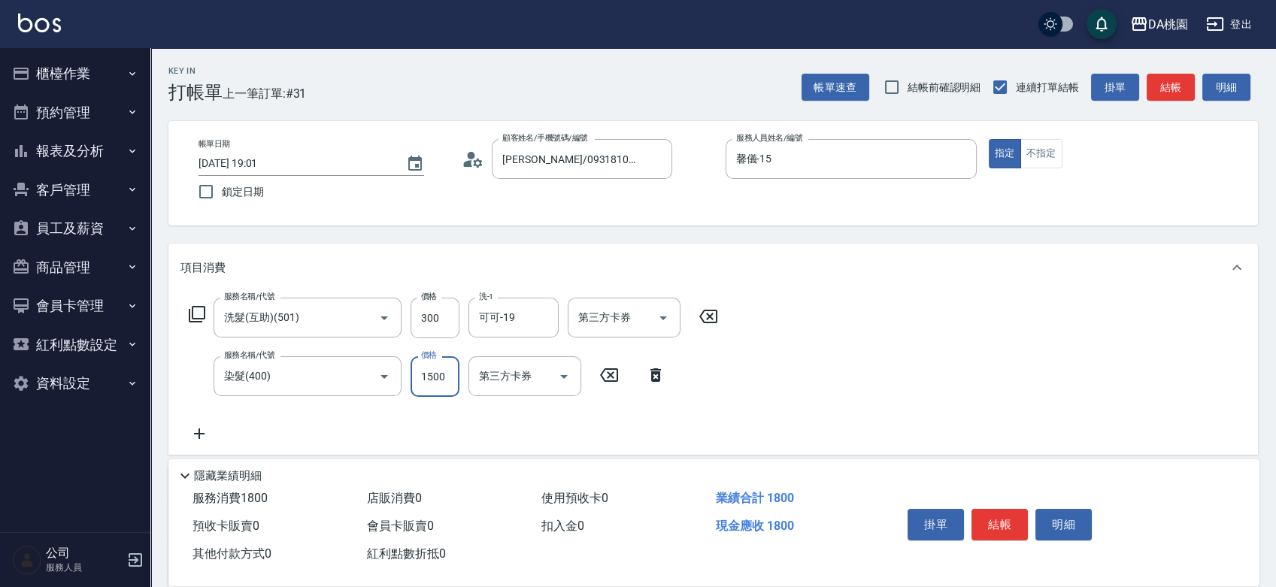
type input "30"
type input "480"
type input "70"
type input "4800"
type input "510"
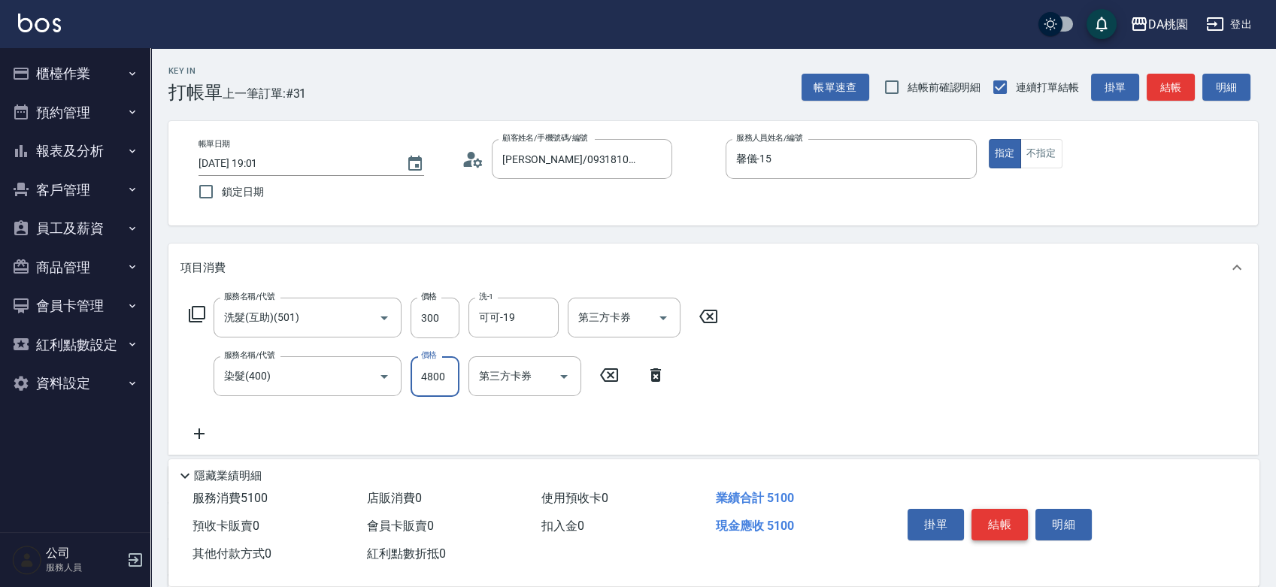
type input "4800"
click at [1000, 521] on button "結帳" at bounding box center [1000, 525] width 56 height 32
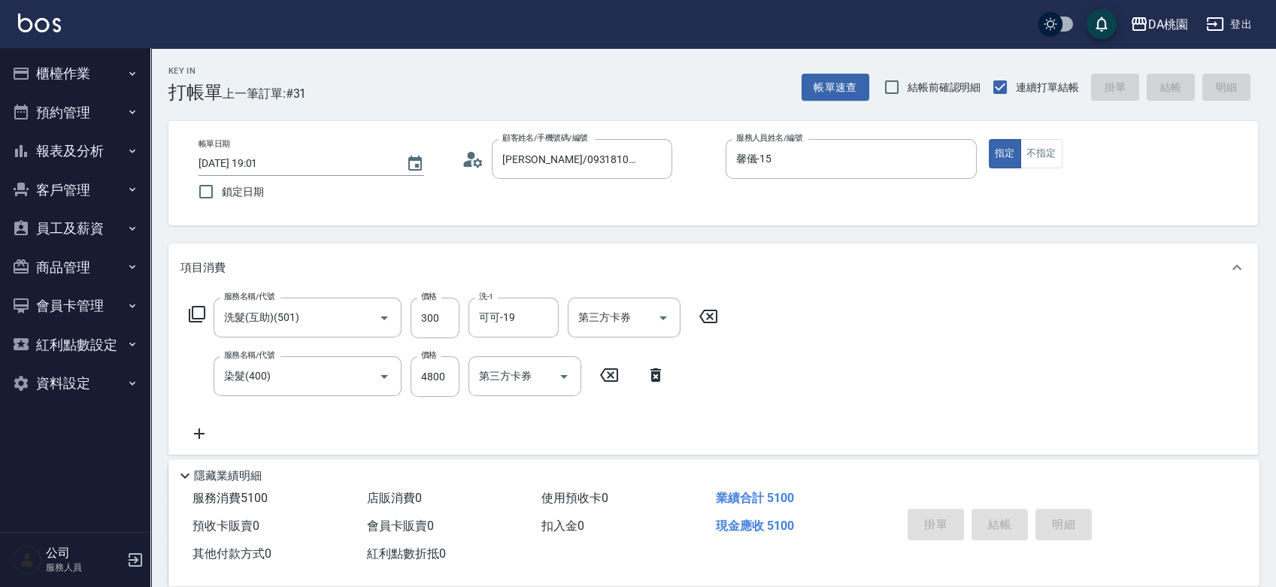
type input "2025/09/13 19:02"
type input "0"
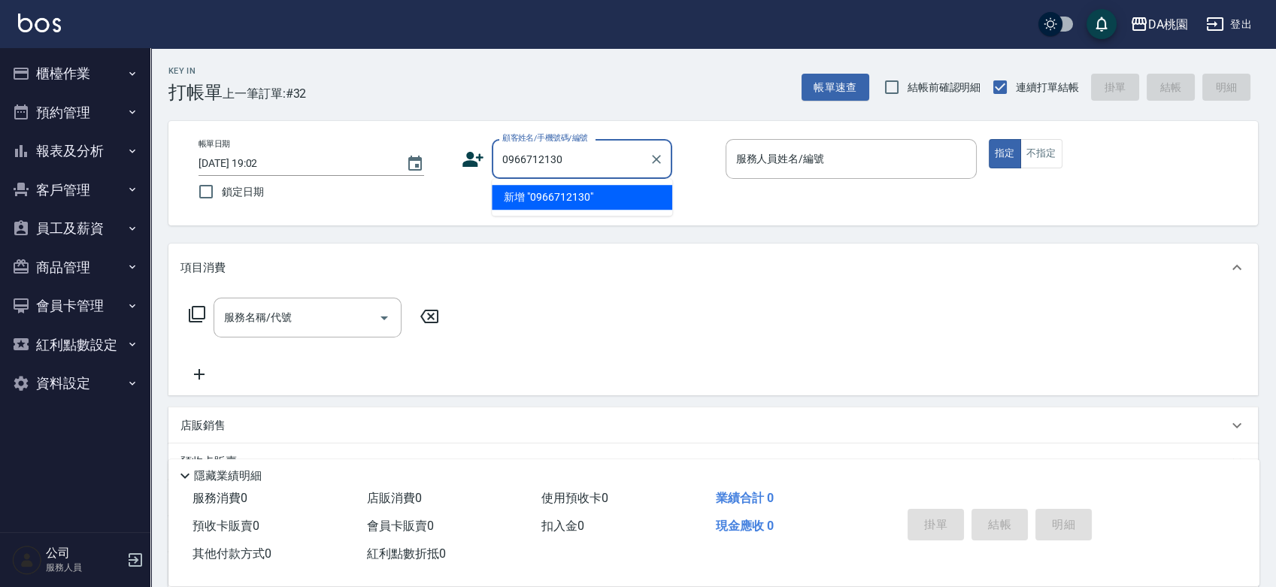
type input "0966712130"
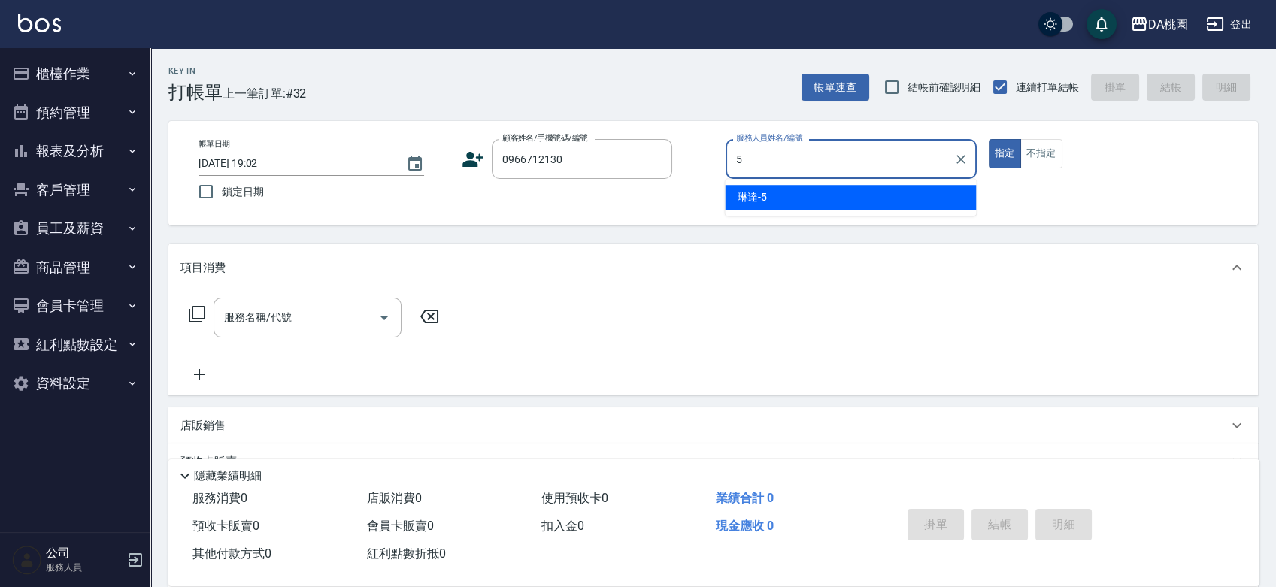
type input "琳達-5"
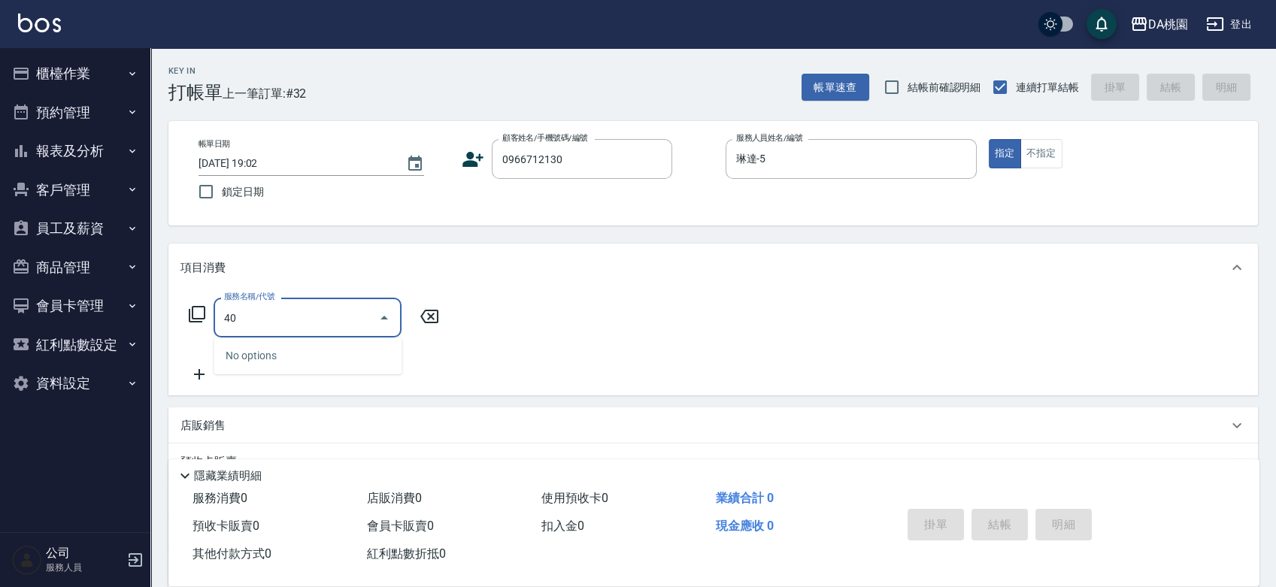
type input "400"
type input "150"
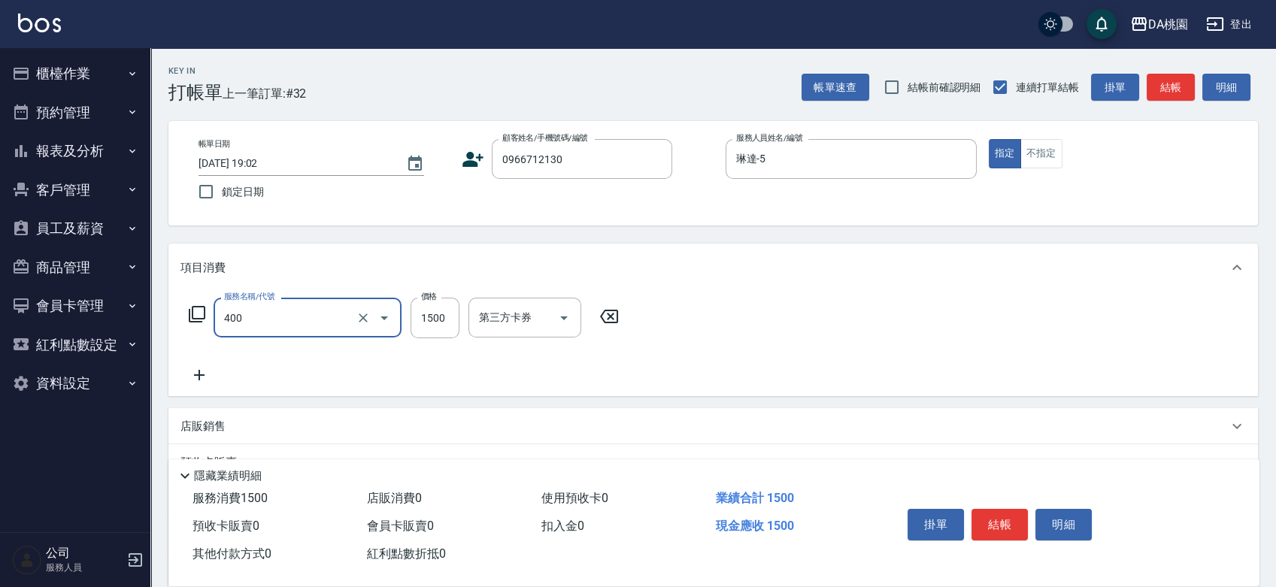
type input "染髮(400)"
type input "0"
type input "208"
type input "200"
type input "2080"
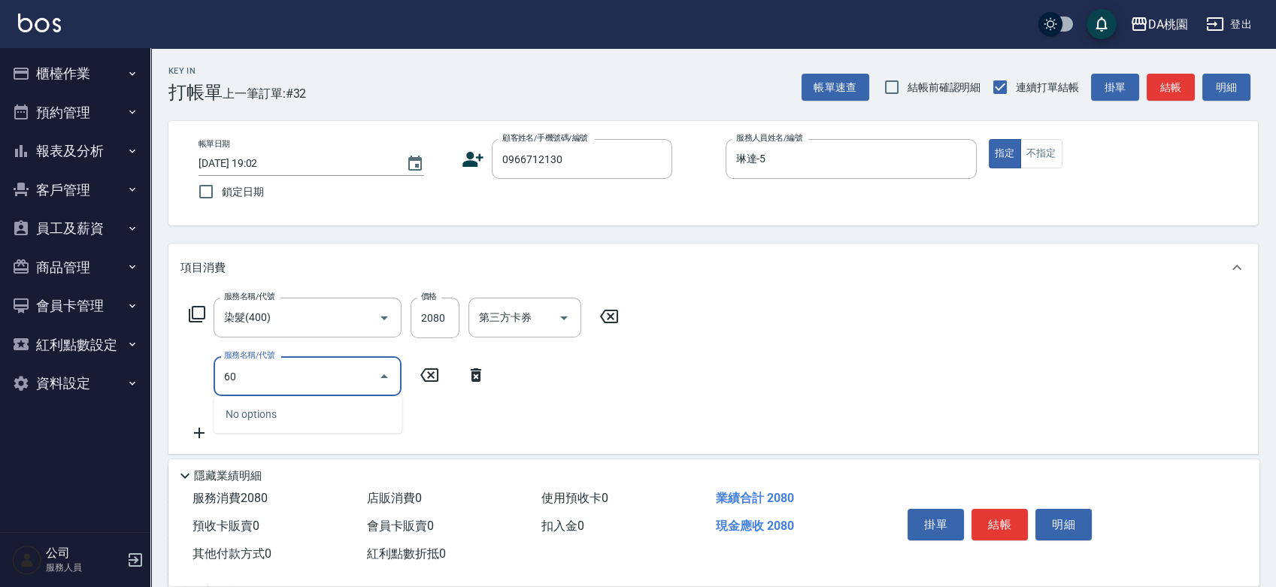
type input "6"
type input "604"
type input "280"
type input "炫色護髮(604)"
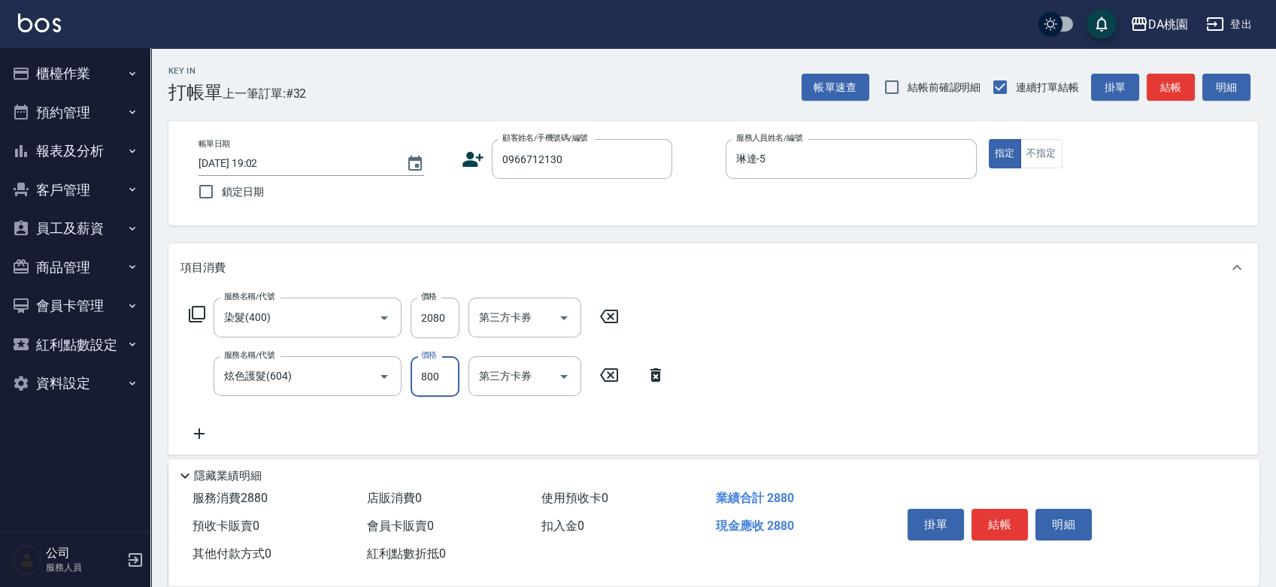
type input "200"
type input "150"
type input "220"
type input "1500"
type input "350"
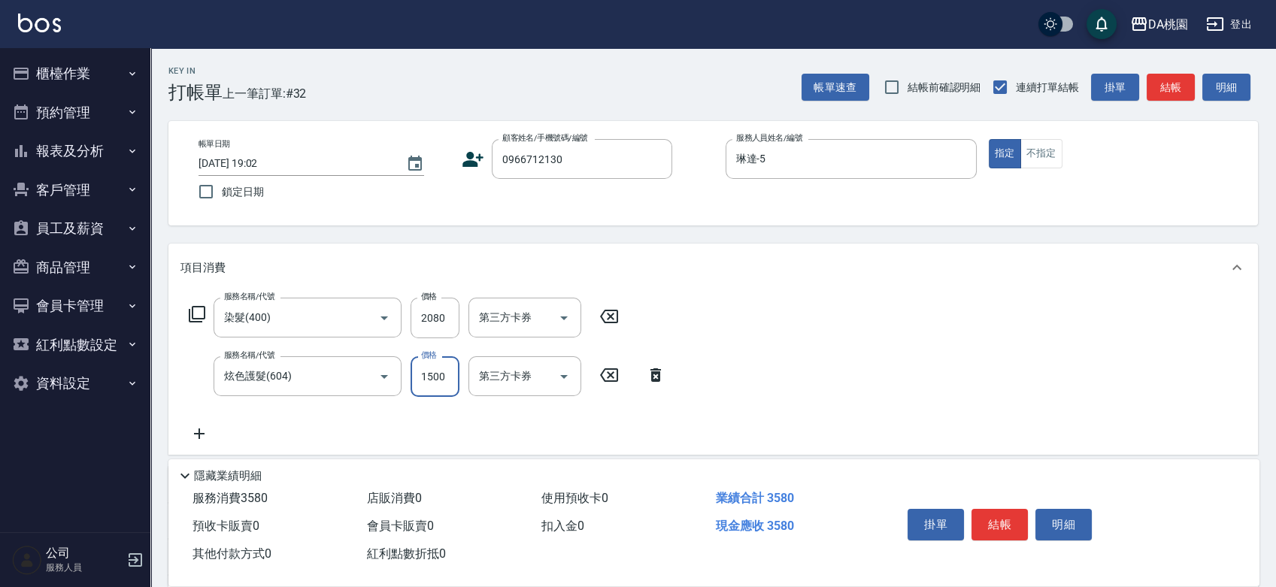
type input "1500"
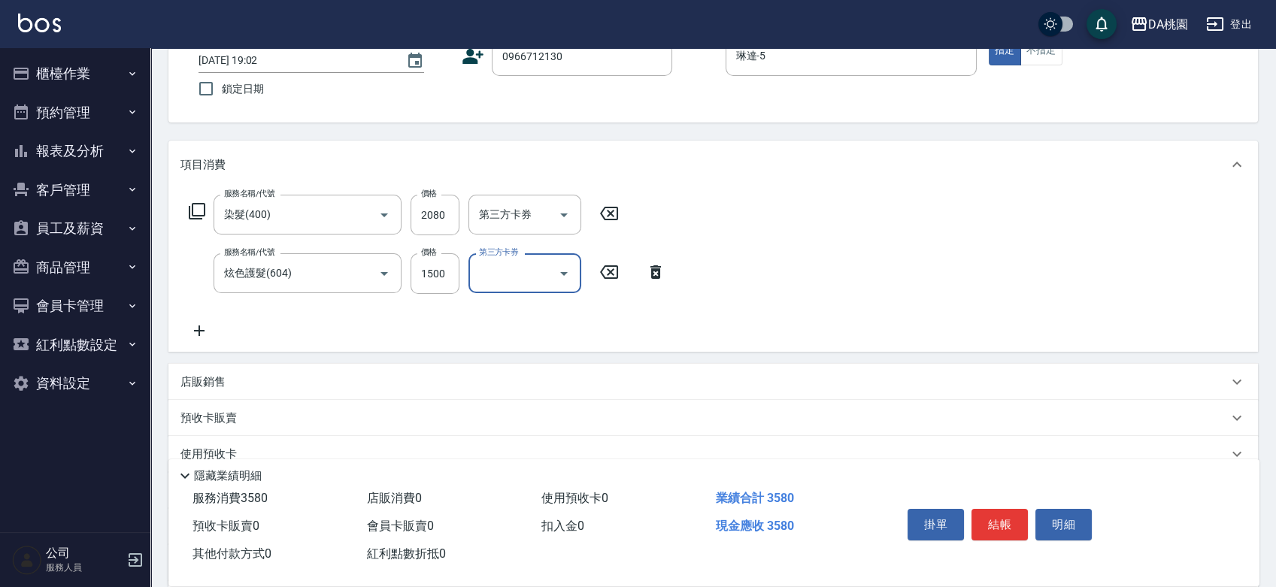
scroll to position [250, 0]
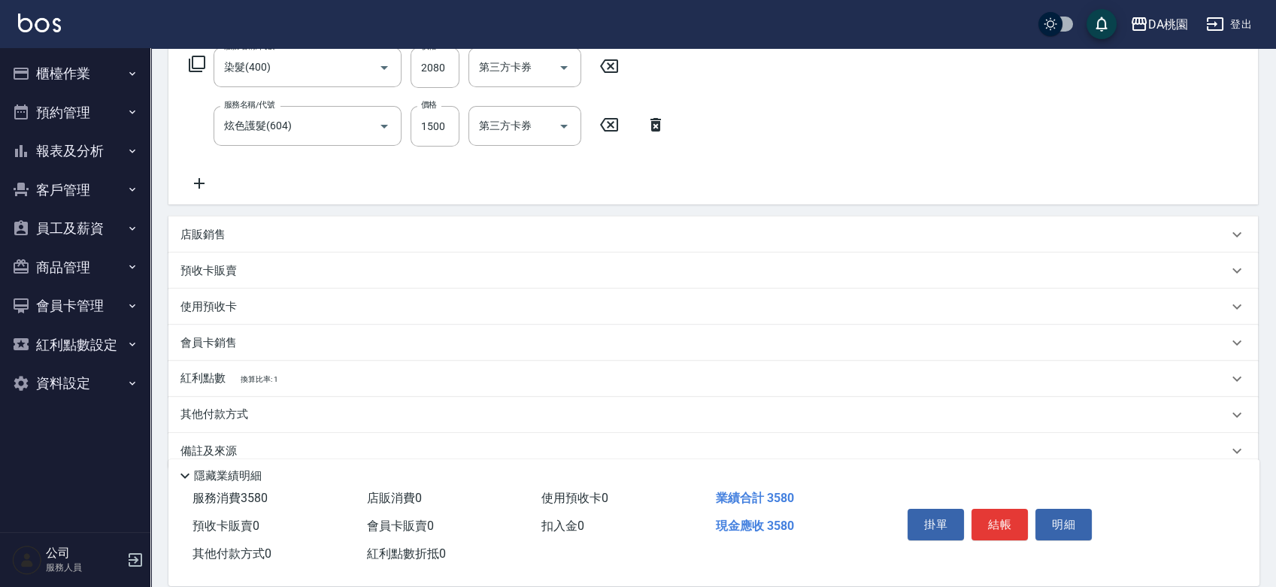
click at [377, 229] on div "店販銷售" at bounding box center [705, 235] width 1048 height 16
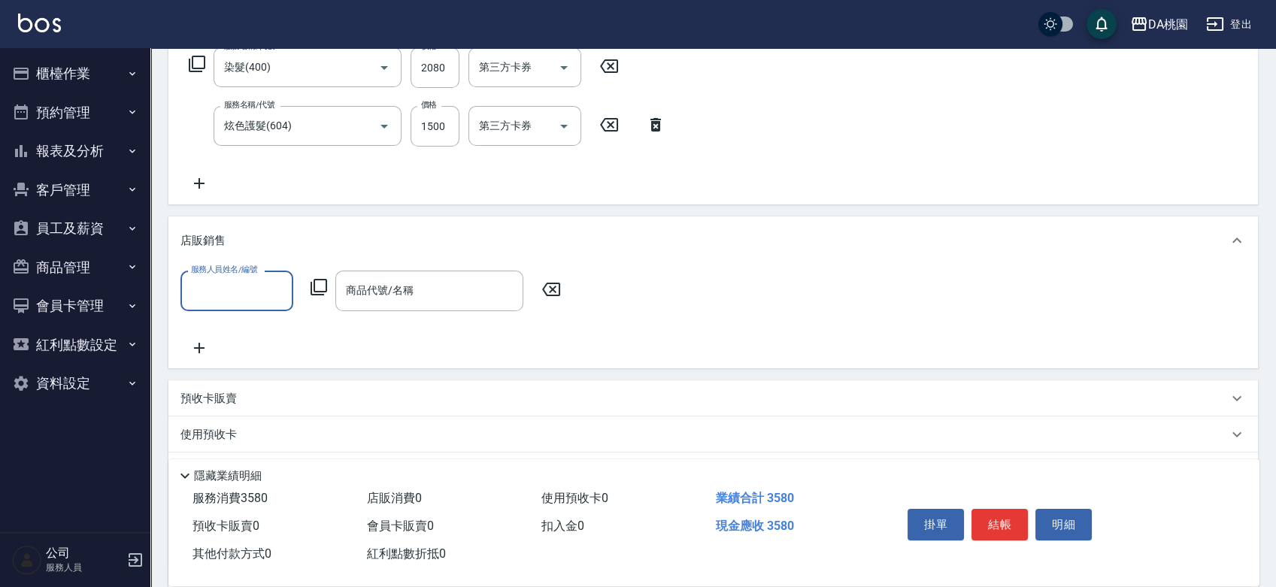
scroll to position [0, 0]
type input "5"
click at [401, 287] on div "商品代號/名稱 商品代號/名稱" at bounding box center [429, 291] width 188 height 40
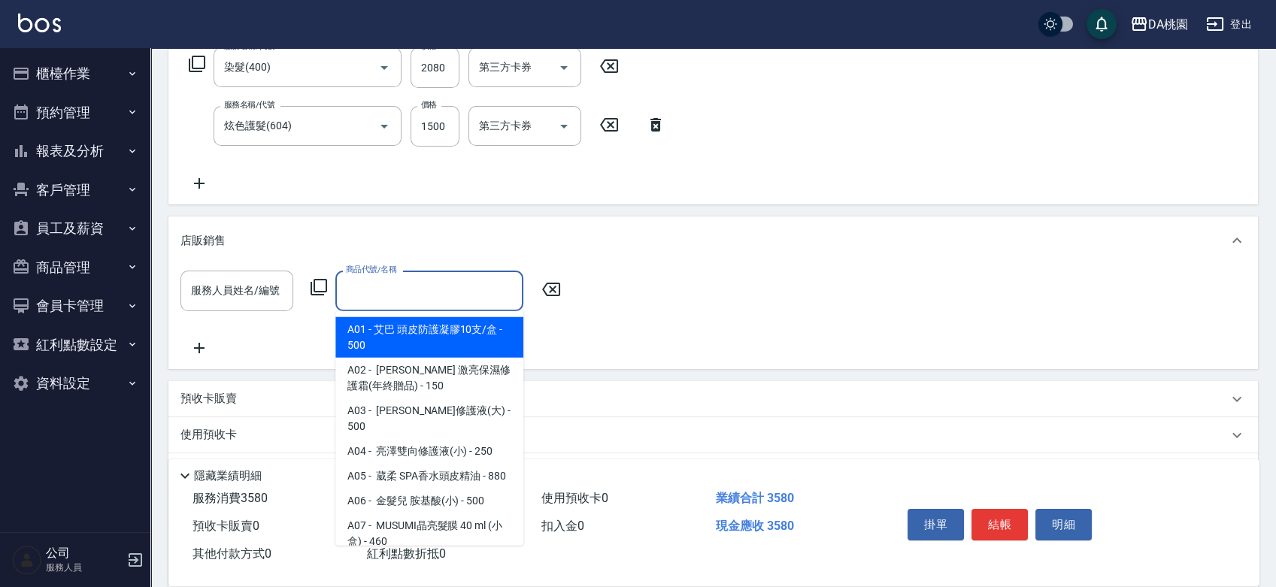
click at [175, 295] on div "服務人員姓名/編號 服務人員姓名/編號 商品代號/名稱 商品代號/名稱" at bounding box center [713, 317] width 1090 height 104
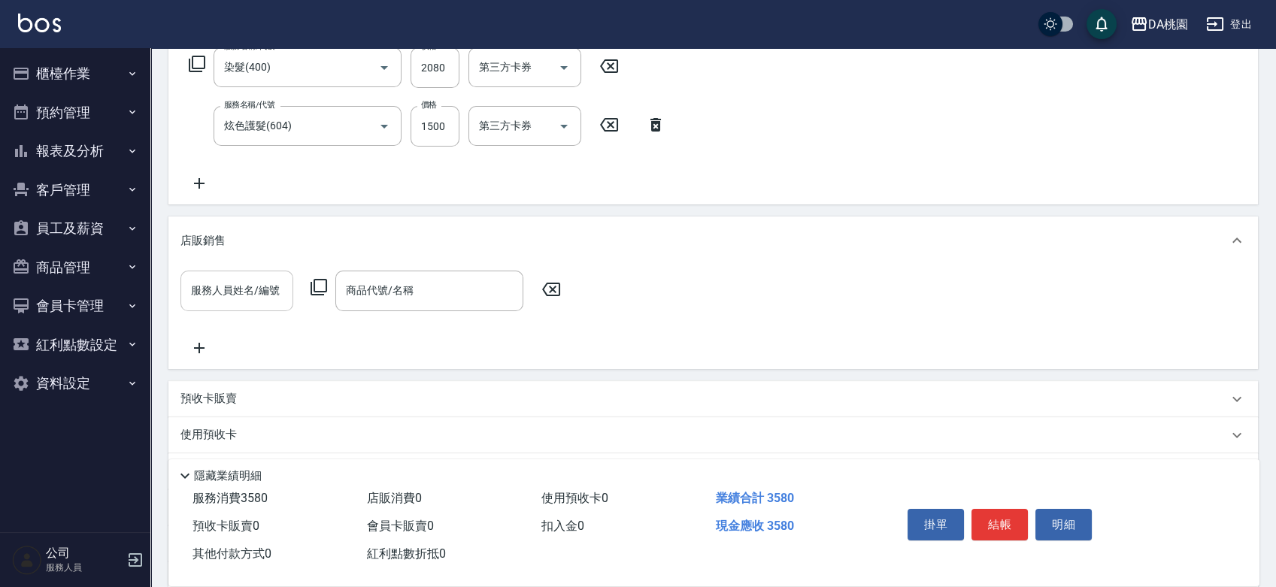
click at [202, 288] on input "服務人員姓名/編號" at bounding box center [236, 291] width 99 height 26
type input "琳達-5"
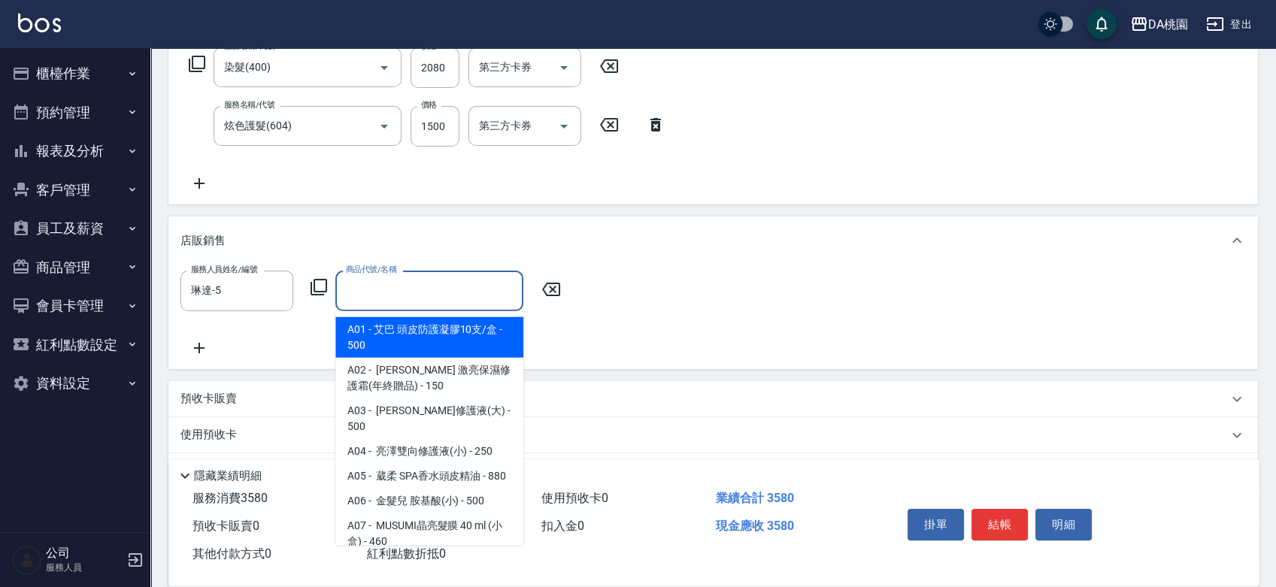
click at [426, 288] on input "商品代號/名稱" at bounding box center [429, 291] width 175 height 26
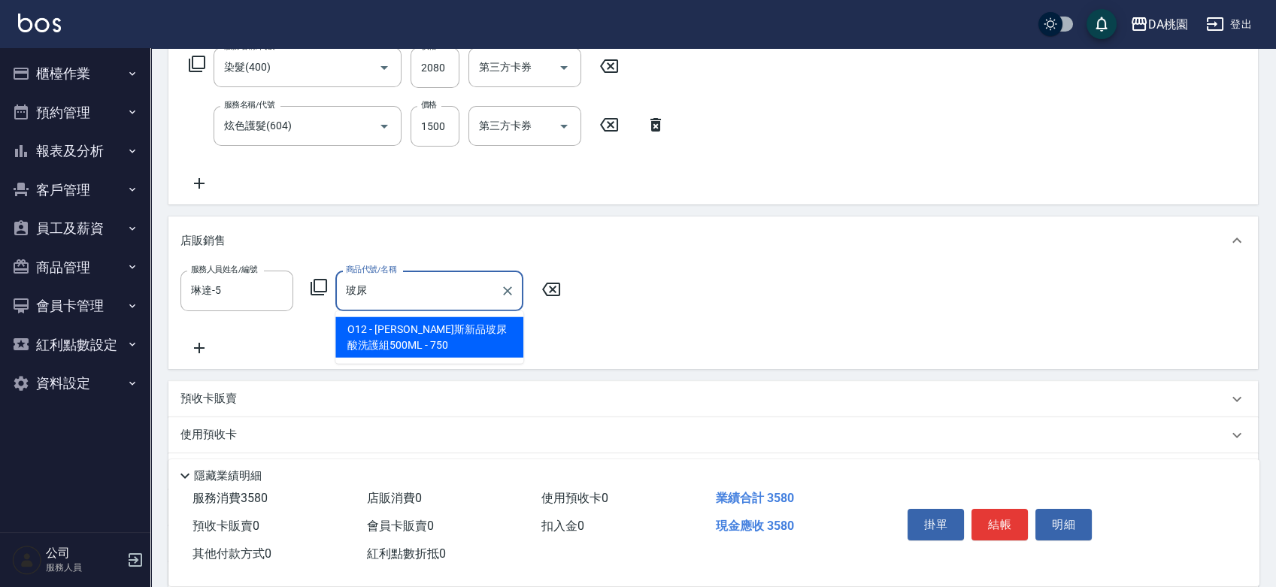
type input "髮原素深層洗髮精（乾性）"
type input "500"
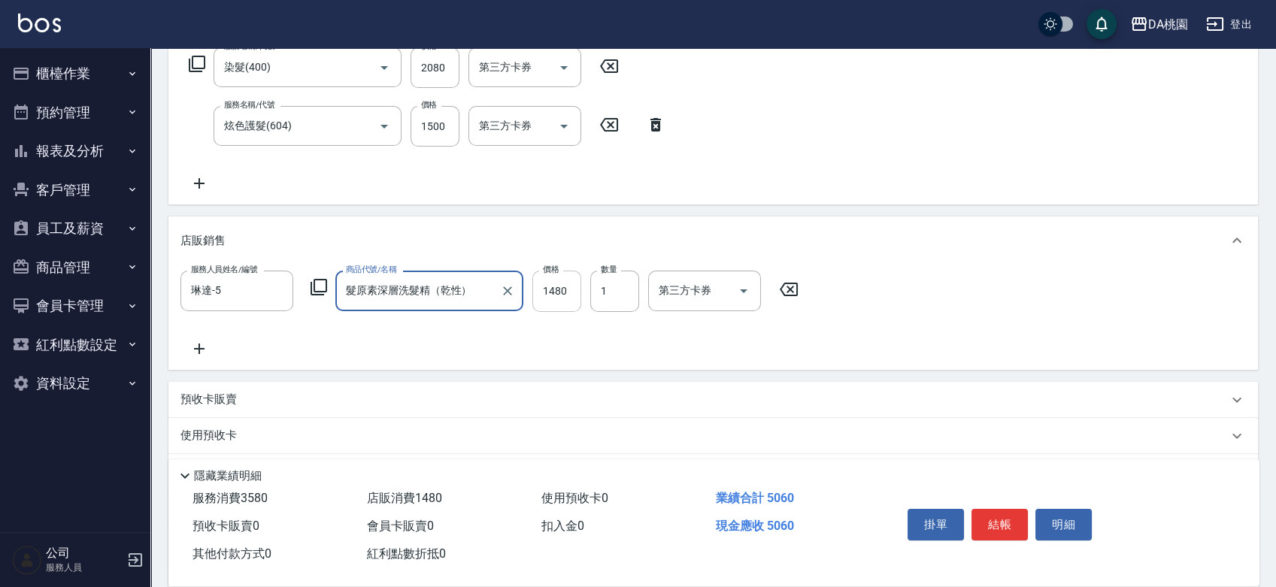
click at [572, 293] on input "1480" at bounding box center [557, 291] width 49 height 41
click at [420, 287] on input "髮原素深層洗髮精（乾性）" at bounding box center [418, 291] width 152 height 26
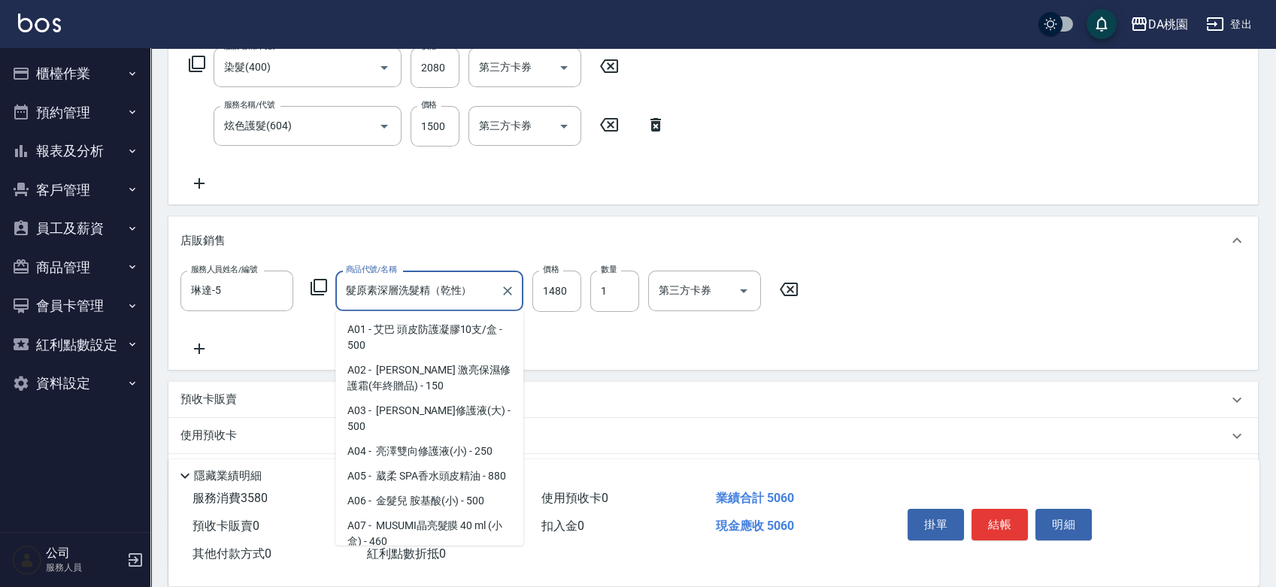
scroll to position [9397, 0]
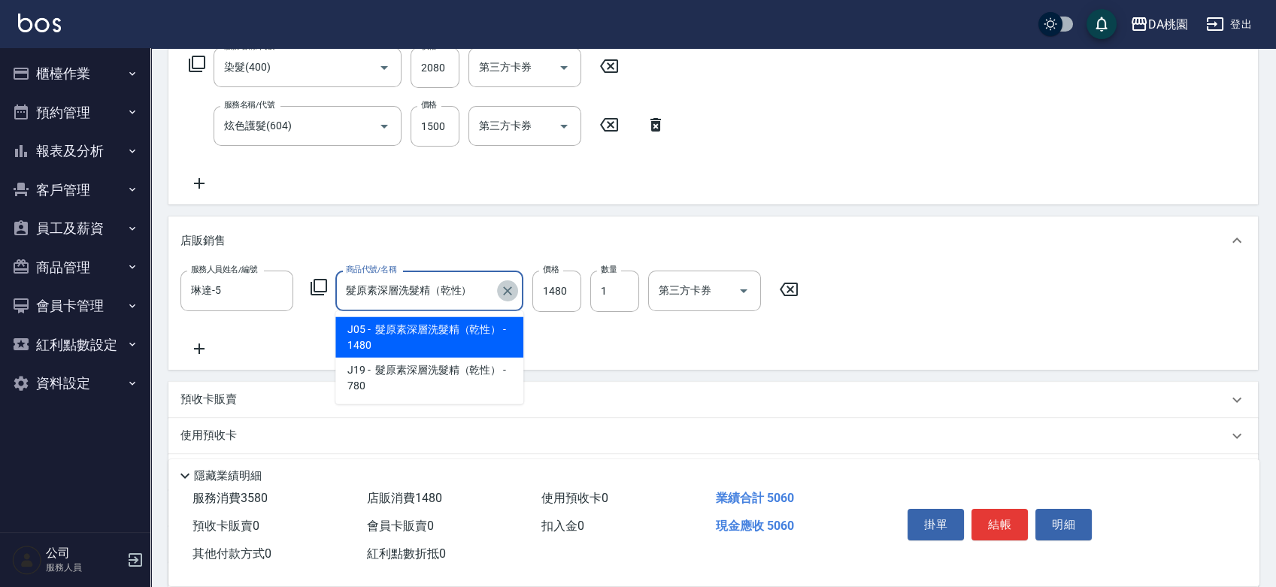
click at [514, 296] on icon "Clear" at bounding box center [507, 291] width 15 height 15
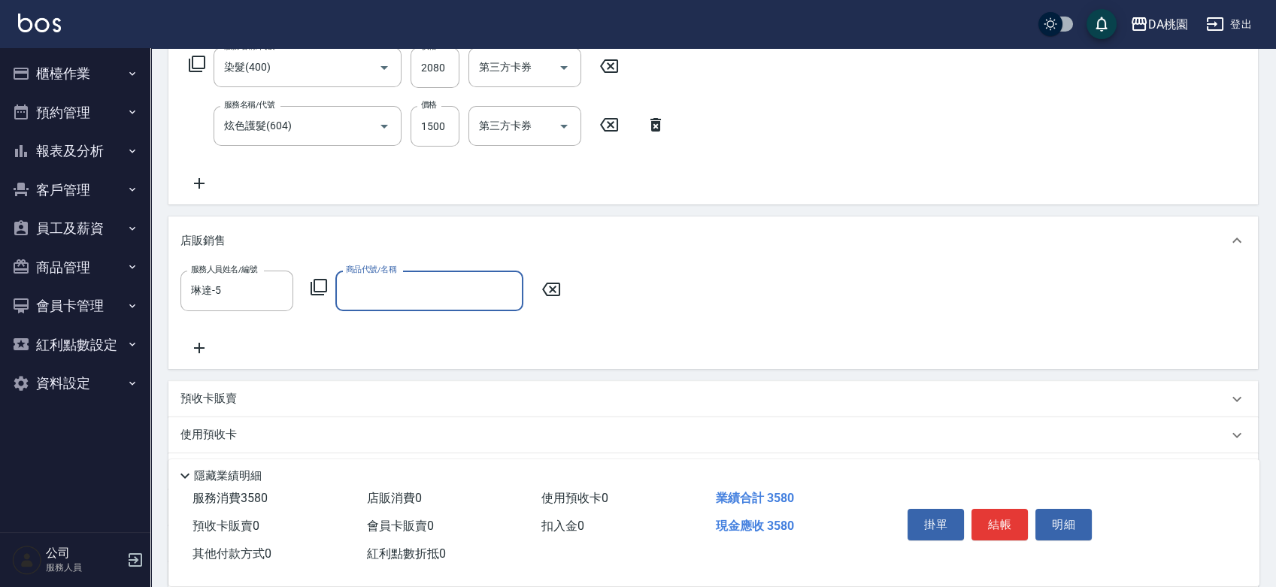
click at [441, 281] on input "商品代號/名稱" at bounding box center [429, 291] width 175 height 26
click at [416, 284] on input "髮原素深層洗髮精（乾性）" at bounding box center [418, 291] width 152 height 26
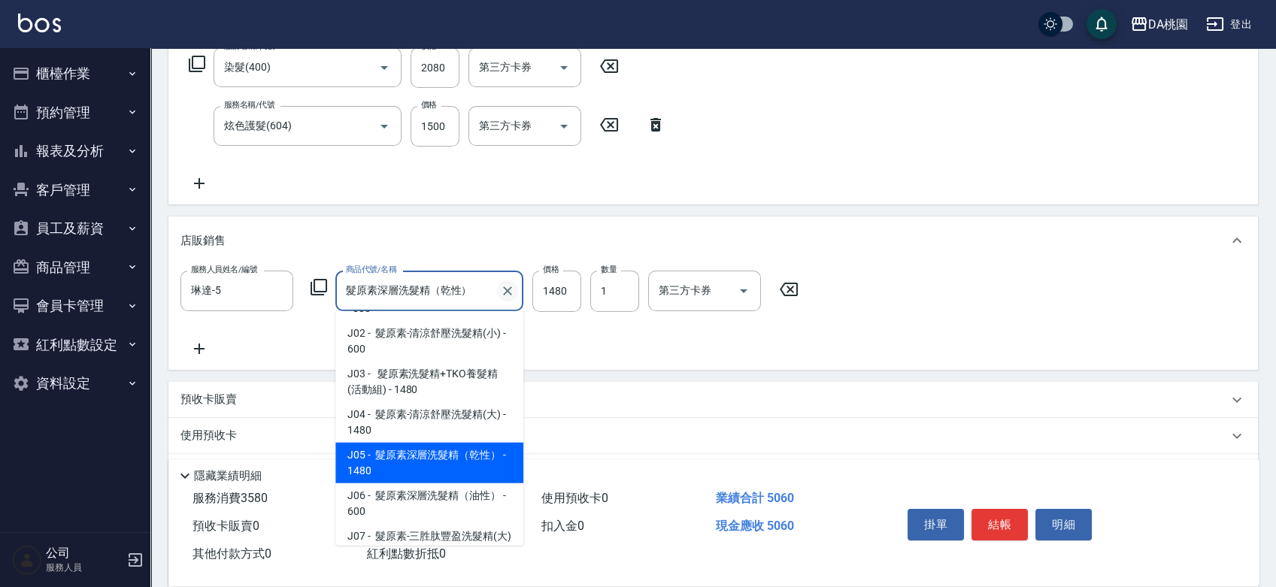
click at [507, 293] on icon "Clear" at bounding box center [507, 291] width 15 height 15
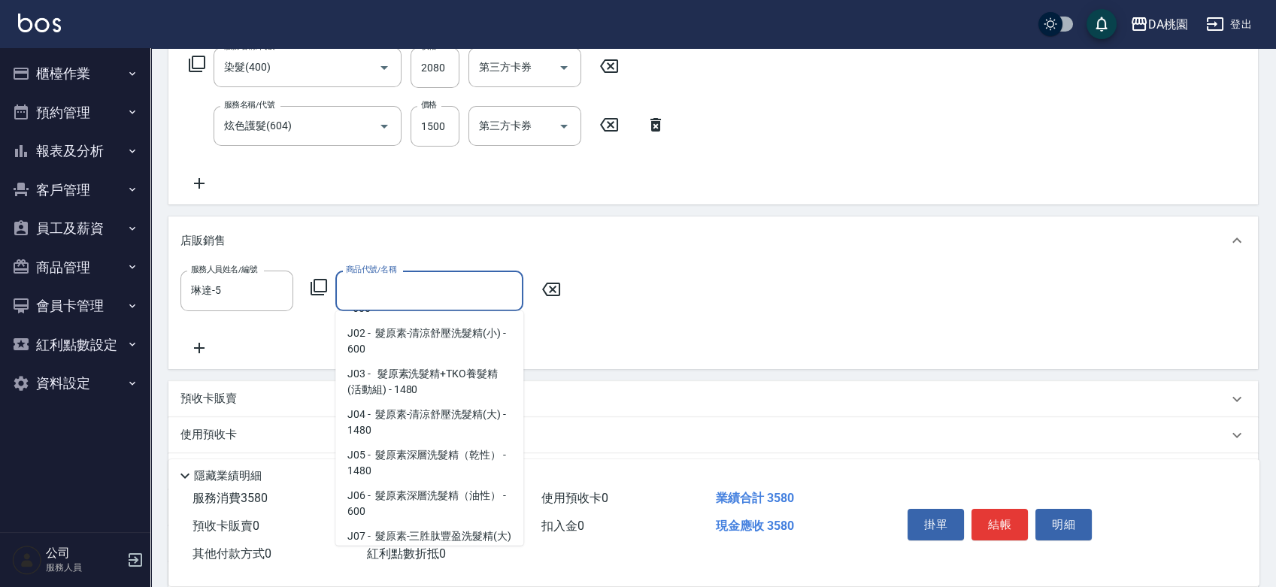
scroll to position [6, 0]
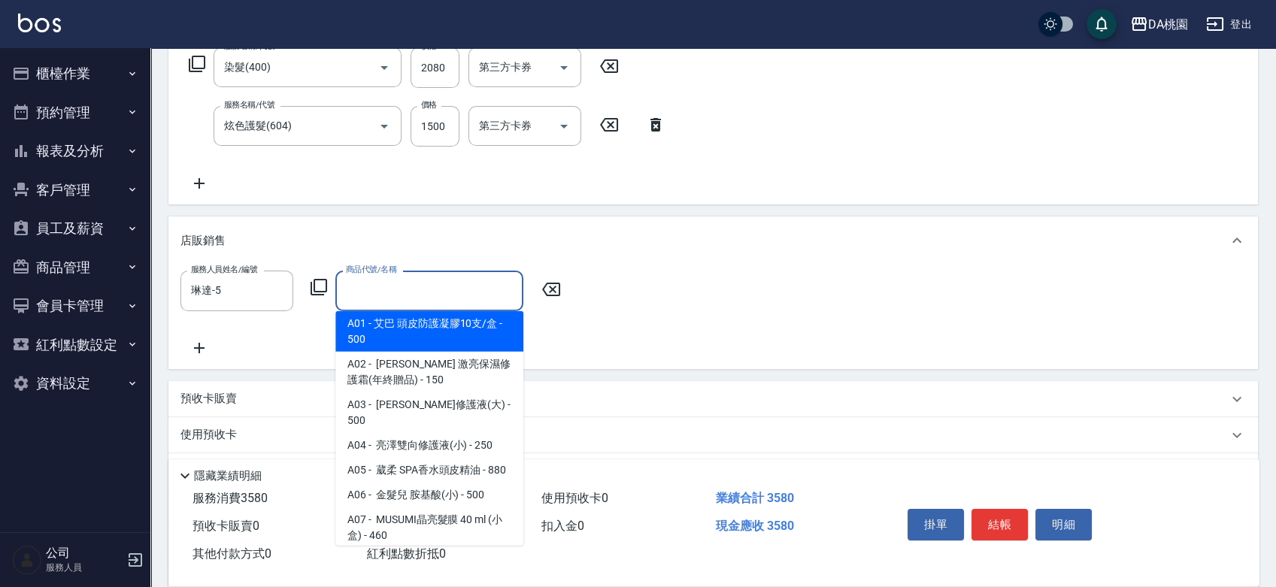
click at [428, 290] on input "商品代號/名稱" at bounding box center [429, 291] width 175 height 26
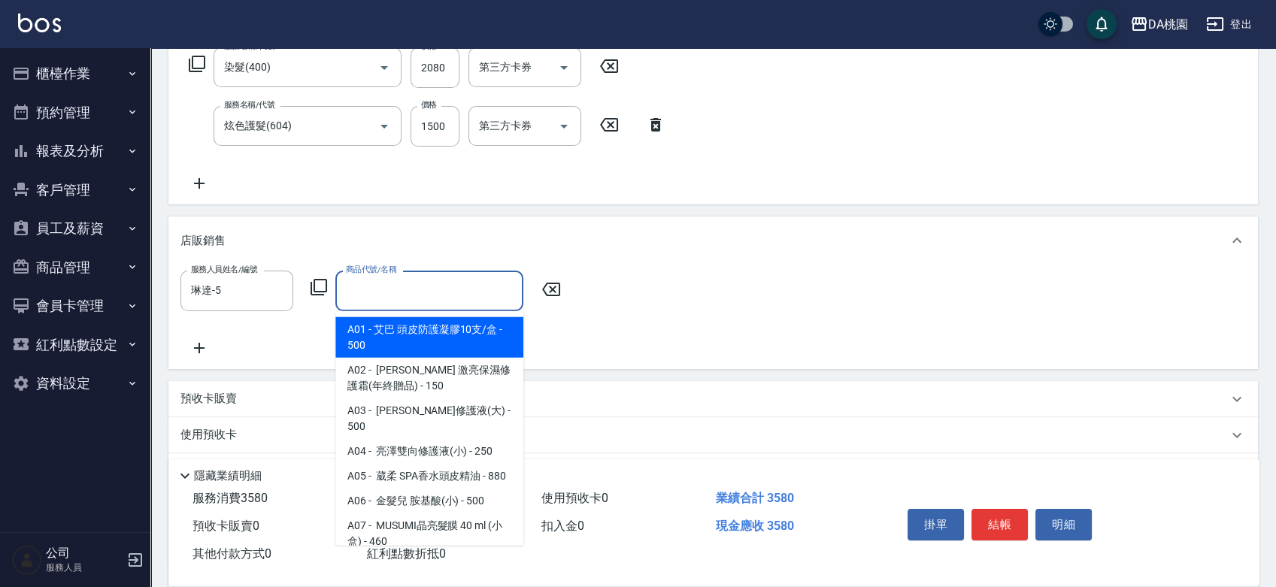
click at [429, 290] on input "商品代號/名稱" at bounding box center [429, 291] width 175 height 26
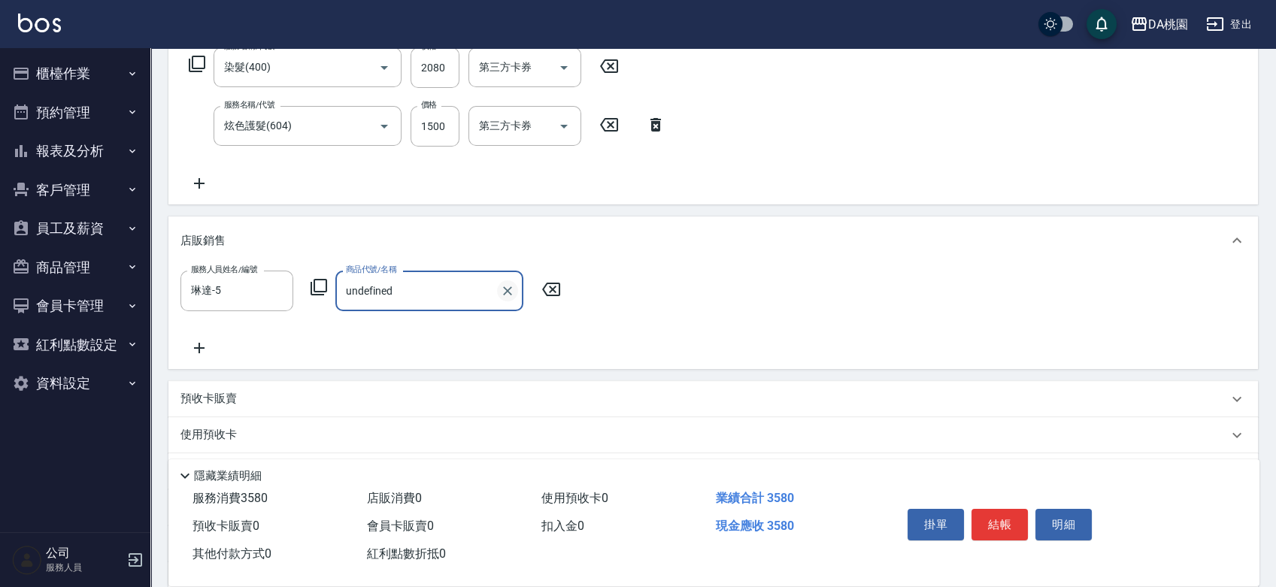
click at [505, 287] on icon "Clear" at bounding box center [507, 291] width 15 height 15
click at [400, 290] on input "商品代號/名稱" at bounding box center [429, 291] width 175 height 26
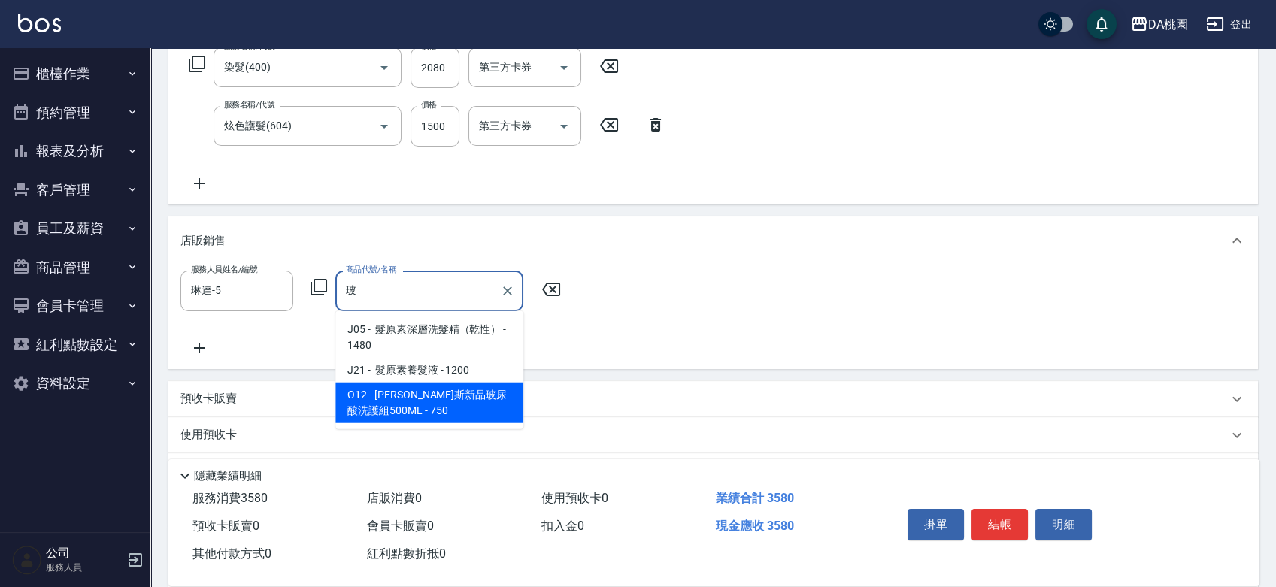
click at [400, 290] on input "玻" at bounding box center [418, 291] width 152 height 26
click at [433, 389] on span "O12 - [PERSON_NAME]斯新品玻尿酸洗護組500ML - 750" at bounding box center [429, 403] width 188 height 41
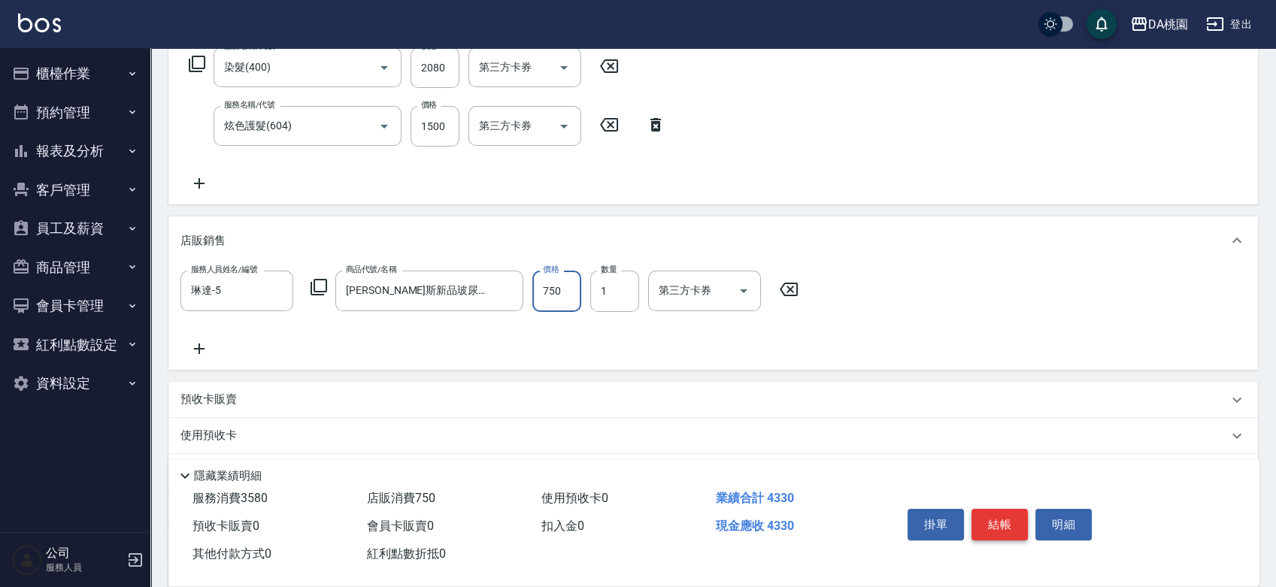
click at [1001, 520] on button "結帳" at bounding box center [1000, 525] width 56 height 32
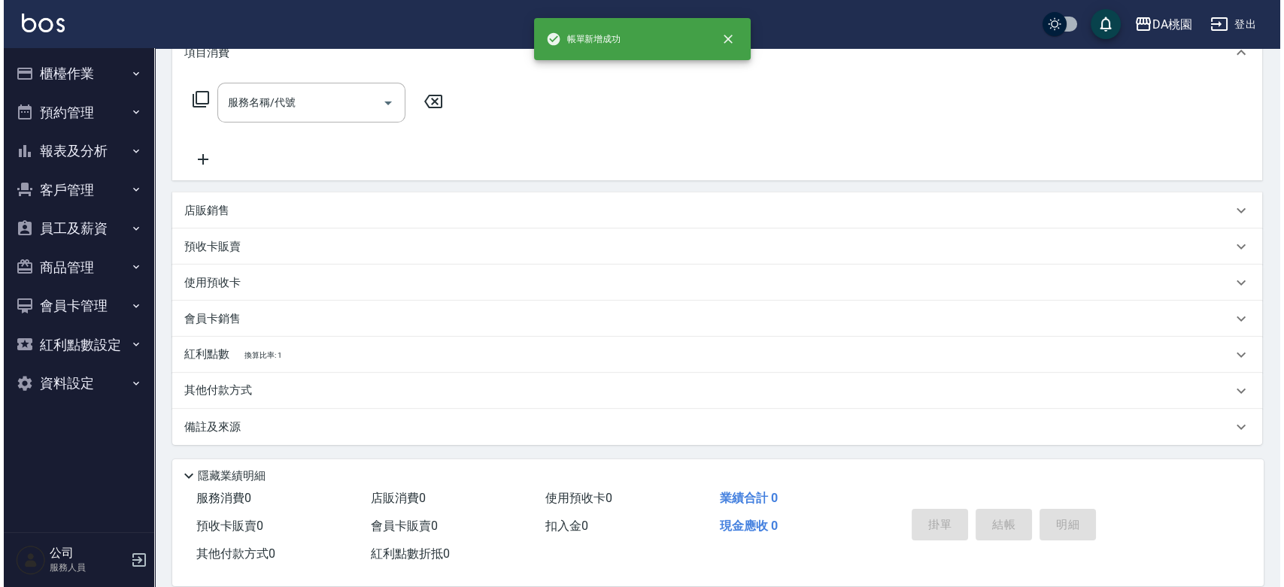
scroll to position [0, 0]
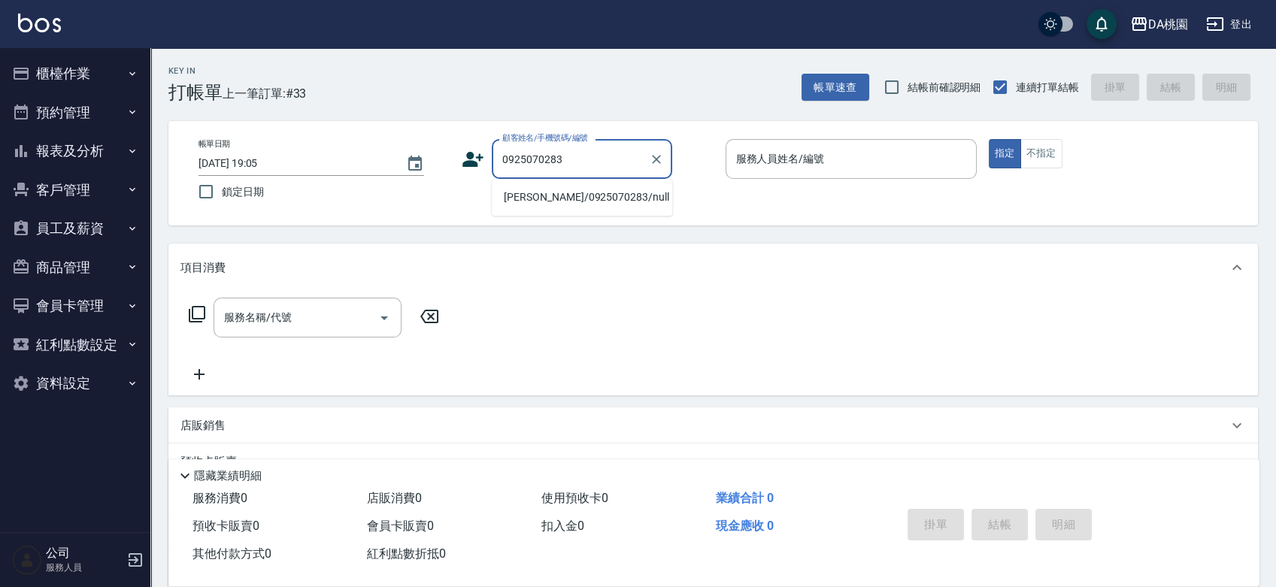
type input "[PERSON_NAME]/0925070283/null"
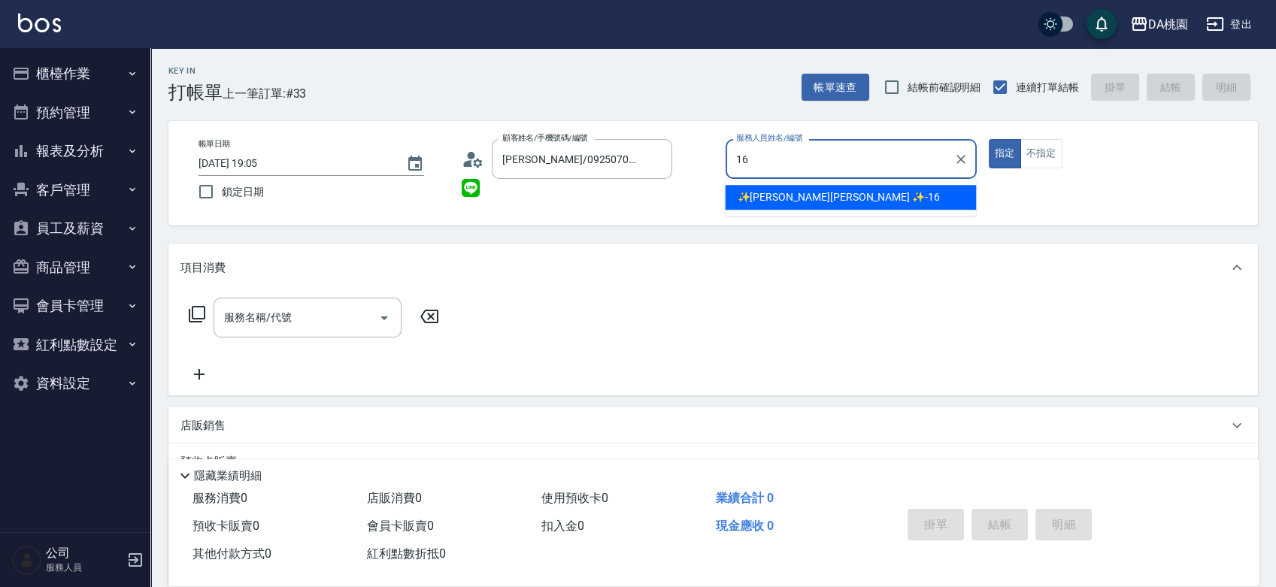
type input "✨[PERSON_NAME][PERSON_NAME] ✨-16"
type button "true"
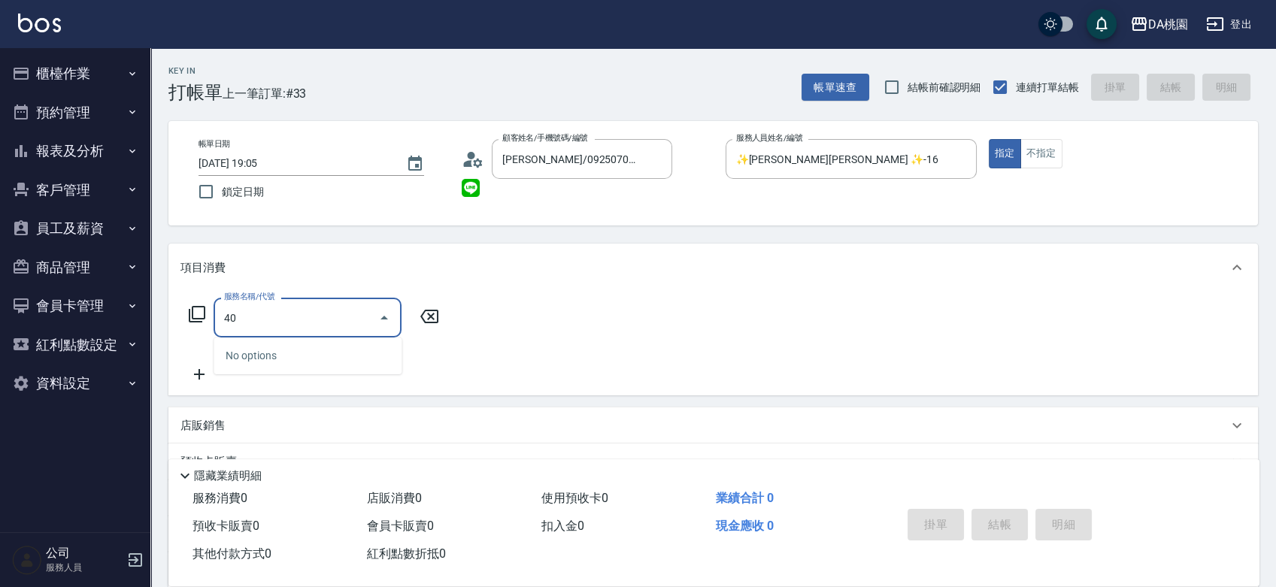
type input "401"
type input "150"
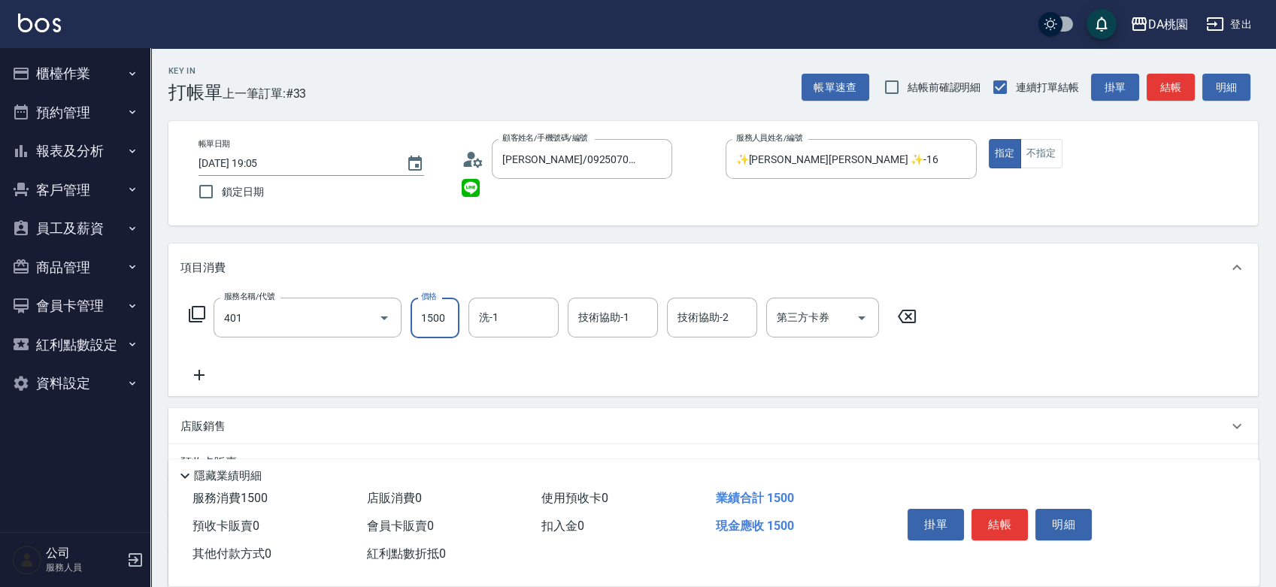
type input "染髮(互助)(401)"
type input "4"
type input "0"
type input "470"
type input "40"
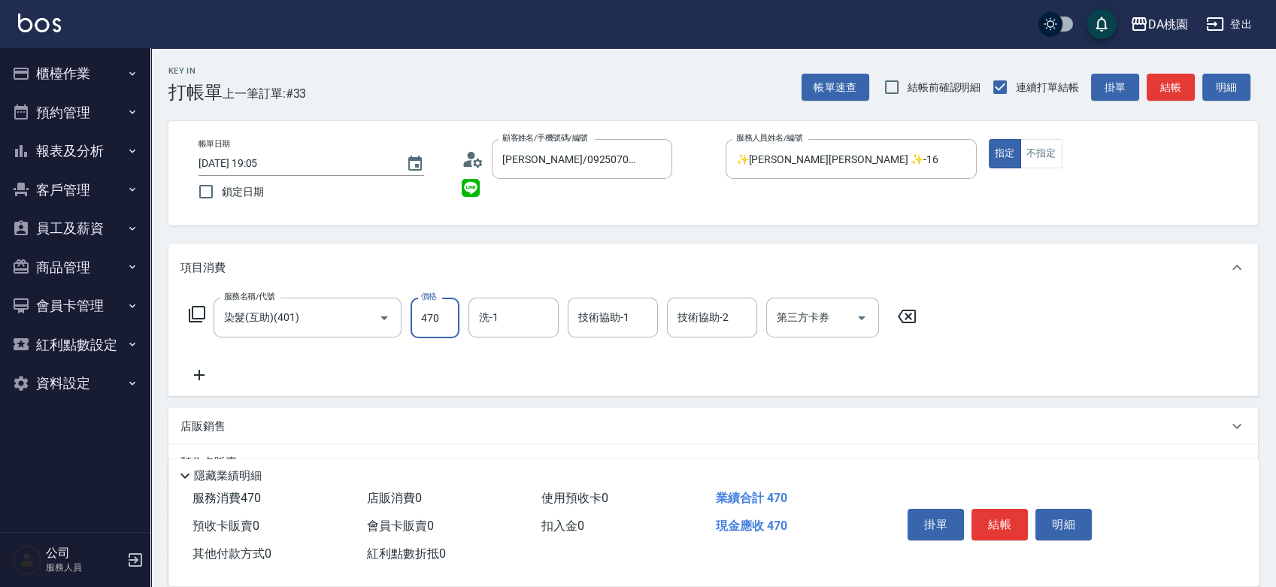
type input "4700"
type input "470"
type input "4700"
type input "[PERSON_NAME]-18"
type input "1"
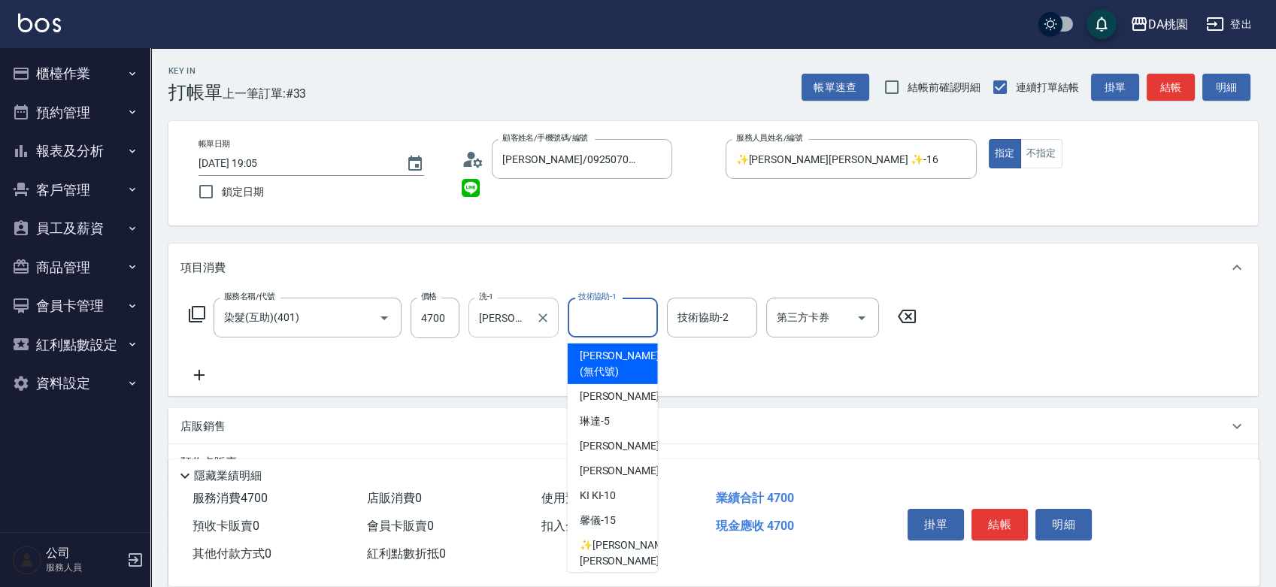
click at [524, 313] on input "[PERSON_NAME]-18" at bounding box center [502, 318] width 54 height 26
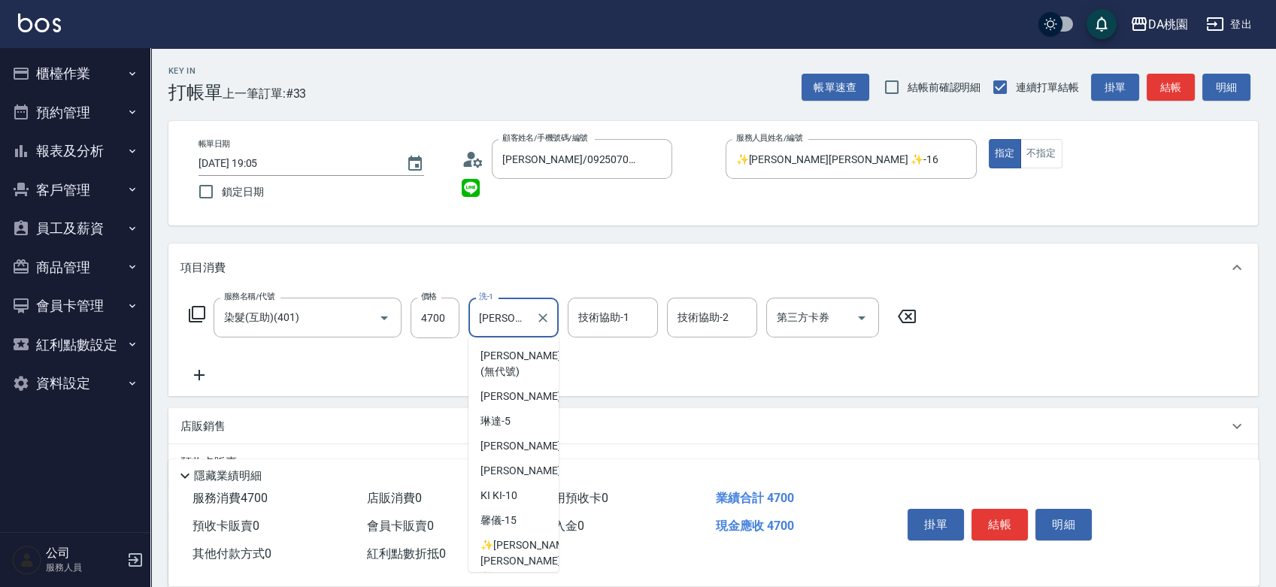
scroll to position [25, 0]
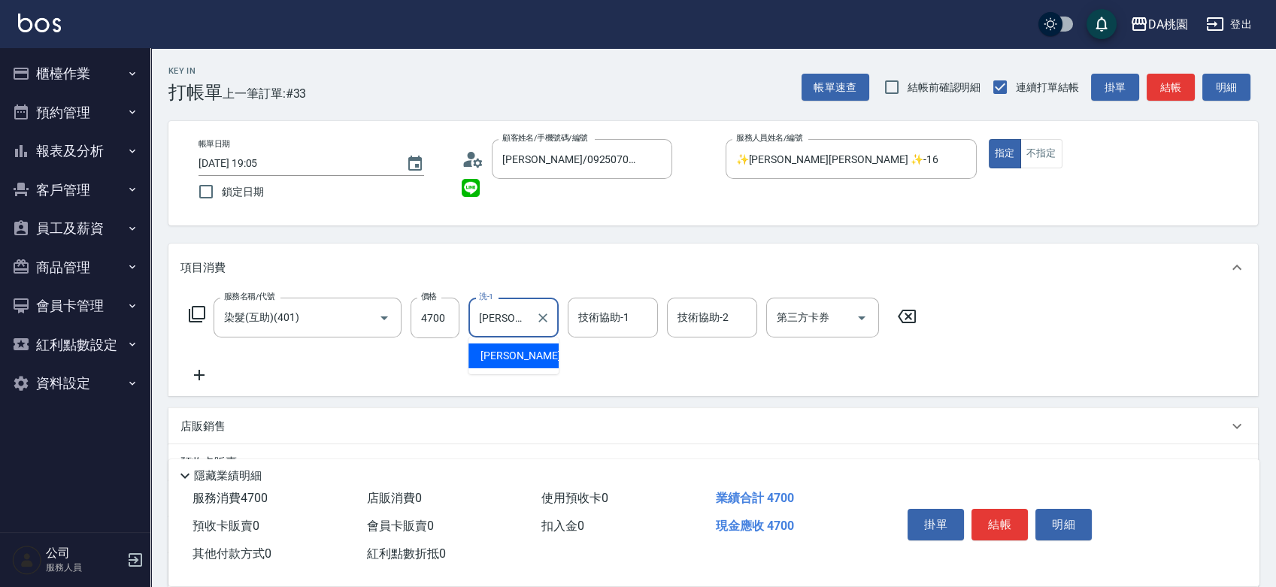
type input "小"
type input "cherry-25"
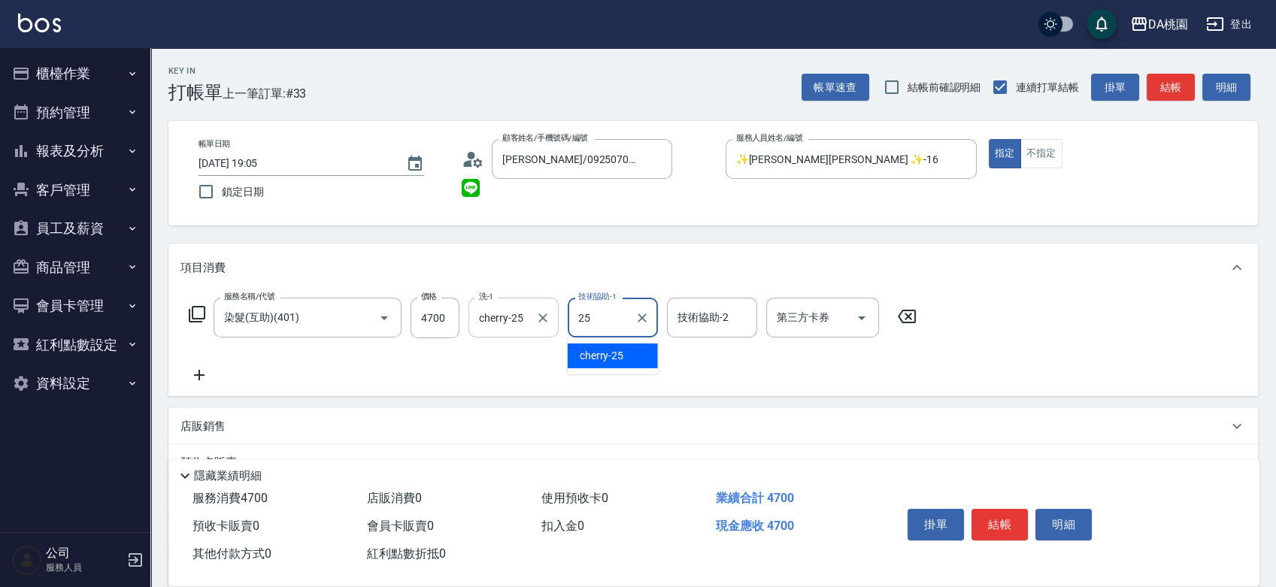
type input "cherry-25"
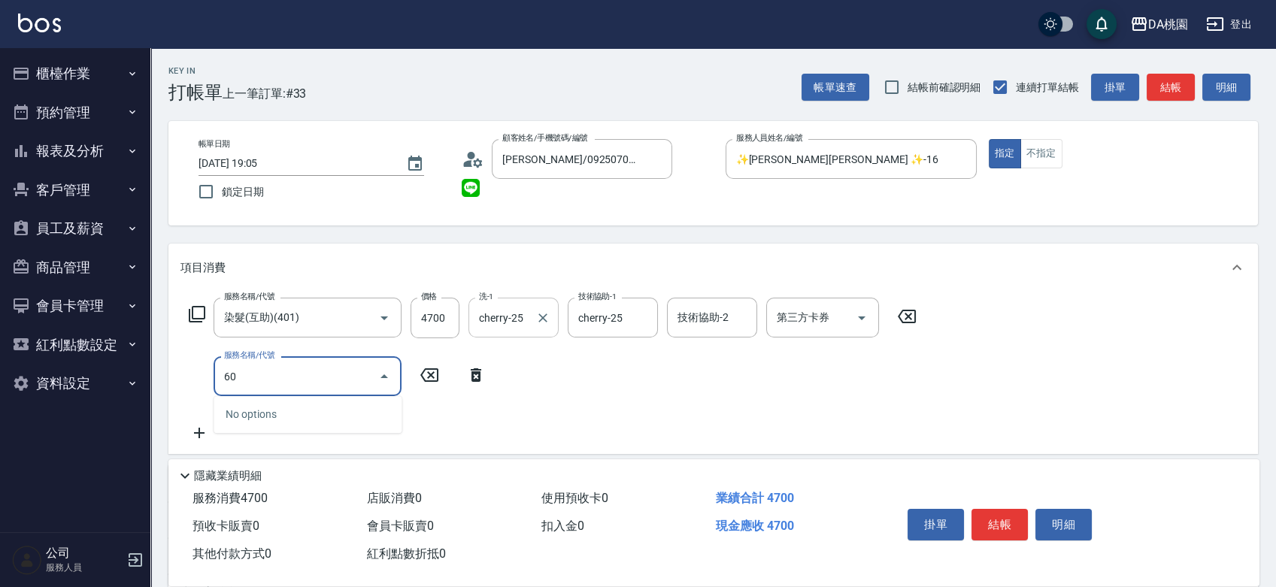
type input "6"
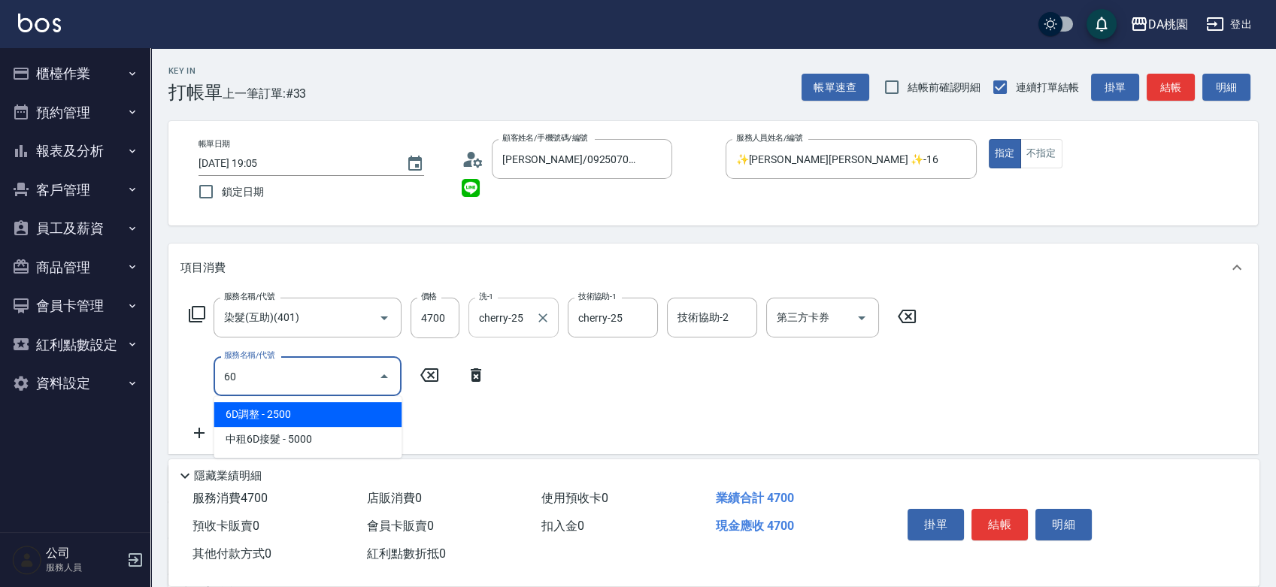
type input "608"
type input "590"
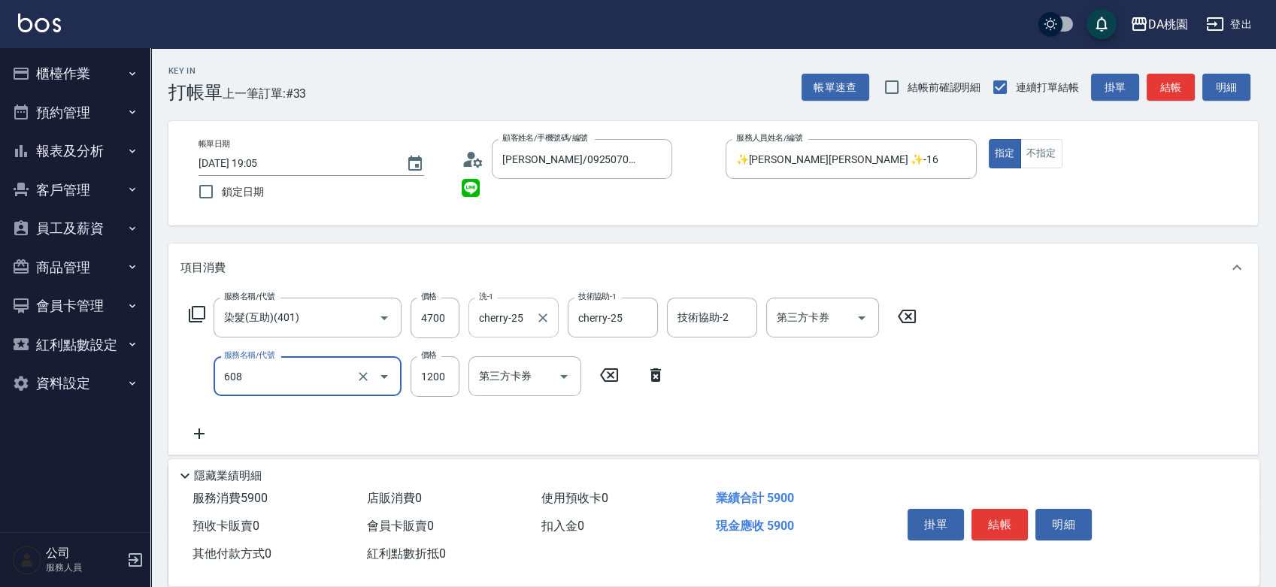
type input "鱗脂質護髮(608)"
type input "2"
type input "470"
type input "200"
type input "490"
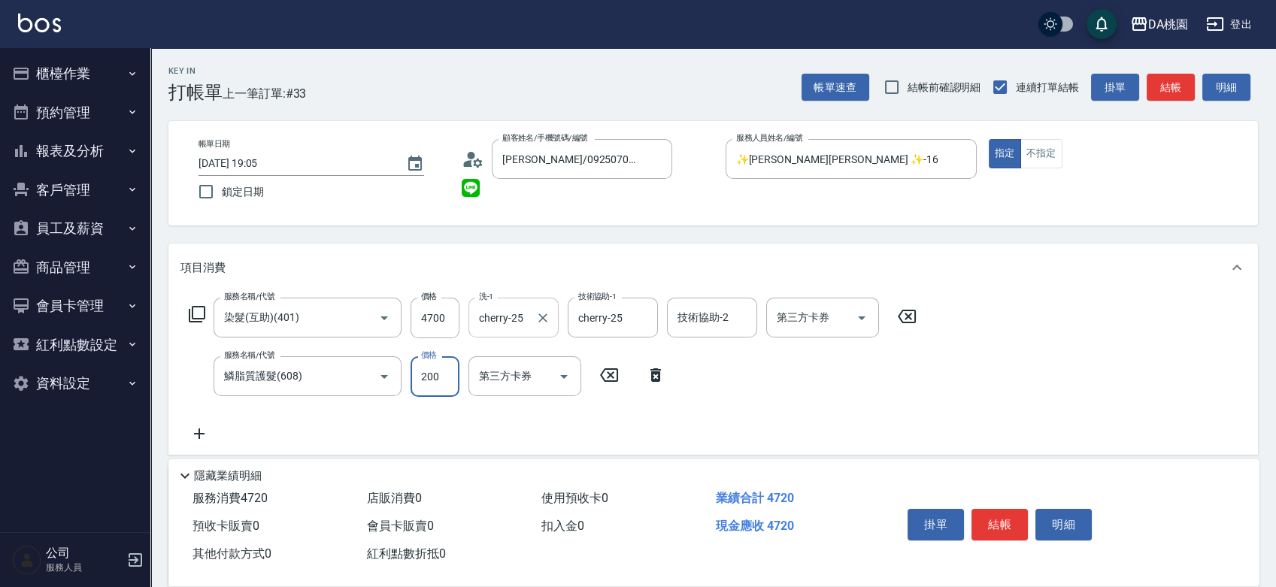
type input "2000"
type input "670"
type input "2000"
click at [314, 387] on input "鱗脂質護髮(608)" at bounding box center [286, 376] width 132 height 26
type input "6"
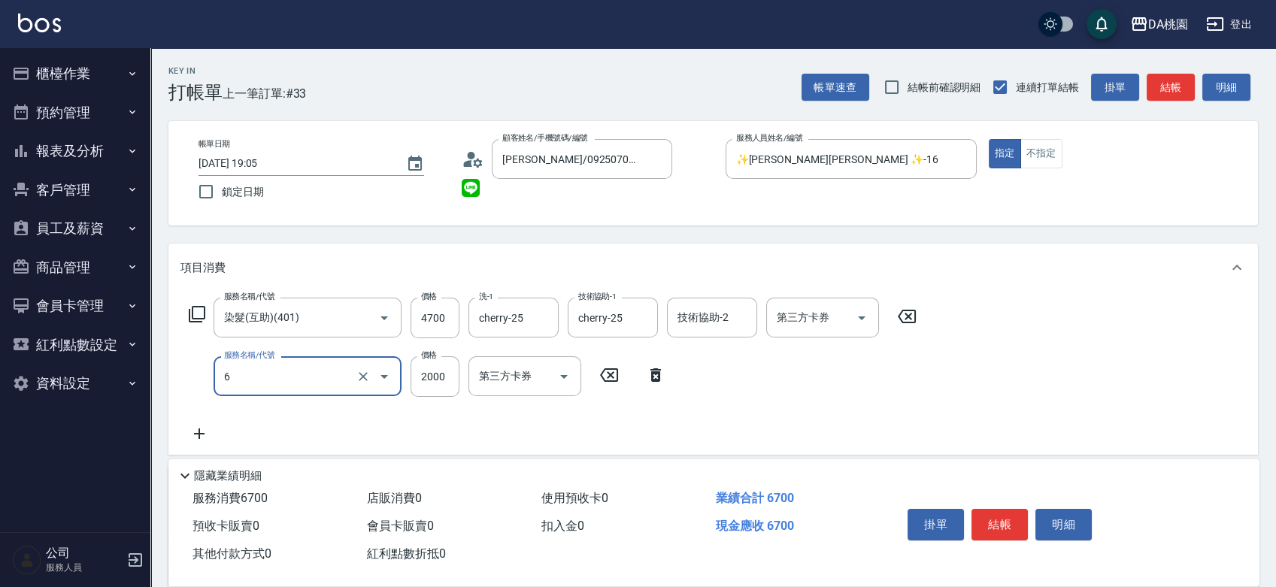
type input "470"
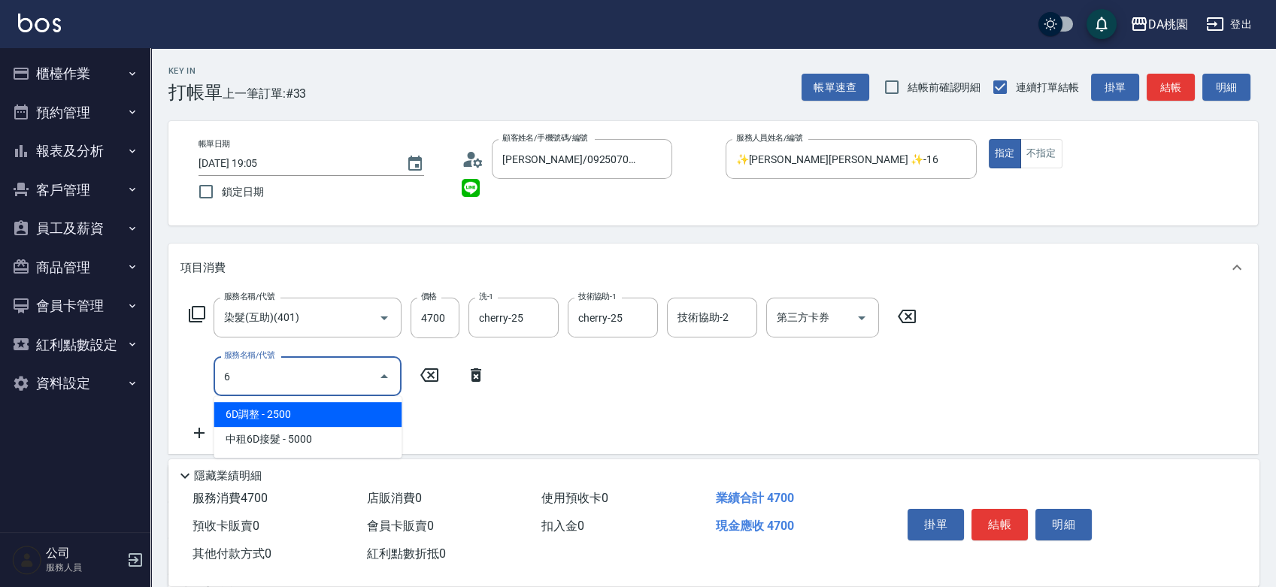
click at [308, 382] on input "6" at bounding box center [296, 376] width 152 height 26
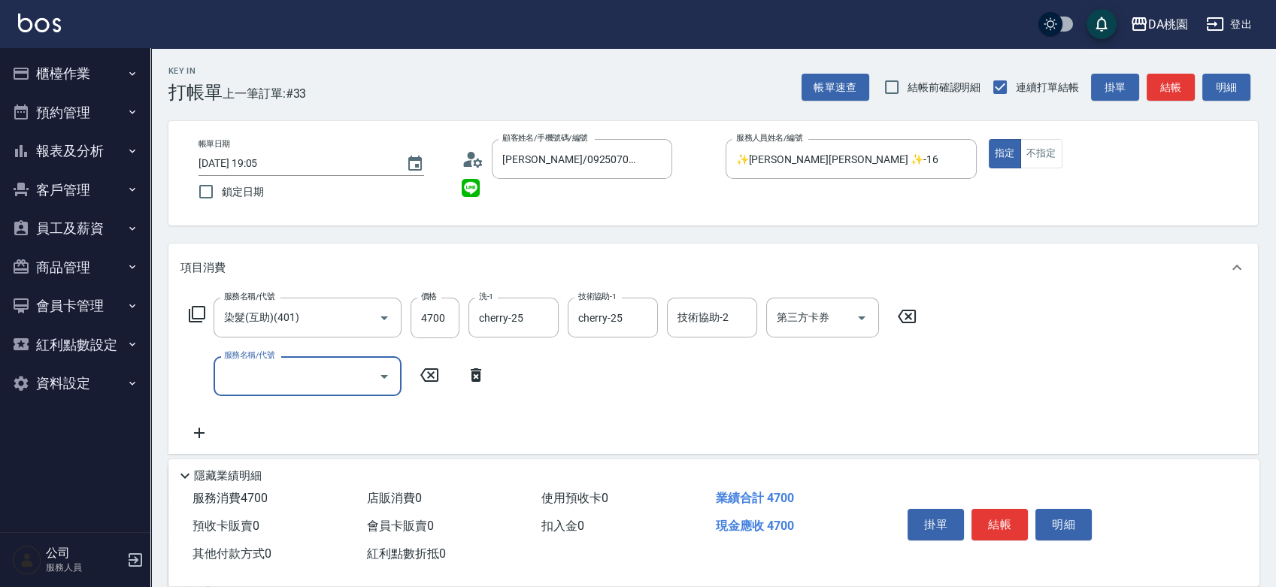
click at [278, 387] on input "服務名稱/代號" at bounding box center [296, 376] width 152 height 26
click at [303, 381] on input "服務名稱/代號" at bounding box center [296, 376] width 152 height 26
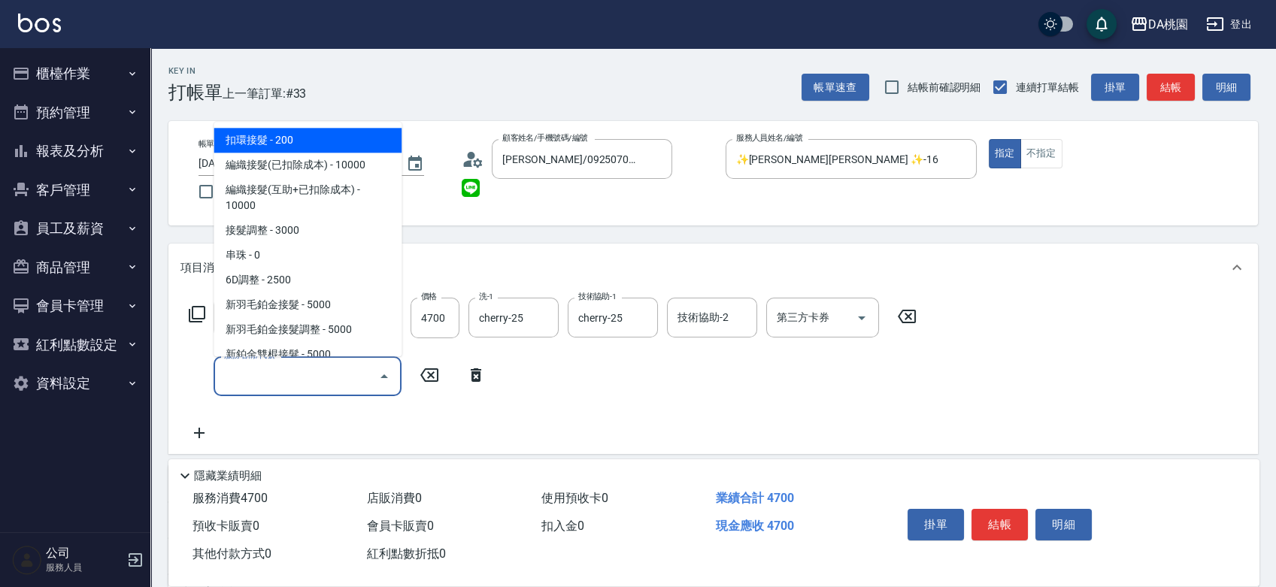
click at [422, 380] on icon at bounding box center [430, 375] width 38 height 18
click at [318, 372] on input "服務名稱/代號" at bounding box center [296, 376] width 152 height 26
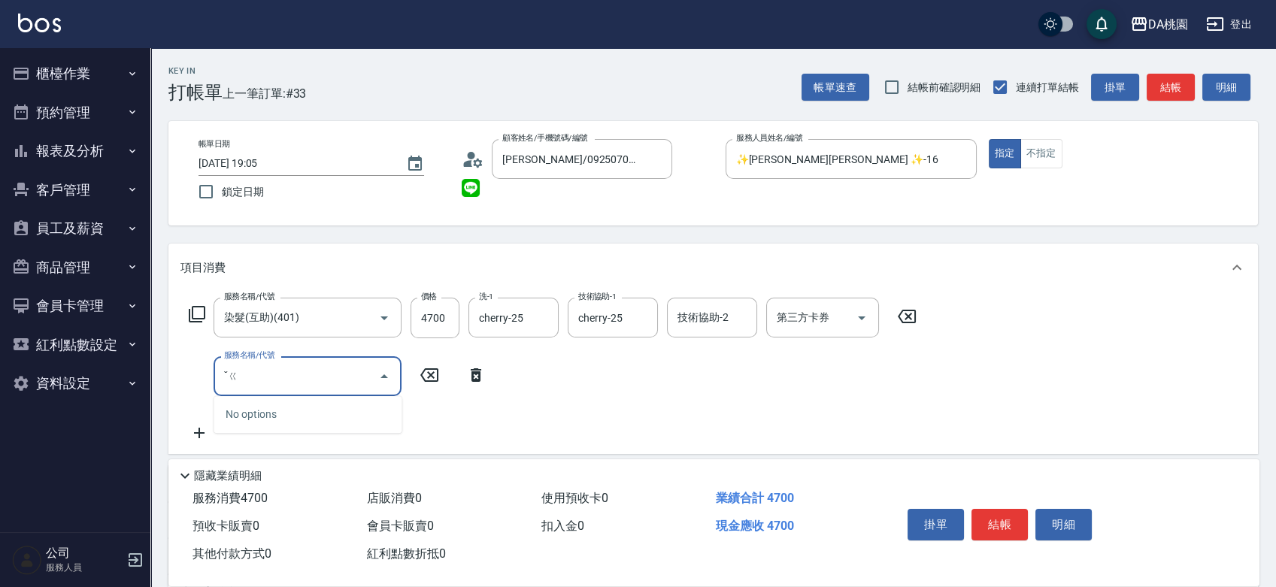
type input "ˇ"
type input "6"
type input "7"
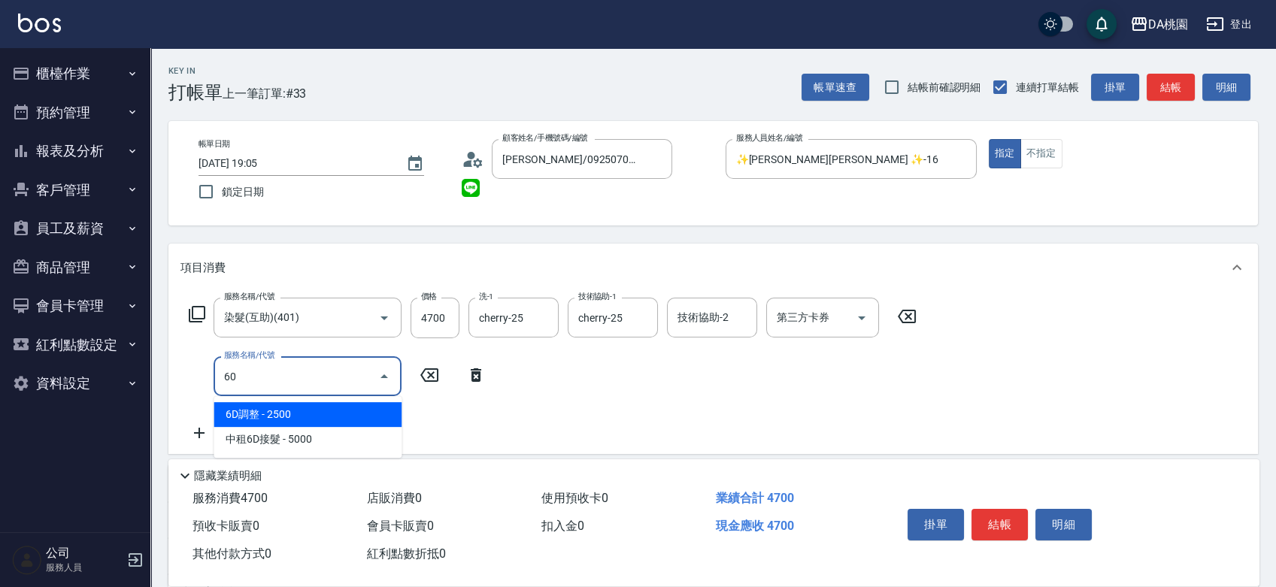
type input "609"
type input "590"
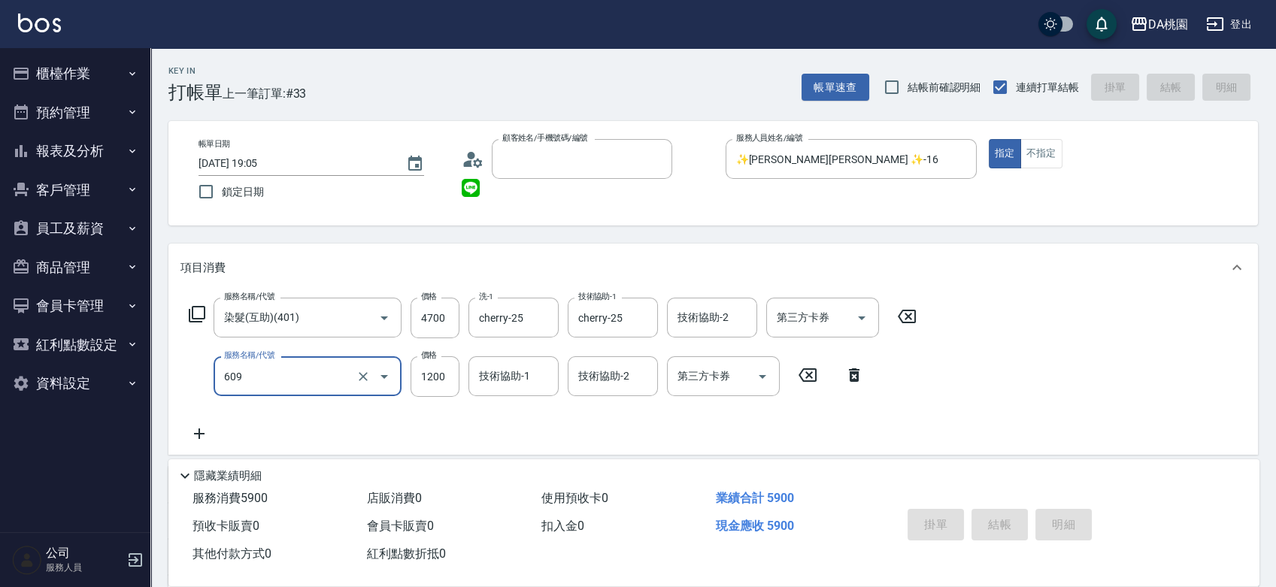
type input "2025/09/13 19:07"
type input "0"
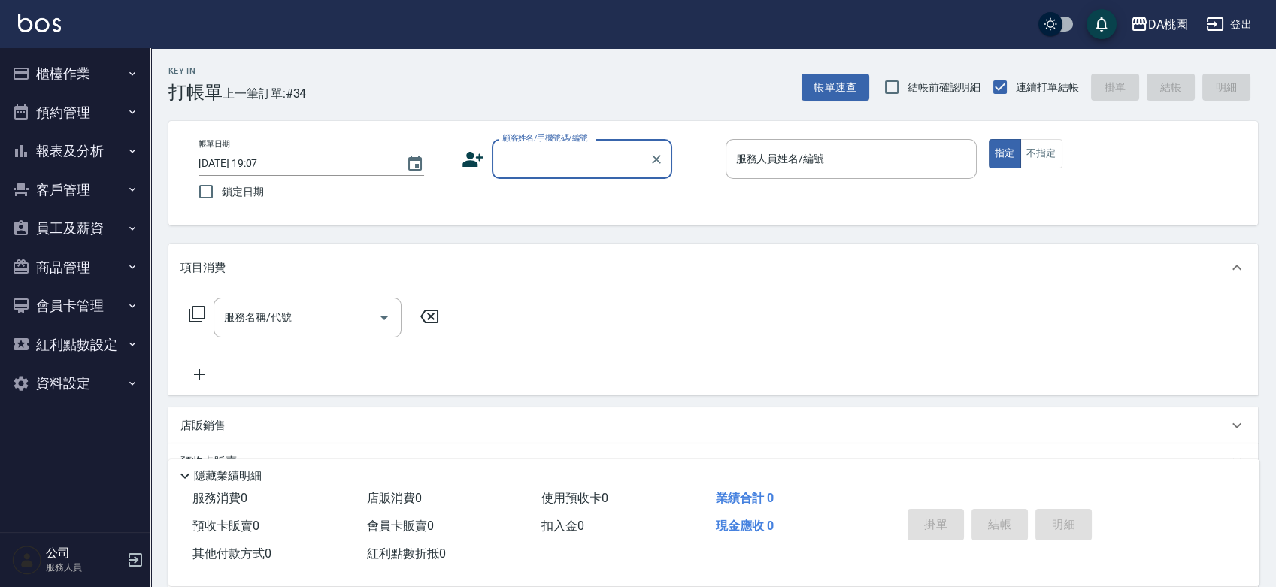
click at [77, 73] on button "櫃檯作業" at bounding box center [75, 73] width 138 height 39
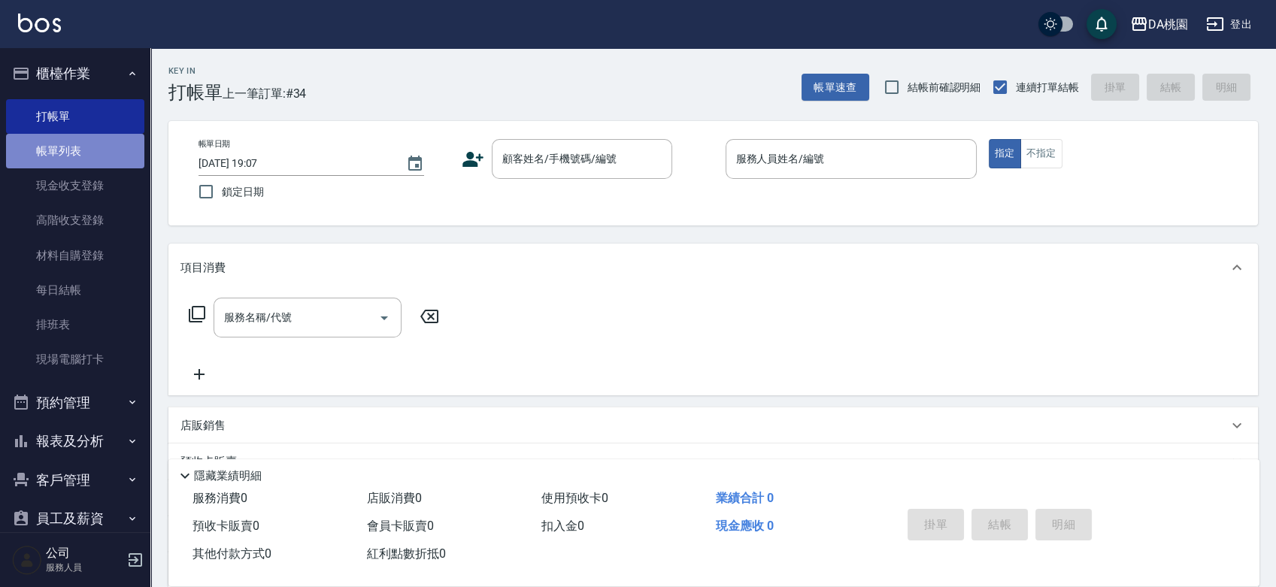
click at [89, 151] on link "帳單列表" at bounding box center [75, 151] width 138 height 35
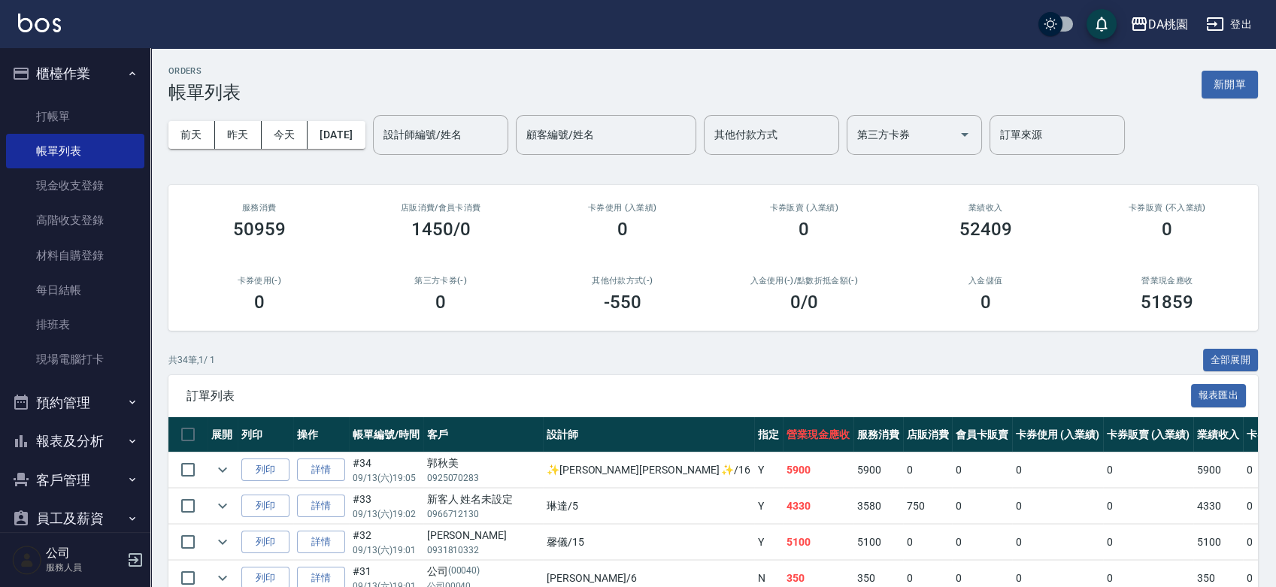
scroll to position [167, 0]
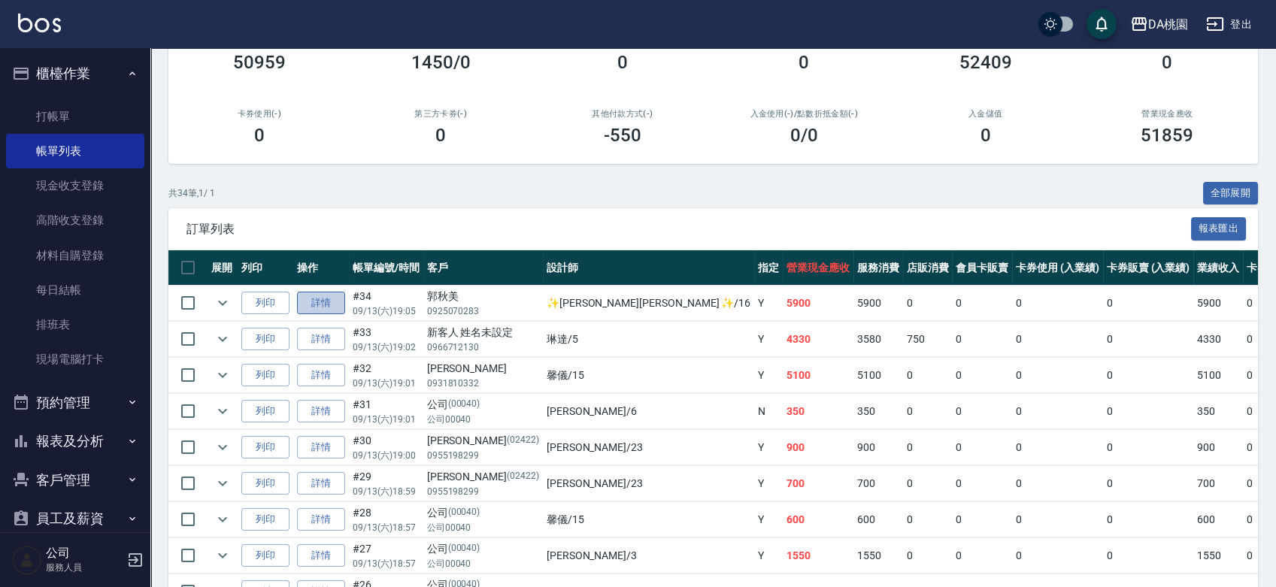
click at [321, 306] on link "詳情" at bounding box center [321, 303] width 48 height 23
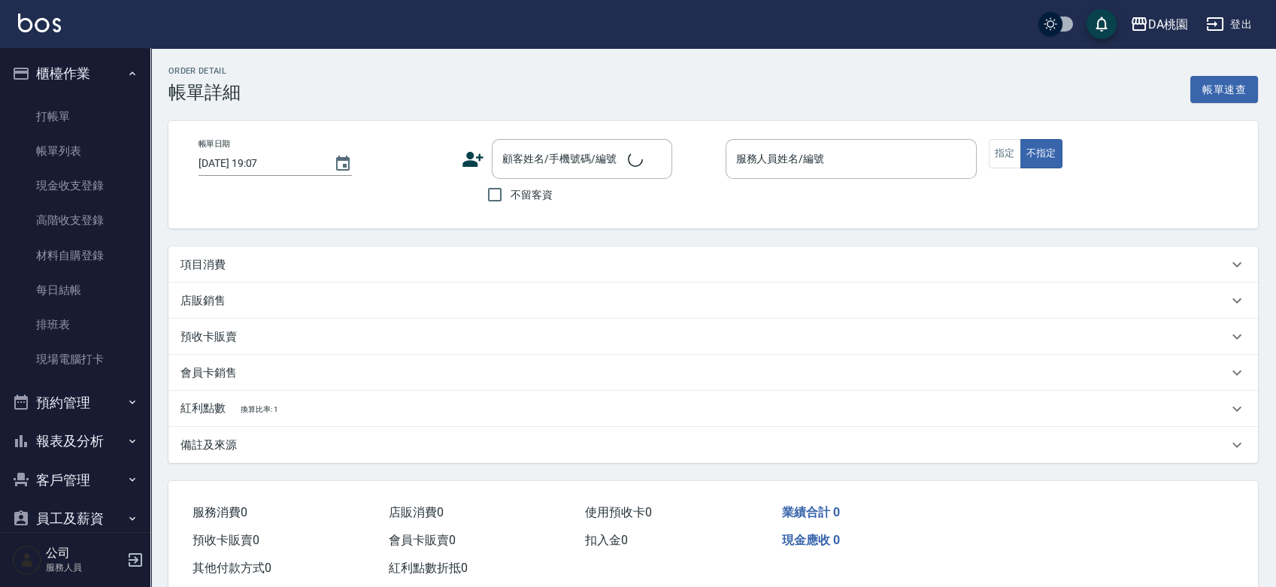
type input "2025/09/13 19:05"
type input "✨GARY蓋瑞 ✨-16"
type input "590"
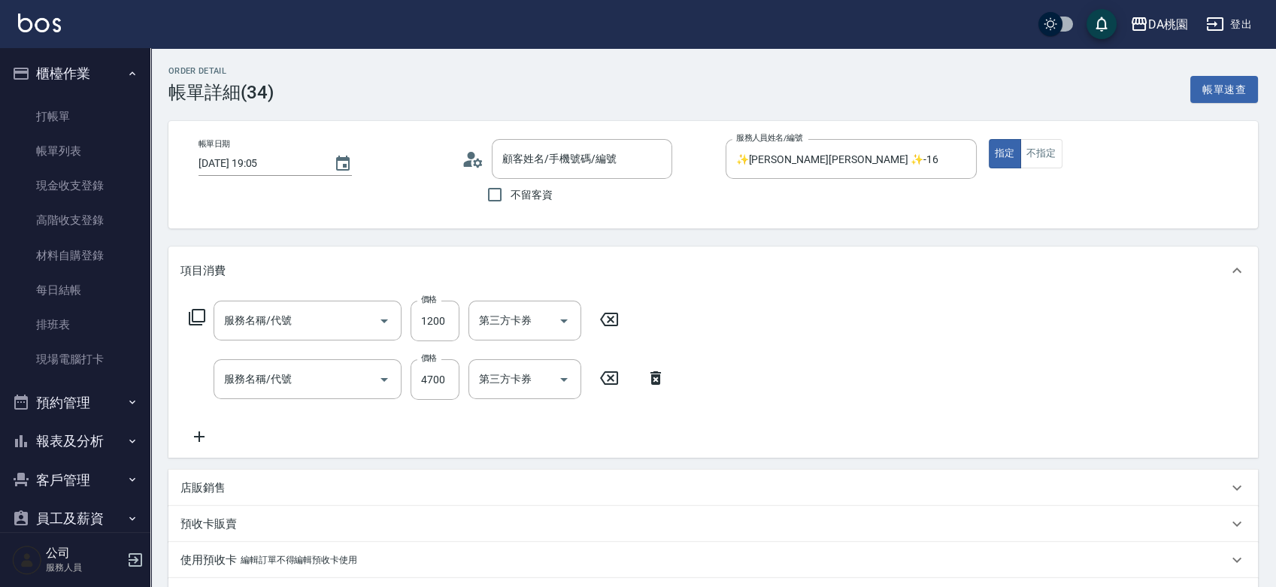
type input "郭秋美/0925070283/null"
type input "鱗脂質護髮(互助)(609)"
type input "染髮(互助)(401)"
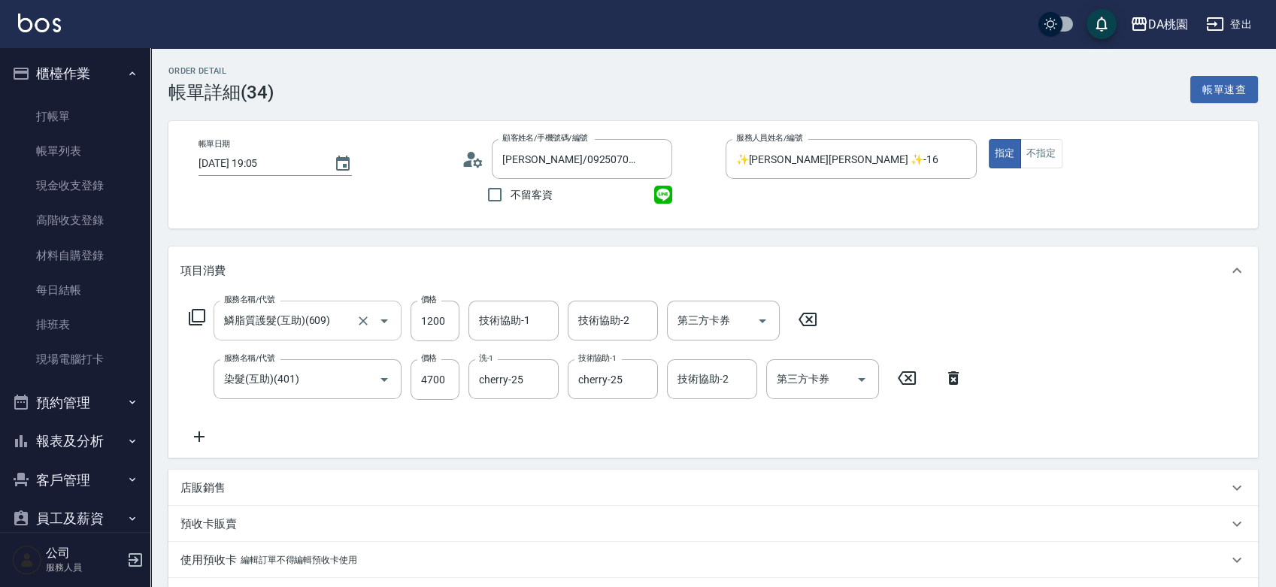
click at [329, 320] on input "鱗脂質護髮(互助)(609)" at bounding box center [286, 321] width 132 height 26
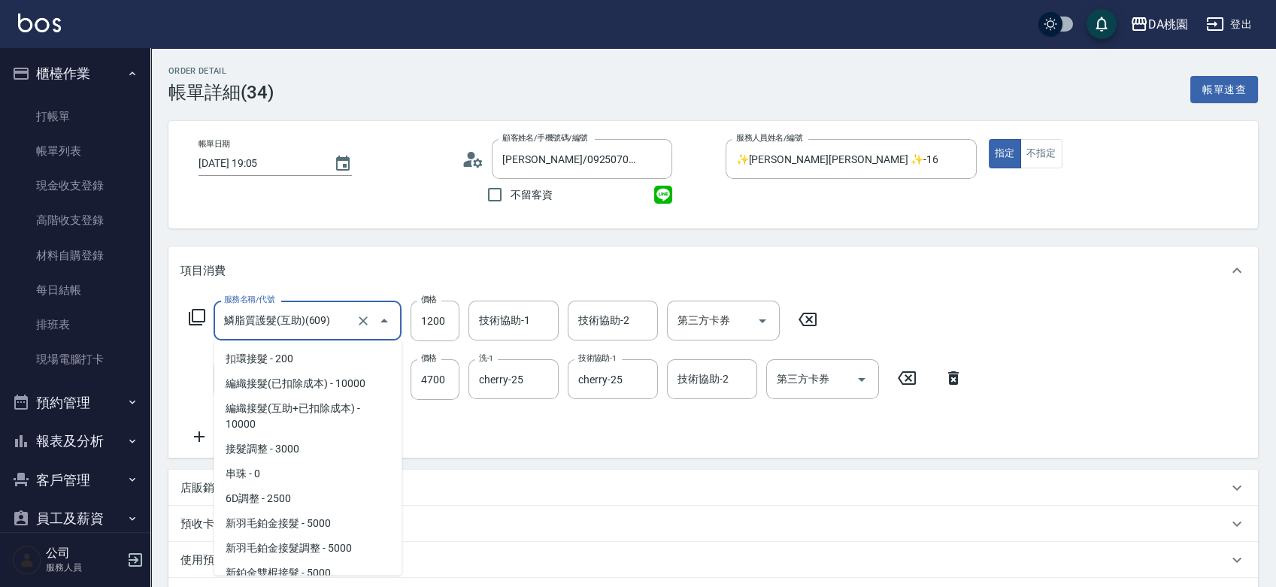
scroll to position [1945, 0]
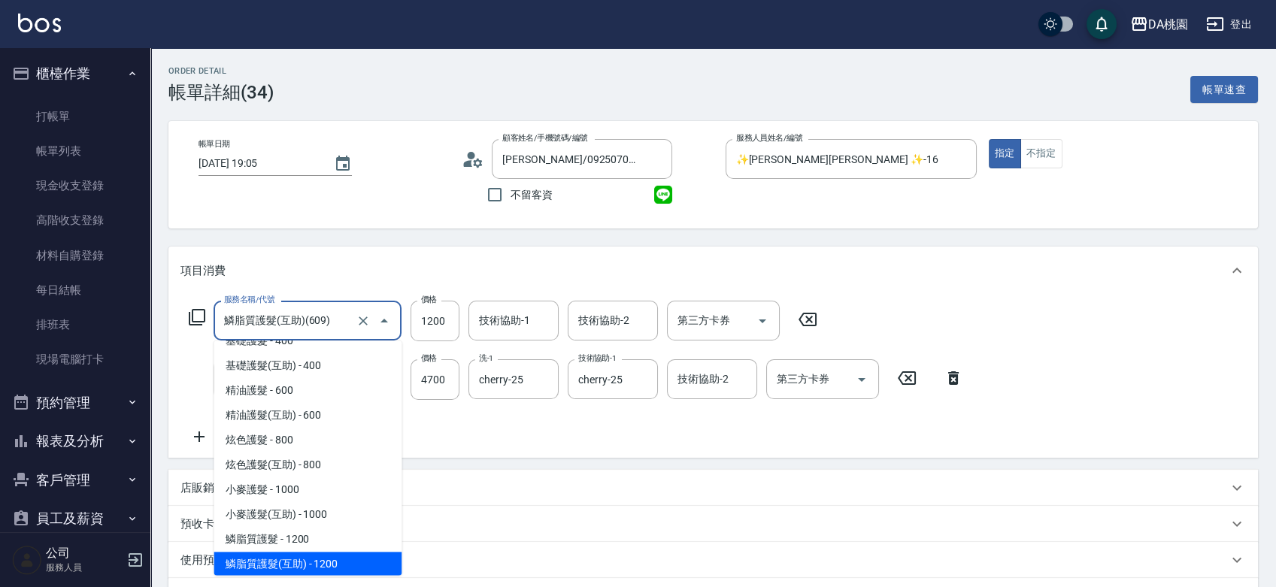
type input "6"
type input "470"
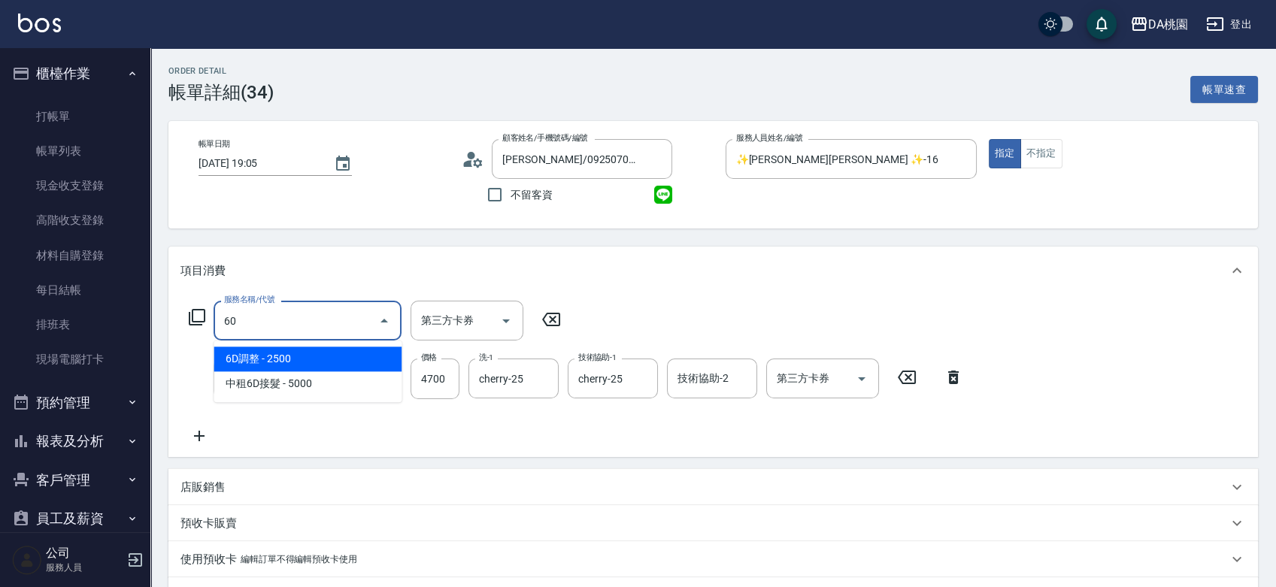
scroll to position [0, 0]
type input "609"
type input "590"
type input "鱗脂質護髮(互助)(609)"
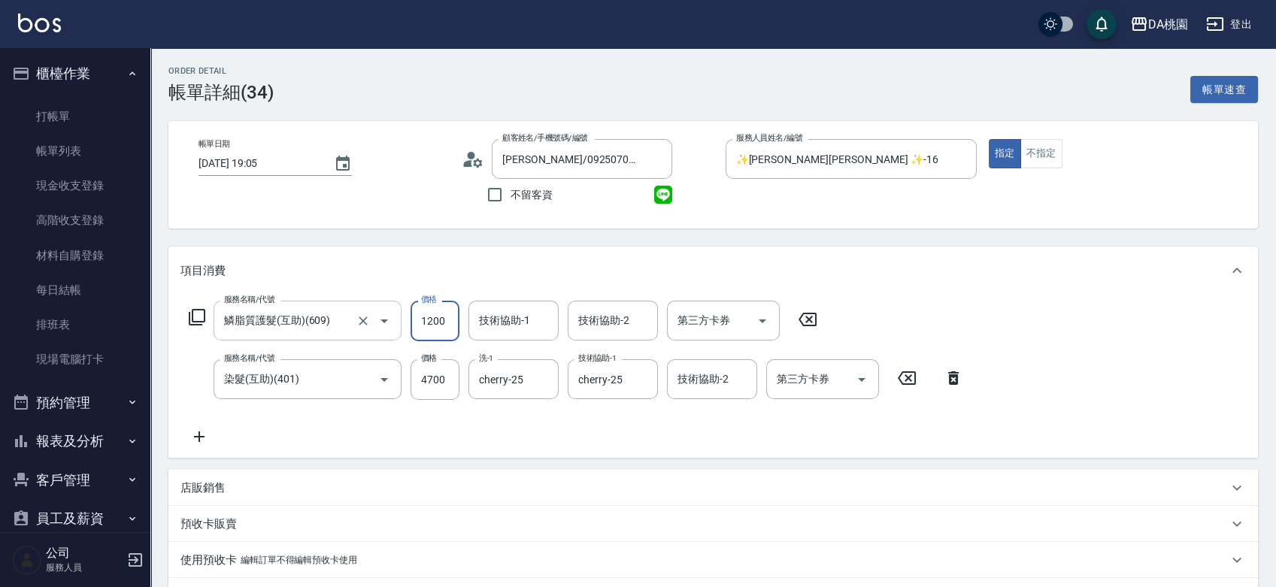
type input "2"
type input "470"
type input "200"
type input "490"
type input "2000"
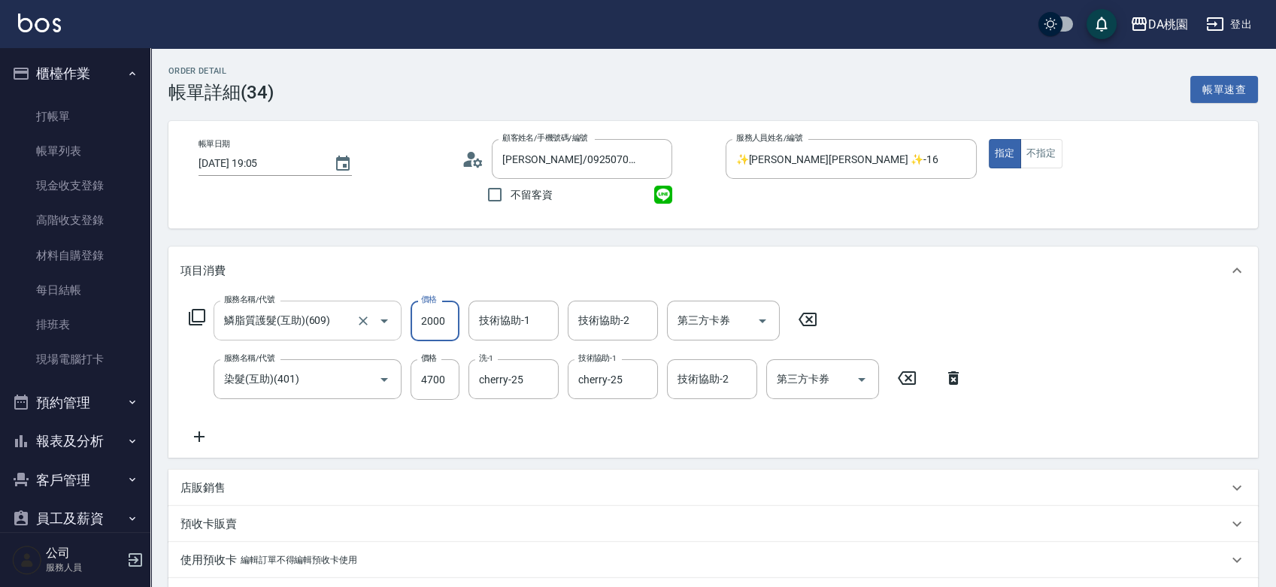
type input "670"
type input "2000"
type input "小妤-18"
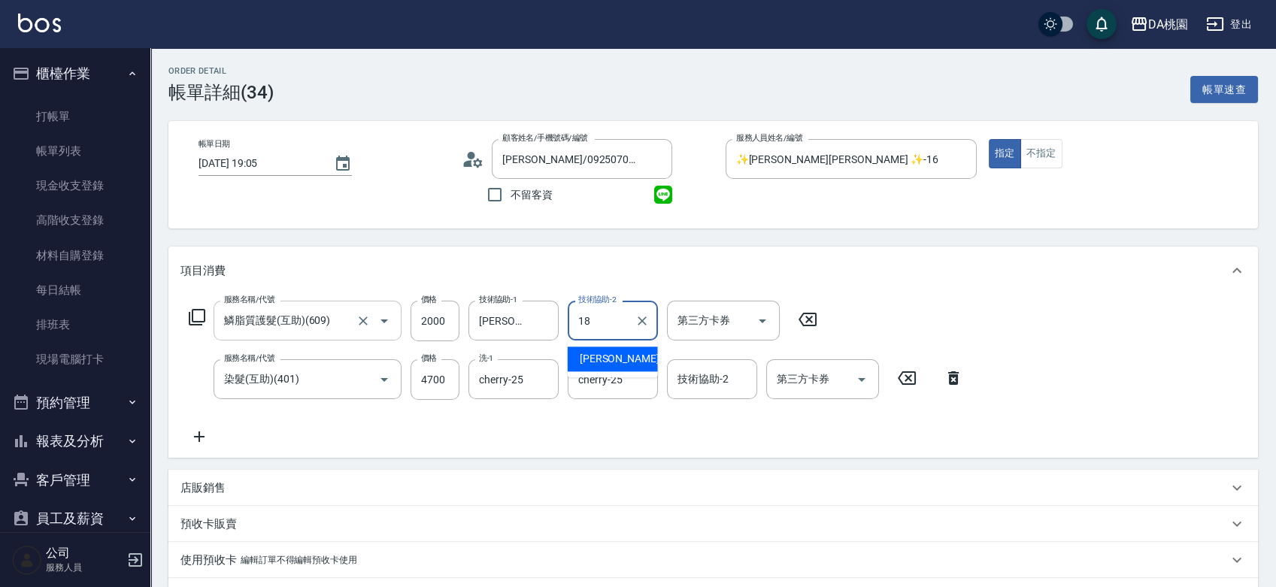
type input "小妤-18"
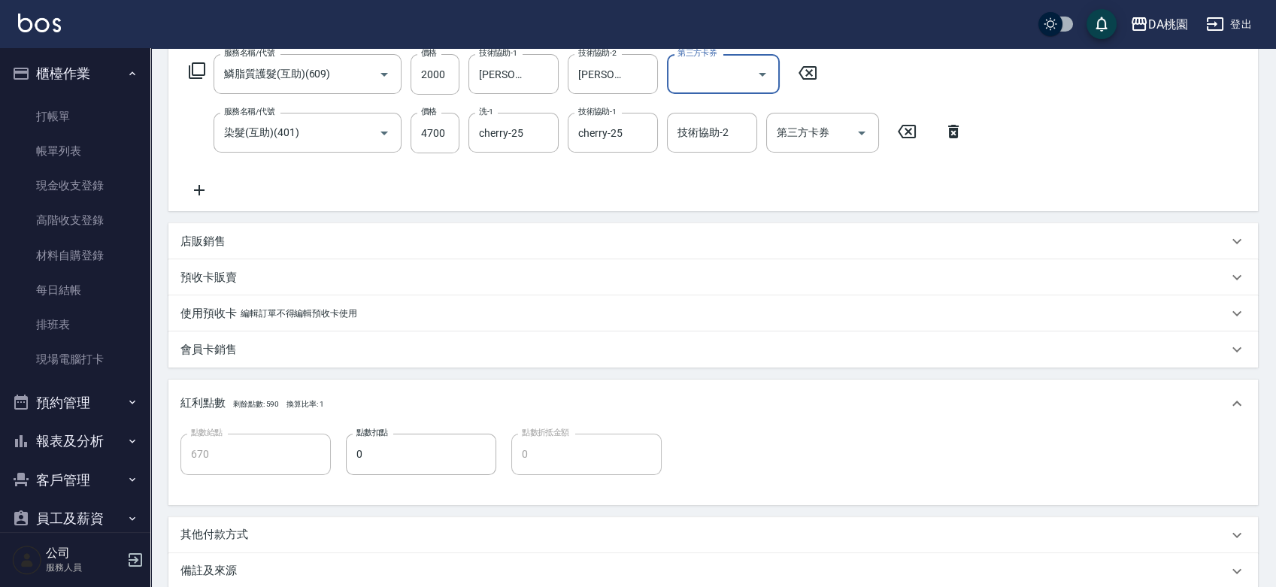
scroll to position [250, 0]
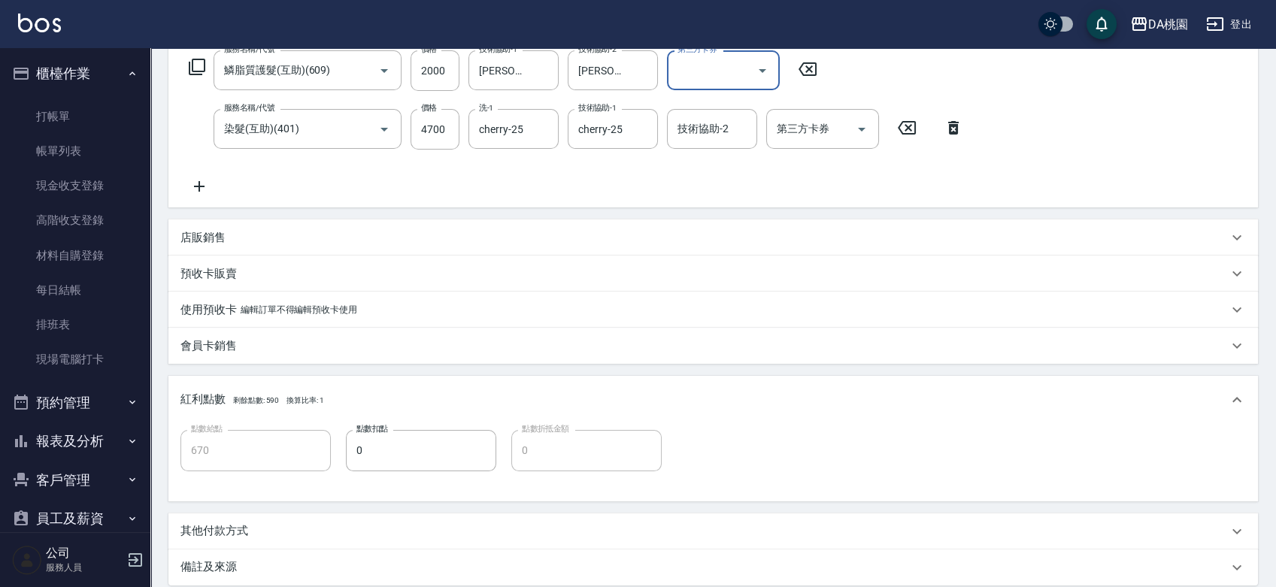
click at [246, 235] on div "店販銷售" at bounding box center [705, 238] width 1048 height 16
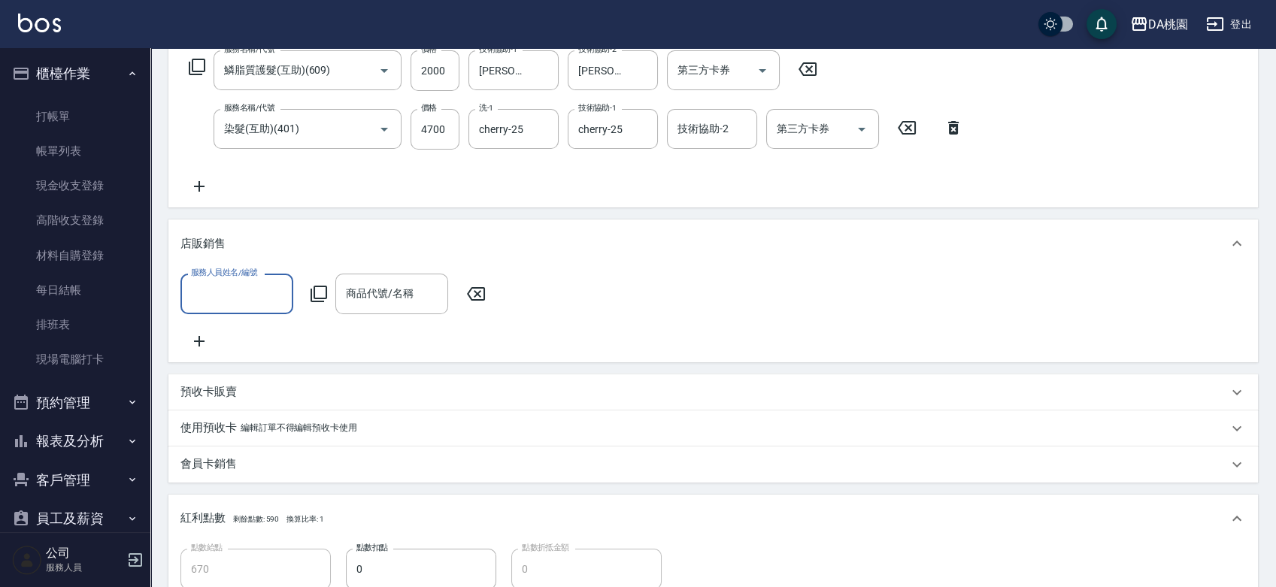
scroll to position [0, 0]
click at [240, 293] on input "服務人員姓名/編號" at bounding box center [236, 294] width 99 height 26
type input "✨GARY蓋瑞 ✨-16"
type input "鉑"
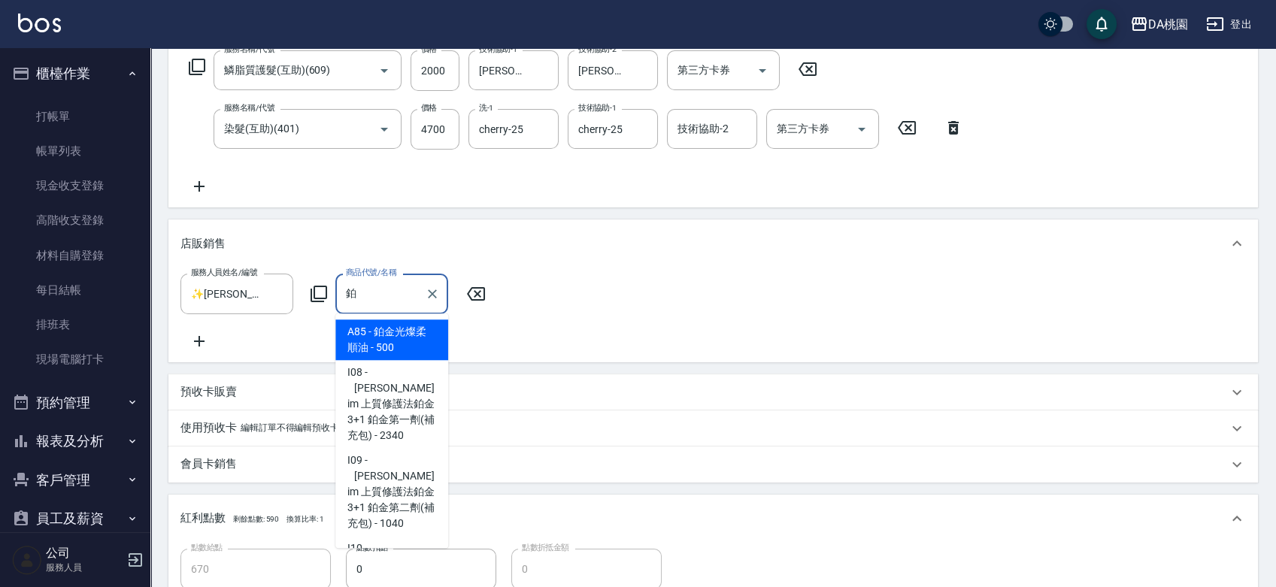
click at [381, 327] on span "A85 - 鉑金光燦柔順油 - 500" at bounding box center [391, 340] width 113 height 41
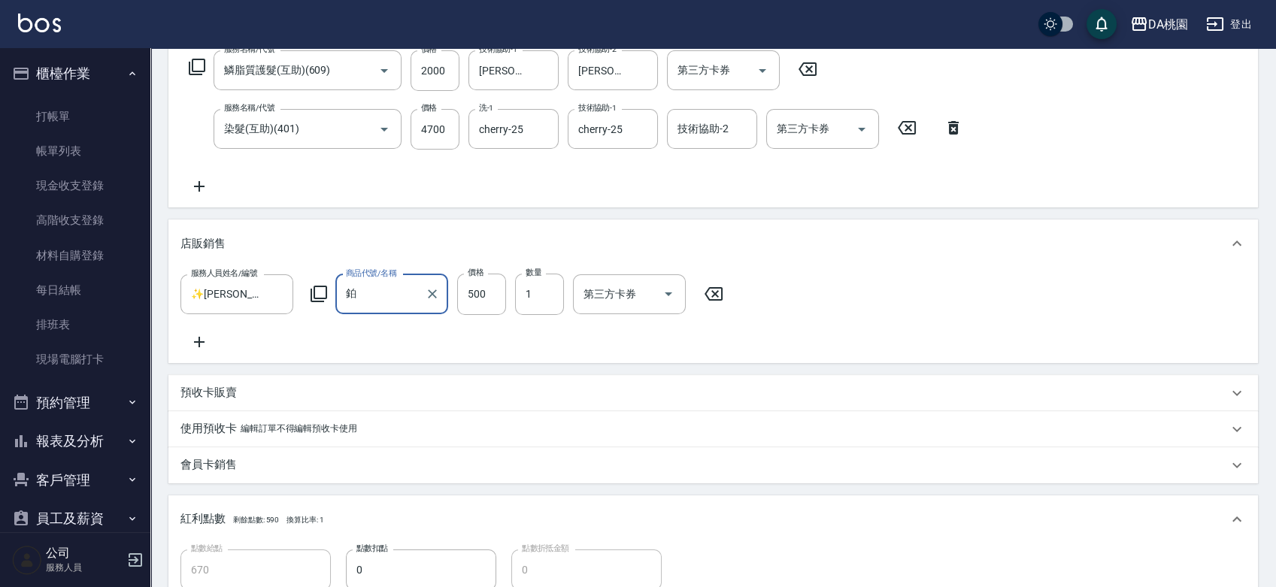
type input "720"
type input "鉑金光燦柔順油"
click at [489, 293] on input "500" at bounding box center [481, 294] width 49 height 41
type input "1"
type input "670"
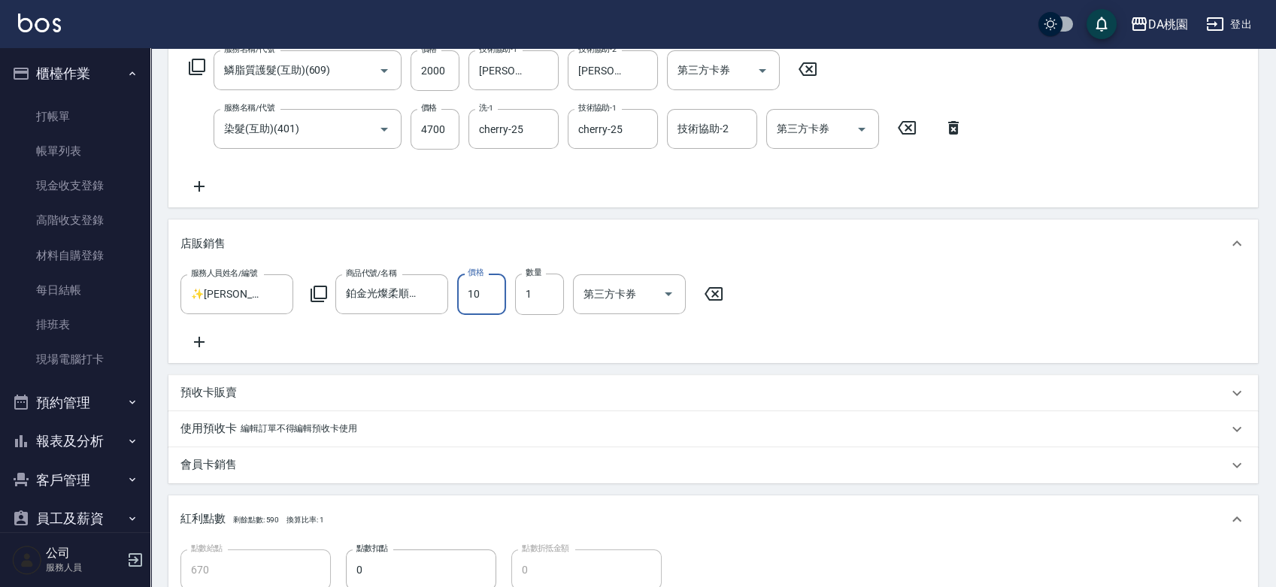
type input "100"
type input "680"
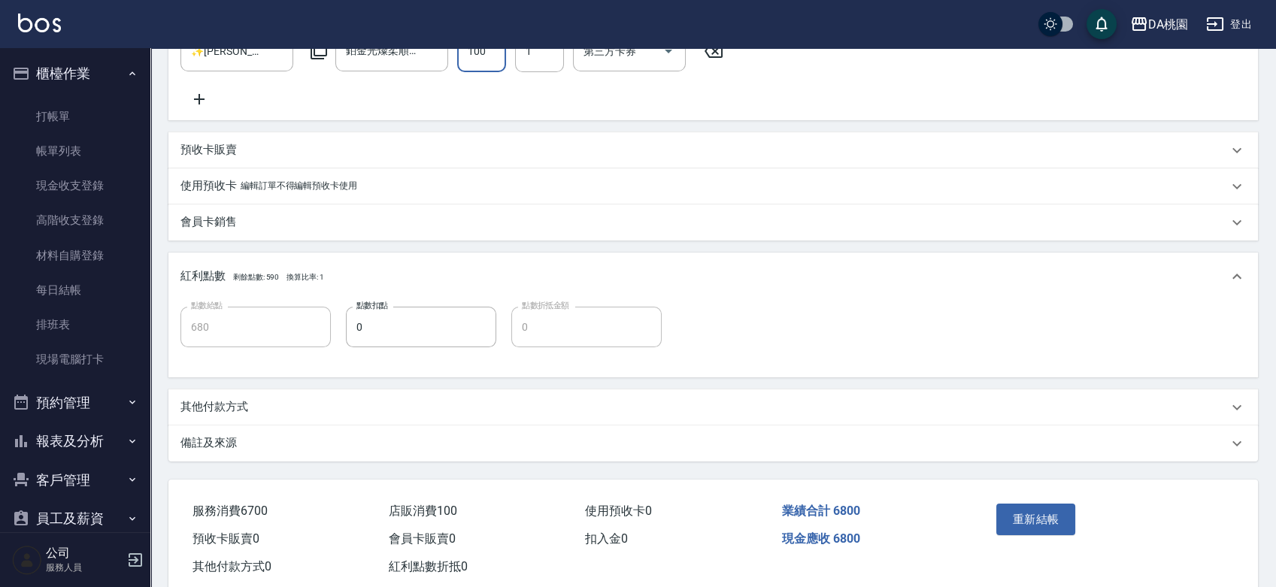
scroll to position [501, 0]
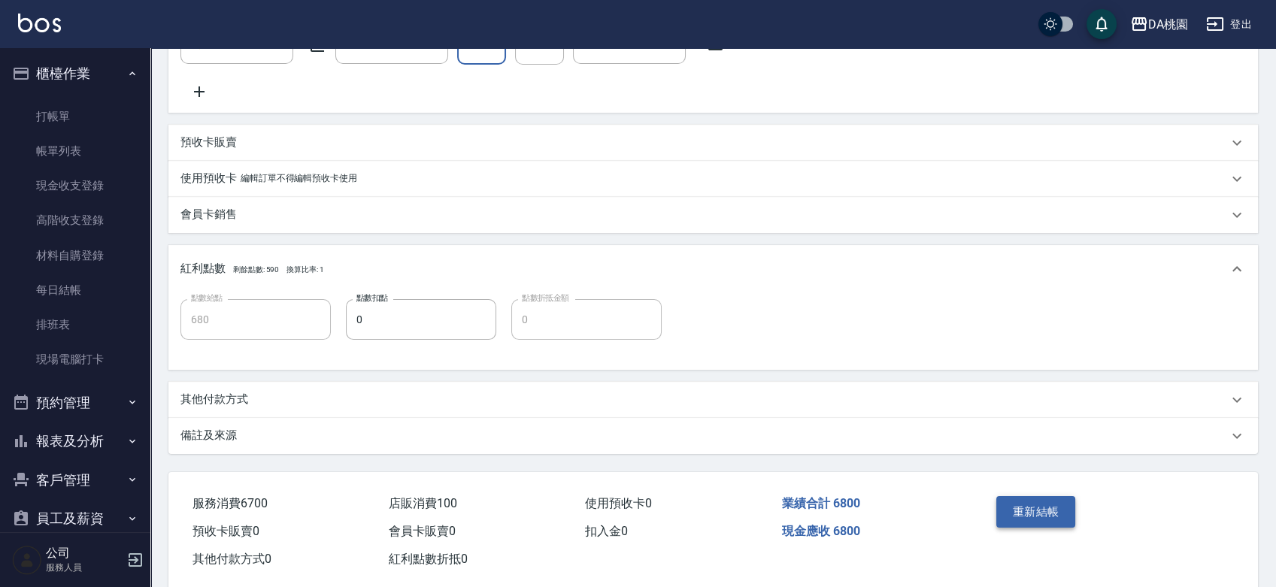
type input "100"
click at [1027, 528] on button "重新結帳" at bounding box center [1037, 512] width 80 height 32
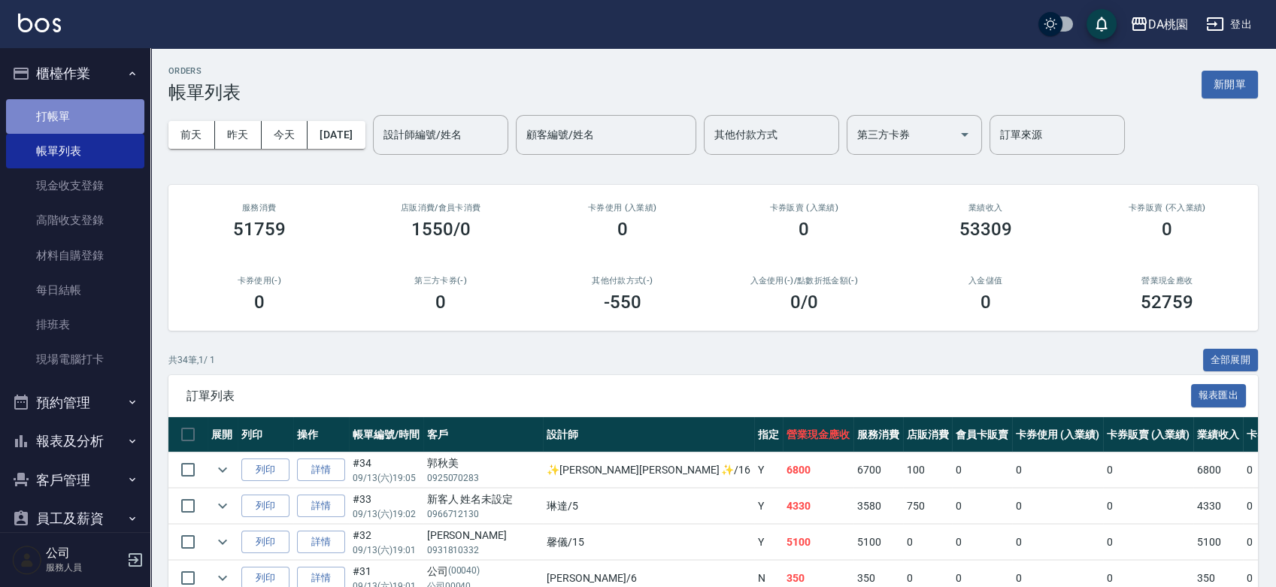
click at [79, 111] on link "打帳單" at bounding box center [75, 116] width 138 height 35
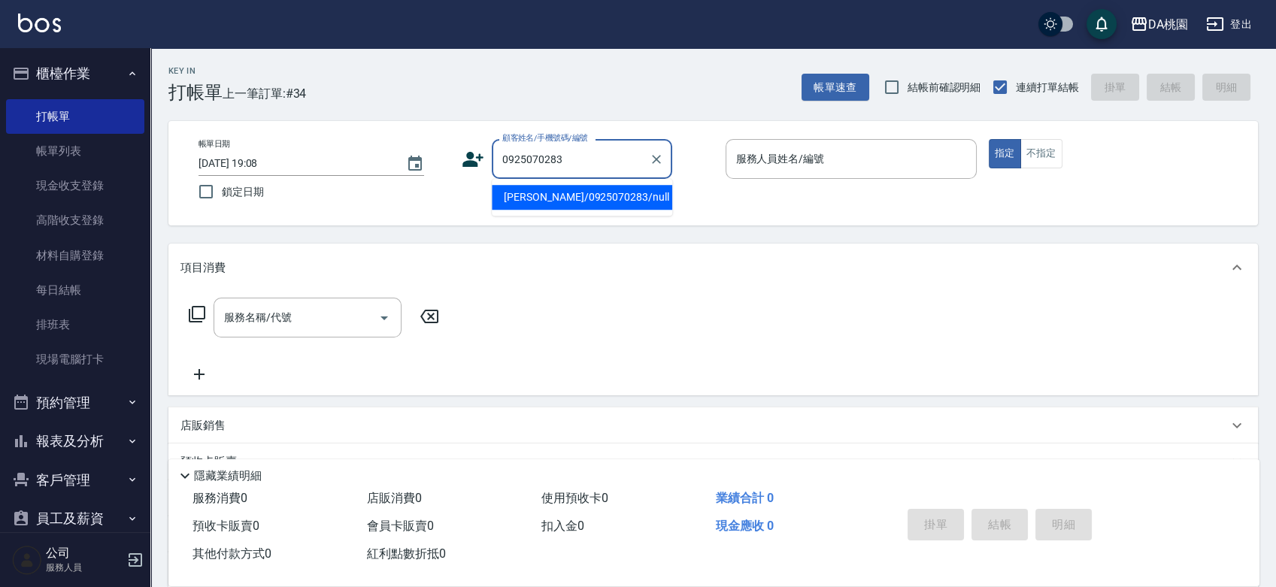
type input "郭秋美/0925070283/null"
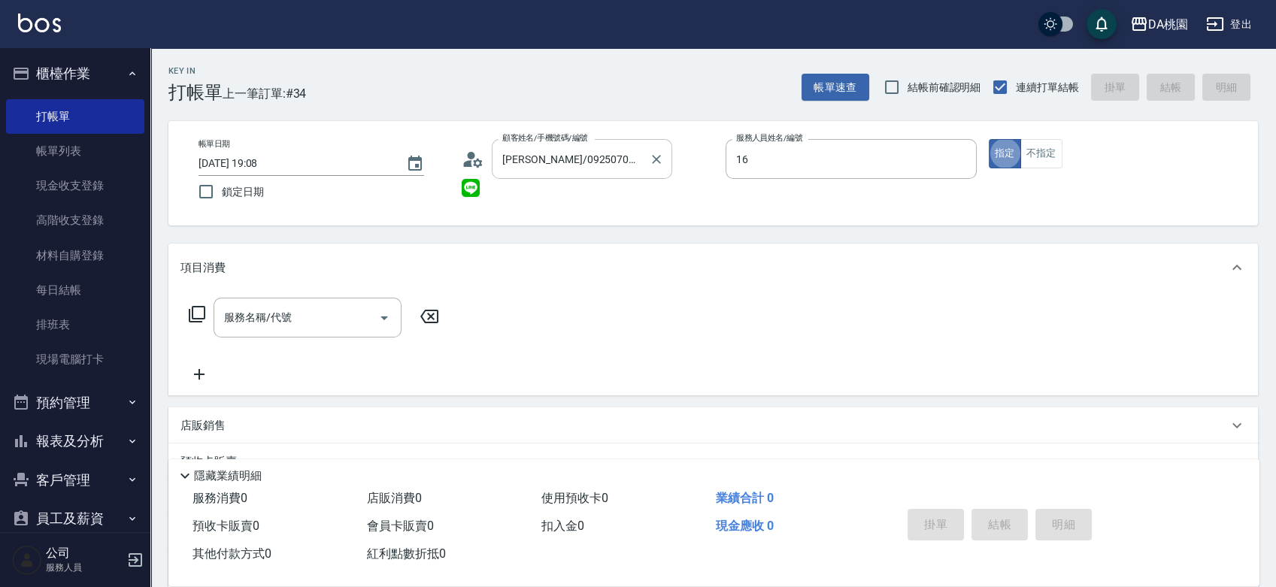
type input "✨GARY蓋瑞 ✨-16"
type button "true"
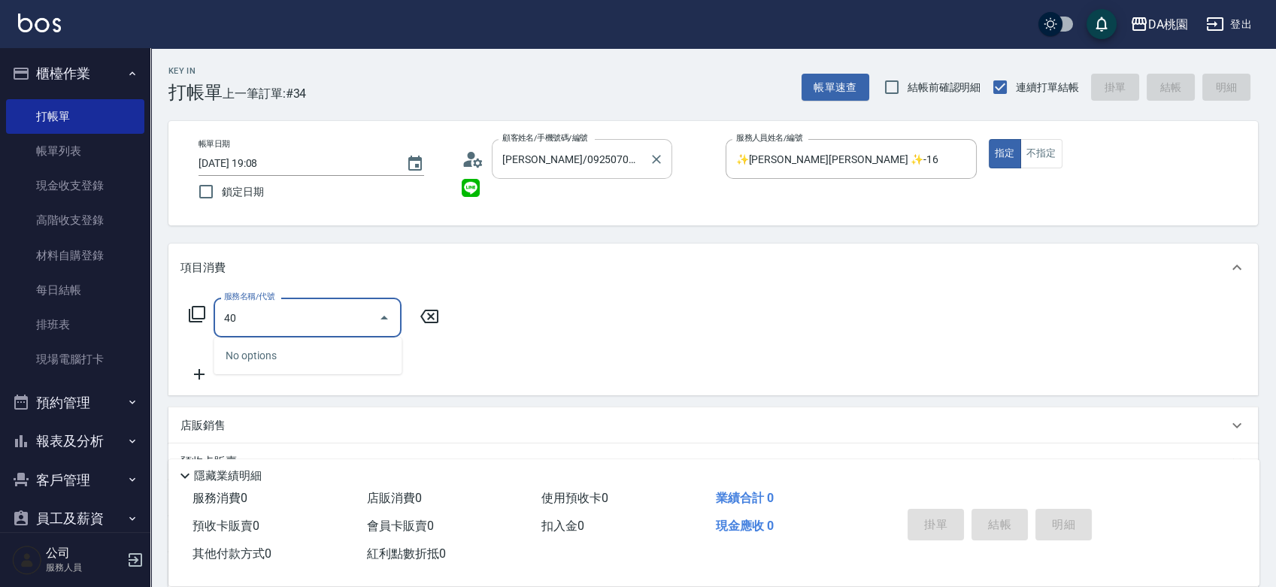
type input "401"
type input "150"
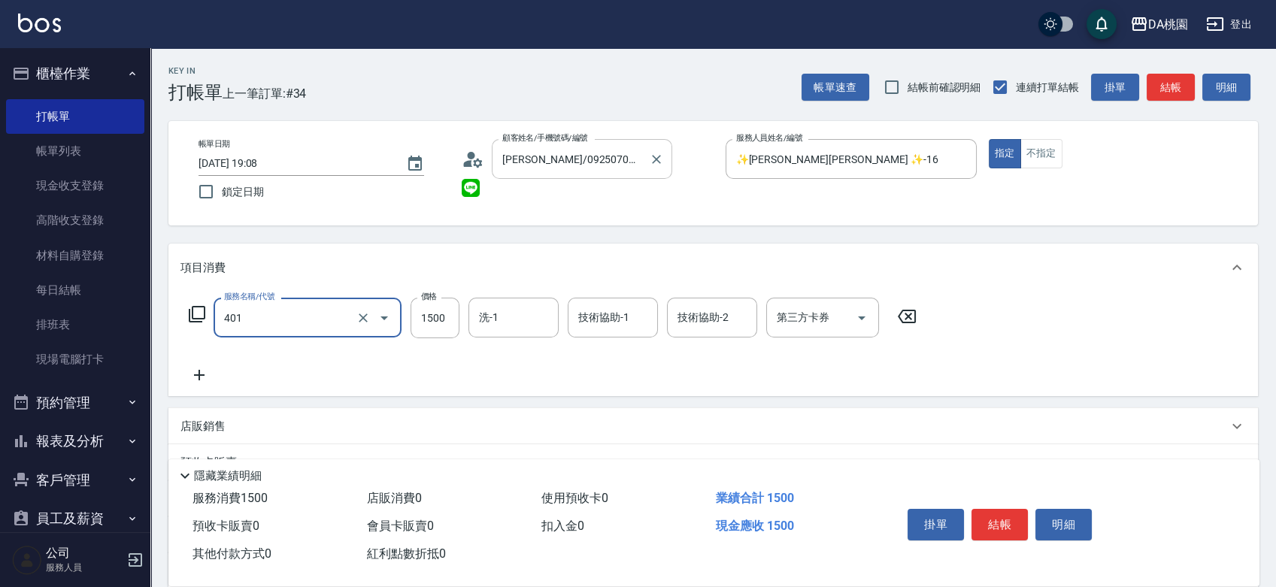
type input "染髮(互助)(401)"
type input "1"
type input "0"
type input "150"
type input "10"
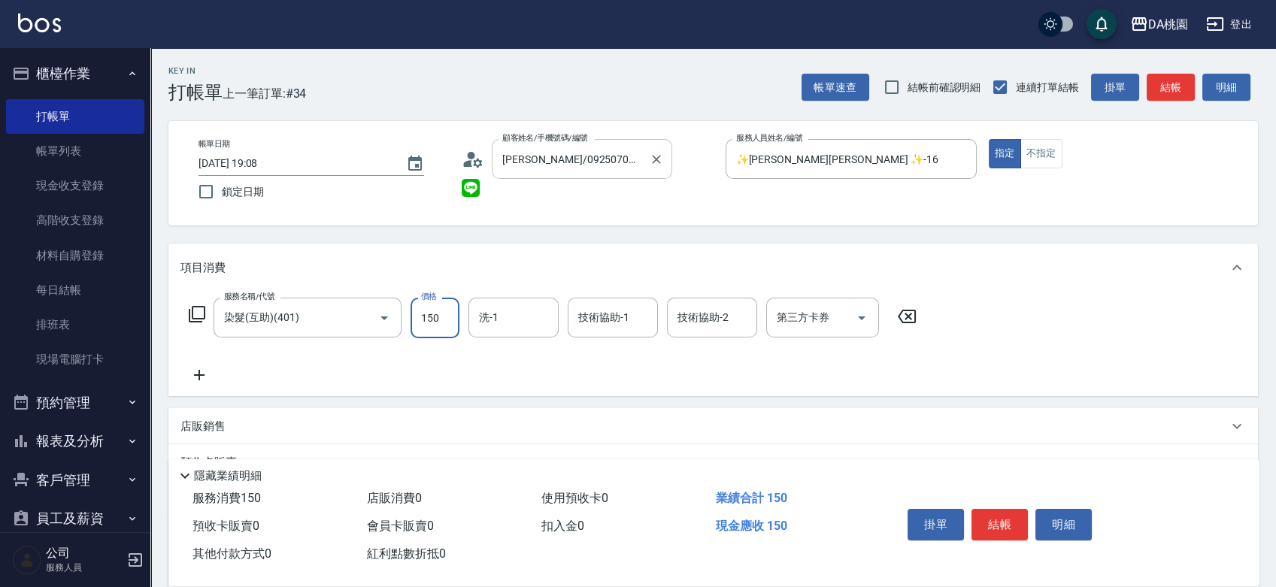
type input "1500"
type input "150"
type input "cherry-25"
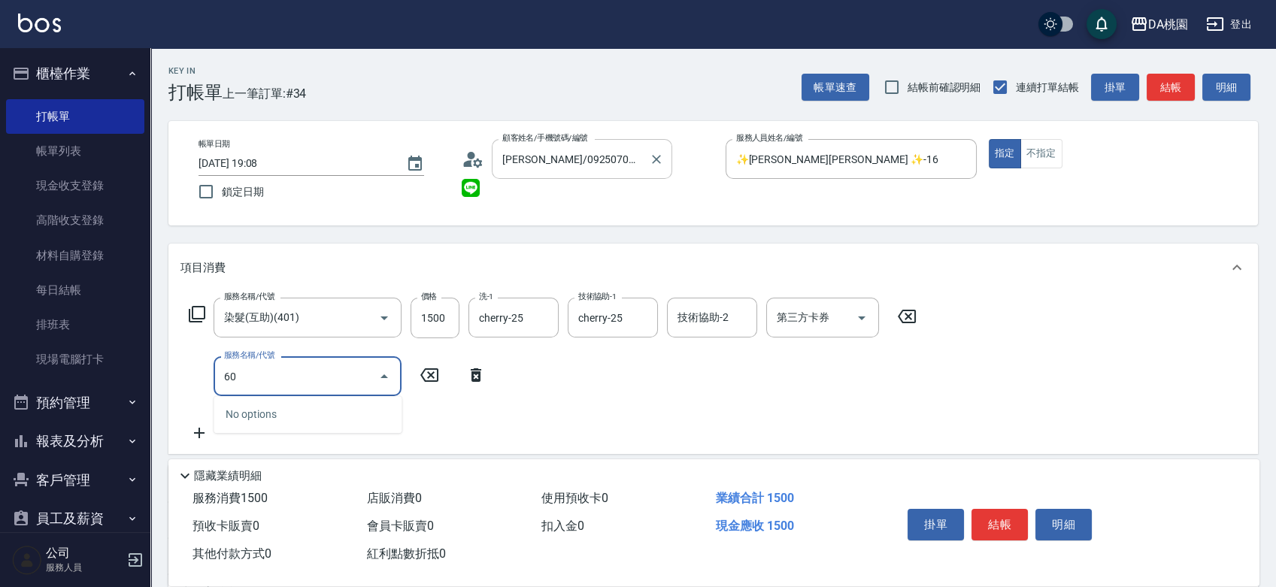
type input "609"
type input "270"
type input "鱗脂質護髮(互助)(609)"
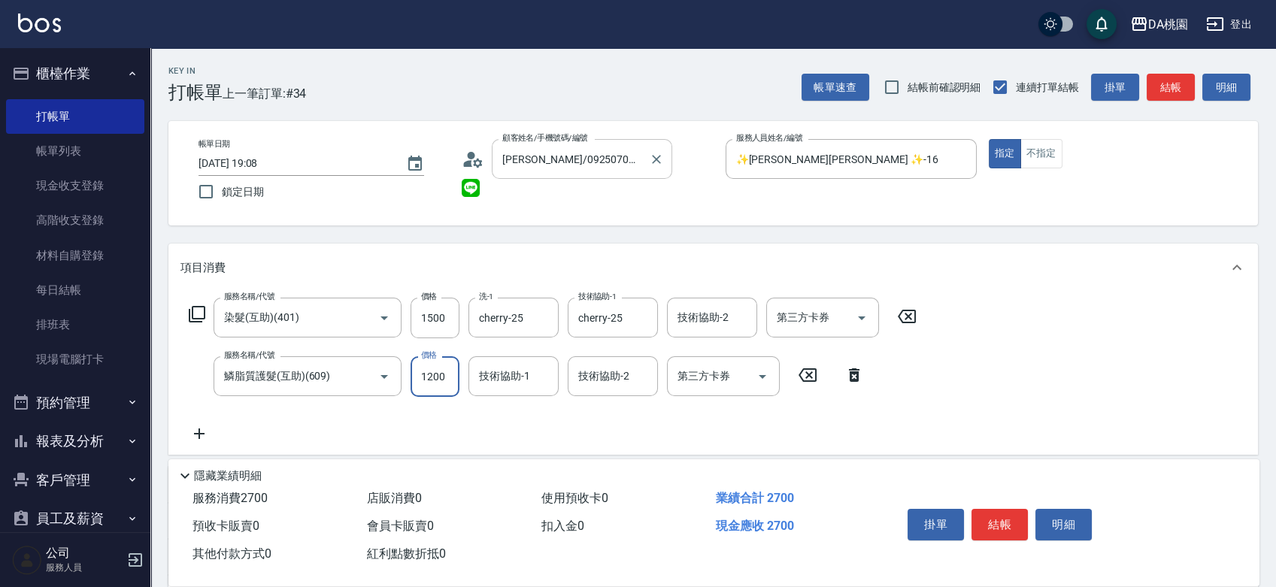
type input "2"
type input "150"
type input "200"
type input "170"
type input "2000"
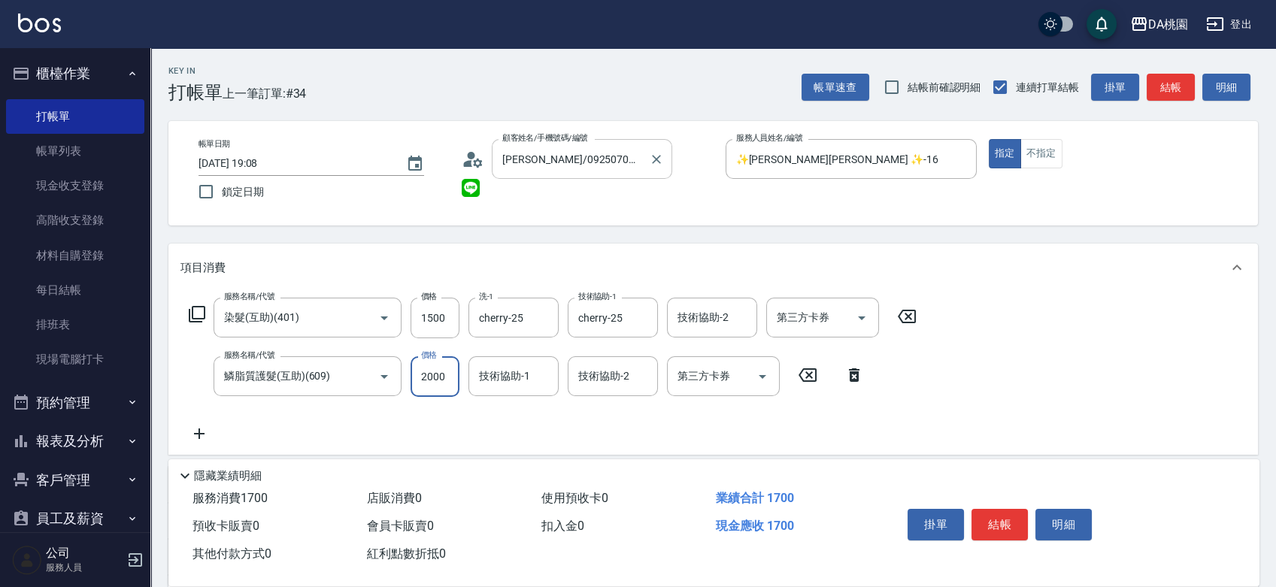
type input "350"
type input "2000"
type input "cherry-25"
type input "201"
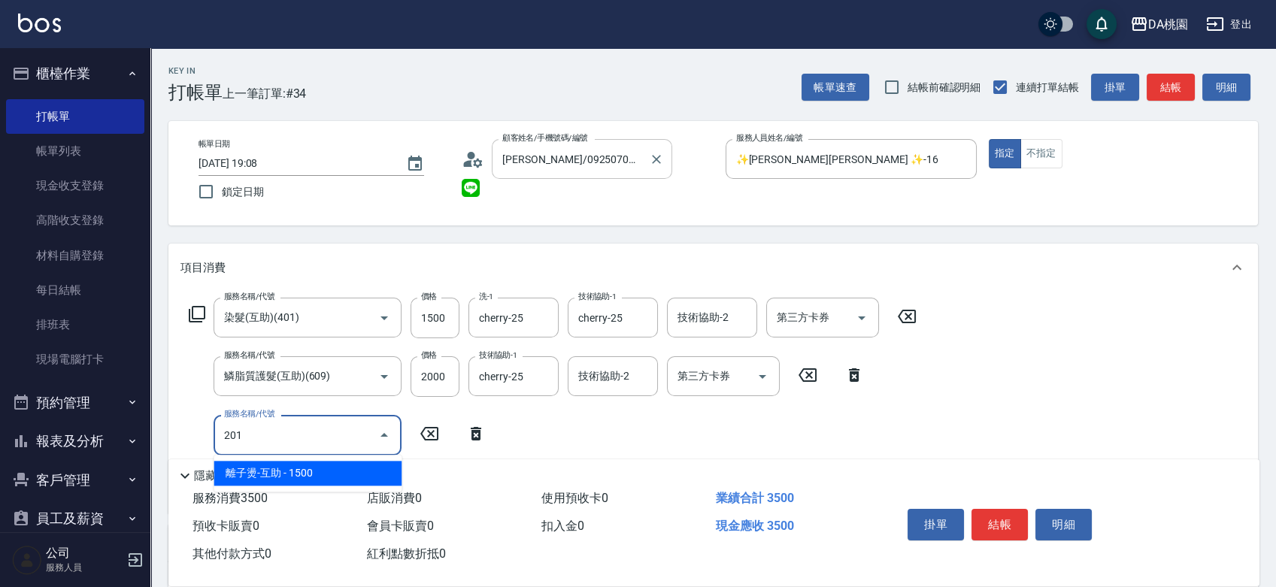
type input "500"
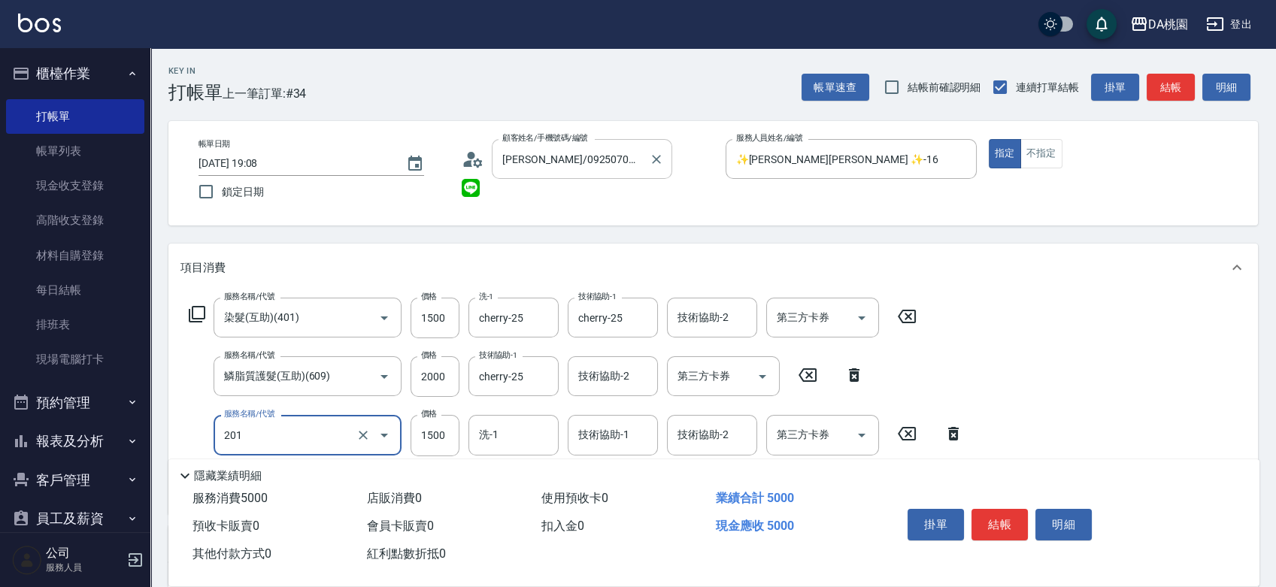
type input "離子燙-互助(201)"
type input "4"
type input "350"
type input "470"
type input "820"
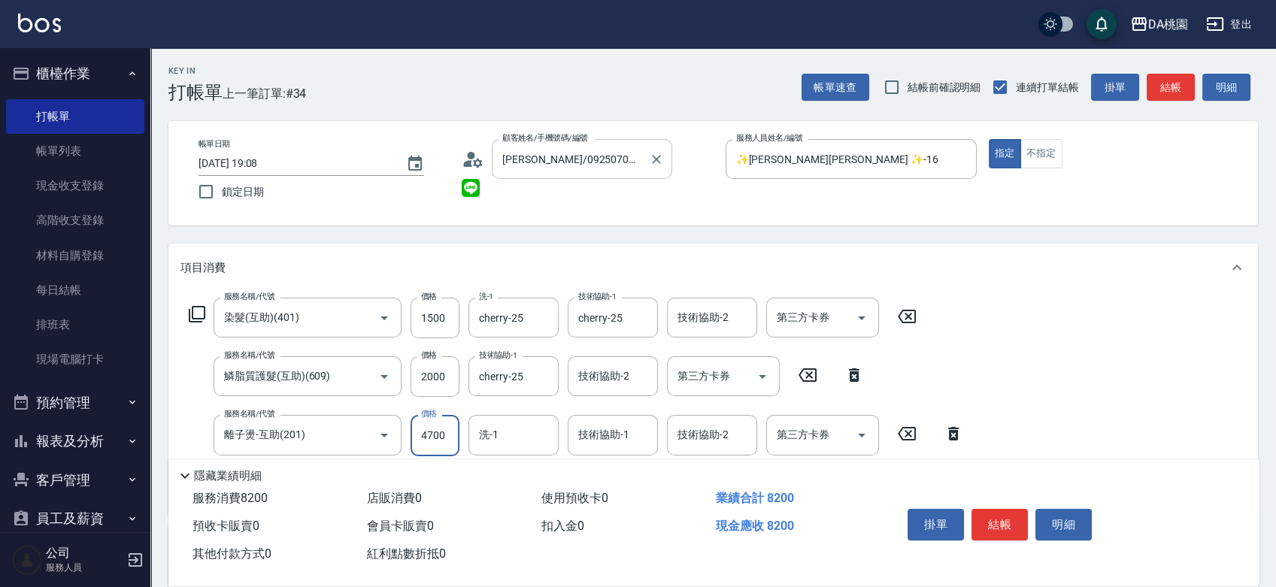
type input "4700"
type input "cherry-25"
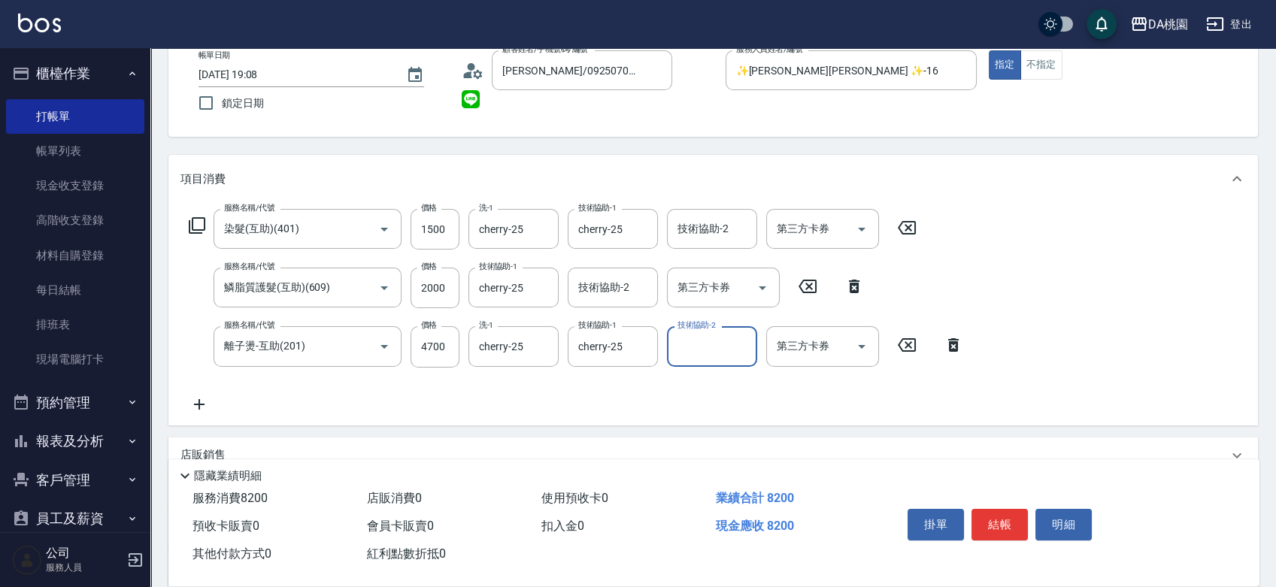
scroll to position [250, 0]
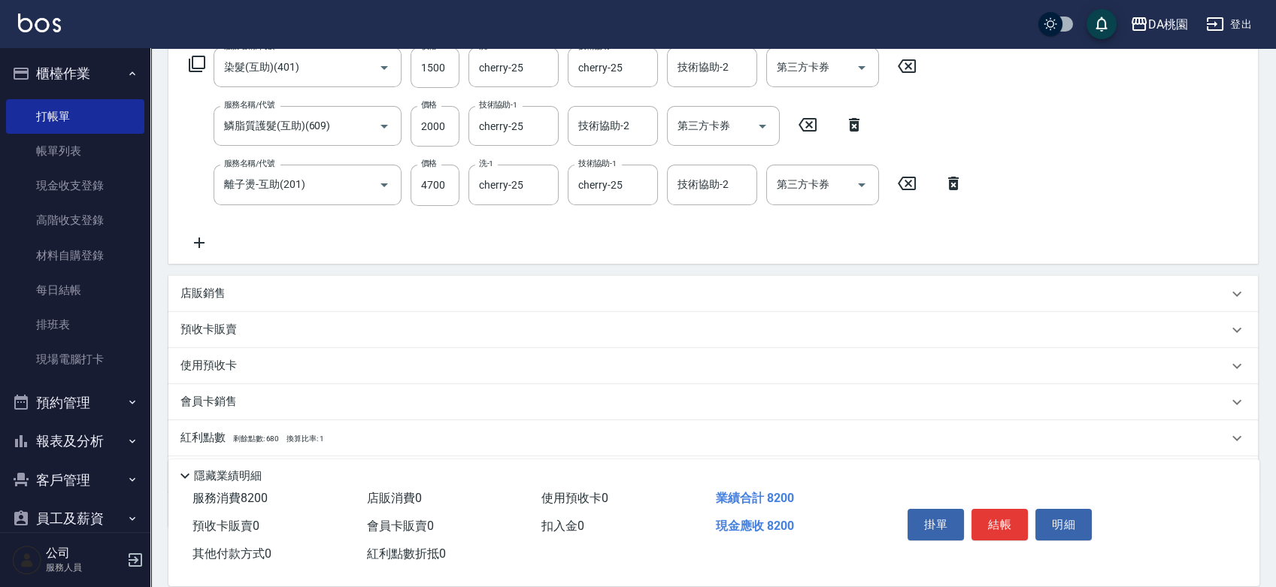
click at [285, 288] on div "店販銷售" at bounding box center [705, 294] width 1048 height 16
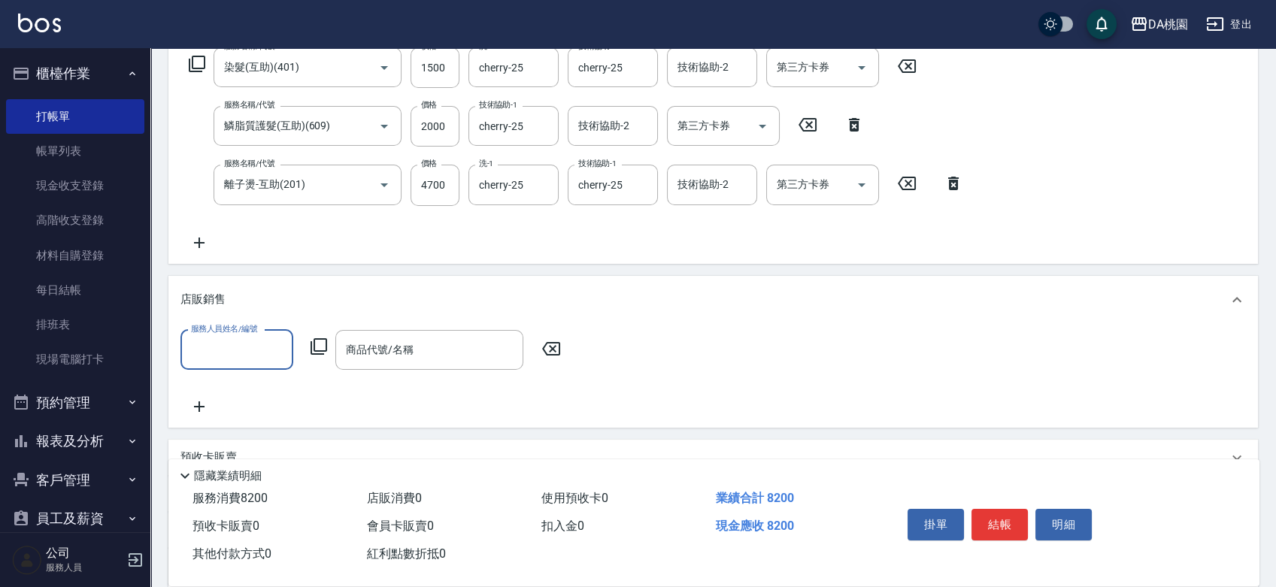
scroll to position [0, 0]
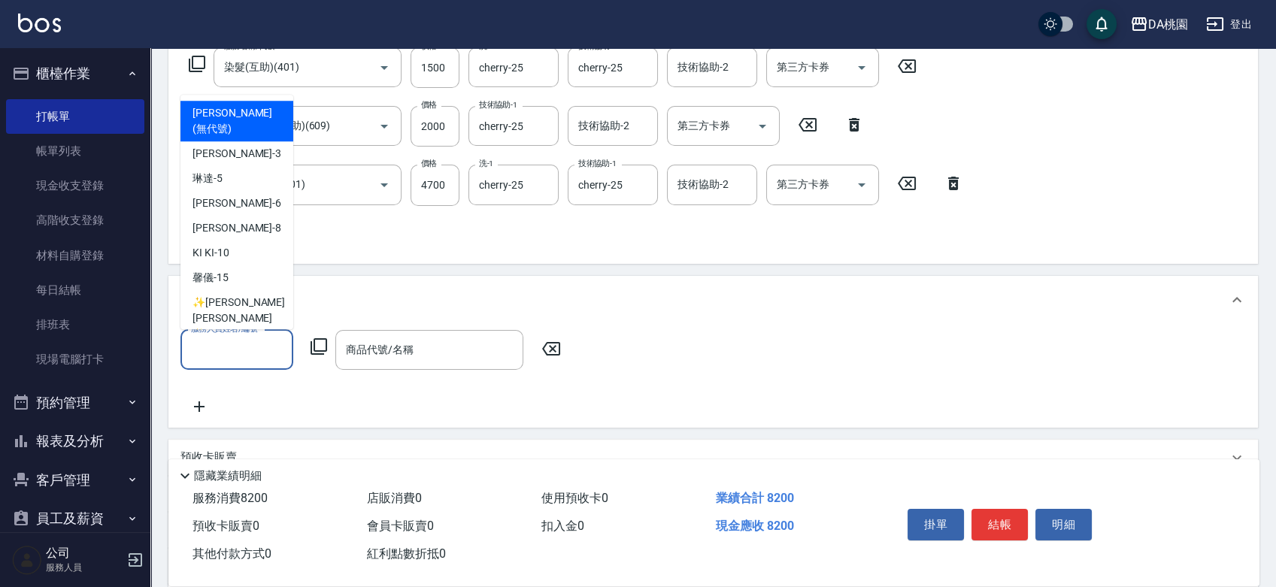
click at [260, 348] on input "服務人員姓名/編號" at bounding box center [236, 350] width 99 height 26
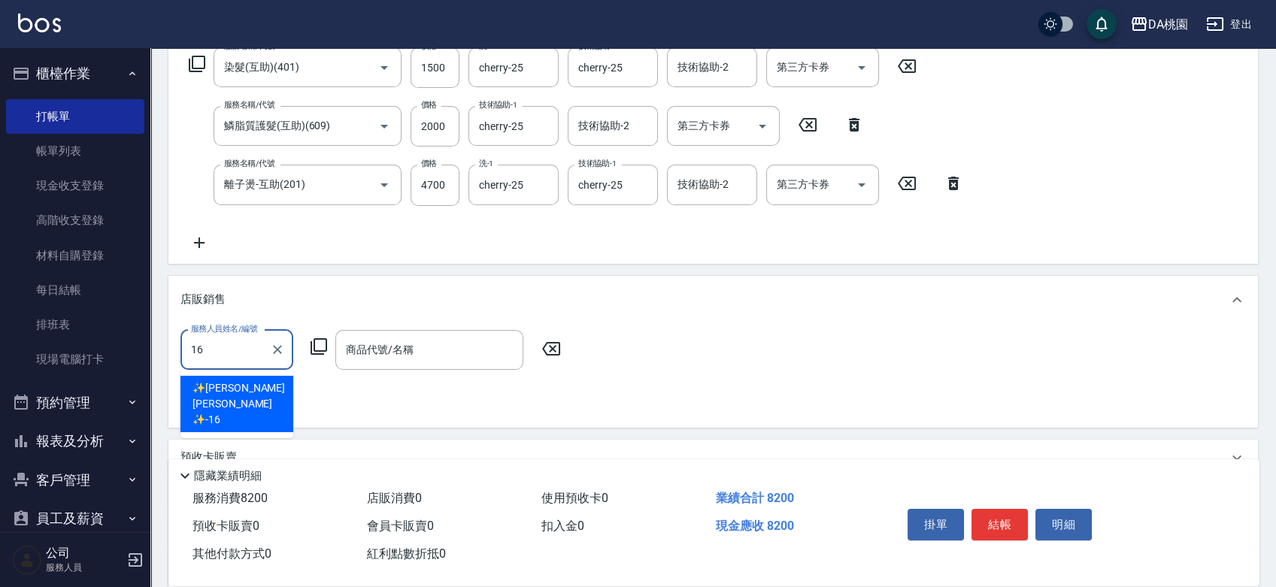
type input "✨GARY蓋瑞 ✨-16"
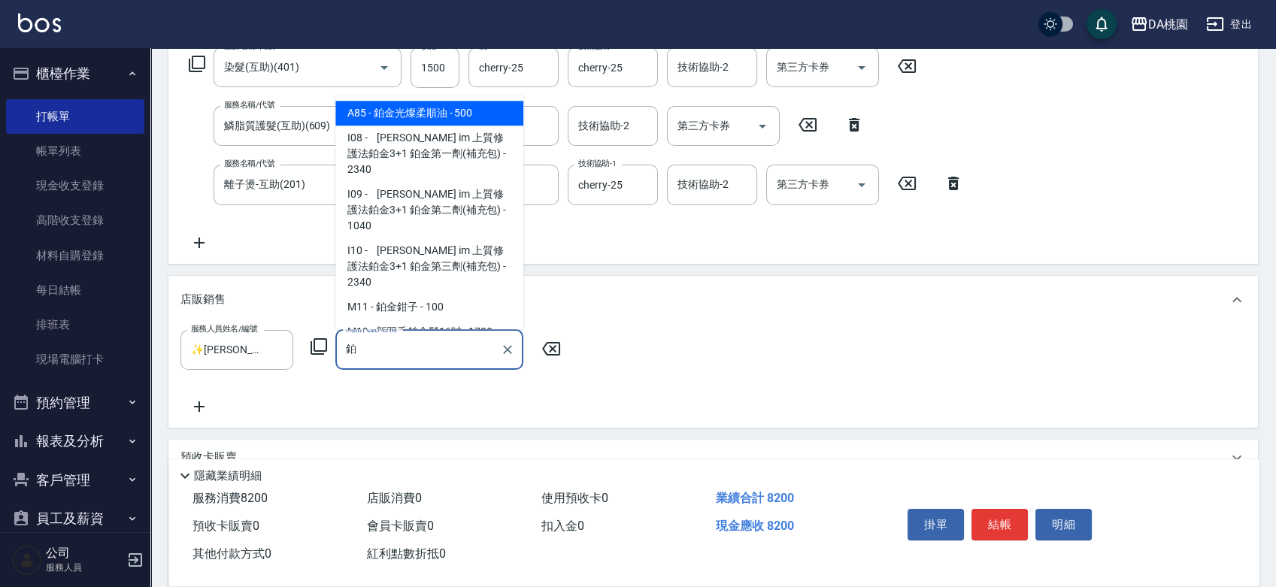
click at [407, 114] on span "A85 - 鉑金光燦柔順油 - 500" at bounding box center [429, 113] width 188 height 25
type input "鉑金光燦柔順油"
type input "870"
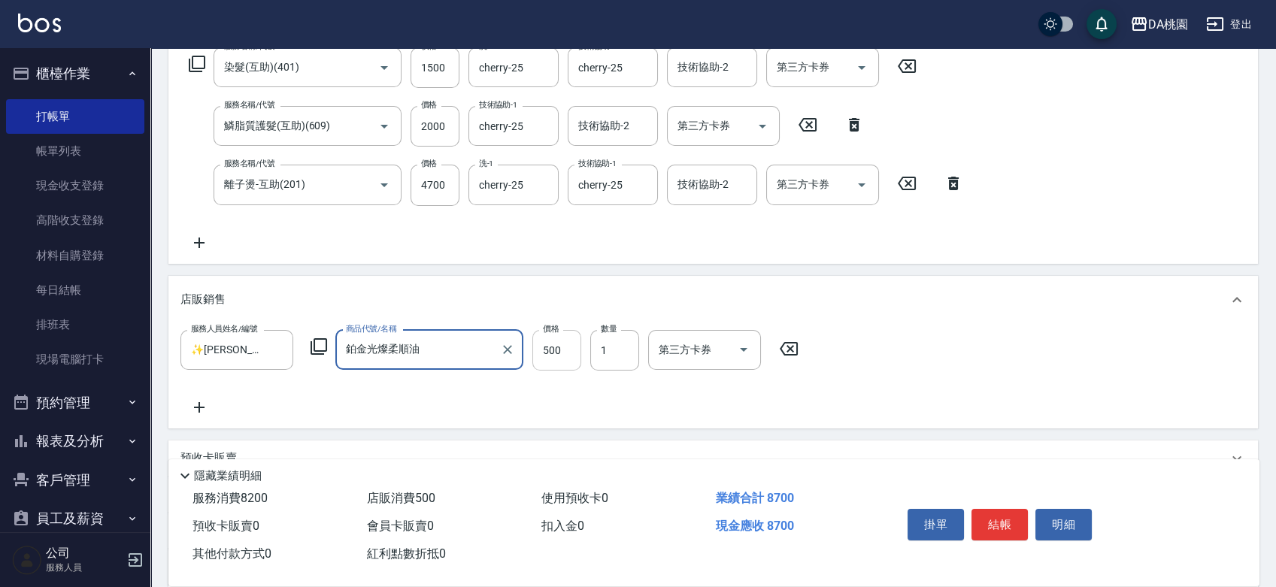
type input "鉑金光燦柔順油"
click at [562, 360] on input "500" at bounding box center [557, 350] width 49 height 41
type input "1"
type input "820"
type input "100"
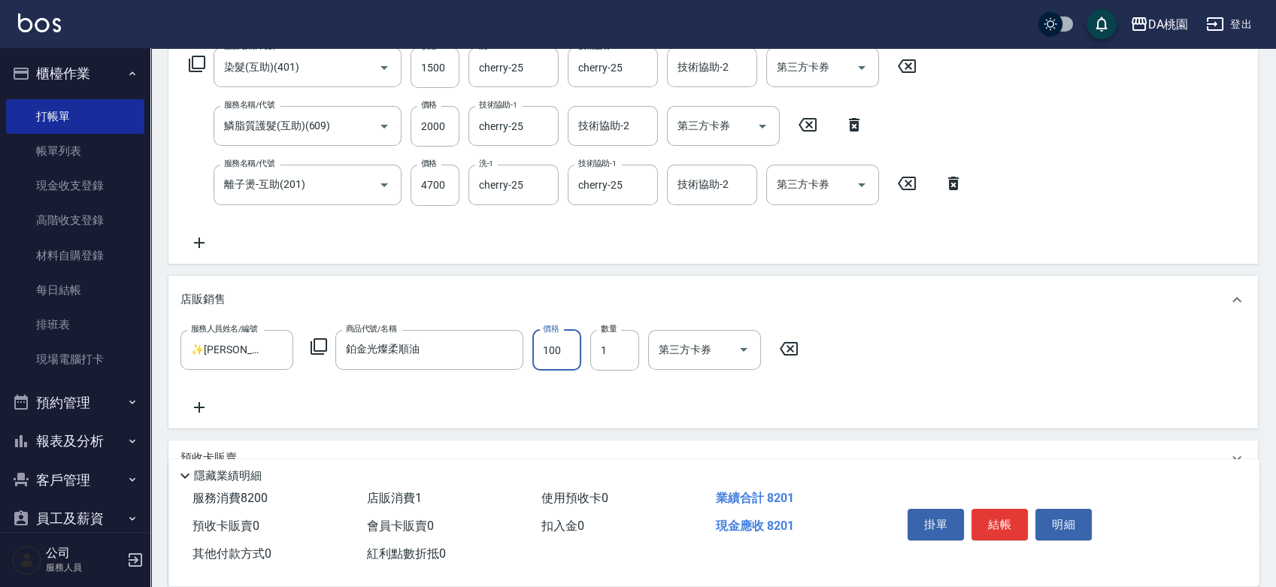
type input "830"
type input "100"
click at [1012, 527] on button "結帳" at bounding box center [1000, 525] width 56 height 32
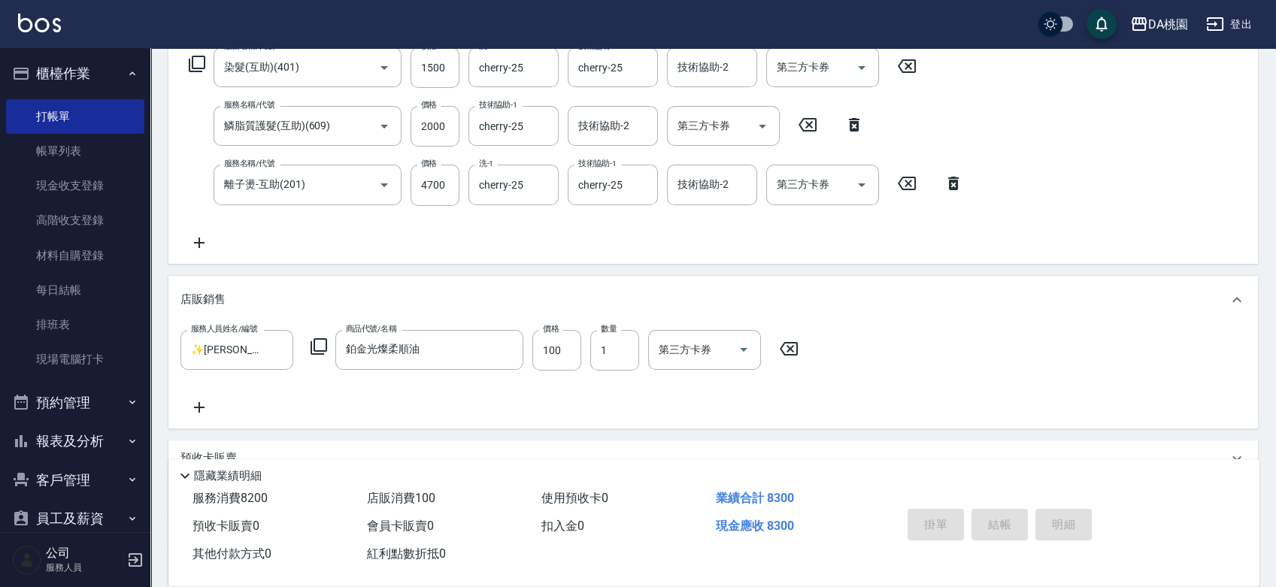
type input "2025/09/13 19:09"
type input "0"
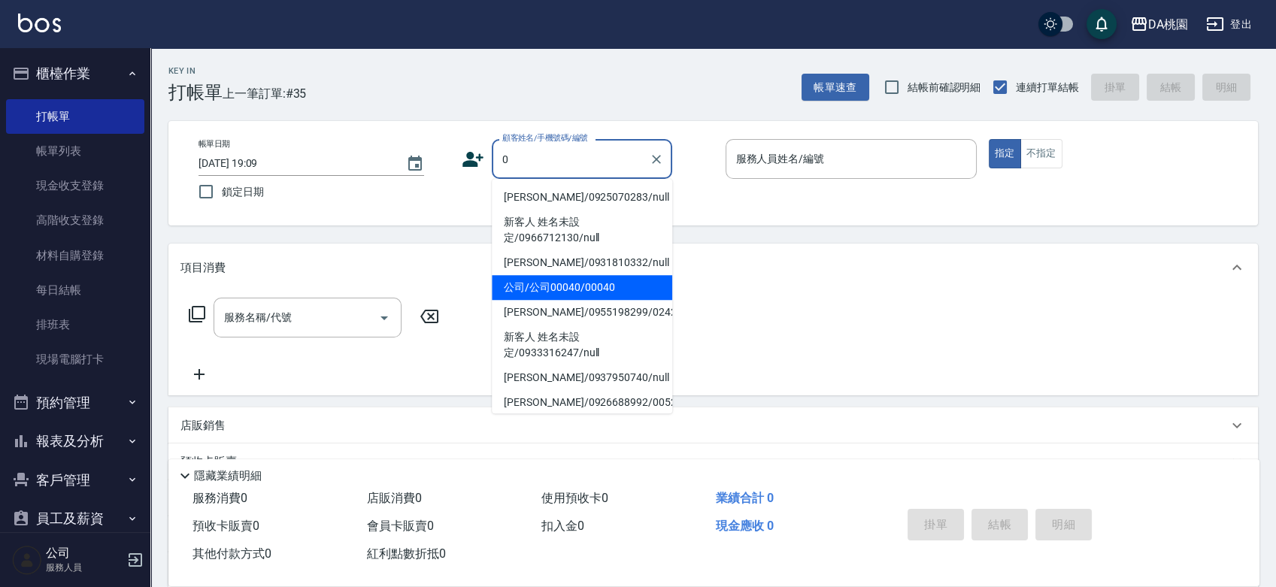
click at [601, 287] on li "公司/公司00040/00040" at bounding box center [582, 287] width 181 height 25
type input "公司/公司00040/00040"
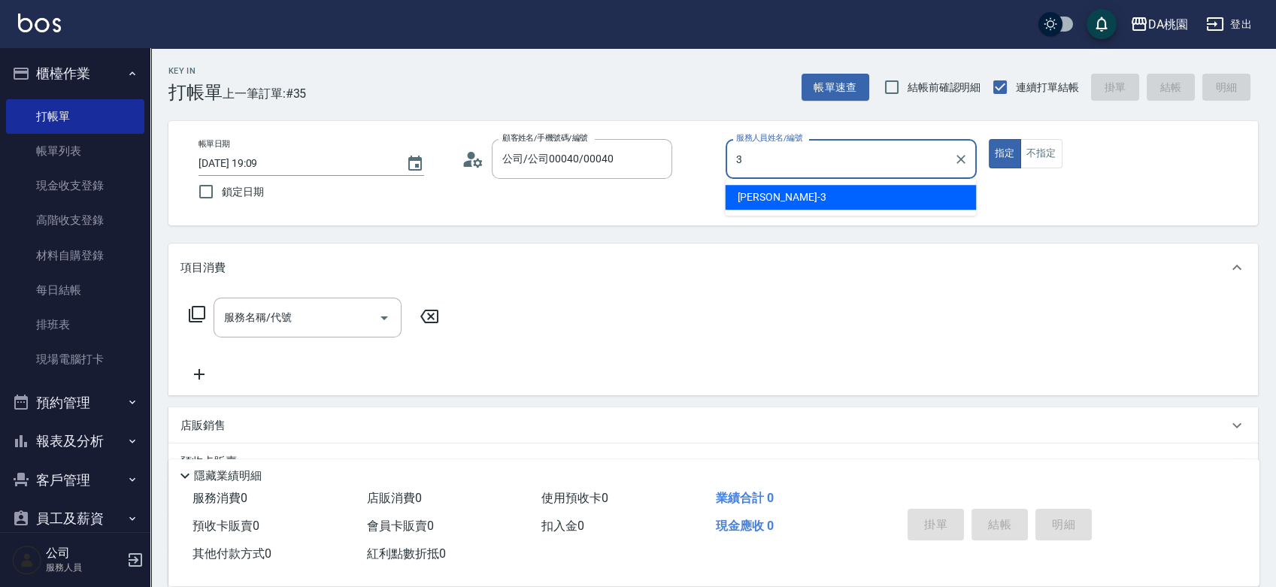
type input "愛莉絲-3"
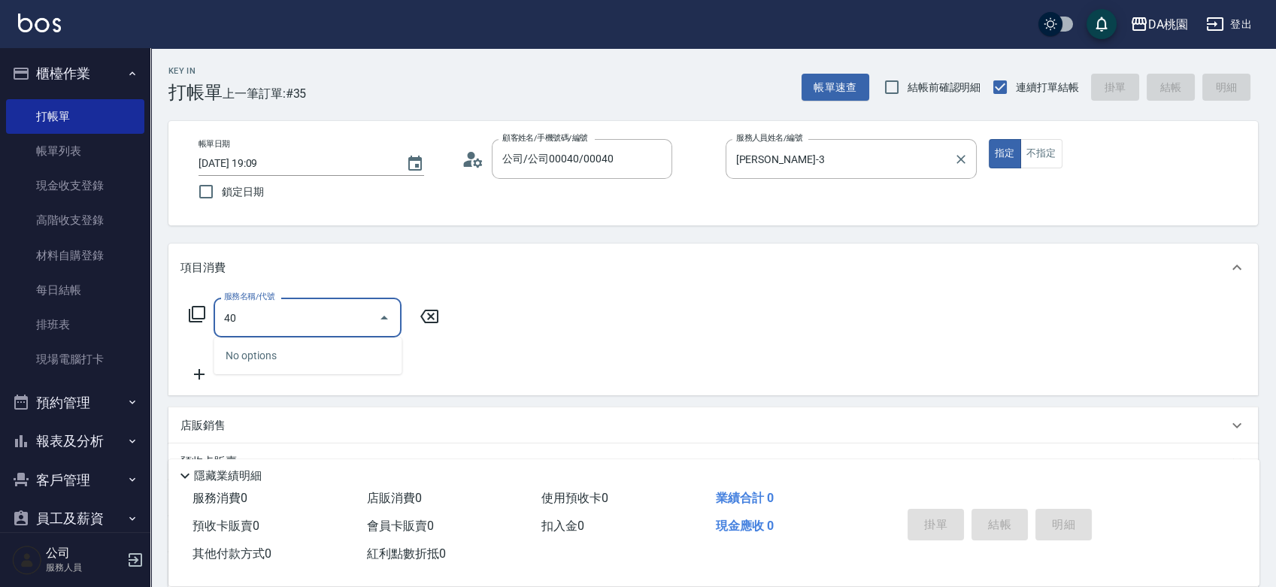
type input "401"
type input "150"
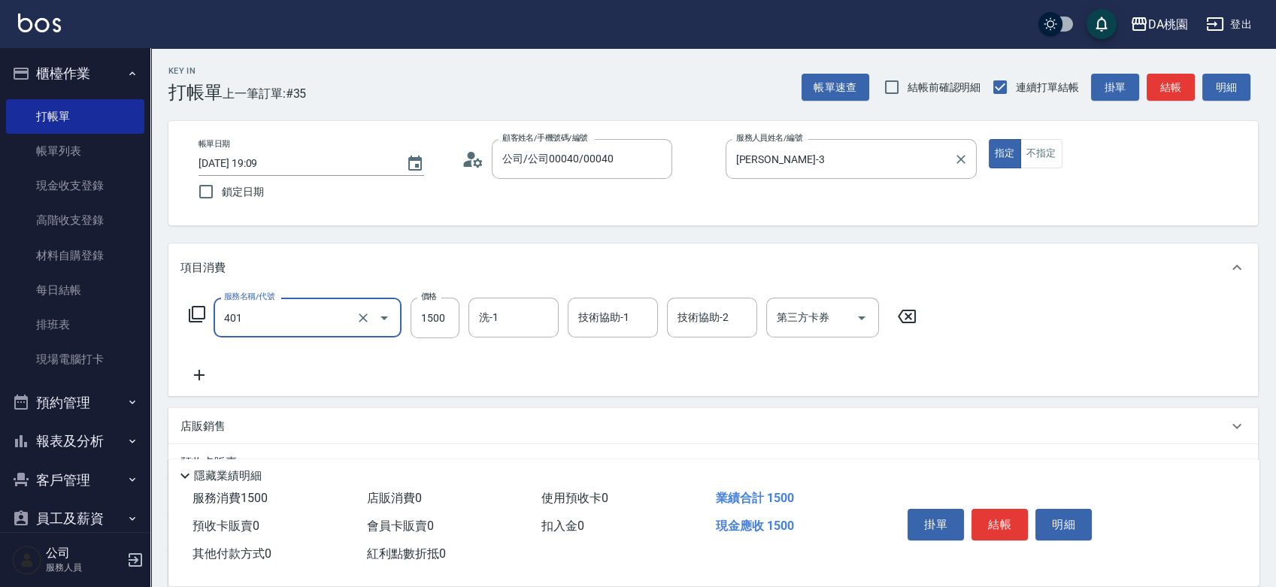
type input "染髮(互助)(401)"
type input "0"
type input "180"
type input "10"
type input "1800"
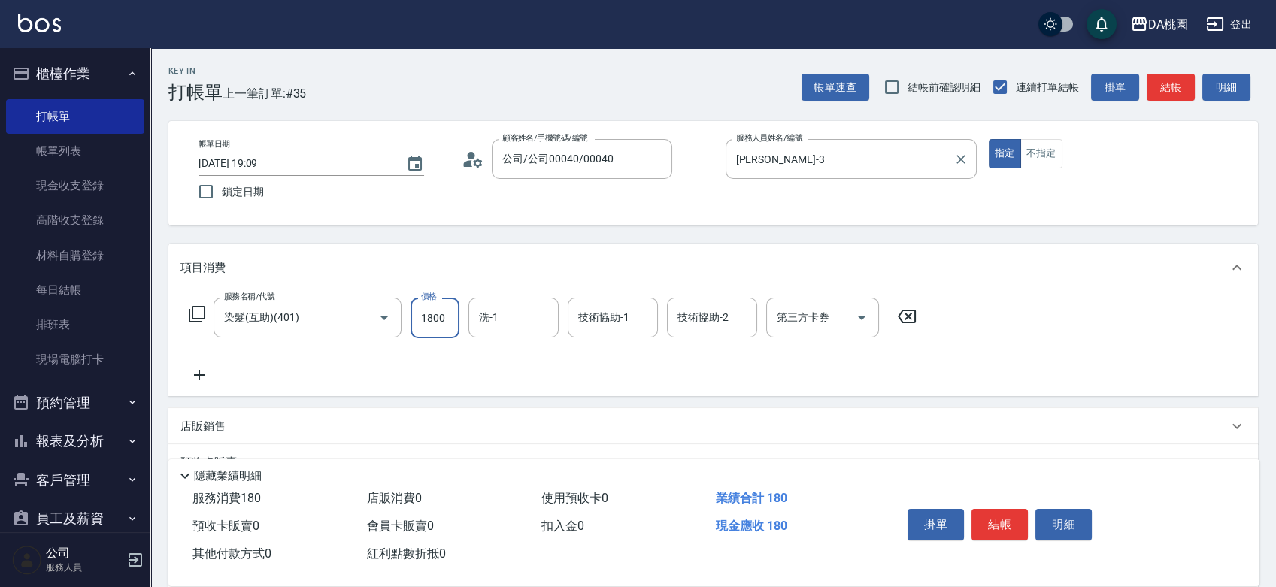
type input "180"
type input "1800"
type input "C C-29"
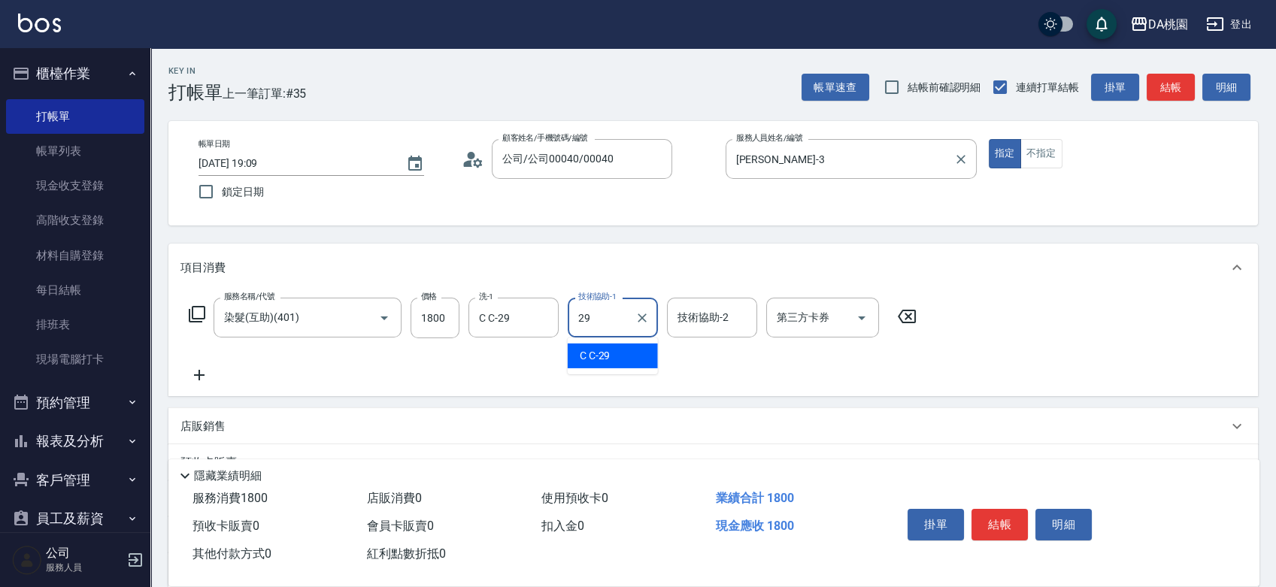
type input "C C-29"
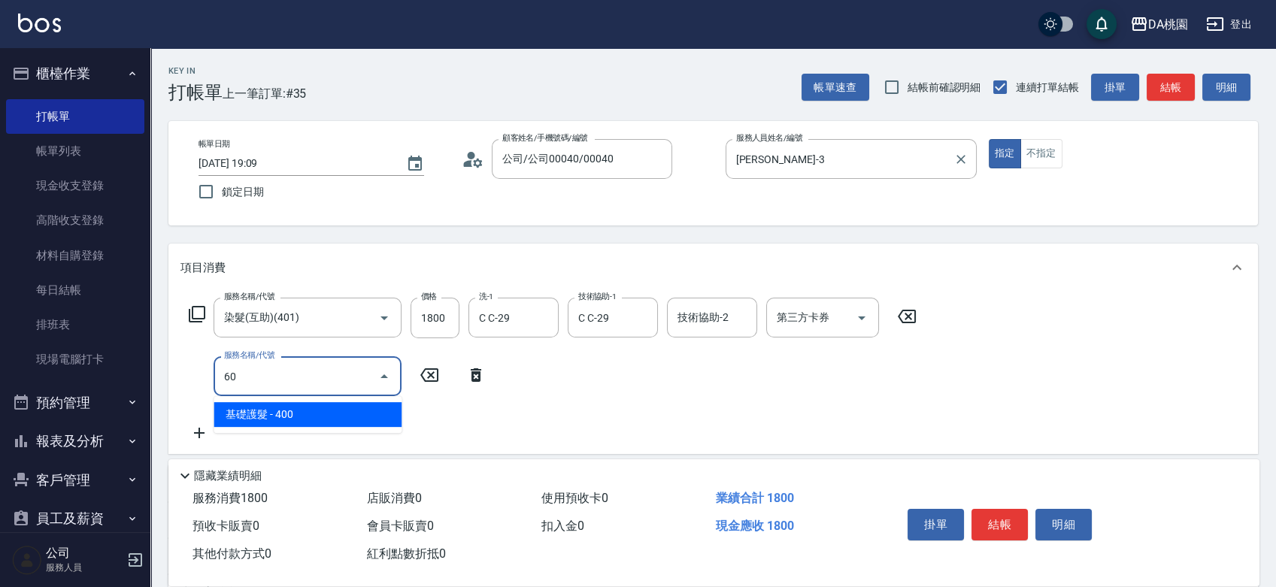
type input "6"
type input "601"
type input "220"
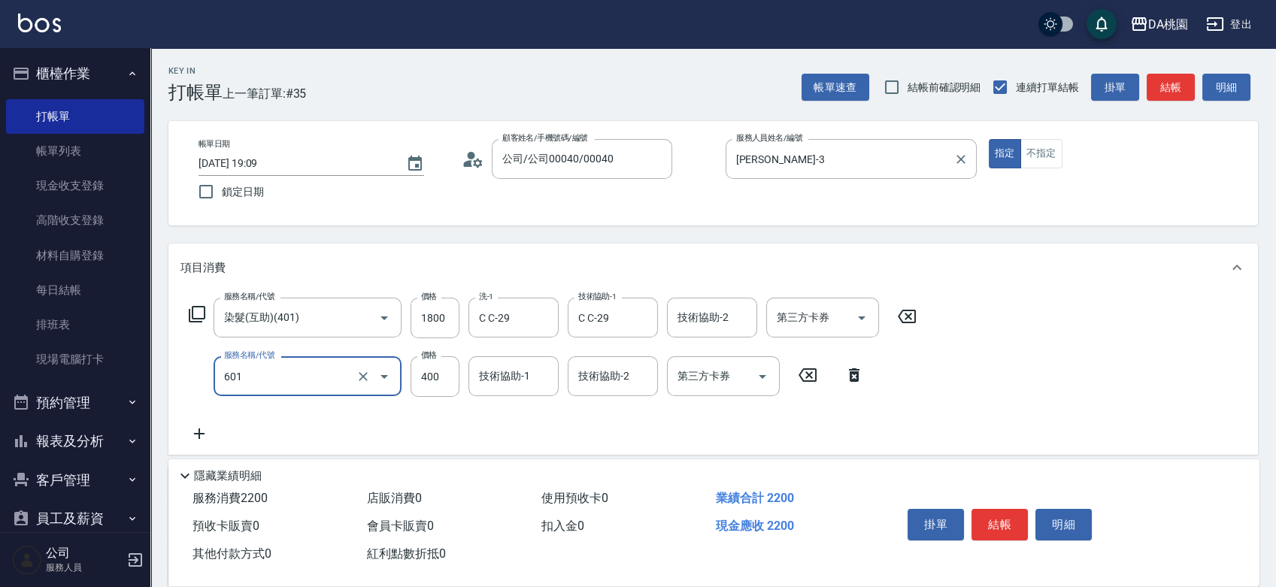
type input "基礎護髮(互助)(601)"
type input "3"
type input "180"
type input "300"
type input "210"
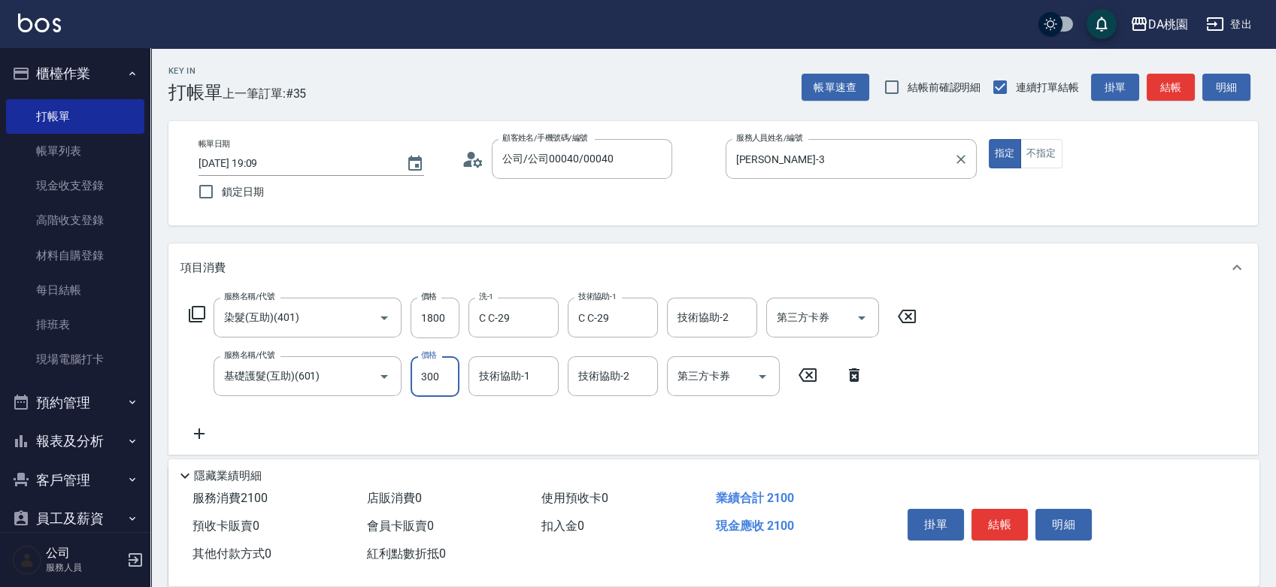
type input "300"
type input "C C-29"
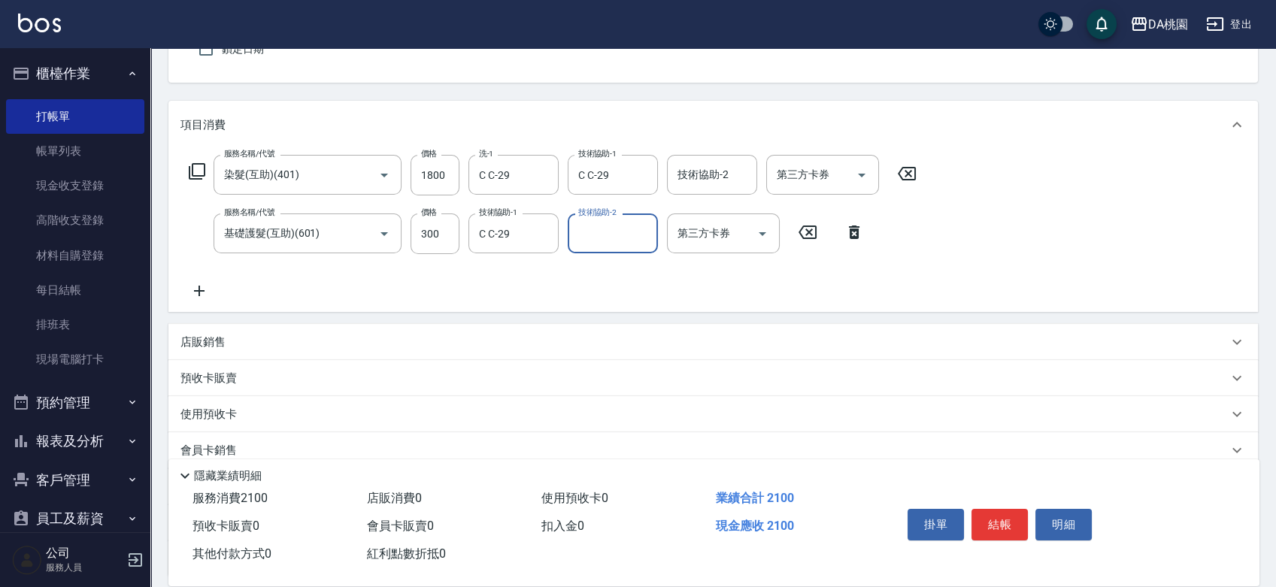
scroll to position [275, 0]
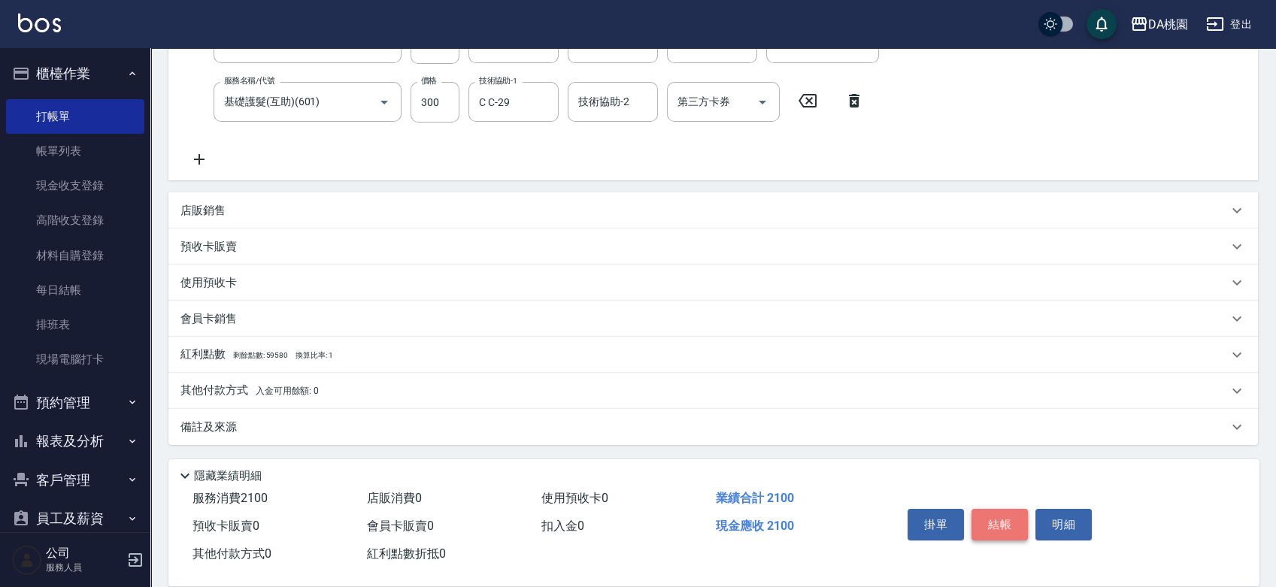
click at [1011, 513] on button "結帳" at bounding box center [1000, 525] width 56 height 32
type input "2025/09/13 19:10"
type input "0"
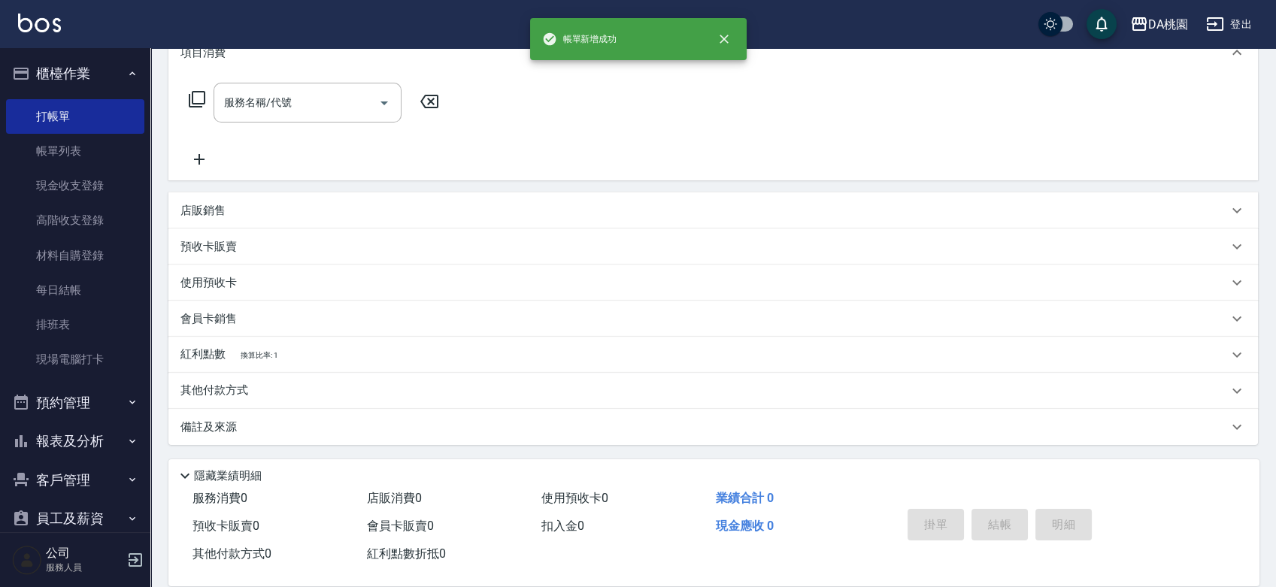
scroll to position [0, 0]
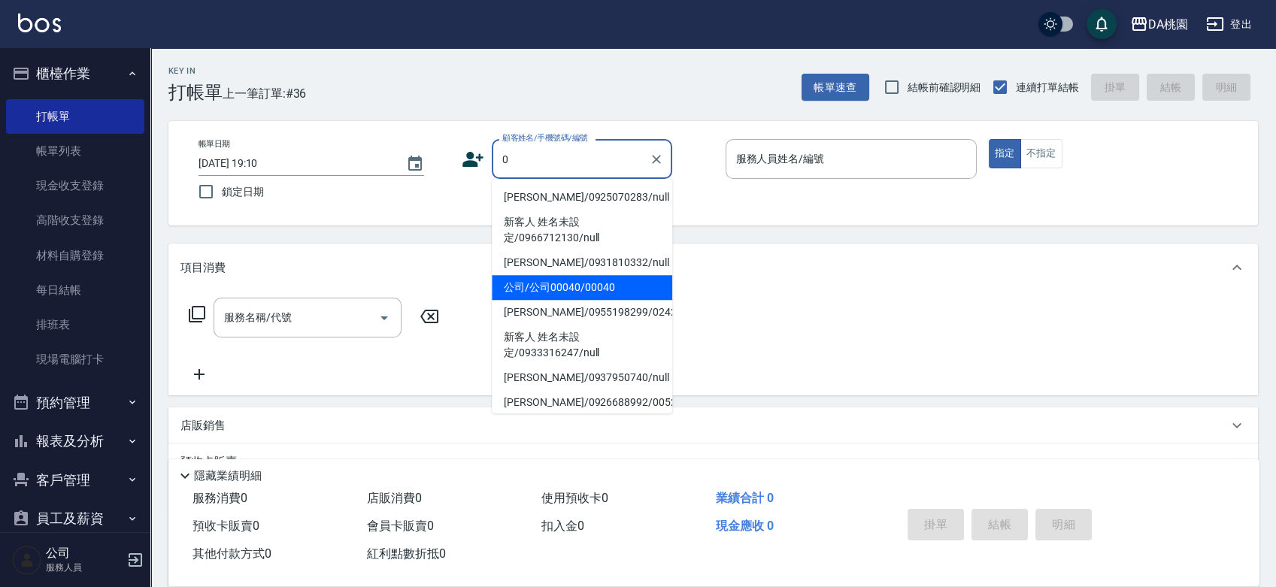
click at [566, 283] on li "公司/公司00040/00040" at bounding box center [582, 287] width 181 height 25
type input "公司/公司00040/00040"
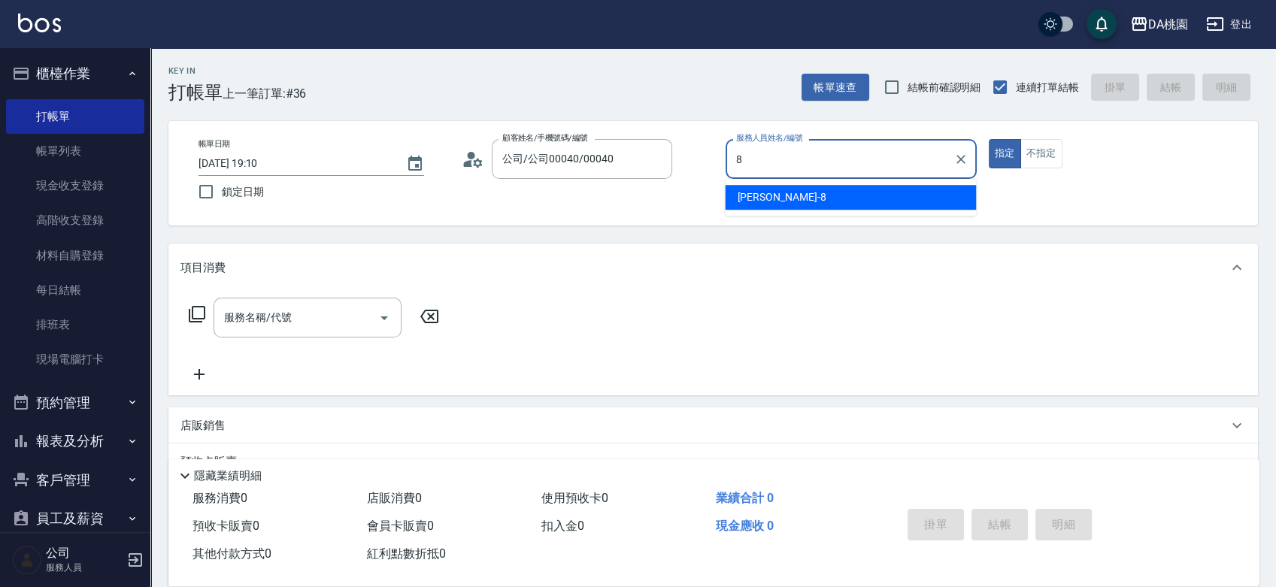
type input "[PERSON_NAME]-8"
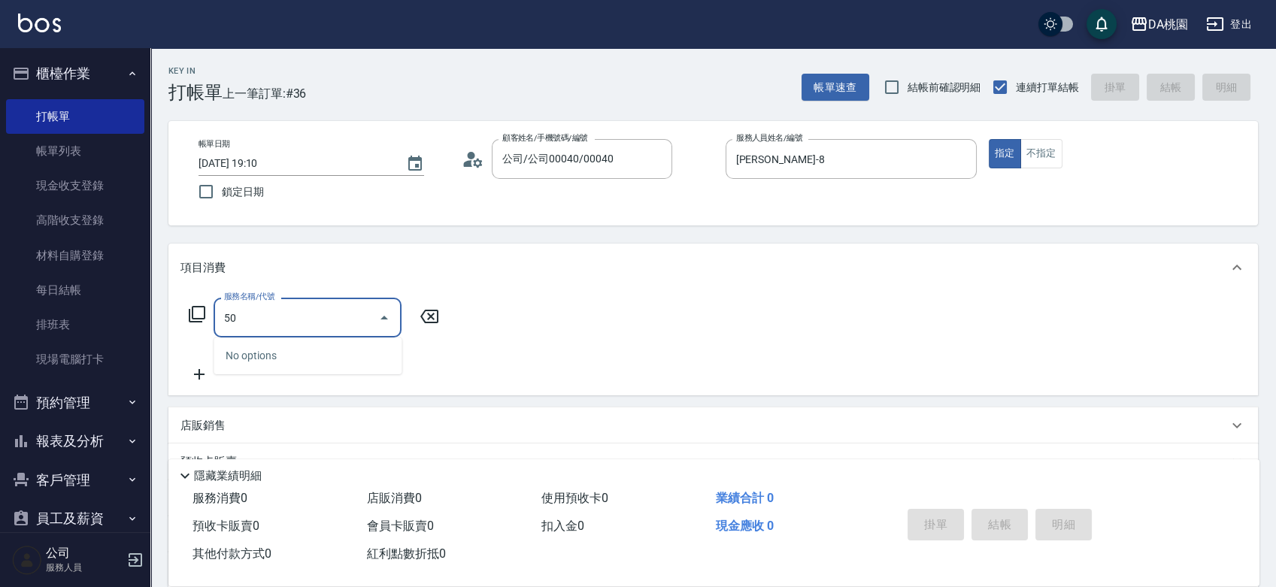
type input "501"
type input "20"
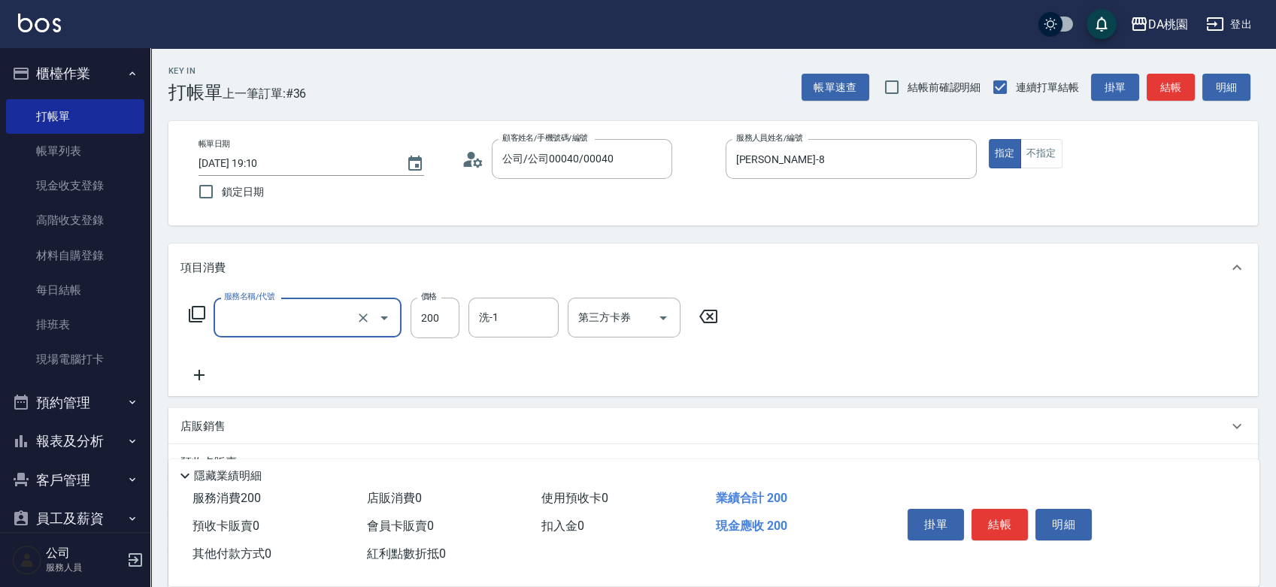
type input "0"
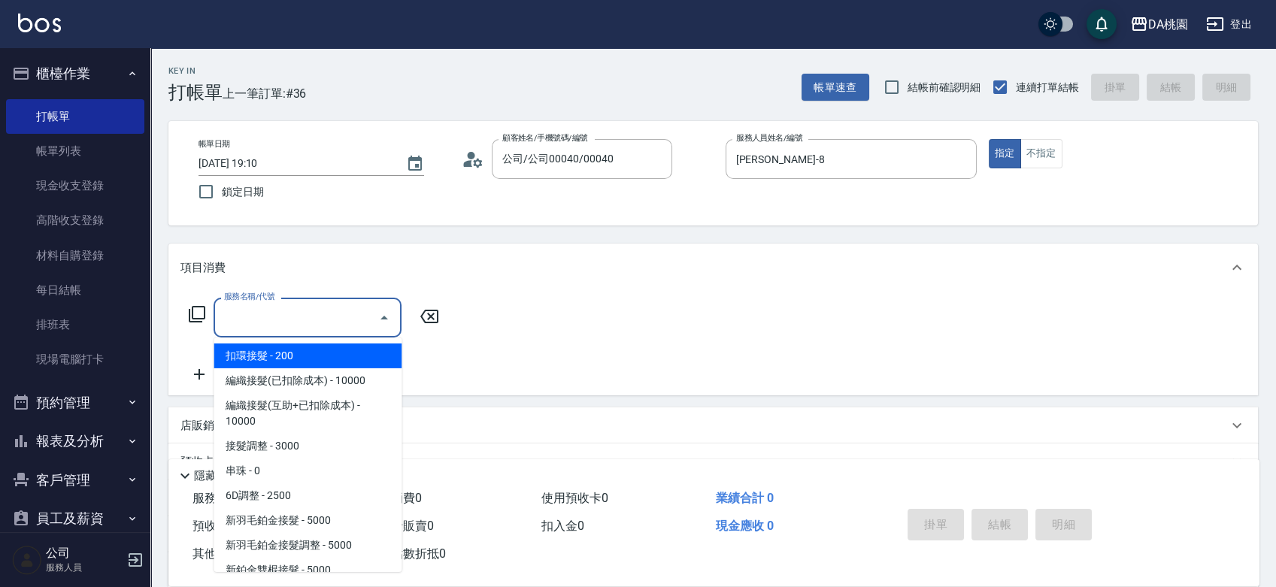
type input "0"
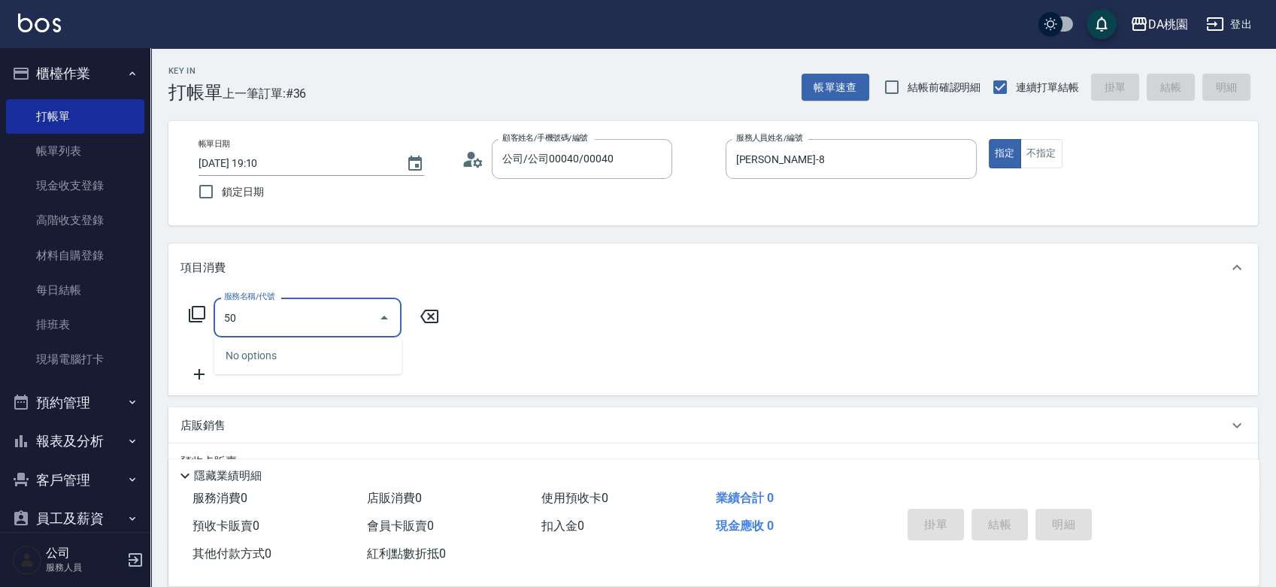
type input "500"
type input "20"
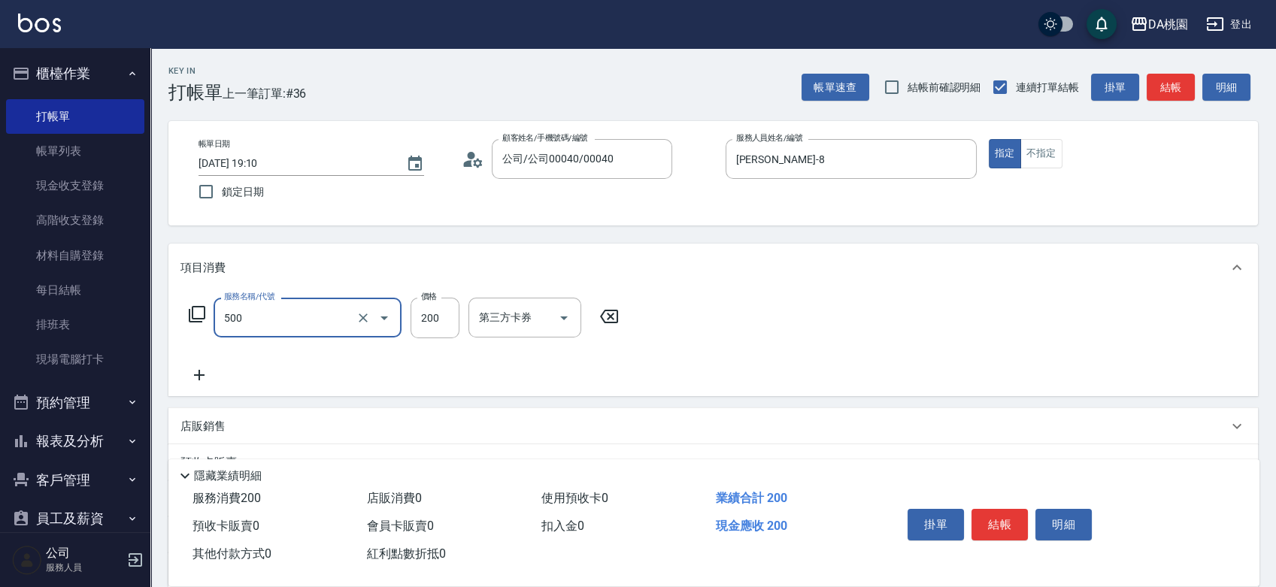
type input "洗髮(500)"
type input "2"
type input "0"
type input "250"
type input "20"
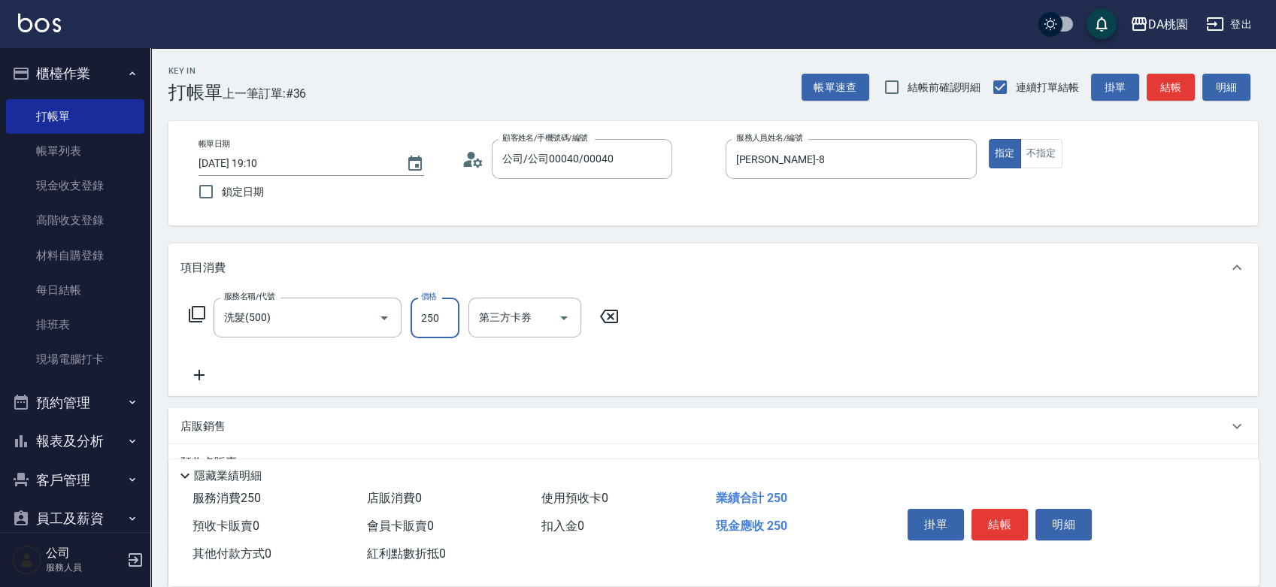
type input "250"
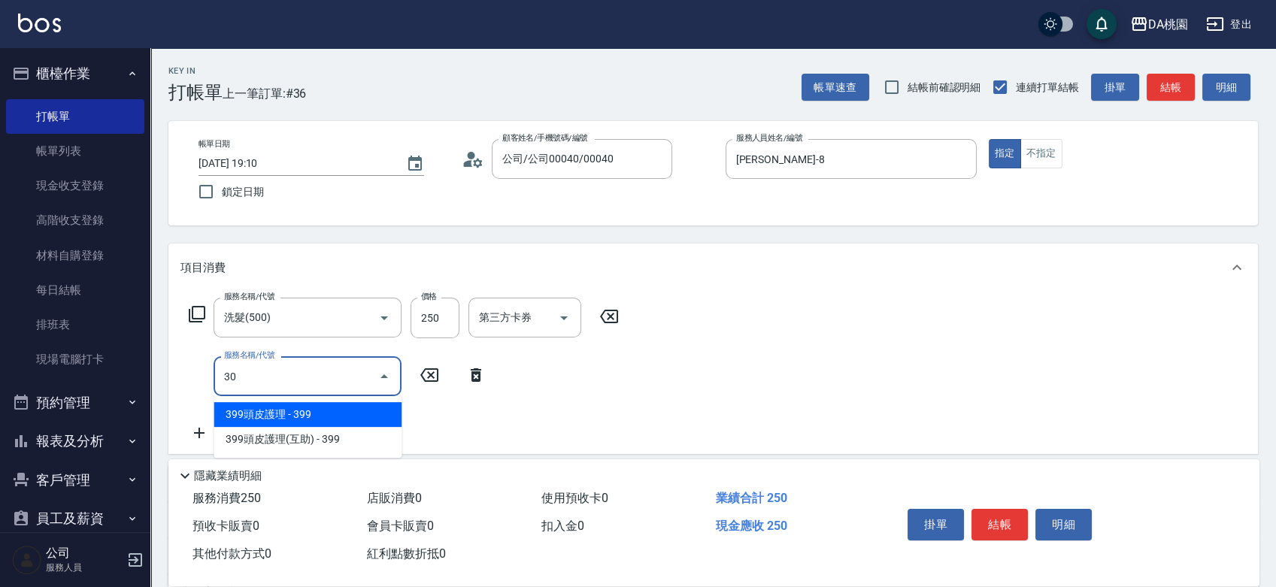
type input "303"
type input "50"
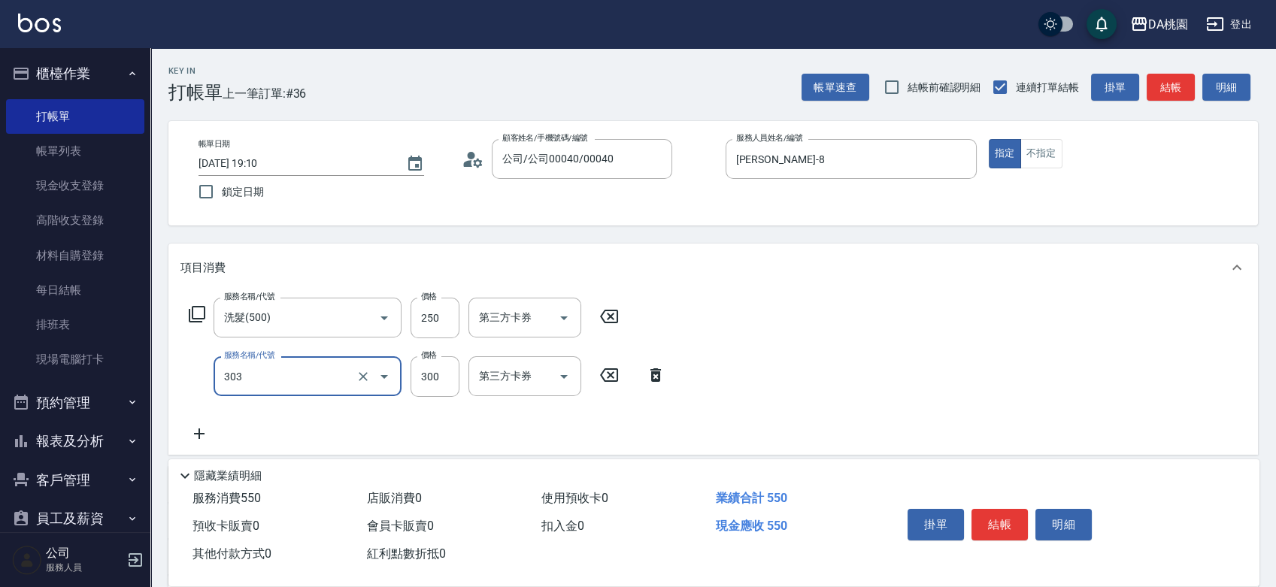
type input "A級剪髮(303)"
click at [1012, 522] on button "結帳" at bounding box center [1000, 525] width 56 height 32
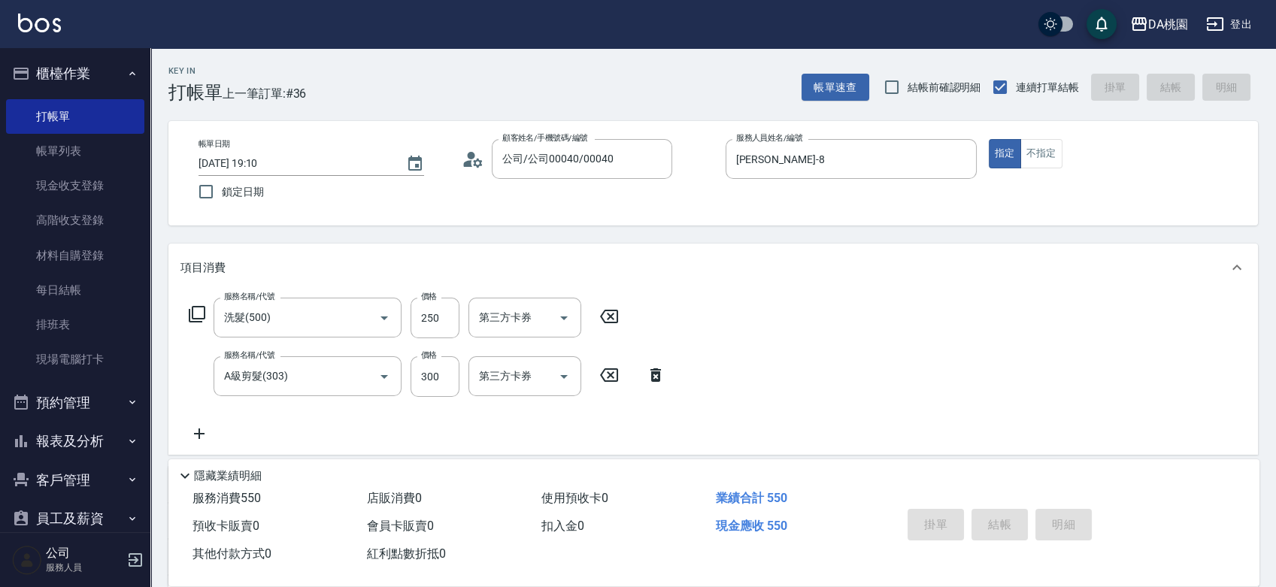
type input "0"
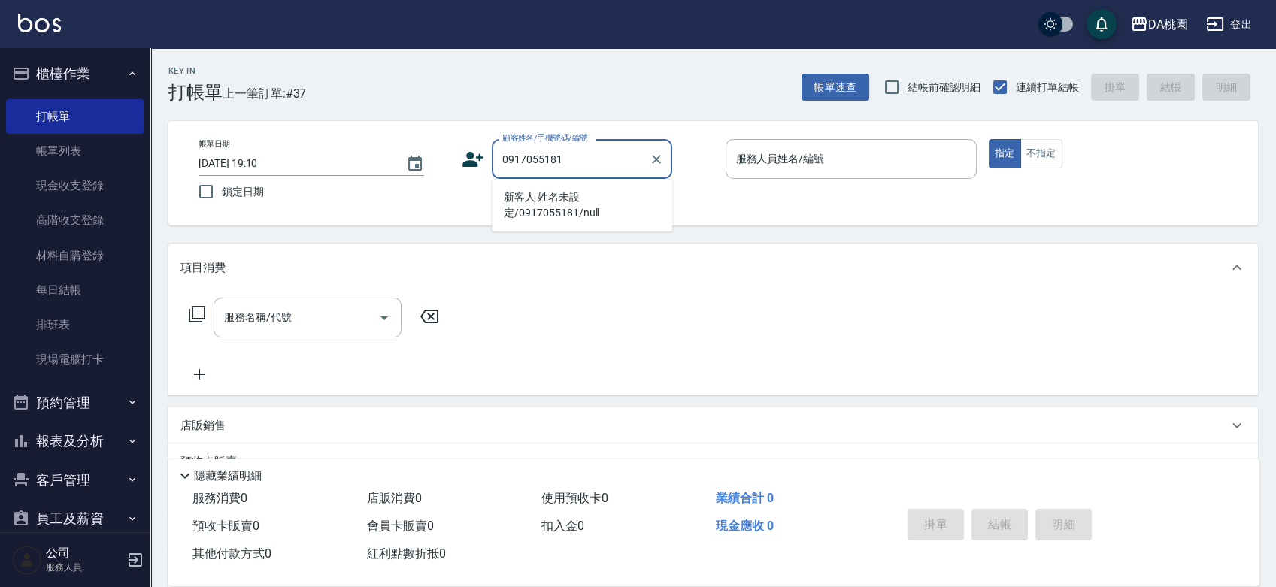
type input "新客人 姓名未設定/0917055181/null"
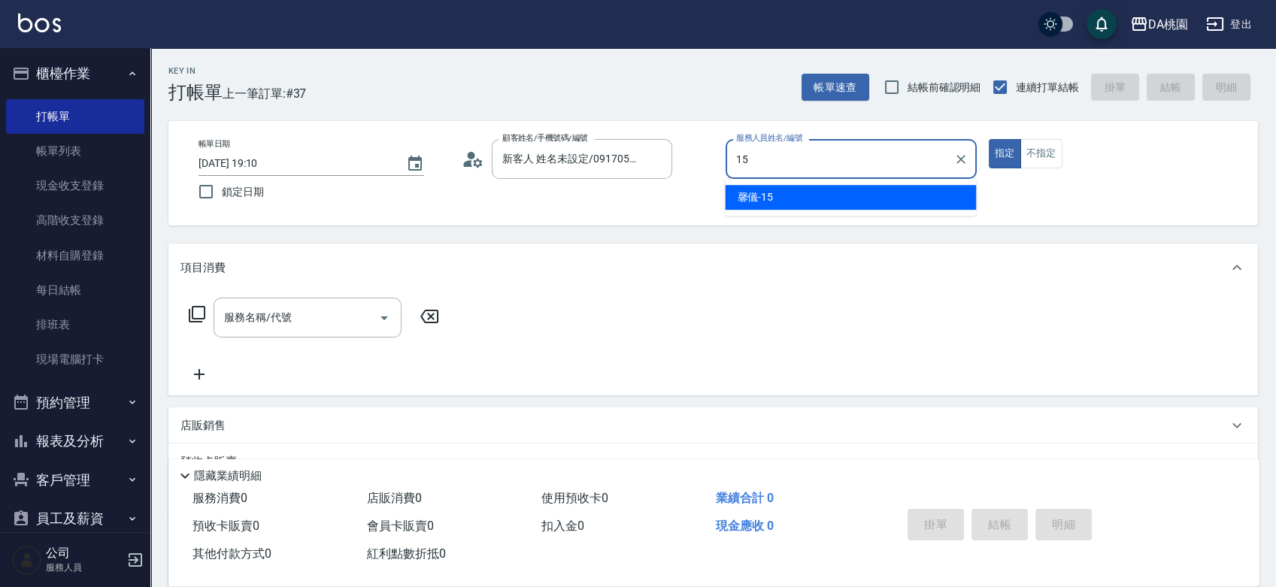
type input "馨儀-15"
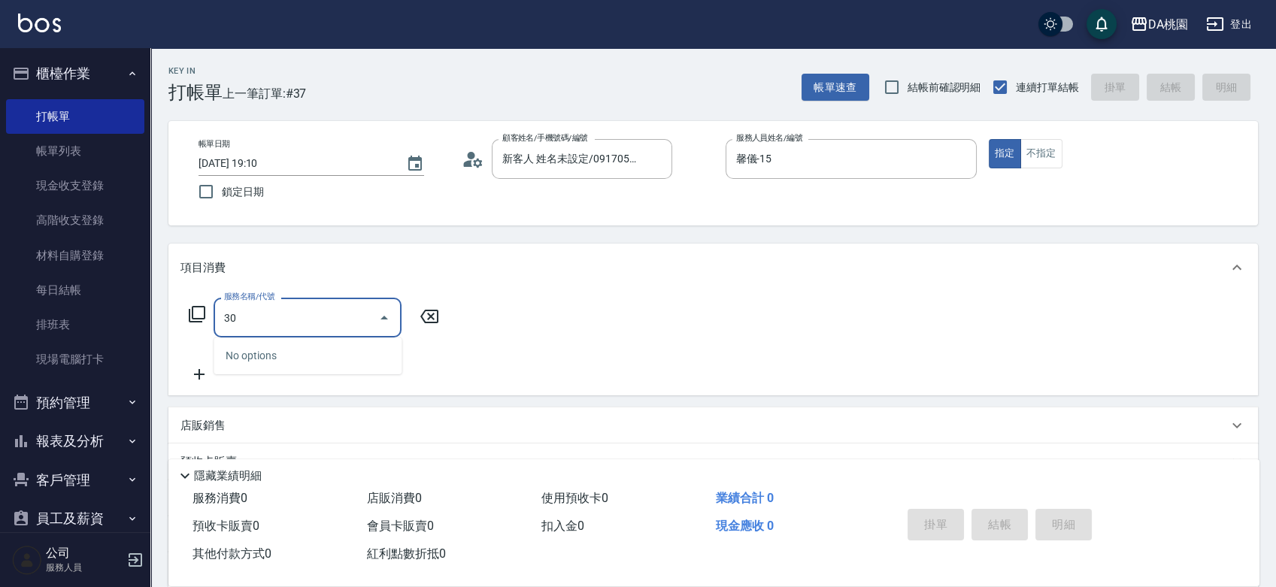
type input "303"
type input "30"
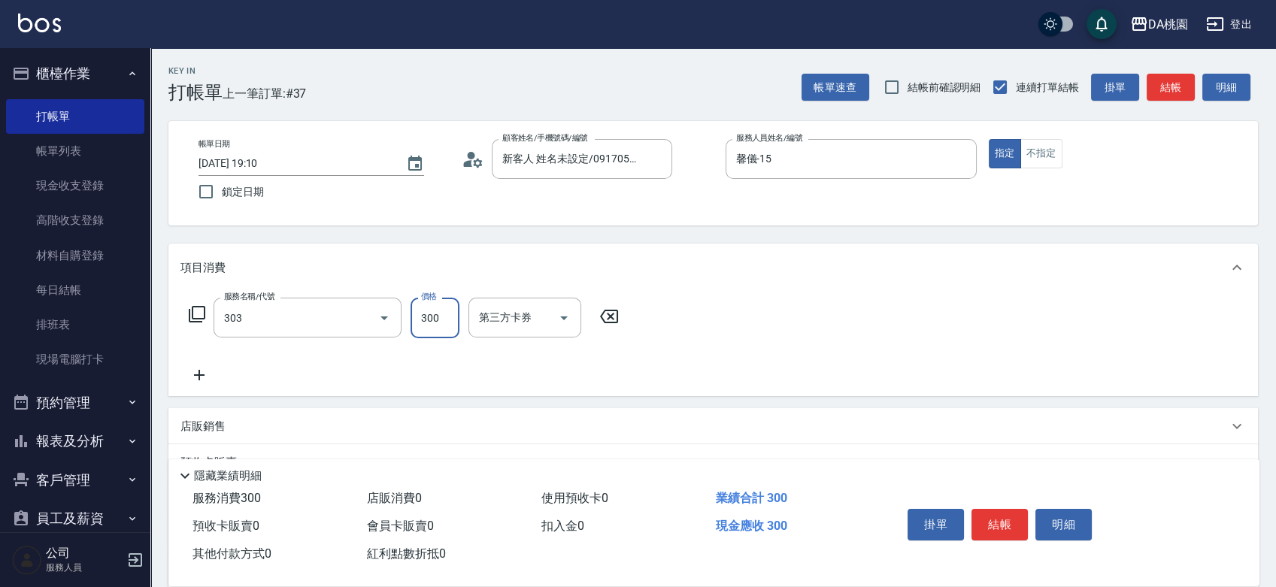
type input "A級剪髮(303)"
type input "0"
type input "350"
type input "30"
type input "350"
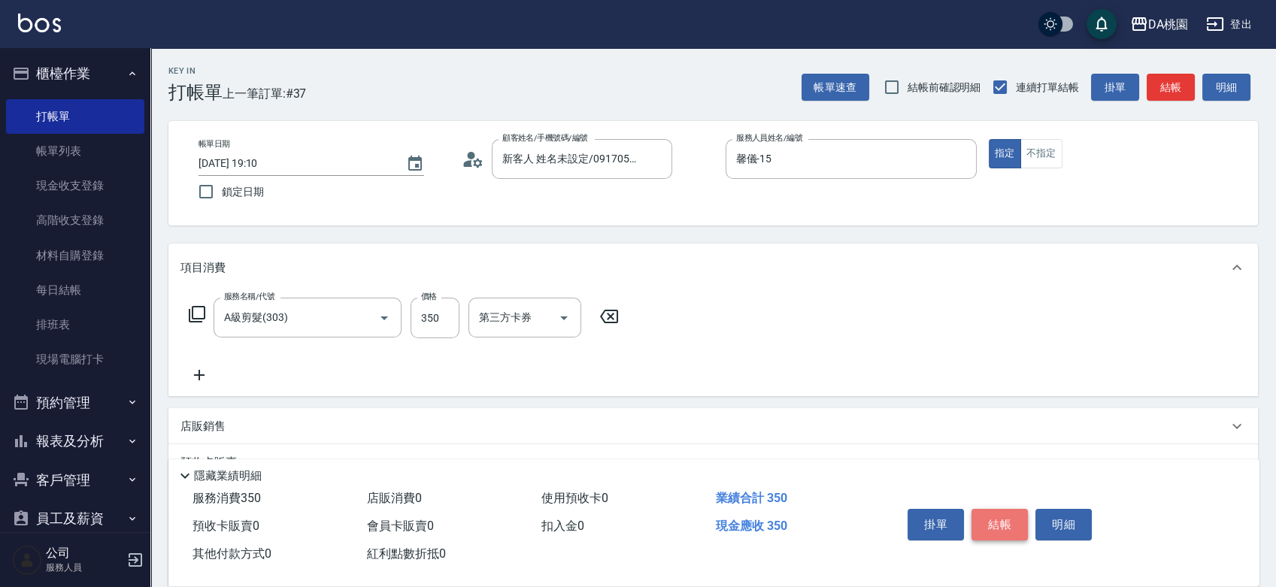
click at [1016, 509] on button "結帳" at bounding box center [1000, 525] width 56 height 32
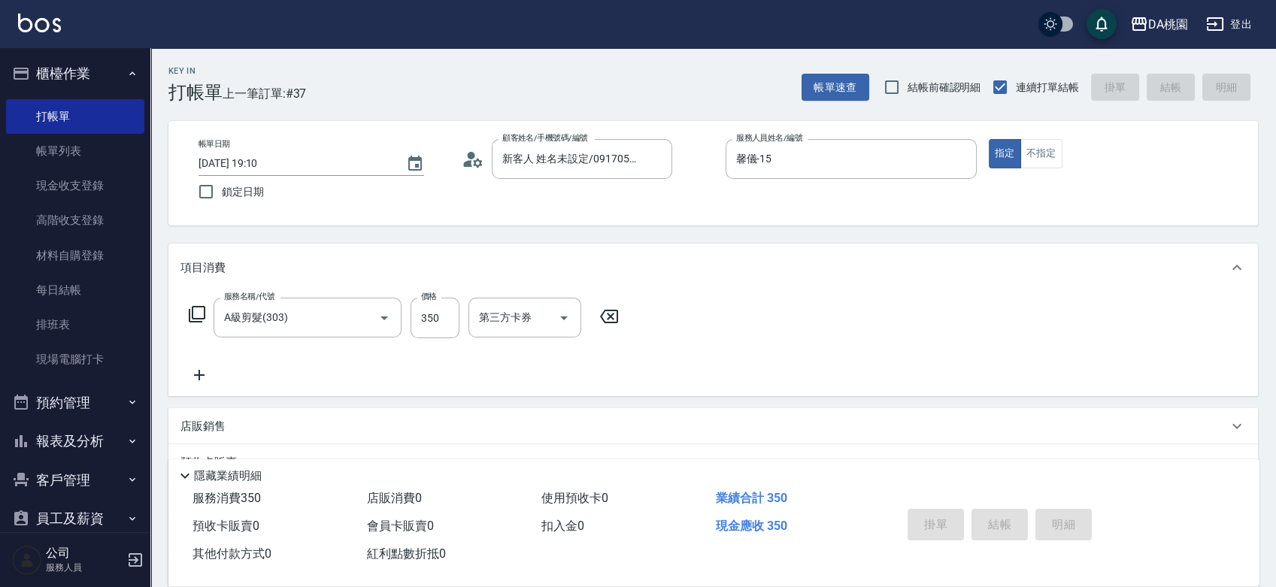
type input "2025/09/13 19:11"
type input "0"
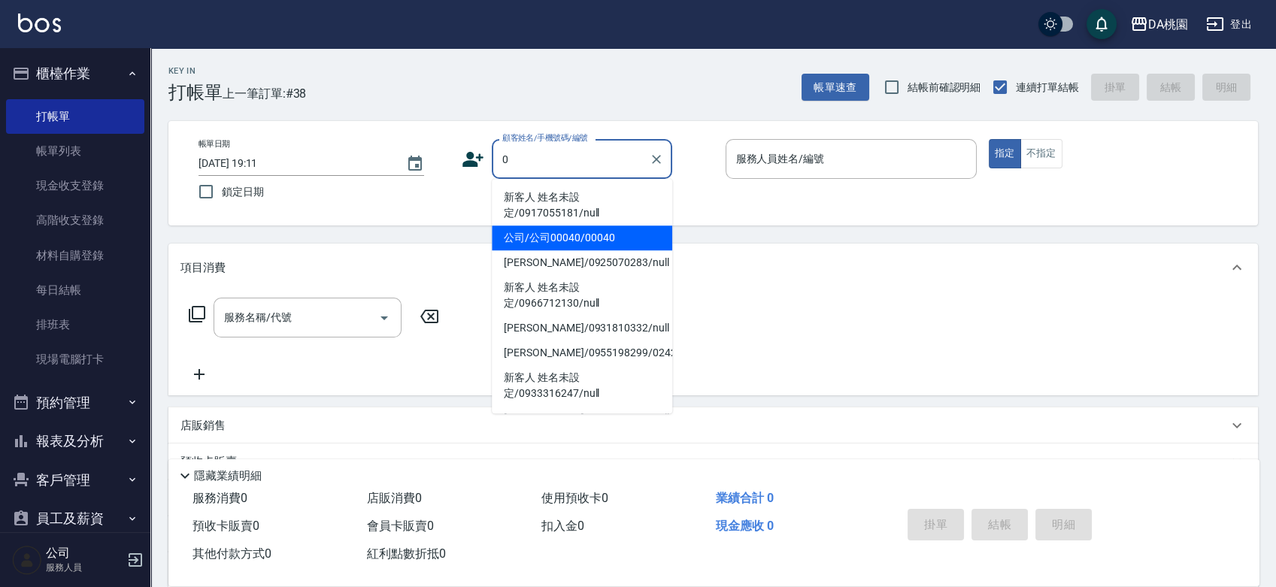
click at [608, 246] on li "公司/公司00040/00040" at bounding box center [582, 238] width 181 height 25
type input "公司/公司00040/00040"
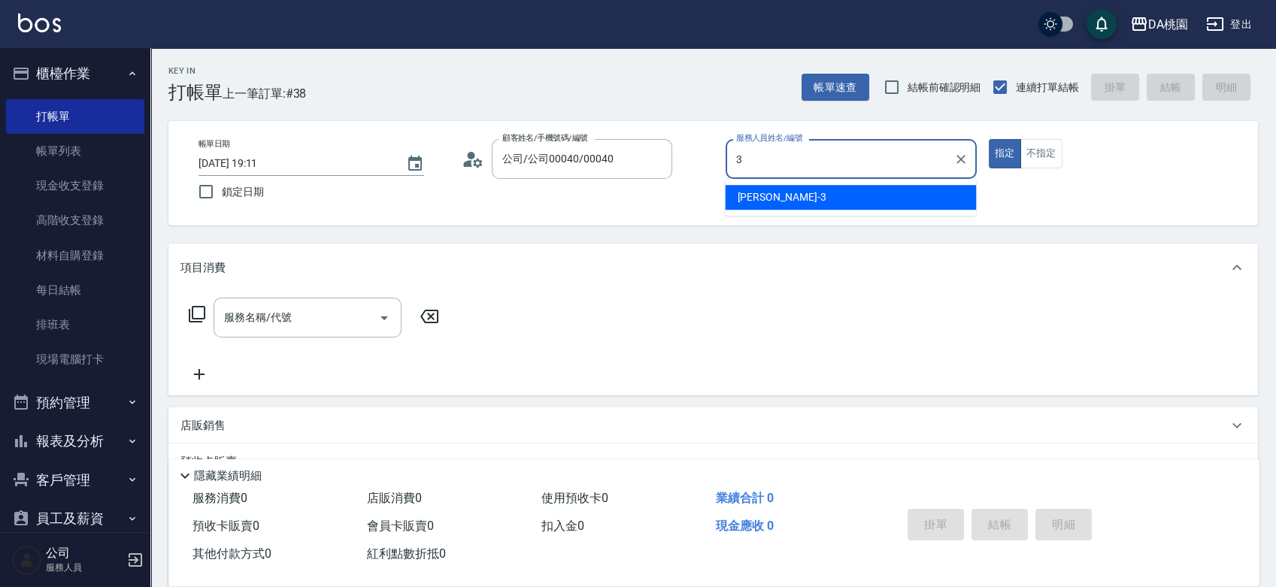
type input "愛莉絲-3"
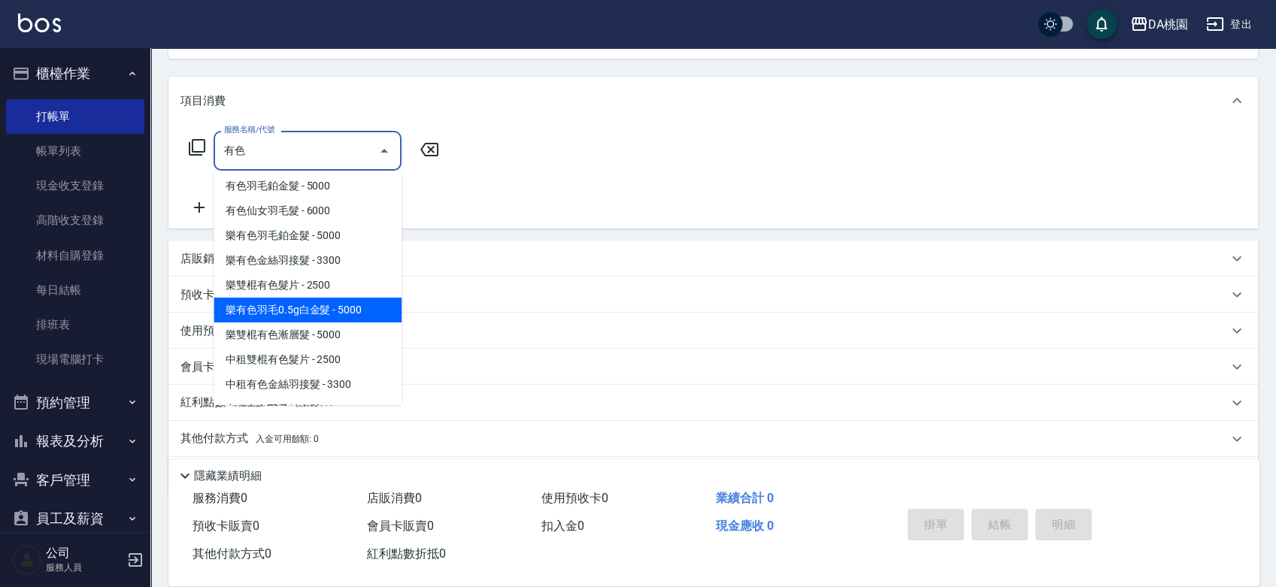
scroll to position [65, 0]
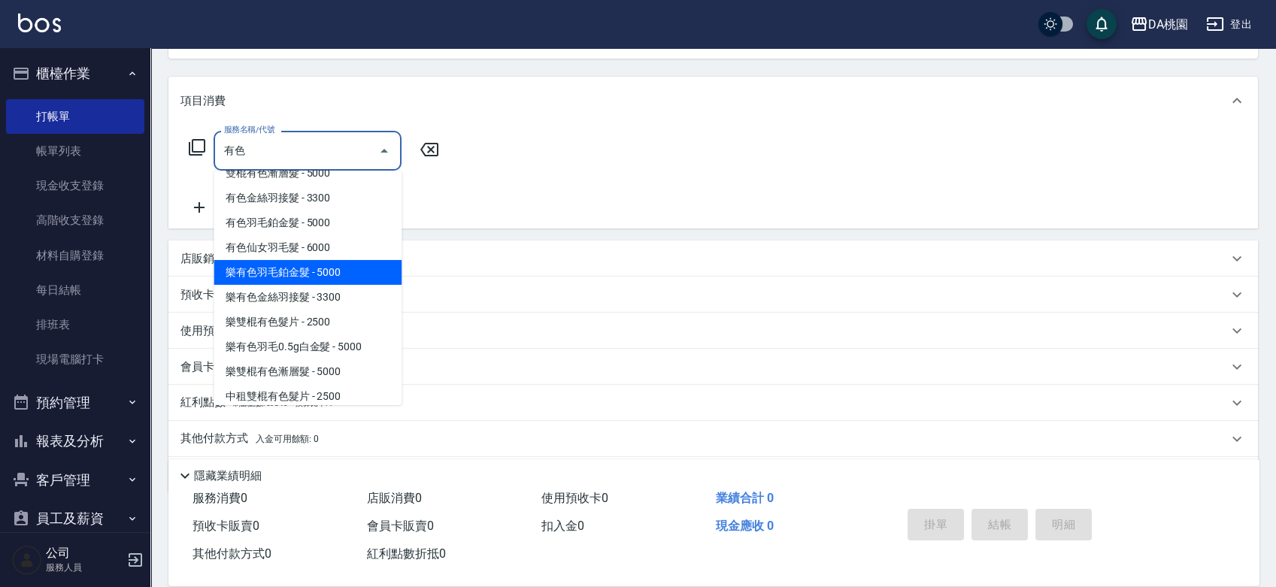
click at [346, 235] on span "有色羽毛鉑金髮 - 5000" at bounding box center [308, 223] width 188 height 25
type input "有色羽毛鉑金髮(118)"
type input "500"
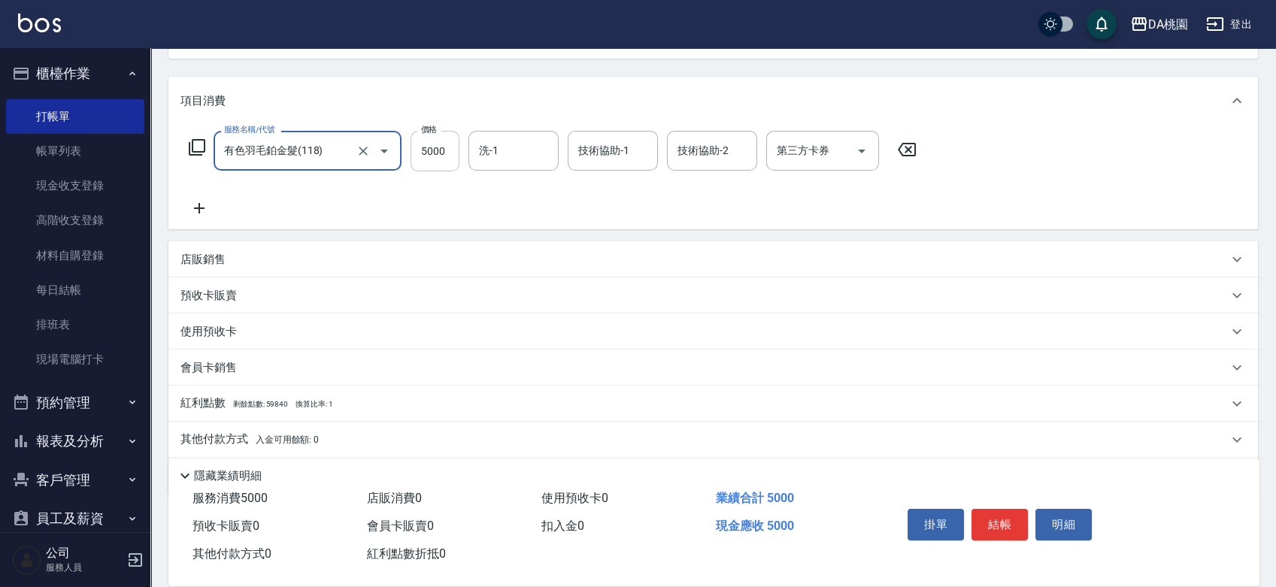
type input "有色羽毛鉑金髮(118)"
click at [433, 150] on input "5000" at bounding box center [435, 151] width 49 height 41
type input "0"
type input "450"
type input "40"
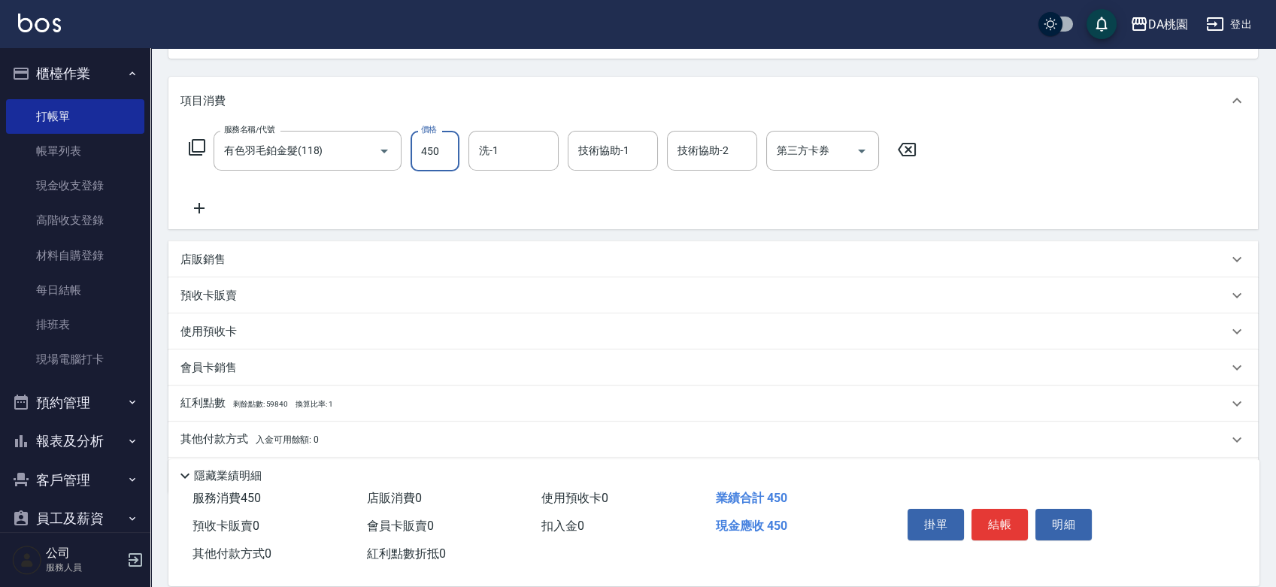
type input "4500"
type input "450"
type input "40"
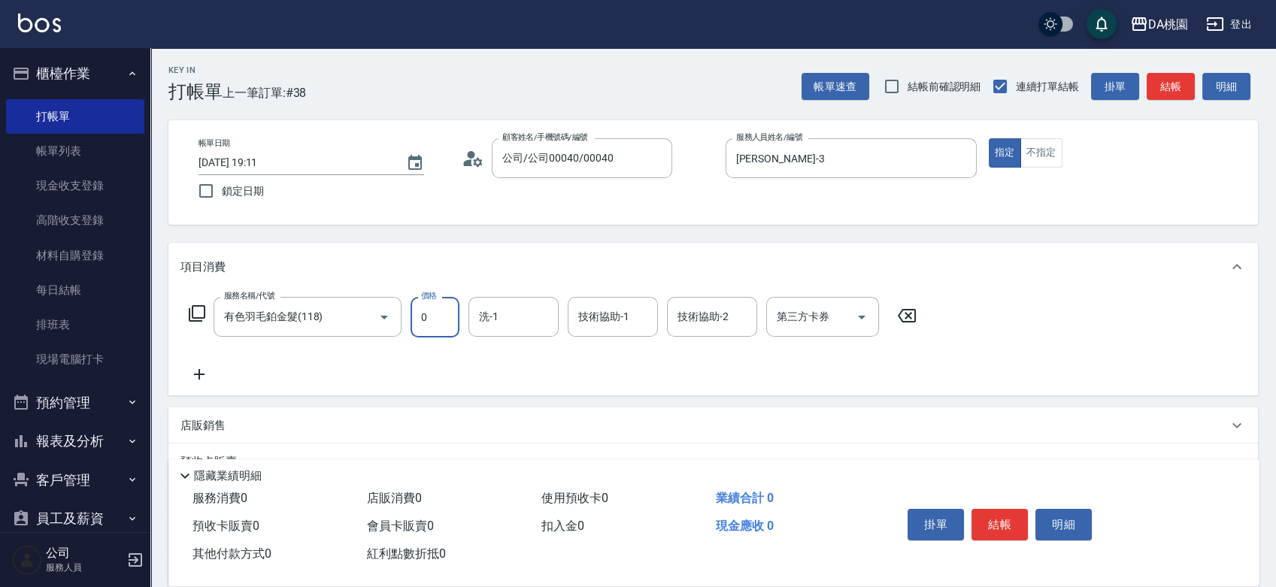
scroll to position [0, 0]
click at [317, 323] on input "有色羽毛鉑金髮(118)" at bounding box center [286, 318] width 132 height 26
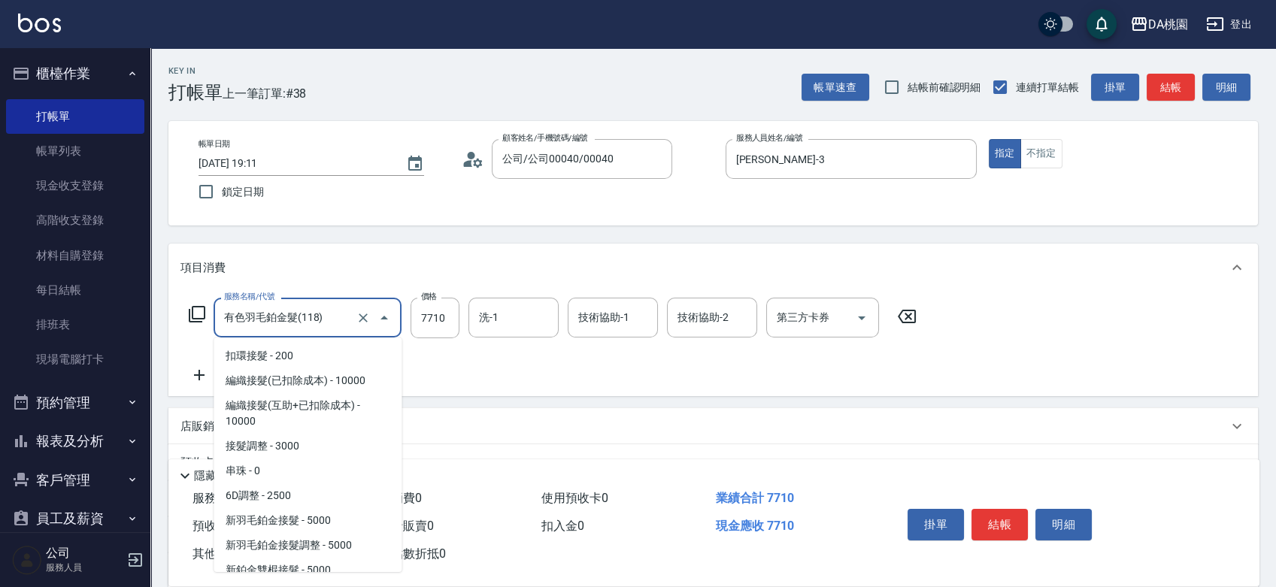
scroll to position [258, 0]
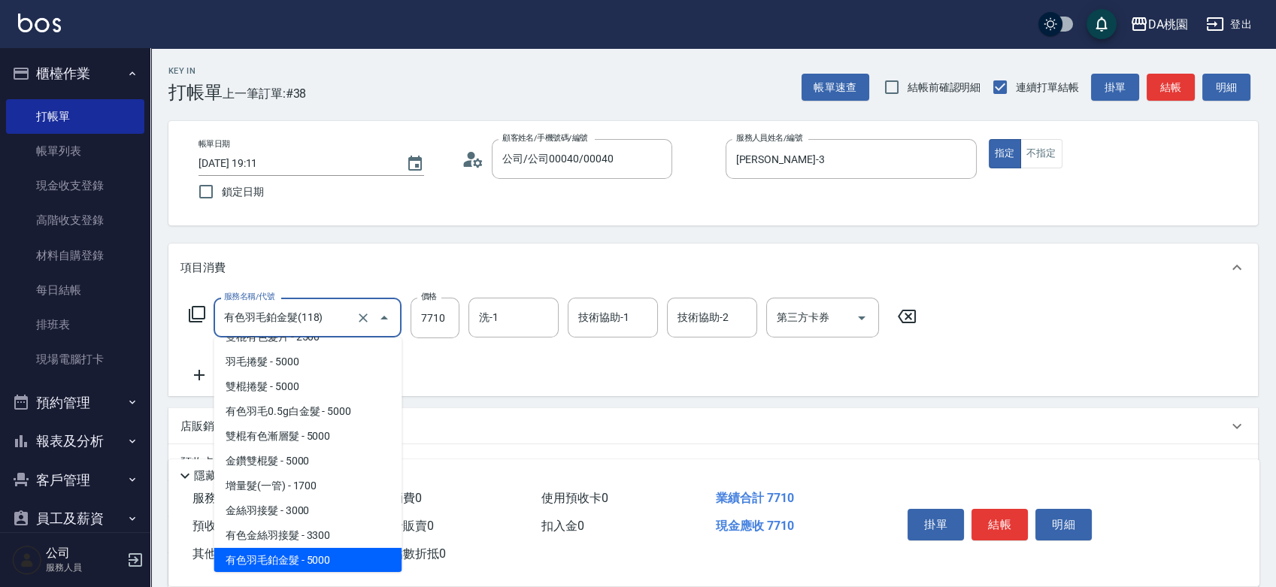
click at [298, 562] on span "有色羽毛鉑金髮 - 5000" at bounding box center [308, 560] width 188 height 25
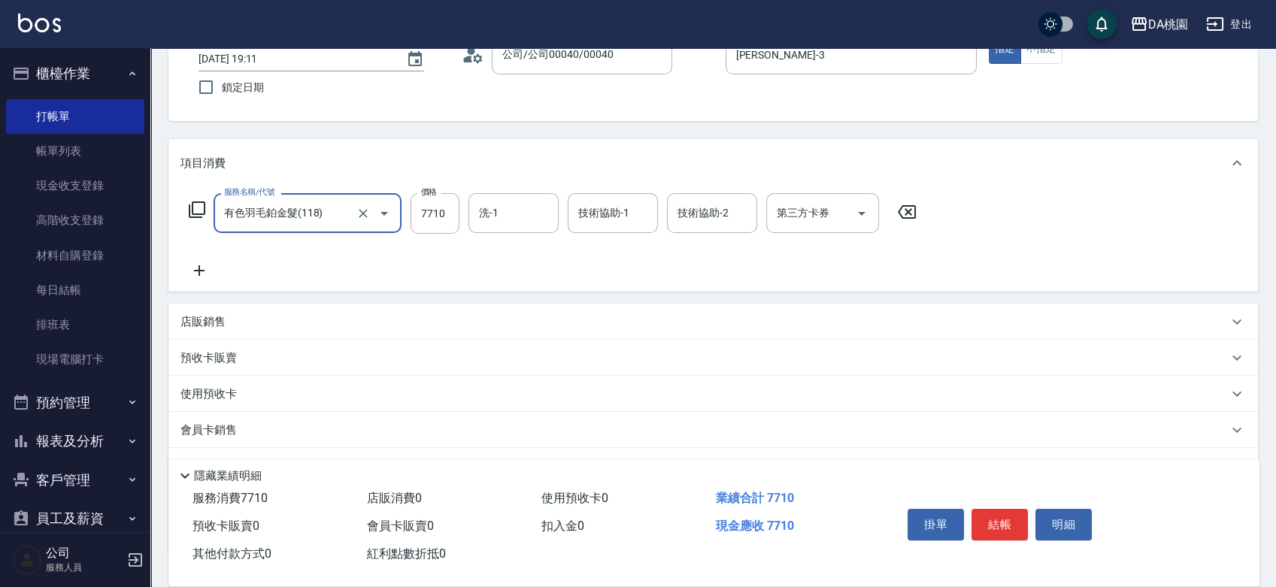
scroll to position [216, 0]
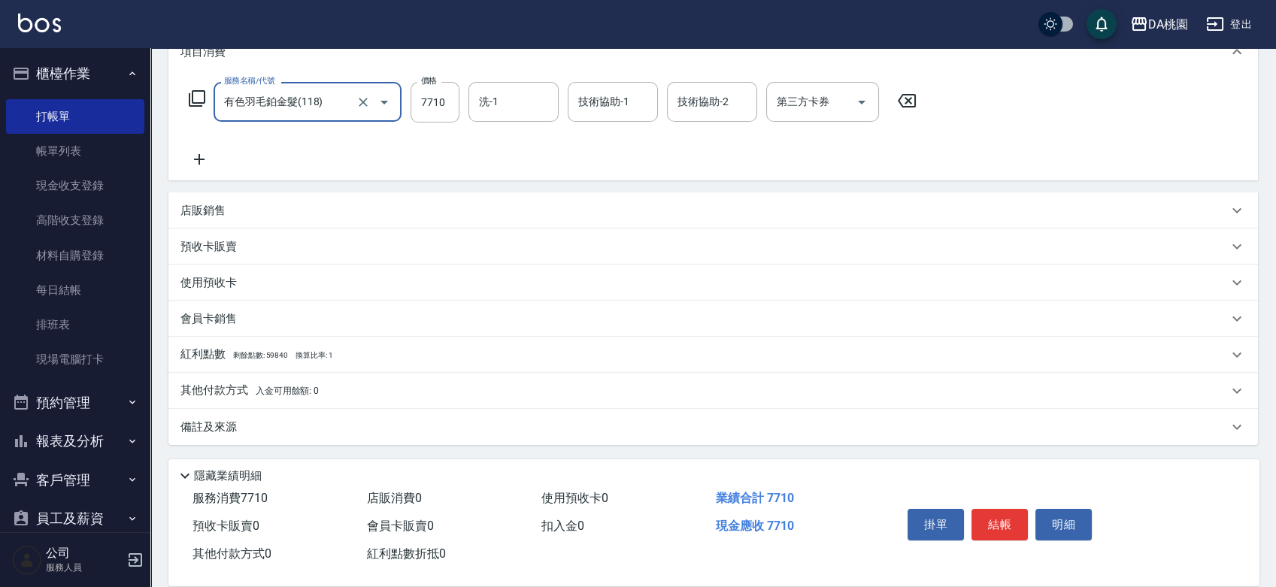
click at [241, 389] on p "其他付款方式 入金可用餘額: 0" at bounding box center [250, 391] width 138 height 17
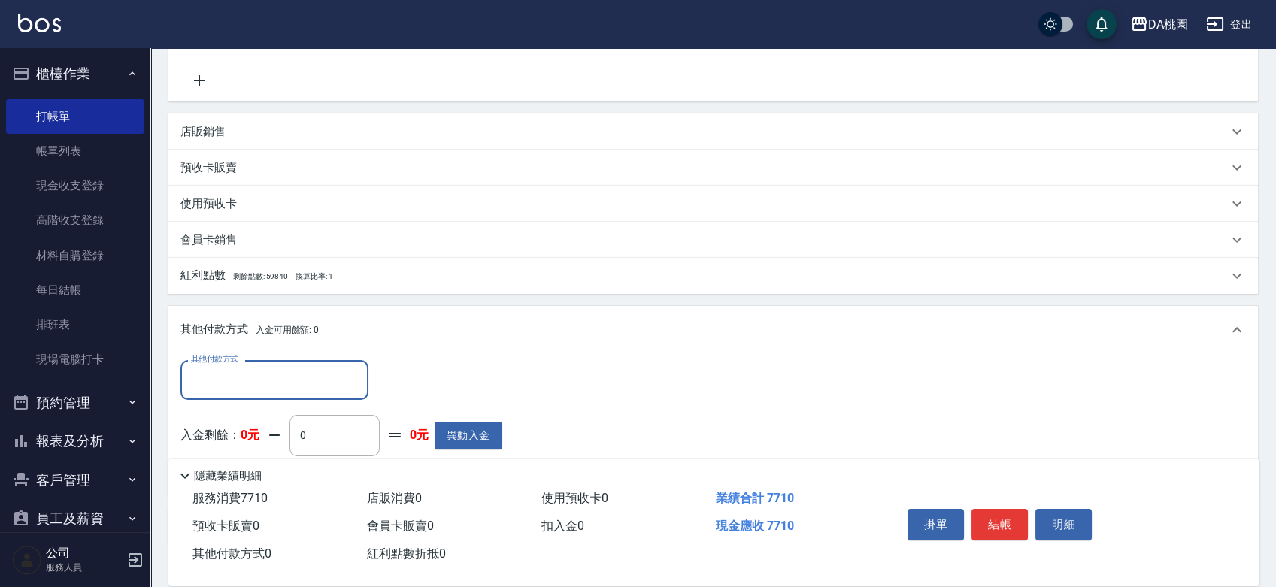
scroll to position [383, 0]
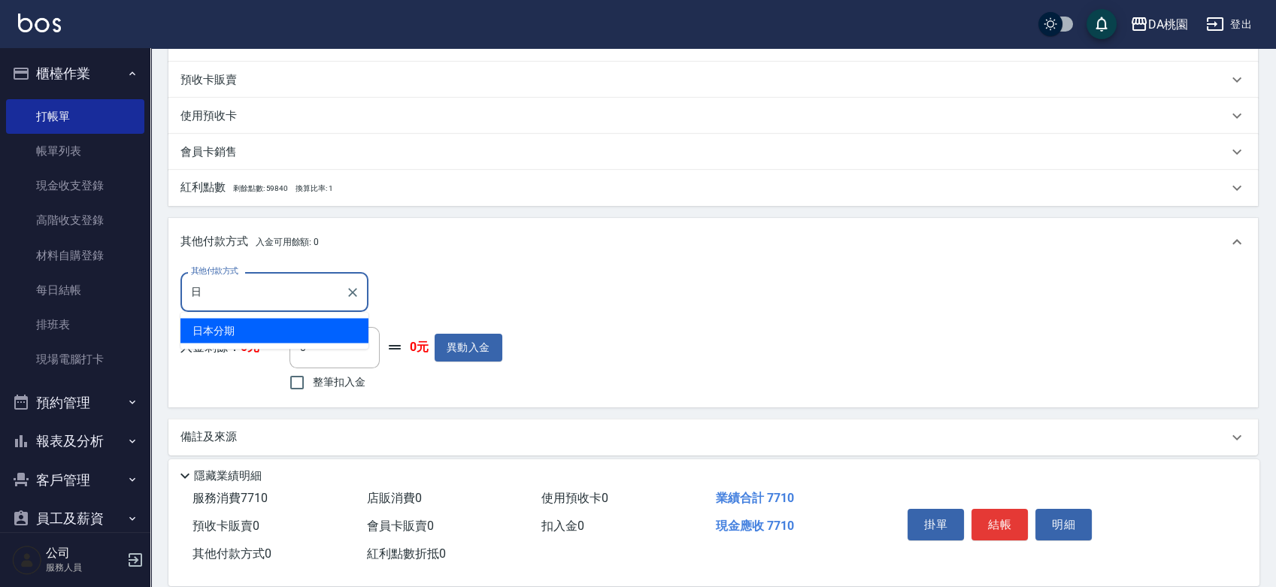
click at [291, 334] on span "日本分期" at bounding box center [275, 330] width 188 height 25
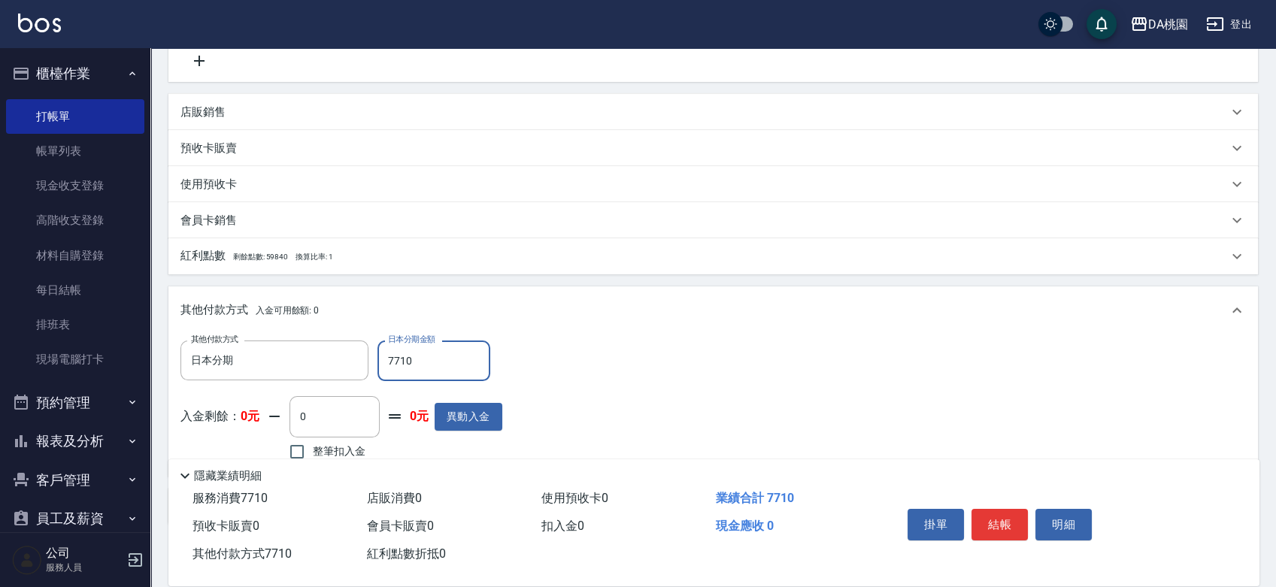
scroll to position [334, 0]
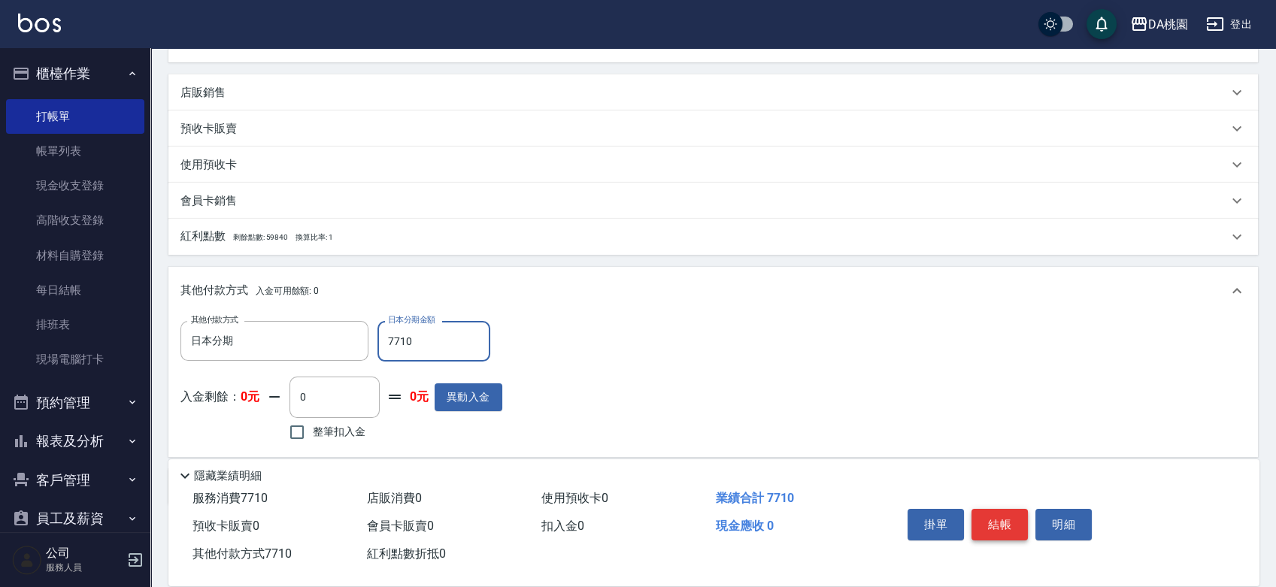
click at [1003, 523] on button "結帳" at bounding box center [1000, 525] width 56 height 32
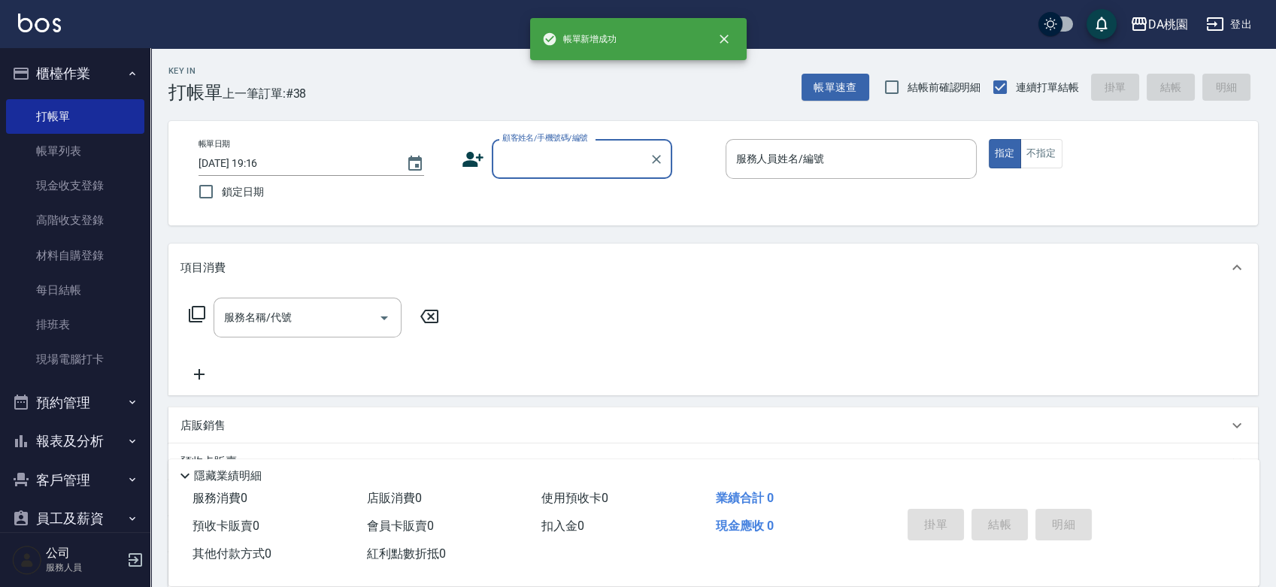
scroll to position [0, 0]
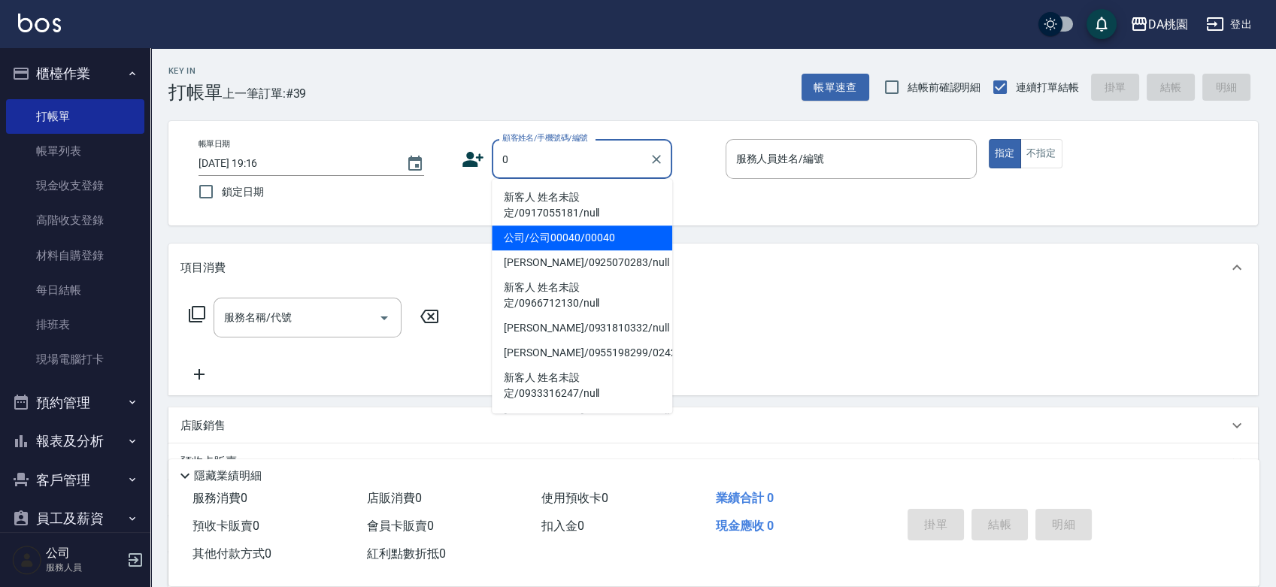
click at [601, 238] on li "公司/公司00040/00040" at bounding box center [582, 238] width 181 height 25
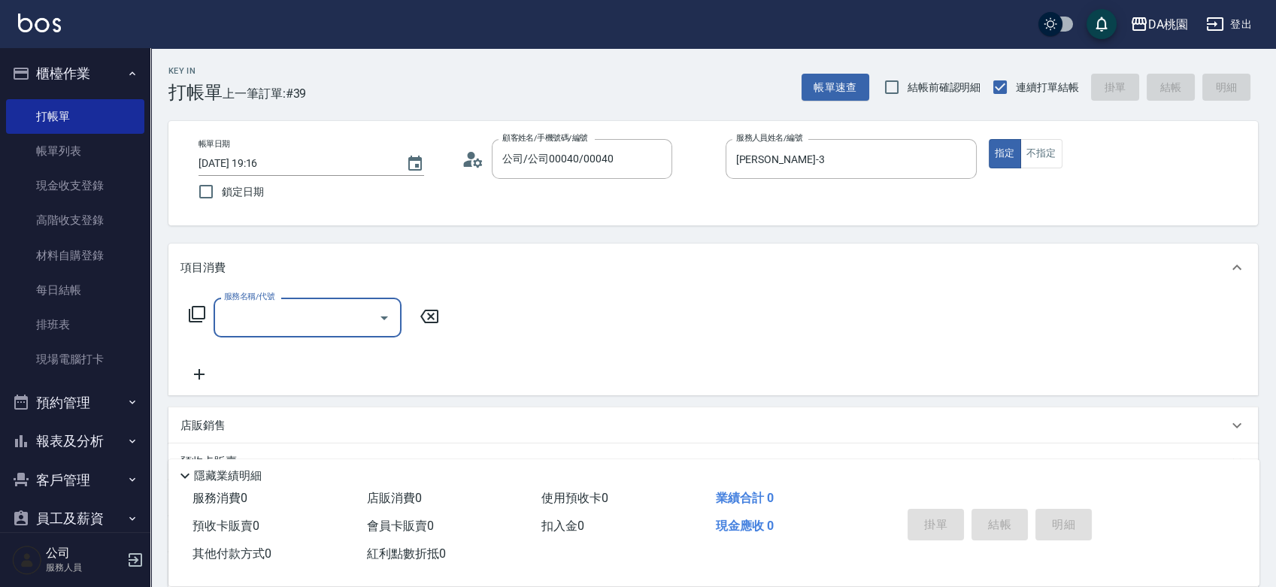
click at [305, 320] on input "服務名稱/代號" at bounding box center [296, 318] width 152 height 26
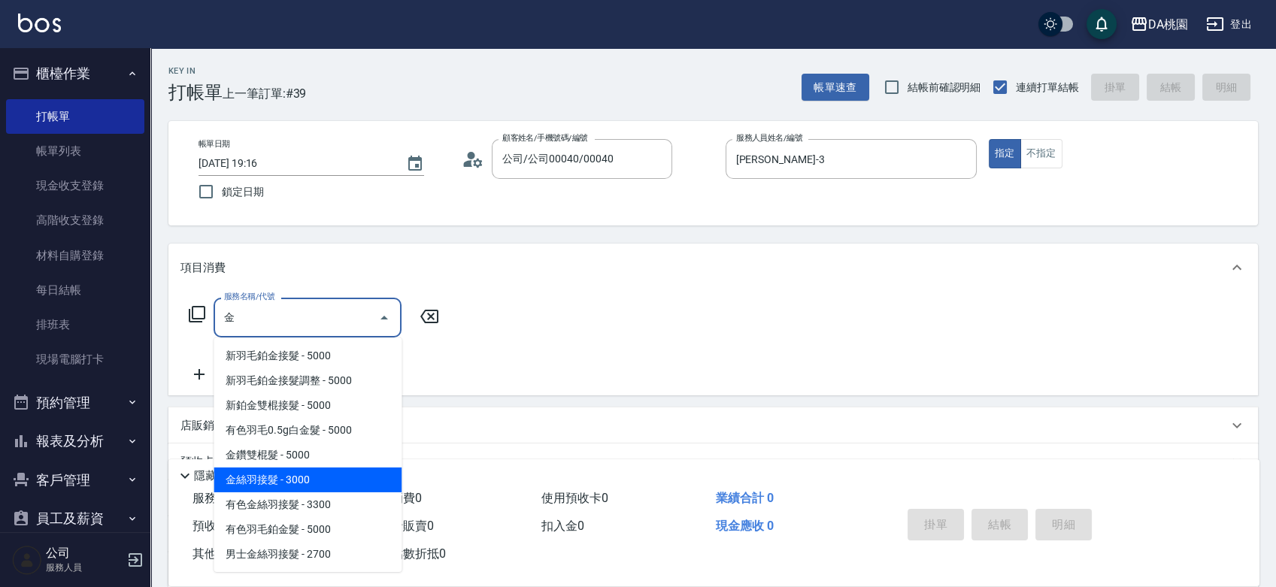
scroll to position [83, 0]
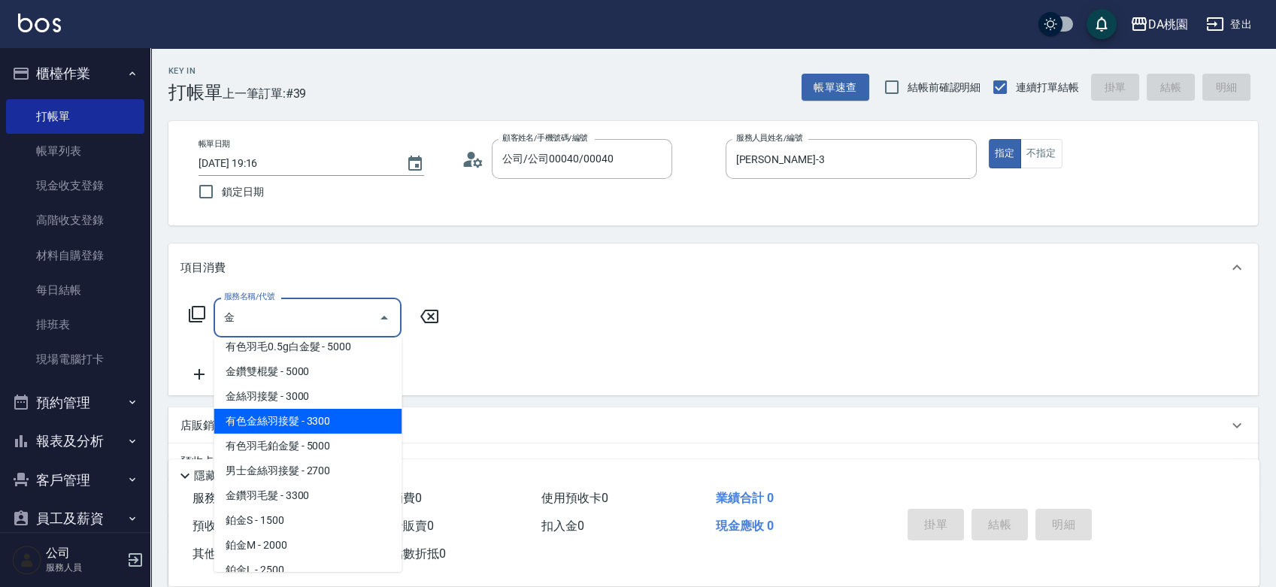
click at [343, 360] on span "有色羽毛0.5g白金髮 - 5000" at bounding box center [308, 347] width 188 height 25
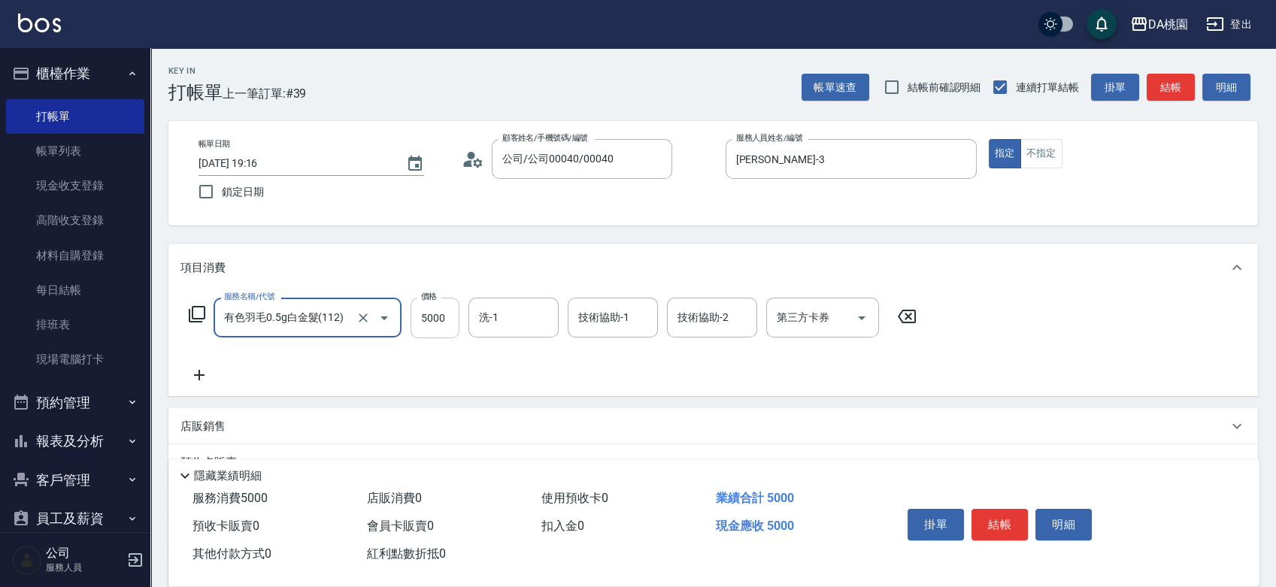
click at [428, 324] on input "5000" at bounding box center [435, 318] width 49 height 41
click at [289, 326] on input "有色羽毛0.5g白金髮(112)" at bounding box center [286, 318] width 132 height 26
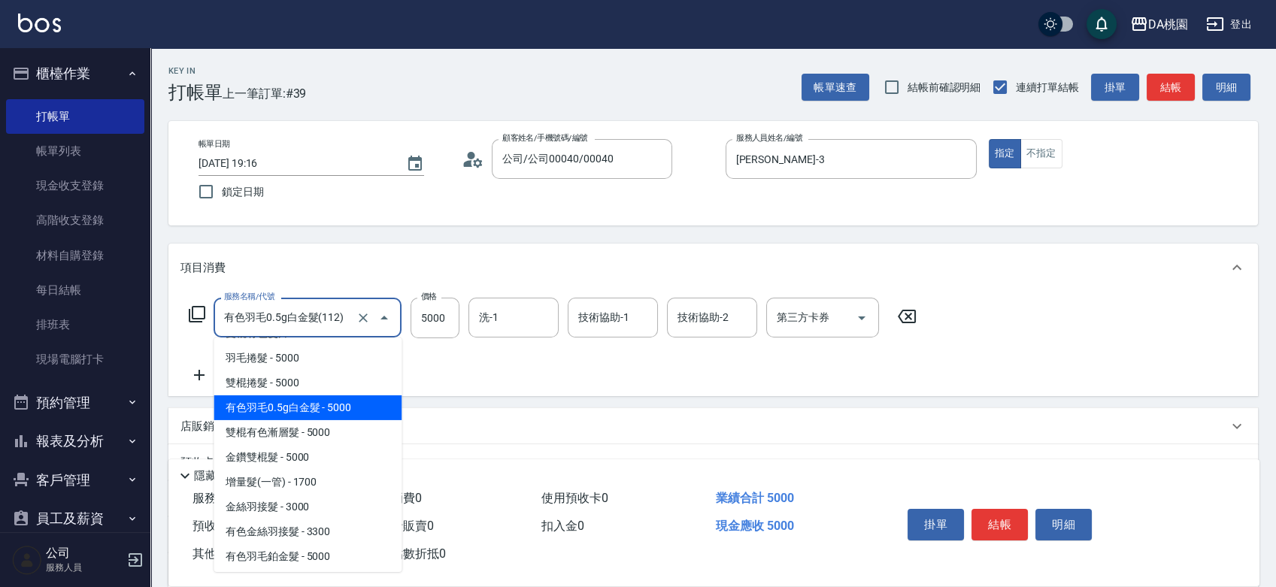
scroll to position [276, 0]
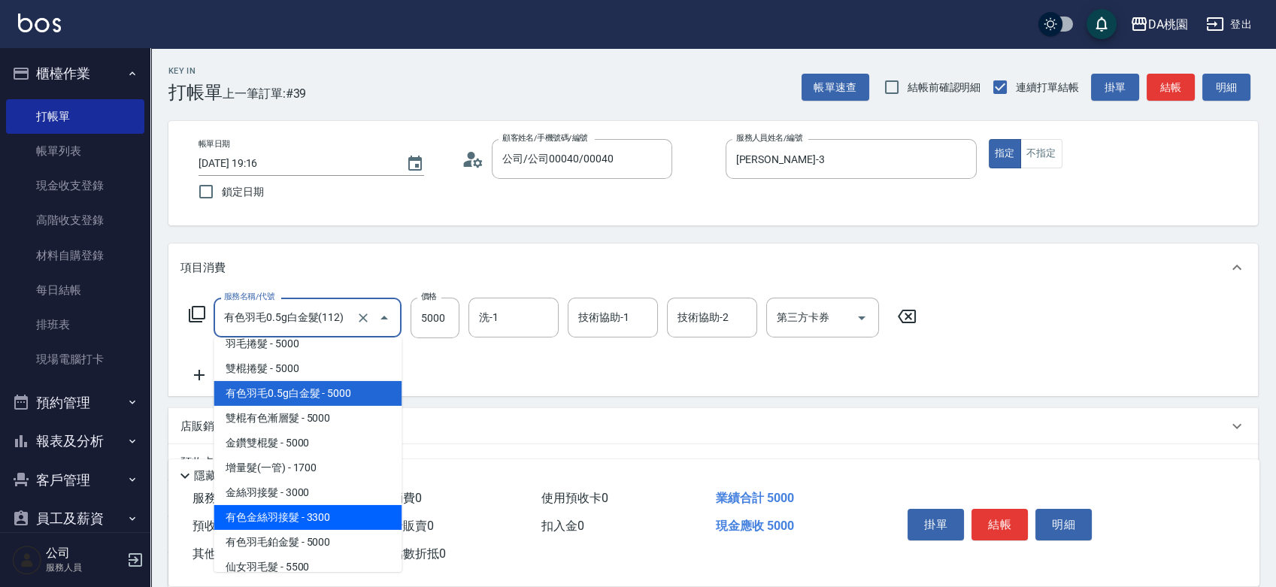
click at [335, 522] on span "有色金絲羽接髮 - 3300" at bounding box center [308, 517] width 188 height 25
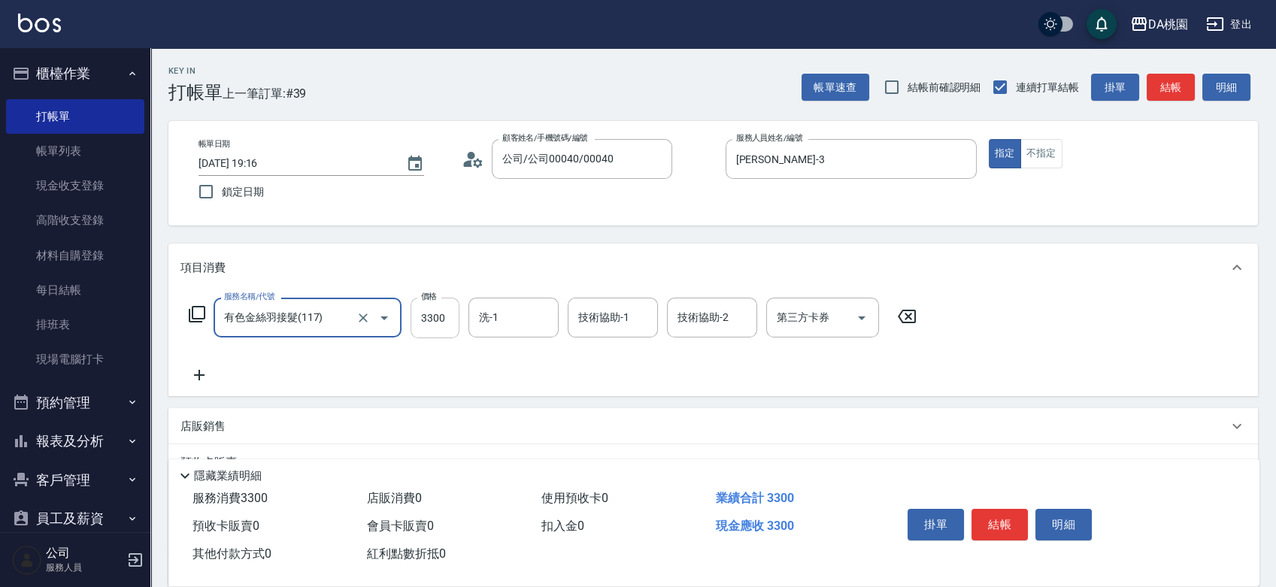
click at [445, 320] on input "3300" at bounding box center [435, 318] width 49 height 41
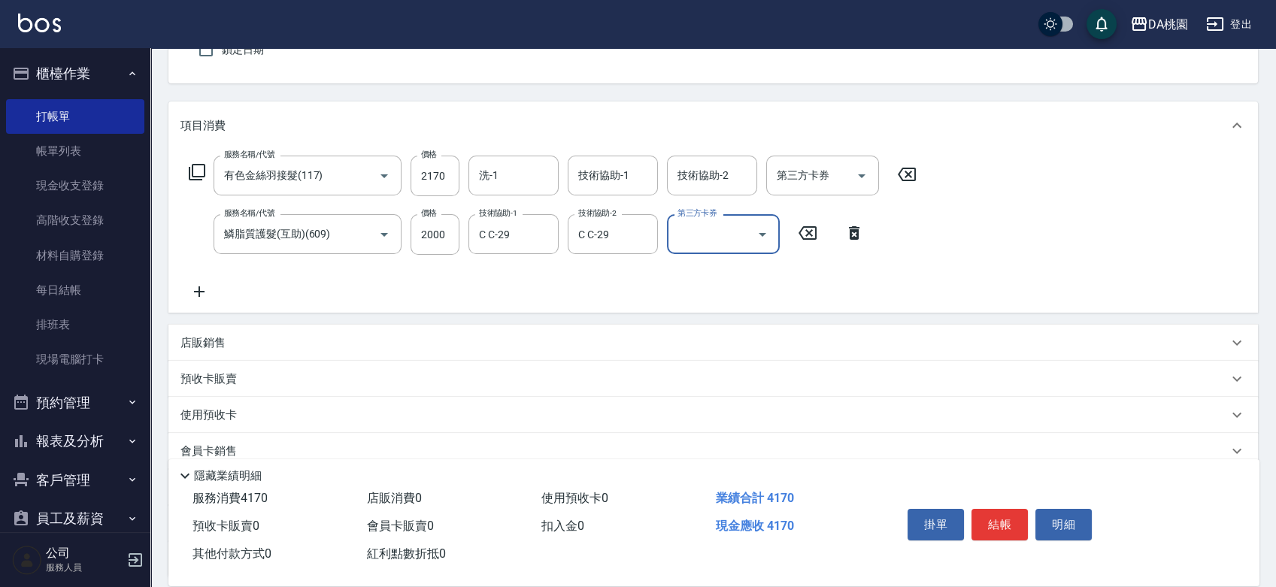
scroll to position [275, 0]
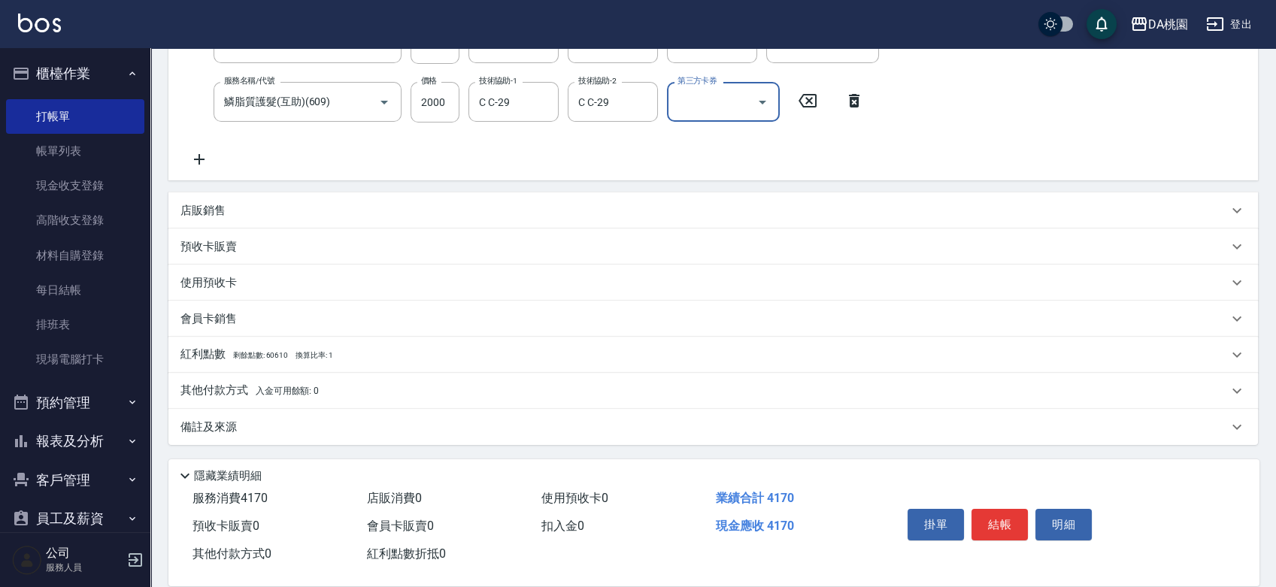
click at [209, 213] on p "店販銷售" at bounding box center [203, 211] width 45 height 16
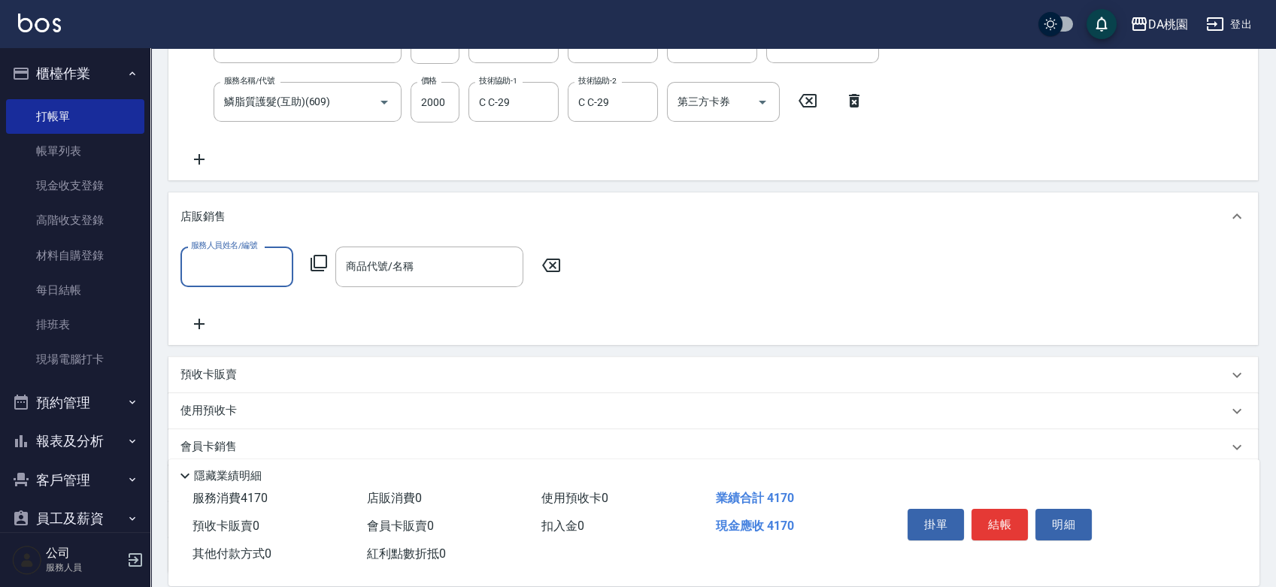
scroll to position [0, 0]
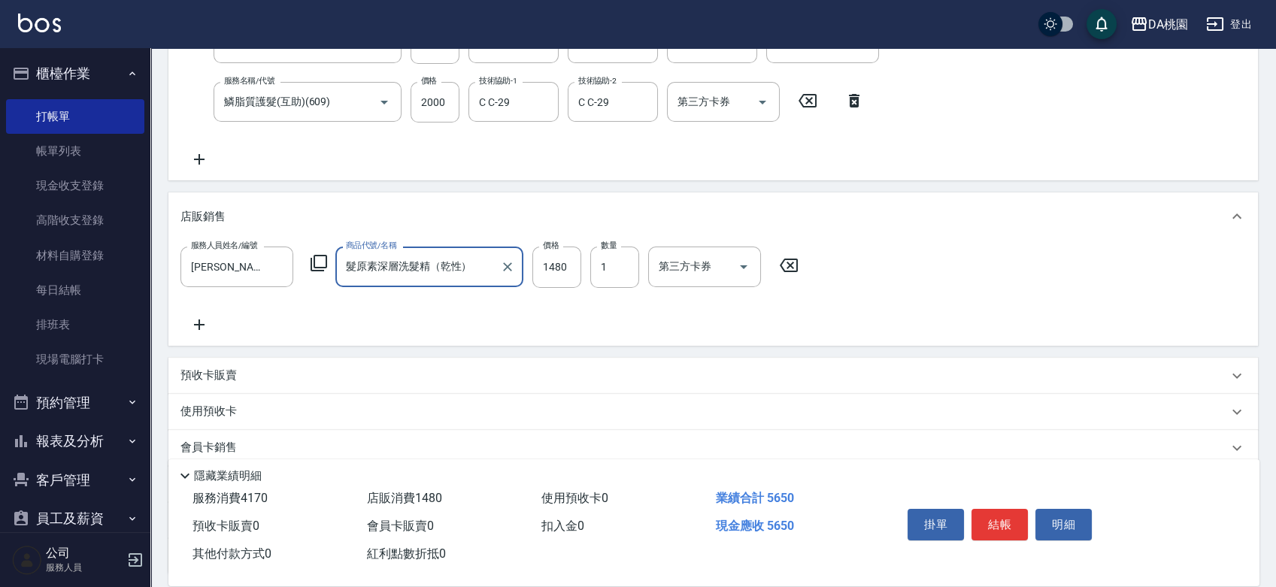
click at [428, 272] on input "髮原素深層洗髮精（乾性）" at bounding box center [418, 266] width 152 height 26
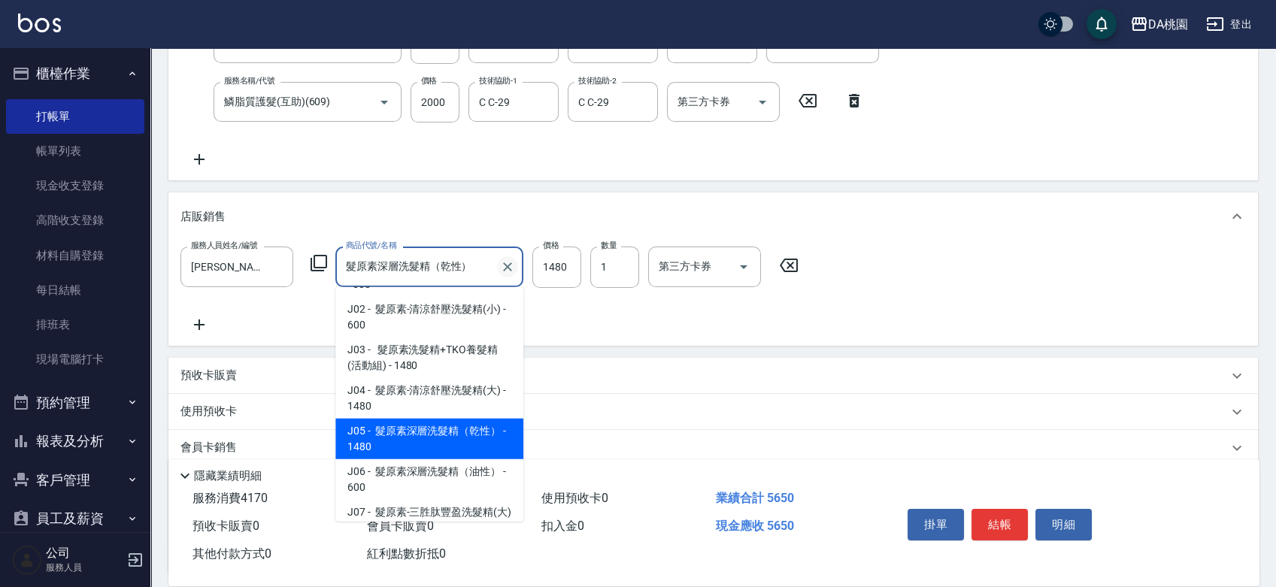
click at [512, 259] on icon "Clear" at bounding box center [507, 266] width 15 height 15
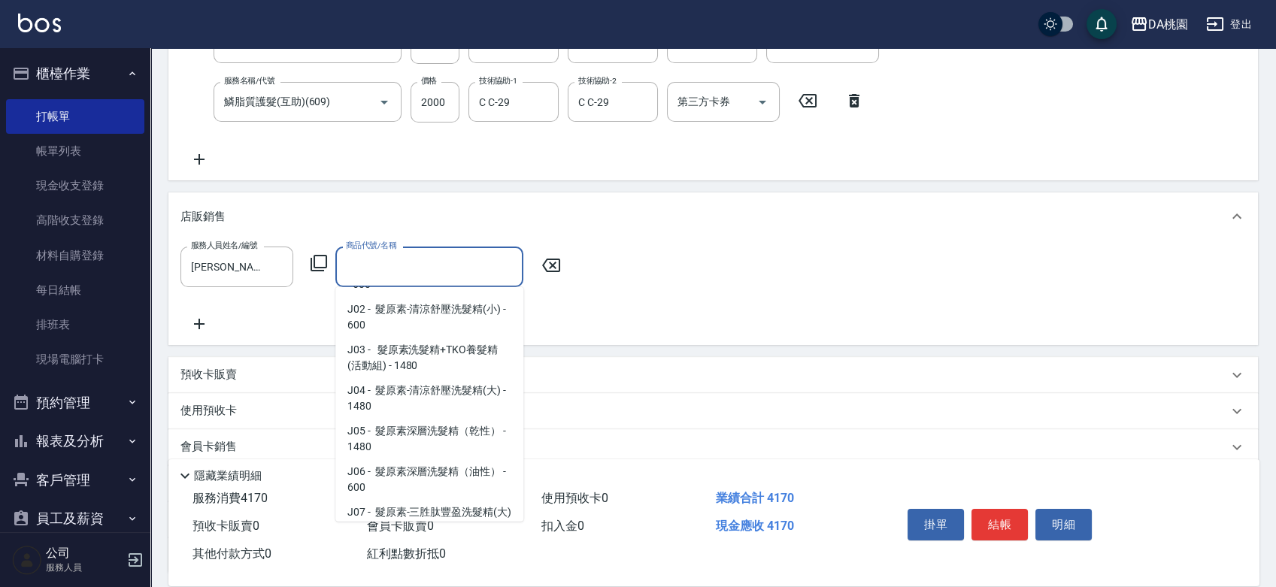
scroll to position [6, 0]
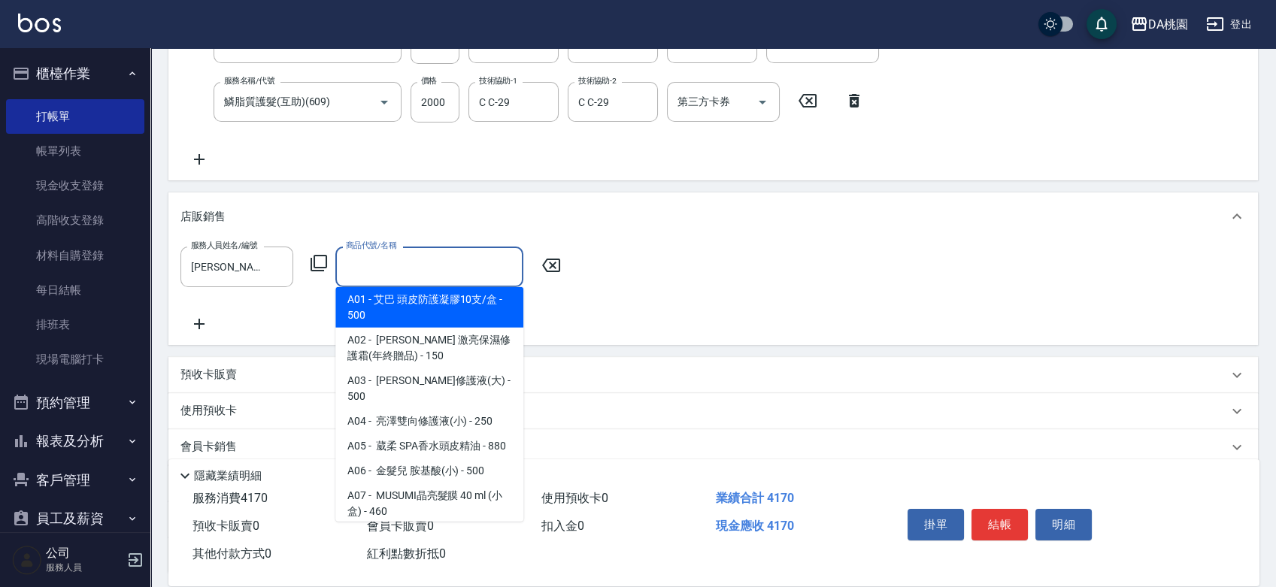
click at [452, 264] on input "商品代號/名稱" at bounding box center [429, 266] width 175 height 26
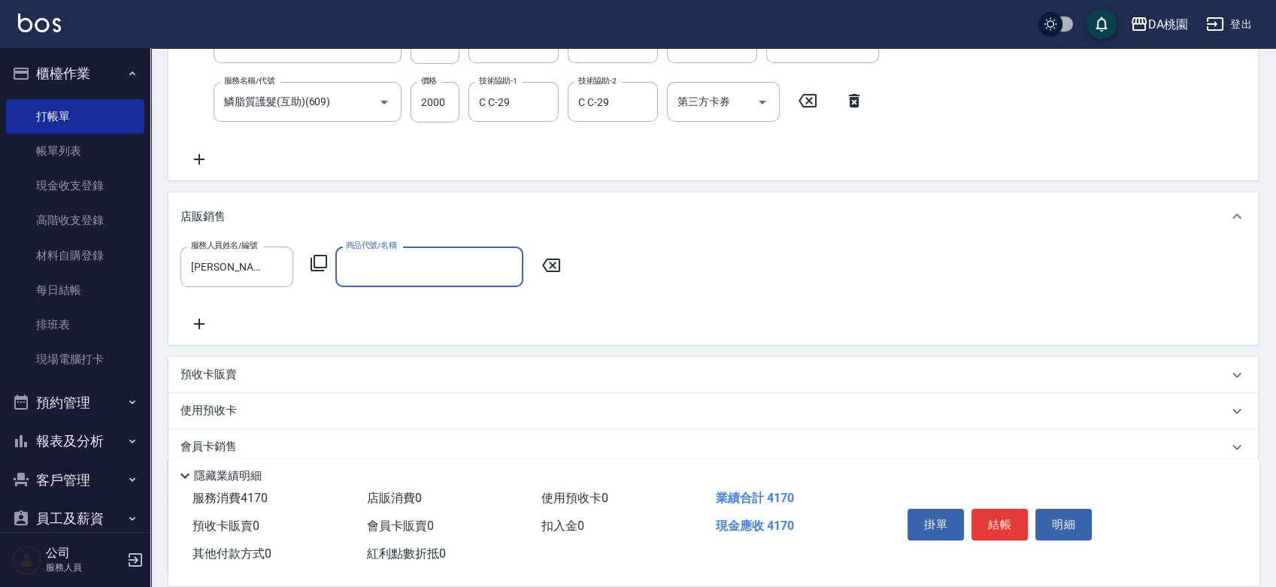
click at [452, 264] on input "商品代號/名稱" at bounding box center [429, 266] width 175 height 26
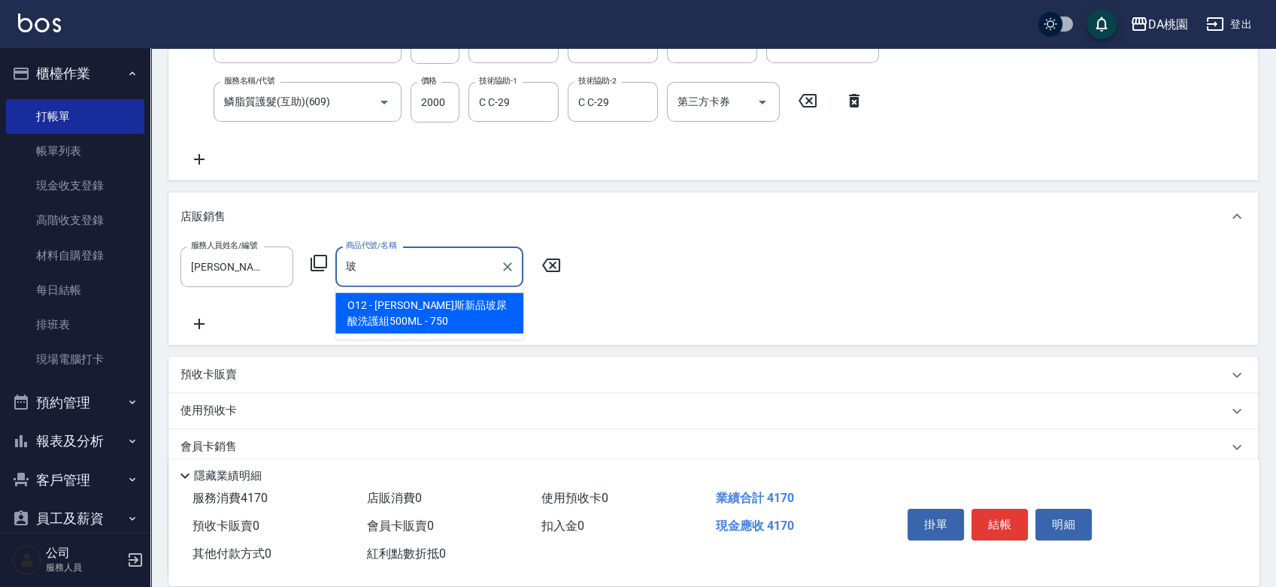
click at [362, 308] on span "O12 - 喬娜斯新品玻尿酸洗護組500ML - 750" at bounding box center [429, 313] width 188 height 41
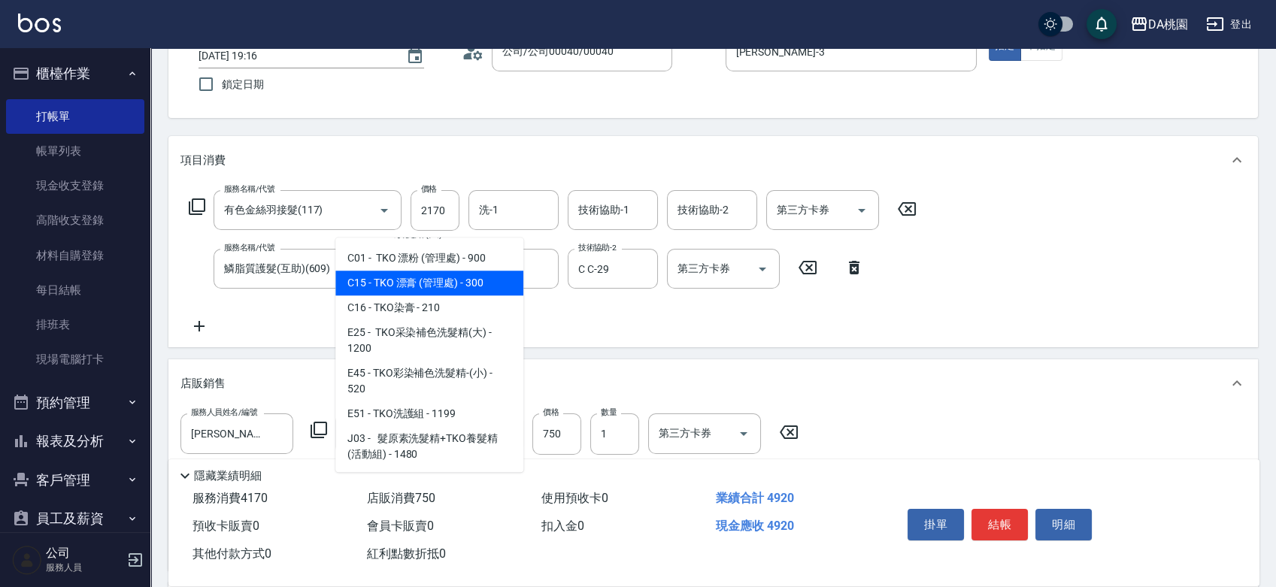
scroll to position [138, 0]
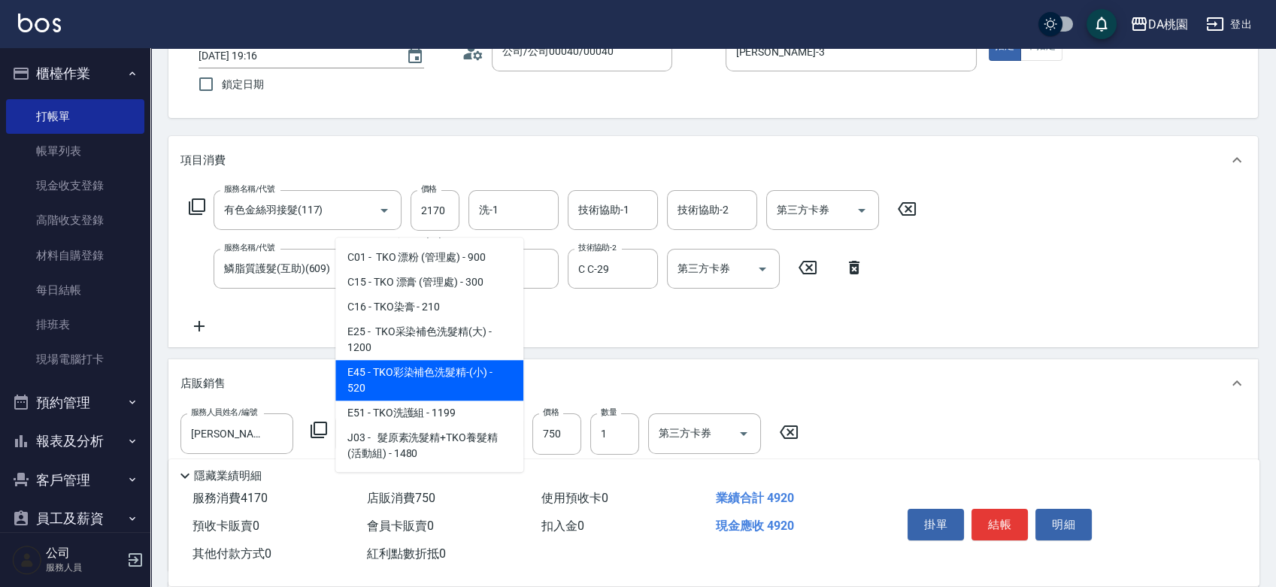
click at [466, 378] on span "E45 - TKO彩染補色洗髮精-(小) - 520" at bounding box center [429, 380] width 188 height 41
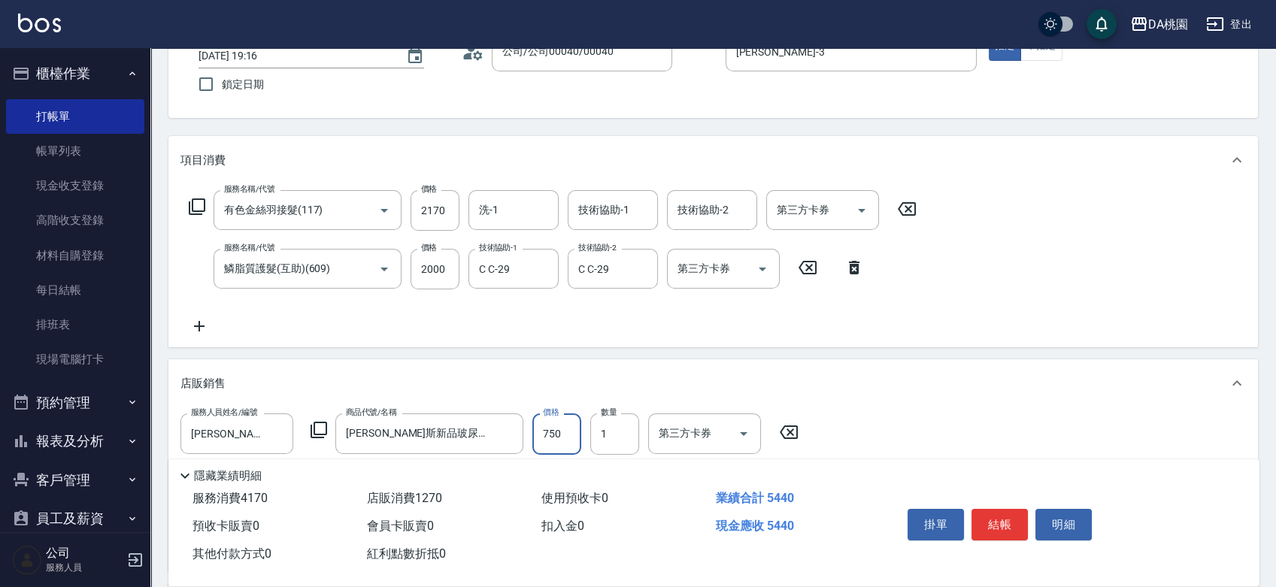
click at [542, 436] on input "750" at bounding box center [557, 434] width 49 height 41
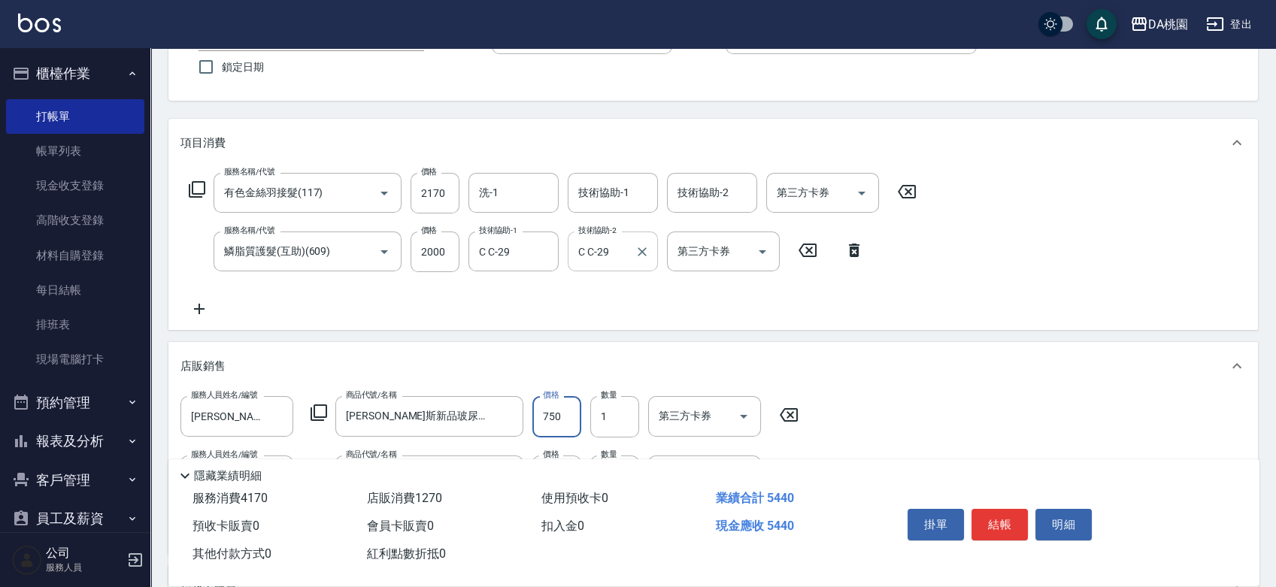
scroll to position [275, 0]
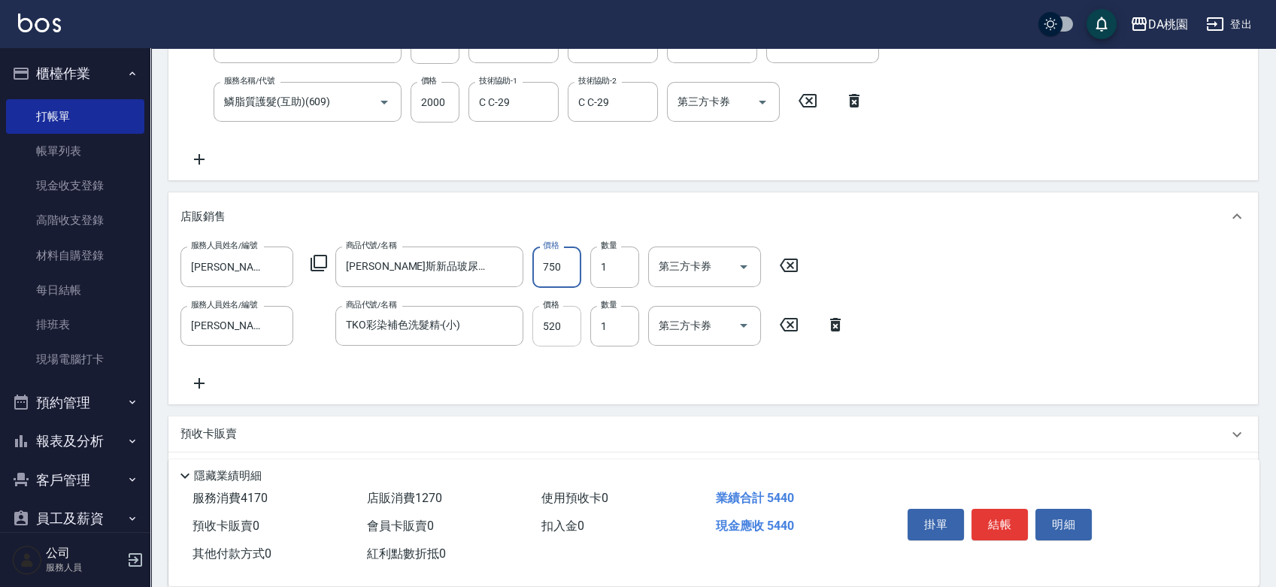
click at [563, 332] on input "520" at bounding box center [557, 326] width 49 height 41
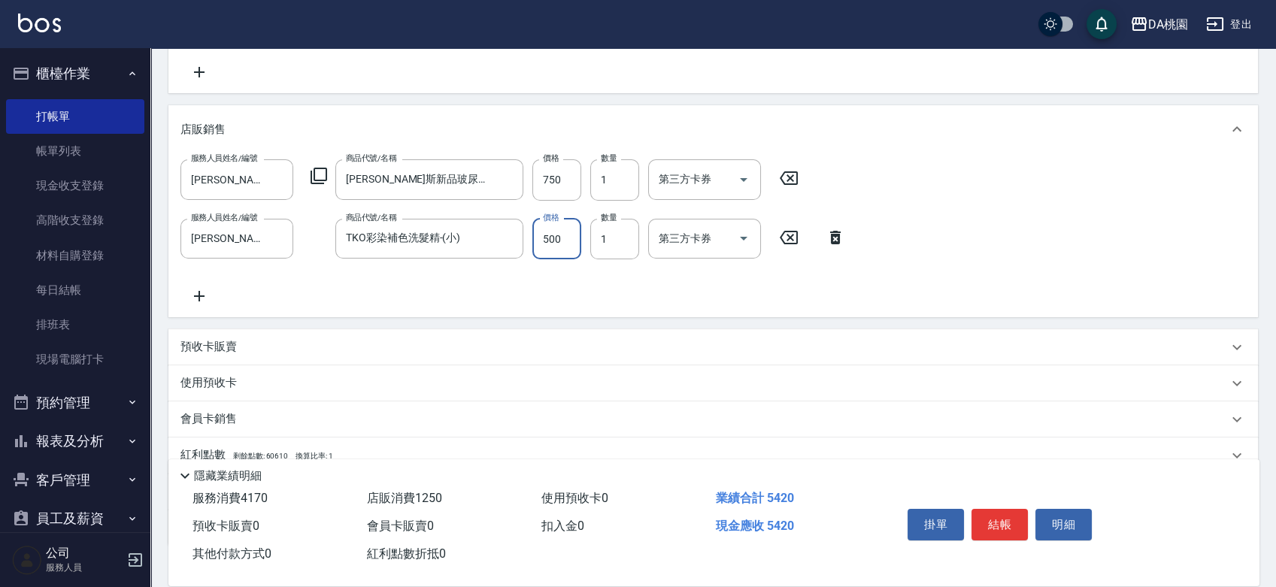
scroll to position [462, 0]
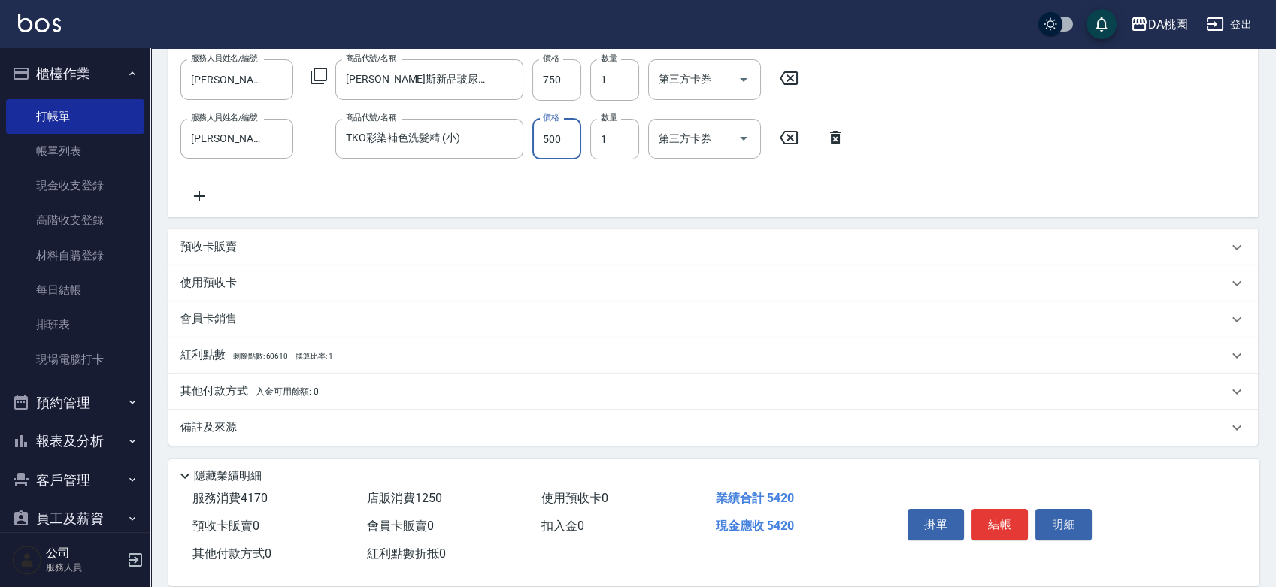
click at [232, 392] on p "其他付款方式 入金可用餘額: 0" at bounding box center [250, 392] width 138 height 17
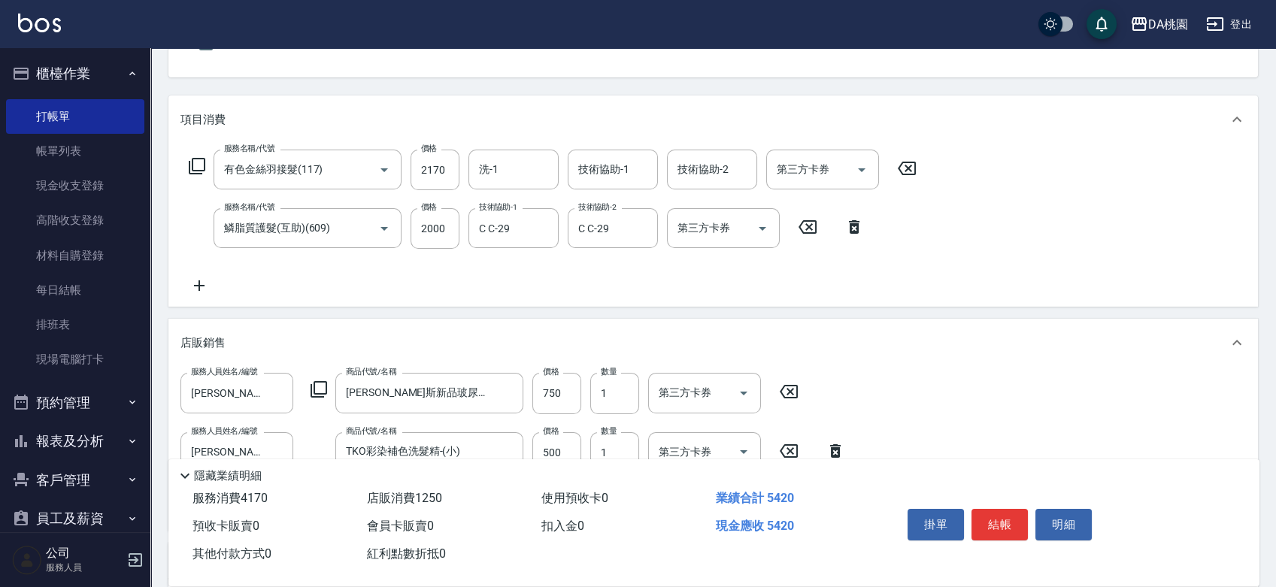
scroll to position [0, 0]
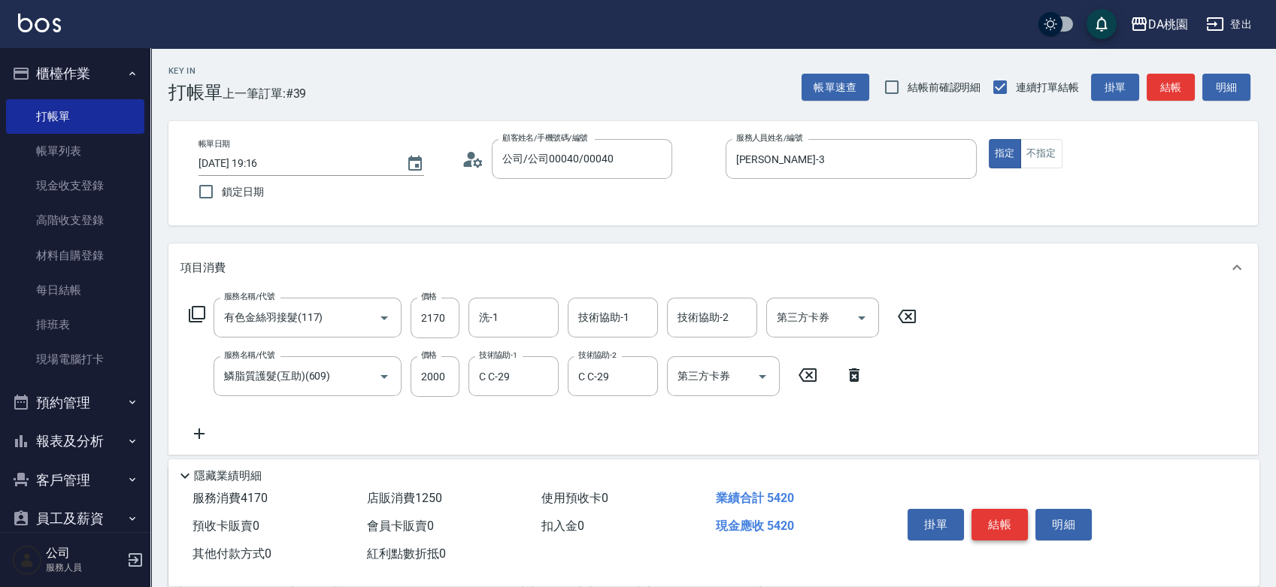
click at [1003, 525] on button "結帳" at bounding box center [1000, 525] width 56 height 32
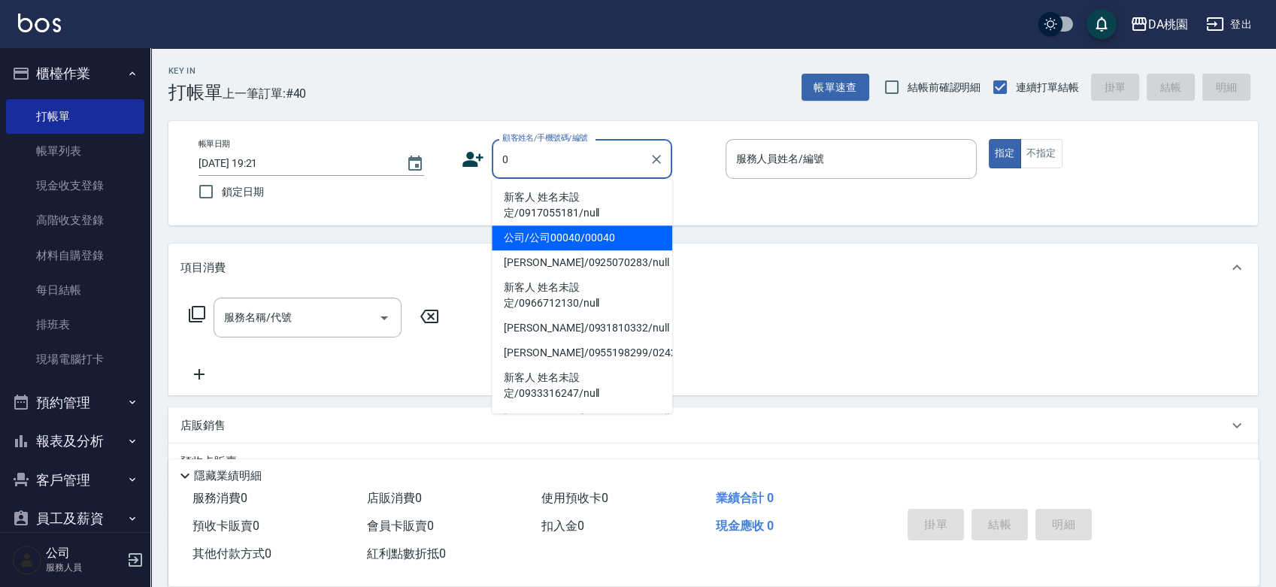
click at [587, 239] on li "公司/公司00040/00040" at bounding box center [582, 238] width 181 height 25
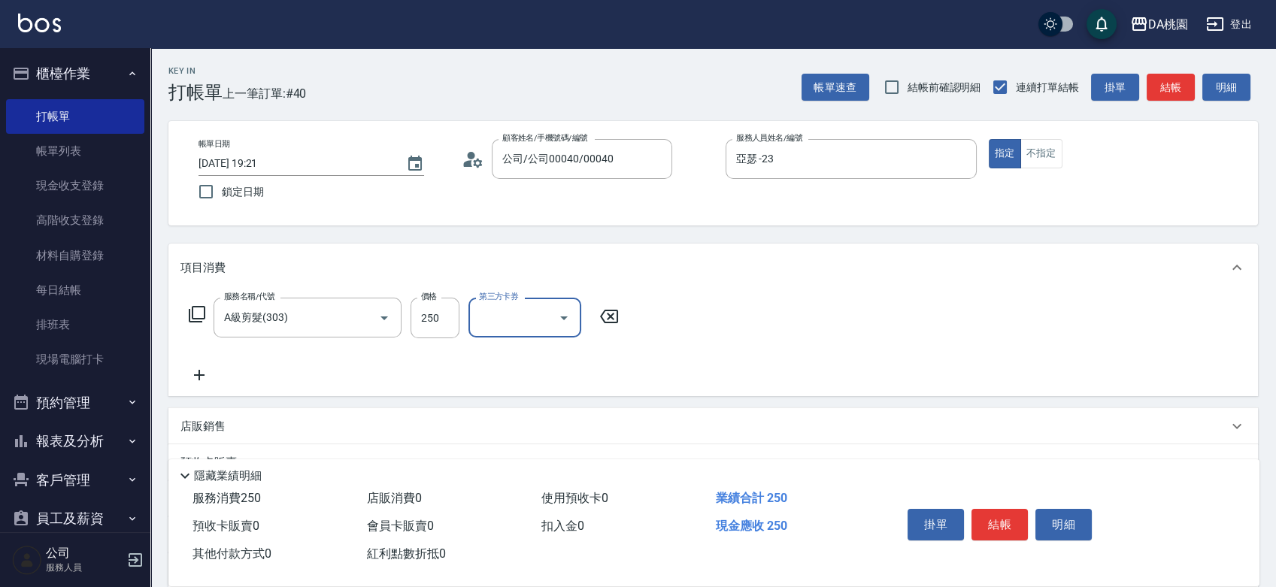
drag, startPoint x: 1027, startPoint y: 527, endPoint x: 1018, endPoint y: 528, distance: 8.3
click at [1023, 528] on button "結帳" at bounding box center [1000, 525] width 56 height 32
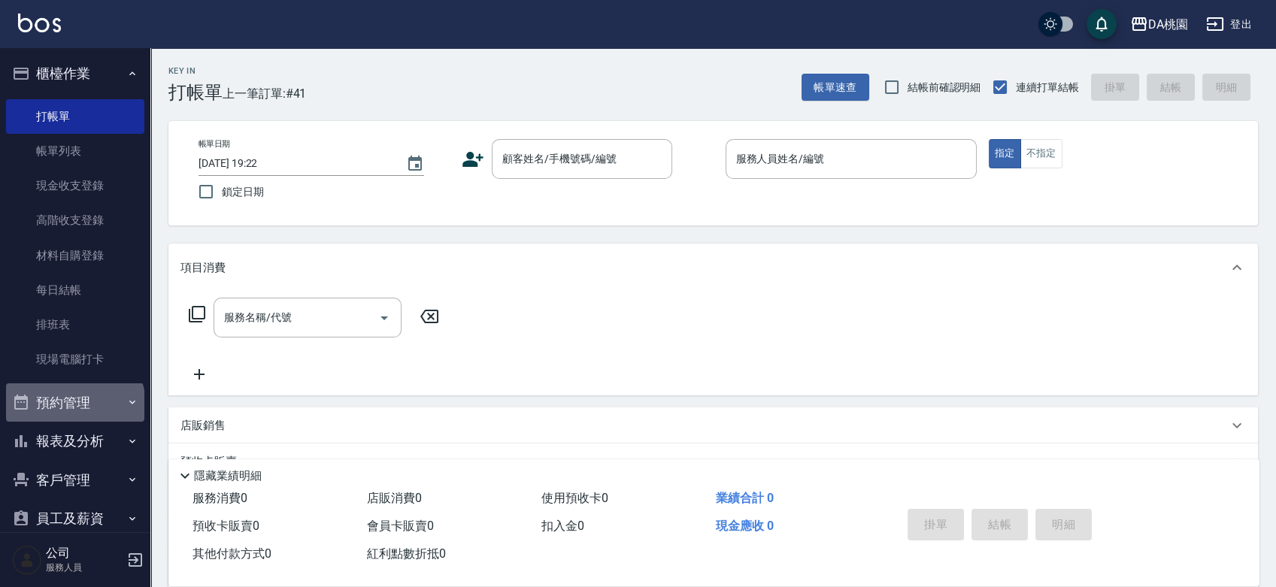
click at [74, 405] on button "預約管理" at bounding box center [75, 403] width 138 height 39
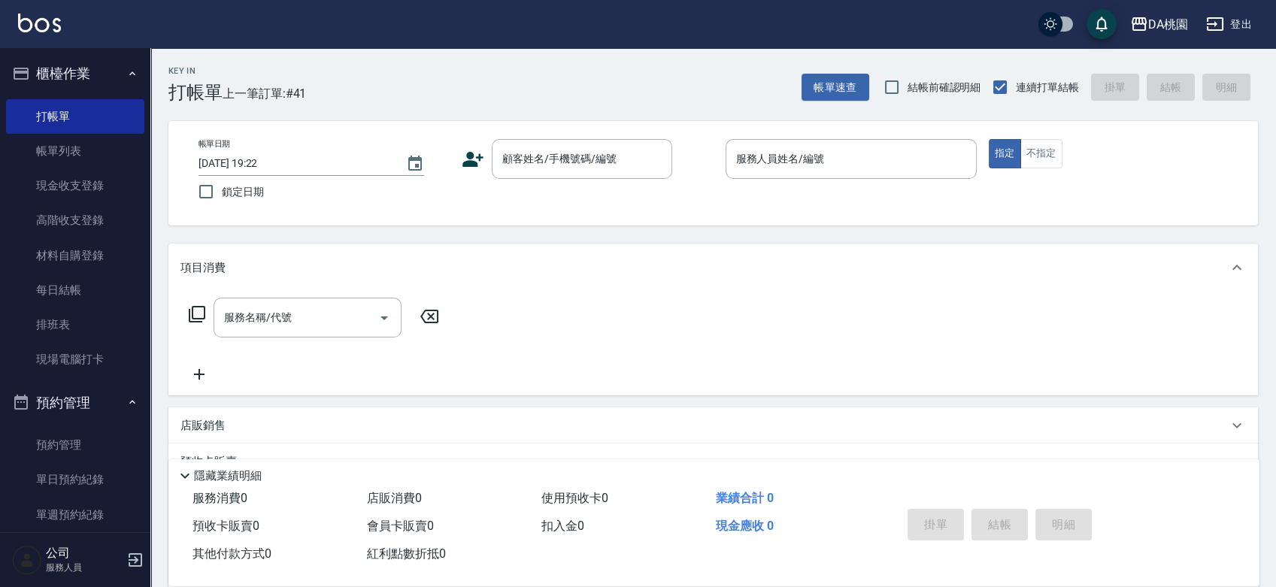
click at [74, 405] on button "預約管理" at bounding box center [75, 403] width 138 height 39
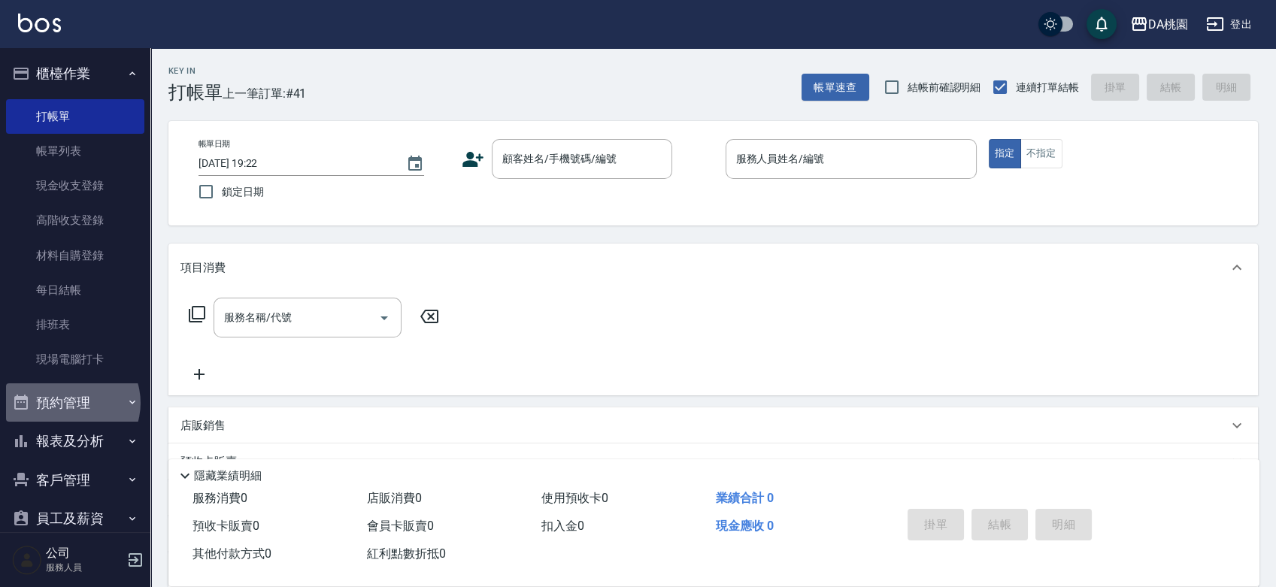
click at [71, 402] on button "預約管理" at bounding box center [75, 403] width 138 height 39
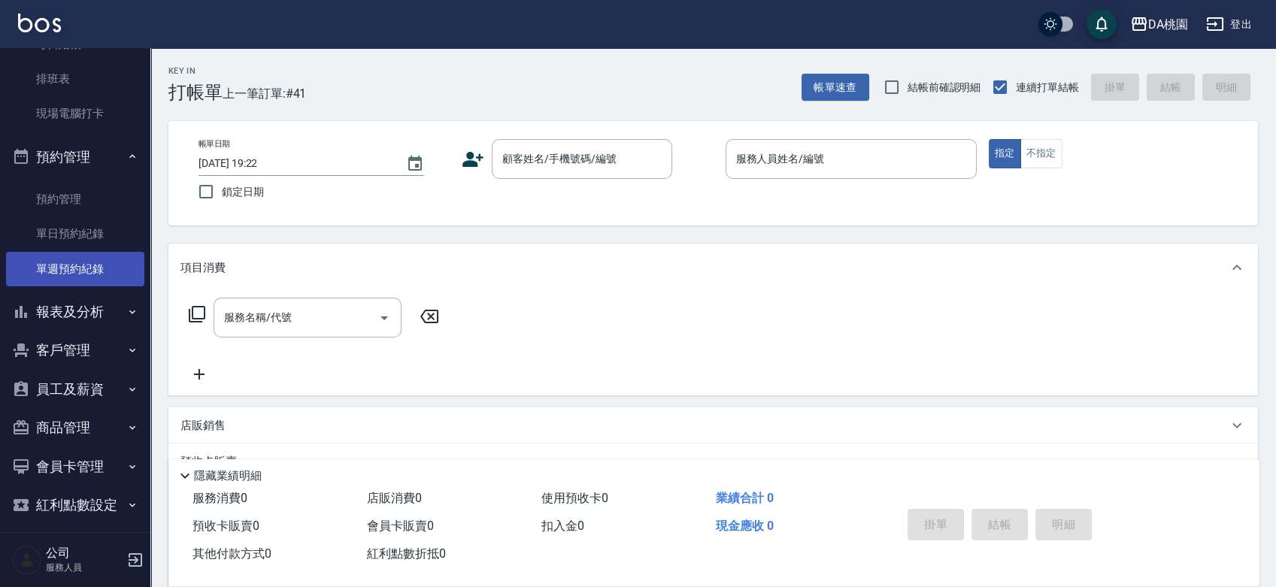
scroll to position [250, 0]
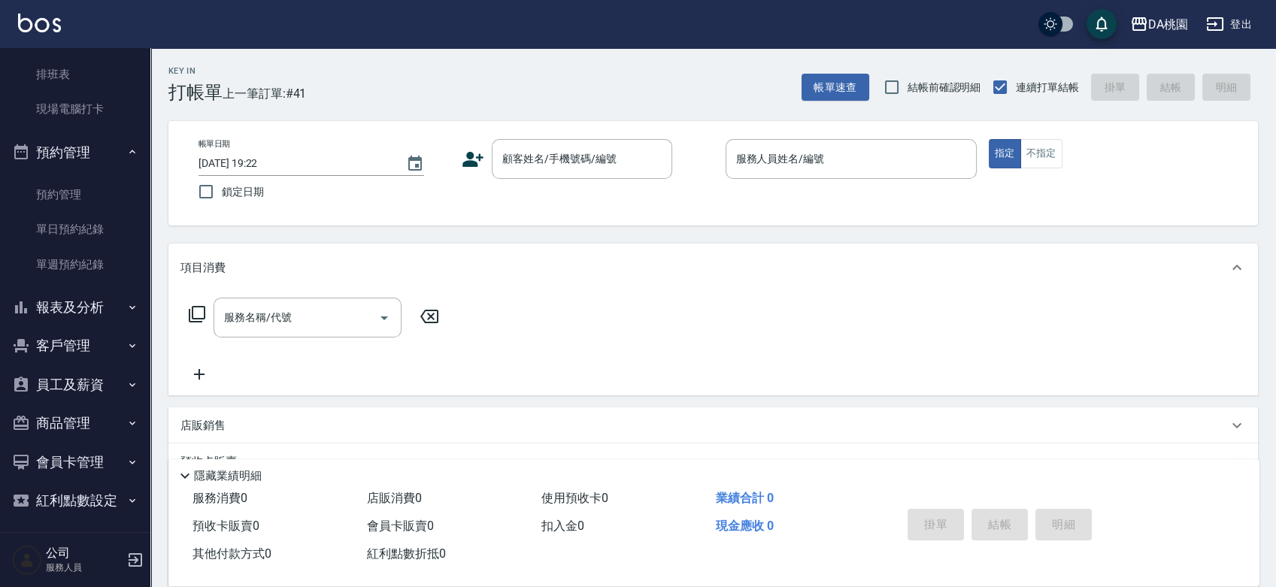
click at [92, 312] on button "報表及分析" at bounding box center [75, 307] width 138 height 39
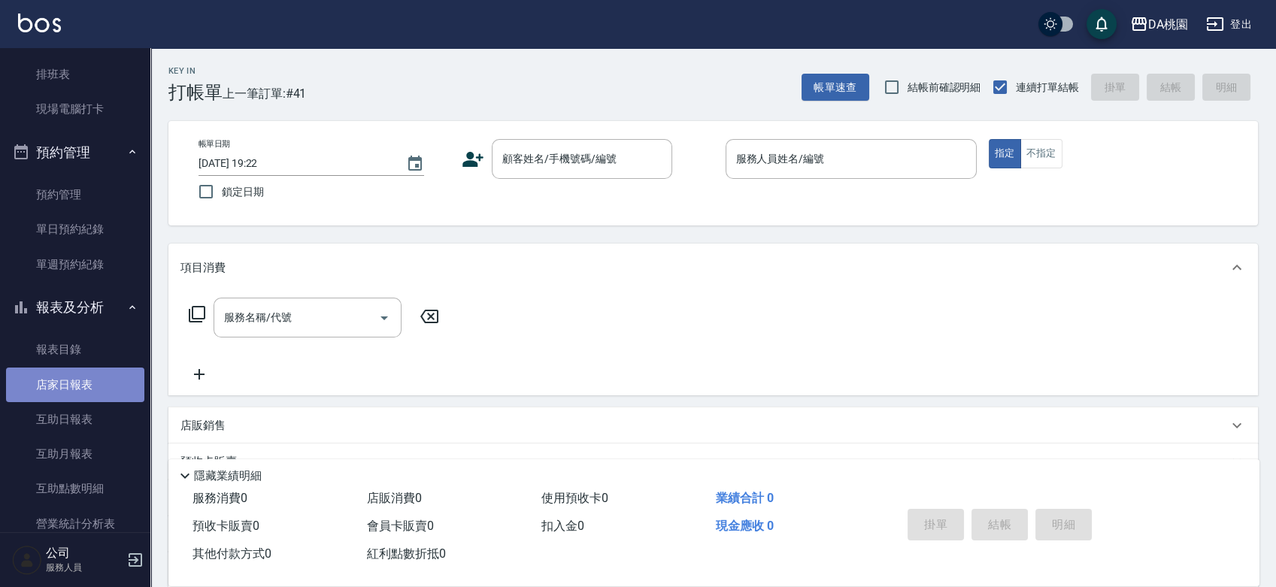
click at [82, 384] on link "店家日報表" at bounding box center [75, 385] width 138 height 35
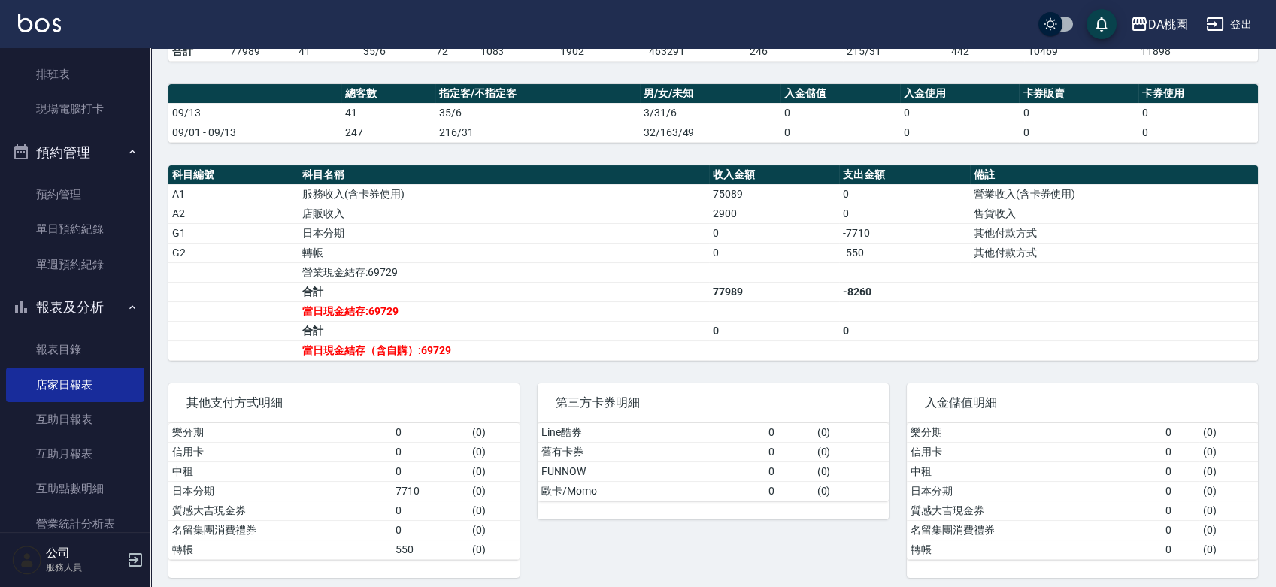
scroll to position [384, 0]
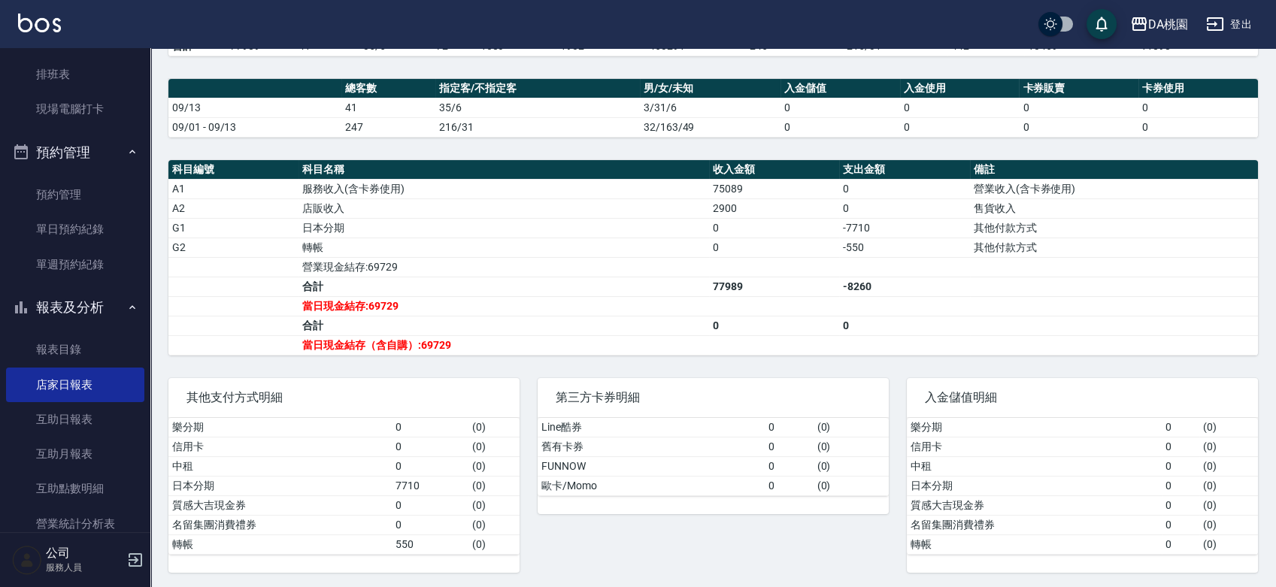
click at [66, 146] on button "預約管理" at bounding box center [75, 152] width 138 height 39
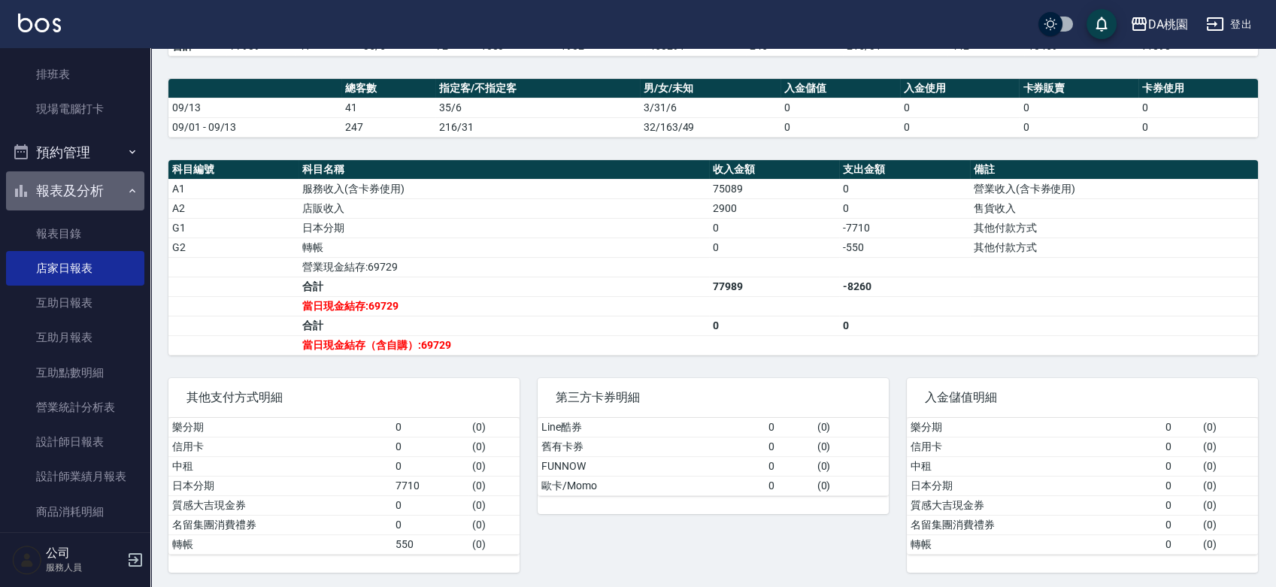
click at [82, 196] on button "報表及分析" at bounding box center [75, 190] width 138 height 39
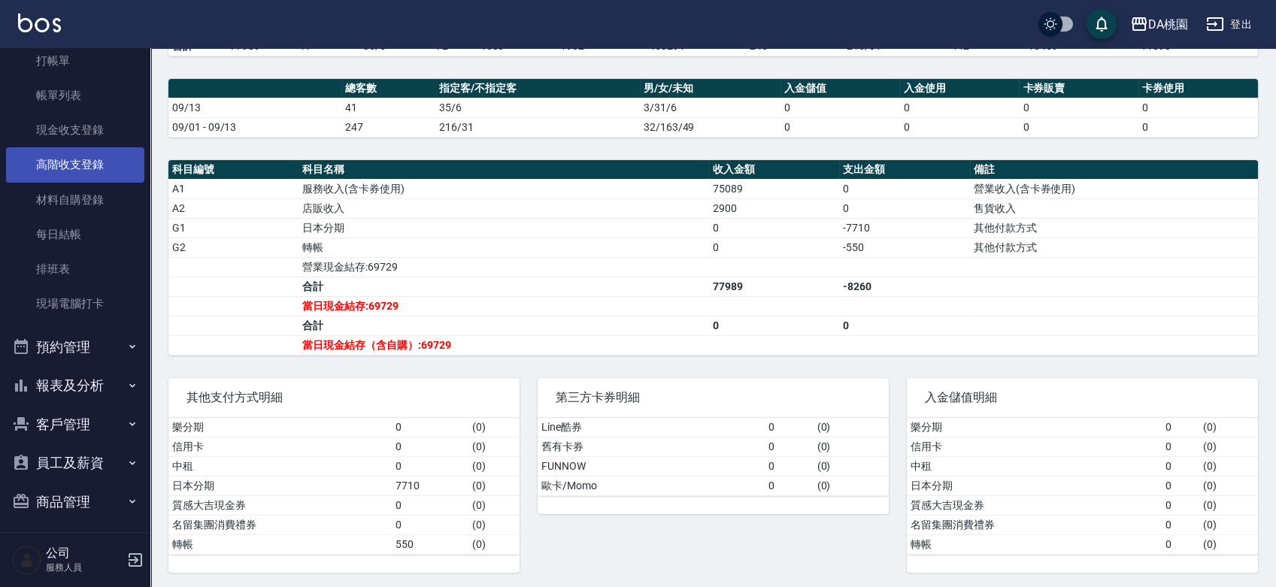
scroll to position [0, 0]
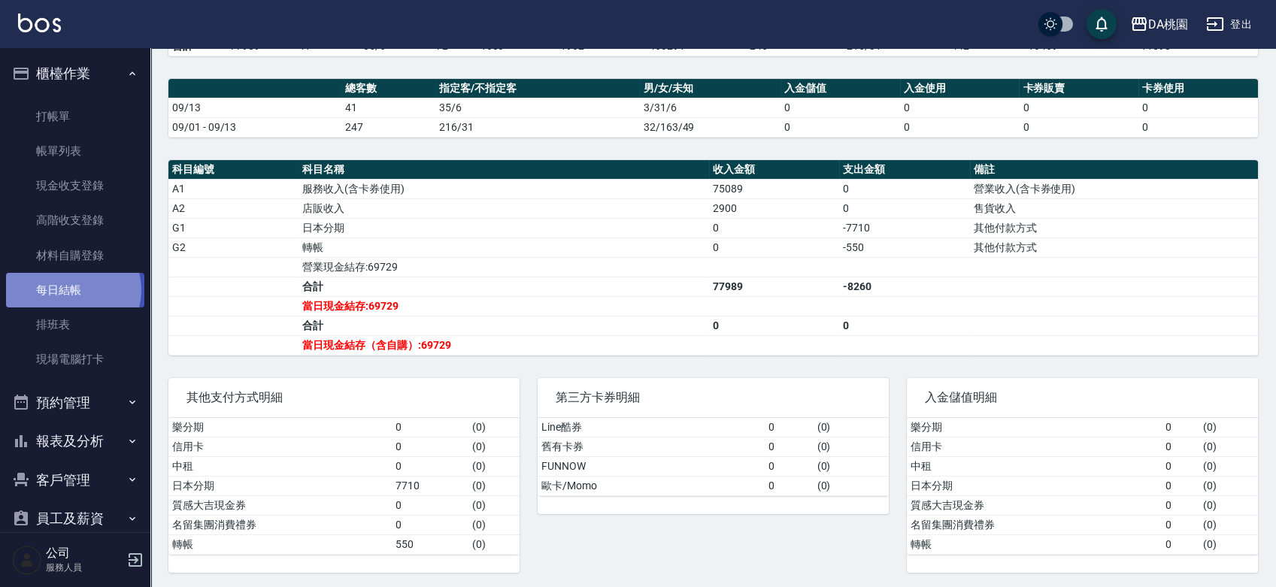
click at [72, 290] on link "每日結帳" at bounding box center [75, 290] width 138 height 35
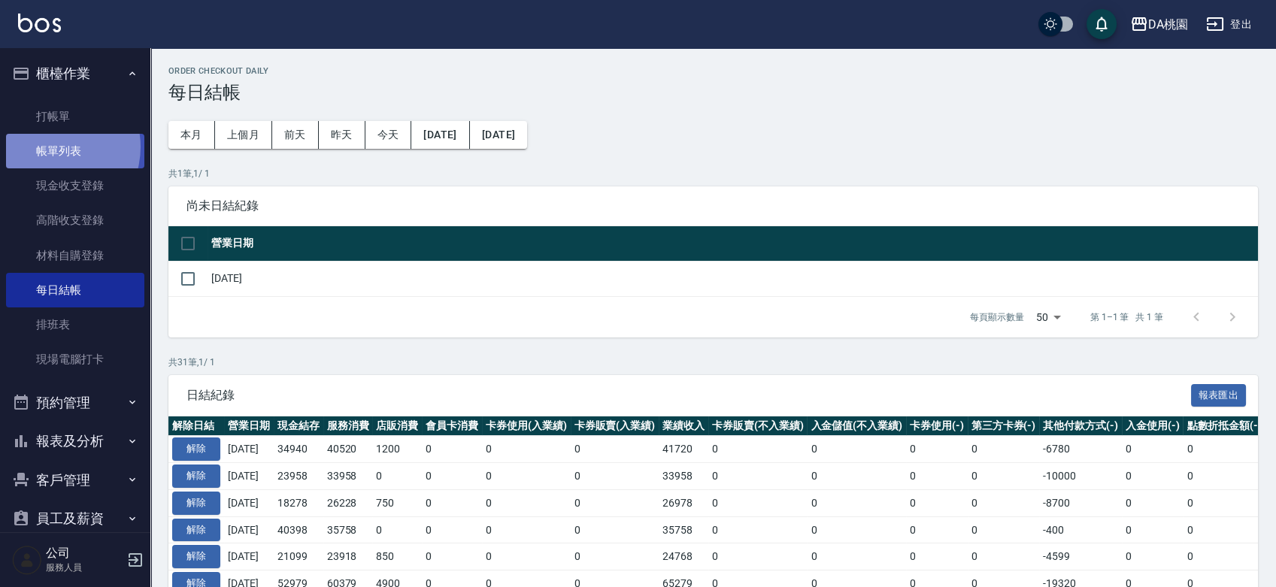
click at [50, 147] on link "帳單列表" at bounding box center [75, 151] width 138 height 35
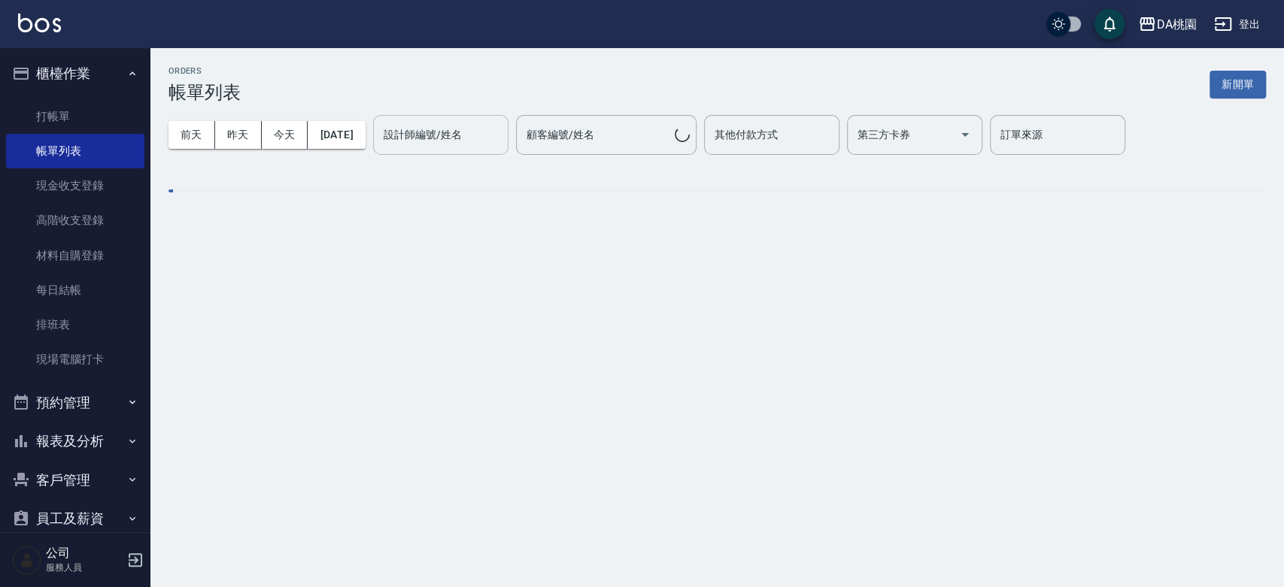
click at [436, 131] on div "設計師編號/姓名 設計師編號/姓名" at bounding box center [440, 135] width 135 height 40
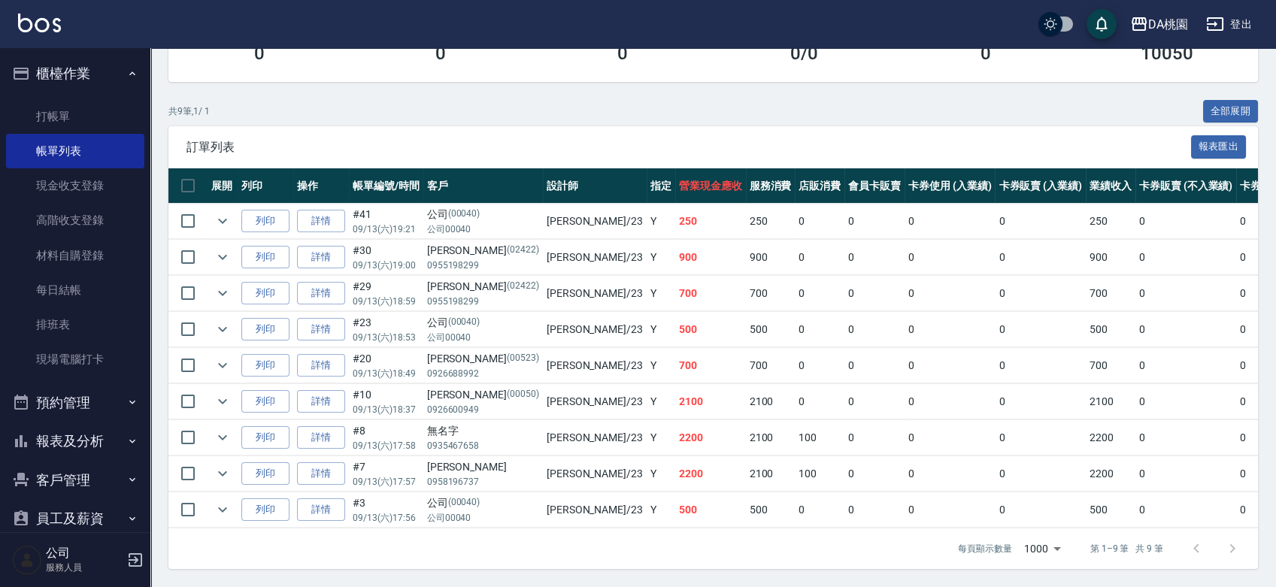
scroll to position [259, 0]
click at [326, 390] on link "詳情" at bounding box center [321, 401] width 48 height 23
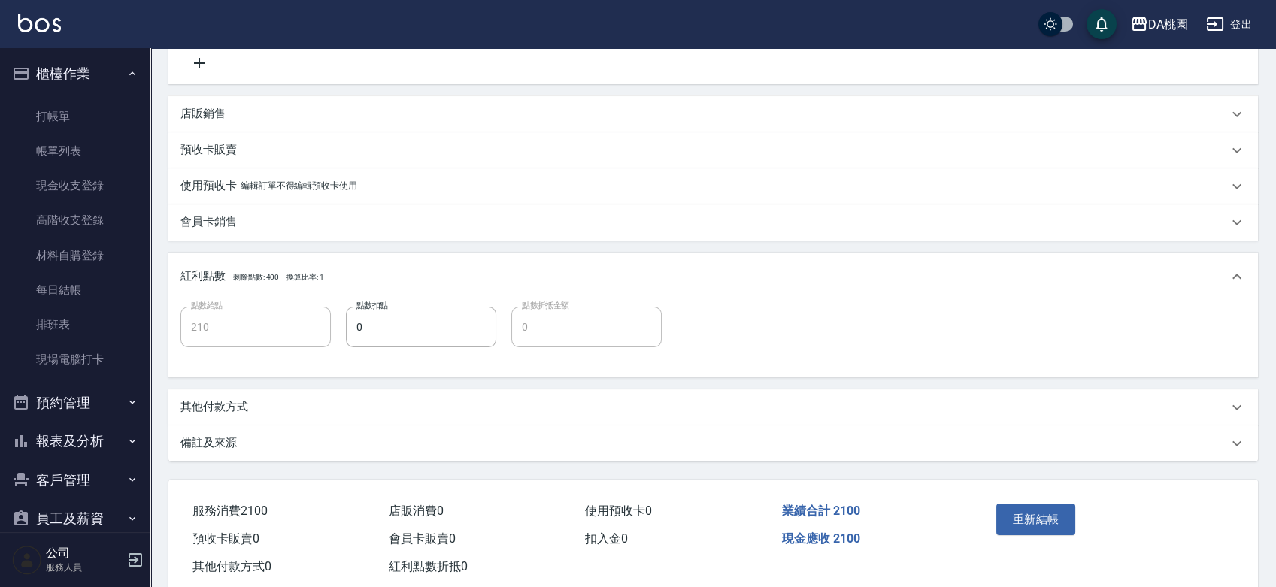
scroll to position [467, 0]
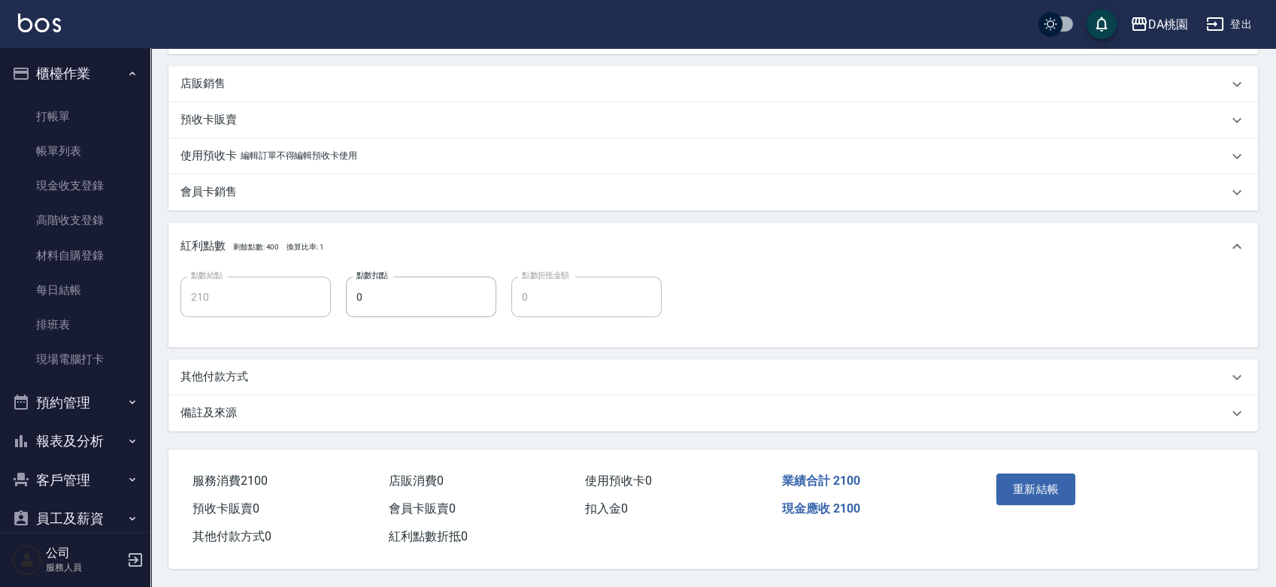
click at [235, 375] on p "其他付款方式" at bounding box center [215, 377] width 68 height 16
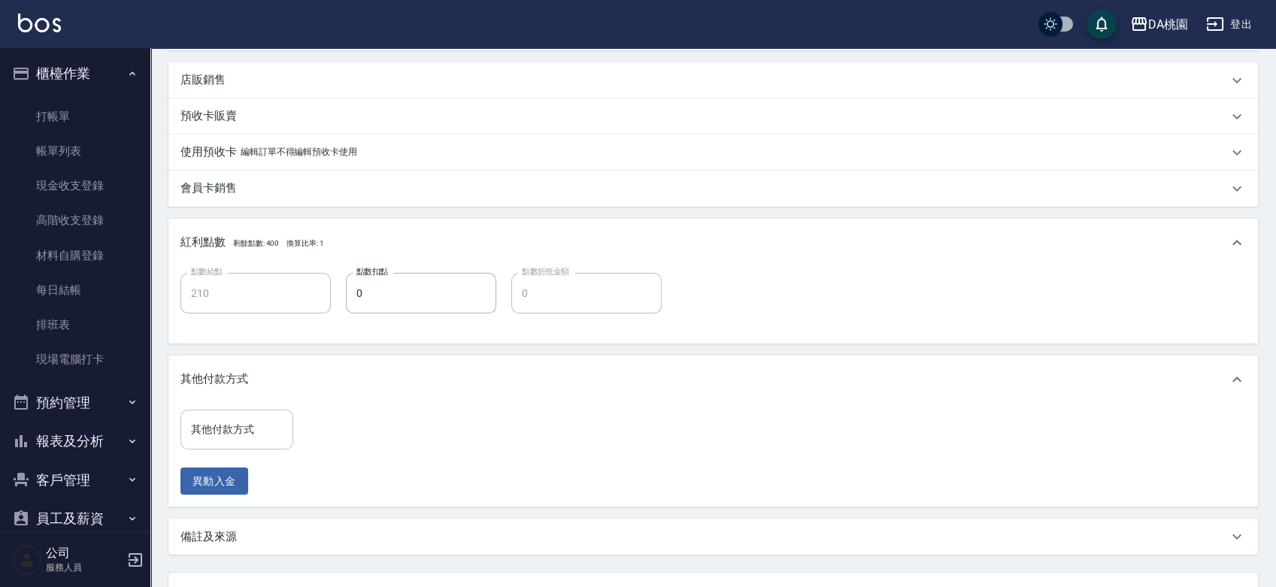
click at [243, 414] on div "其他付款方式" at bounding box center [237, 430] width 113 height 40
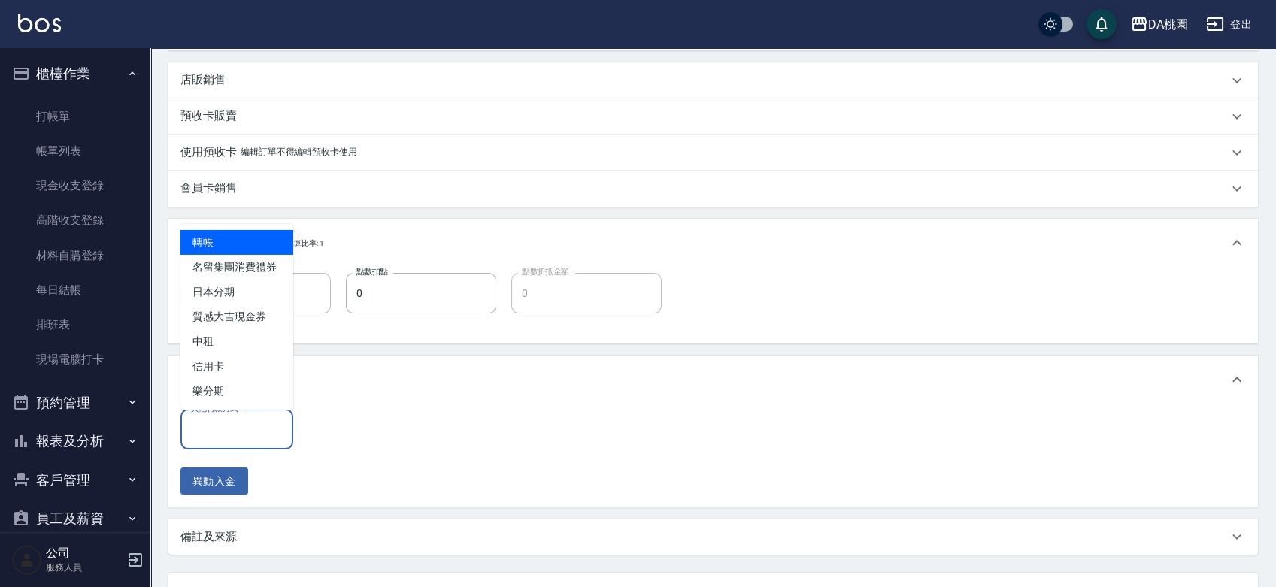
click at [218, 245] on span "轉帳" at bounding box center [237, 242] width 113 height 25
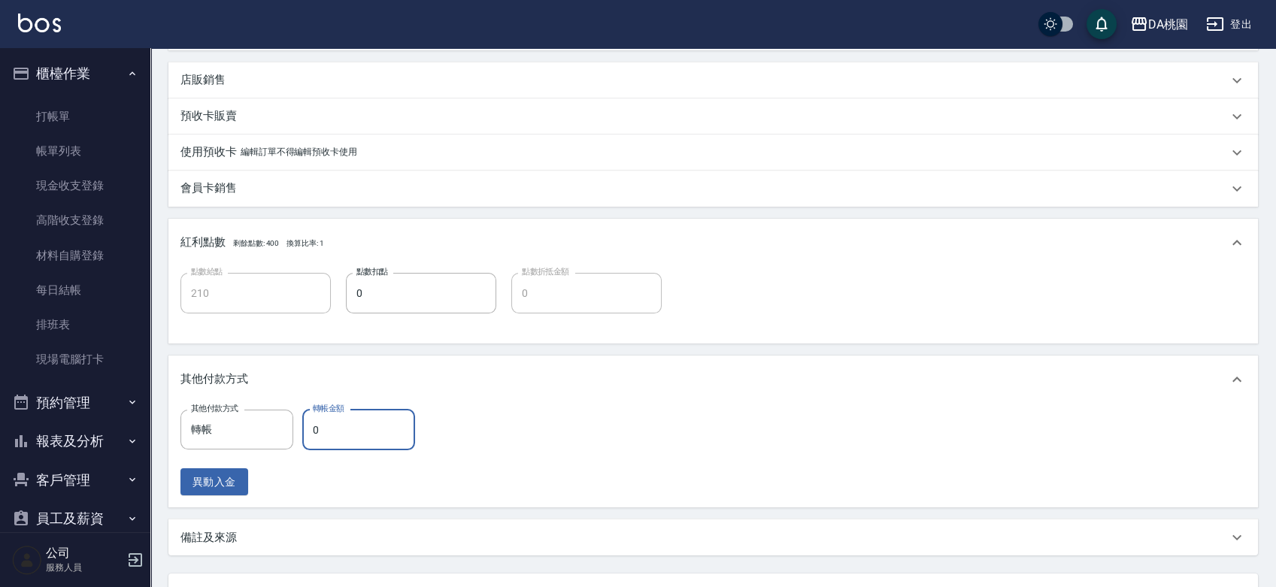
click at [326, 434] on input "0" at bounding box center [358, 430] width 113 height 41
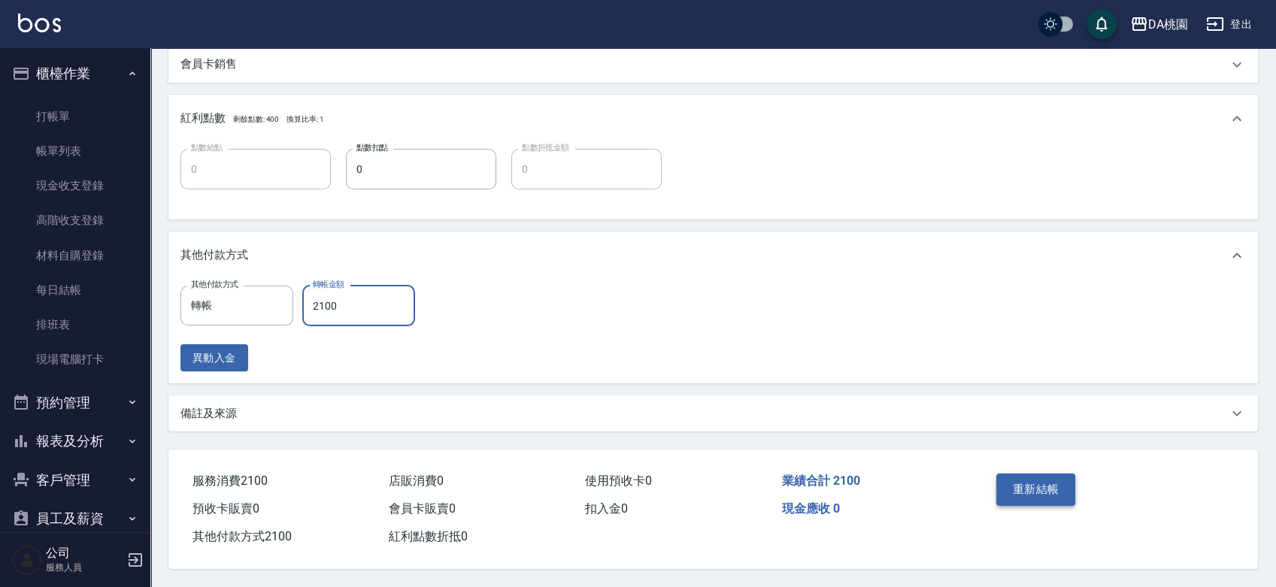
click at [1061, 475] on button "重新結帳" at bounding box center [1037, 490] width 80 height 32
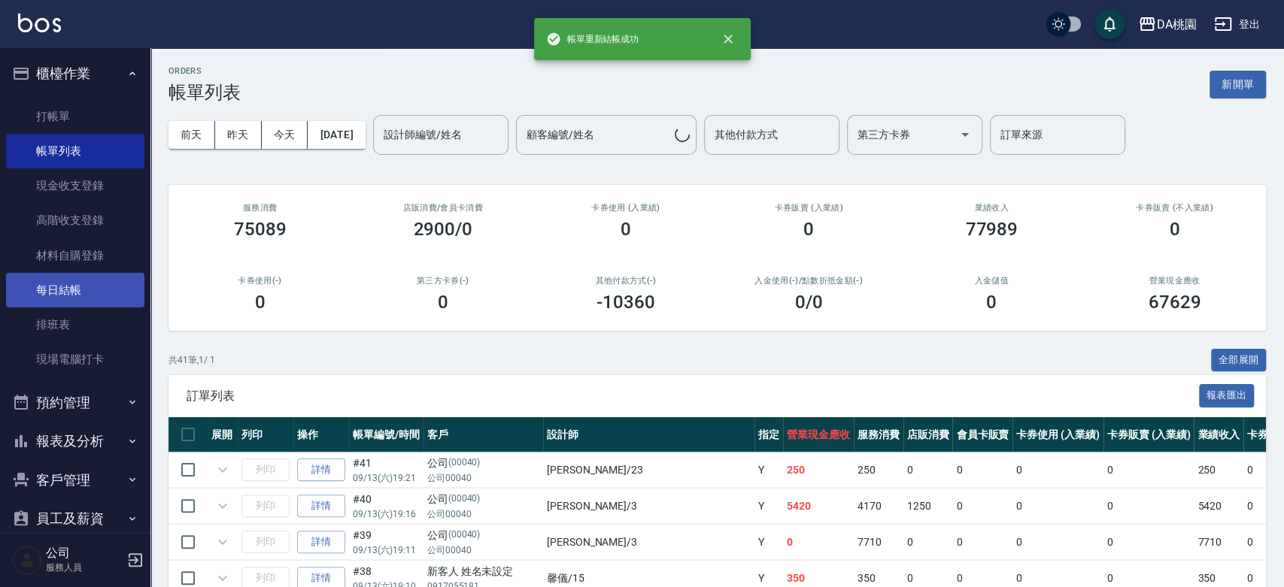
click at [53, 283] on link "每日結帳" at bounding box center [75, 290] width 138 height 35
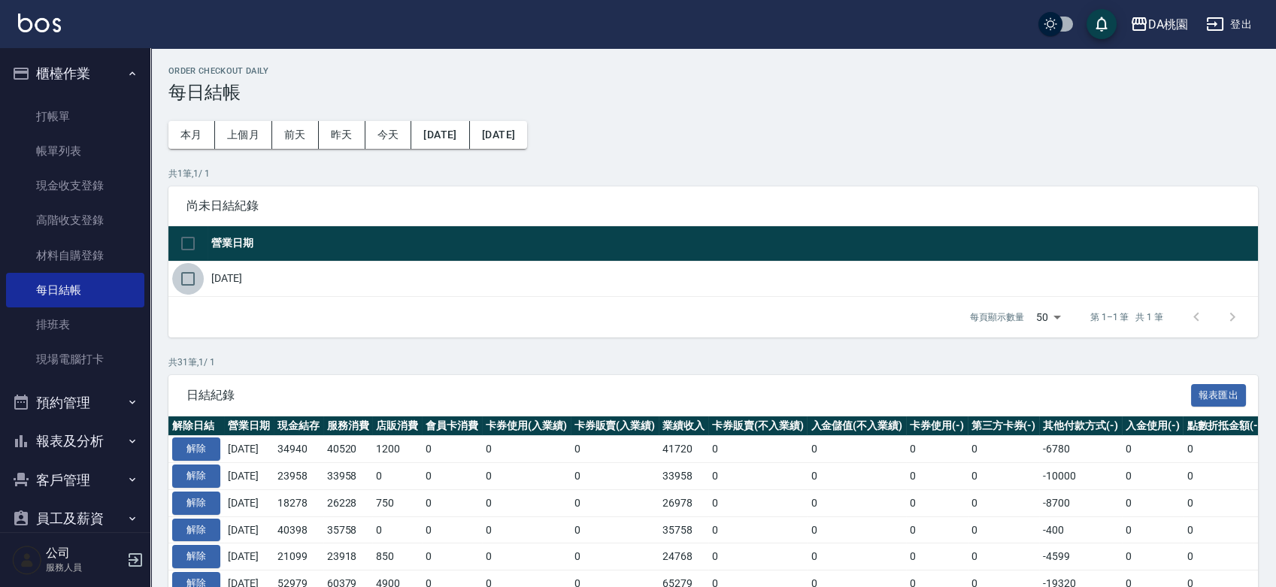
click at [190, 278] on input "checkbox" at bounding box center [188, 279] width 32 height 32
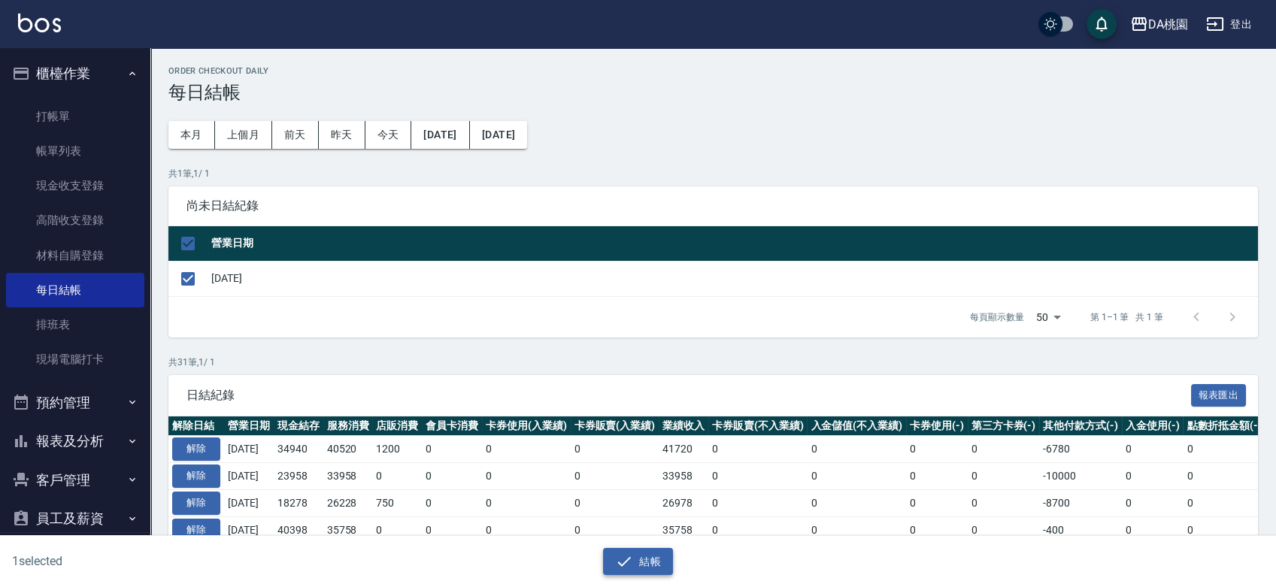
click at [651, 554] on button "結帳" at bounding box center [638, 562] width 70 height 28
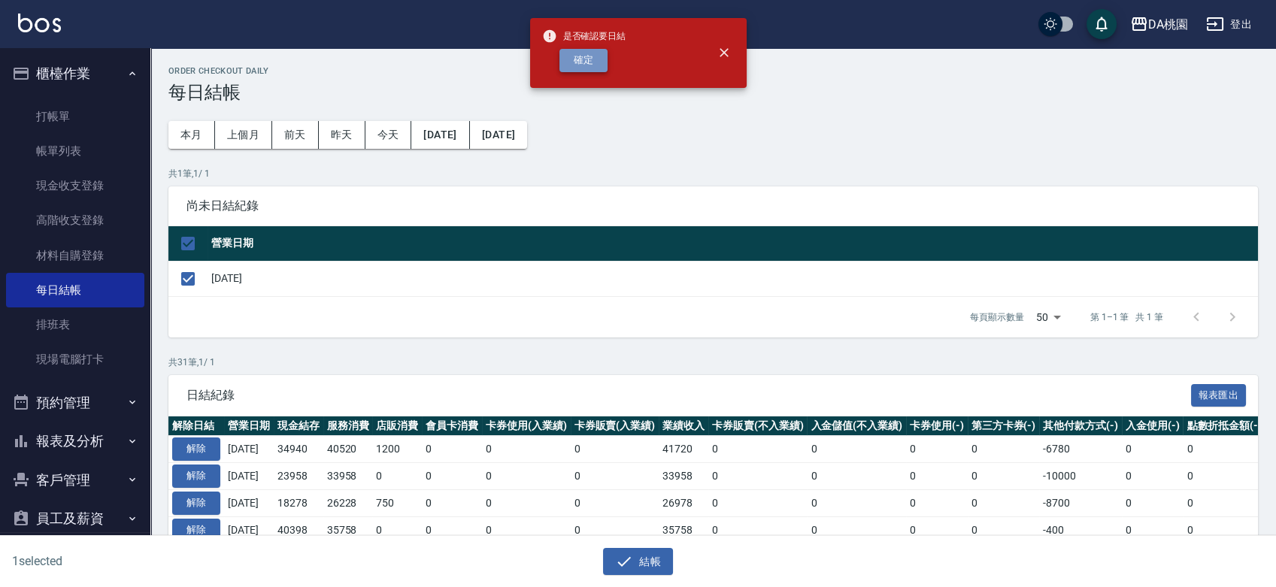
click at [592, 71] on button "確定" at bounding box center [584, 60] width 48 height 23
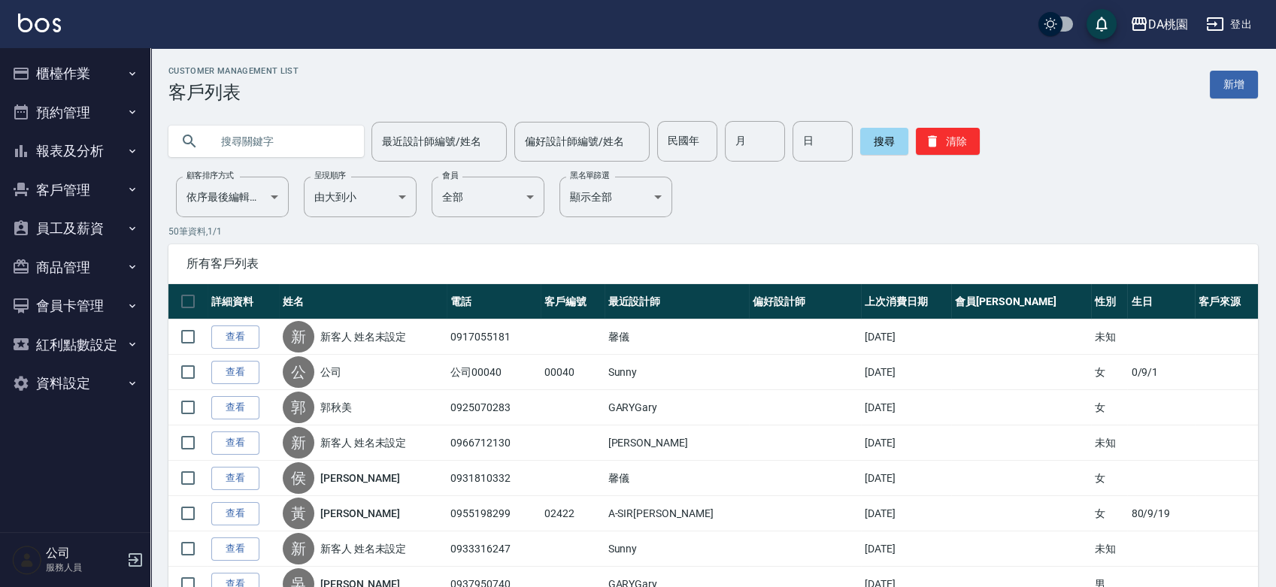
click at [78, 151] on button "報表及分析" at bounding box center [75, 151] width 138 height 39
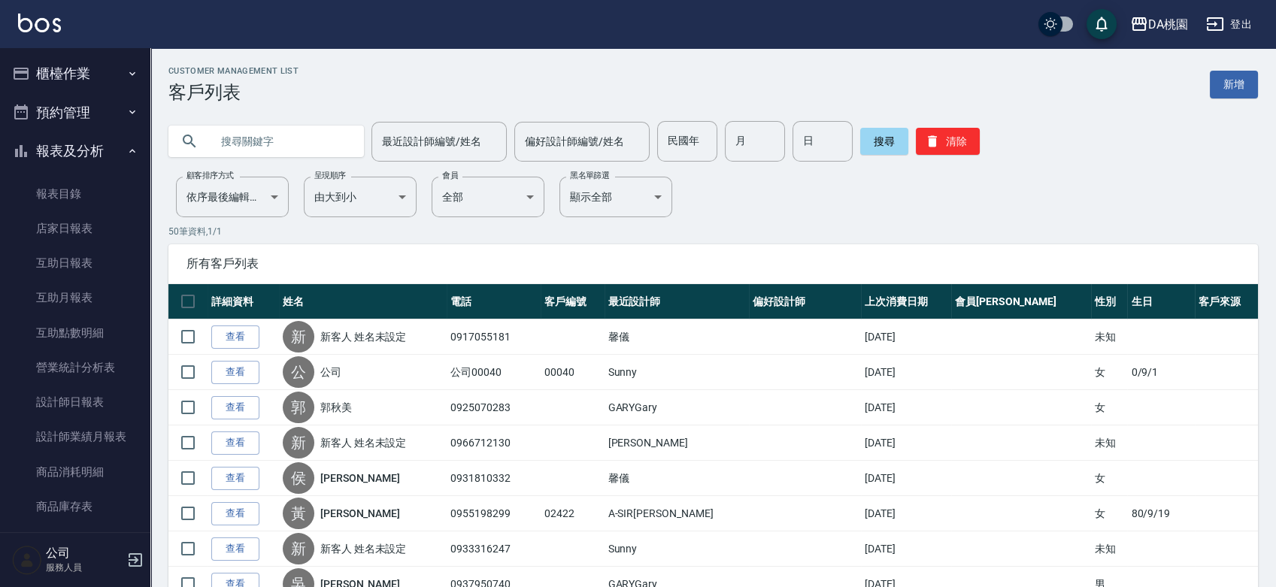
click at [87, 68] on button "櫃檯作業" at bounding box center [75, 73] width 138 height 39
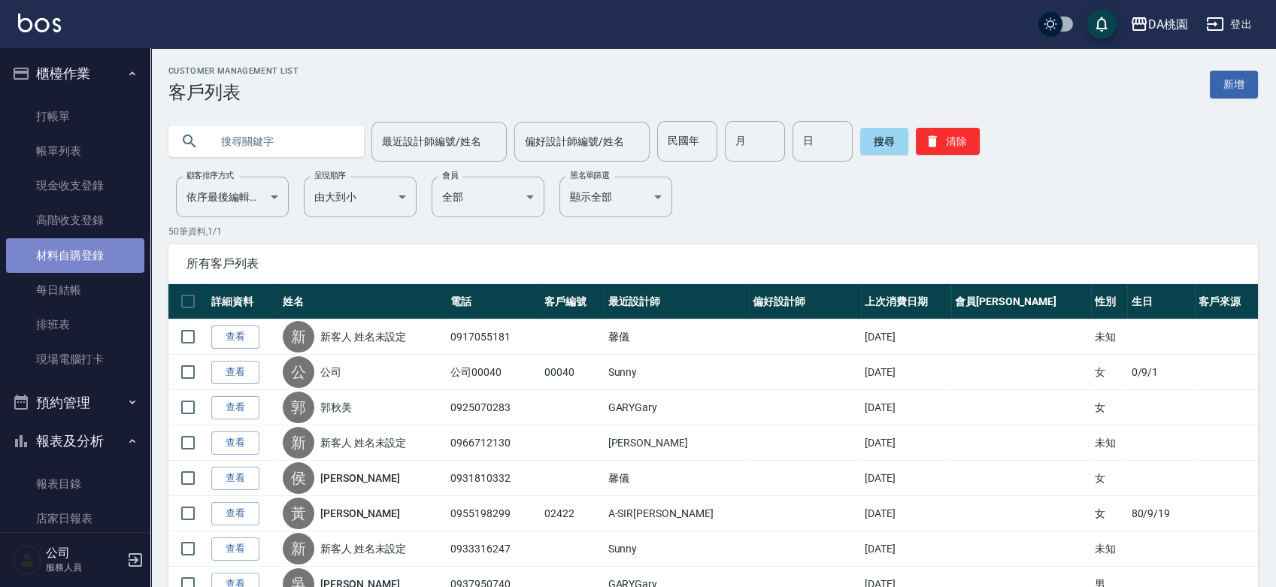
click at [89, 252] on link "材料自購登錄" at bounding box center [75, 255] width 138 height 35
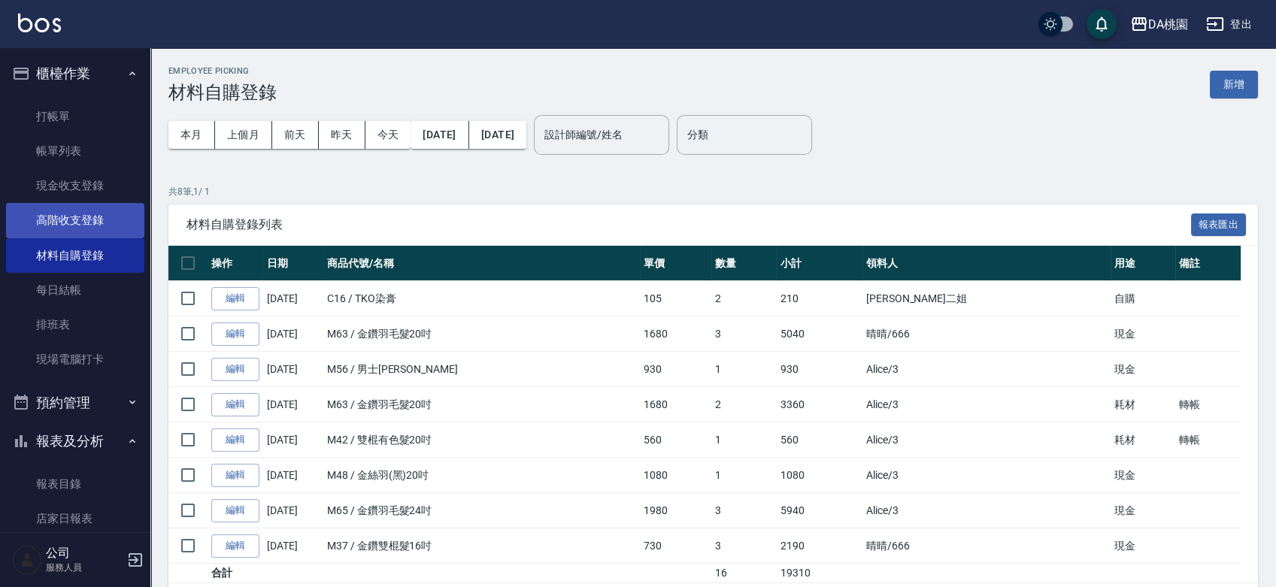
click at [70, 225] on link "高階收支登錄" at bounding box center [75, 220] width 138 height 35
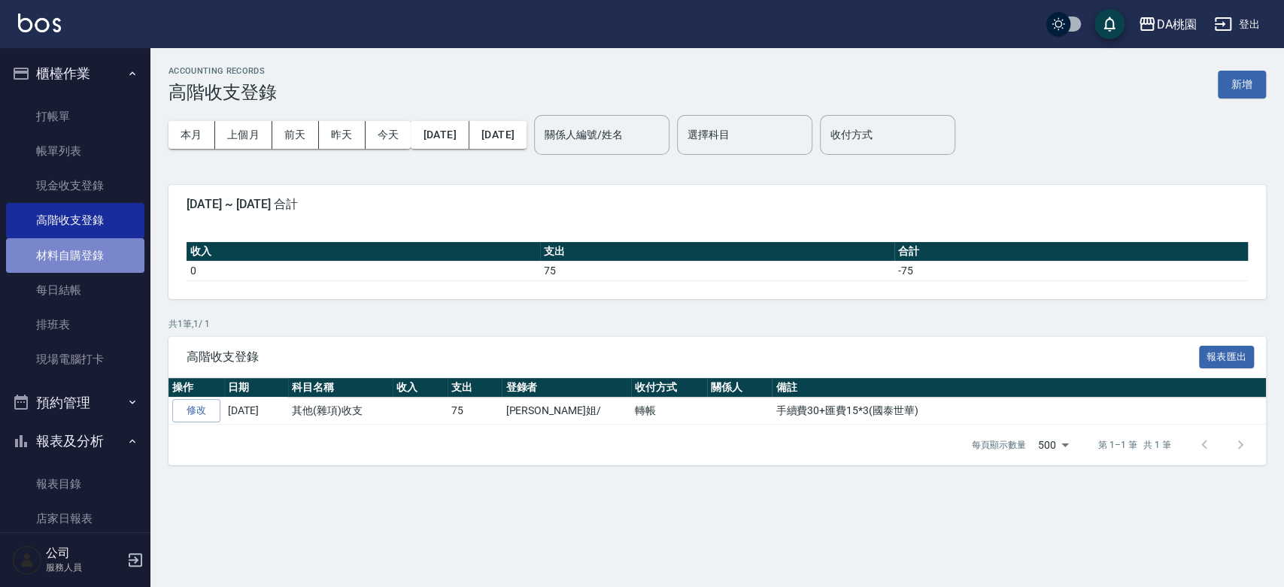
click at [91, 252] on link "材料自購登錄" at bounding box center [75, 255] width 138 height 35
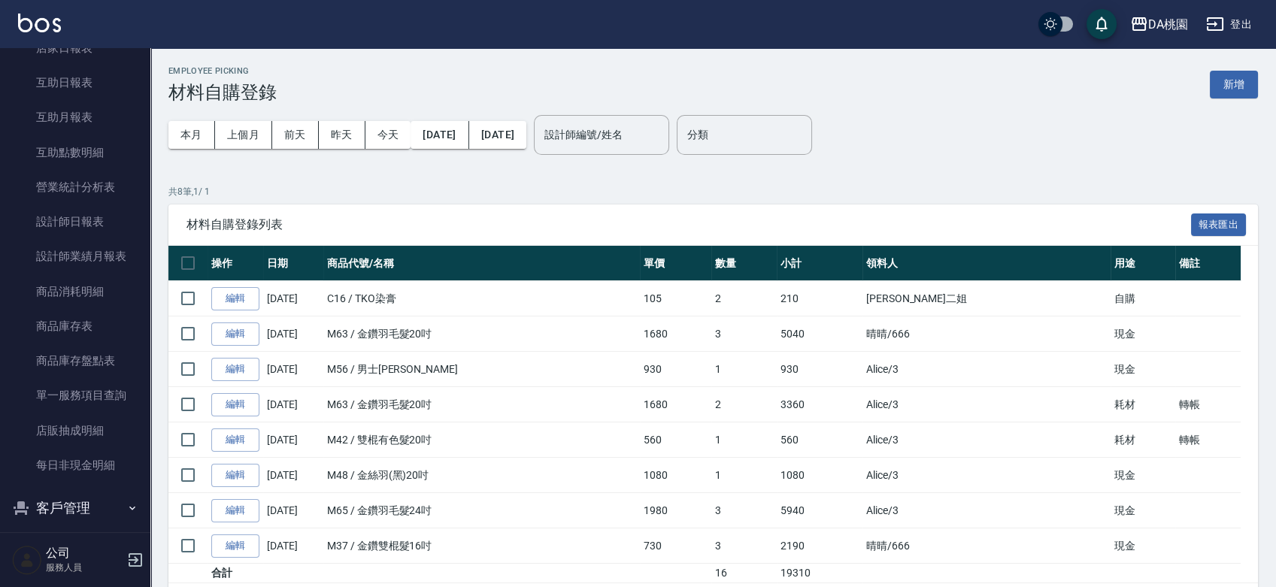
scroll to position [677, 0]
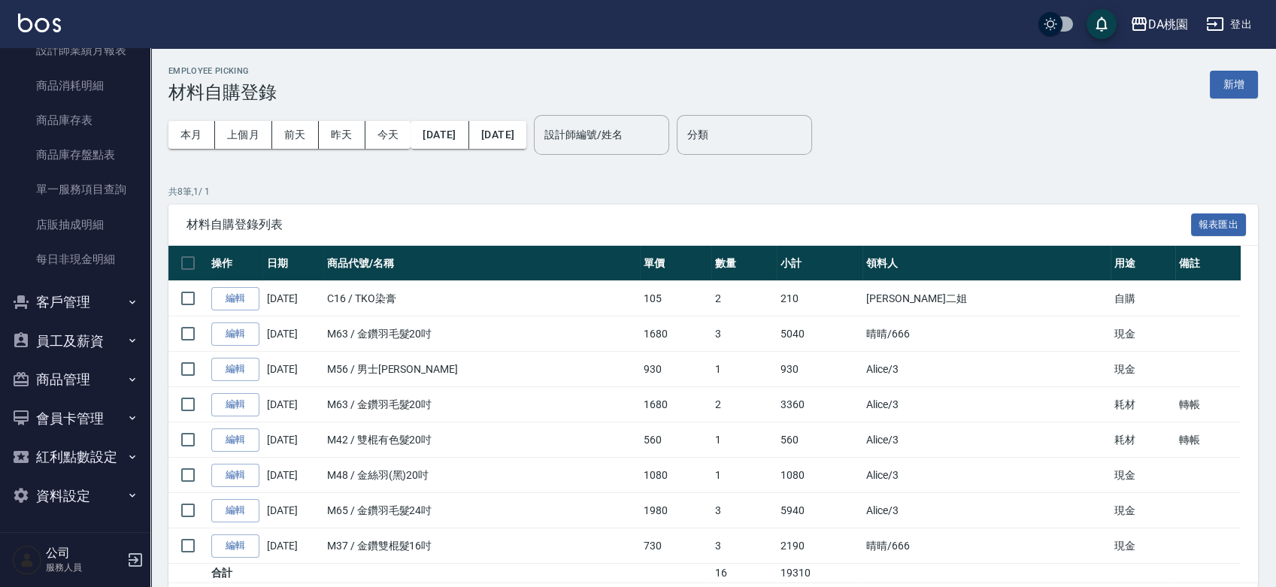
click at [89, 338] on button "員工及薪資" at bounding box center [75, 341] width 138 height 39
click at [85, 385] on button "商品管理" at bounding box center [75, 379] width 138 height 39
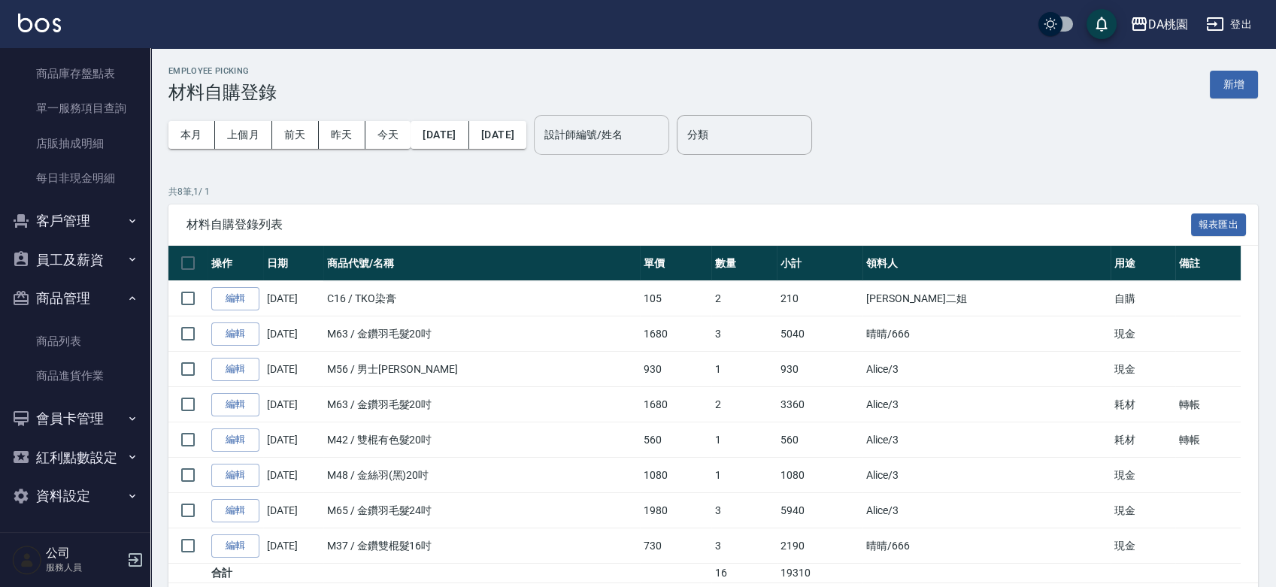
click at [663, 131] on input "設計師編號/姓名" at bounding box center [602, 135] width 122 height 26
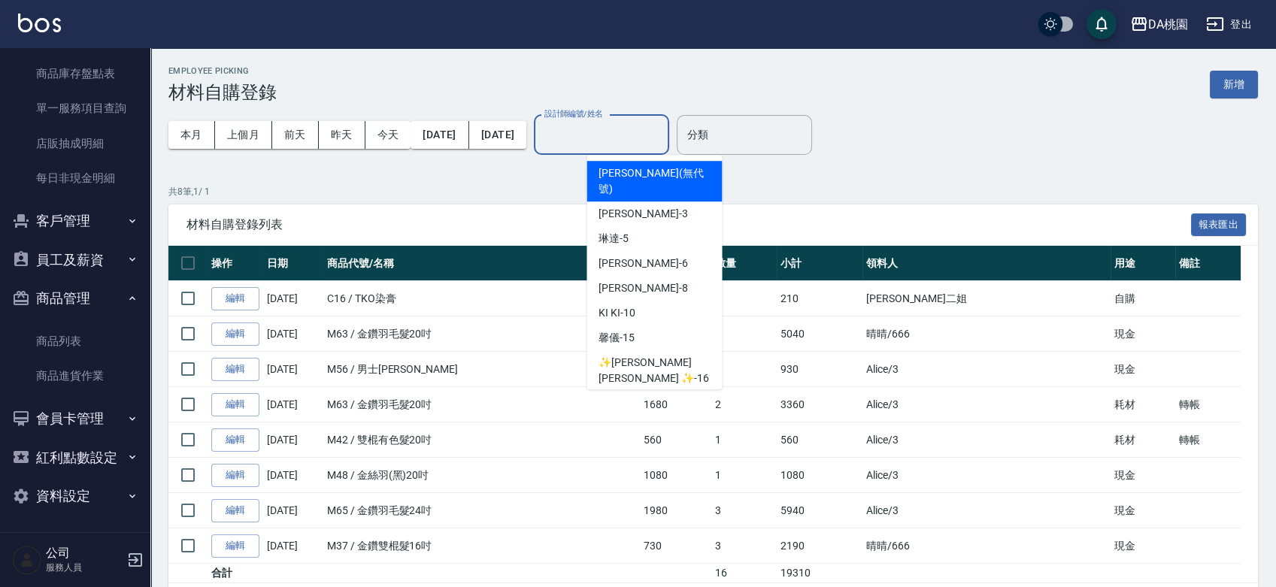
click at [1129, 70] on div "Employee Picking 材料自購登錄 新增" at bounding box center [713, 84] width 1090 height 37
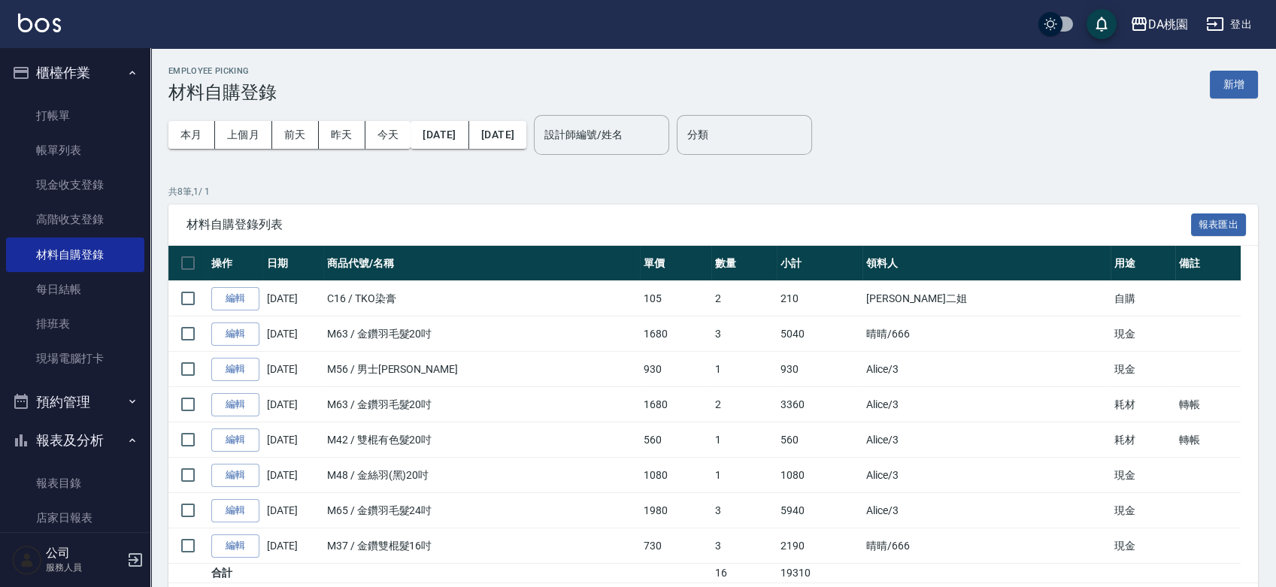
scroll to position [0, 0]
click at [90, 114] on link "打帳單" at bounding box center [75, 116] width 138 height 35
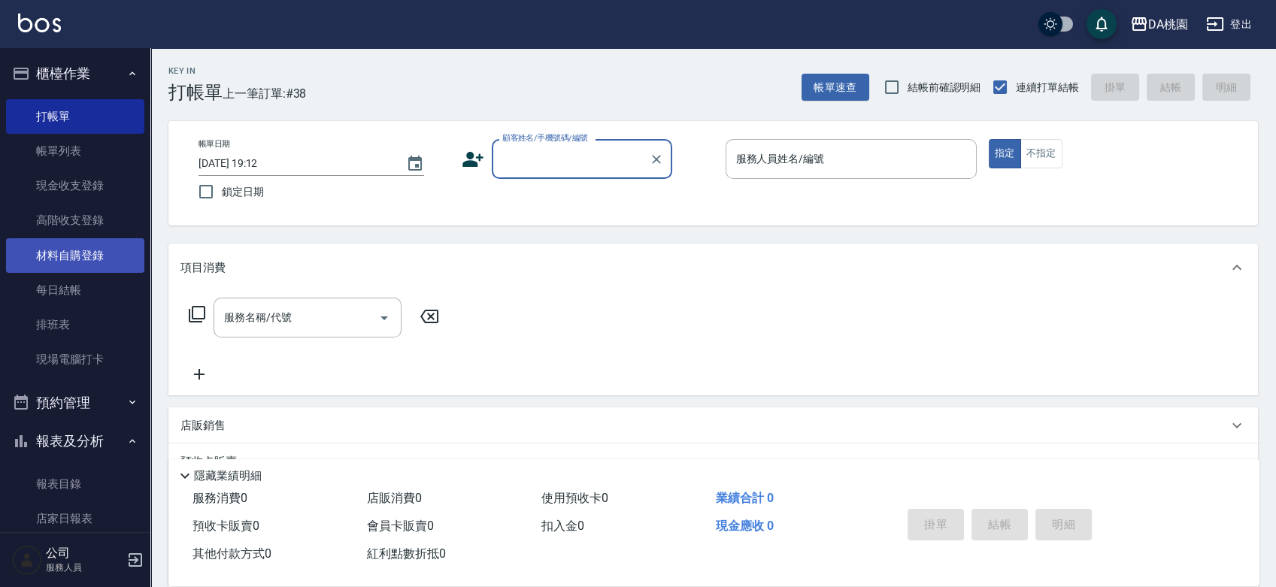
click at [105, 253] on link "材料自購登錄" at bounding box center [75, 255] width 138 height 35
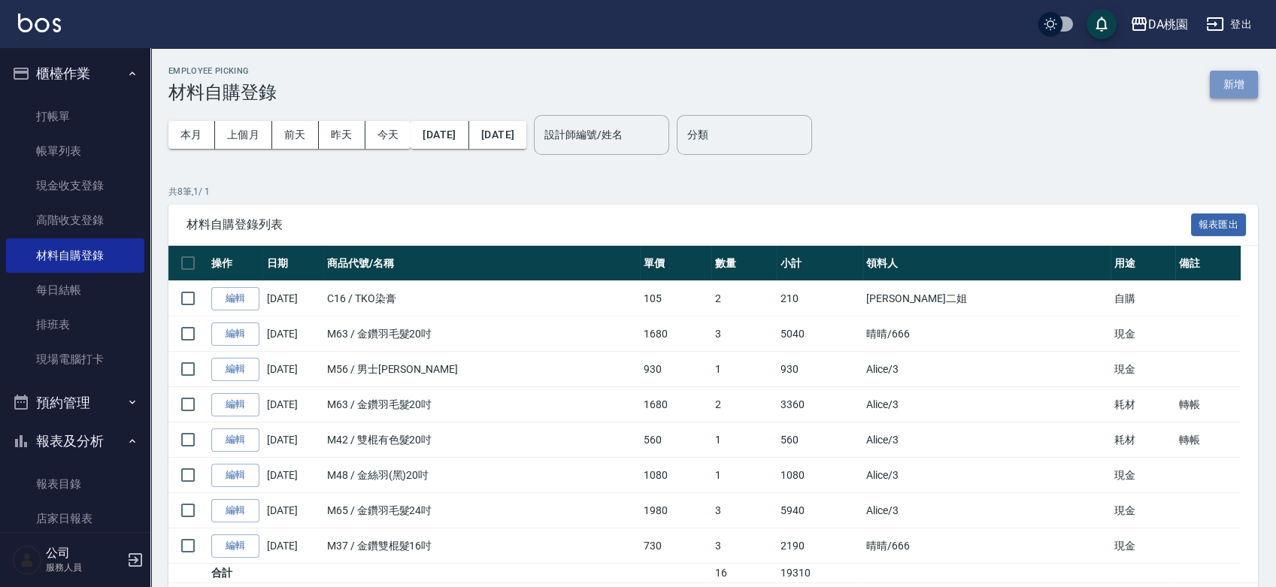
click at [1231, 77] on button "新增" at bounding box center [1234, 85] width 48 height 28
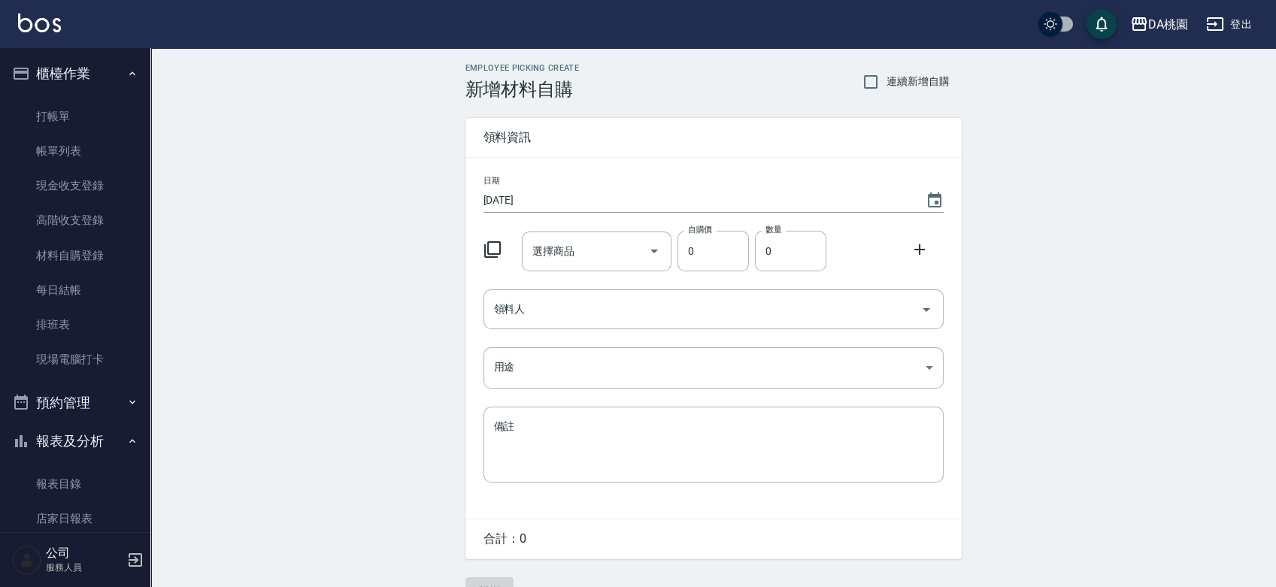
click at [675, 252] on div "自購價 0 自購價" at bounding box center [710, 248] width 77 height 47
click at [648, 252] on icon "Open" at bounding box center [654, 251] width 18 height 18
click at [621, 251] on input "選擇商品" at bounding box center [586, 251] width 114 height 26
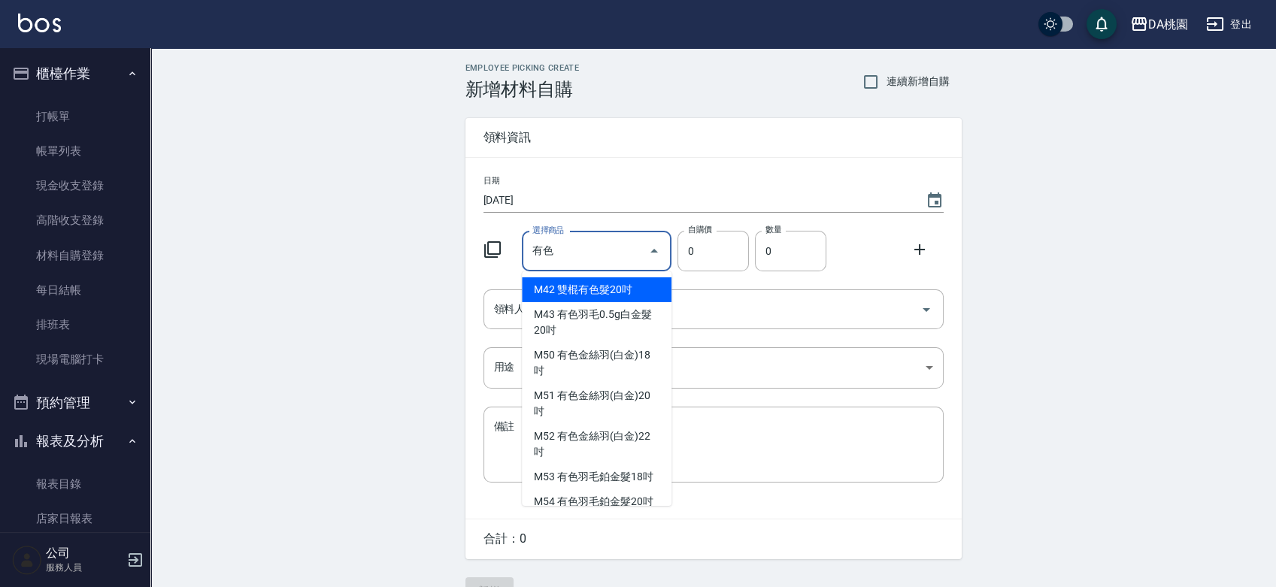
click at [1148, 354] on div "Employee Picking Create 新增材料自購 連續新增自購 領料資訊 日期 [DATE] 選擇商品 有色 選擇商品 自購價 0 自購價 數量 …" at bounding box center [713, 334] width 1126 height 572
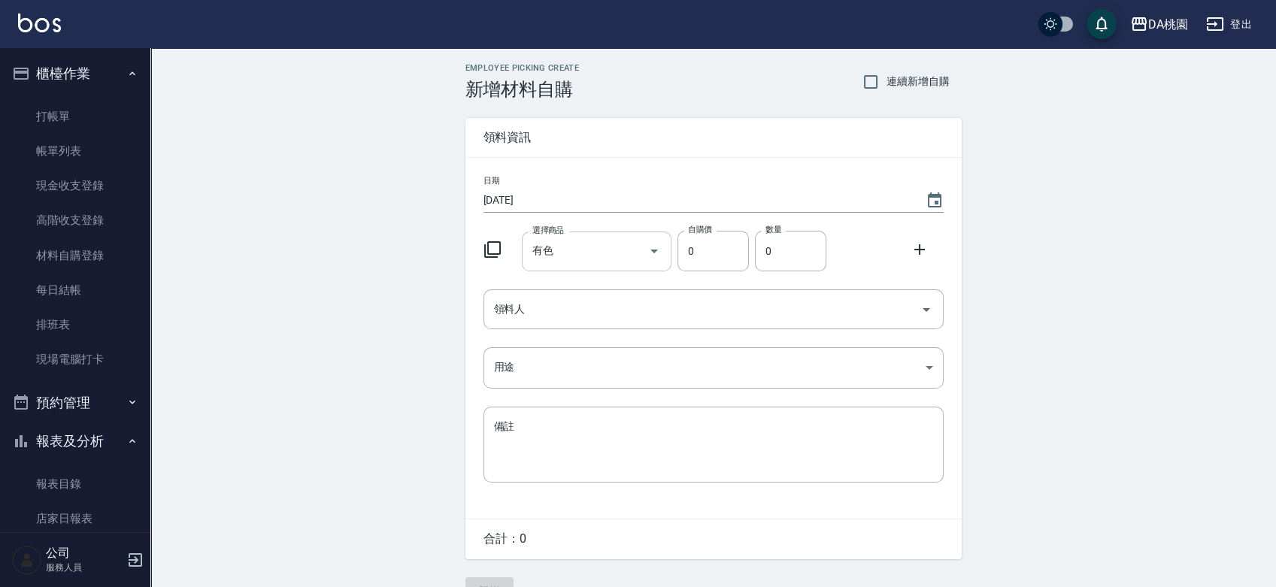
click at [608, 257] on input "有色" at bounding box center [586, 251] width 114 height 26
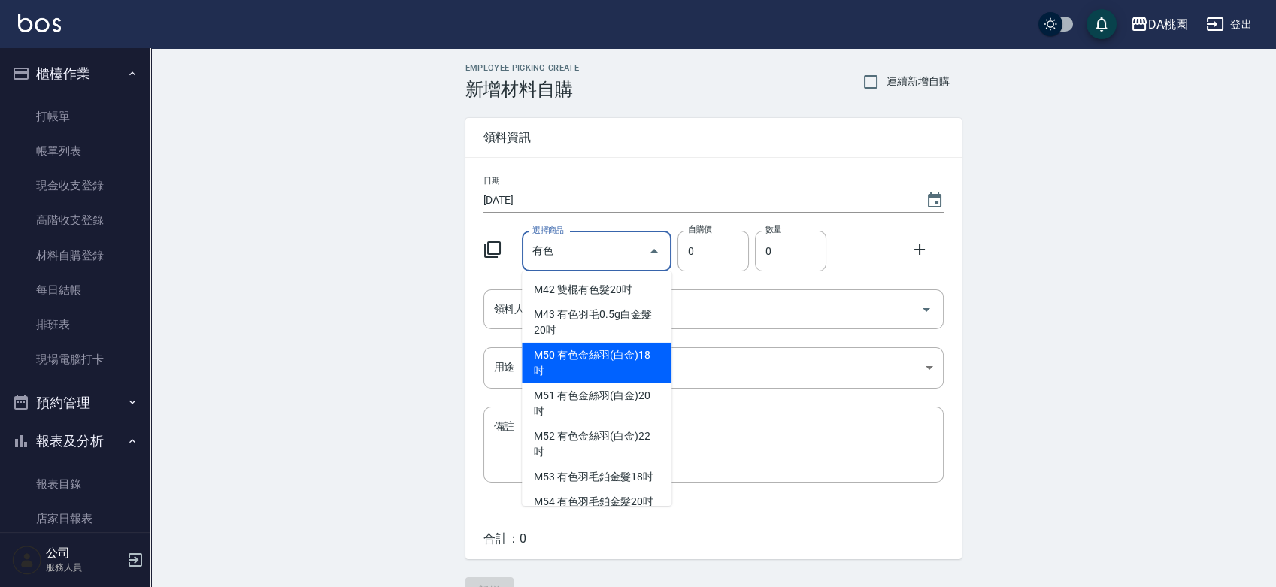
click at [612, 253] on input "有色" at bounding box center [586, 251] width 114 height 26
click at [630, 250] on input "有色" at bounding box center [586, 251] width 114 height 26
type input "有"
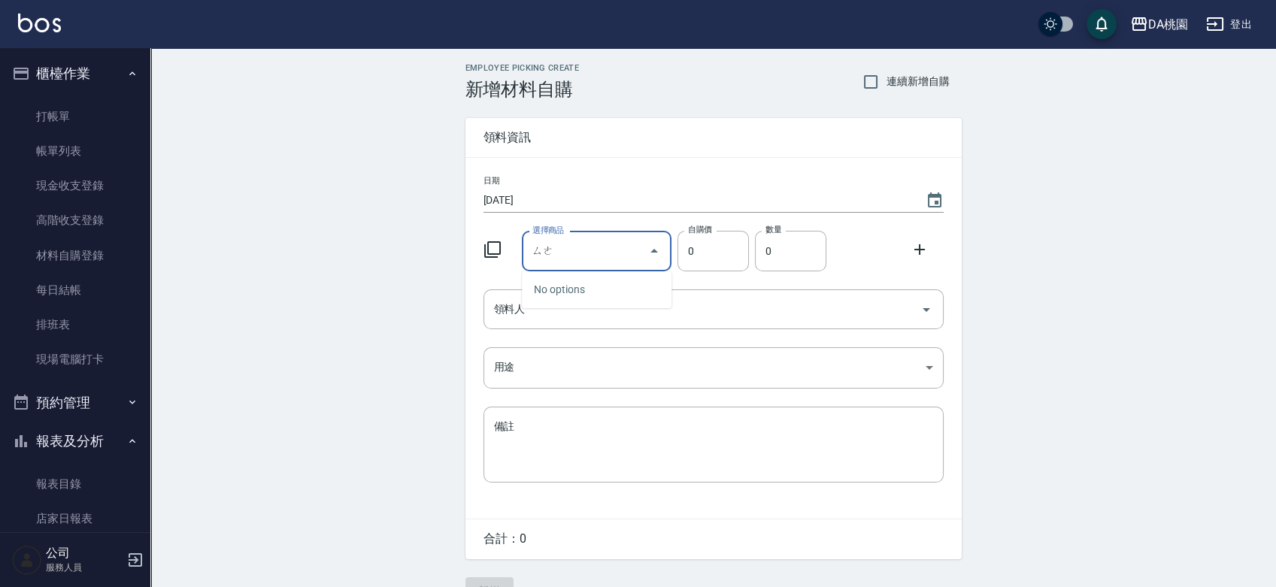
type input "色"
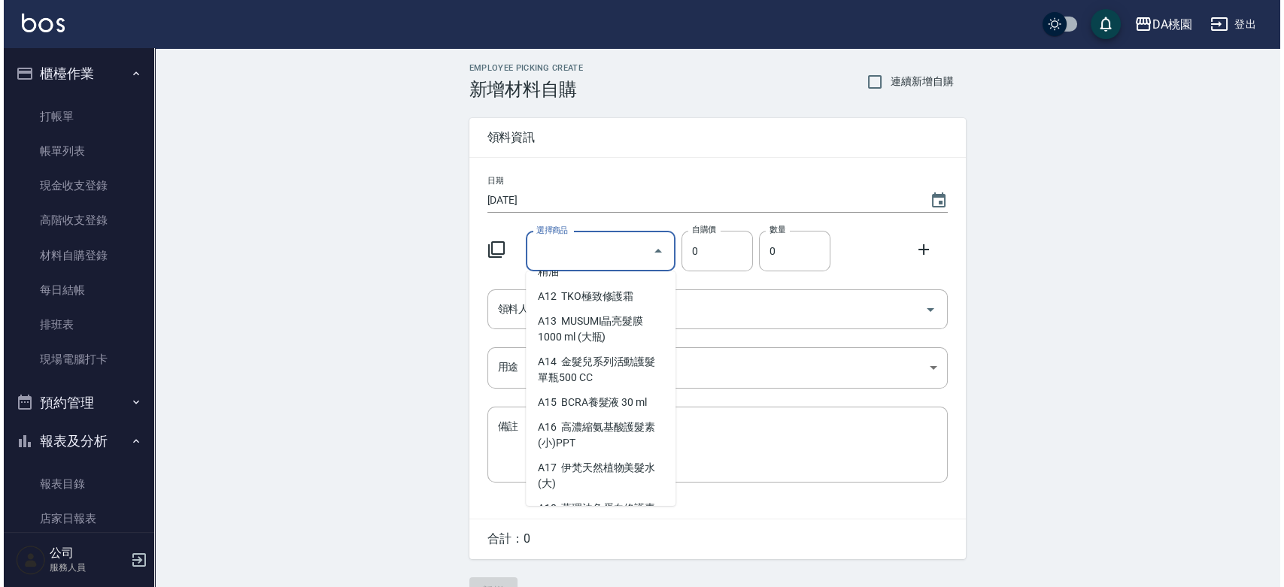
scroll to position [6, 0]
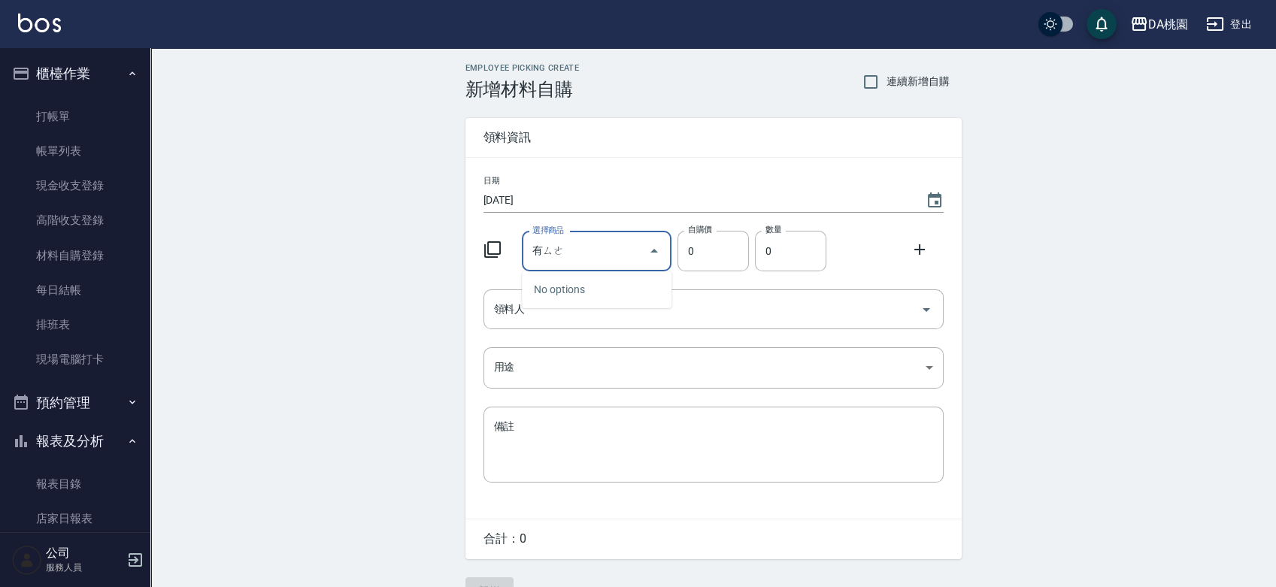
type input "有色"
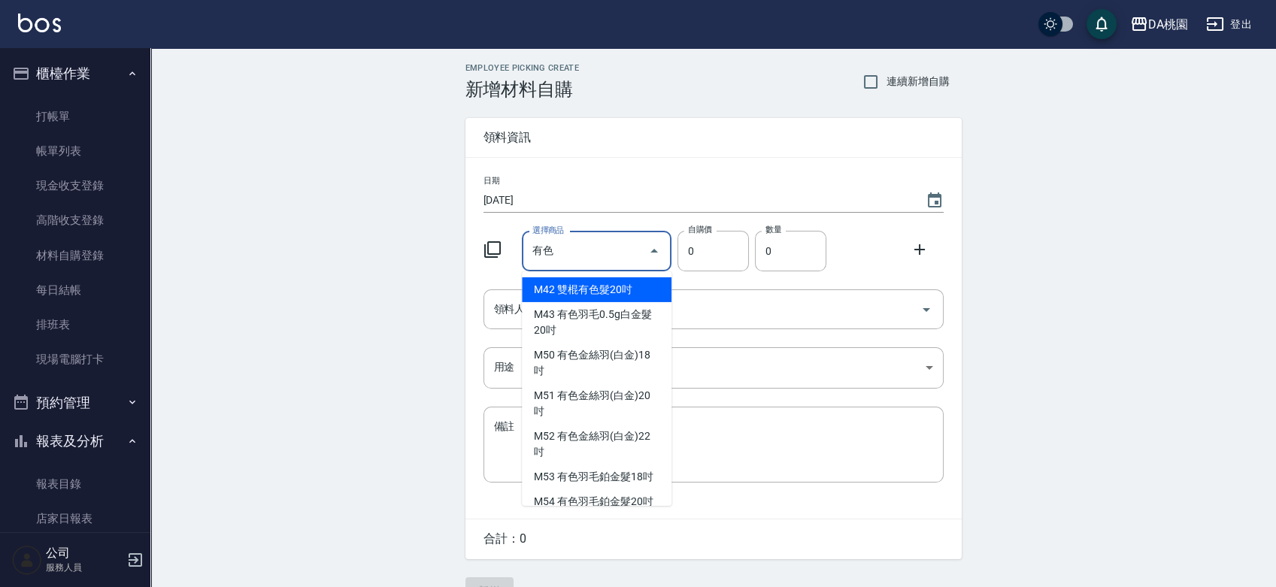
click at [499, 250] on icon at bounding box center [493, 250] width 18 height 18
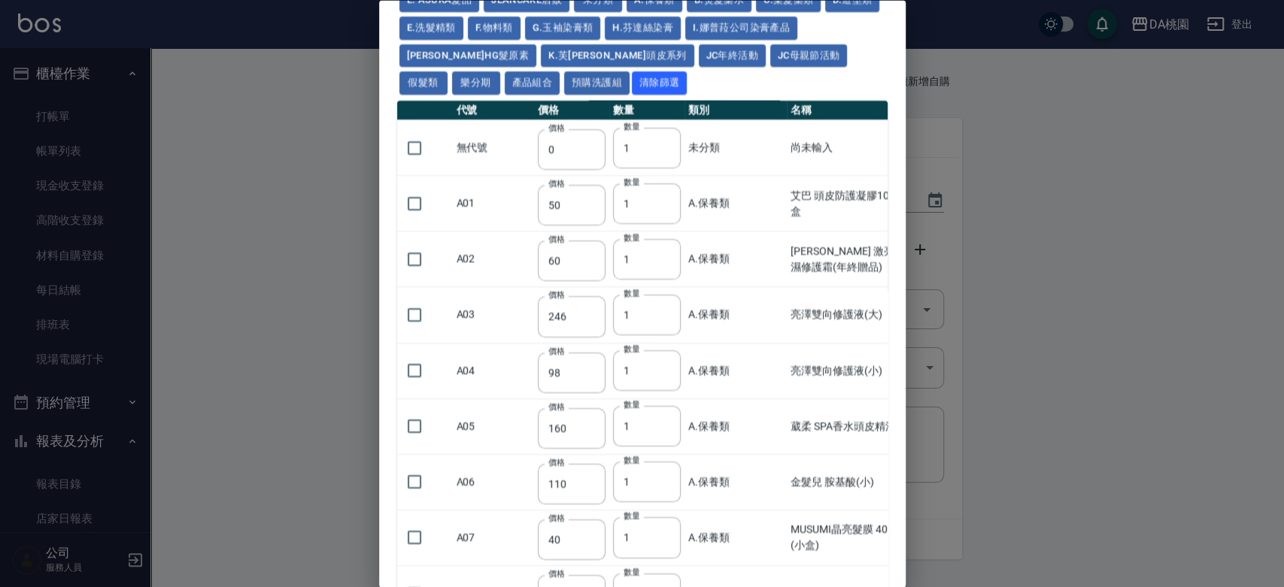
scroll to position [0, 0]
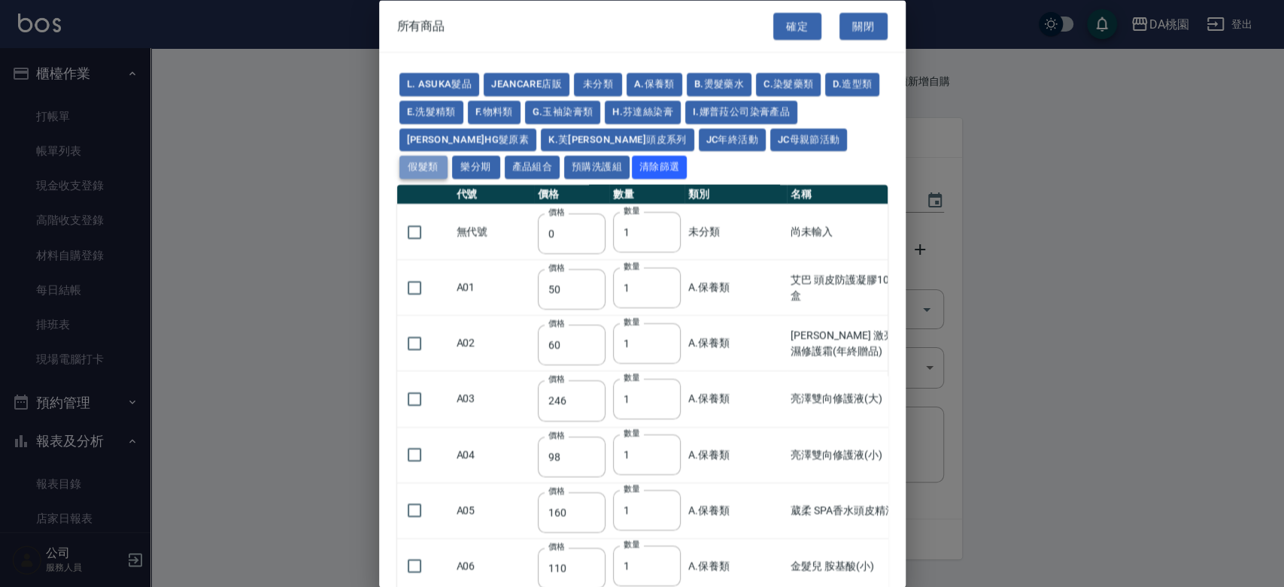
click at [448, 156] on button "假髮類" at bounding box center [423, 167] width 48 height 23
type input "62"
type input "64"
type input "350"
type input "800"
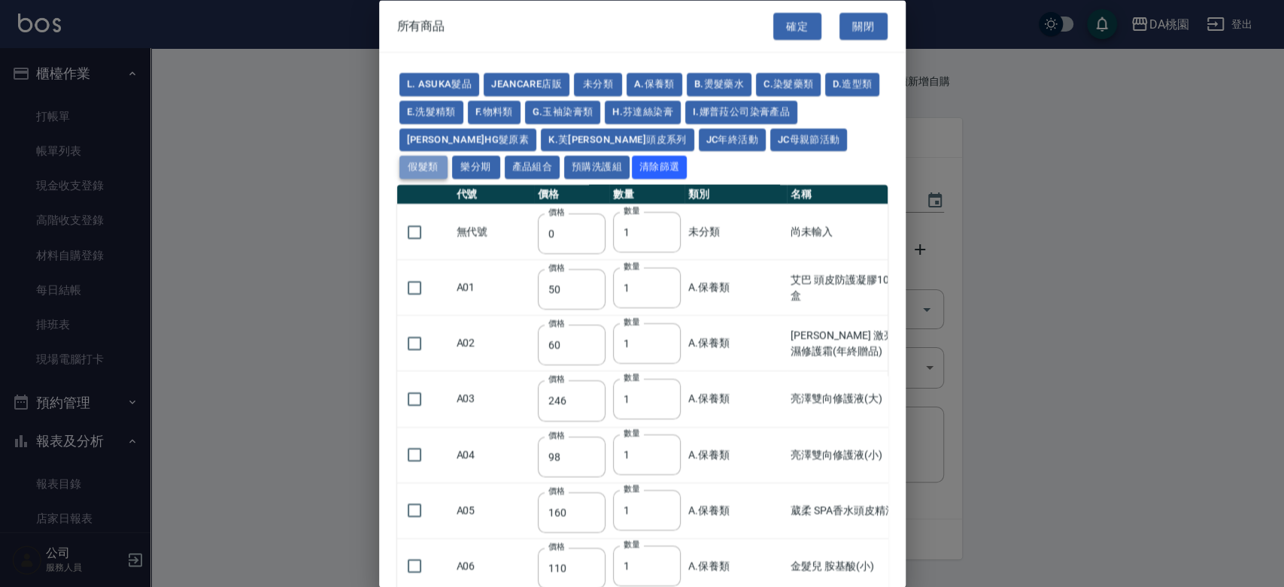
type input "80"
type input "350"
type input "25"
type input "400"
type input "100"
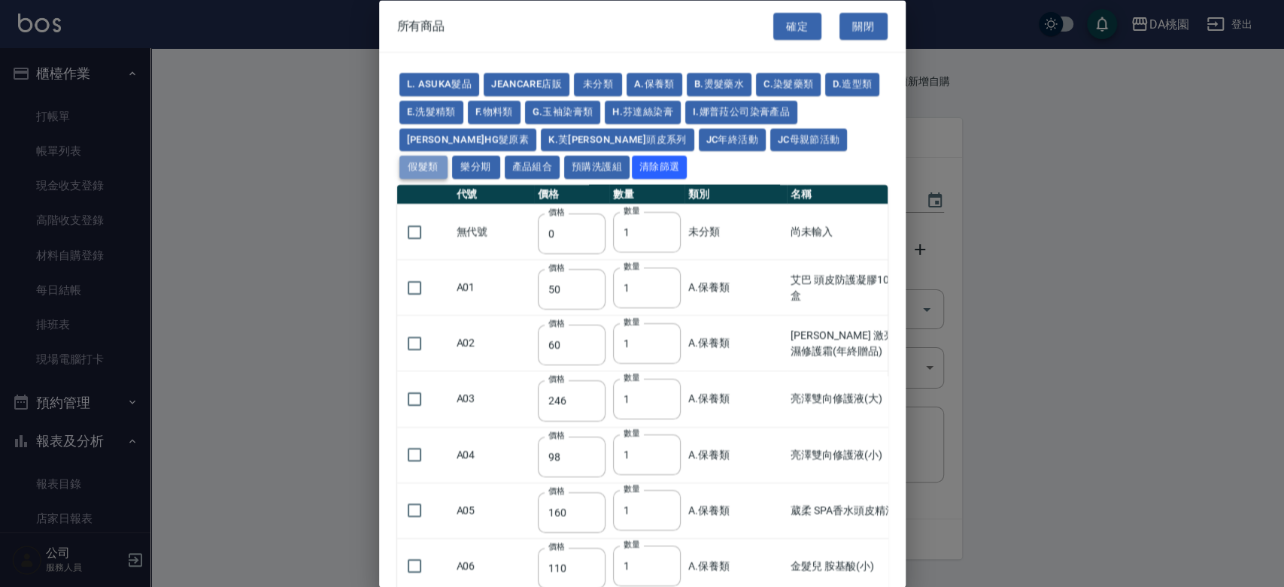
type input "100"
type input "880"
type input "930"
type input "980"
type input "1030"
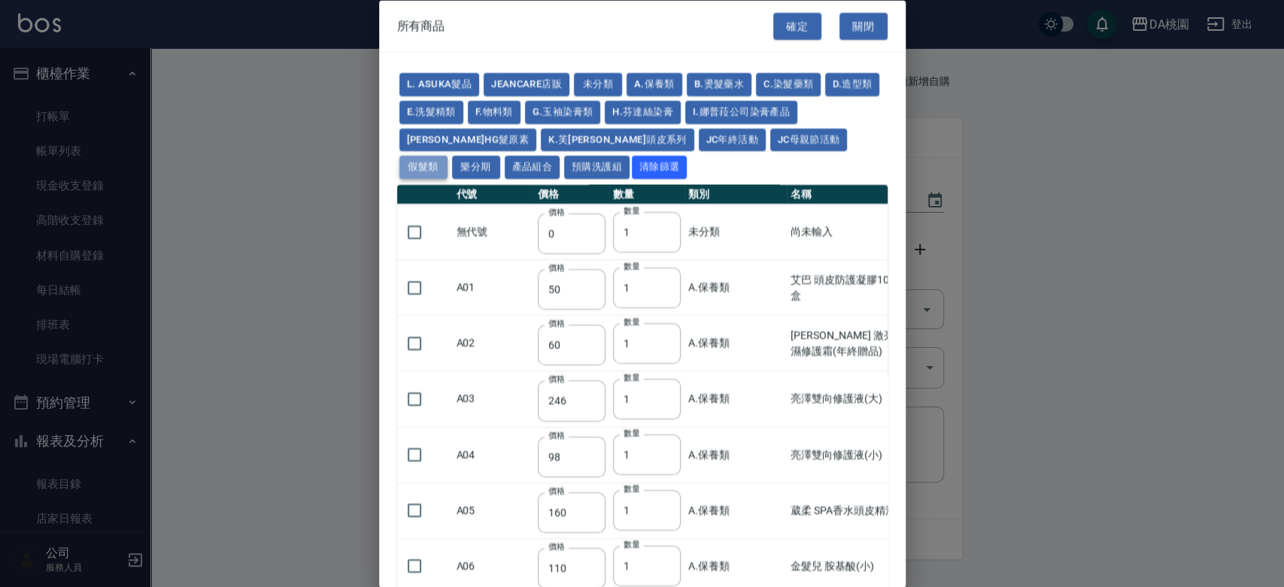
type input "1130"
type input "1230"
type input "1330"
type input "1780"
type input "1980"
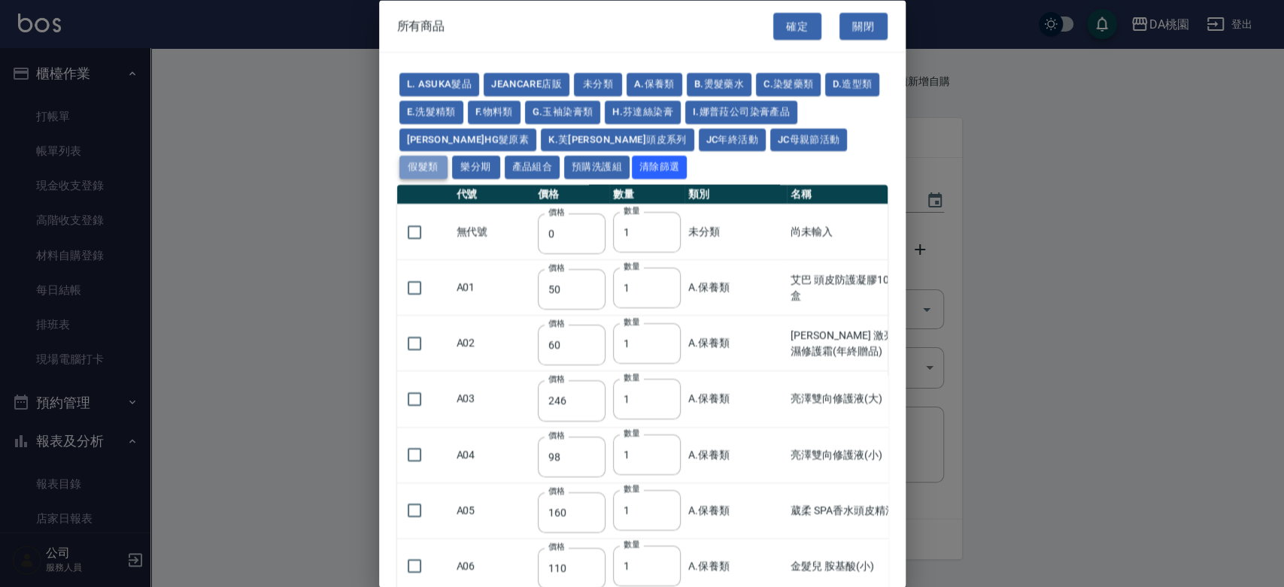
type input "2180"
type input "2380"
type input "2580"
type input "2780"
type input "2980"
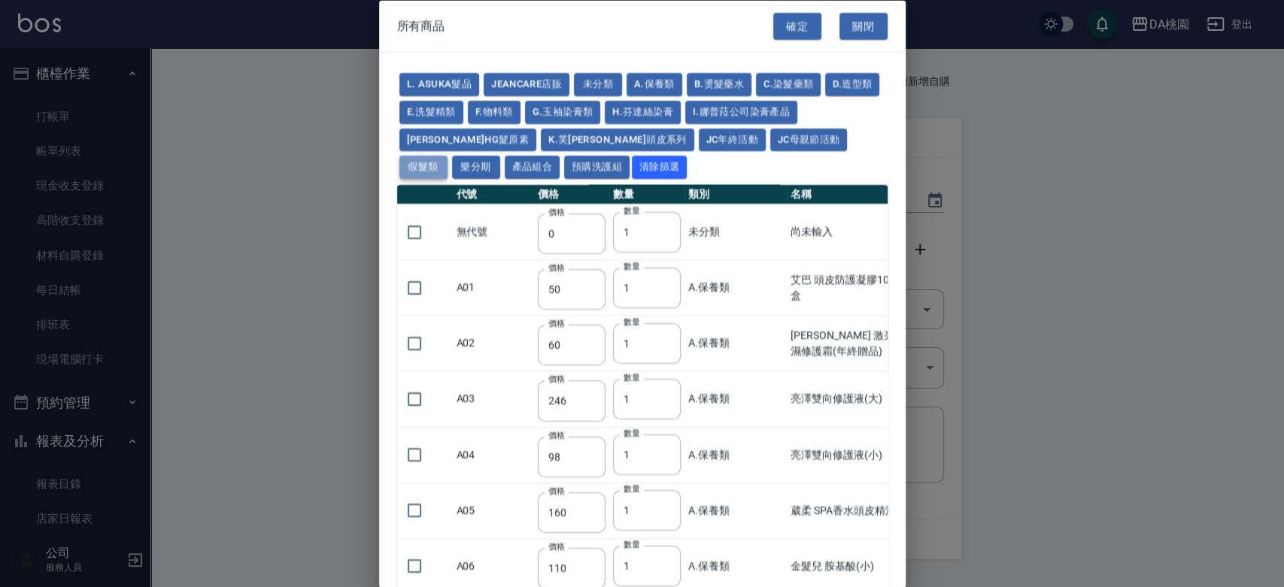
type input "1030"
type input "1080"
type input "1130"
type input "1230"
type input "1280"
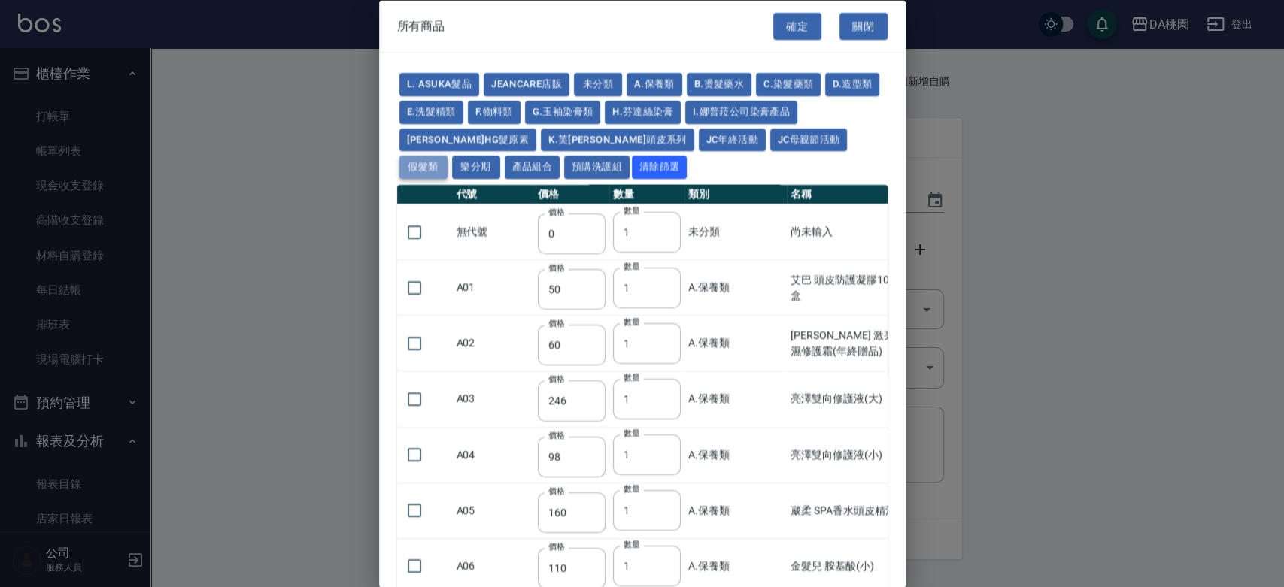
type input "1380"
type input "2180"
type input "2380"
type input "2580"
type input "2780"
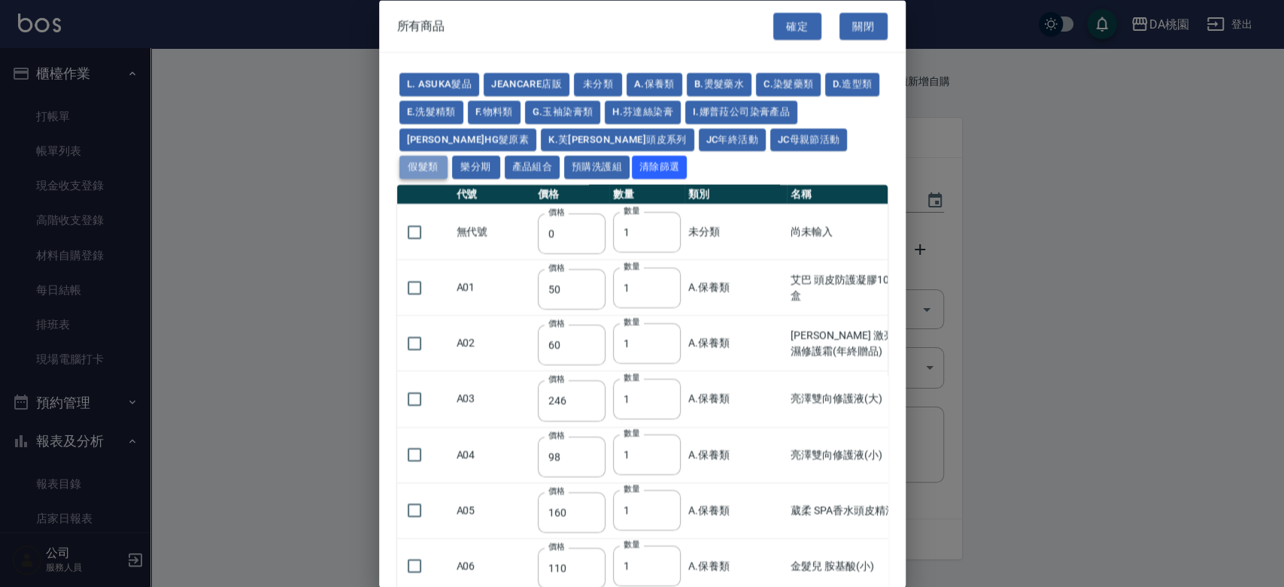
type input "2980"
type input "730"
type input "780"
type input "830"
type input "930"
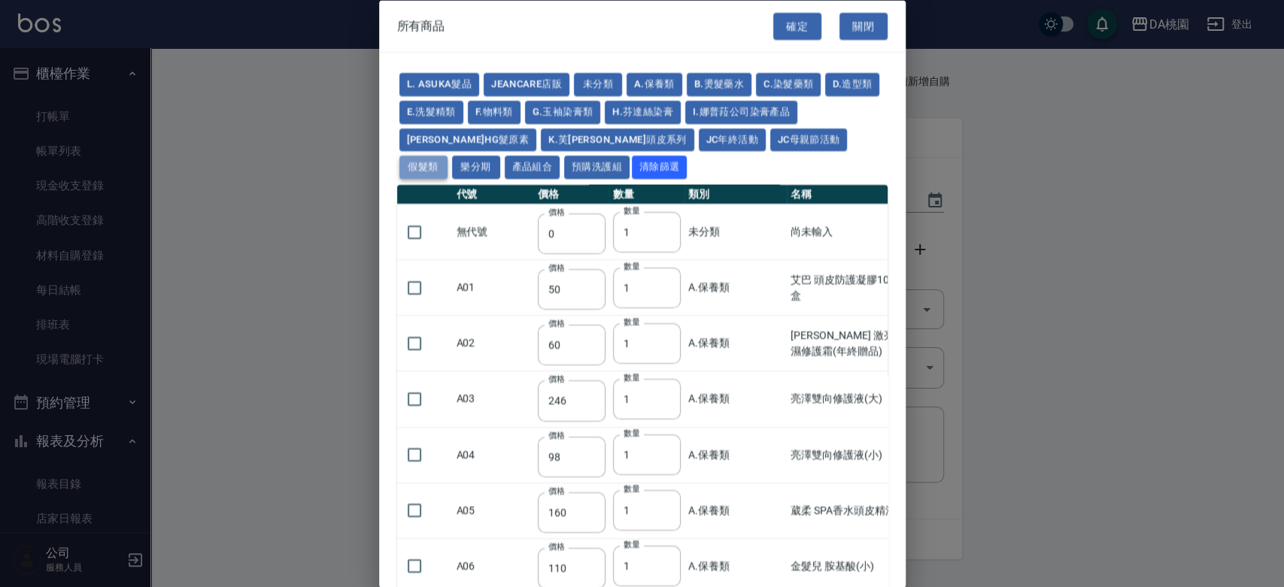
type input "980"
type input "560"
type input "775"
type input "580"
type input "2230"
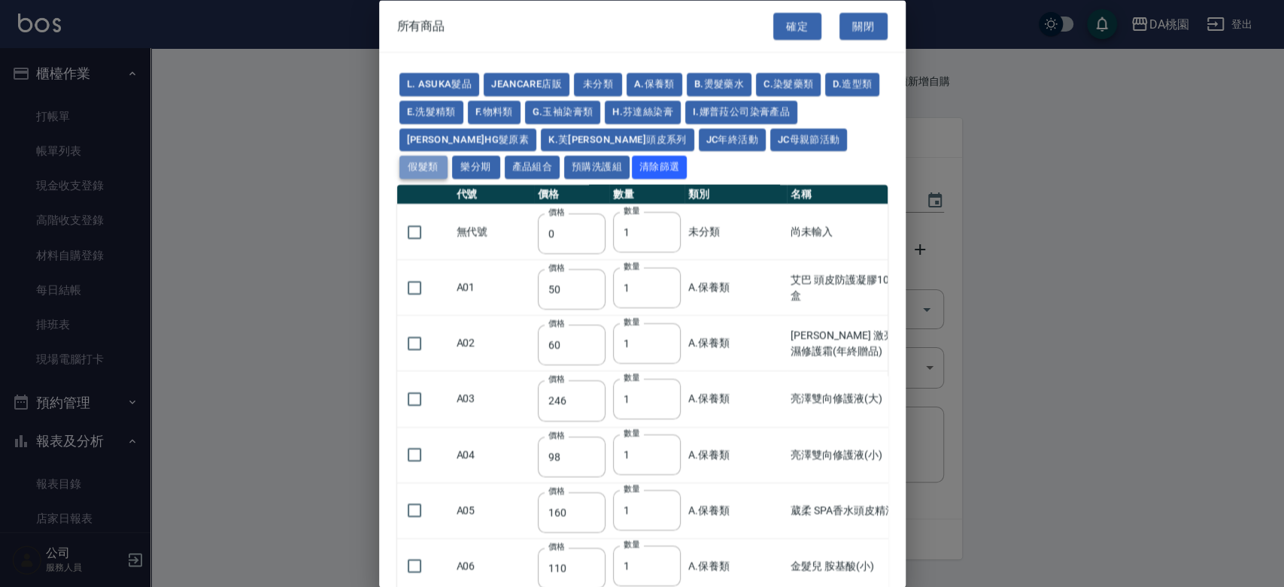
type input "1180"
type input "1030"
type input "1080"
type input "1130"
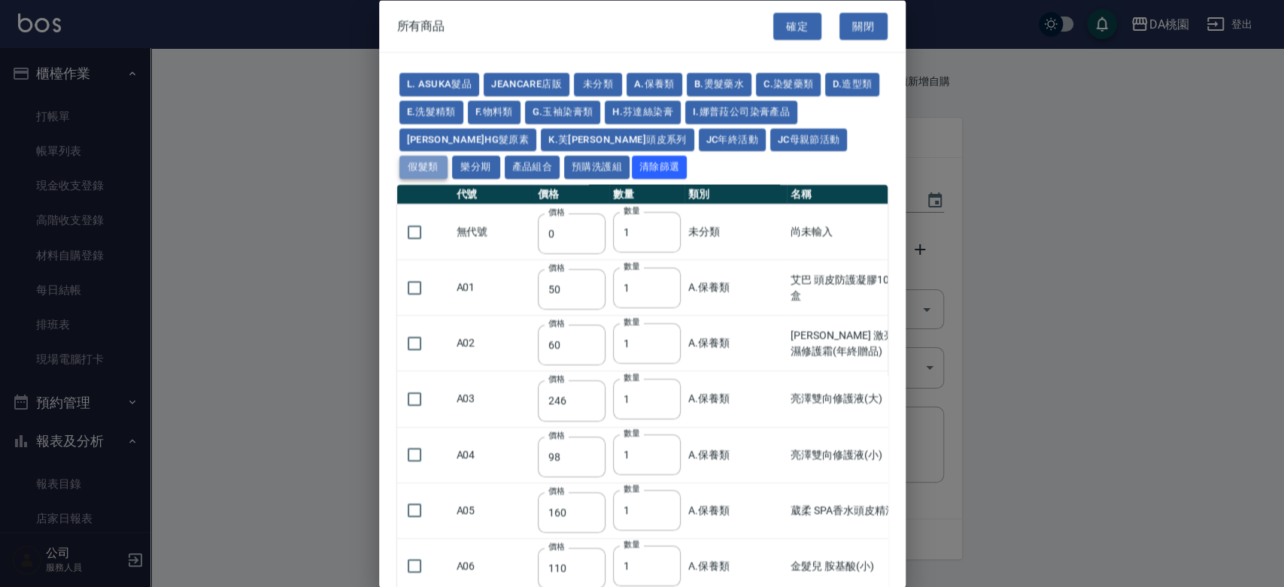
type input "1180"
type input "1230"
type input "2130"
type input "2330"
type input "2530"
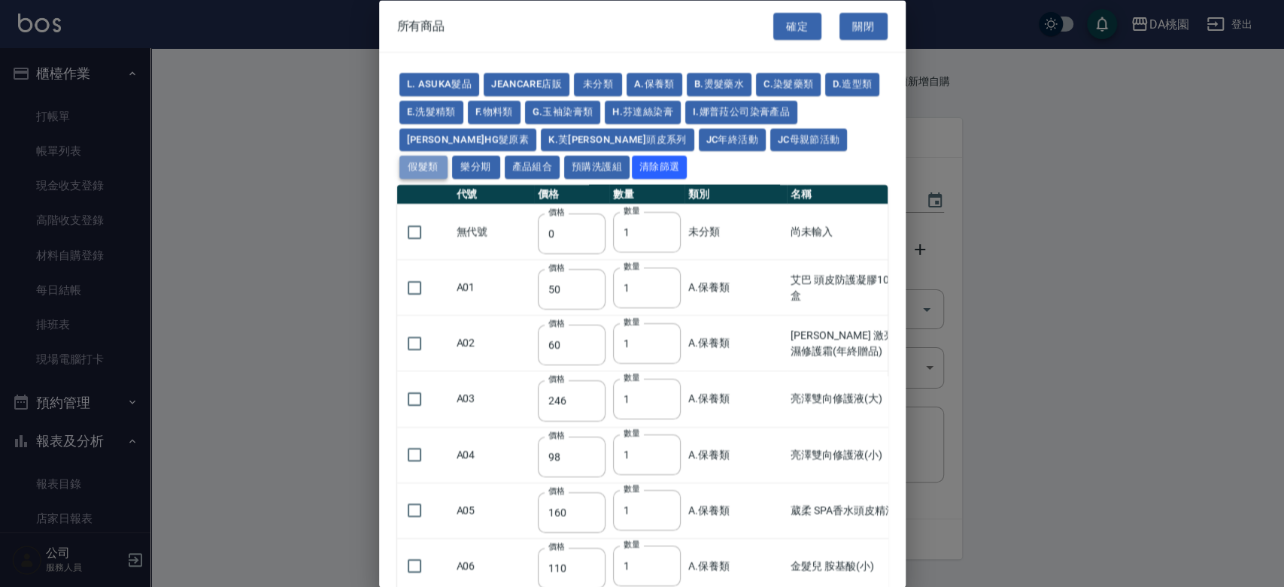
type input "930"
type input "170"
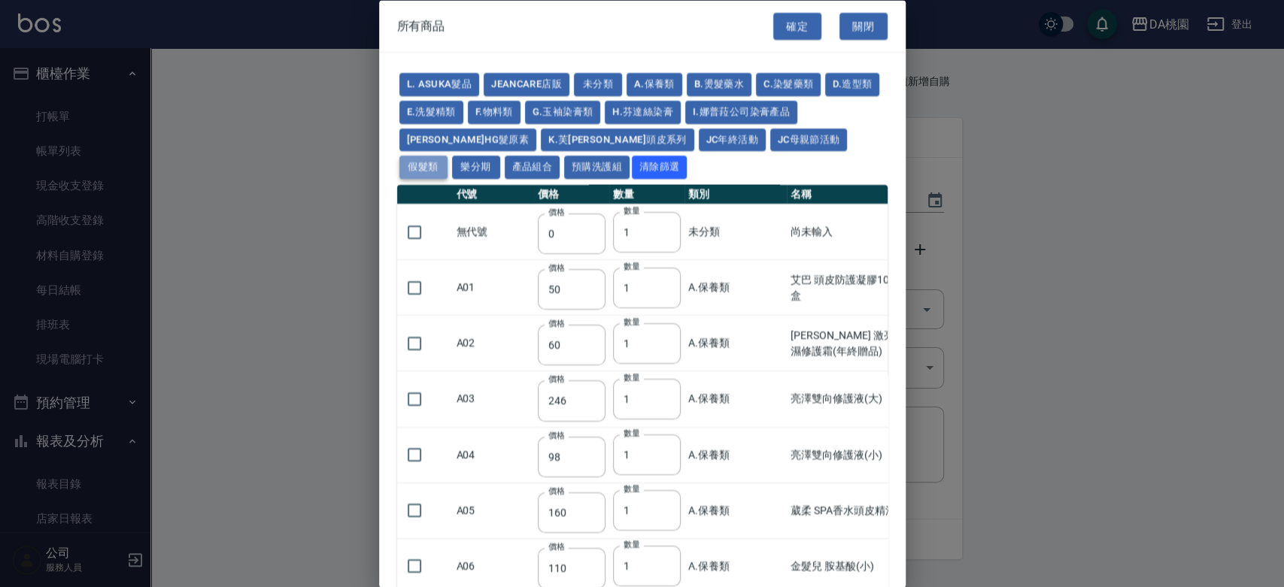
type input "1380"
type input "1530"
type input "1680"
type input "1830"
type input "1980"
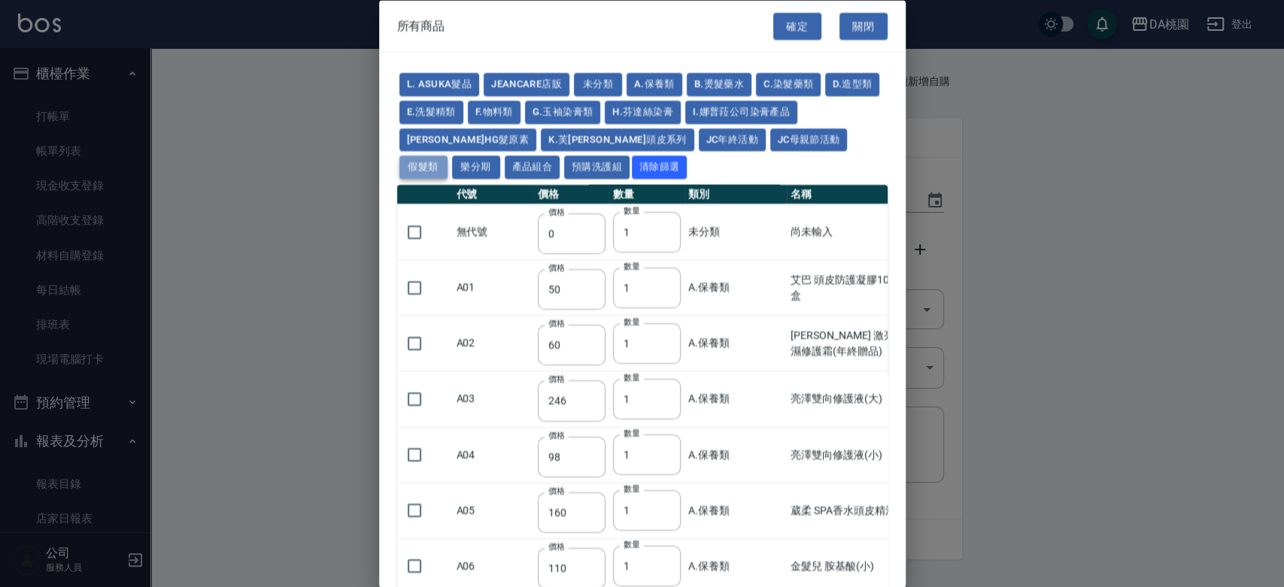
type input "2130"
type input "2780"
type input "1930"
type input "2730"
type input "2380"
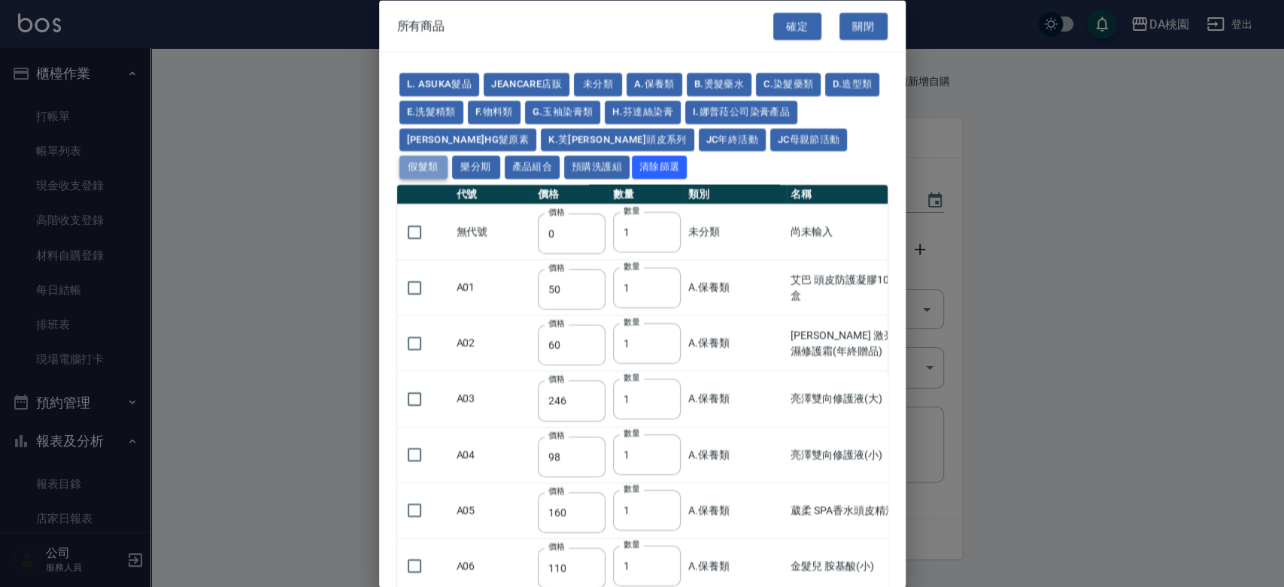
type input "2580"
type input "2780"
type input "2980"
type input "3180"
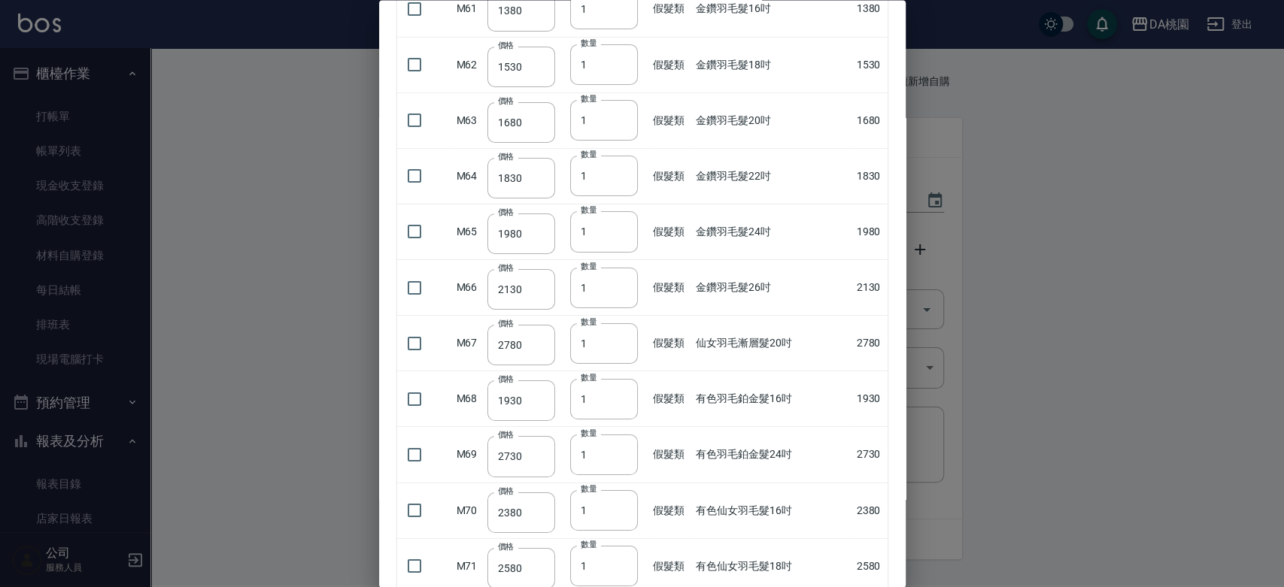
scroll to position [3522, 0]
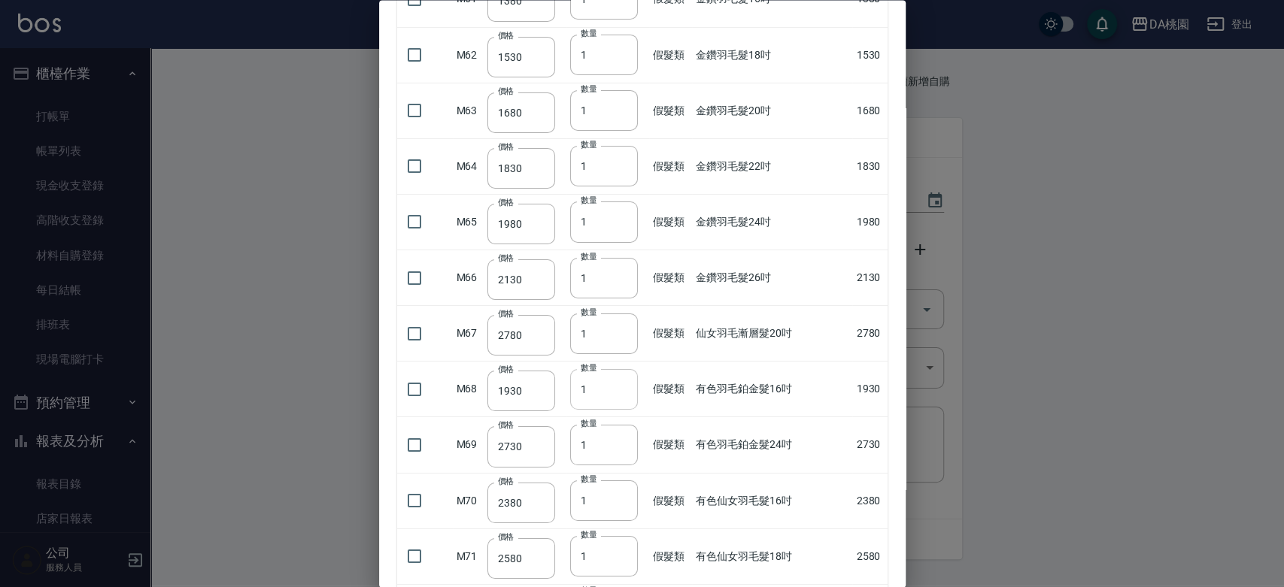
click at [620, 384] on input "1" at bounding box center [604, 389] width 68 height 41
type input "1"
click at [408, 380] on input "checkbox" at bounding box center [415, 389] width 32 height 32
checkbox input "true"
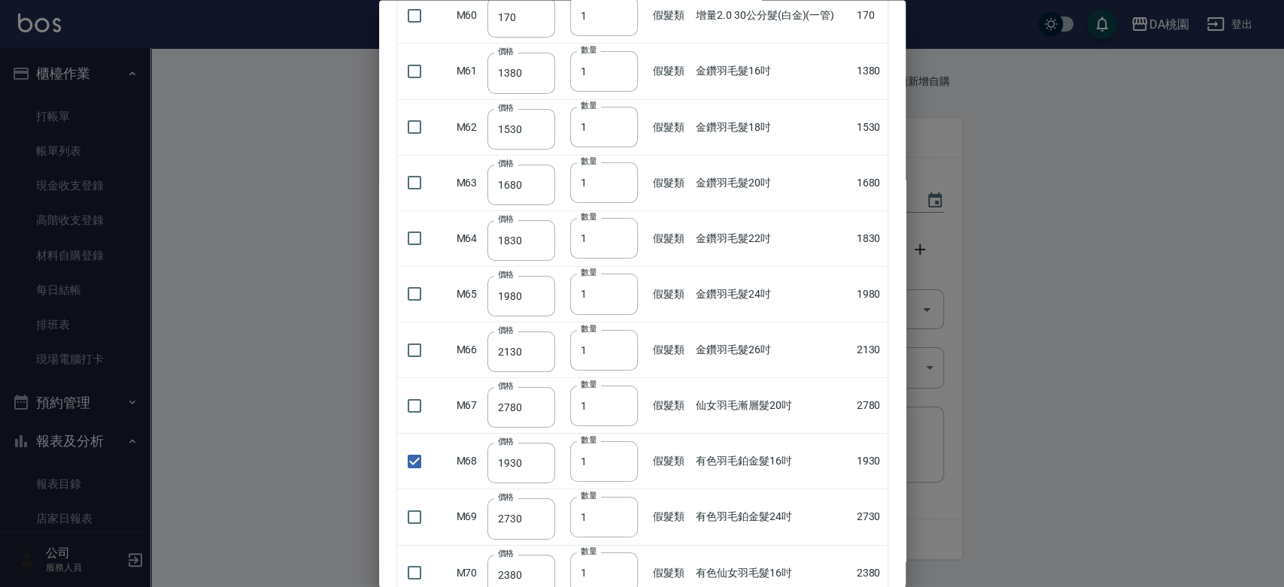
scroll to position [3689, 0]
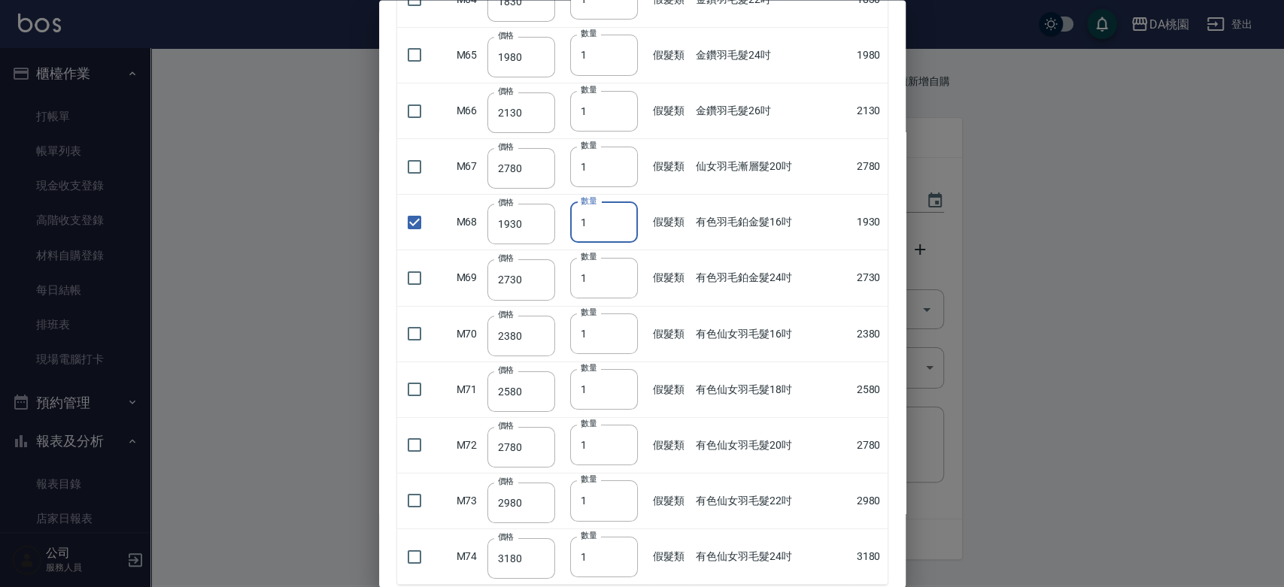
click at [608, 224] on input "1" at bounding box center [604, 222] width 68 height 41
click at [624, 213] on input "2" at bounding box center [604, 222] width 68 height 41
click at [619, 217] on input "1" at bounding box center [604, 222] width 68 height 41
click at [620, 211] on input "2" at bounding box center [604, 222] width 68 height 41
type input "3"
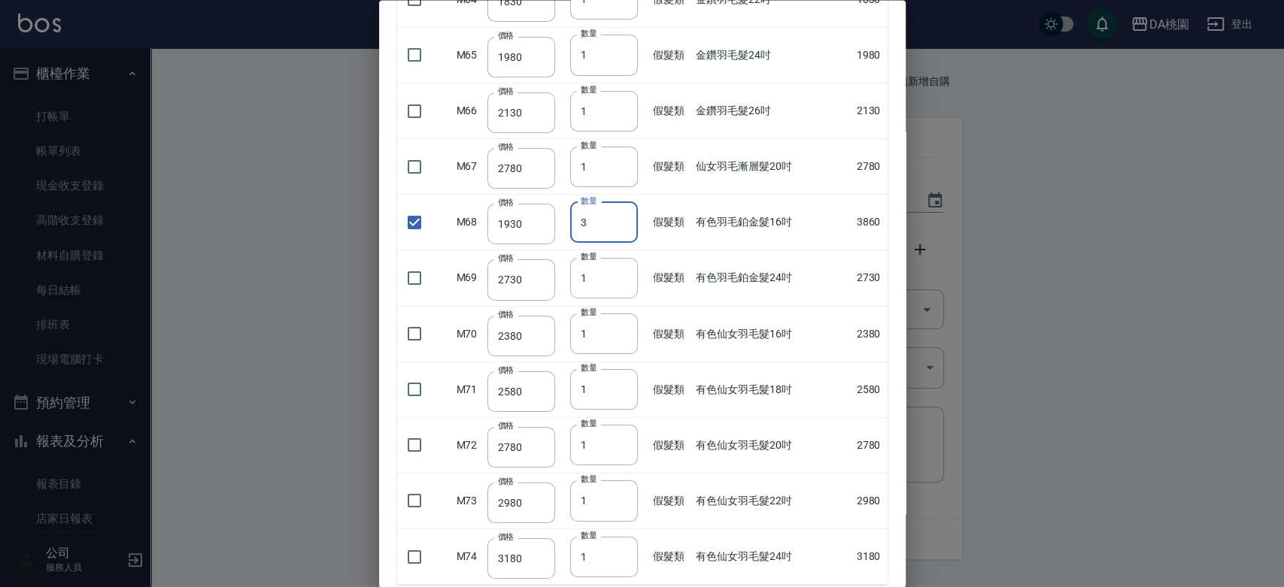
click at [620, 211] on input "3" at bounding box center [604, 222] width 68 height 41
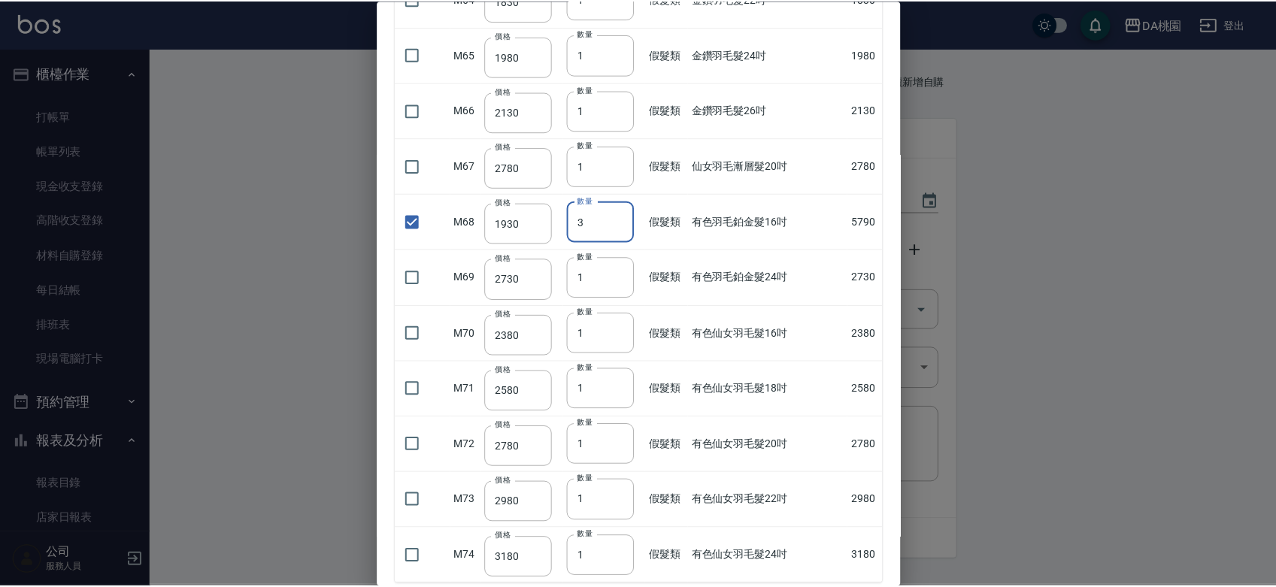
scroll to position [3773, 0]
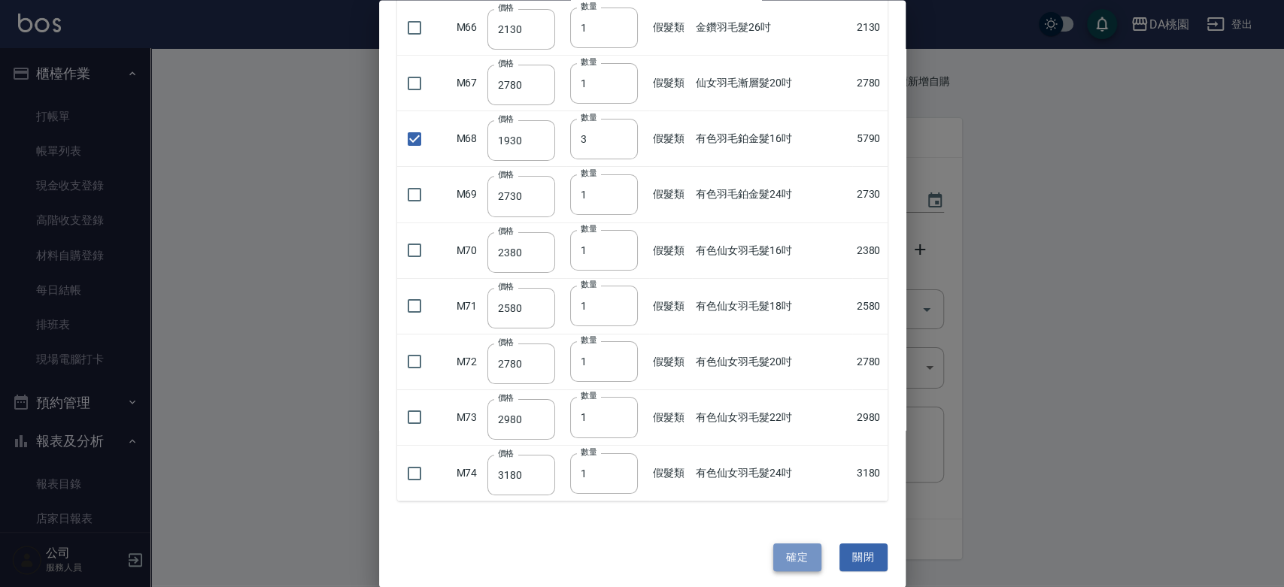
click at [800, 550] on button "確定" at bounding box center [797, 558] width 48 height 28
type input "有色羽毛鉑金髮16吋"
type input "1930"
type input "3"
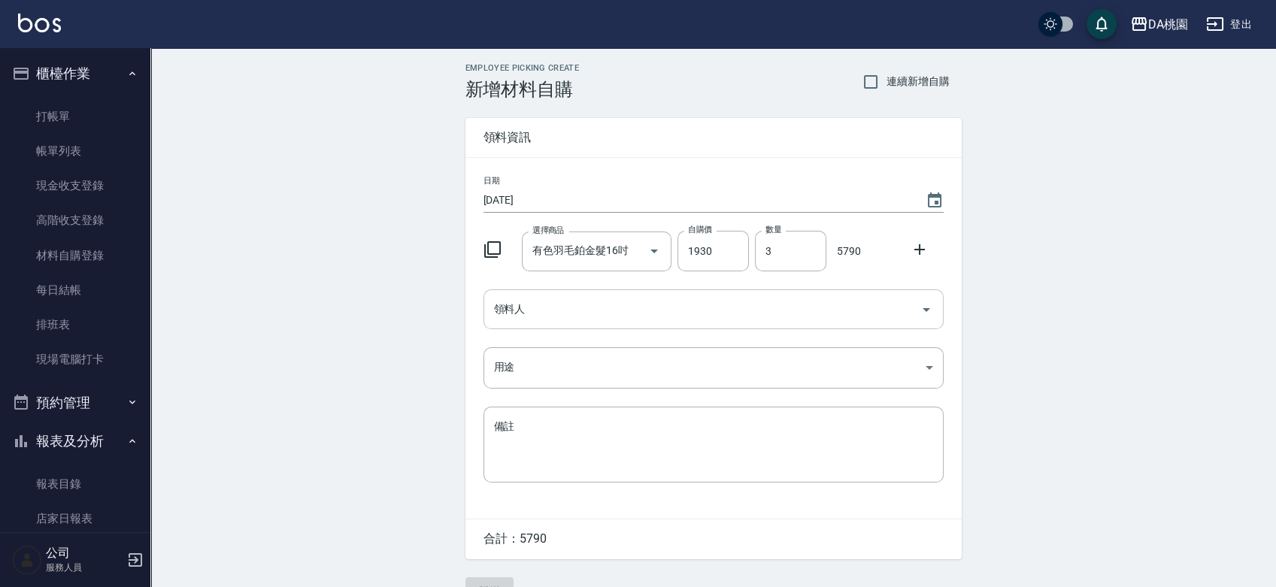
click at [733, 316] on input "領料人" at bounding box center [702, 309] width 424 height 26
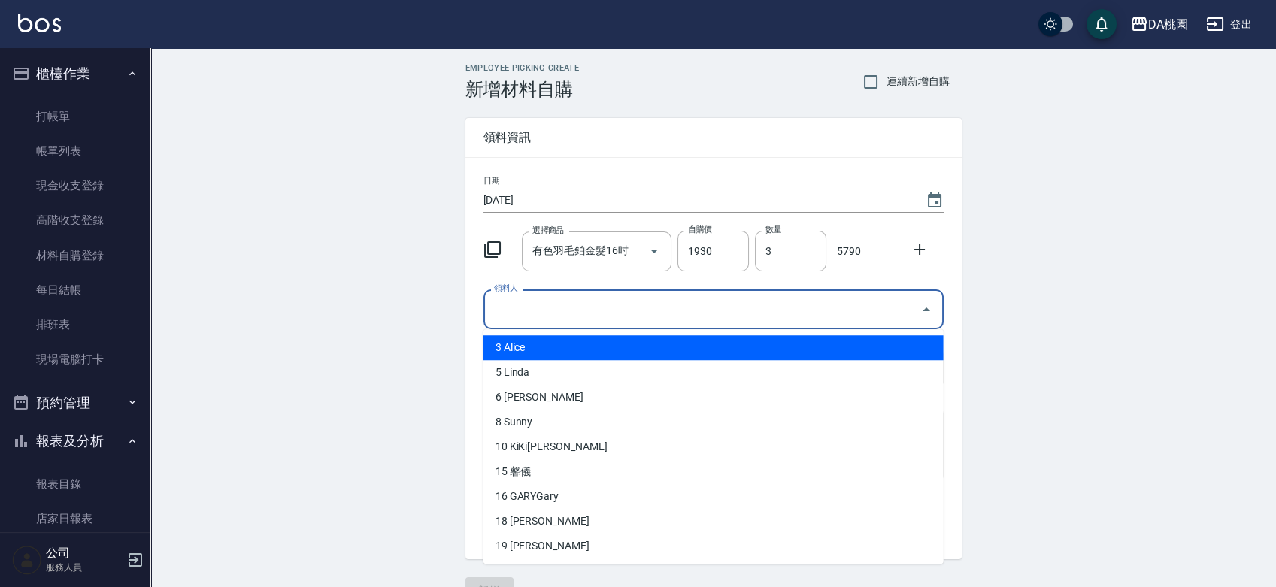
click at [527, 341] on li "3 Alice" at bounding box center [714, 347] width 460 height 25
type input "Alice"
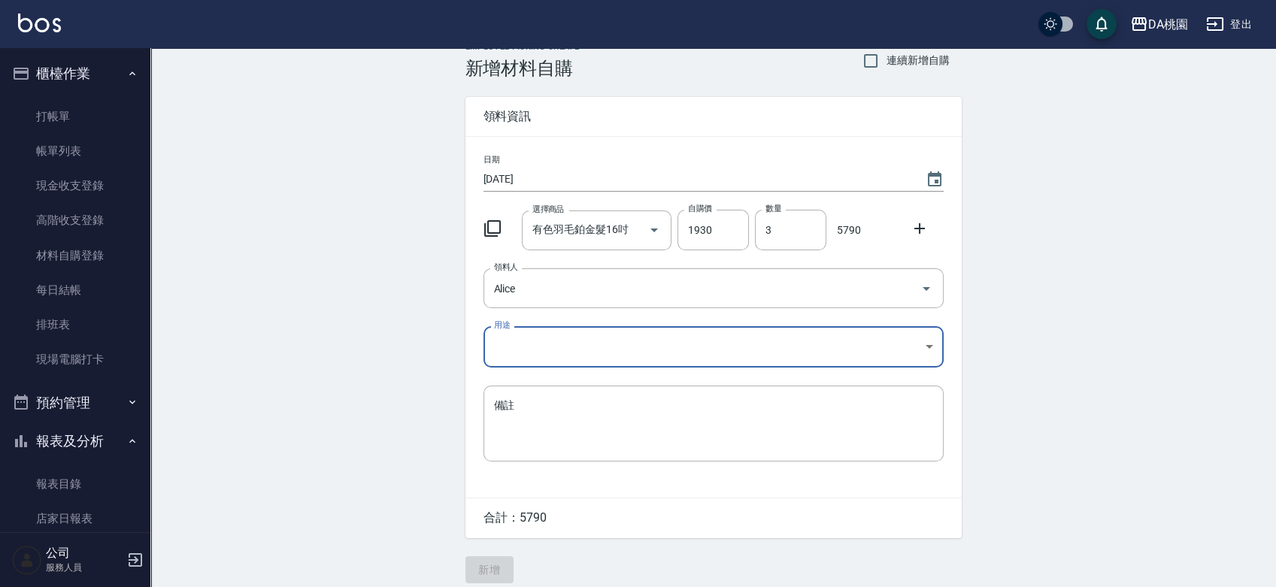
scroll to position [33, 0]
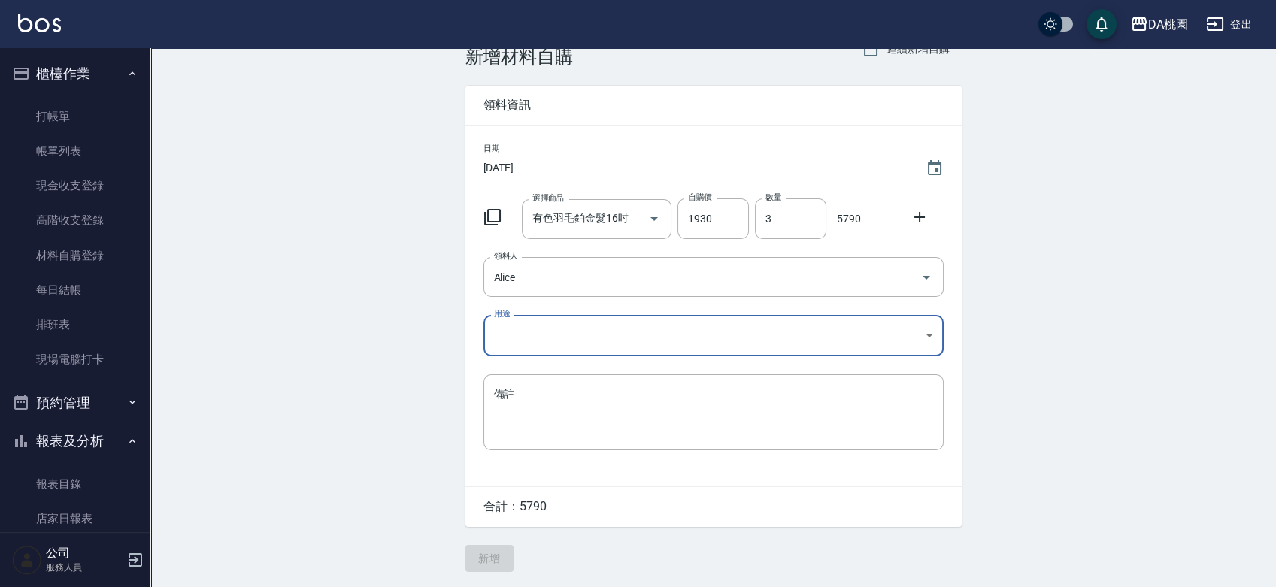
click at [681, 334] on body "DA桃園 登出 櫃檯作業 打帳單 帳單列表 現金收支登錄 高階收支登錄 材料自購登錄 每日結帳 排班表 現場電腦打卡 預約管理 預約管理 單日預約紀錄 單週預…" at bounding box center [638, 278] width 1276 height 620
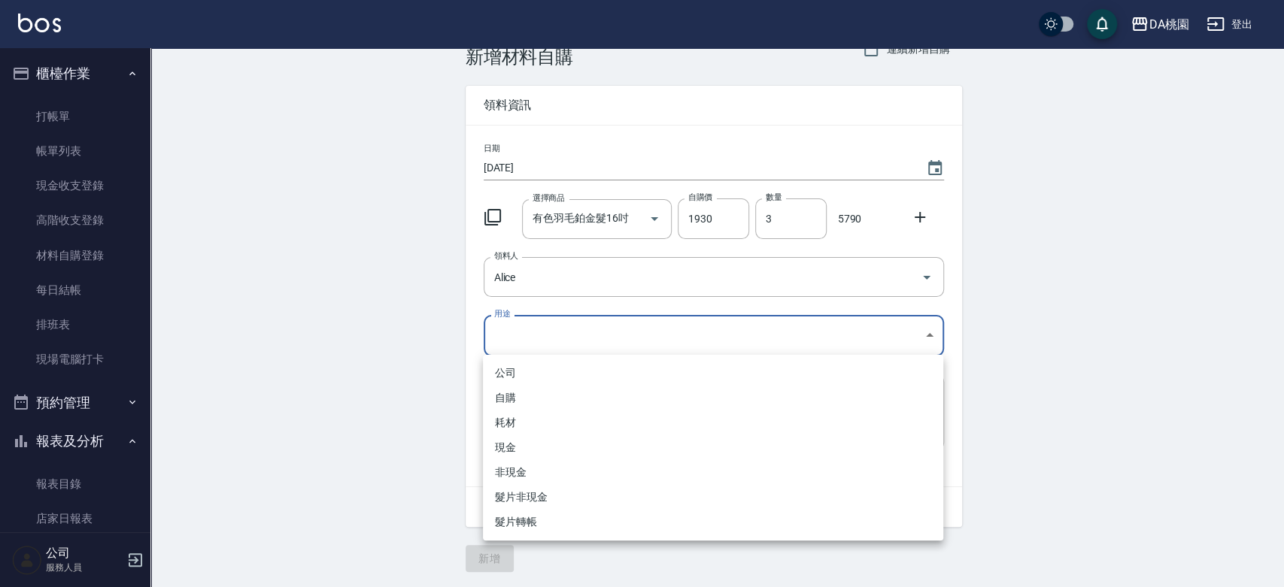
click at [541, 413] on li "耗材" at bounding box center [713, 423] width 460 height 25
type input "耗材"
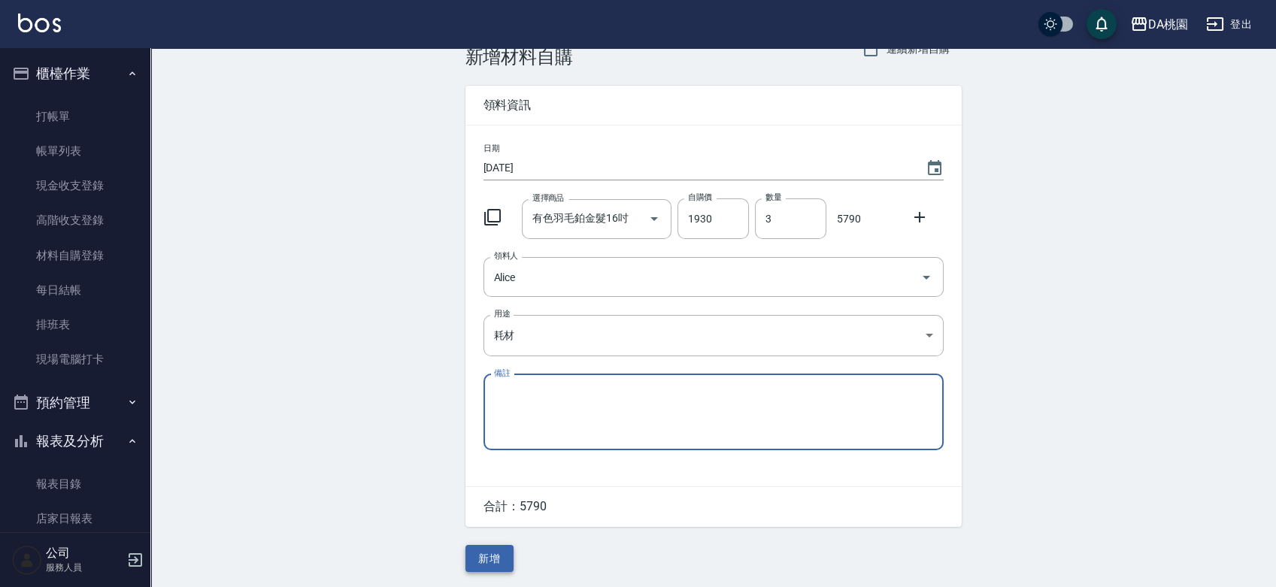
click at [499, 560] on button "新增" at bounding box center [490, 559] width 48 height 28
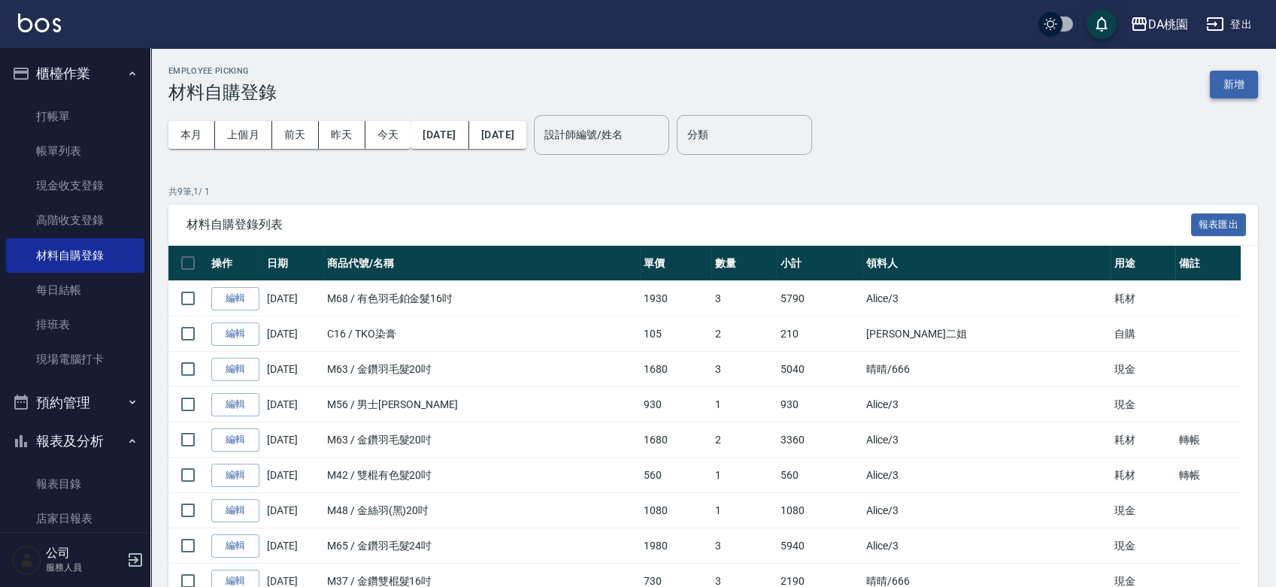
click at [1247, 87] on button "新增" at bounding box center [1234, 85] width 48 height 28
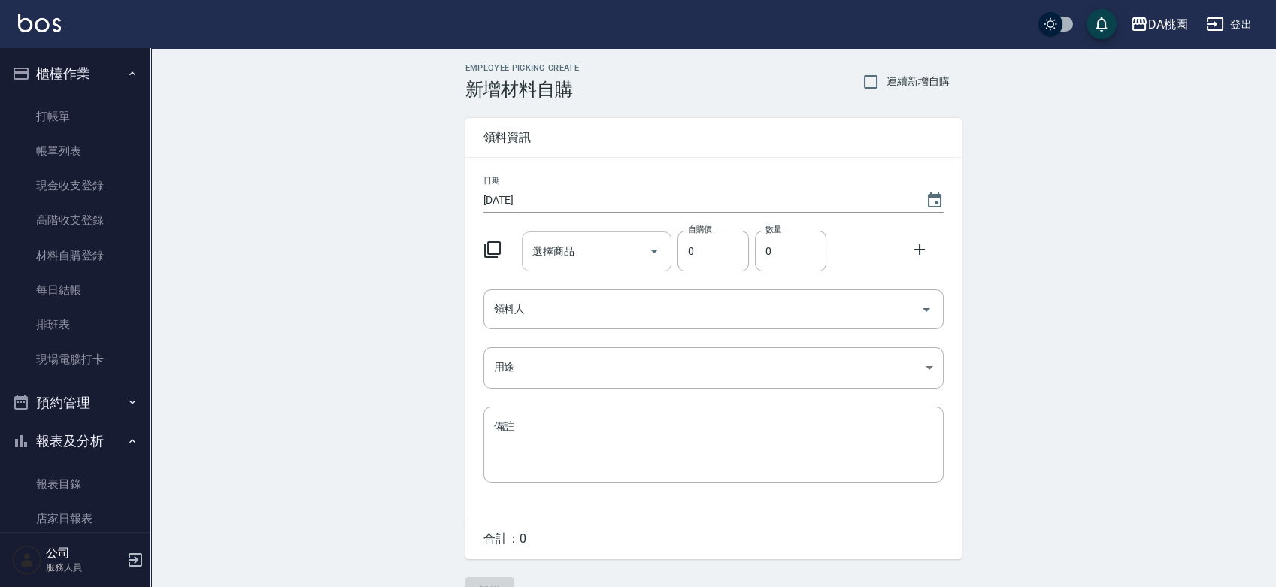
click at [605, 258] on input "選擇商品" at bounding box center [586, 251] width 114 height 26
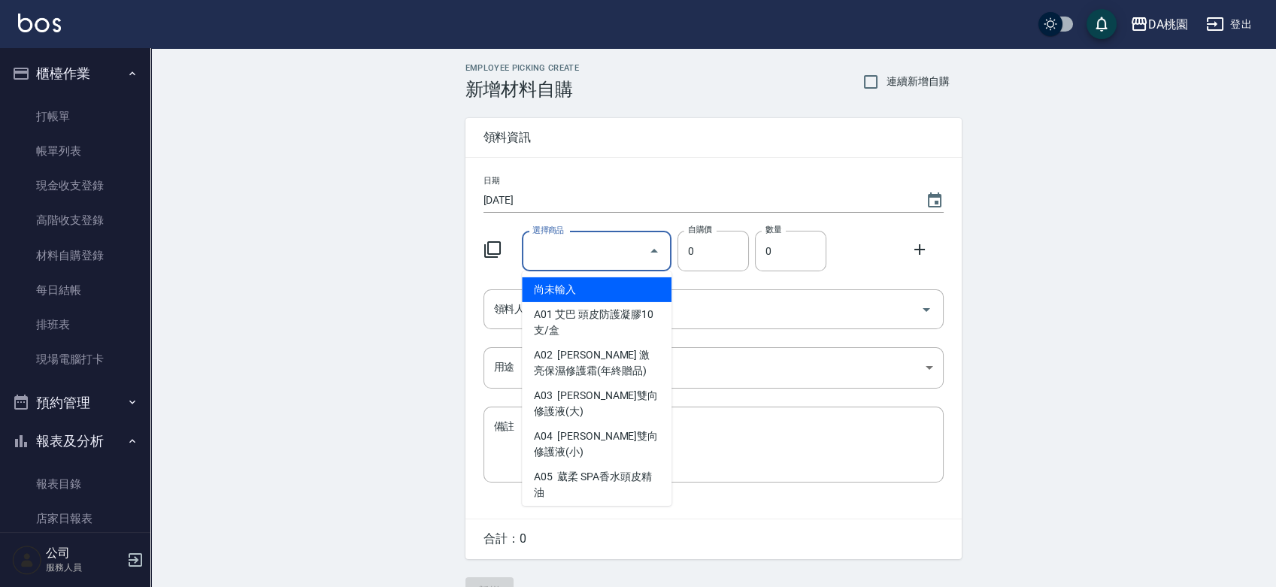
click at [493, 246] on icon at bounding box center [493, 250] width 18 height 18
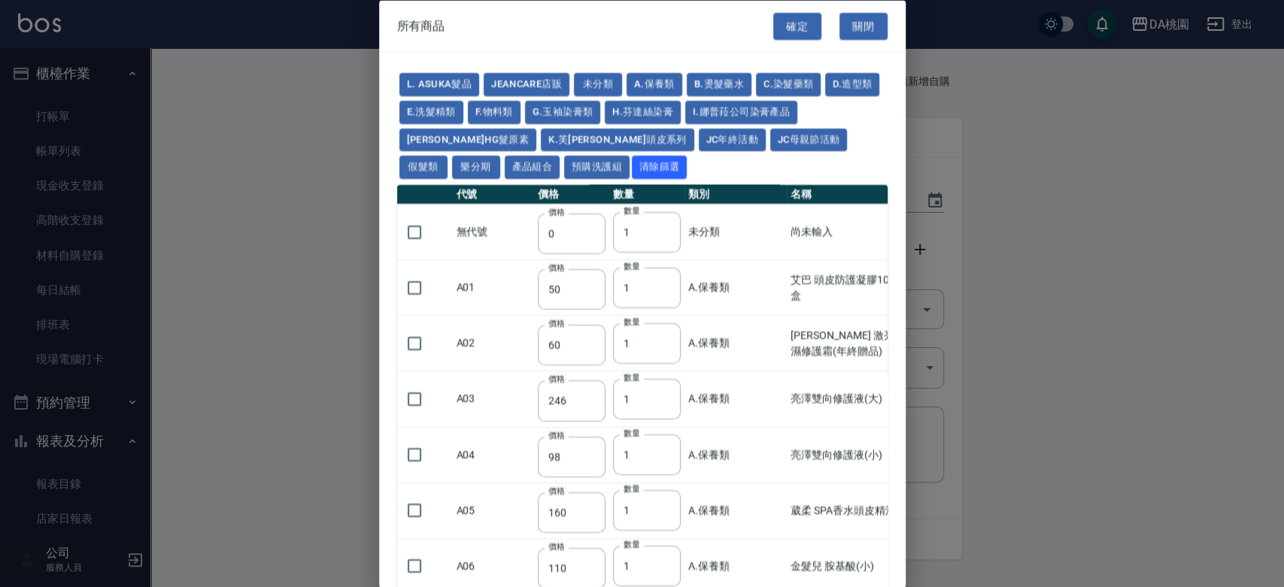
click at [448, 156] on button "假髮類" at bounding box center [423, 167] width 48 height 23
type input "62"
type input "64"
type input "350"
type input "800"
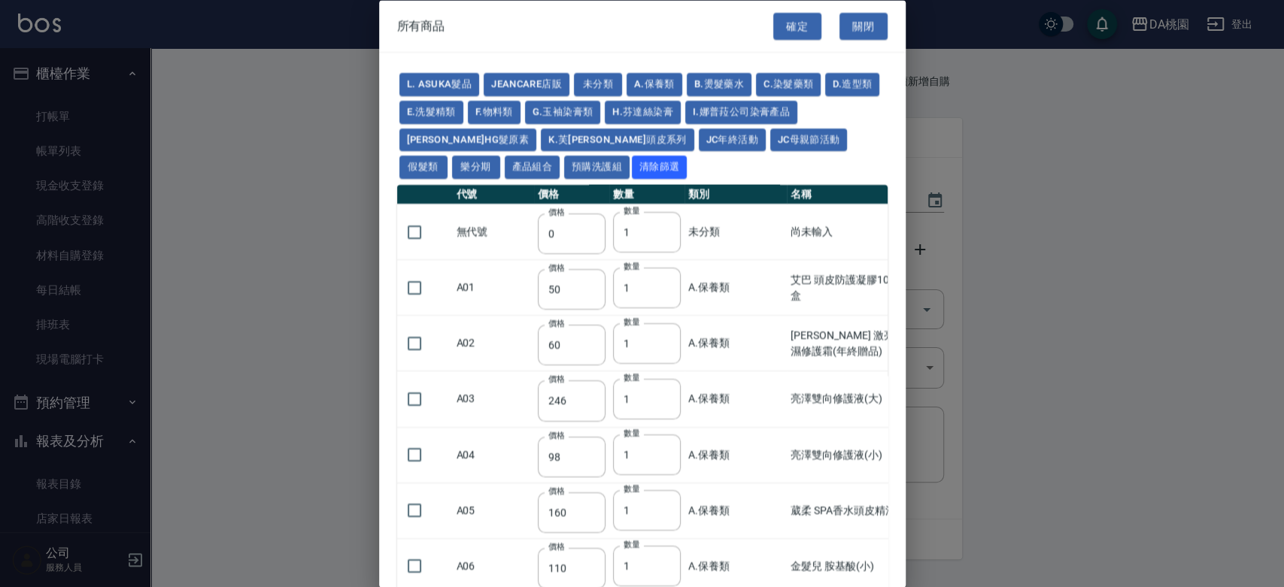
type input "80"
type input "350"
type input "25"
type input "400"
type input "100"
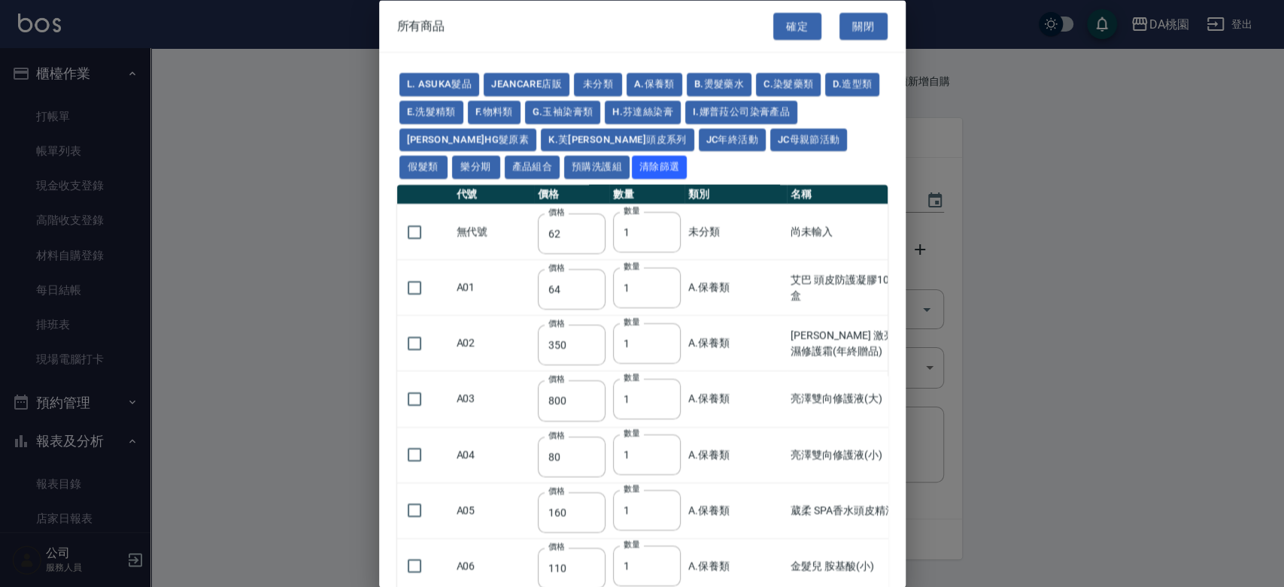
type input "100"
type input "880"
type input "930"
type input "980"
type input "1030"
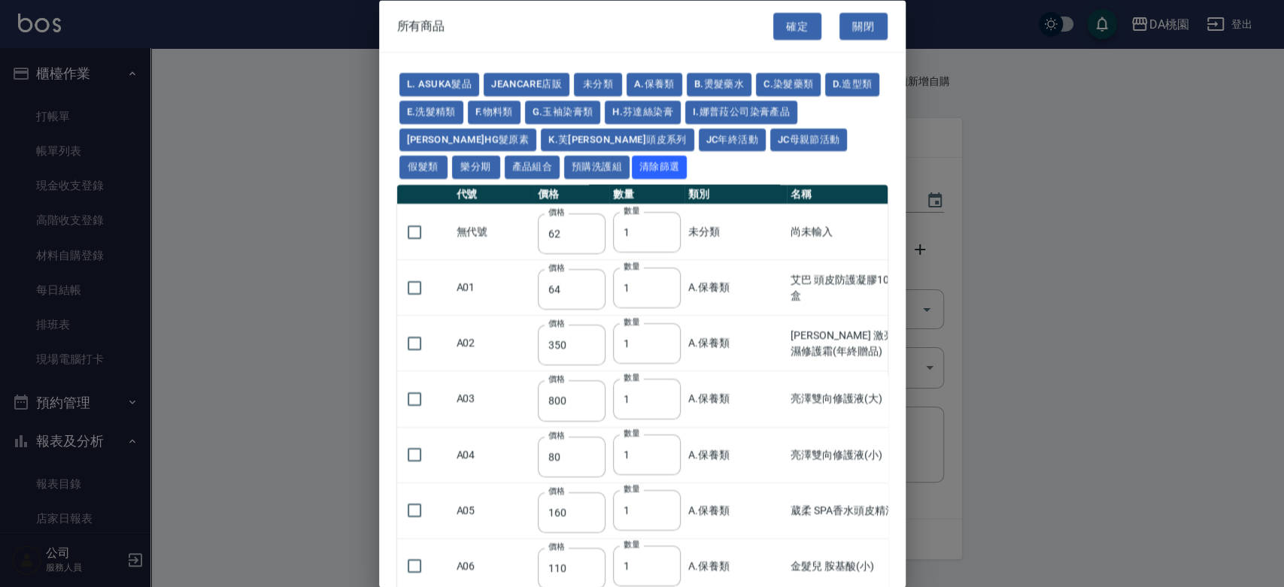
type input "1130"
type input "1230"
type input "1330"
type input "1780"
type input "1980"
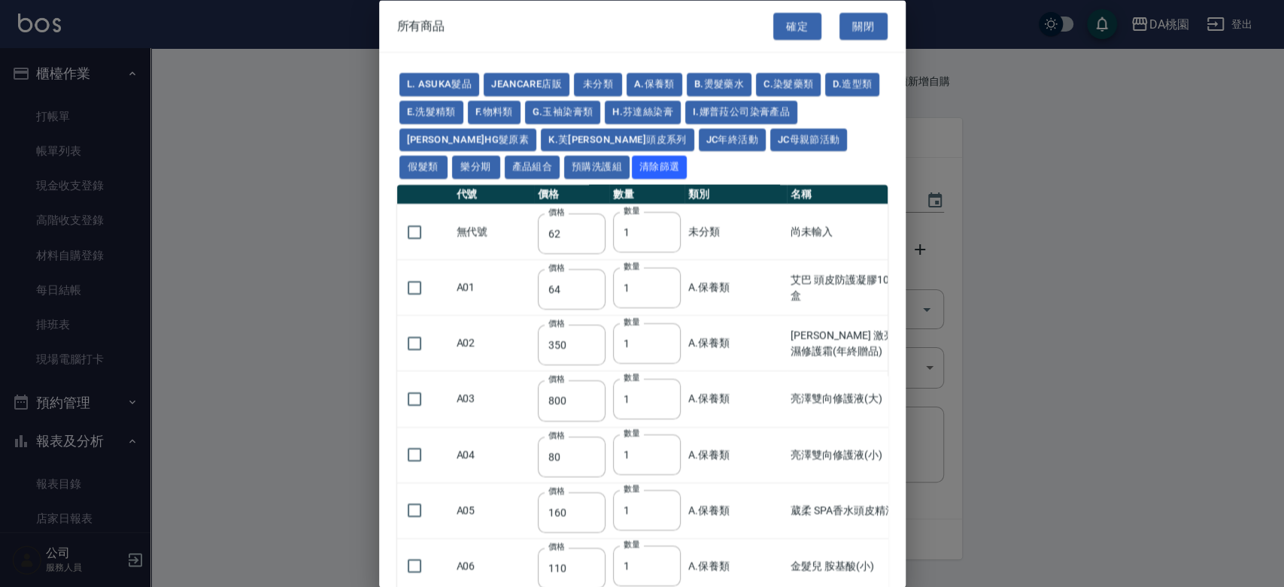
type input "2180"
type input "2380"
type input "2580"
type input "2780"
type input "2980"
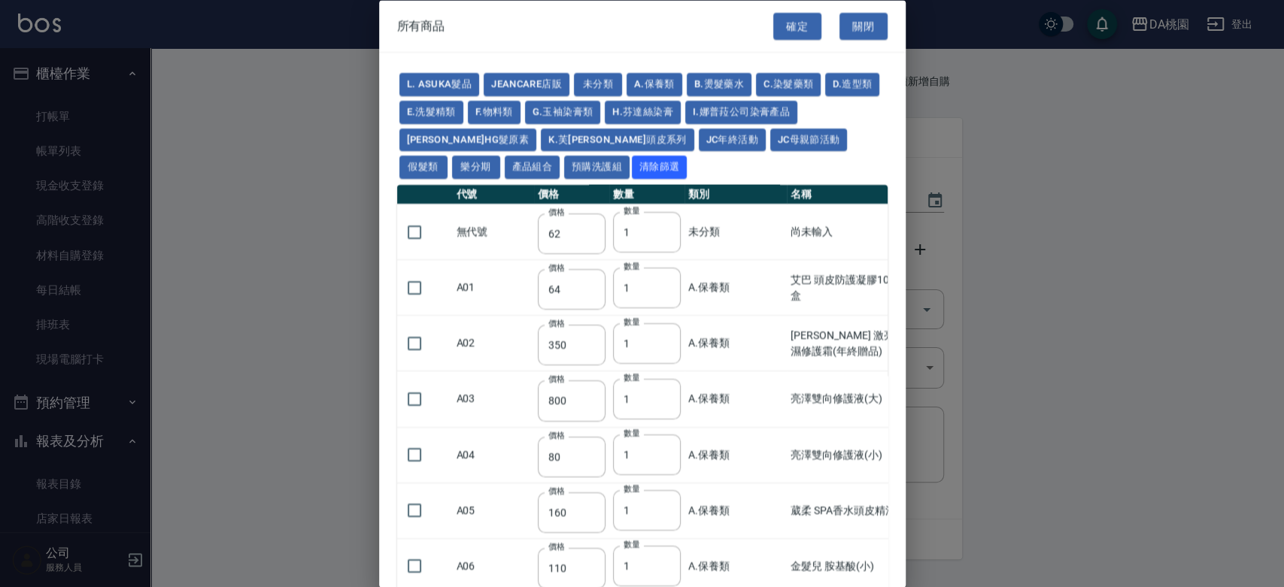
type input "1030"
type input "1080"
type input "1130"
type input "1230"
type input "1280"
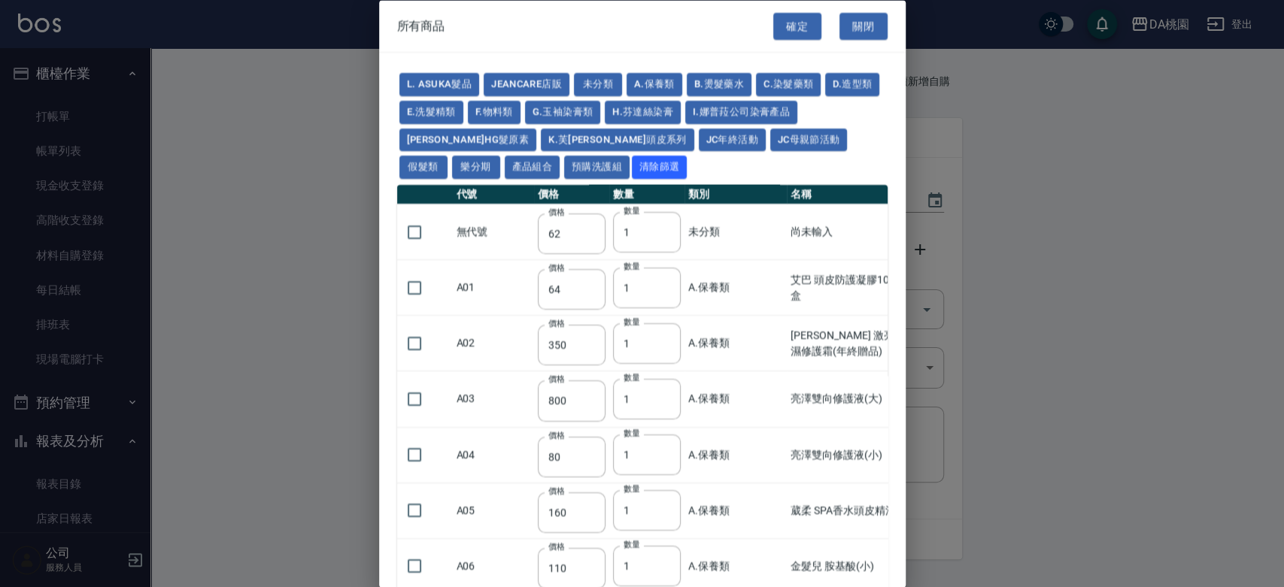
type input "1380"
type input "2180"
type input "2380"
type input "2580"
type input "2780"
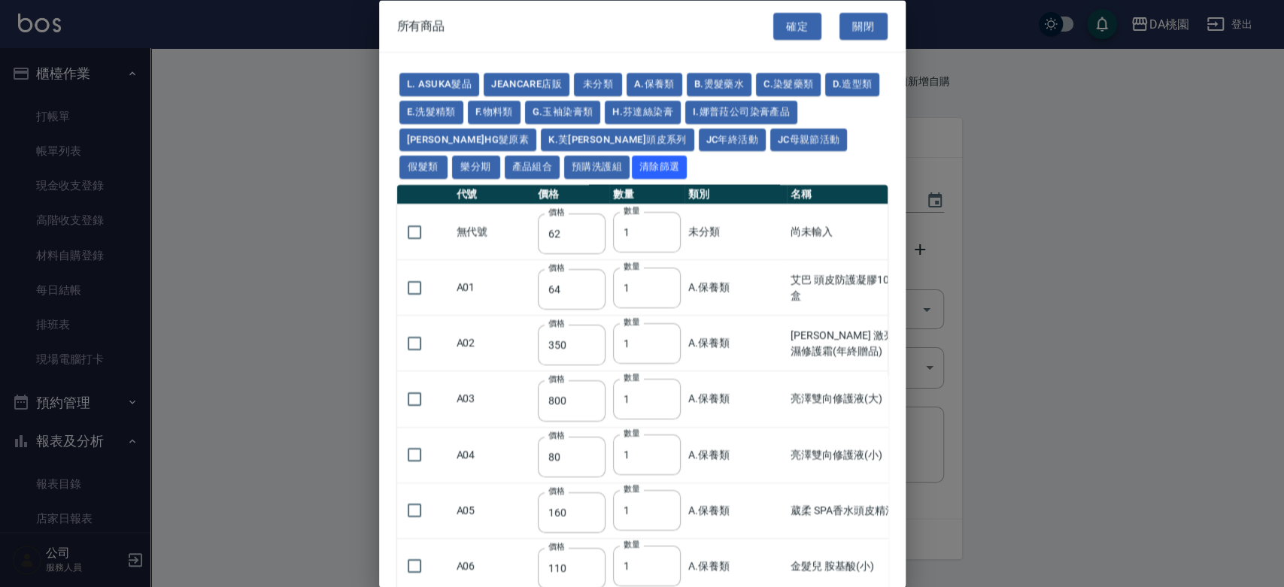
type input "2980"
type input "730"
type input "780"
type input "830"
type input "930"
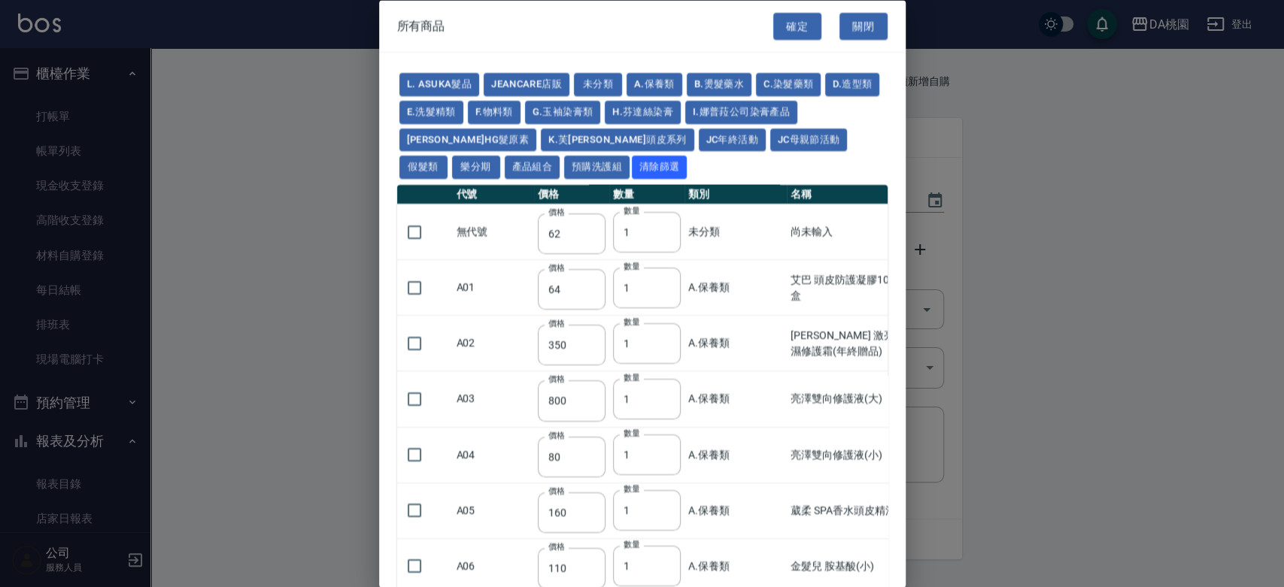
type input "980"
type input "560"
type input "775"
type input "580"
type input "2230"
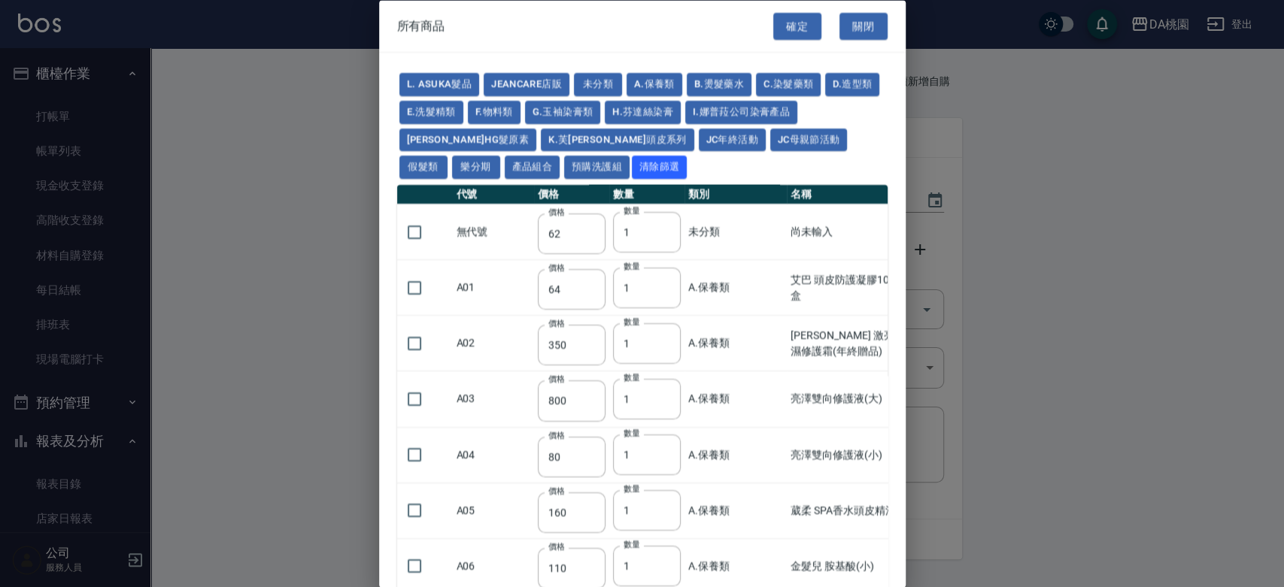
type input "1180"
type input "1030"
type input "1080"
type input "1130"
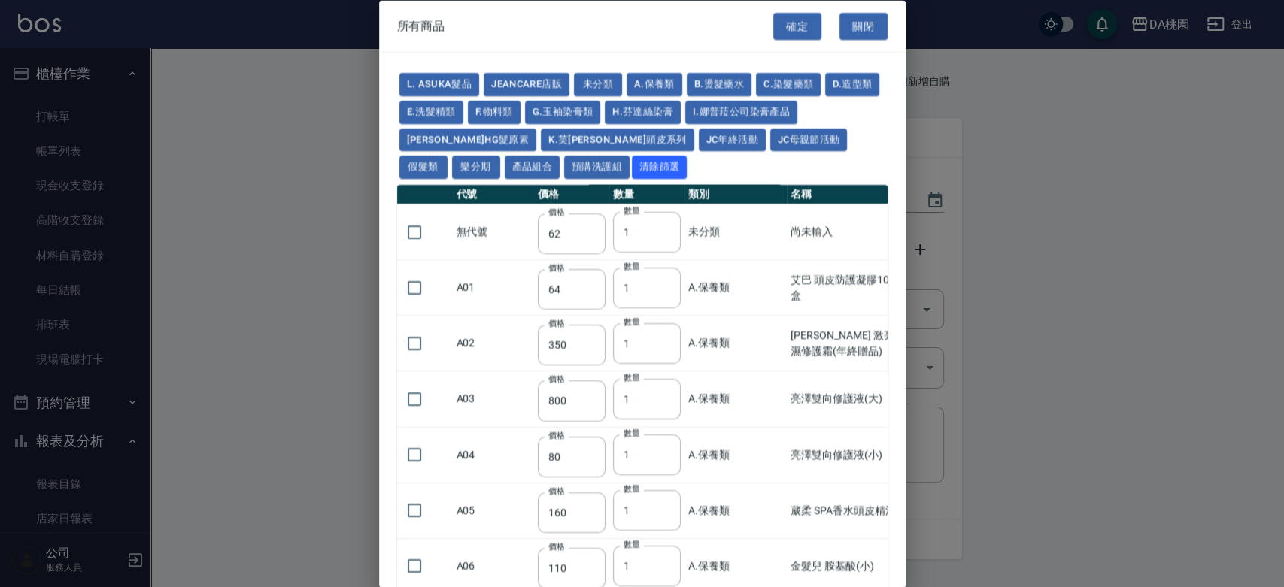
type input "1180"
type input "1230"
type input "2130"
type input "2330"
type input "2530"
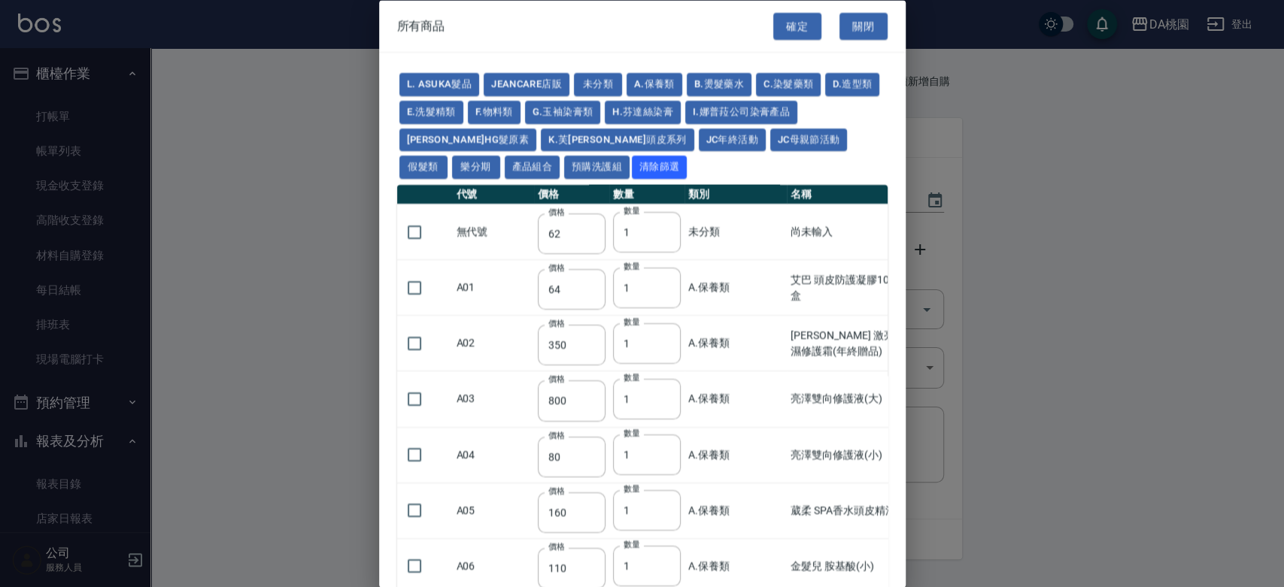
type input "930"
type input "170"
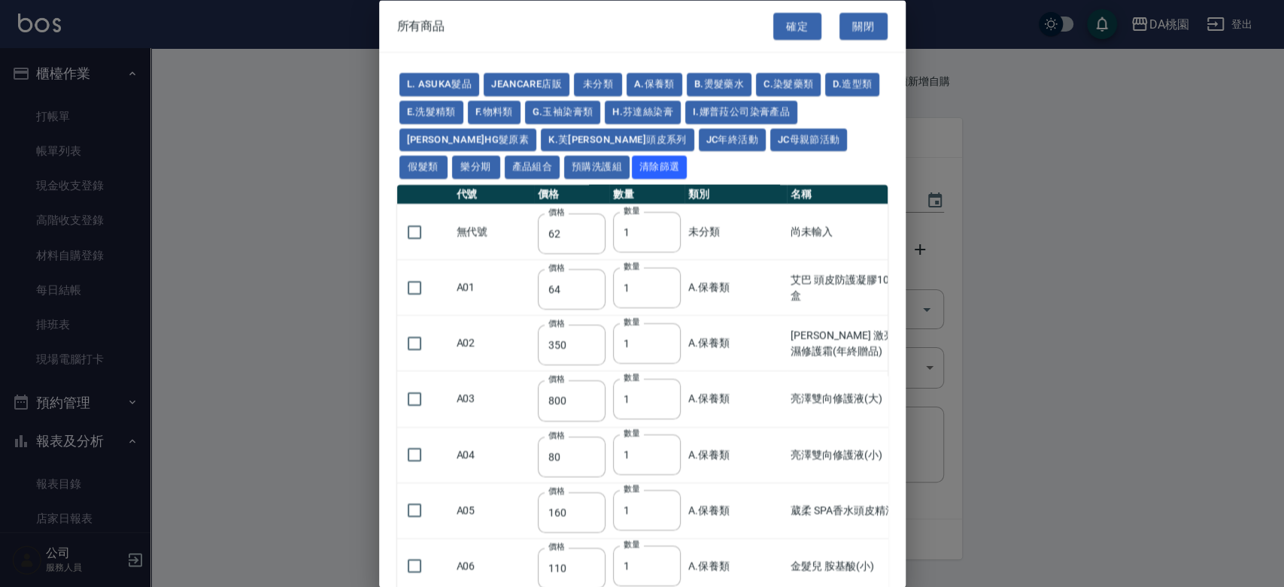
type input "1380"
type input "1530"
type input "1680"
type input "1830"
type input "1980"
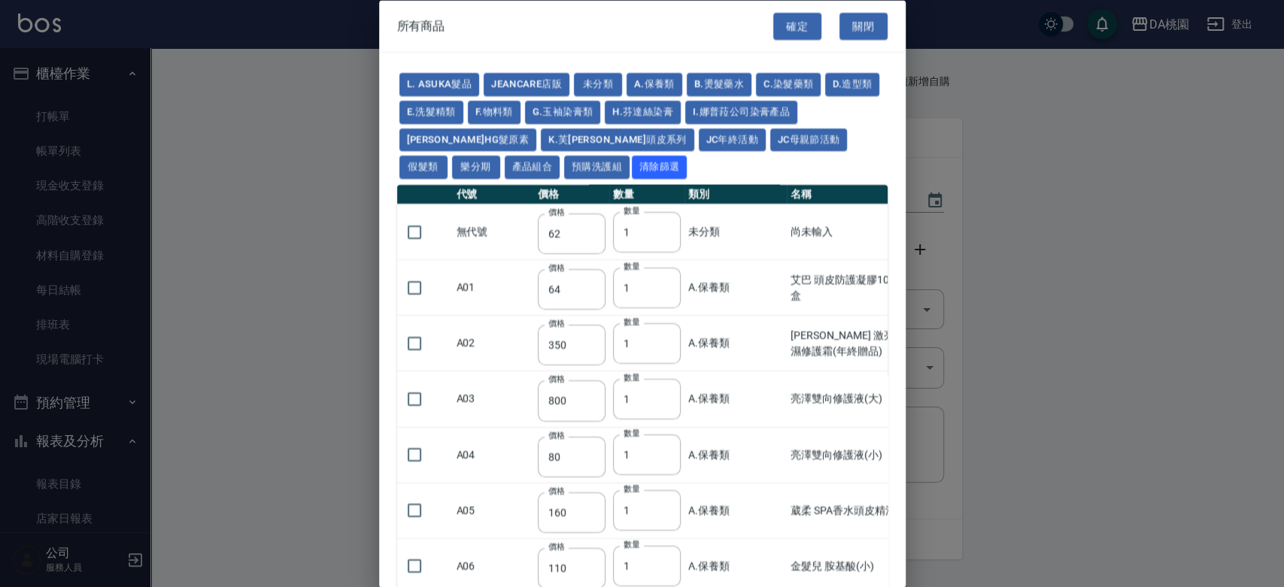
type input "2130"
type input "2780"
type input "1930"
type input "2730"
type input "2380"
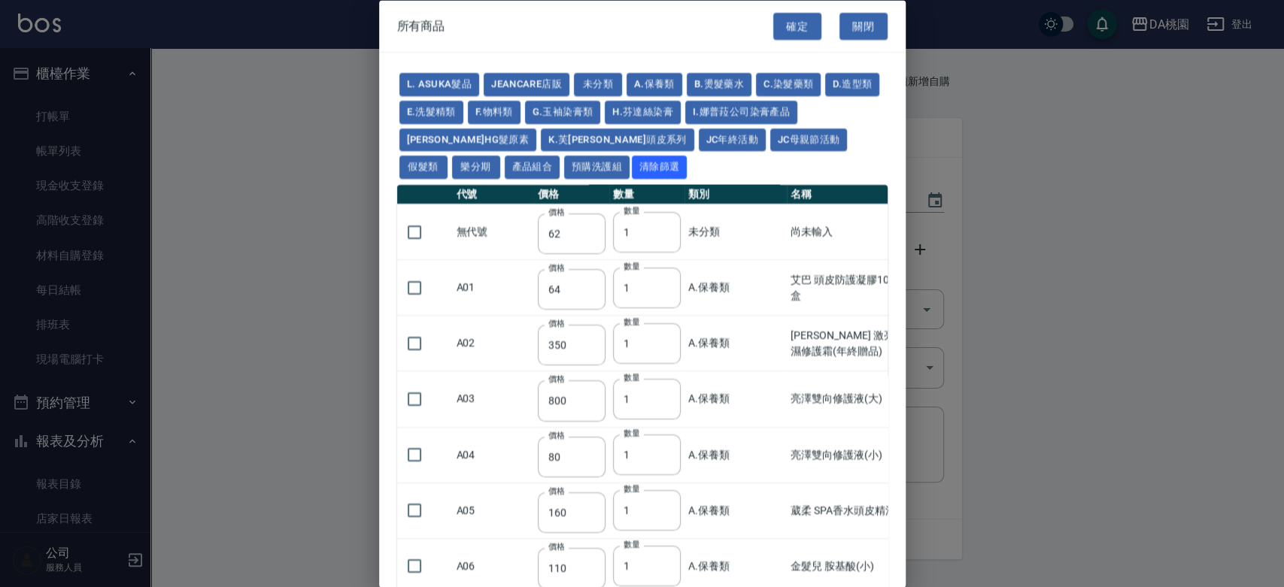
type input "2580"
type input "2780"
type input "2980"
type input "3180"
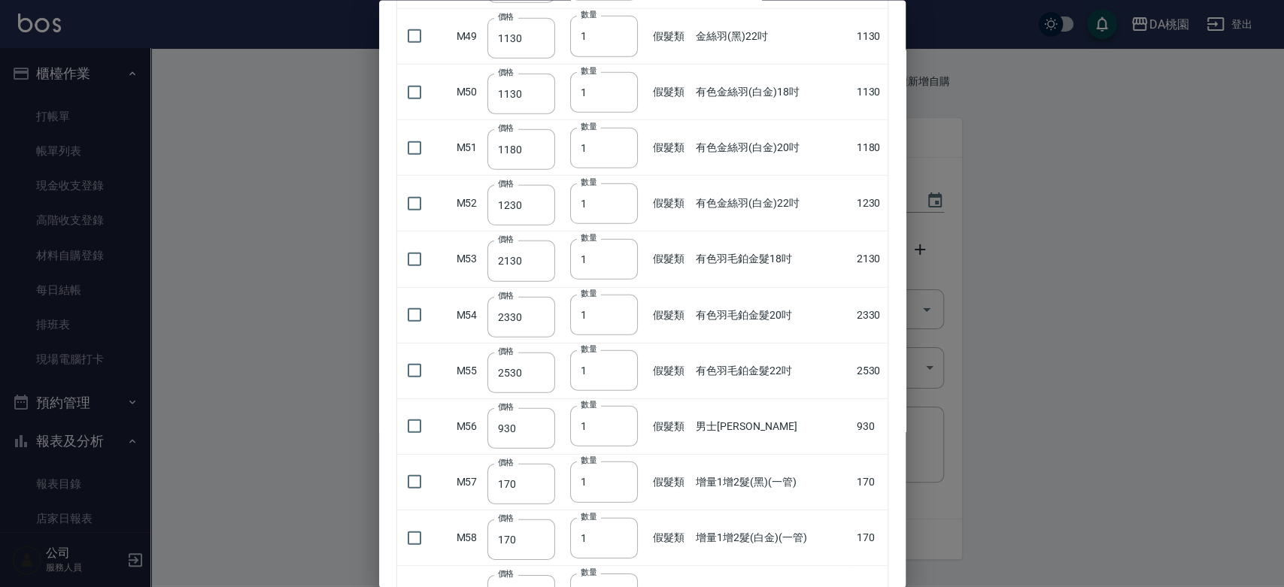
scroll to position [2757, 0]
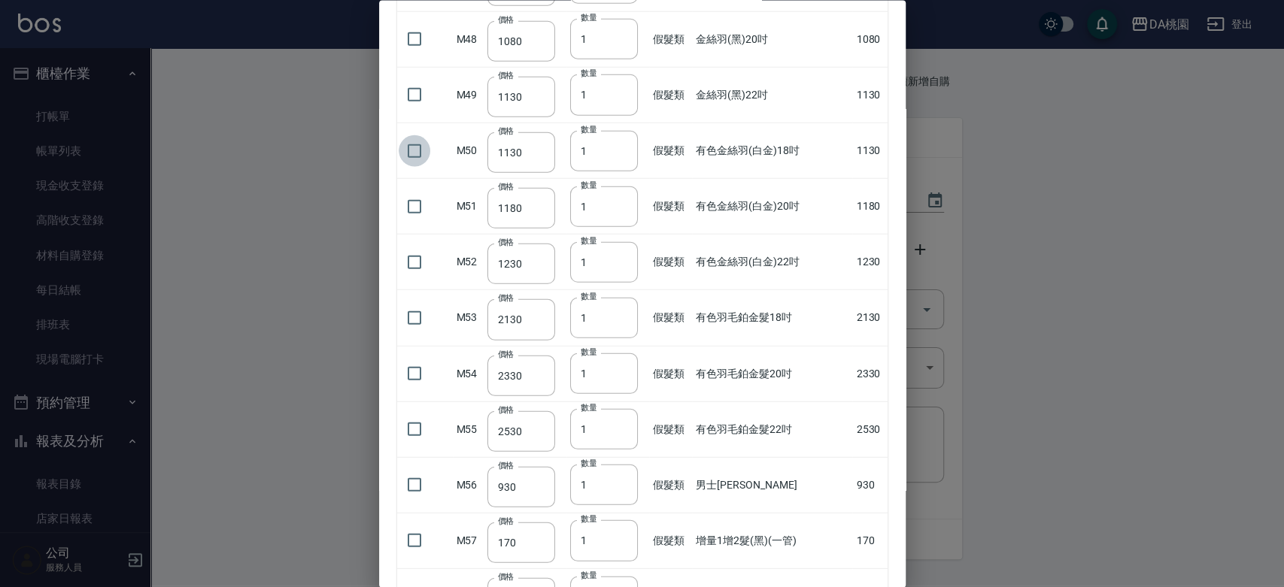
click at [411, 150] on input "checkbox" at bounding box center [415, 151] width 32 height 32
checkbox input "true"
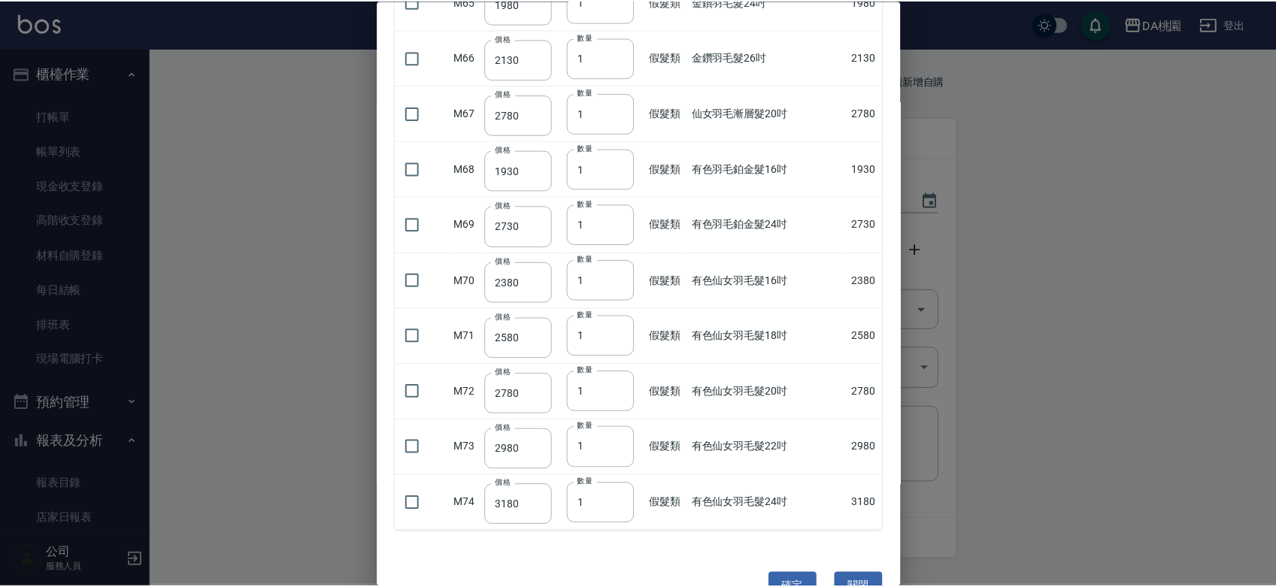
scroll to position [3773, 0]
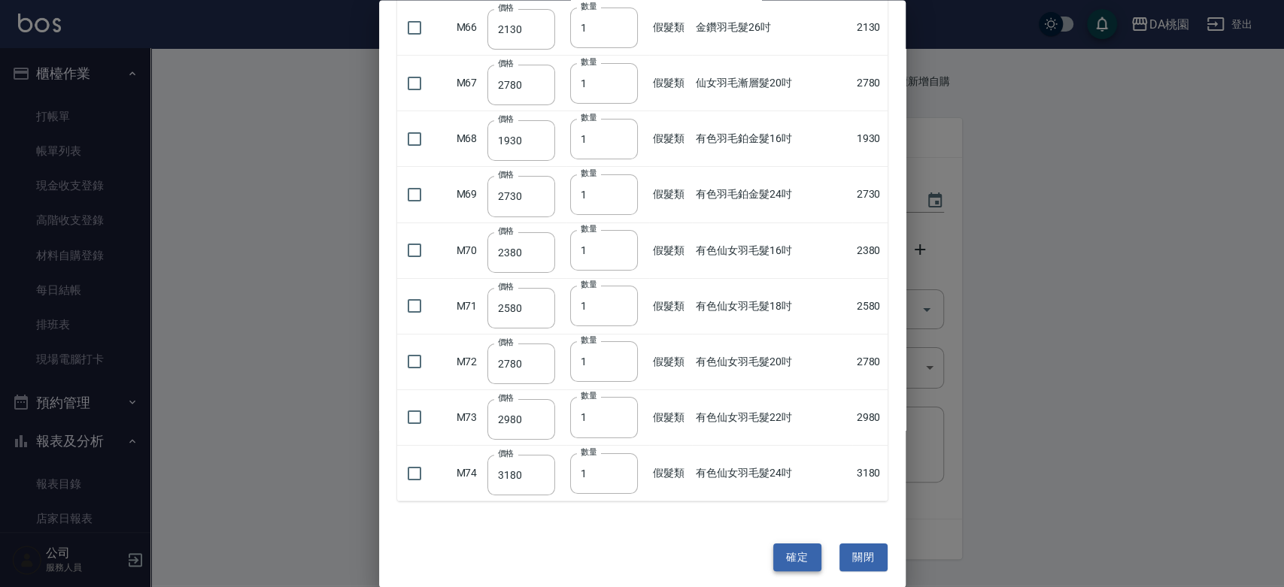
click at [780, 545] on button "確定" at bounding box center [797, 558] width 48 height 28
type input "有色金絲羽(白金)18吋"
type input "1130"
type input "1"
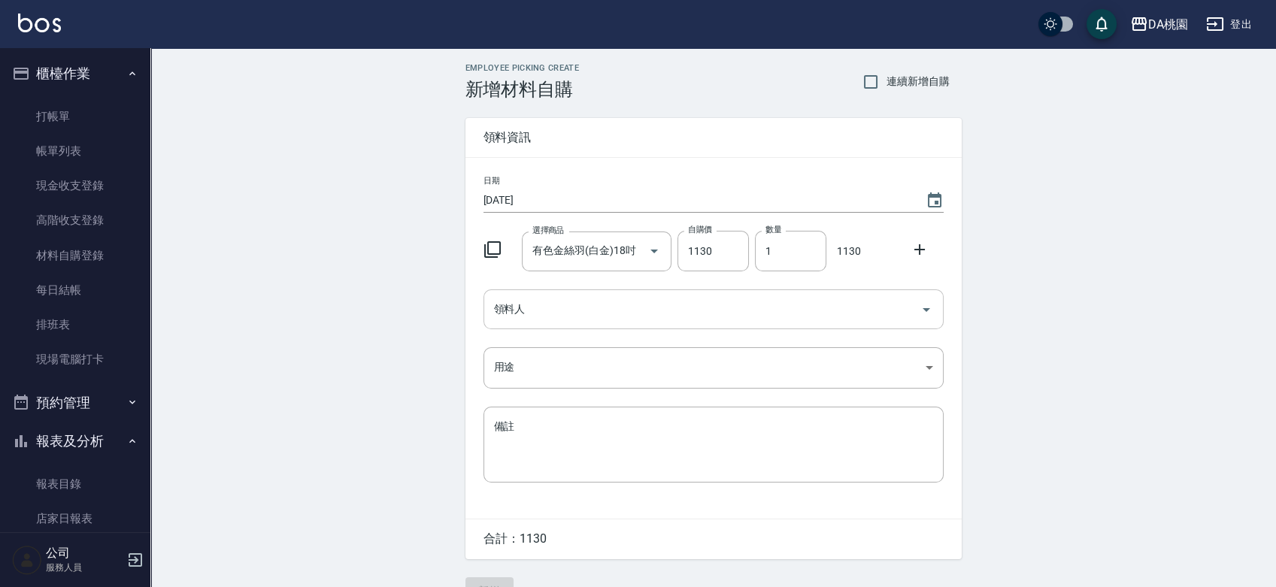
click at [726, 311] on input "領料人" at bounding box center [702, 309] width 424 height 26
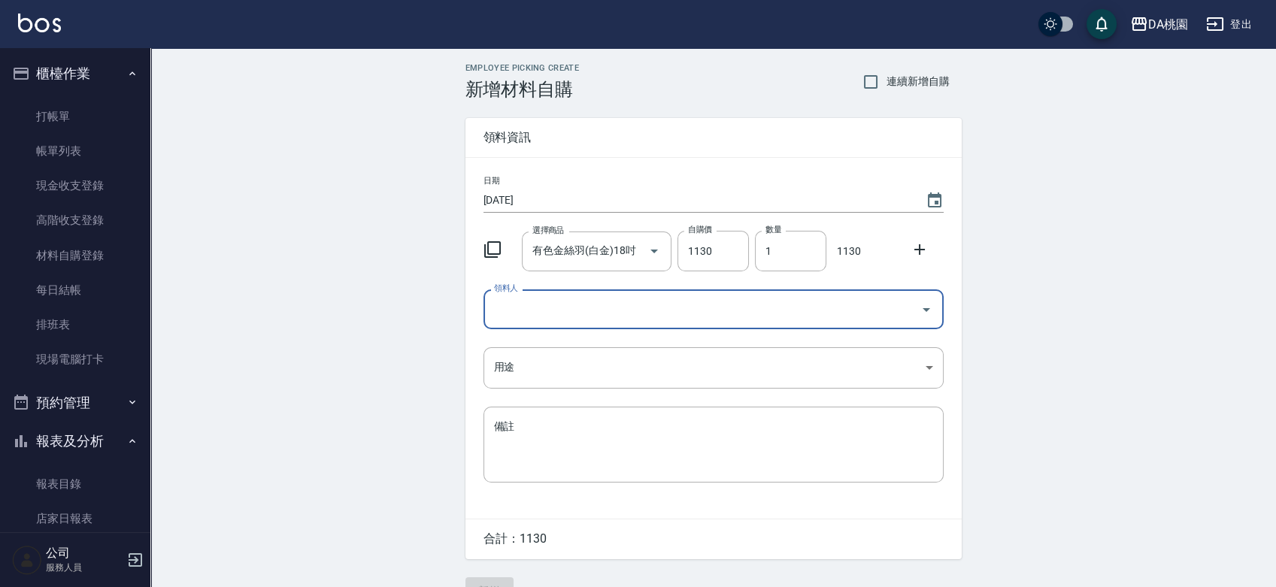
click at [703, 304] on input "領料人" at bounding box center [702, 309] width 424 height 26
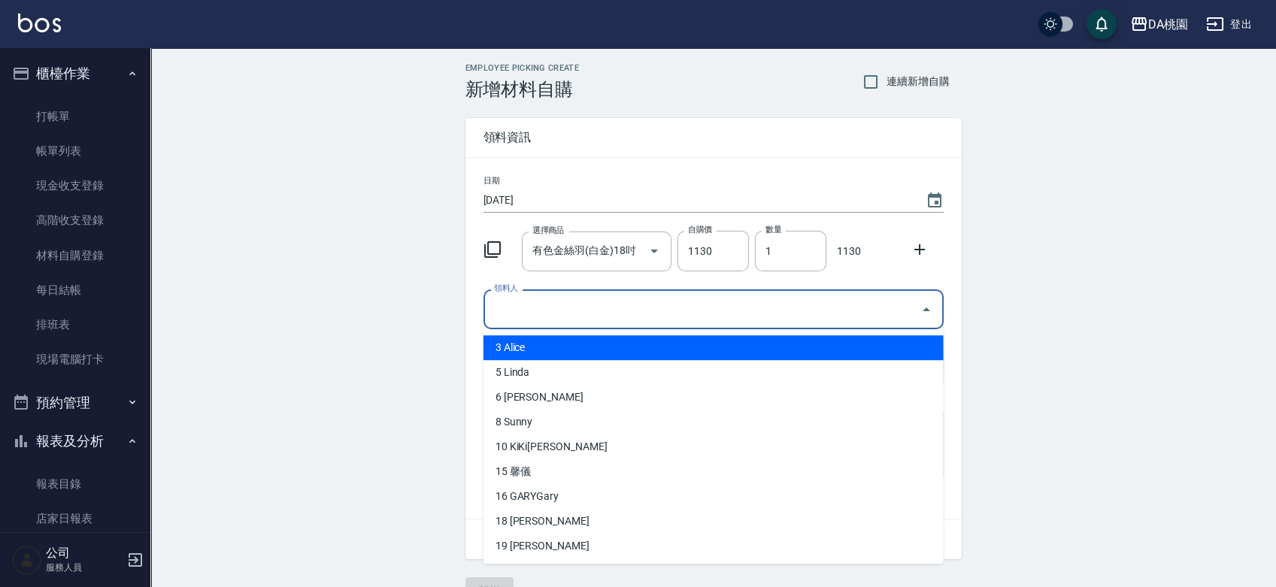
click at [546, 351] on li "3 Alice" at bounding box center [714, 347] width 460 height 25
type input "Alice"
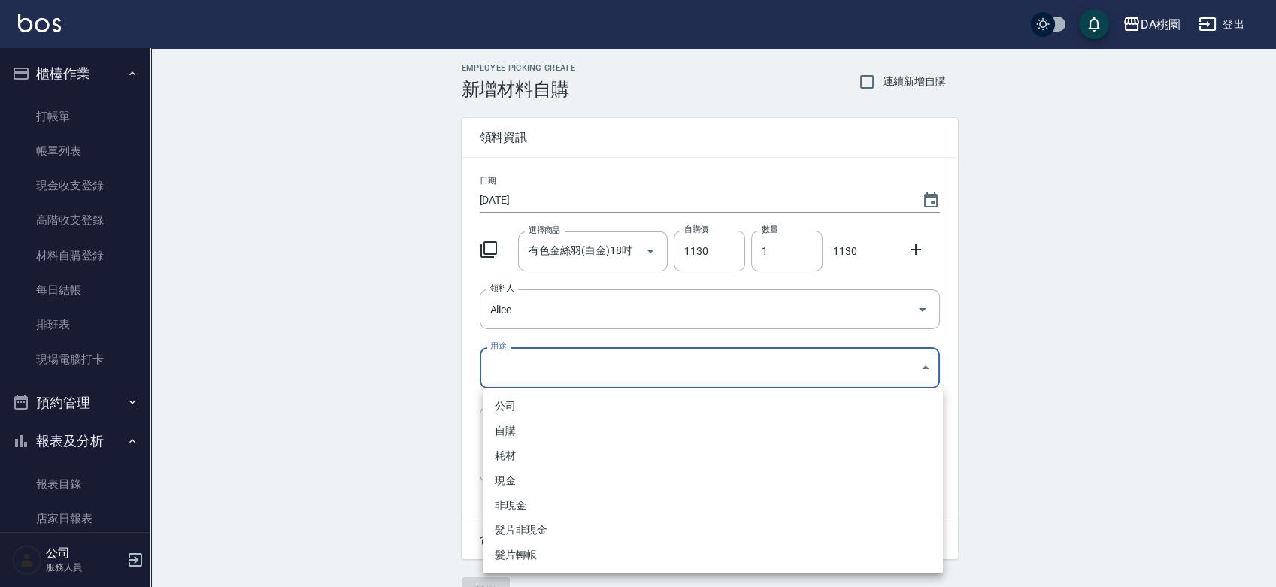
click at [591, 366] on body "DA桃園 登出 櫃檯作業 打帳單 帳單列表 現金收支登錄 高階收支登錄 材料自購登錄 每日結帳 排班表 現場電腦打卡 預約管理 預約管理 單日預約紀錄 單週預…" at bounding box center [638, 310] width 1276 height 620
click at [526, 450] on li "耗材" at bounding box center [713, 456] width 460 height 25
type input "耗材"
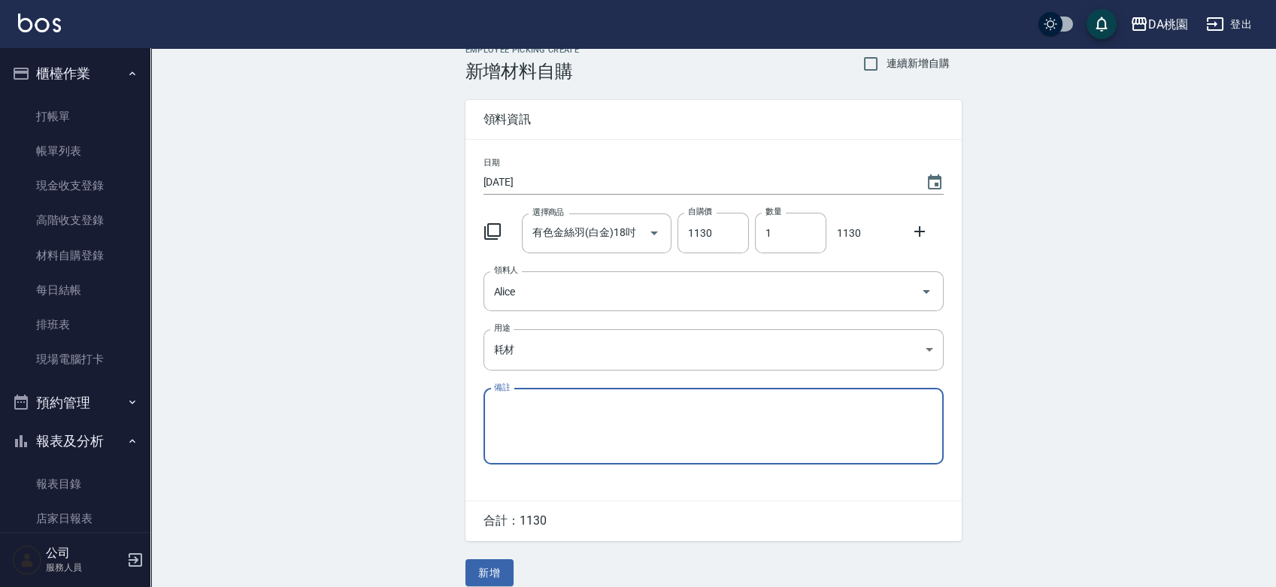
scroll to position [33, 0]
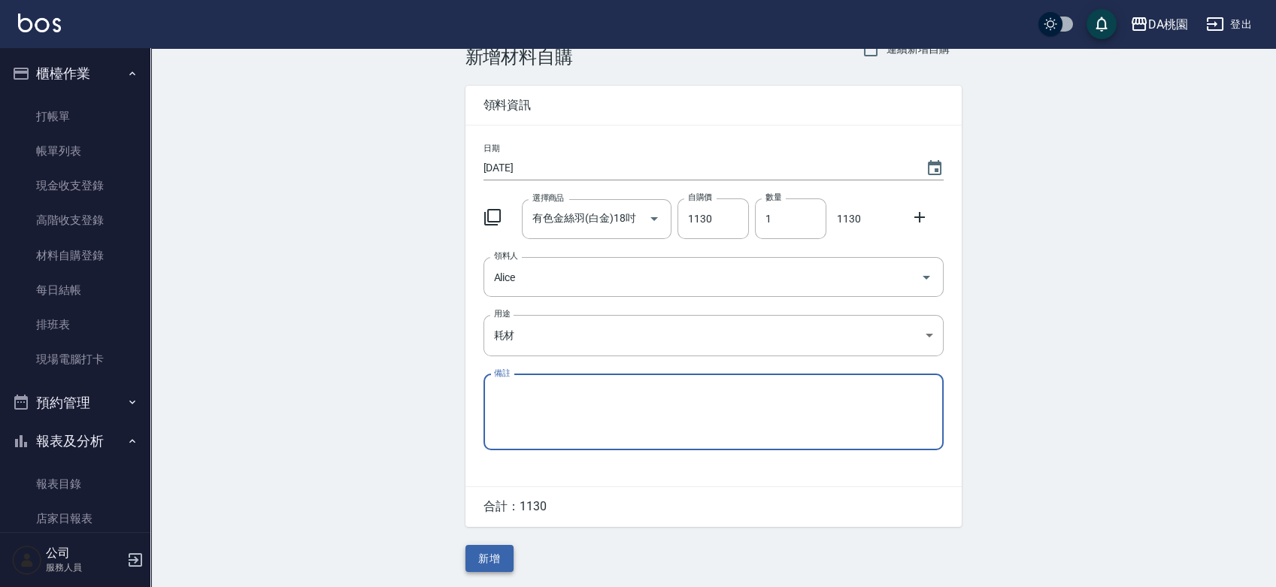
click at [501, 566] on button "新增" at bounding box center [490, 559] width 48 height 28
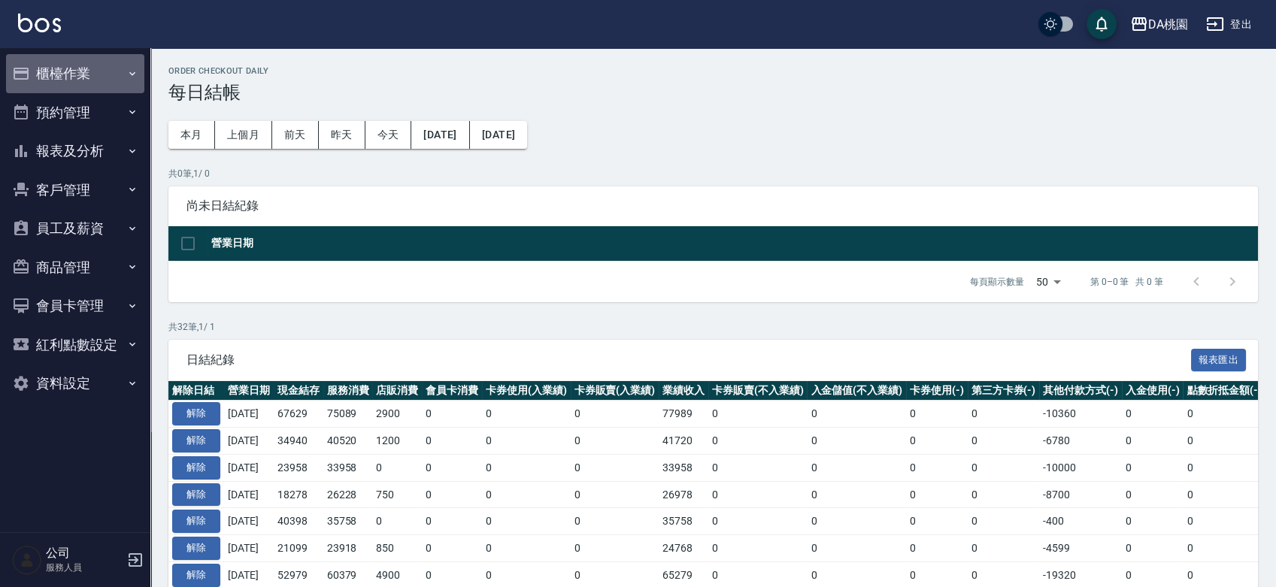
click at [27, 71] on icon "button" at bounding box center [21, 74] width 15 height 12
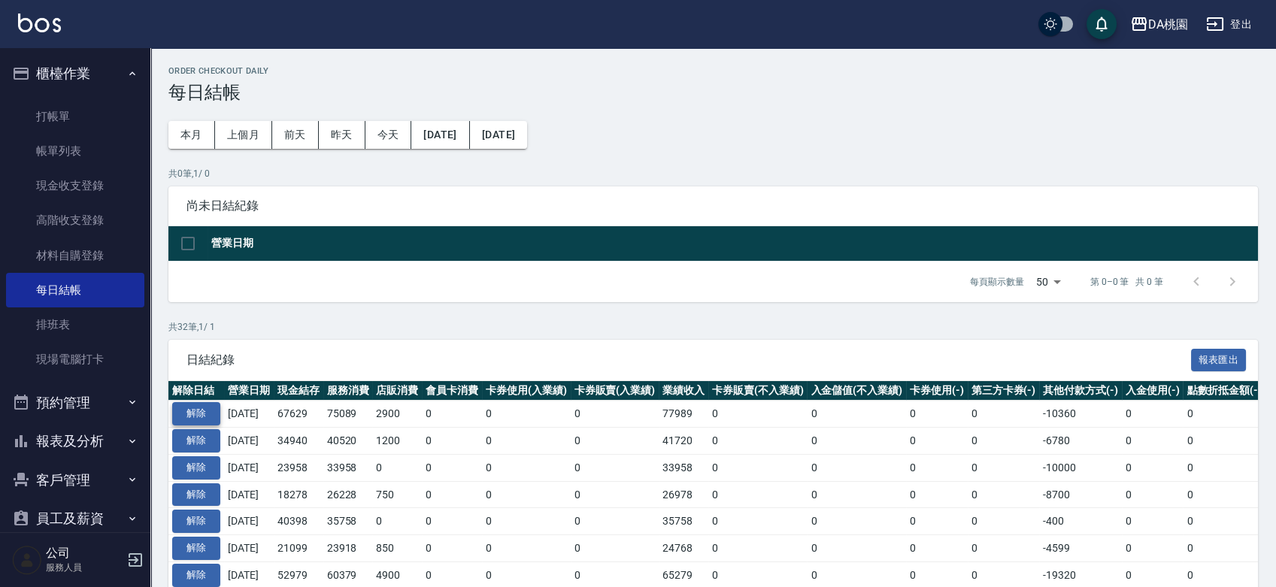
click at [181, 414] on button "解除" at bounding box center [196, 413] width 48 height 23
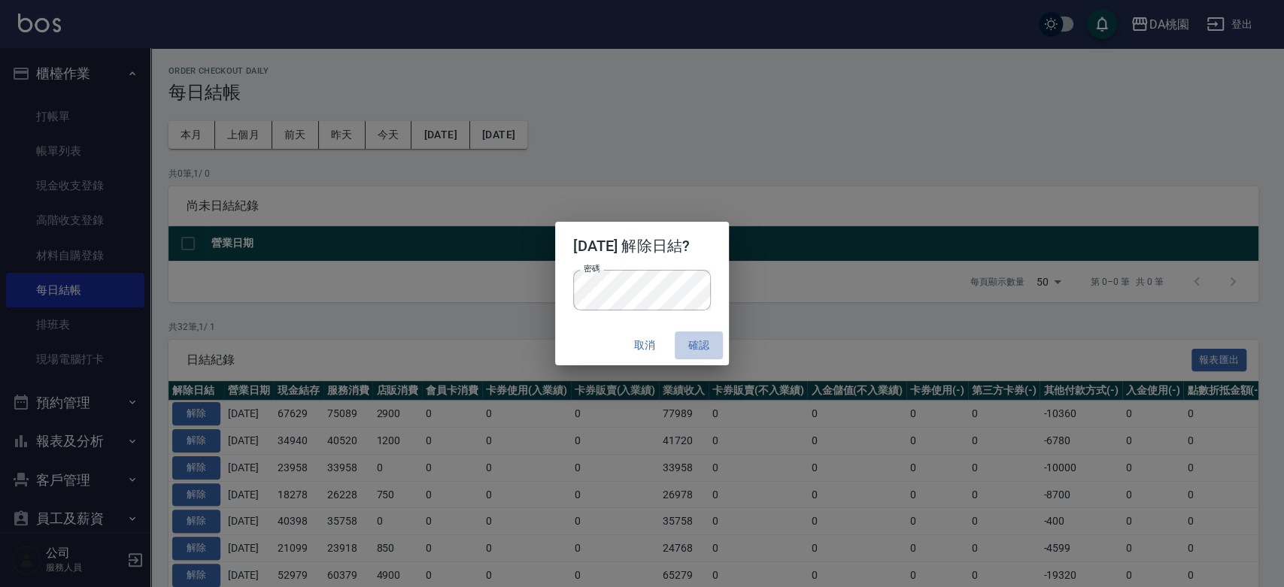
click at [700, 349] on button "確認" at bounding box center [699, 346] width 48 height 28
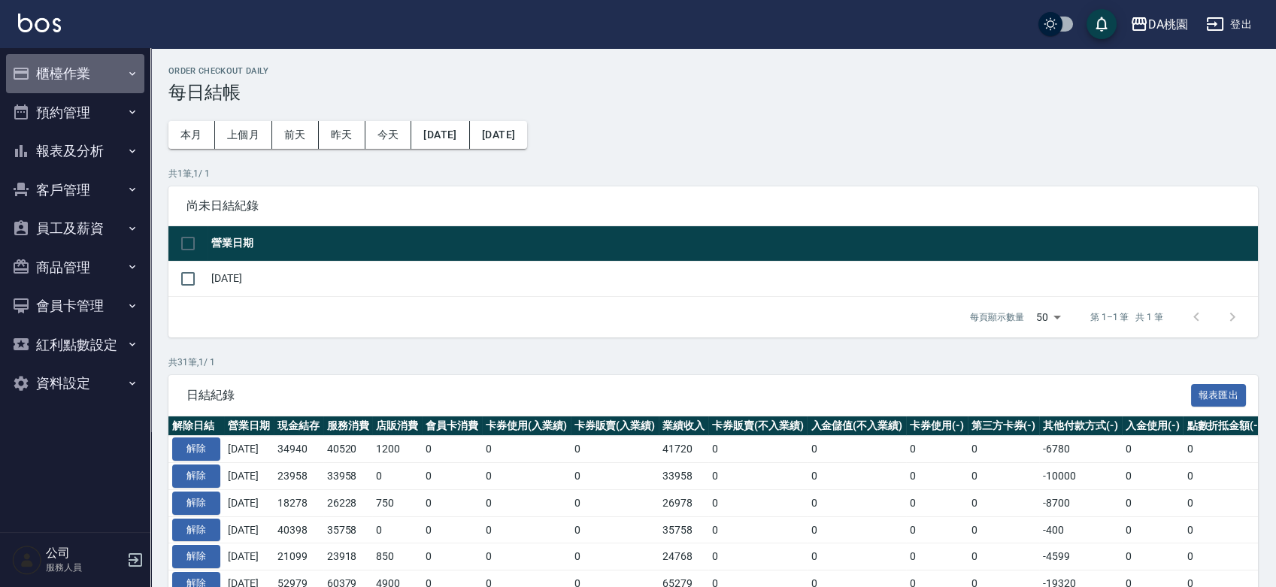
click at [39, 68] on button "櫃檯作業" at bounding box center [75, 73] width 138 height 39
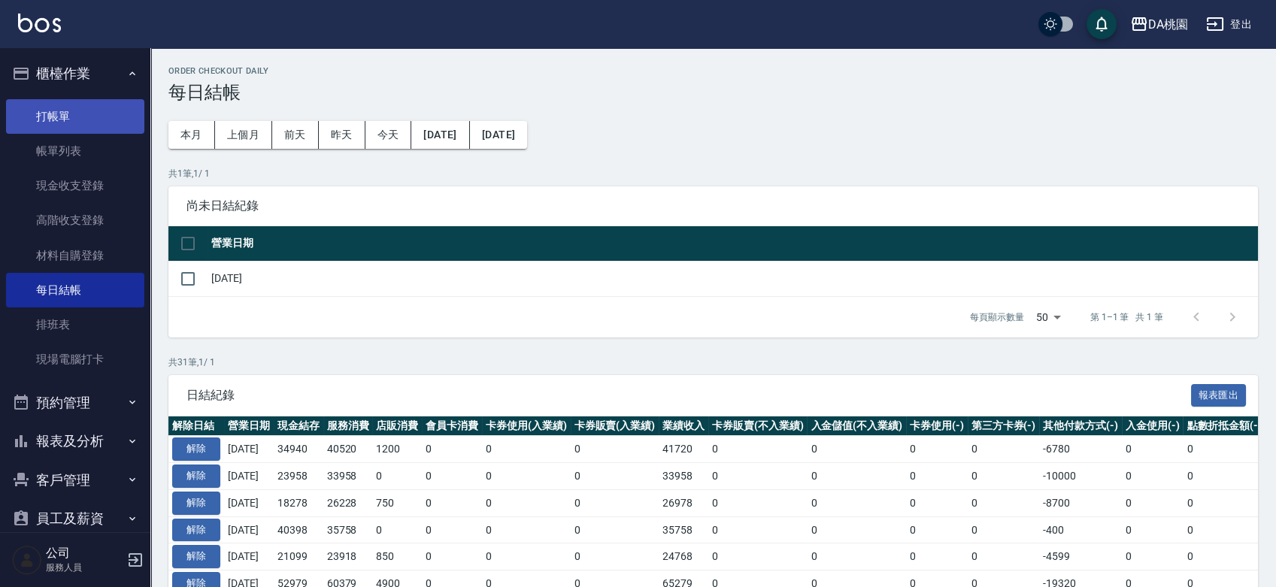
click at [44, 106] on link "打帳單" at bounding box center [75, 116] width 138 height 35
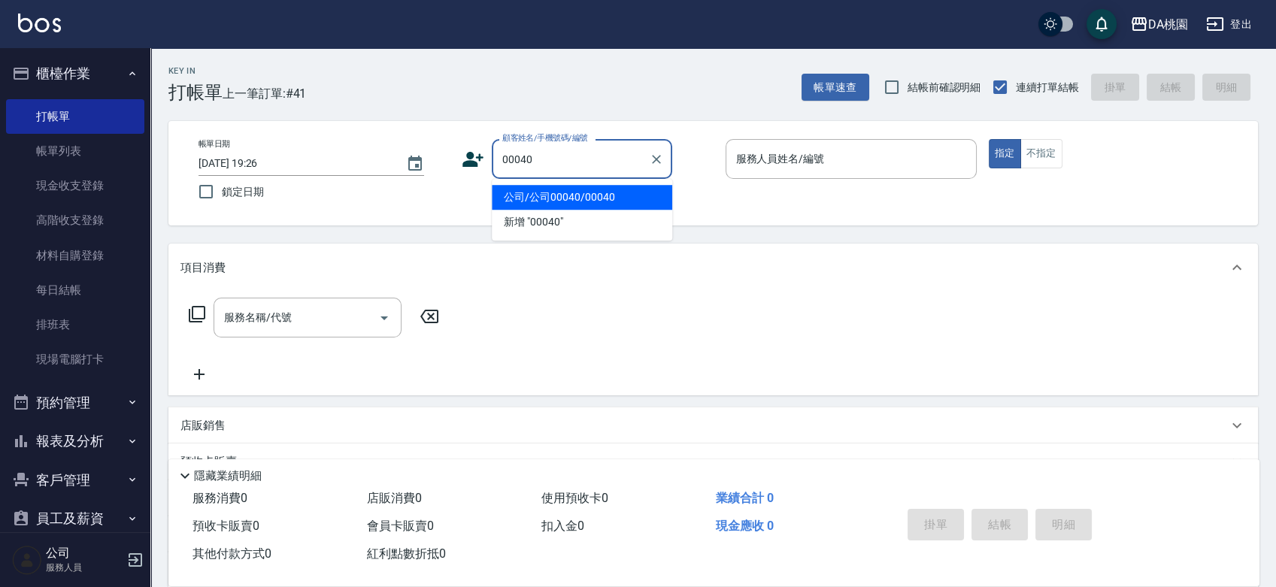
type input "公司/公司00040/00040"
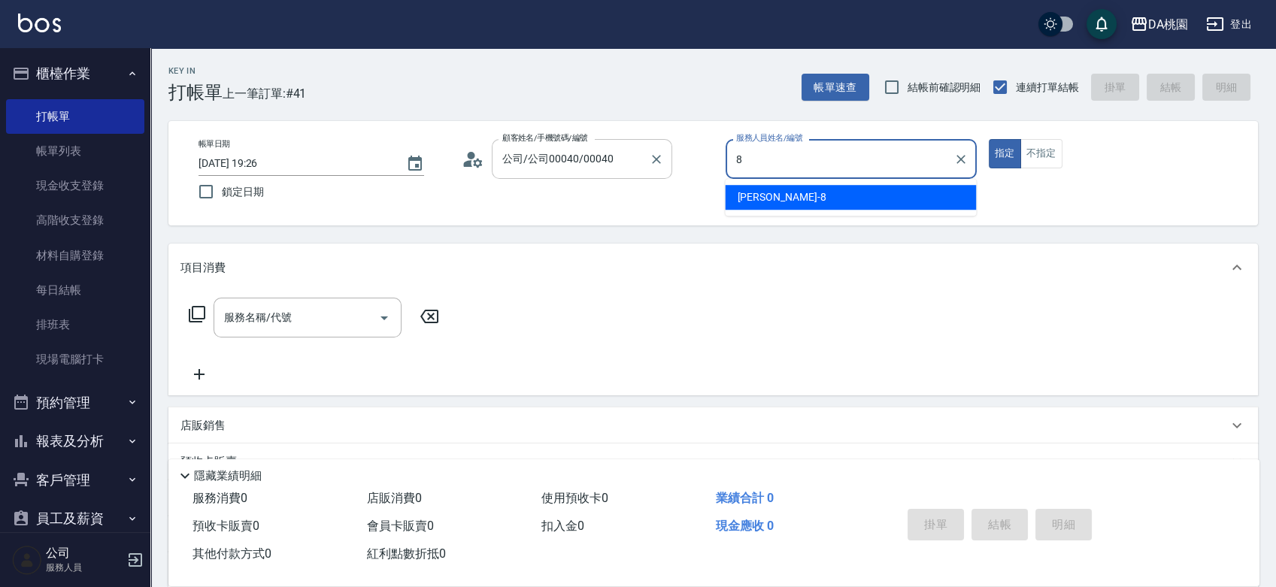
type input "[PERSON_NAME]-8"
type button "true"
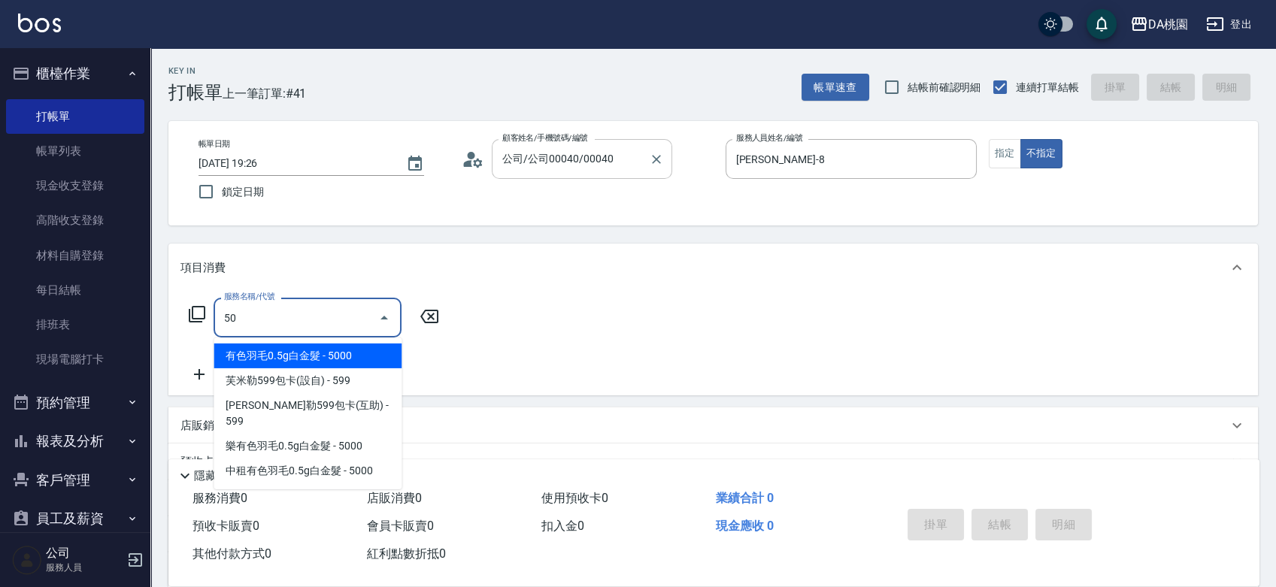
type input "501"
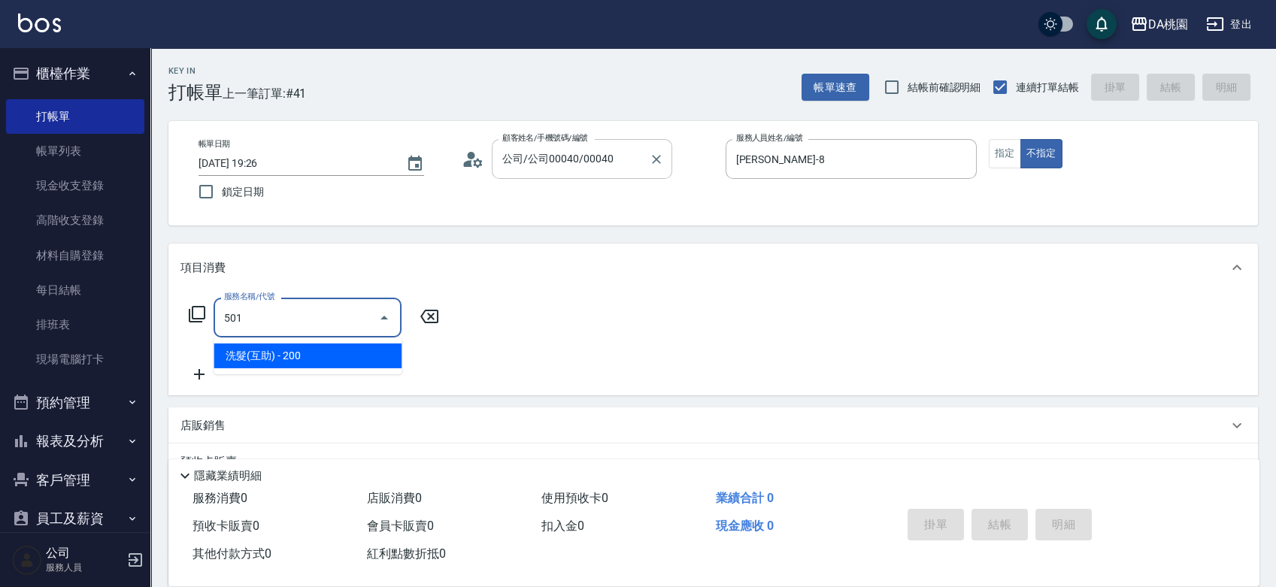
type input "20"
type input "洗髮(互助)(501)"
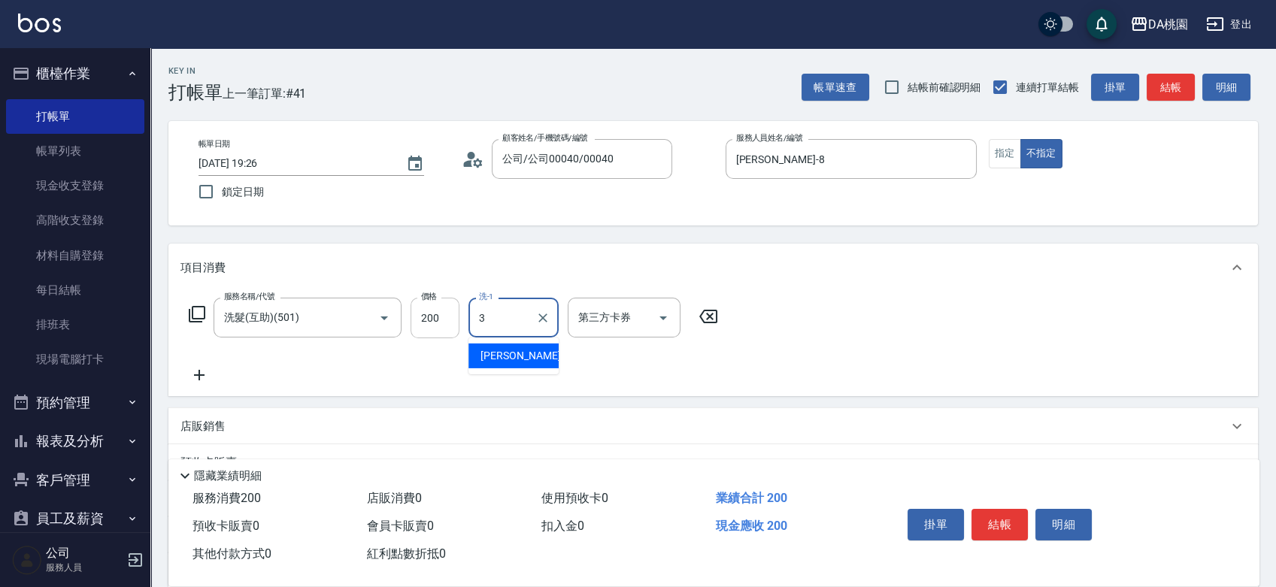
type input "3"
click at [436, 313] on input "200" at bounding box center [435, 318] width 49 height 41
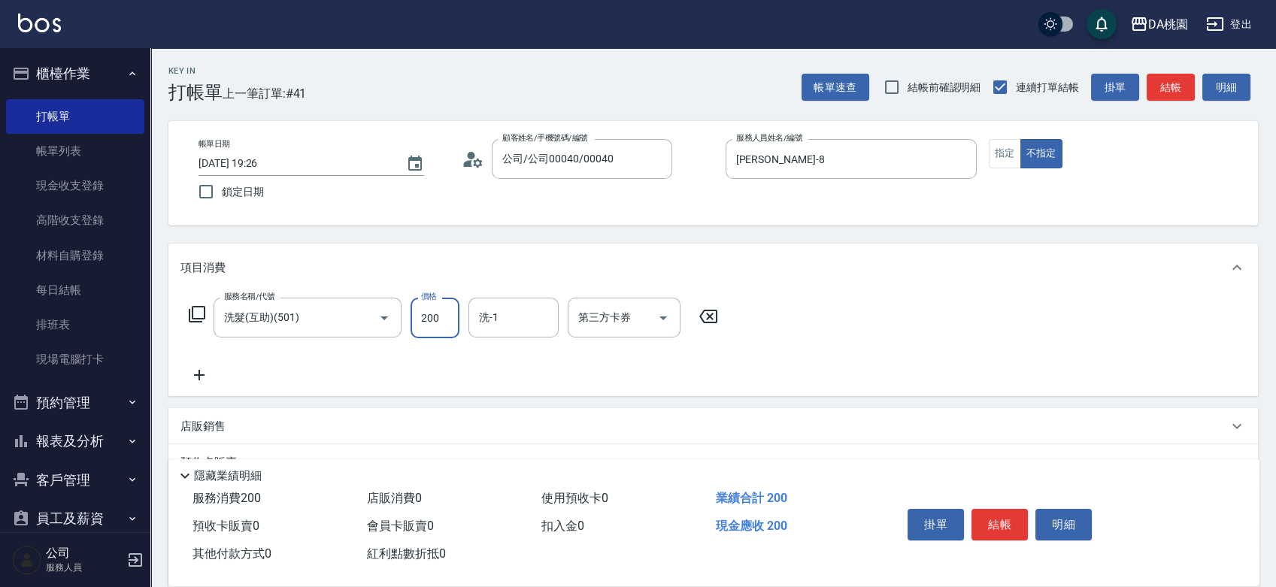
type input "2"
type input "0"
type input "24"
type input "20"
click at [436, 313] on input "240" at bounding box center [435, 318] width 49 height 41
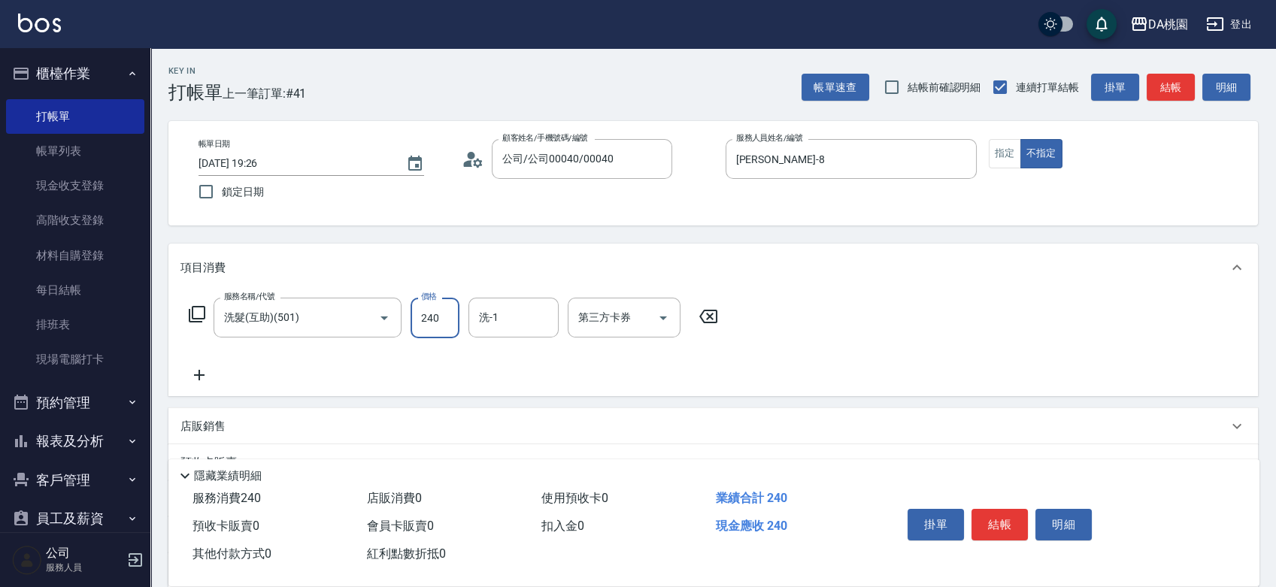
click at [436, 313] on input "240" at bounding box center [435, 318] width 49 height 41
type input "3"
type input "0"
type input "350"
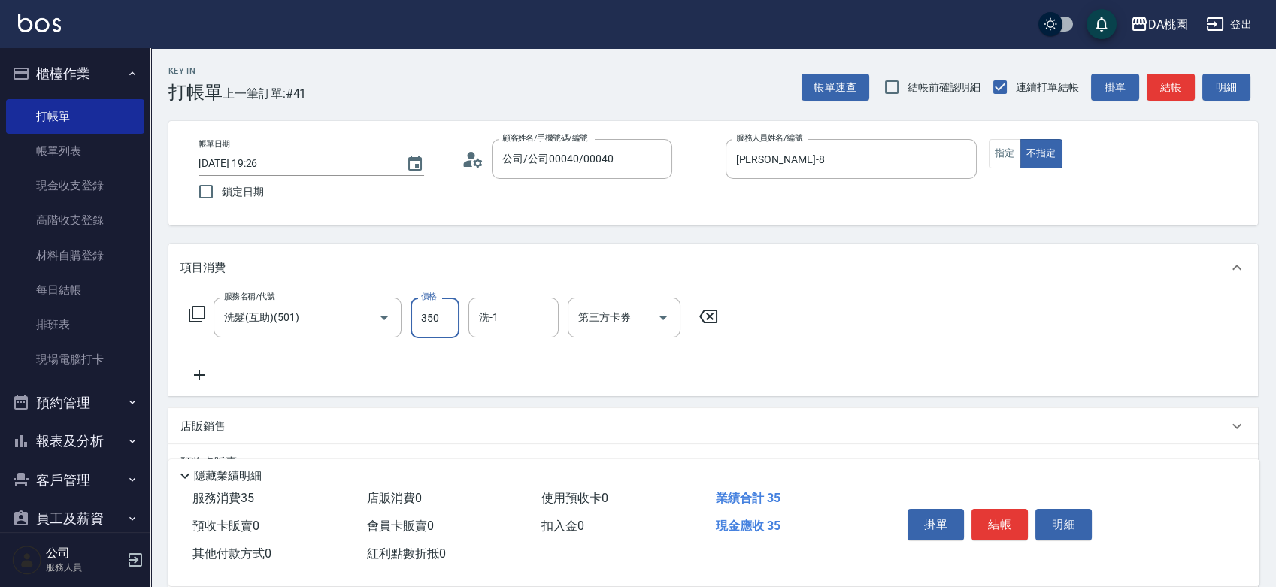
type input "30"
type input "350"
type input "可可-19"
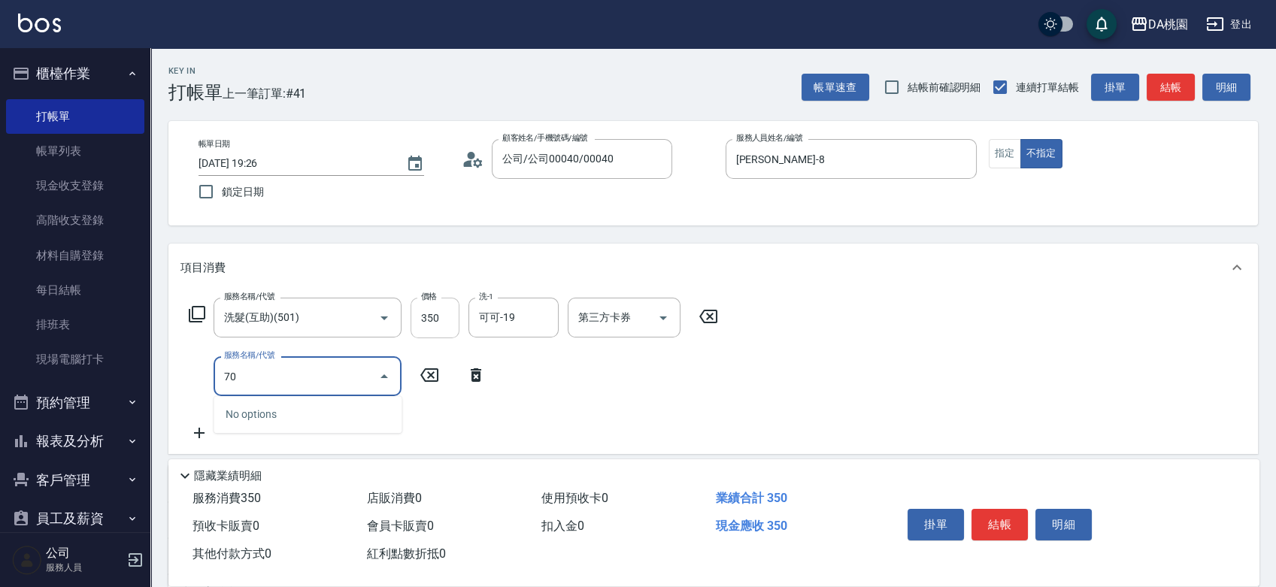
type input "700"
type input "40"
type input "基本造型-夾直&電棒(700)"
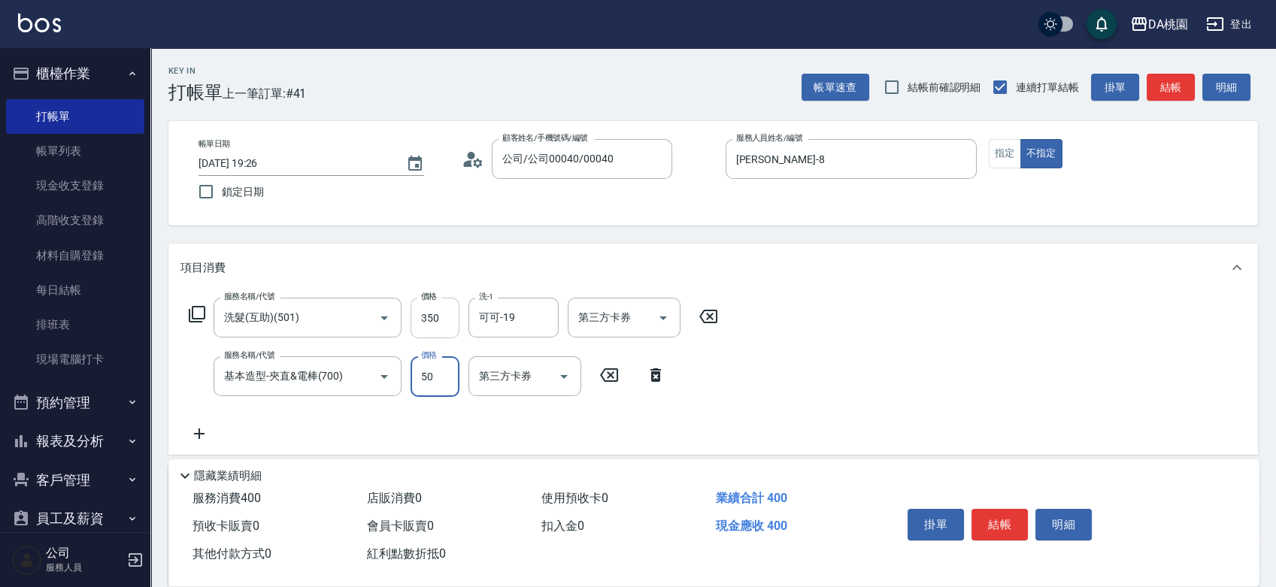
type input "6"
type input "30"
type input "60"
type input "300"
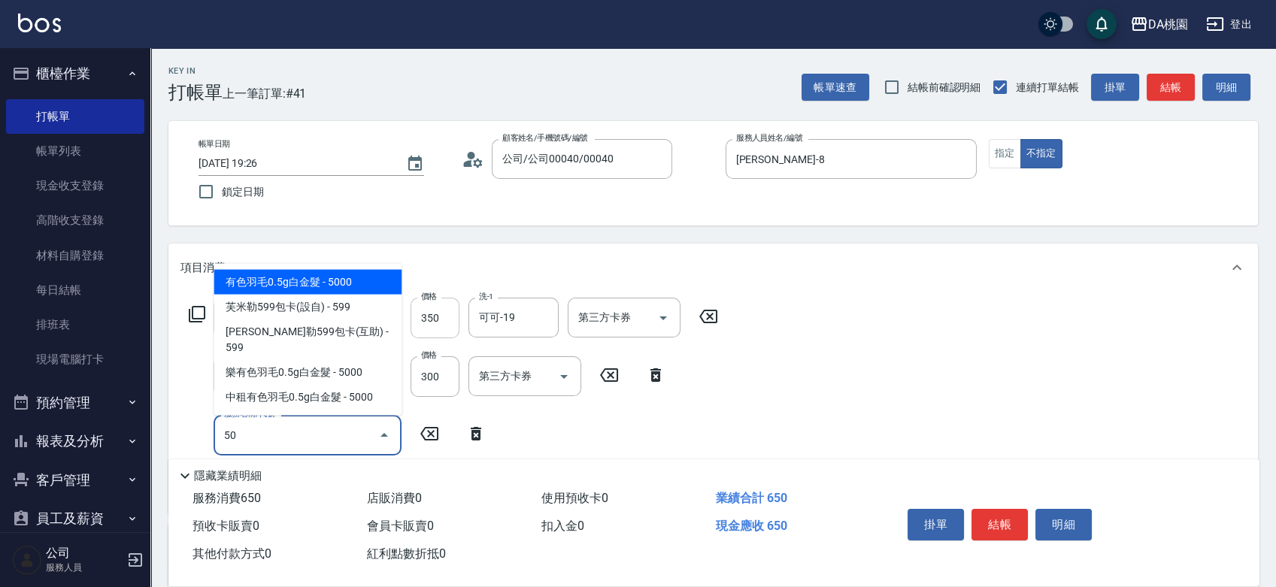
type input "504"
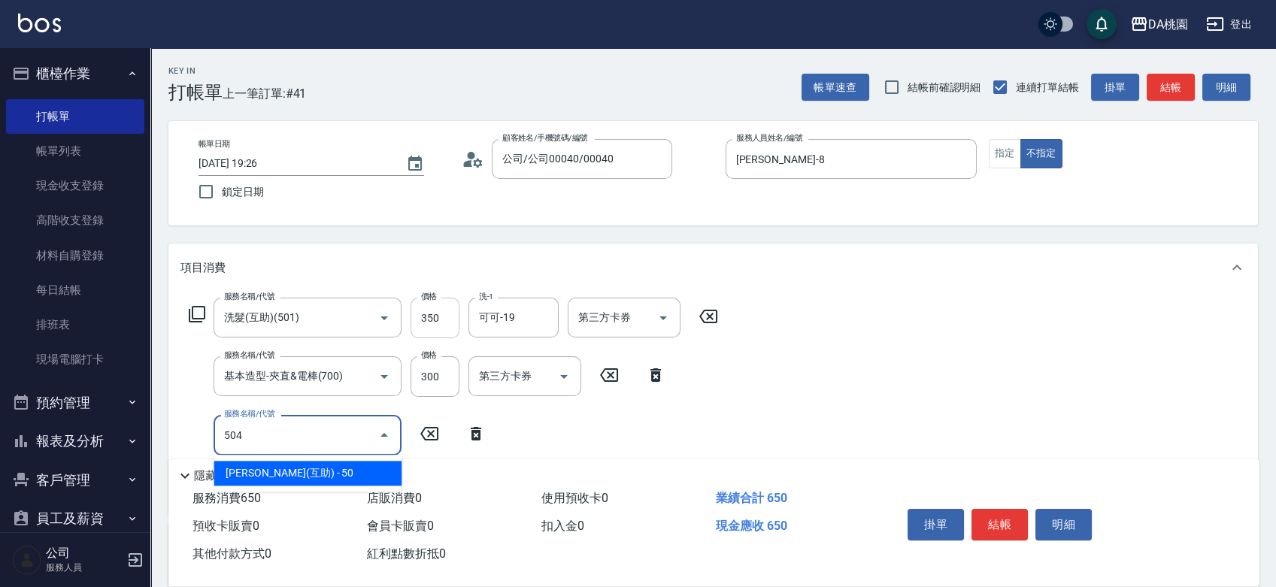
type input "70"
type input "[PERSON_NAME](互助)(504)"
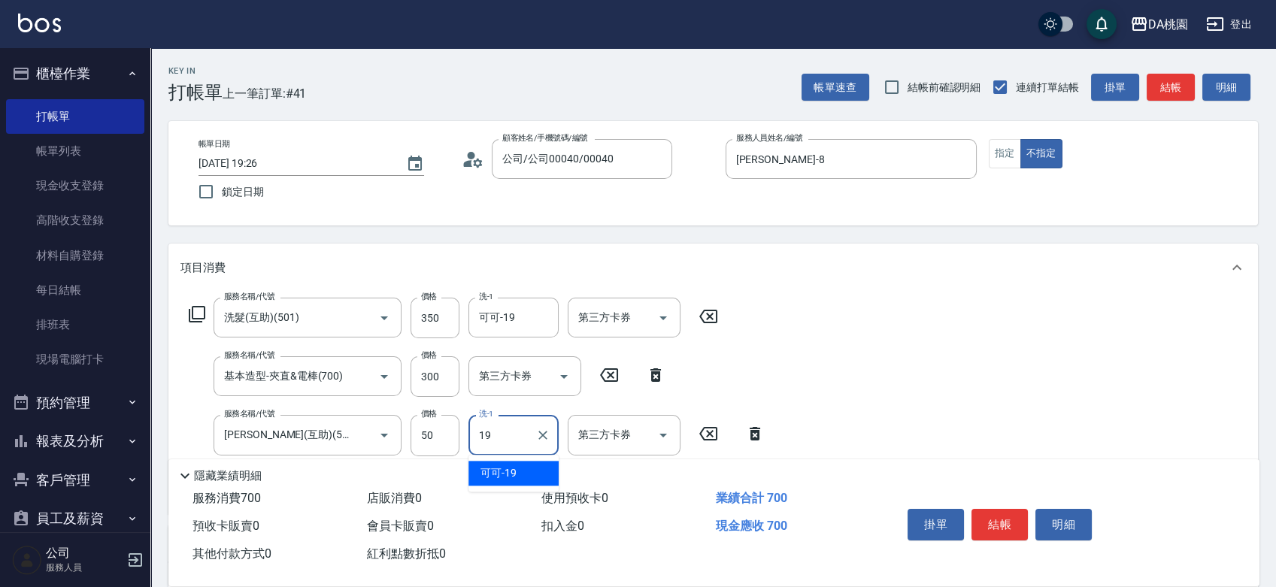
type input "可可-19"
click at [996, 525] on button "結帳" at bounding box center [1000, 525] width 56 height 32
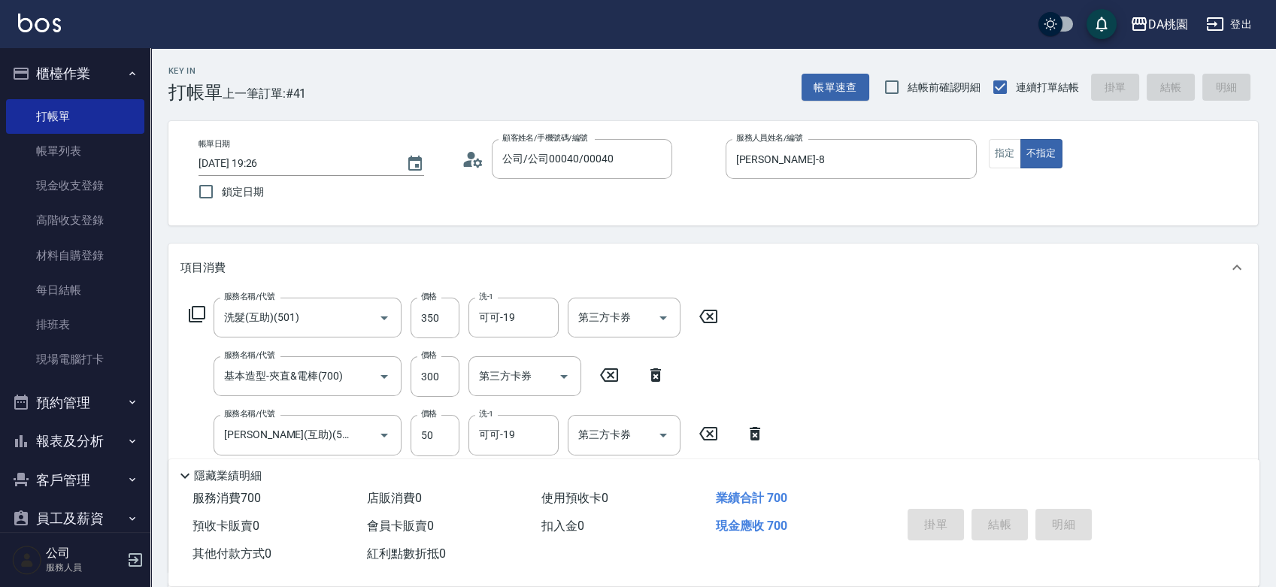
type input "0"
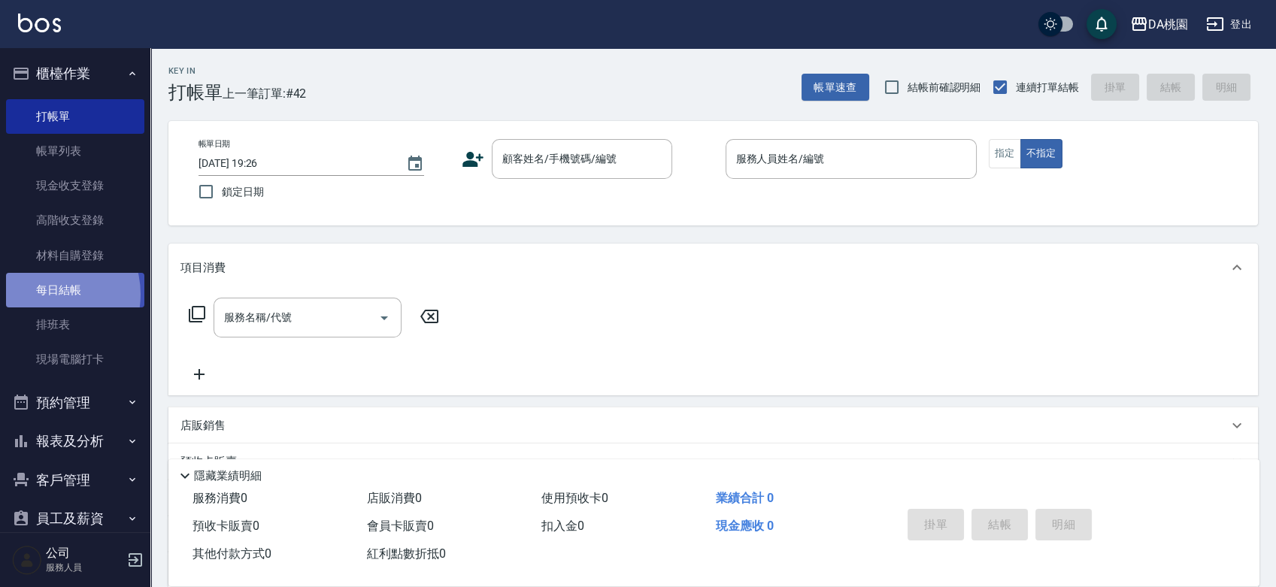
click at [44, 295] on link "每日結帳" at bounding box center [75, 290] width 138 height 35
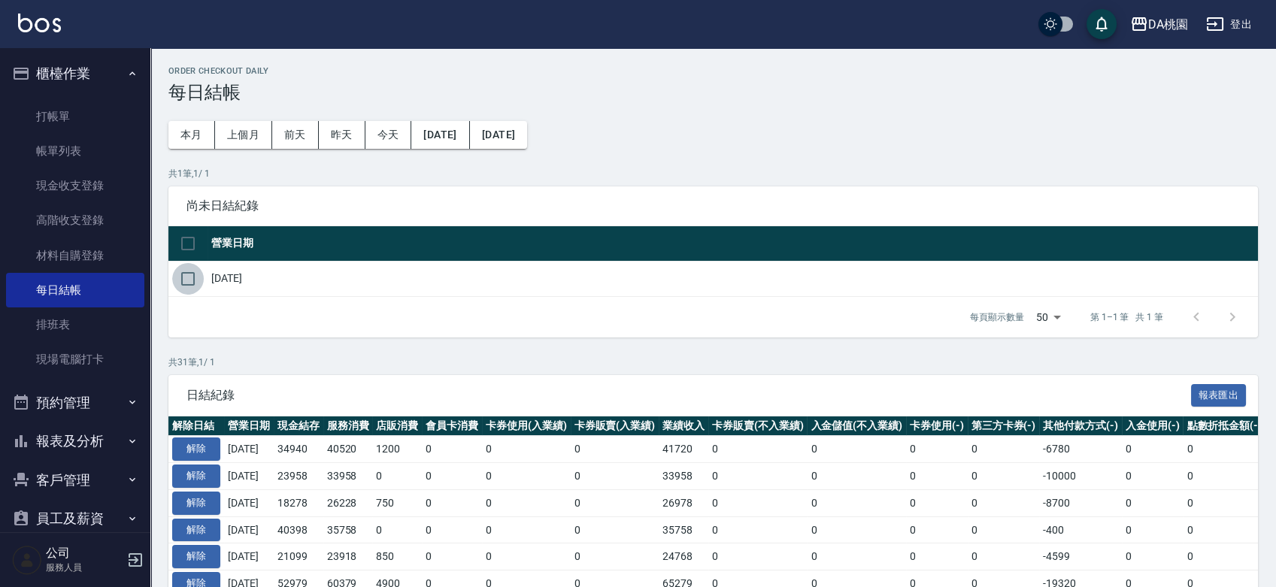
click at [196, 275] on input "checkbox" at bounding box center [188, 279] width 32 height 32
checkbox input "true"
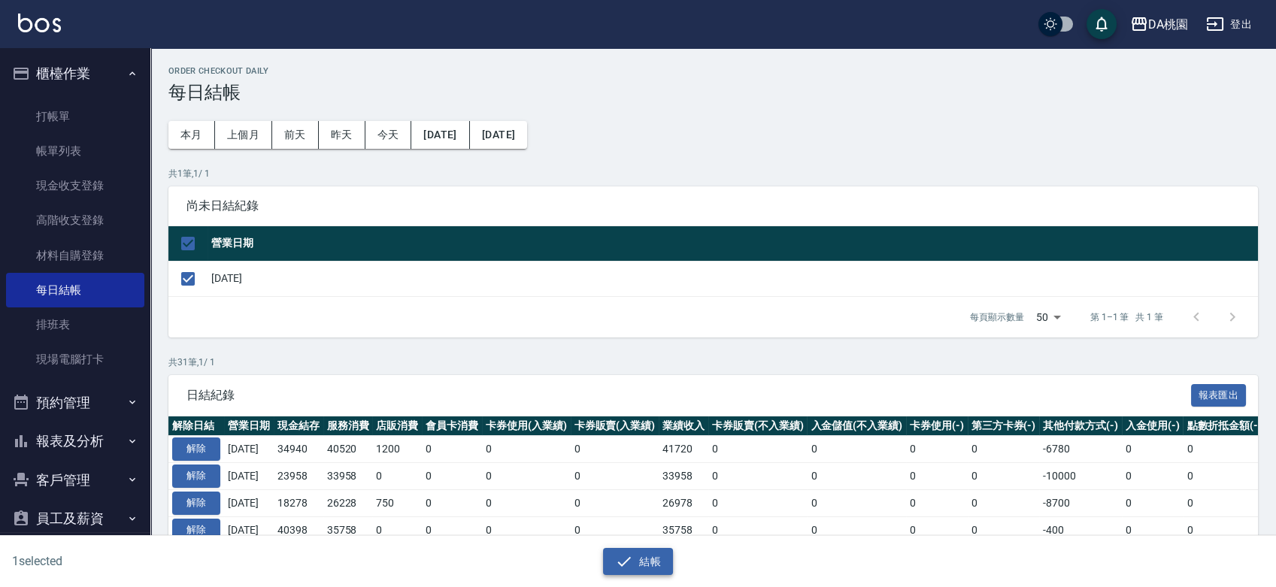
click at [650, 564] on button "結帳" at bounding box center [638, 562] width 70 height 28
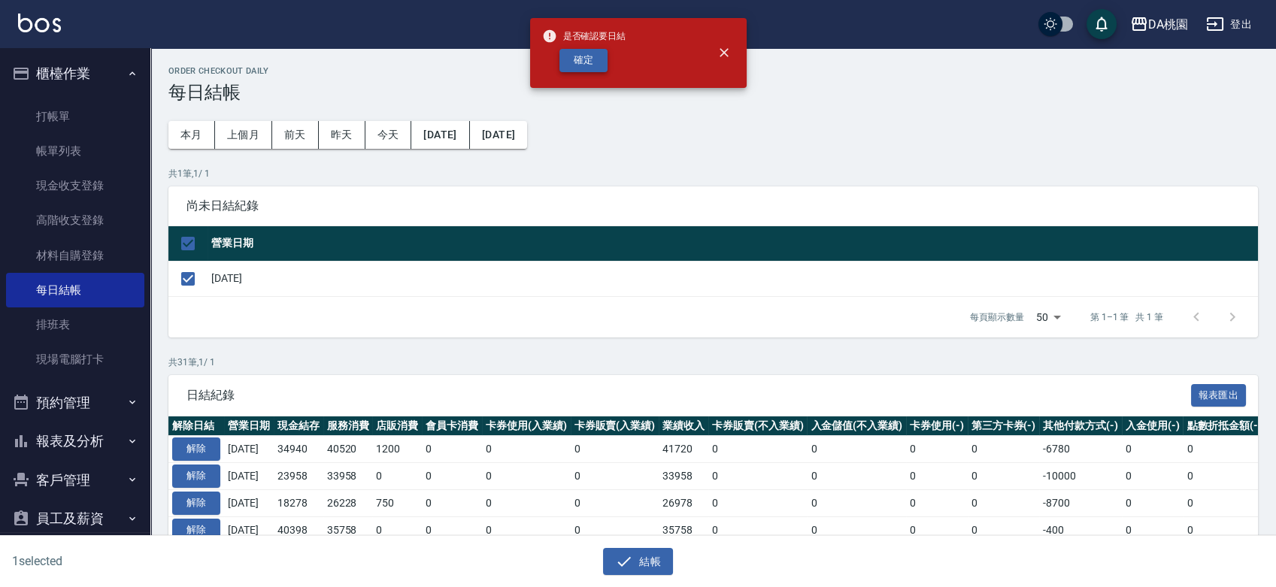
click at [581, 59] on button "確定" at bounding box center [584, 60] width 48 height 23
checkbox input "false"
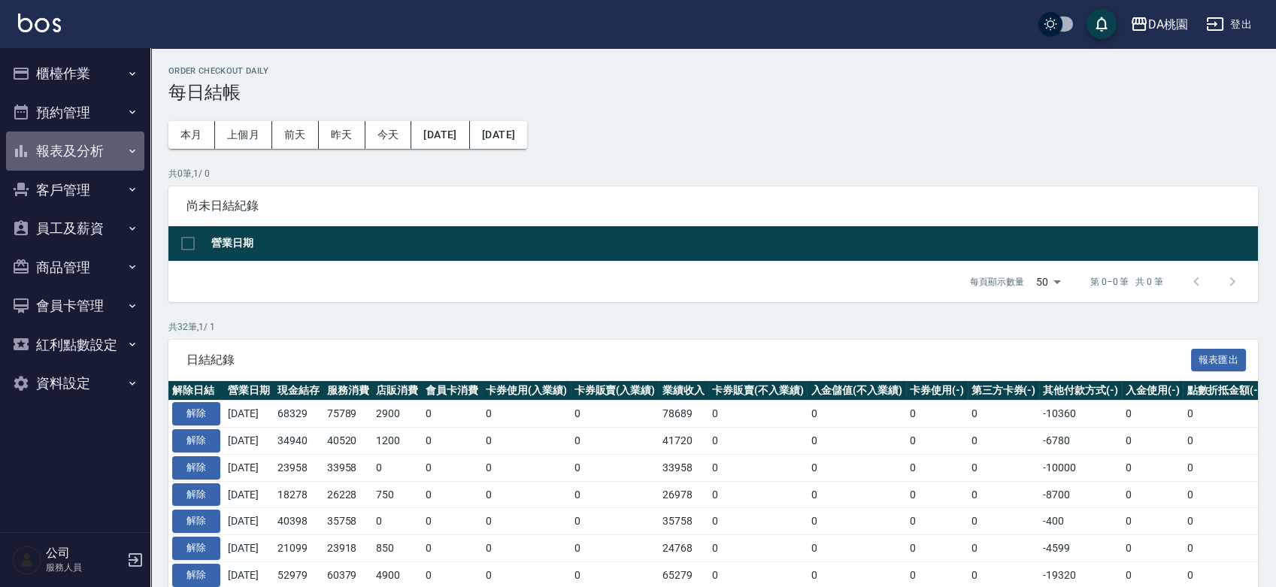
click at [56, 149] on button "報表及分析" at bounding box center [75, 151] width 138 height 39
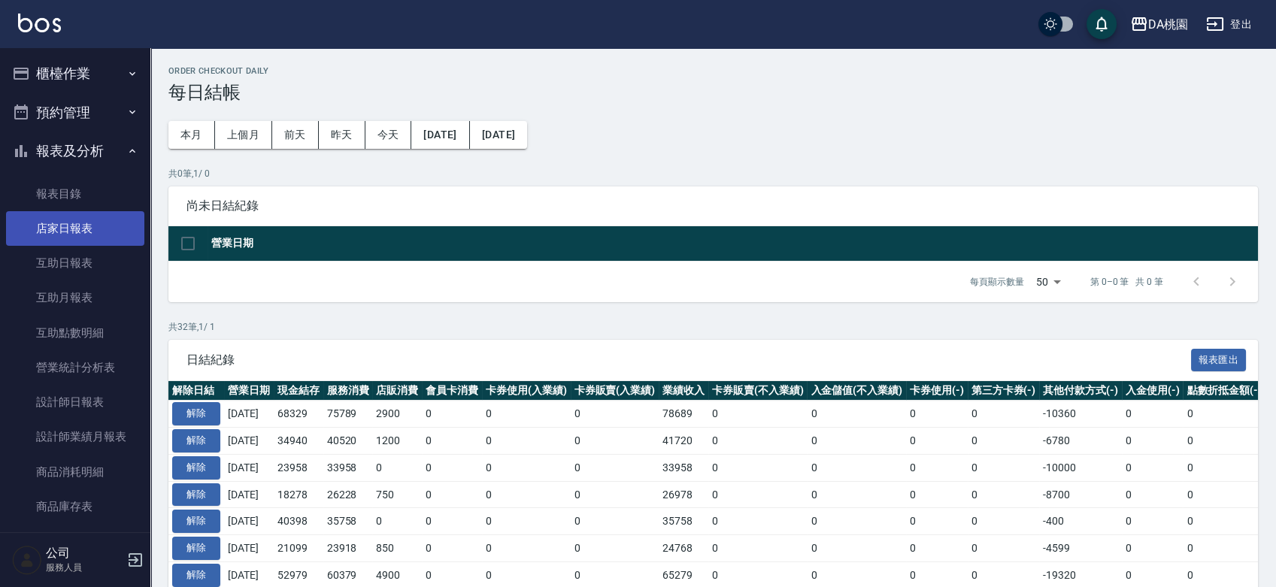
click at [67, 231] on link "店家日報表" at bounding box center [75, 228] width 138 height 35
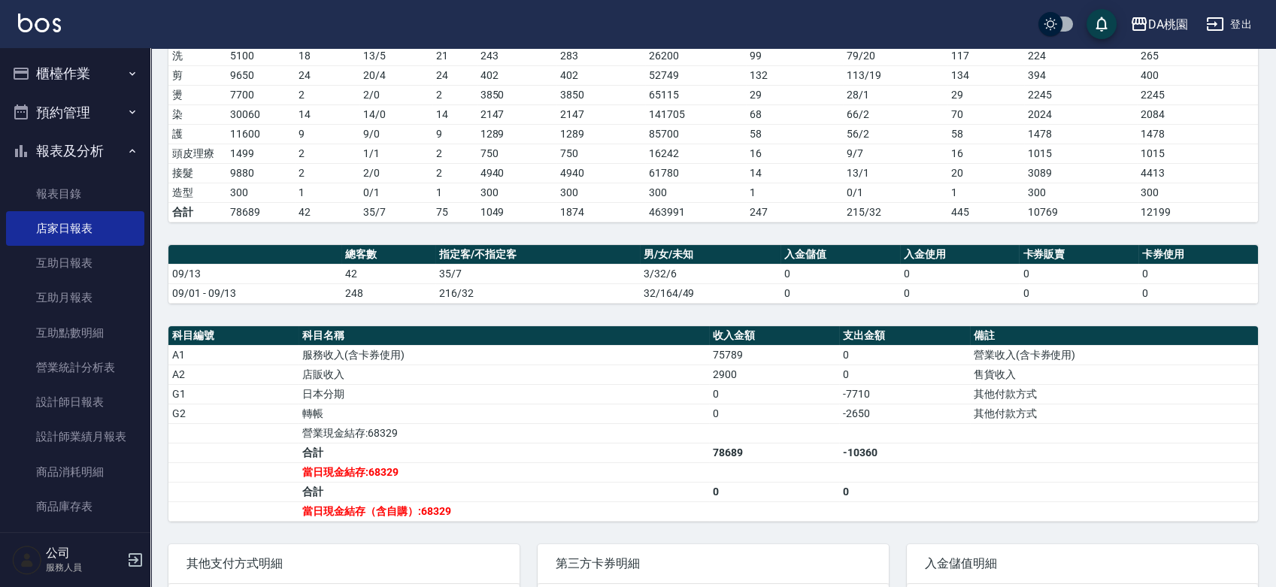
scroll to position [250, 0]
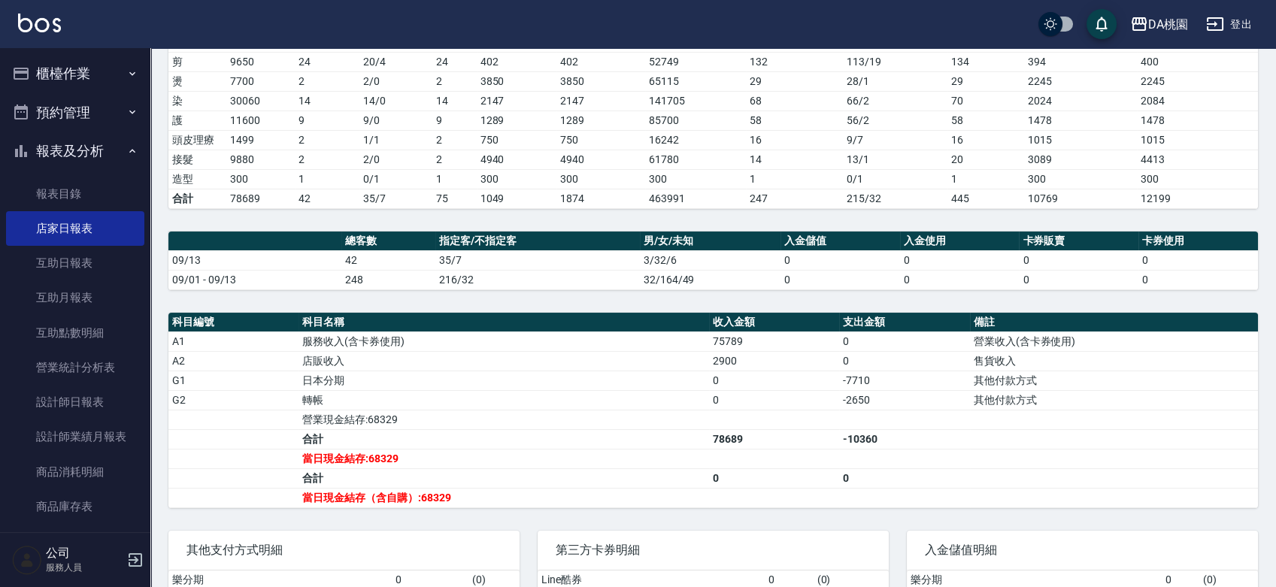
click at [108, 77] on button "櫃檯作業" at bounding box center [75, 73] width 138 height 39
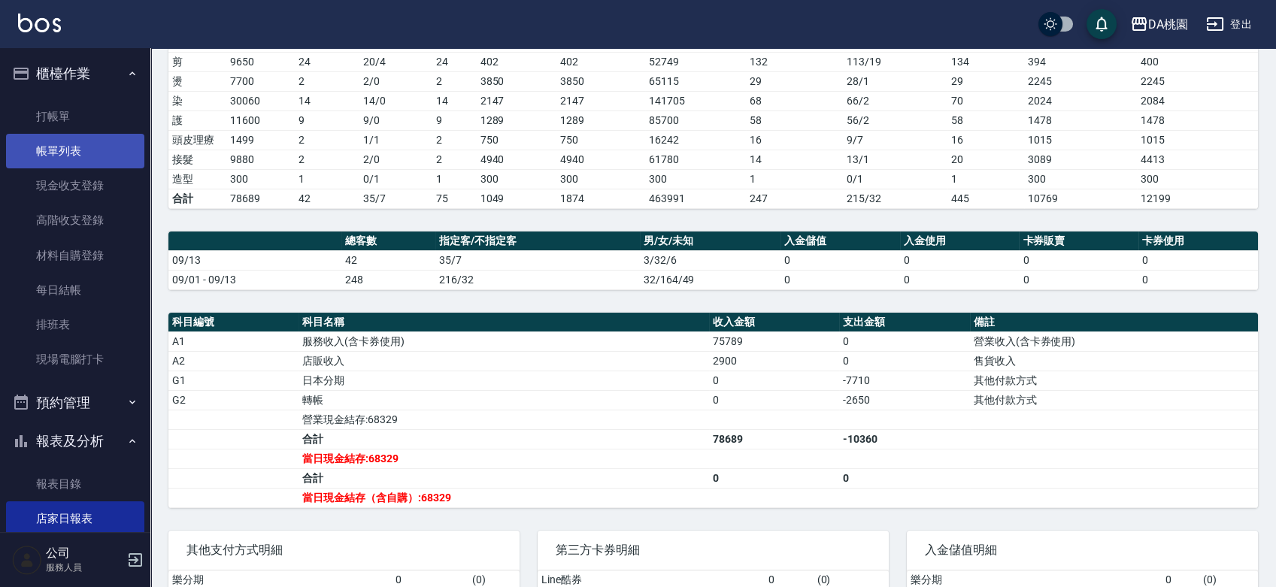
click at [99, 152] on link "帳單列表" at bounding box center [75, 151] width 138 height 35
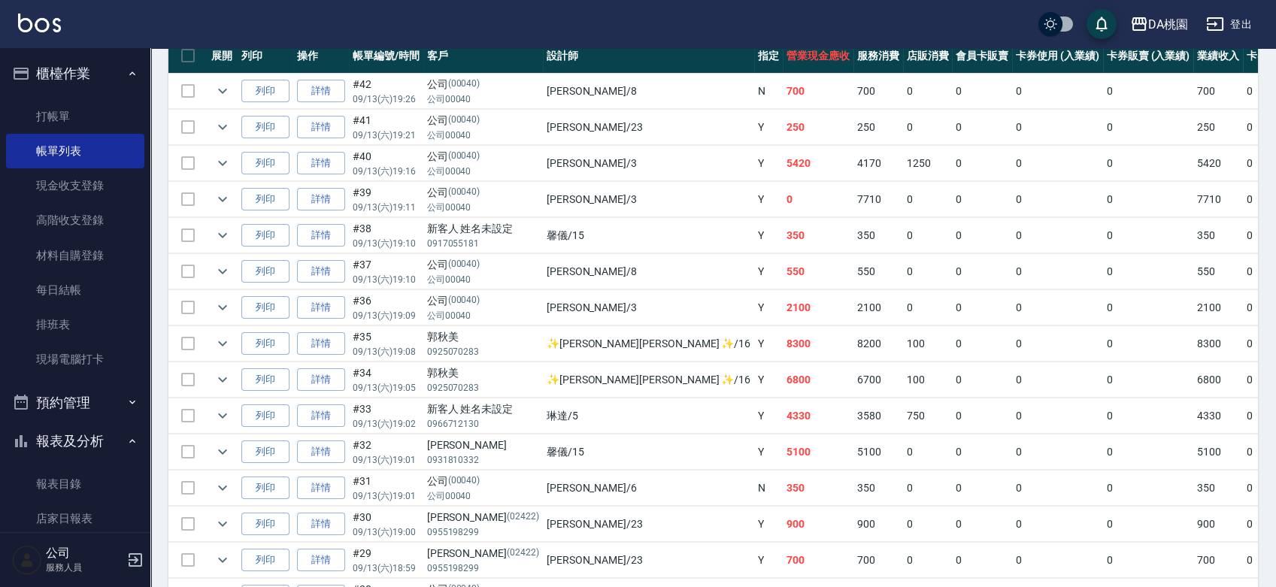
scroll to position [501, 0]
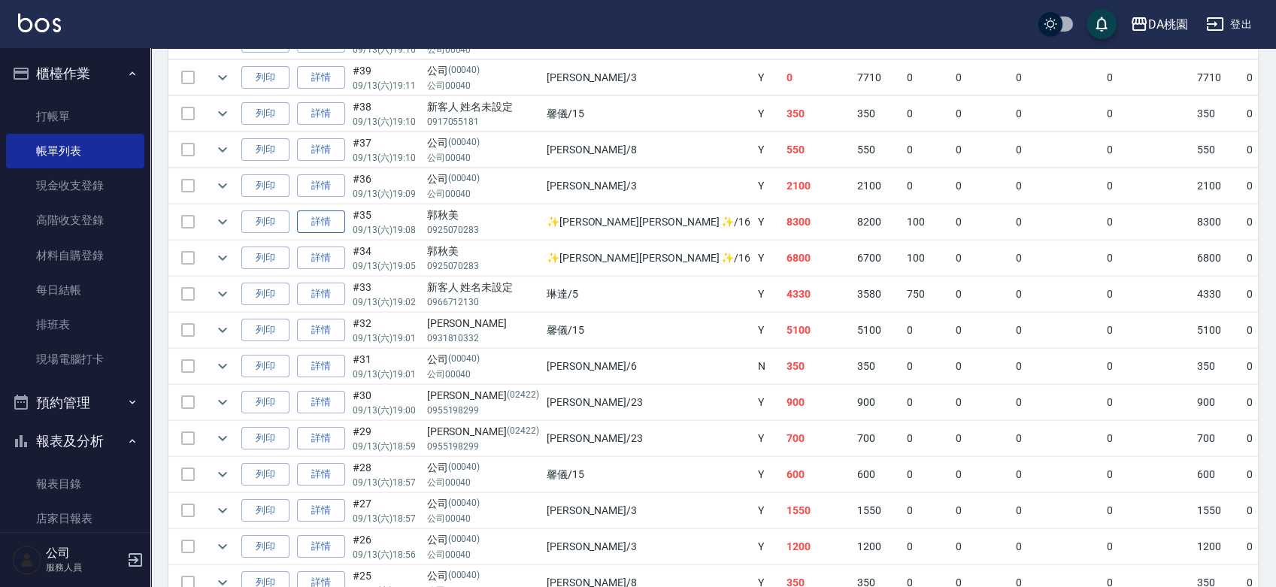
click at [323, 221] on link "詳情" at bounding box center [321, 222] width 48 height 23
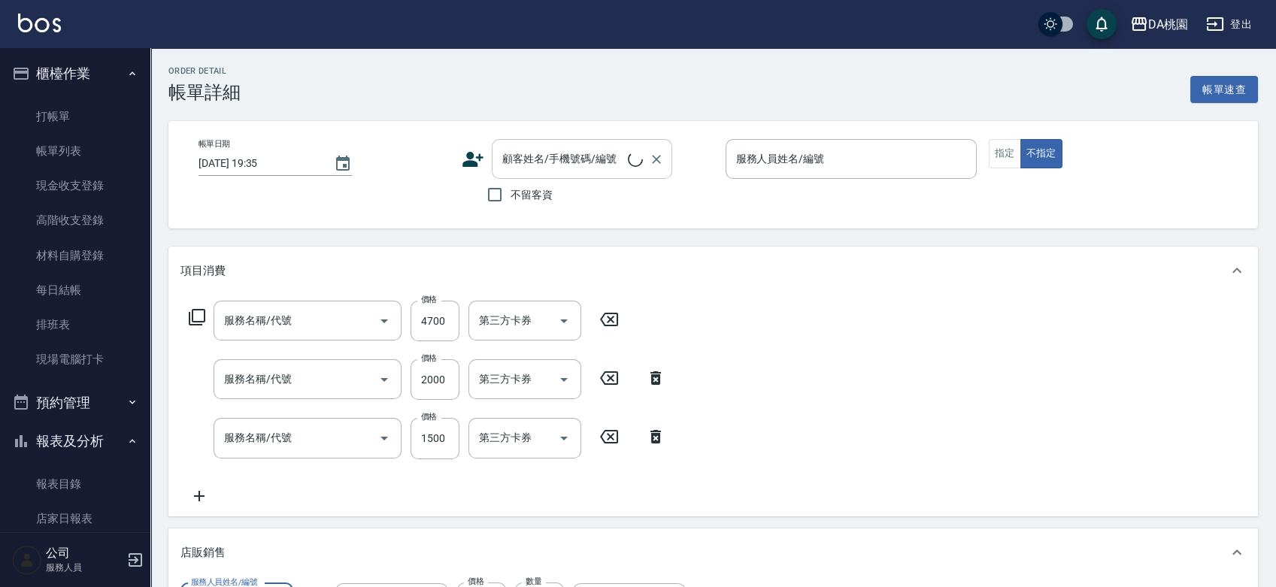
type input "[DATE] 19:08"
type input "✨[PERSON_NAME][PERSON_NAME] ✨-16"
type input "830"
type input "離子燙-互助(201)"
type input "鱗脂質護髮(互助)(609)"
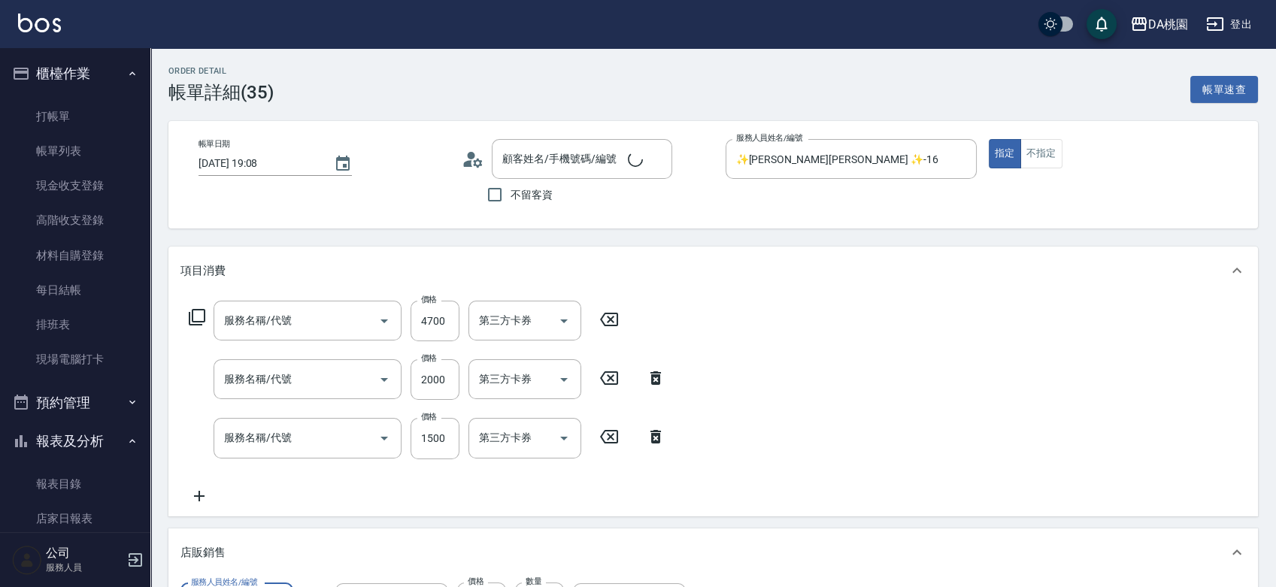
type input "染髮(互助)(401)"
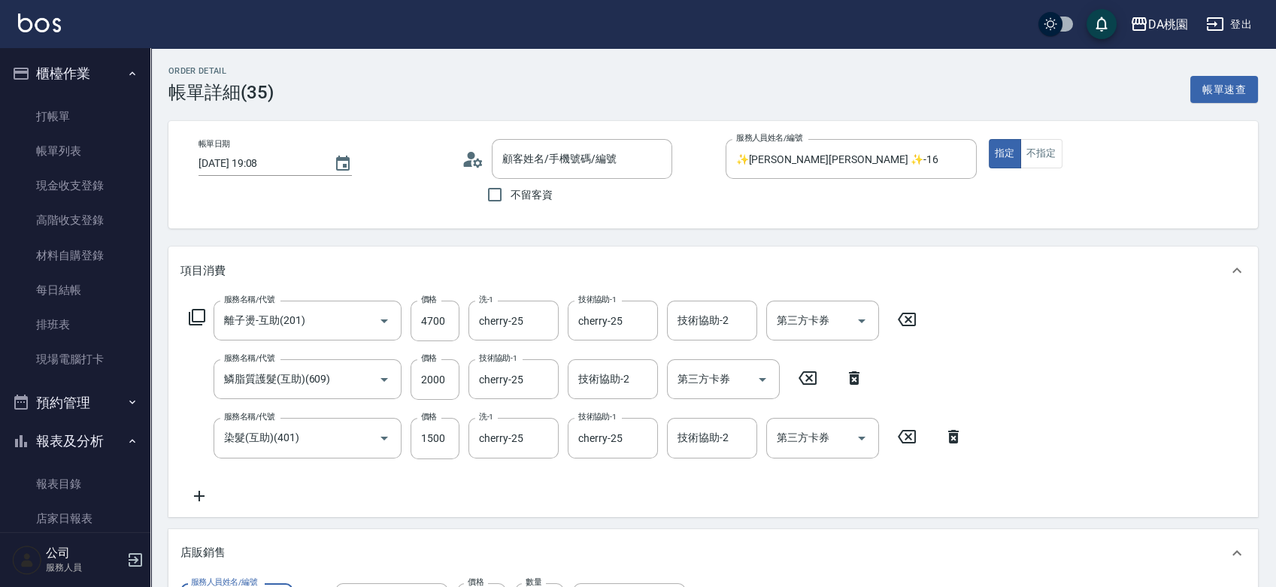
type input "郭秋美/0925070283/null"
type input "鉑金光燦柔順油"
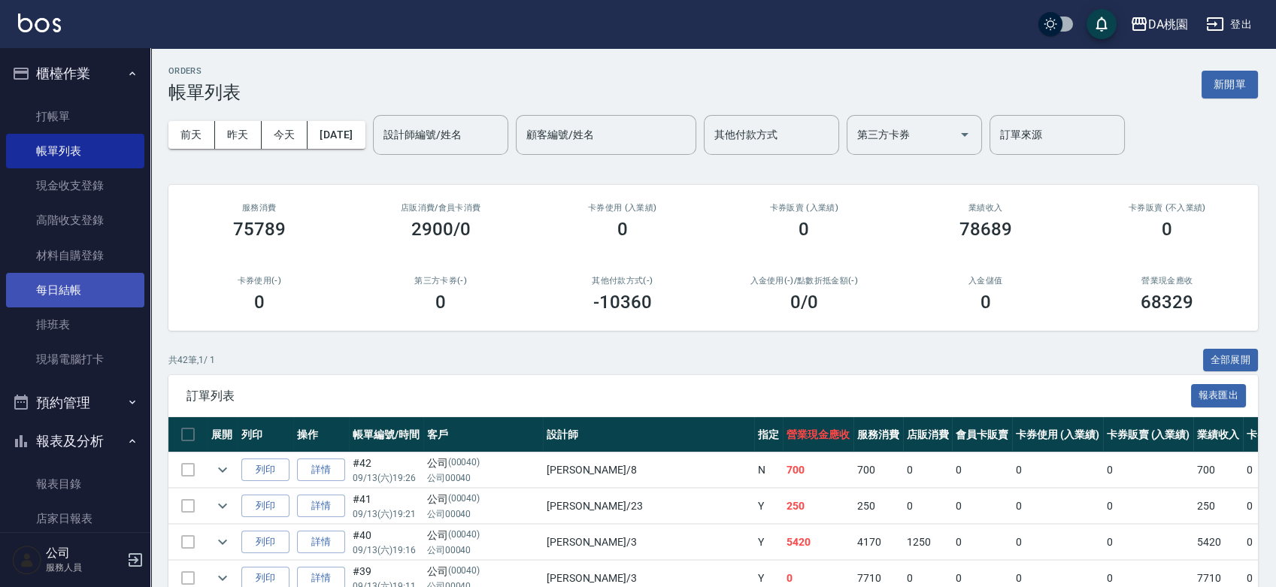
click at [92, 289] on link "每日結帳" at bounding box center [75, 290] width 138 height 35
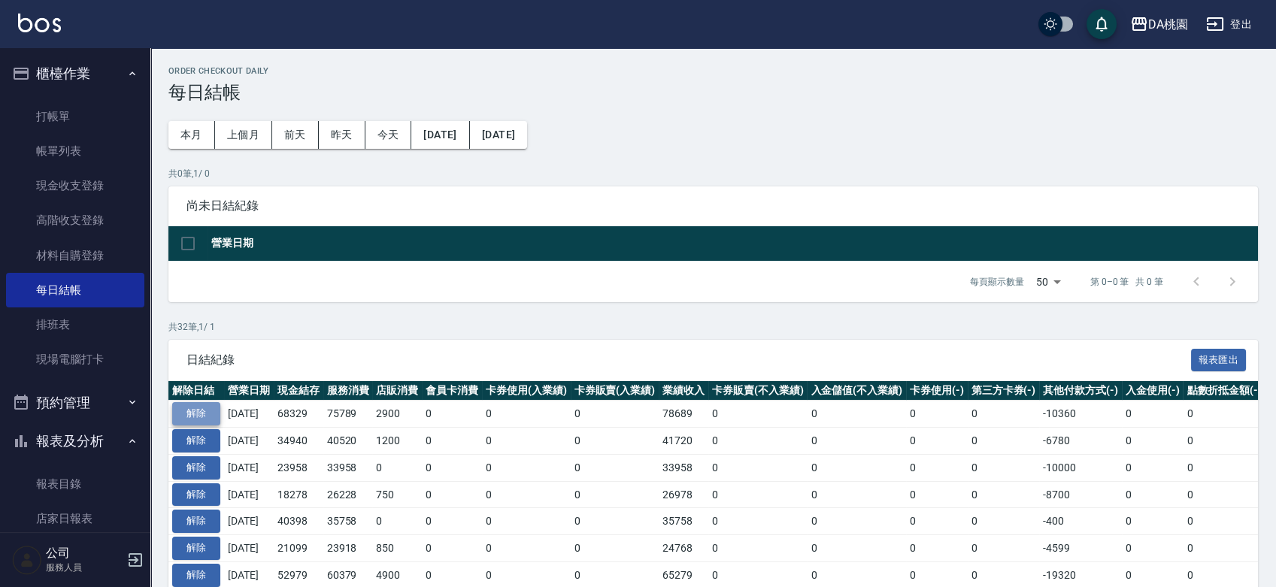
click at [192, 414] on button "解除" at bounding box center [196, 413] width 48 height 23
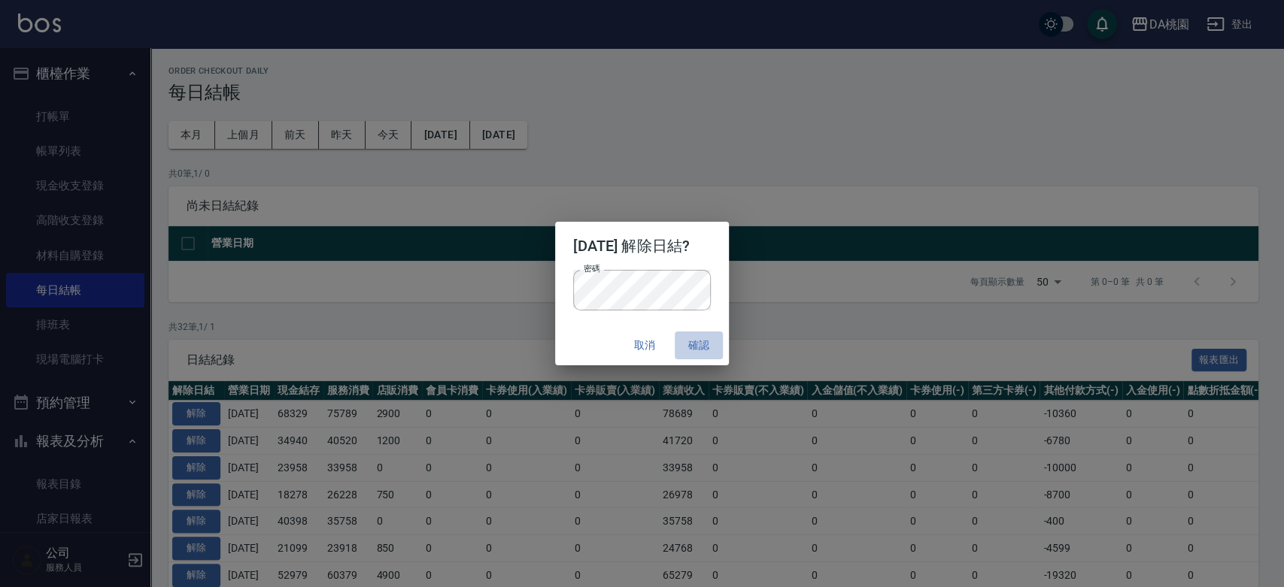
click at [698, 348] on button "確認" at bounding box center [699, 346] width 48 height 28
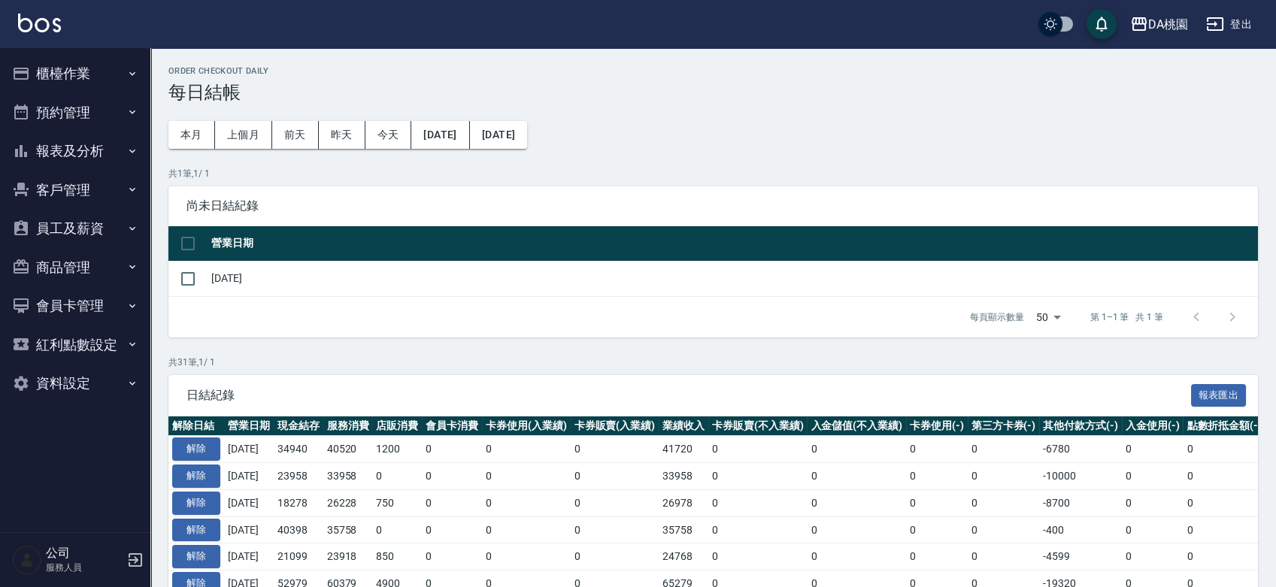
click at [76, 76] on button "櫃檯作業" at bounding box center [75, 73] width 138 height 39
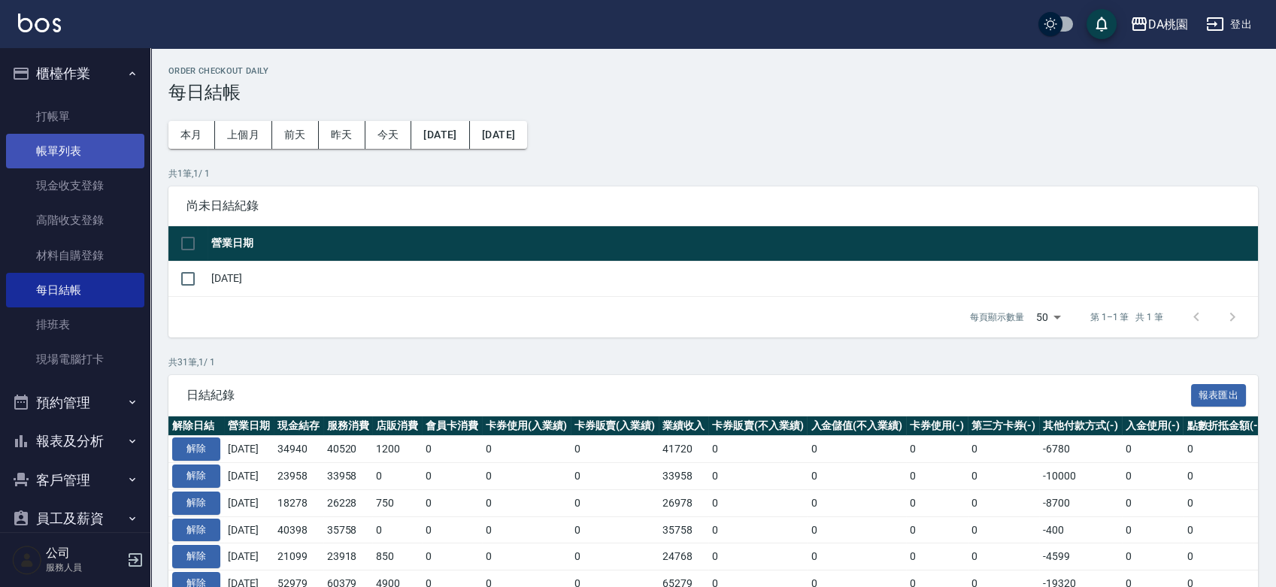
click at [83, 151] on link "帳單列表" at bounding box center [75, 151] width 138 height 35
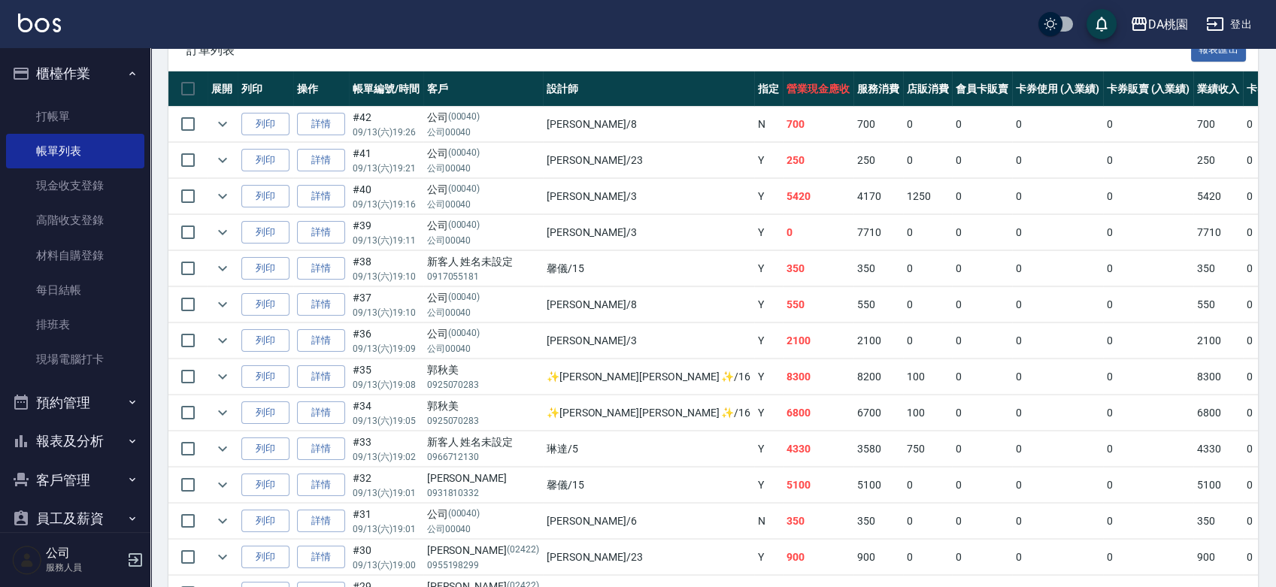
scroll to position [417, 0]
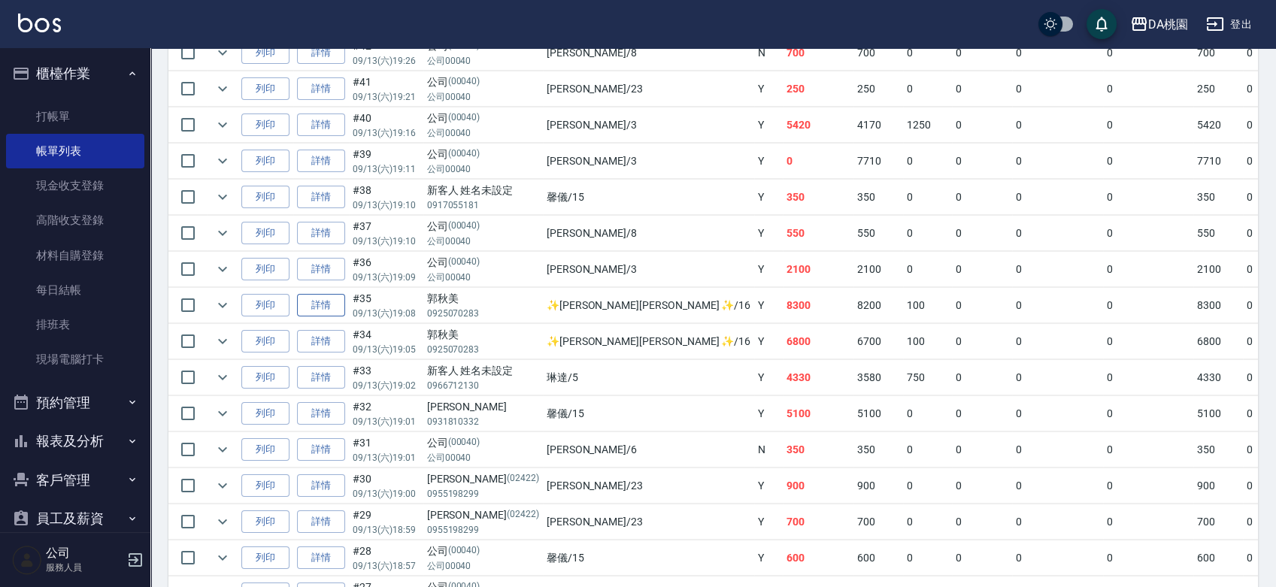
click at [323, 303] on link "詳情" at bounding box center [321, 305] width 48 height 23
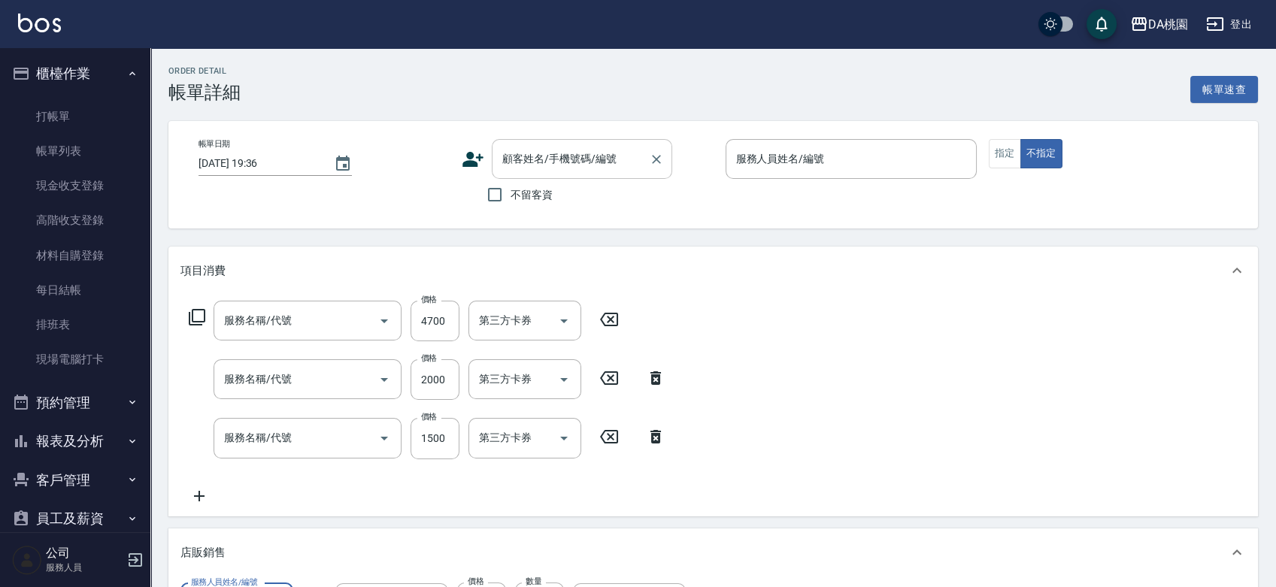
type input "[DATE] 19:08"
type input "✨[PERSON_NAME][PERSON_NAME] ✨-16"
type input "830"
type input "鉑金光燦柔順油"
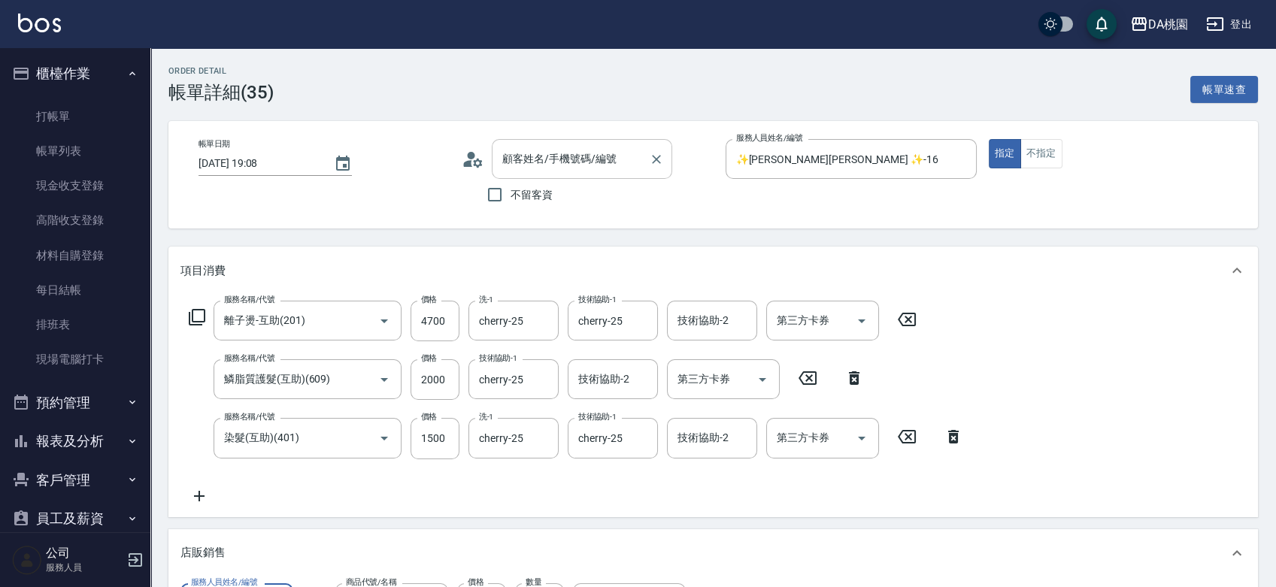
type input "離子燙-互助(201)"
type input "鱗脂質護髮(互助)(609)"
type input "染髮(互助)(401)"
type input "郭秋美/0925070283/null"
click at [611, 160] on input "郭秋美/0925070283/null" at bounding box center [571, 159] width 144 height 26
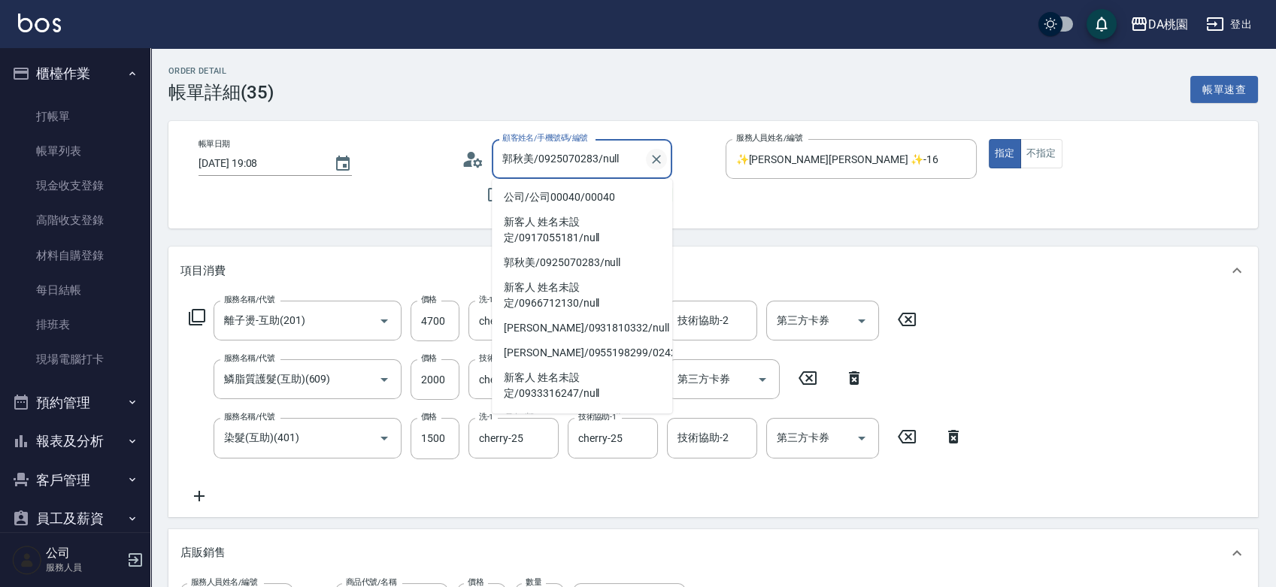
click at [660, 160] on icon "Clear" at bounding box center [656, 159] width 15 height 15
click at [600, 161] on input "顧客姓名/手機號碼/編號" at bounding box center [571, 159] width 144 height 26
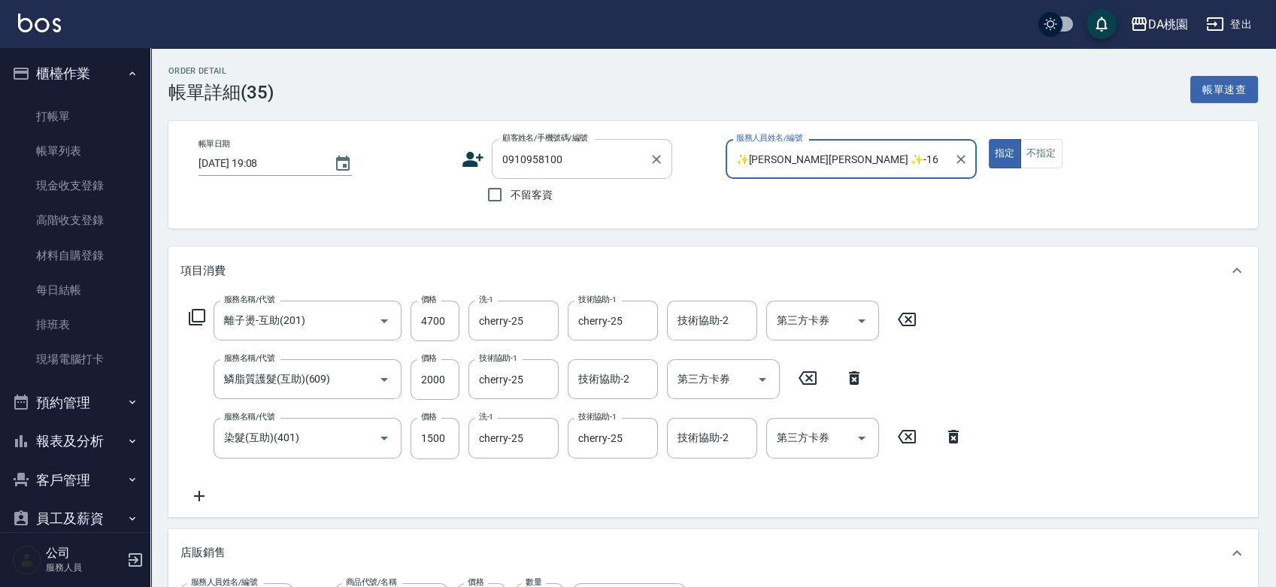
click at [590, 159] on input "0910958100" at bounding box center [571, 159] width 144 height 26
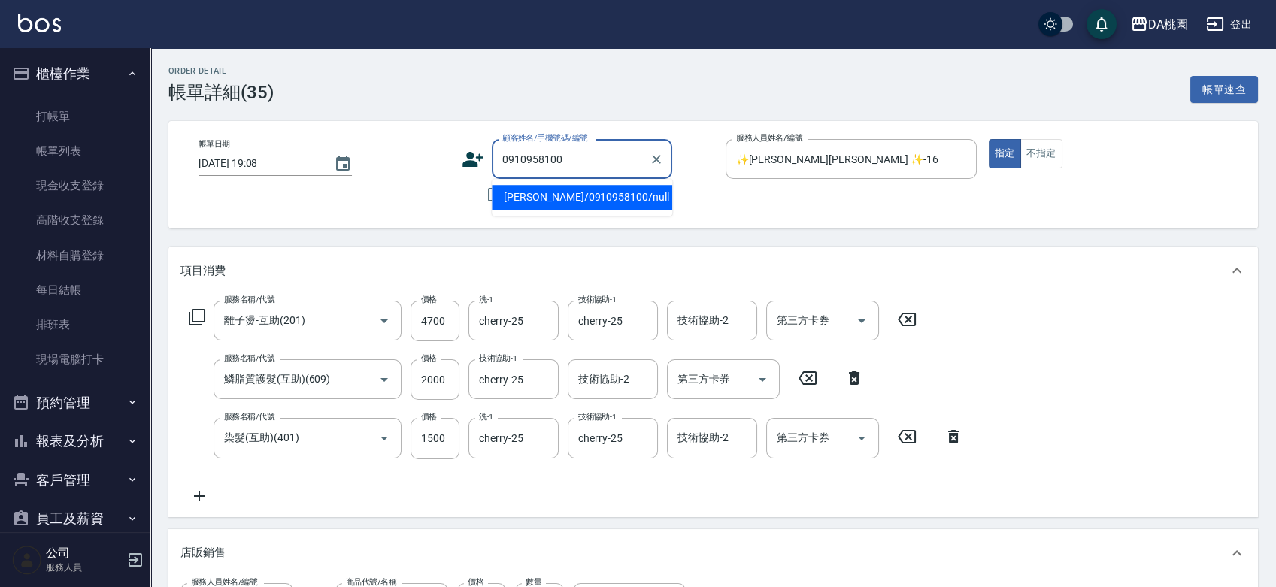
click at [605, 197] on li "[PERSON_NAME]/0910958100/null" at bounding box center [582, 197] width 181 height 25
type input "[PERSON_NAME]/0910958100/null"
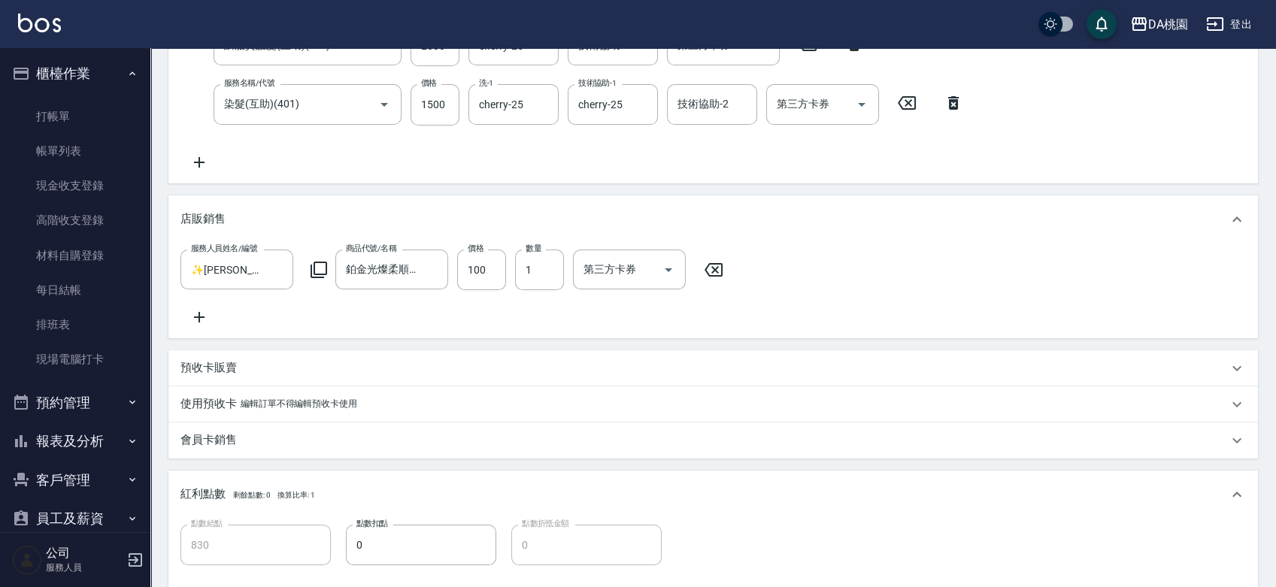
scroll to position [599, 0]
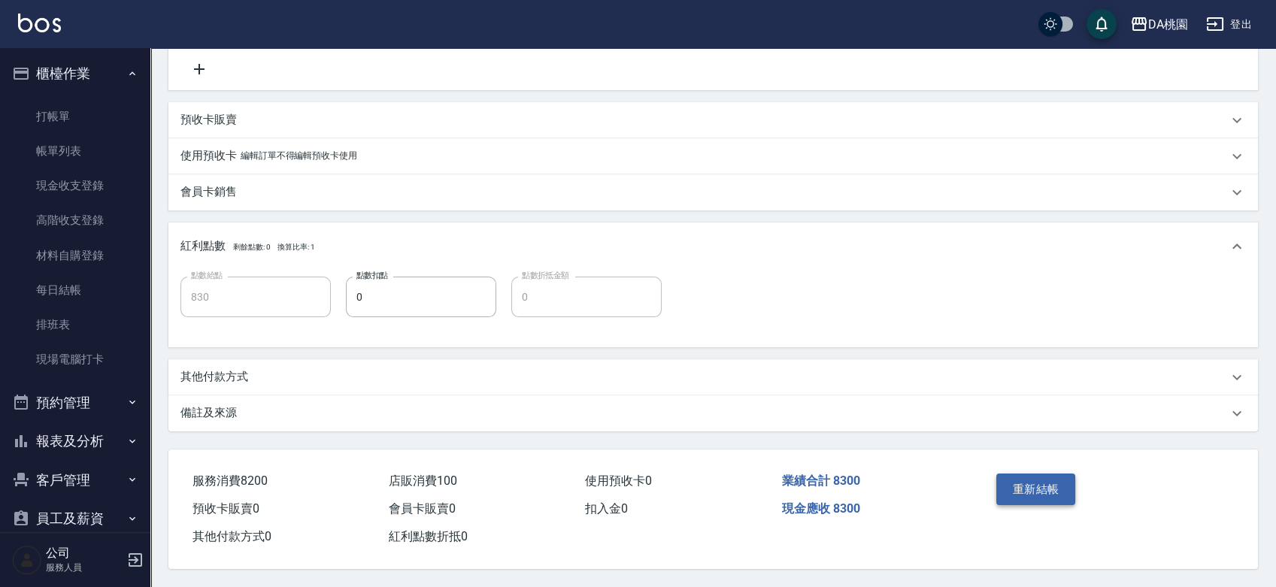
click at [1046, 476] on button "重新結帳" at bounding box center [1037, 490] width 80 height 32
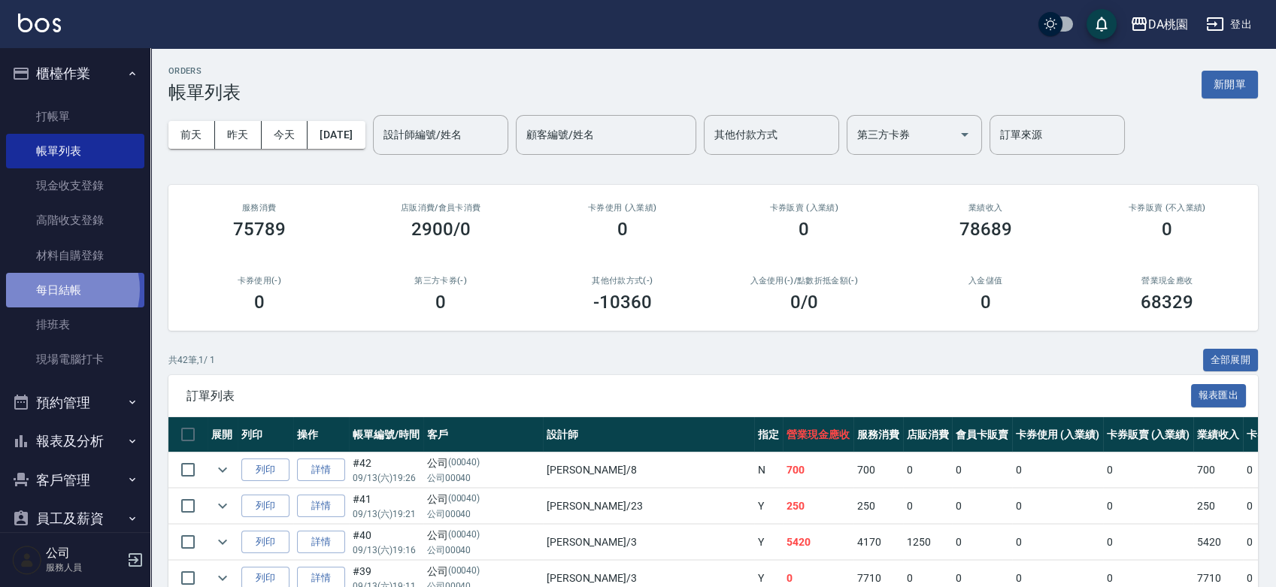
click at [60, 290] on link "每日結帳" at bounding box center [75, 290] width 138 height 35
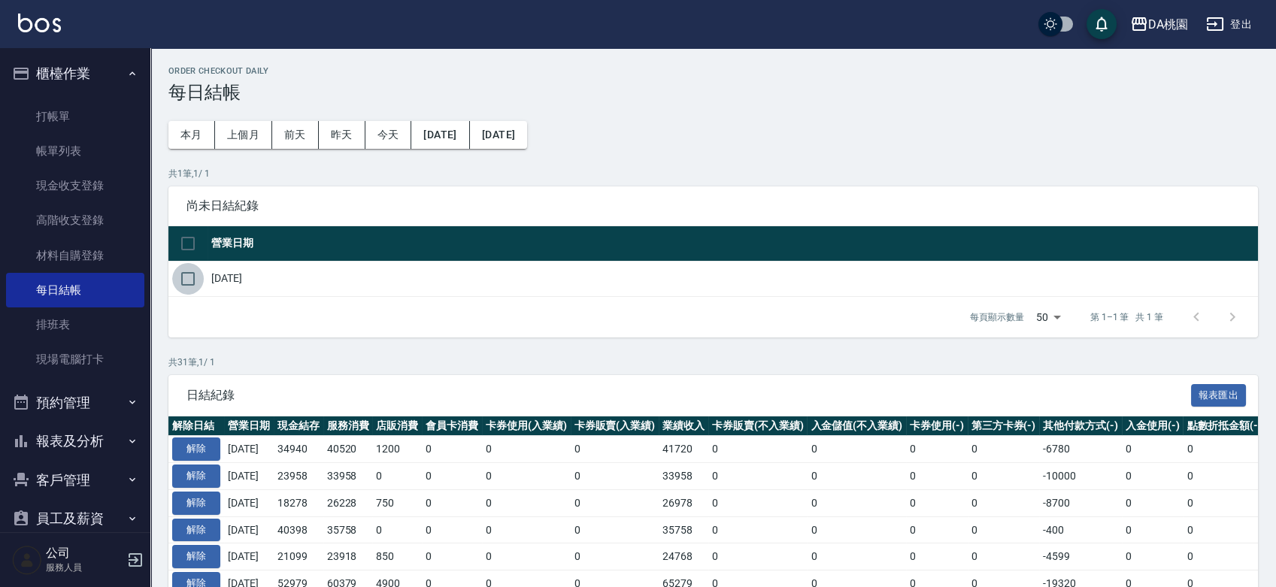
click at [181, 282] on input "checkbox" at bounding box center [188, 279] width 32 height 32
checkbox input "true"
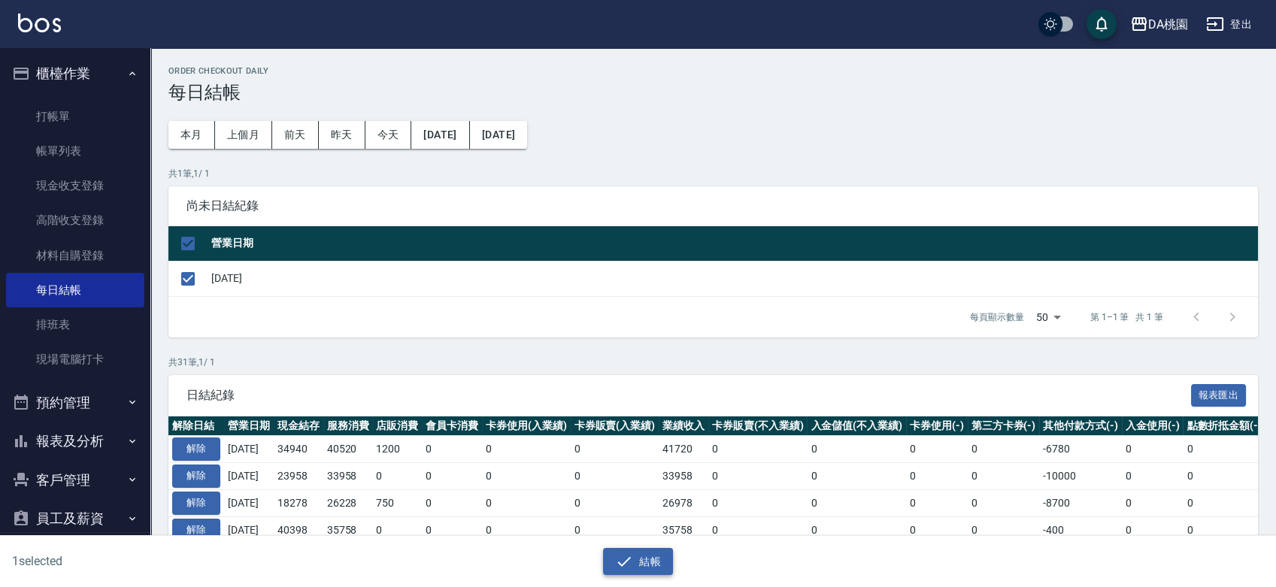
click at [647, 559] on button "結帳" at bounding box center [638, 562] width 70 height 28
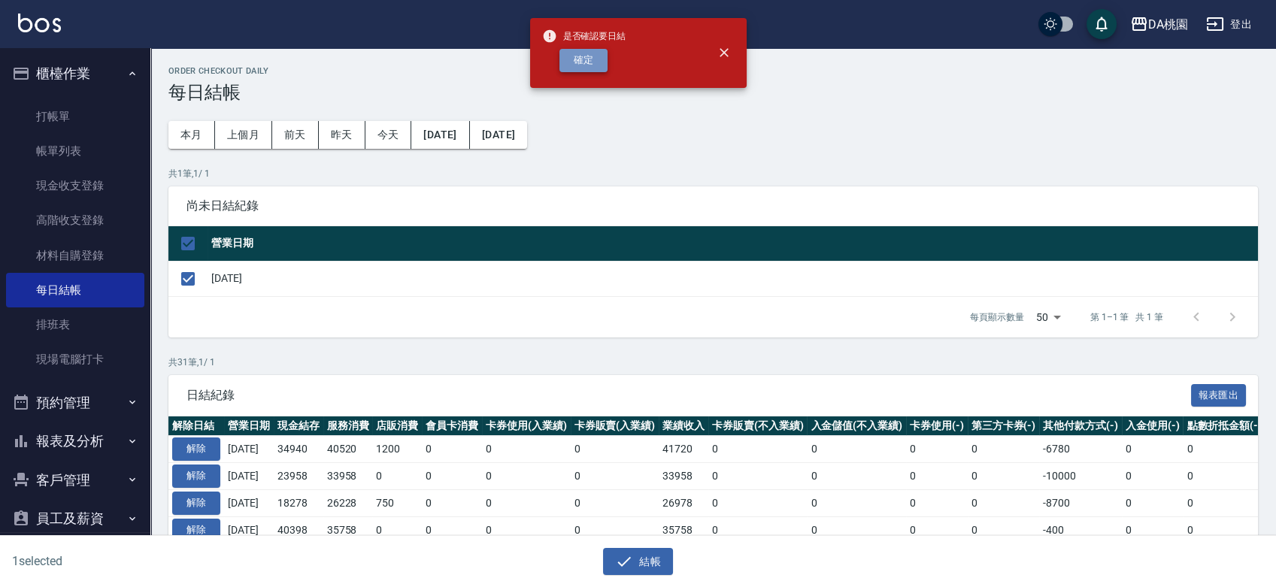
click at [578, 55] on button "確定" at bounding box center [584, 60] width 48 height 23
checkbox input "false"
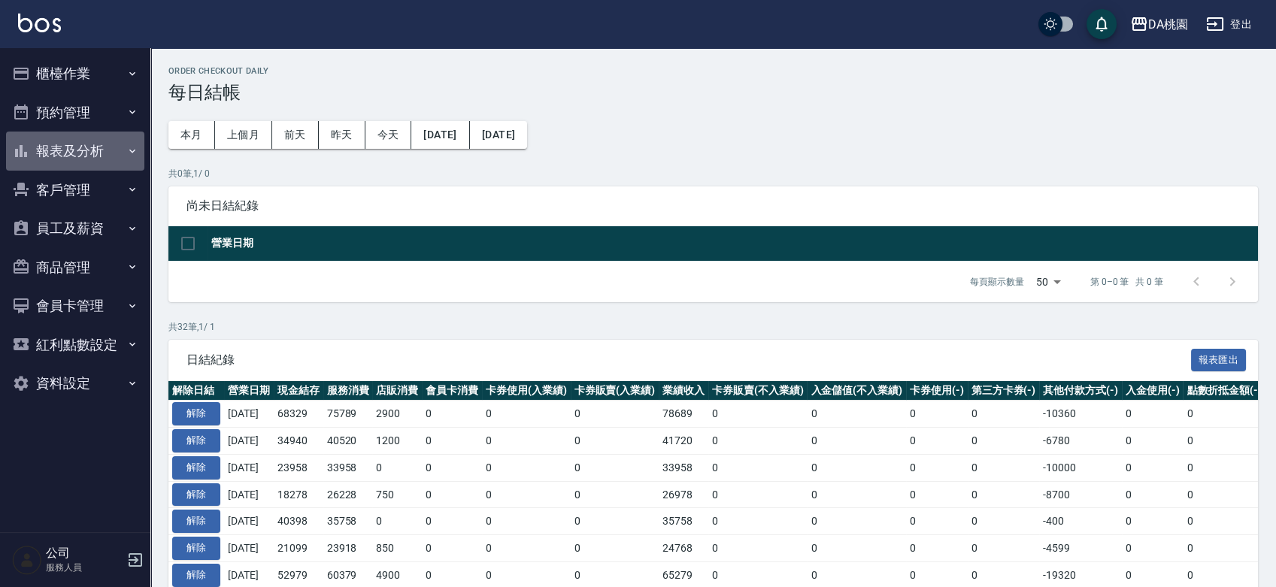
click at [79, 143] on button "報表及分析" at bounding box center [75, 151] width 138 height 39
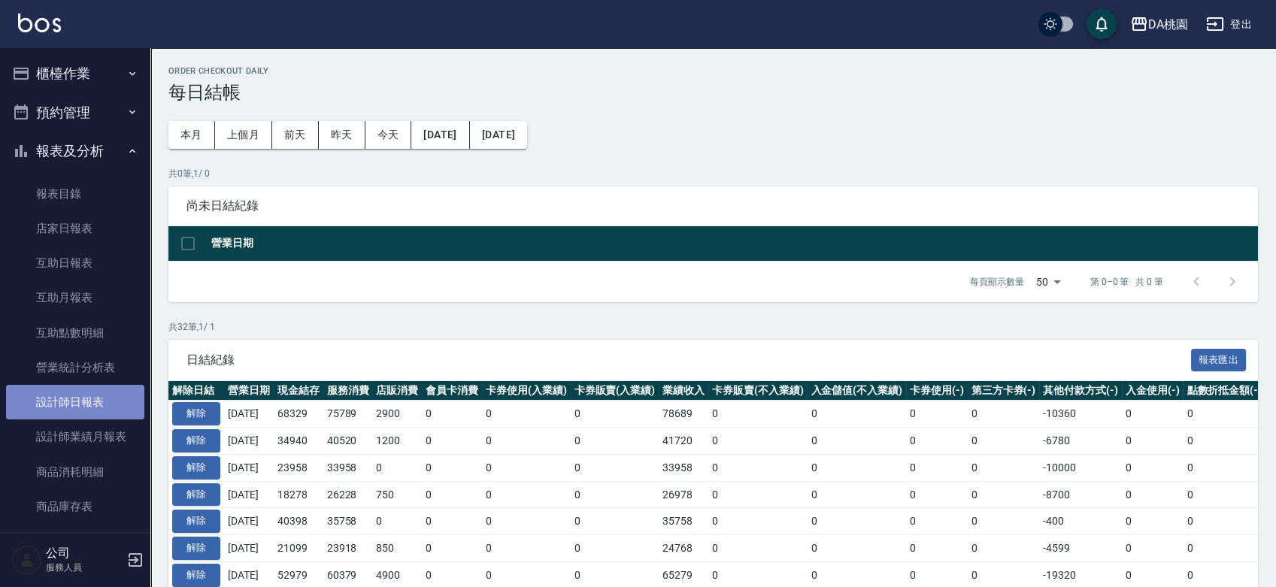
click at [74, 414] on link "設計師日報表" at bounding box center [75, 402] width 138 height 35
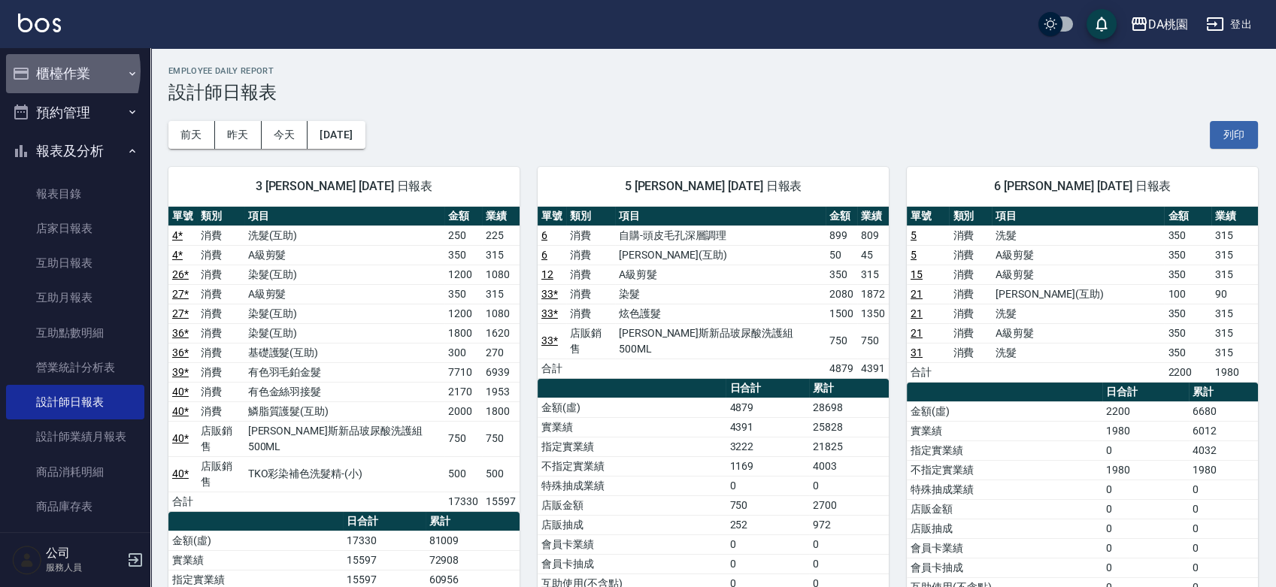
click at [46, 71] on button "櫃檯作業" at bounding box center [75, 73] width 138 height 39
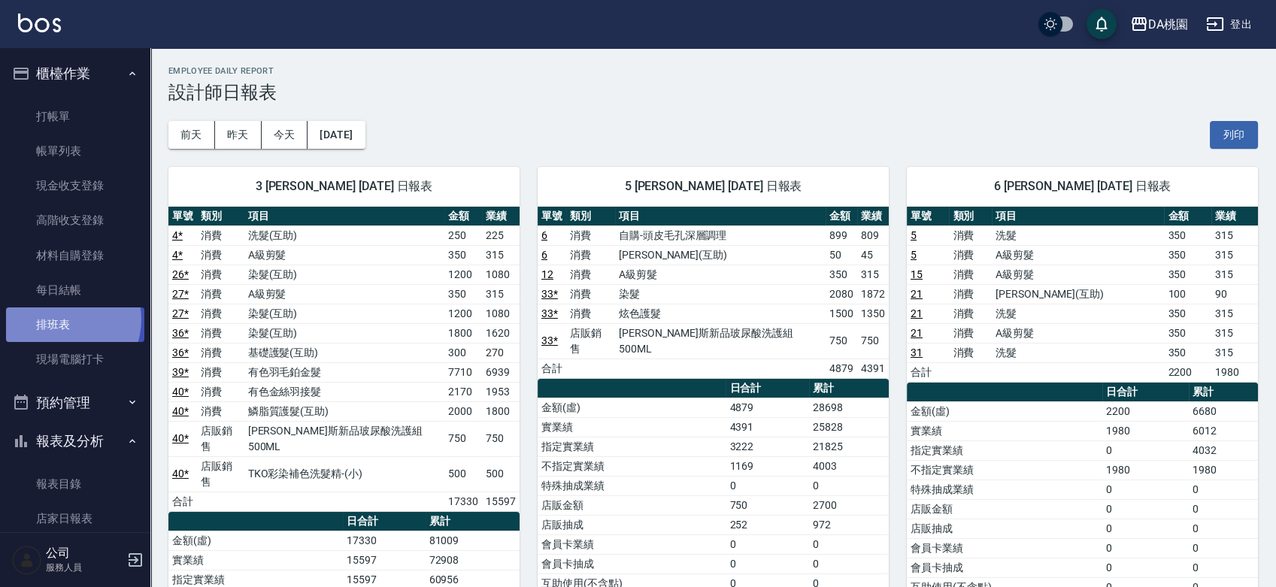
click at [64, 320] on link "排班表" at bounding box center [75, 325] width 138 height 35
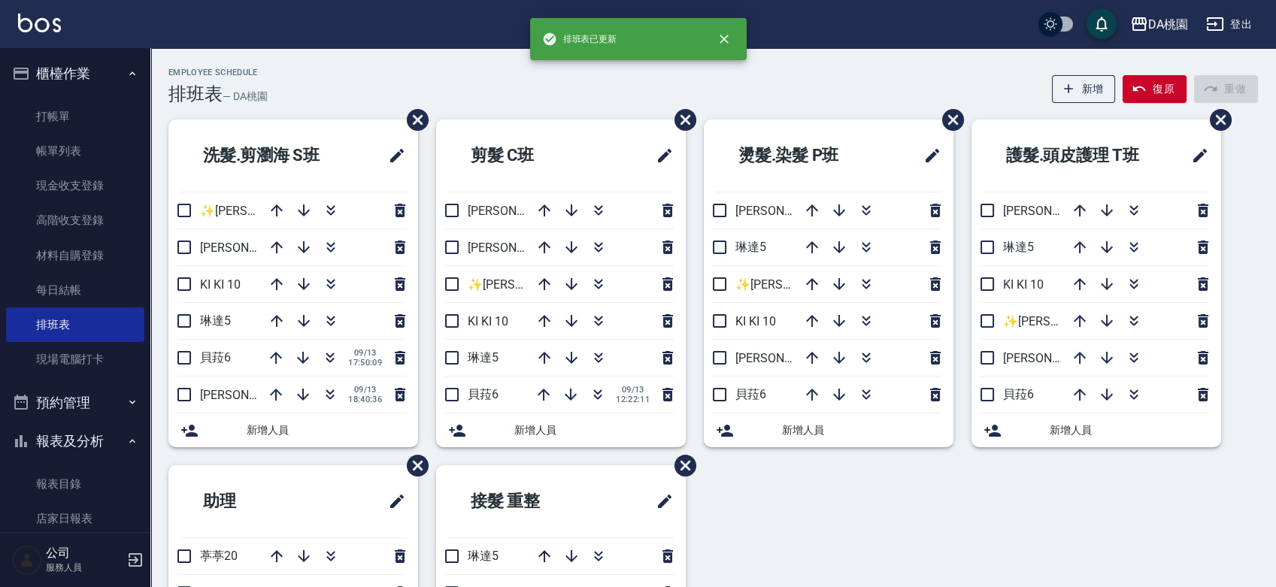
scroll to position [83, 0]
